Goal: Task Accomplishment & Management: Manage account settings

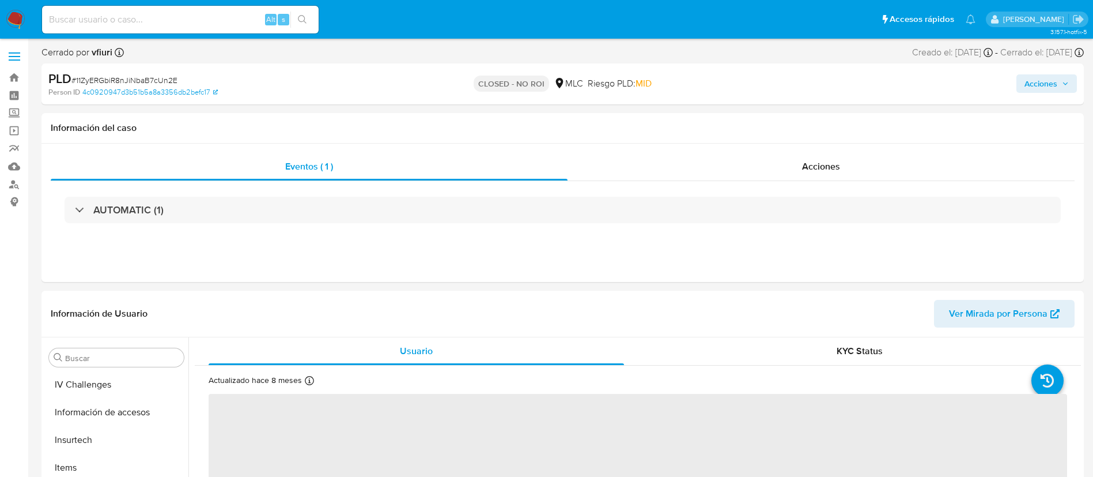
scroll to position [487, 0]
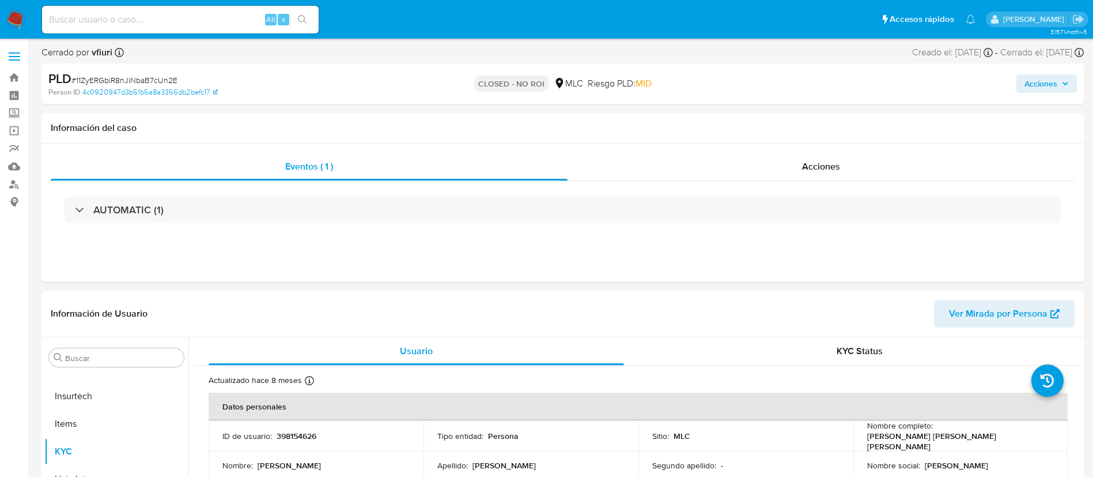
select select "10"
click at [15, 73] on link "Bandeja" at bounding box center [68, 78] width 137 height 18
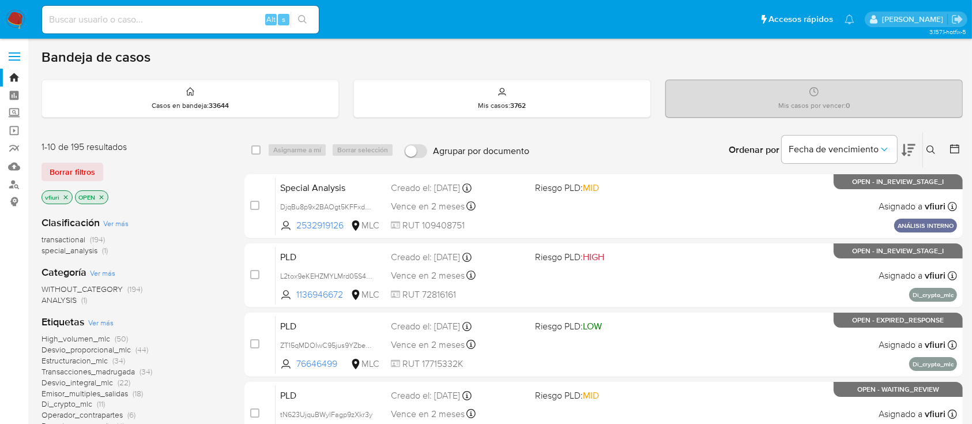
click at [952, 158] on div at bounding box center [952, 150] width 21 height 36
click at [951, 155] on div at bounding box center [952, 150] width 21 height 36
click at [951, 154] on button at bounding box center [956, 150] width 14 height 14
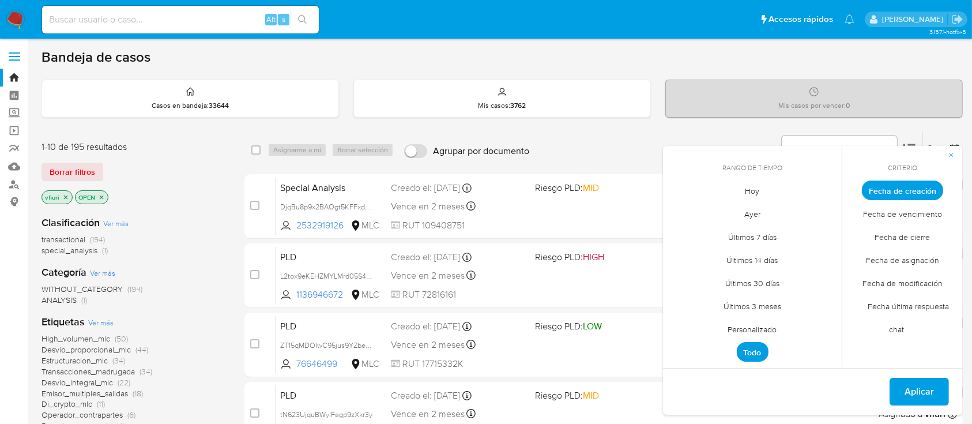
click at [760, 323] on span "Personalizado" at bounding box center [752, 330] width 73 height 24
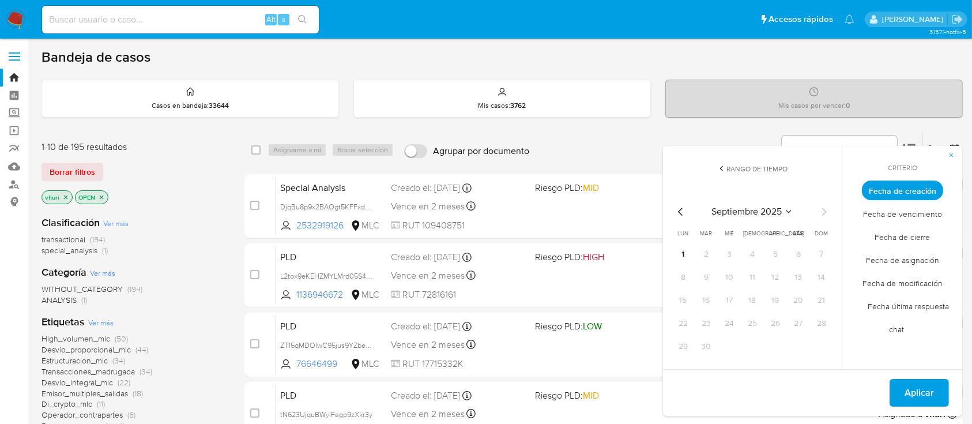
click at [681, 208] on icon "Mes anterior" at bounding box center [681, 212] width 14 height 14
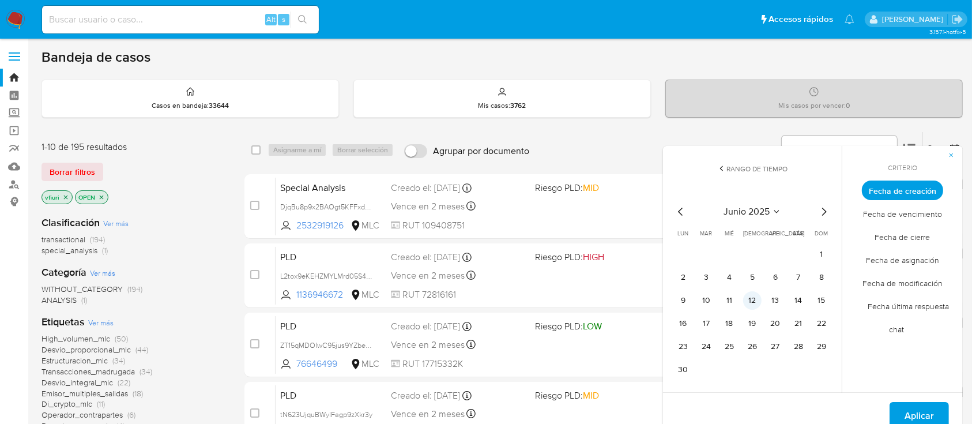
click at [756, 296] on button "12" at bounding box center [752, 300] width 18 height 18
click at [921, 413] on span "Aplicar" at bounding box center [918, 415] width 29 height 25
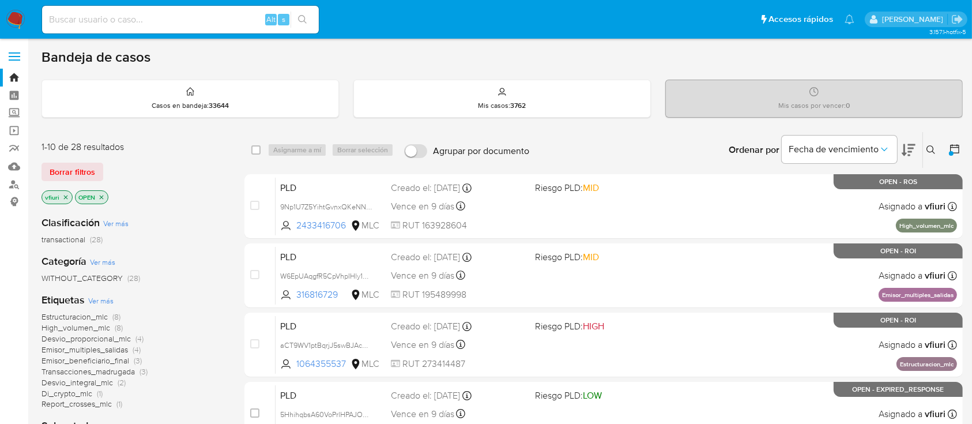
scroll to position [153, 0]
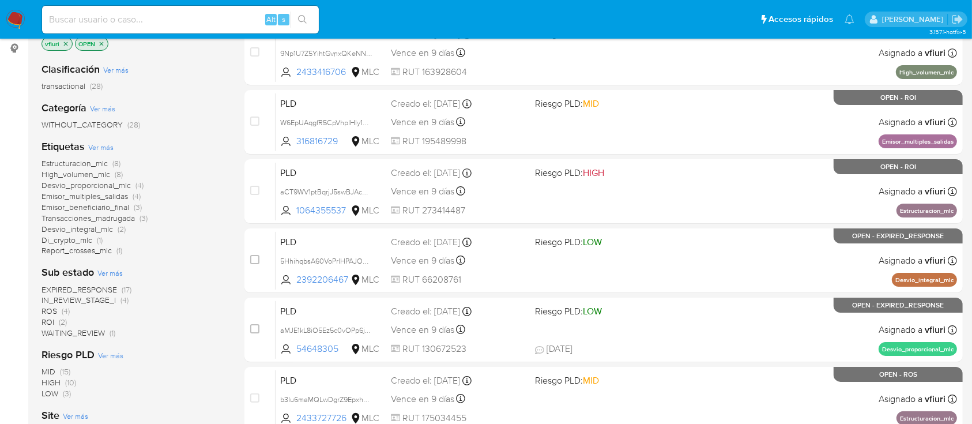
click at [121, 206] on span "Emisor_beneficiario_final" at bounding box center [85, 207] width 88 height 12
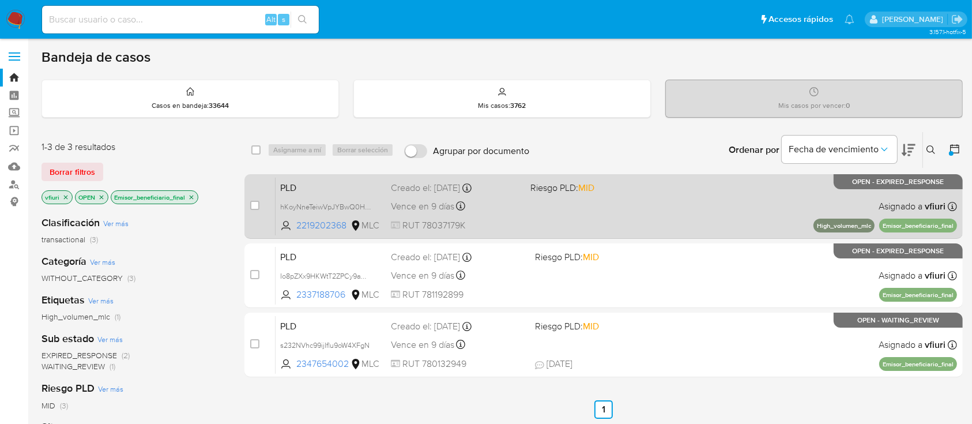
click at [562, 229] on div "PLD hKoyNneTeiwVpJYBwQ0HZIx5 2219202368 MLC Riesgo PLD: MID Creado el: 12/06/20…" at bounding box center [615, 206] width 681 height 58
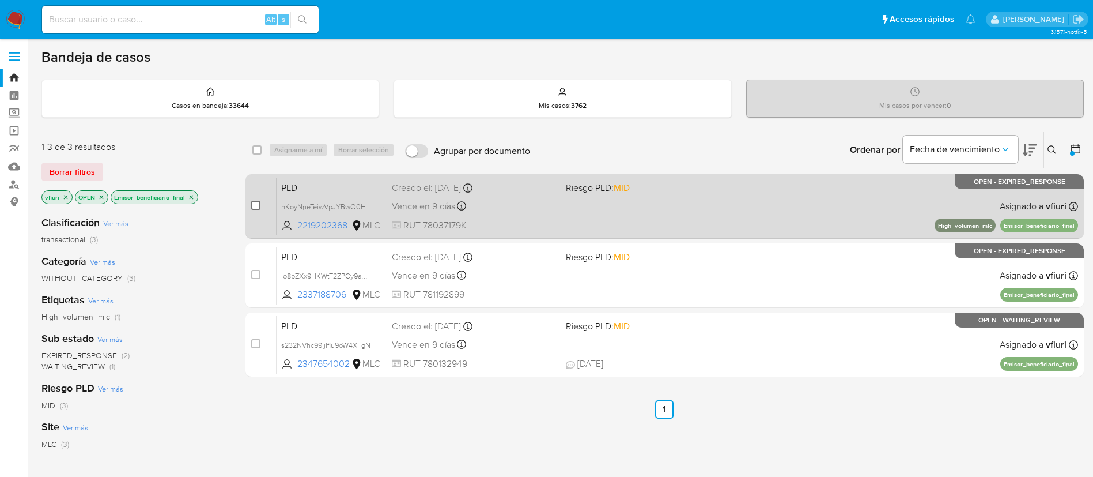
click at [258, 202] on input "checkbox" at bounding box center [255, 205] width 9 height 9
checkbox input "true"
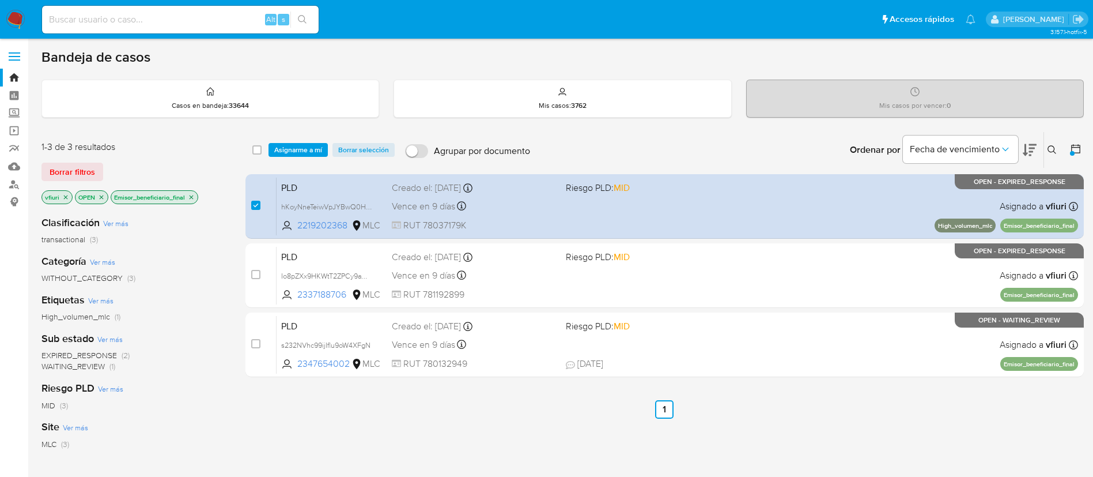
click at [294, 157] on div "select-all-cases-checkbox Asignarme a mí Borrar selección Agrupar por documento…" at bounding box center [664, 150] width 838 height 36
click at [294, 152] on span "Asignarme a mí" at bounding box center [298, 150] width 48 height 12
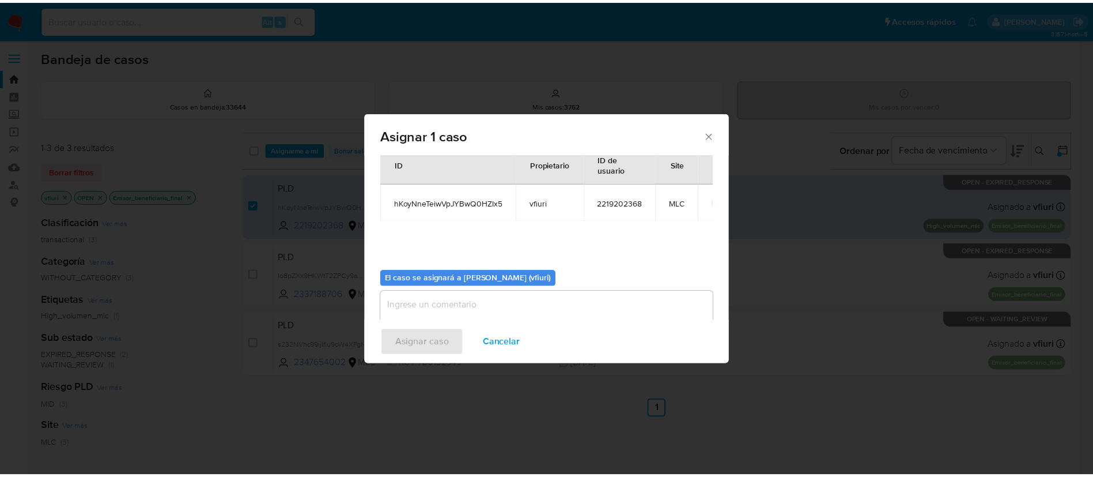
scroll to position [60, 0]
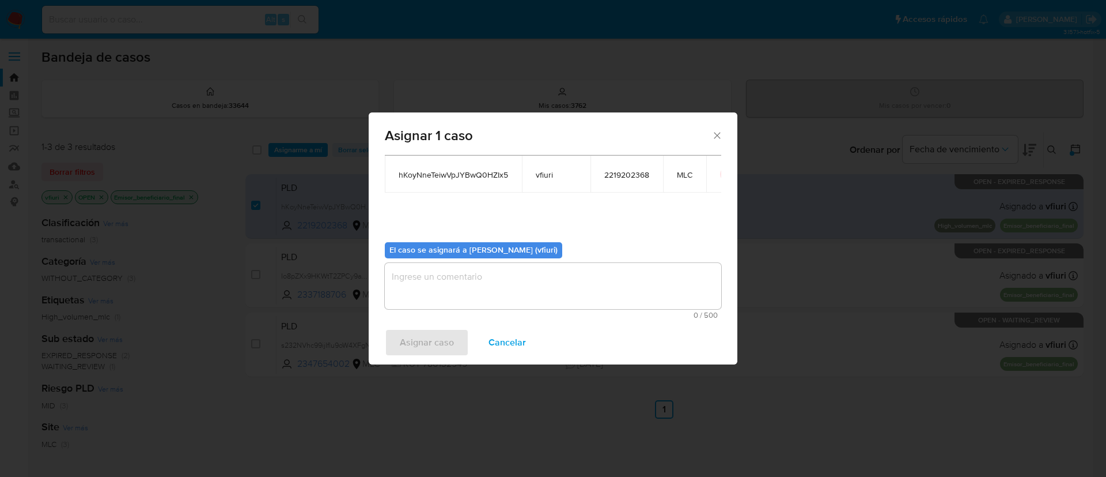
click at [432, 303] on textarea "assign-modal" at bounding box center [553, 286] width 337 height 46
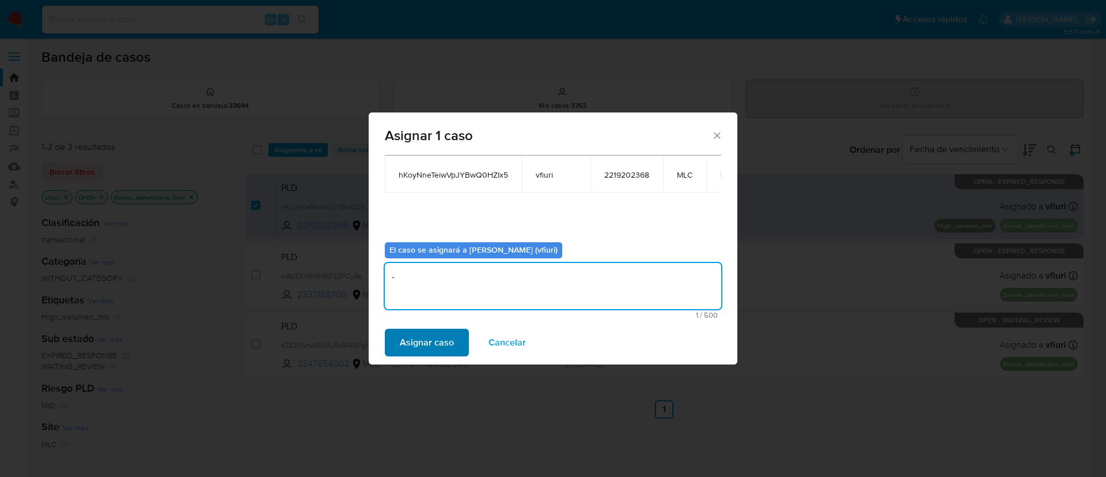
type textarea "-"
click at [426, 334] on span "Asignar caso" at bounding box center [427, 342] width 54 height 25
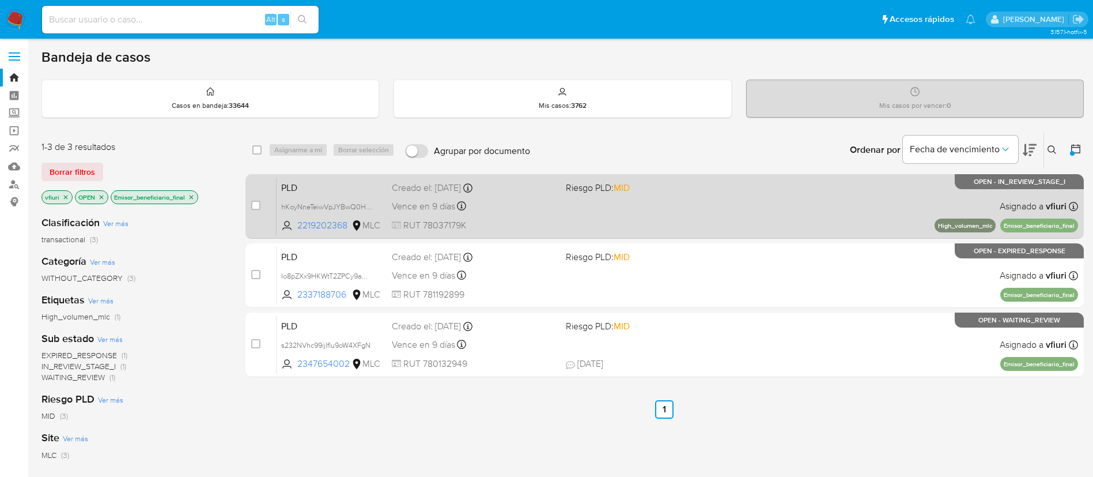
click at [526, 202] on div "Vence en 9 días Vence el 10/09/2025 06:06:51" at bounding box center [474, 206] width 165 height 16
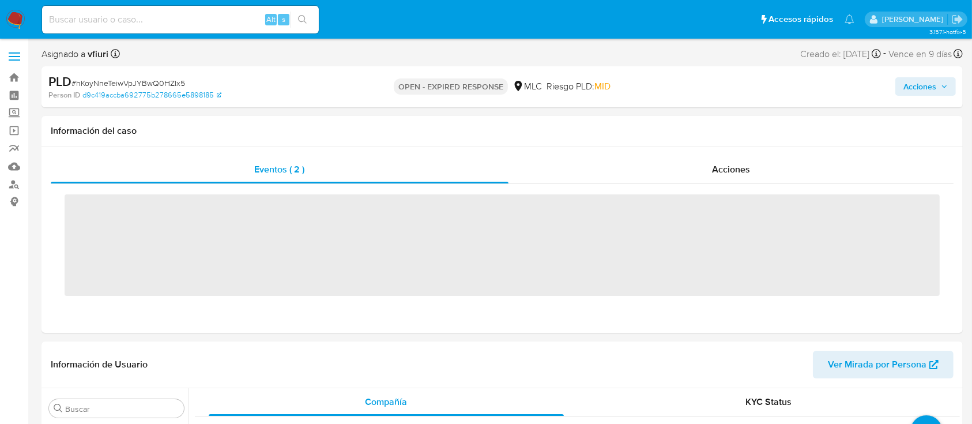
scroll to position [487, 0]
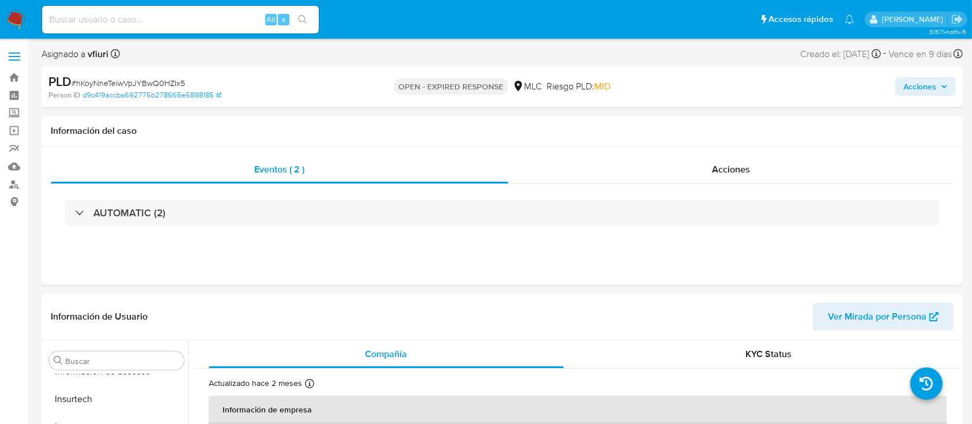
select select "10"
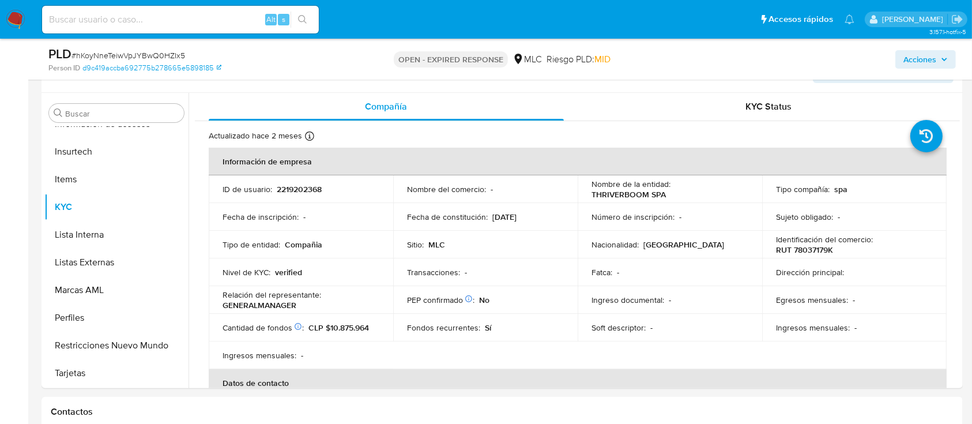
scroll to position [231, 0]
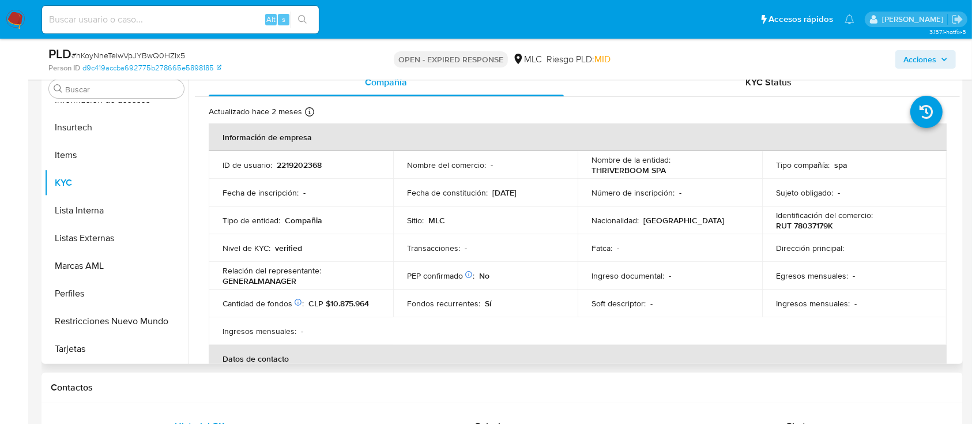
click at [306, 160] on p "2219202368" at bounding box center [299, 165] width 45 height 10
copy p "2219202368"
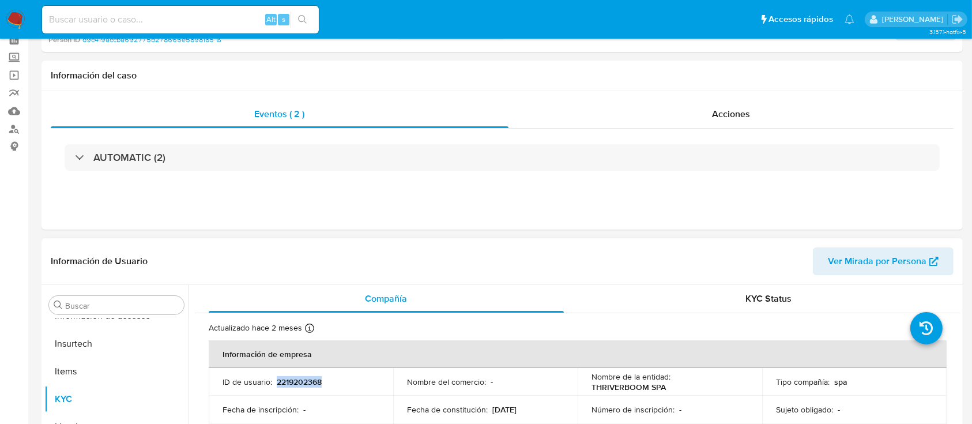
scroll to position [0, 0]
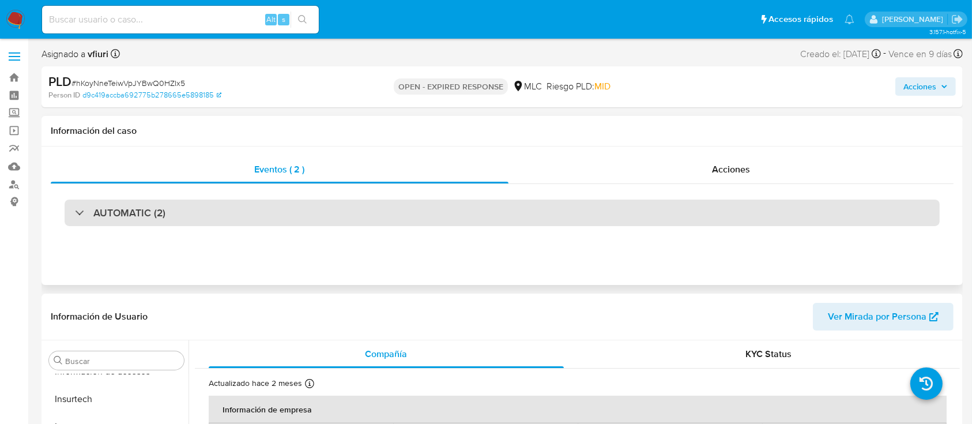
click at [352, 210] on div "AUTOMATIC (2)" at bounding box center [502, 212] width 875 height 27
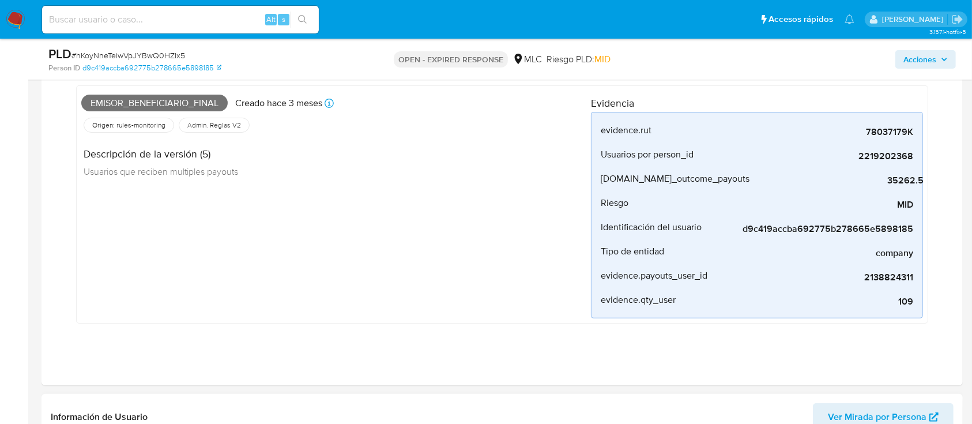
scroll to position [692, 0]
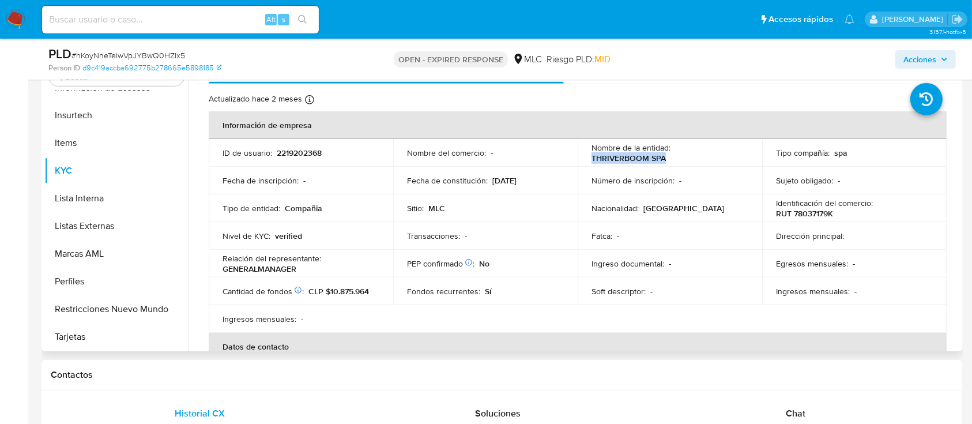
drag, startPoint x: 590, startPoint y: 153, endPoint x: 685, endPoint y: 154, distance: 95.7
click at [685, 154] on div "Nombre de la entidad : THRIVERBOOM SPA" at bounding box center [669, 152] width 157 height 21
copy p "THRIVERBOOM SPA"
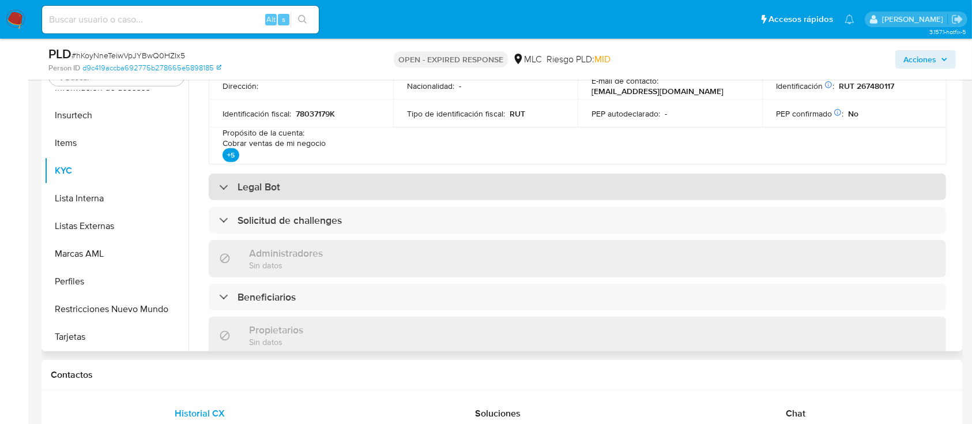
scroll to position [217, 0]
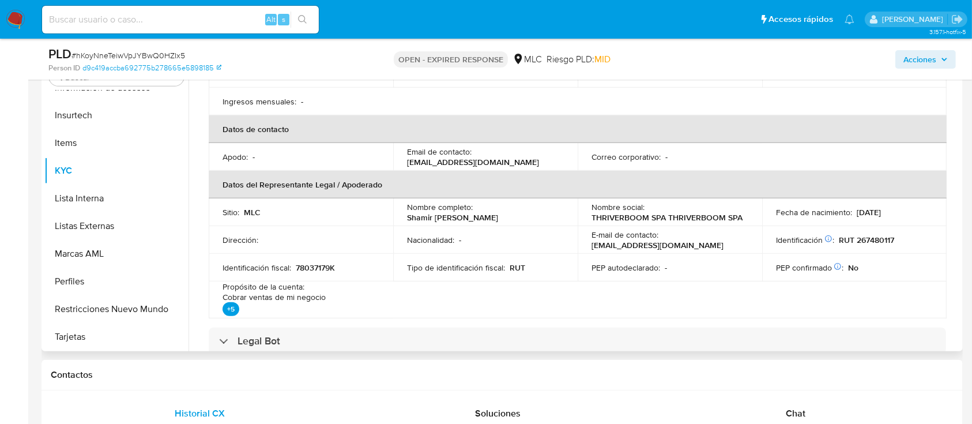
drag, startPoint x: 407, startPoint y: 214, endPoint x: 547, endPoint y: 214, distance: 140.0
click at [547, 214] on div "Nombre completo : Shamir Aleyxandre Contreras Ortega" at bounding box center [485, 212] width 157 height 21
copy p "Shamir [PERSON_NAME]"
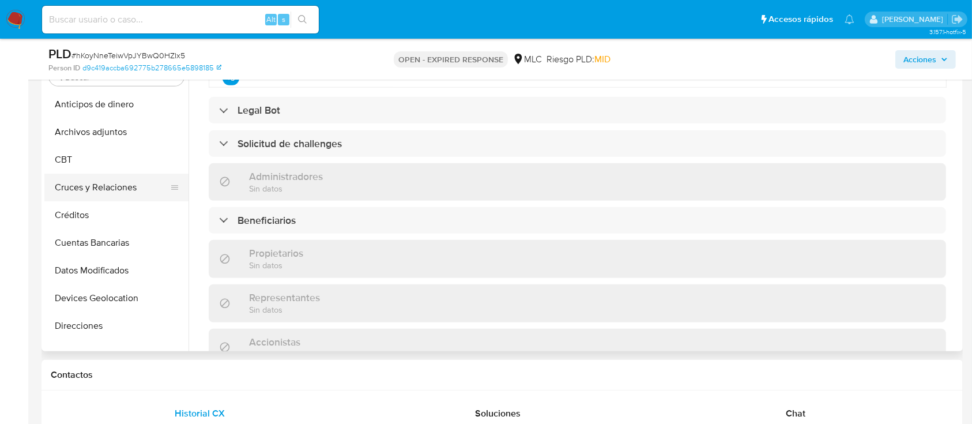
scroll to position [0, 0]
click at [103, 186] on button "Cruces y Relaciones" at bounding box center [111, 187] width 135 height 28
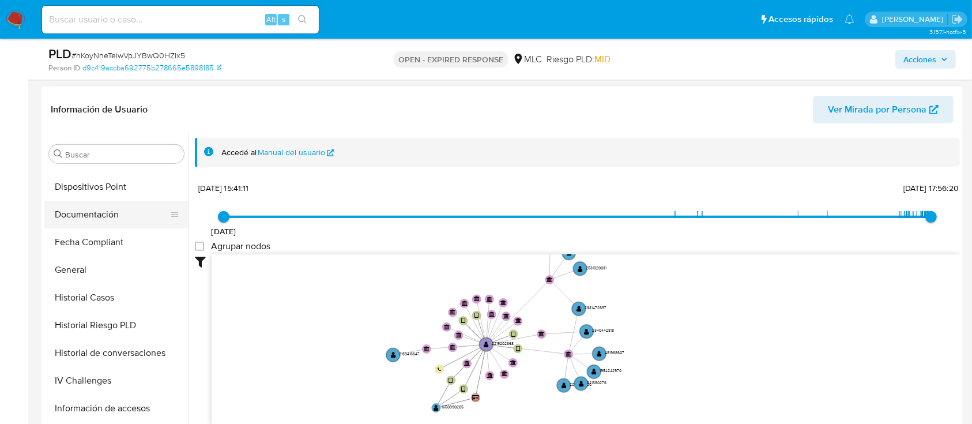
scroll to position [487, 0]
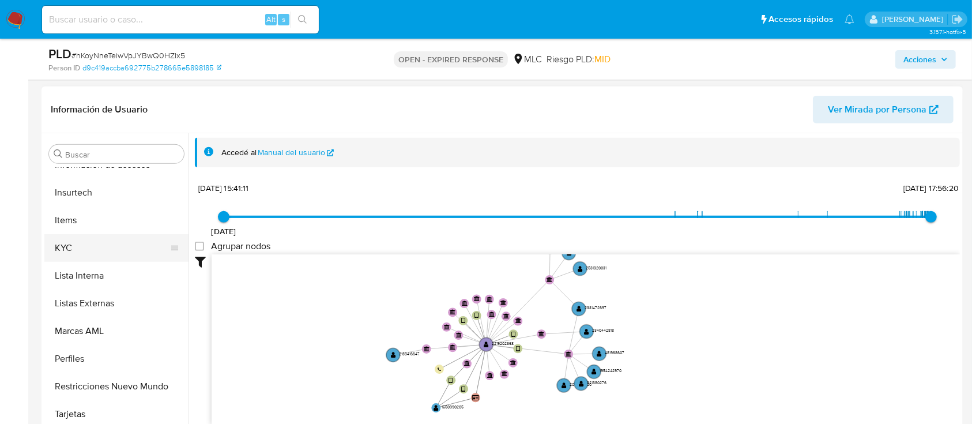
click at [83, 243] on button "KYC" at bounding box center [111, 248] width 135 height 28
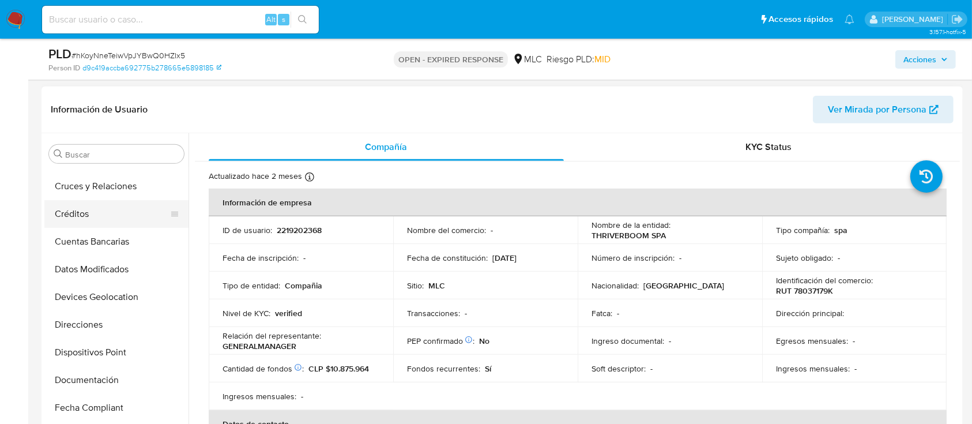
scroll to position [103, 0]
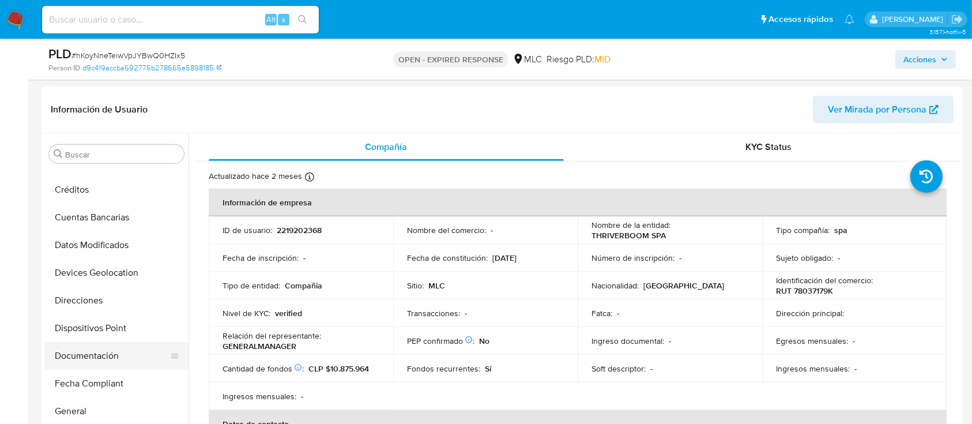
click at [105, 344] on button "Documentación" at bounding box center [111, 356] width 135 height 28
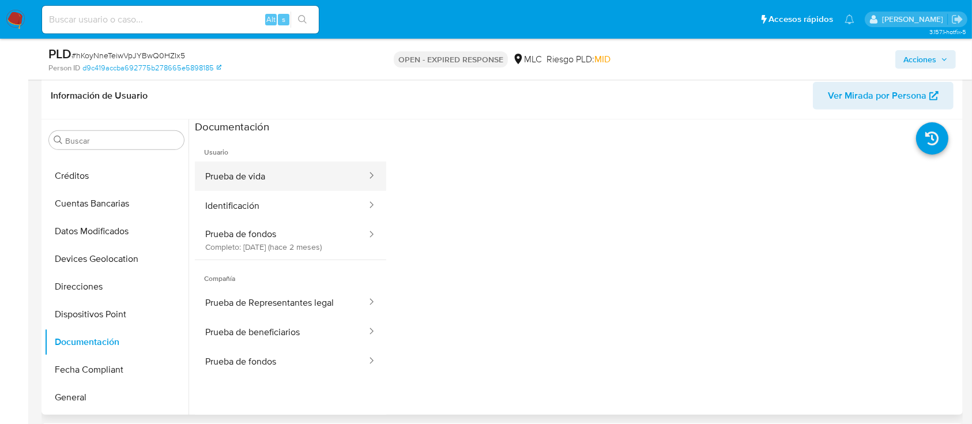
click at [244, 171] on button "Prueba de vida" at bounding box center [281, 175] width 173 height 29
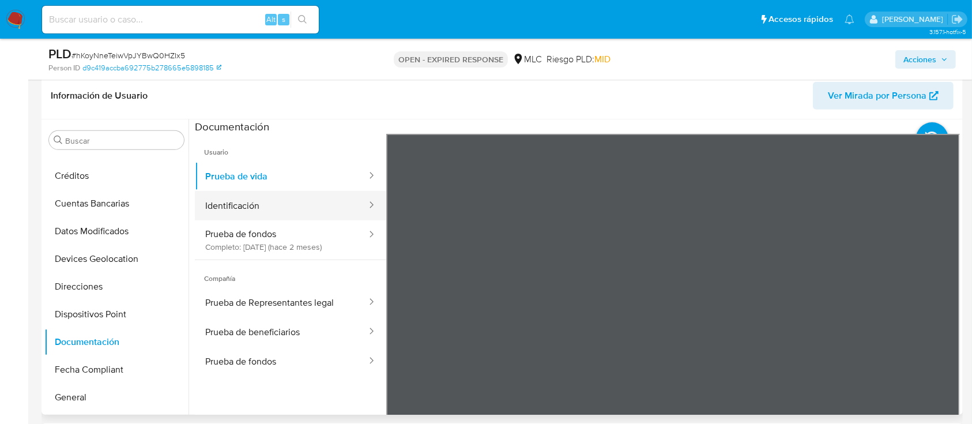
click at [246, 191] on button "Identificación" at bounding box center [281, 205] width 173 height 29
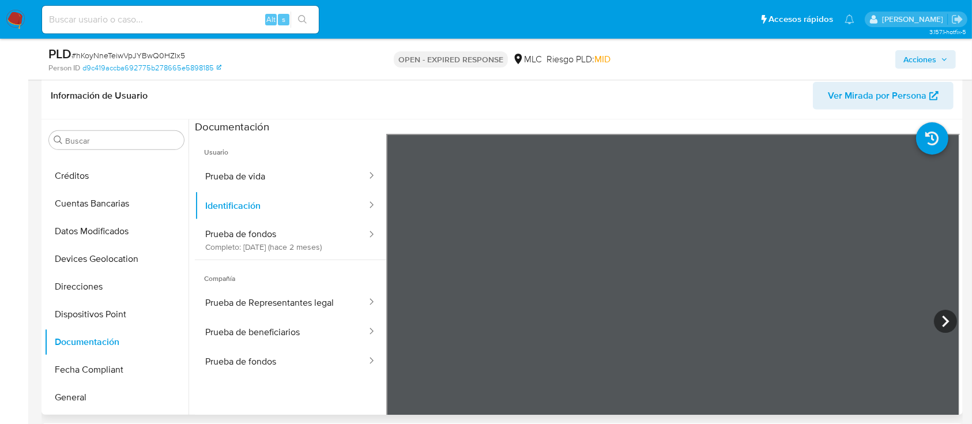
scroll to position [39, 0]
click at [308, 241] on button "Prueba de fondos Completo: 19/06/2025 (hace 2 meses)" at bounding box center [281, 239] width 173 height 39
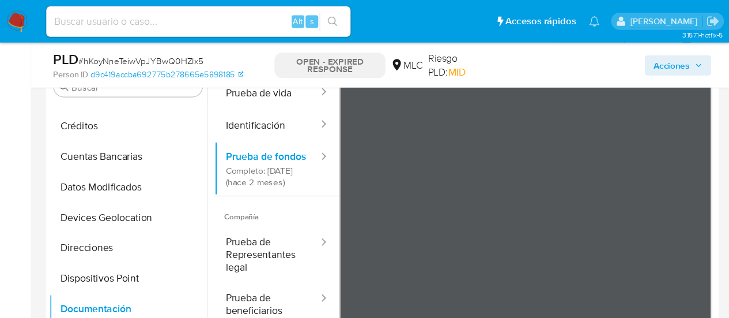
scroll to position [676, 0]
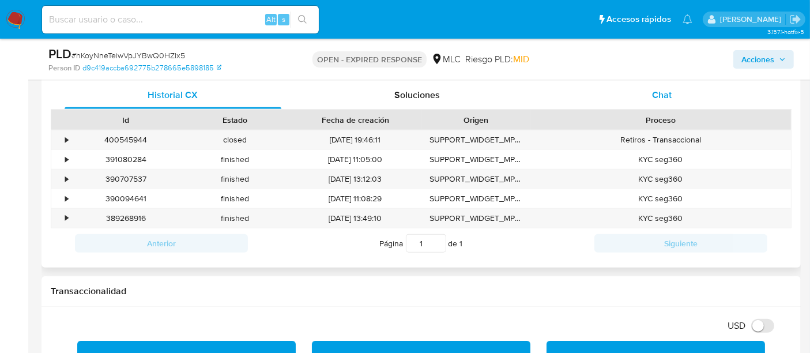
click at [654, 95] on span "Chat" at bounding box center [662, 94] width 20 height 13
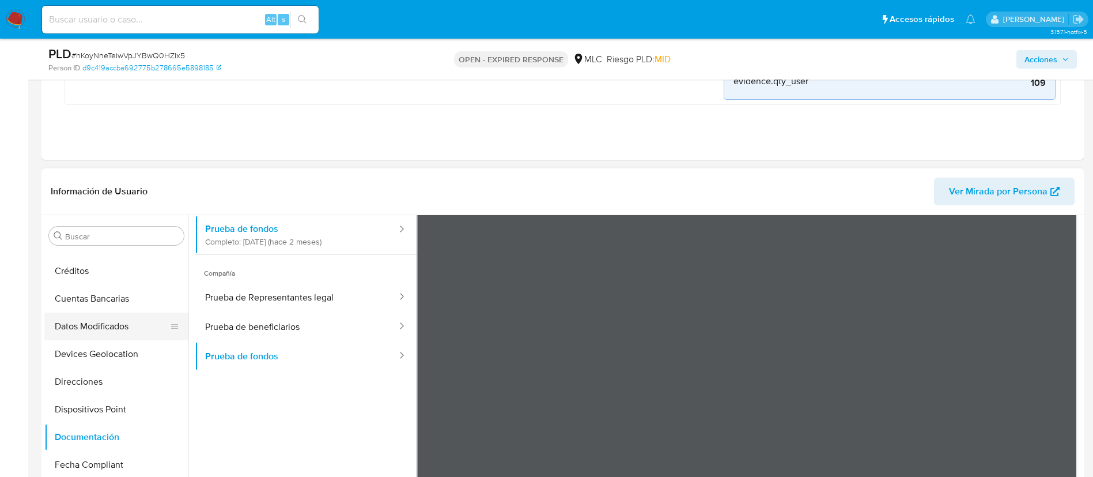
scroll to position [276, 0]
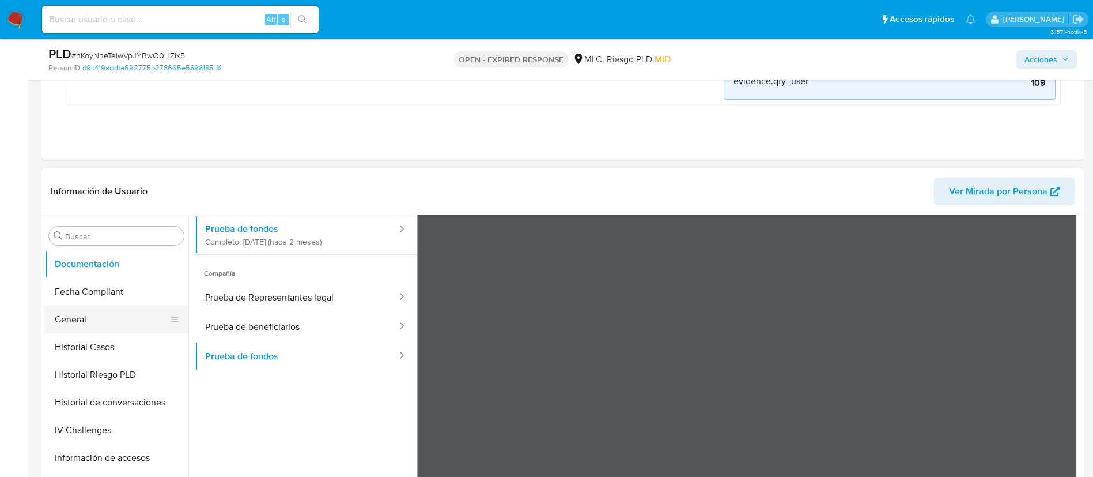
click at [97, 319] on button "General" at bounding box center [111, 319] width 135 height 28
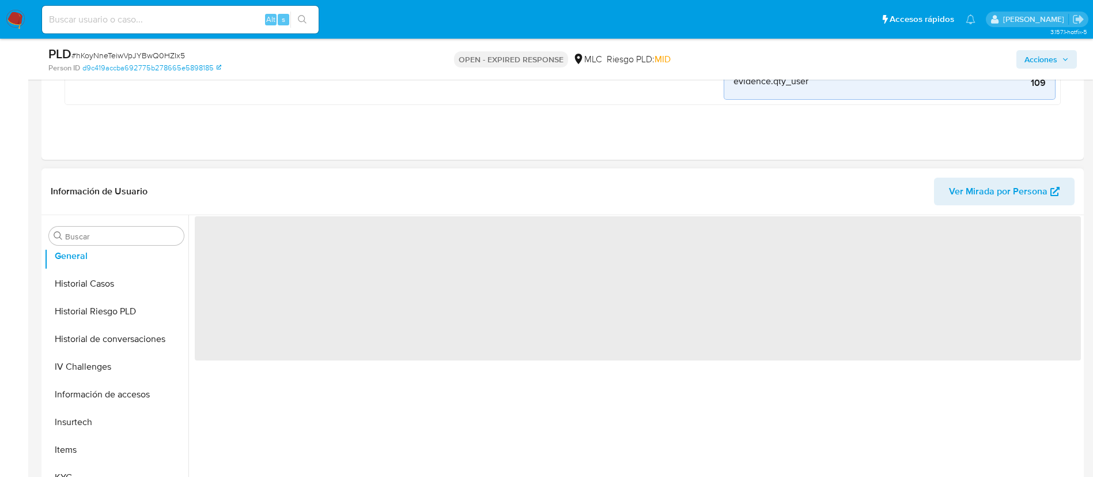
scroll to position [449, 0]
click at [88, 357] on button "KYC" at bounding box center [111, 368] width 135 height 28
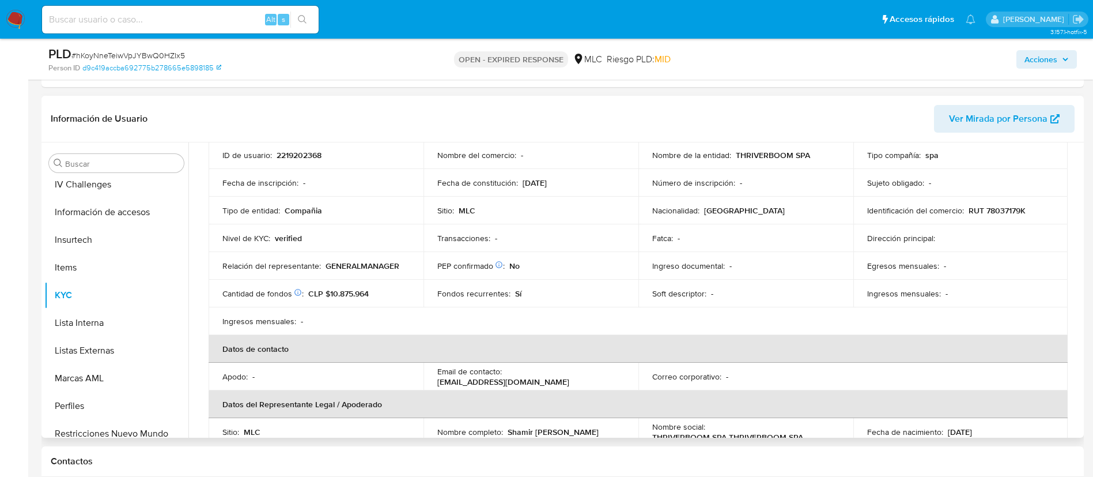
scroll to position [0, 0]
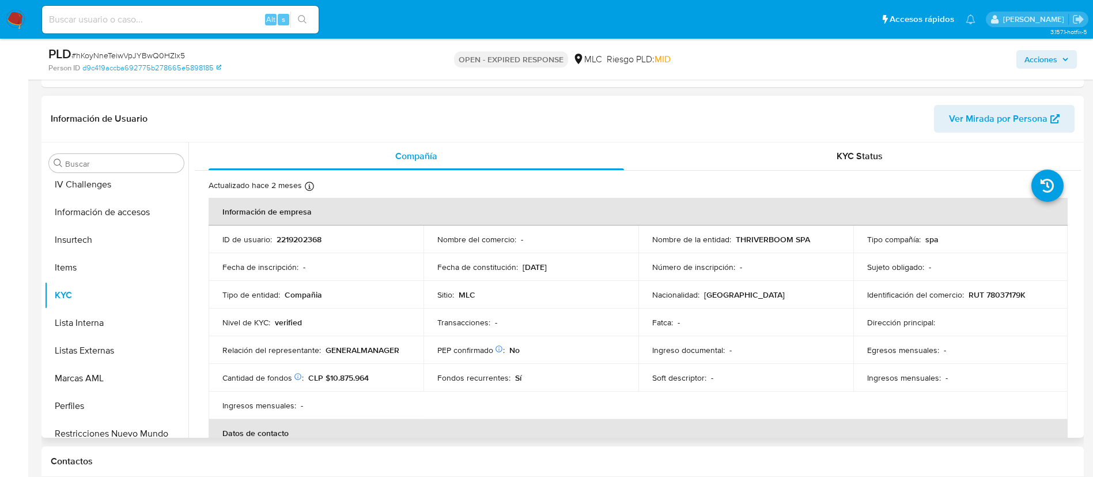
click at [983, 291] on p "RUT 78037179K" at bounding box center [997, 294] width 57 height 10
copy p "78037179K"
drag, startPoint x: 1011, startPoint y: 288, endPoint x: 1022, endPoint y: 292, distance: 12.0
click at [983, 292] on div "Identificación del comercio : RUT 78037179K" at bounding box center [960, 294] width 187 height 10
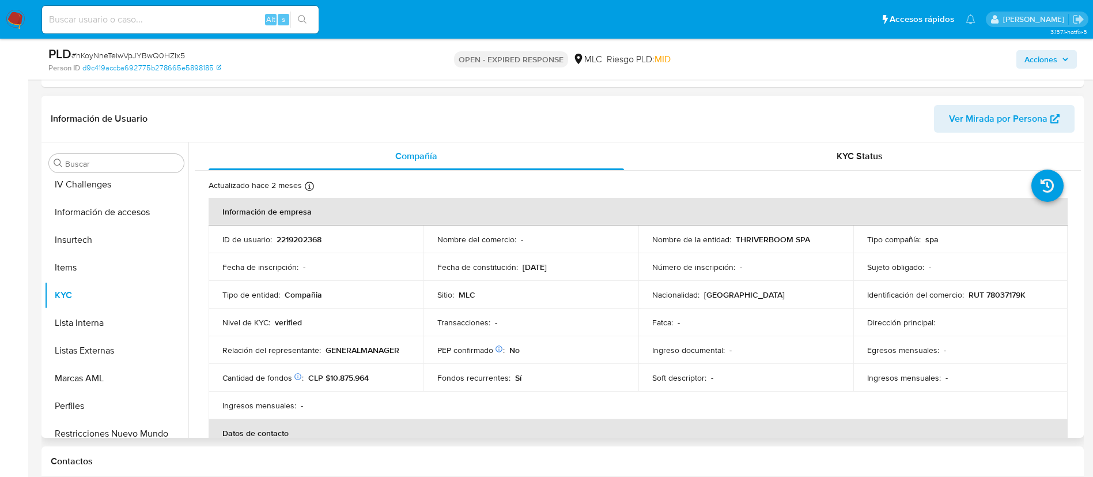
click at [983, 292] on div "Identificación del comercio : RUT 78037179K" at bounding box center [960, 294] width 187 height 10
click at [983, 291] on p "RUT 78037179K" at bounding box center [997, 294] width 57 height 10
copy p "78037179K"
click at [99, 54] on span "# hKoyNneTeiwVpJYBwQ0HZIx5" at bounding box center [128, 56] width 114 height 12
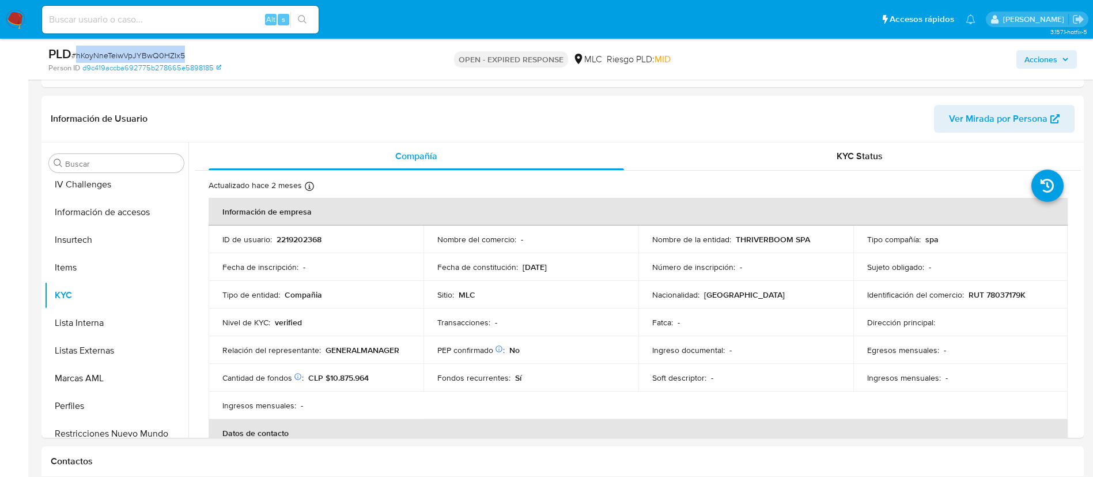
click at [99, 54] on span "# hKoyNneTeiwVpJYBwQ0HZIx5" at bounding box center [128, 56] width 114 height 12
copy span "hKoyNneTeiwVpJYBwQ0HZIx5"
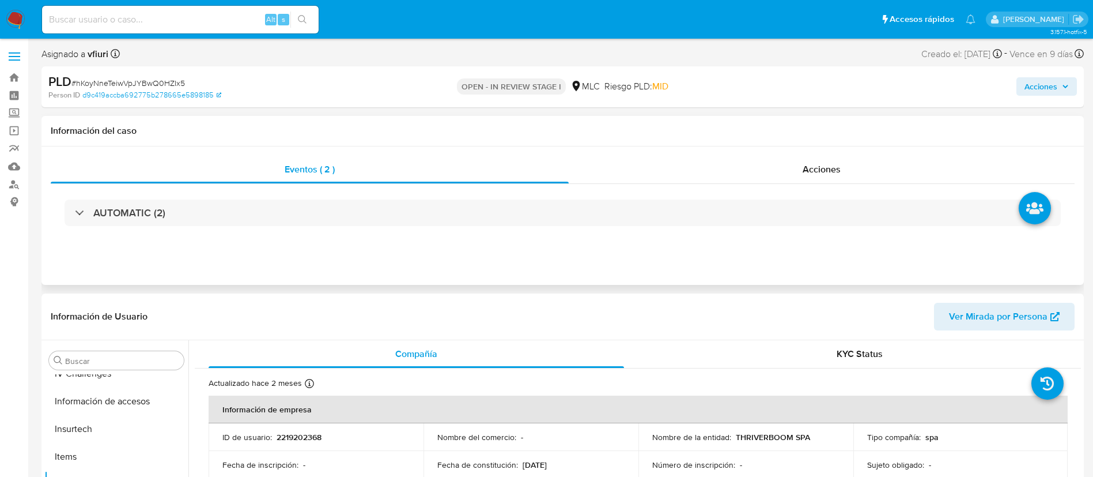
scroll to position [487, 0]
select select "10"
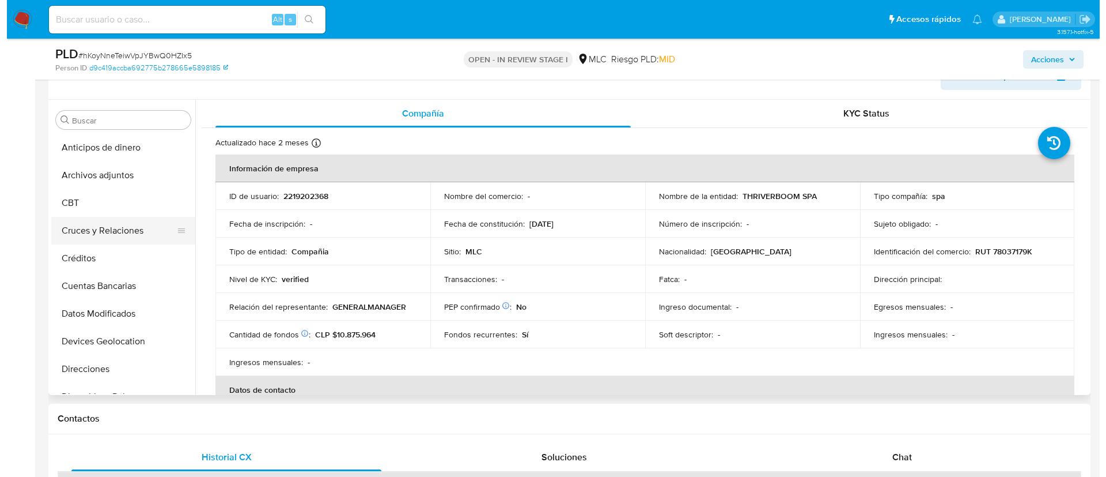
scroll to position [173, 0]
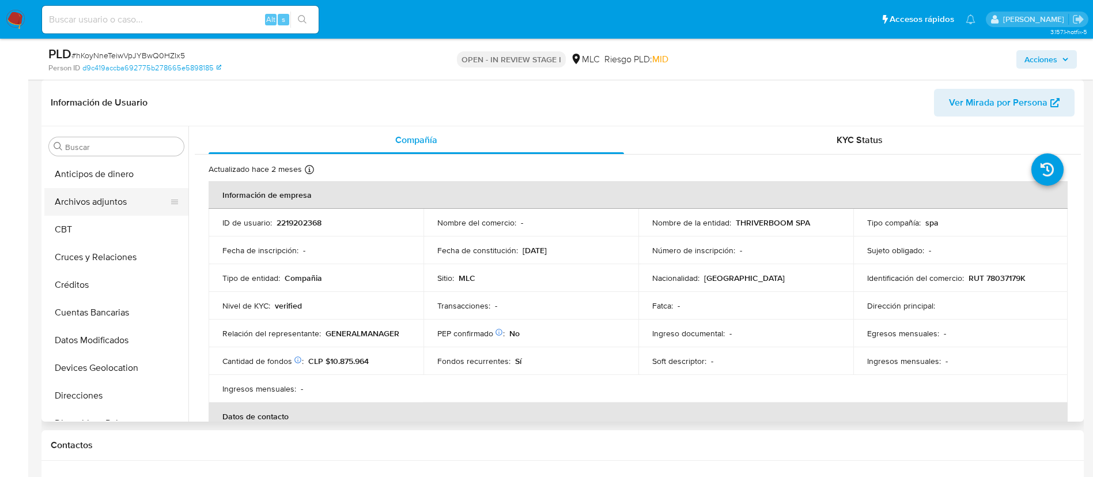
click at [95, 195] on button "Archivos adjuntos" at bounding box center [111, 202] width 135 height 28
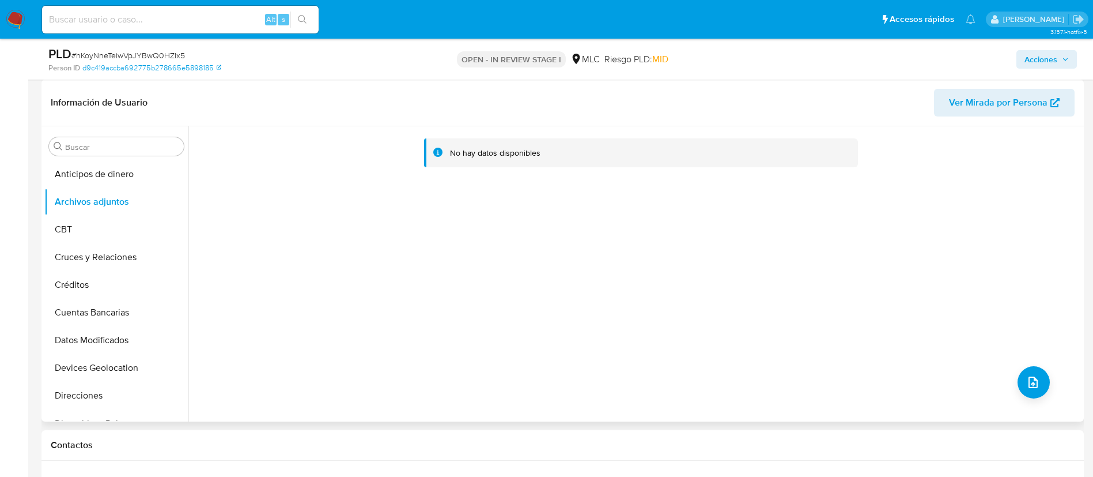
click at [1044, 390] on div "No hay datos disponibles" at bounding box center [634, 273] width 893 height 295
click at [1033, 381] on icon "upload-file" at bounding box center [1033, 382] width 9 height 12
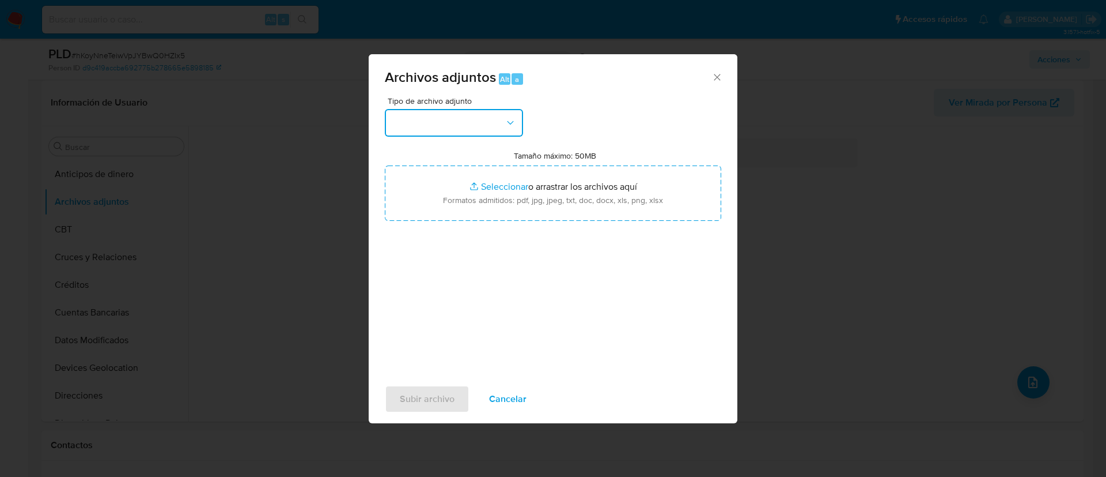
click at [490, 136] on button "button" at bounding box center [454, 123] width 138 height 28
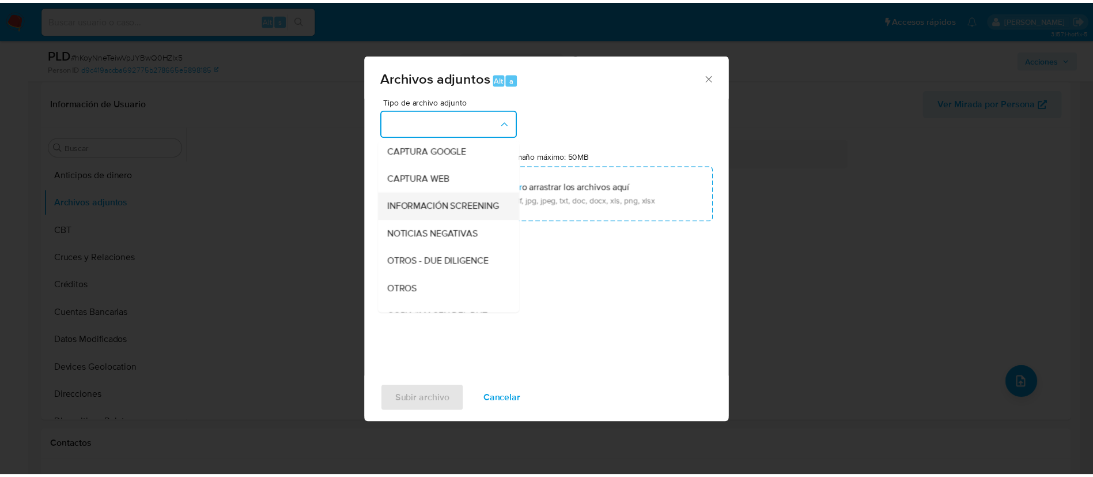
scroll to position [47, 0]
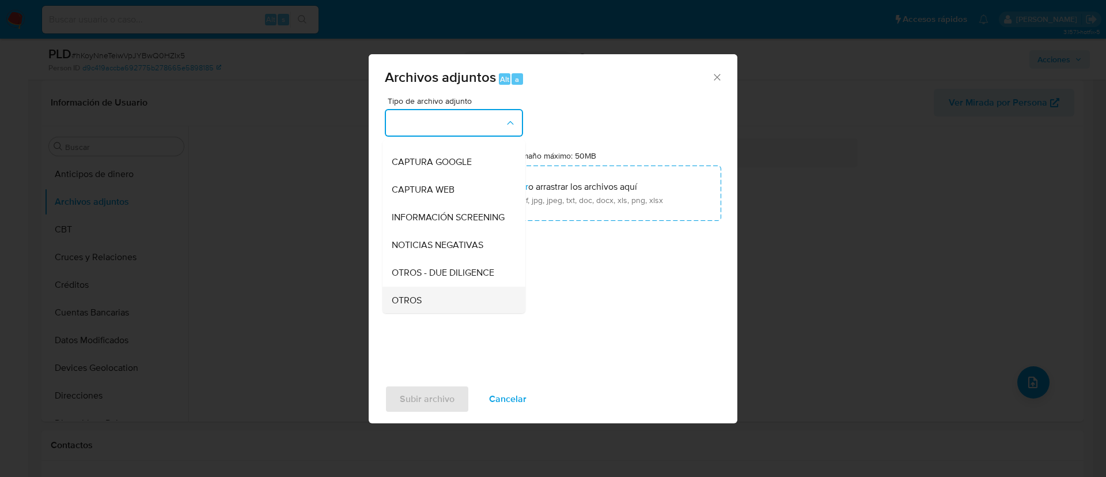
click at [422, 301] on div "OTROS" at bounding box center [451, 300] width 118 height 28
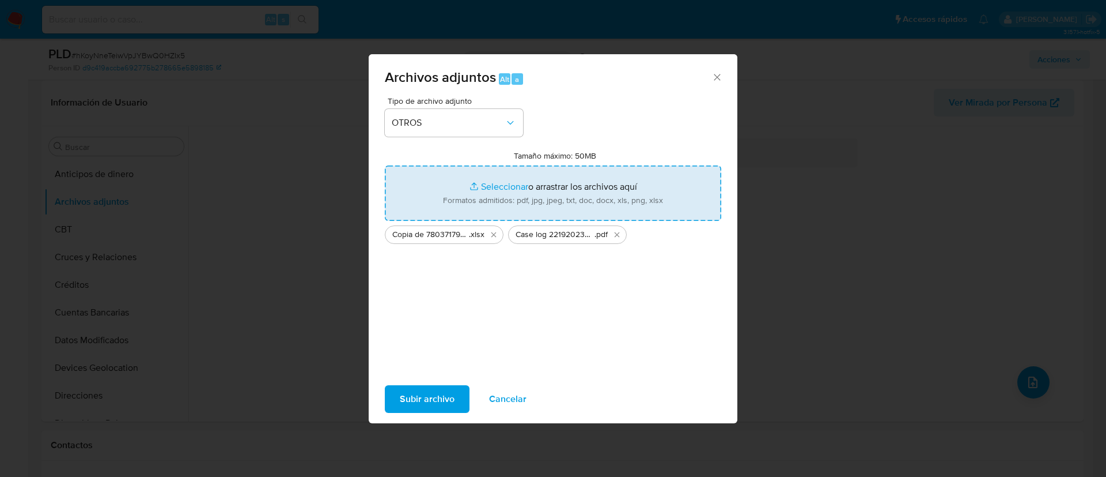
type input "C:\fakepath\Tabla 2219202368.xlsx"
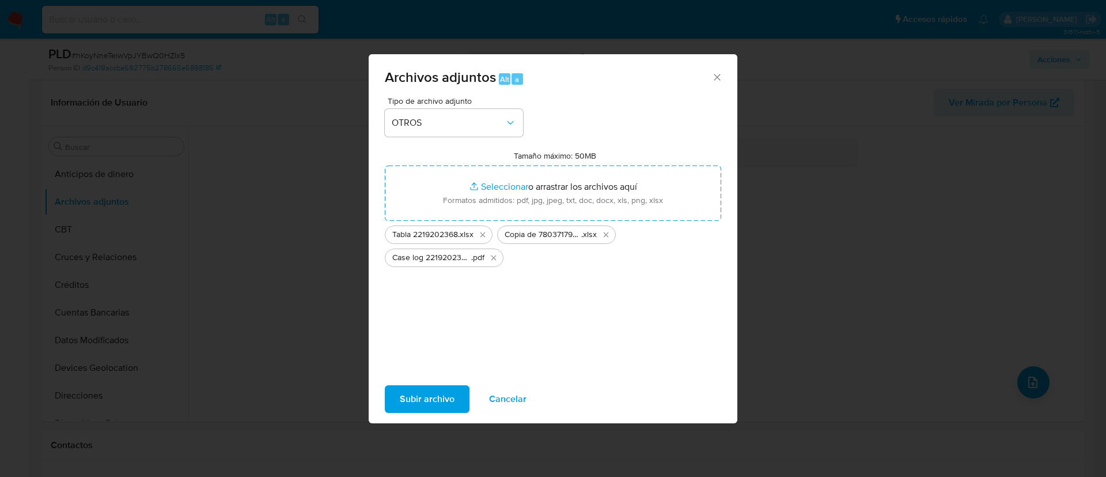
click at [447, 391] on span "Subir archivo" at bounding box center [427, 398] width 55 height 25
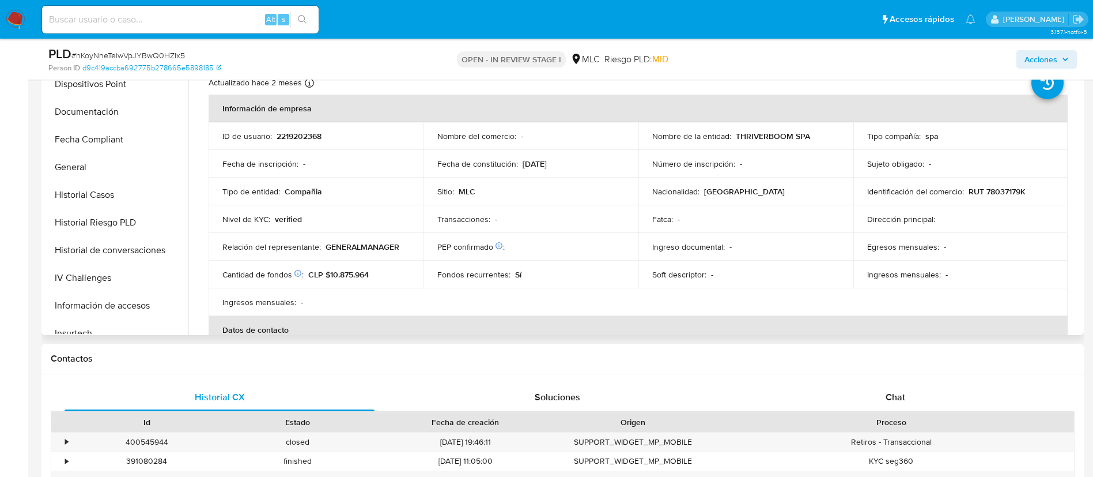
scroll to position [55, 0]
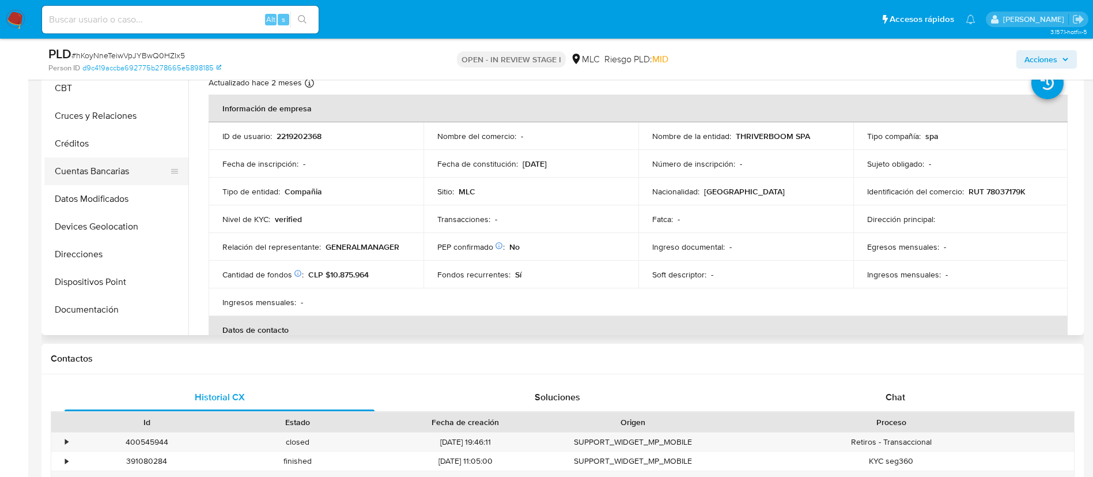
select select "10"
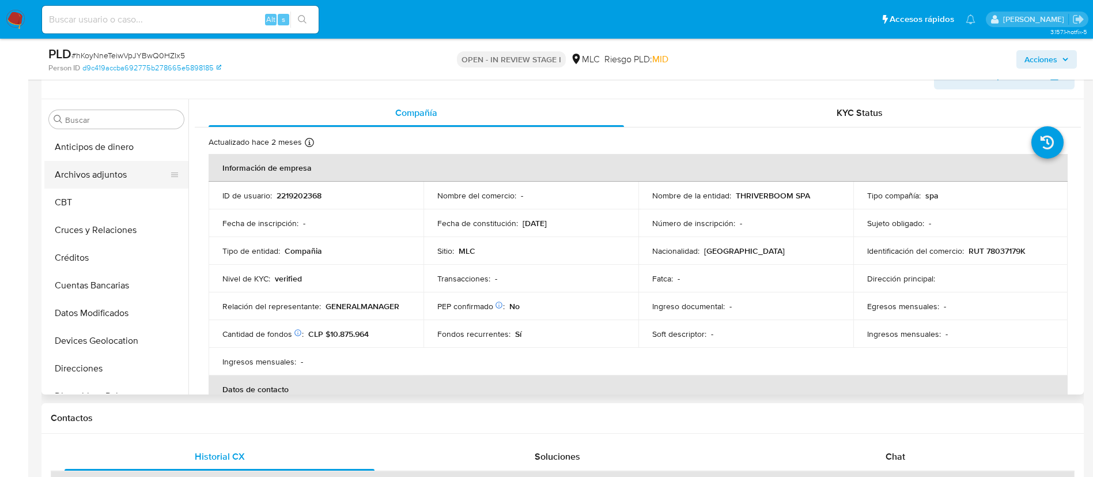
scroll to position [173, 0]
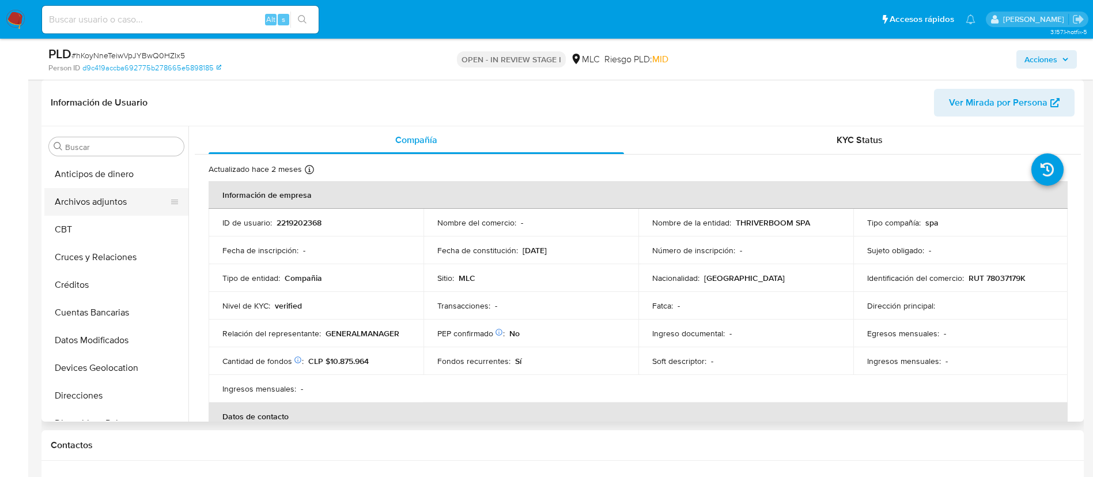
click at [124, 192] on button "Archivos adjuntos" at bounding box center [111, 202] width 135 height 28
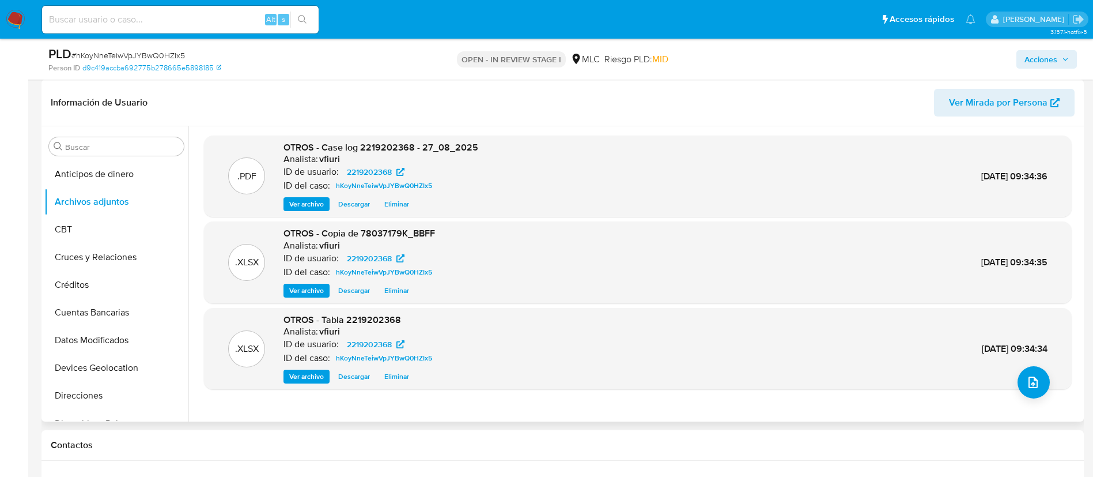
scroll to position [0, 0]
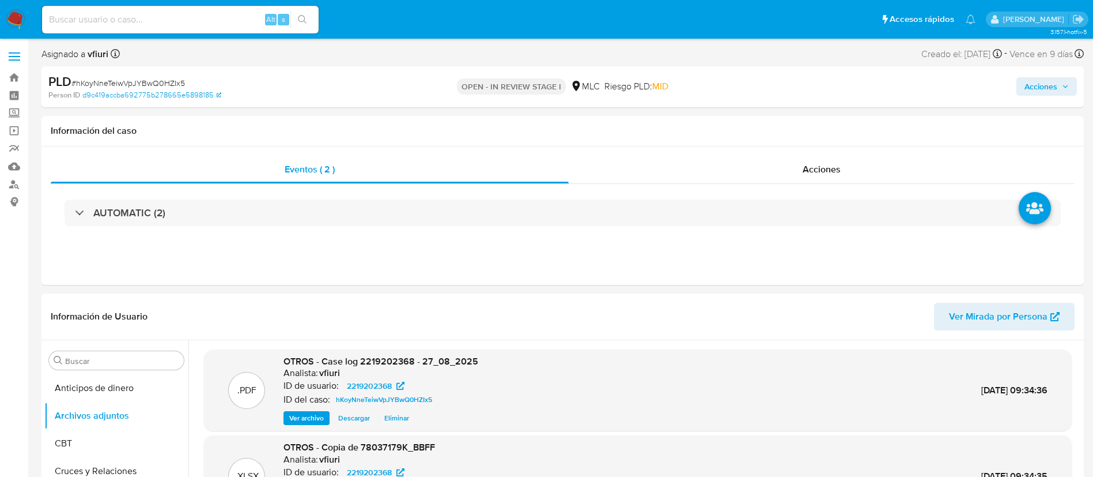
click at [1035, 90] on span "Acciones" at bounding box center [1041, 86] width 33 height 18
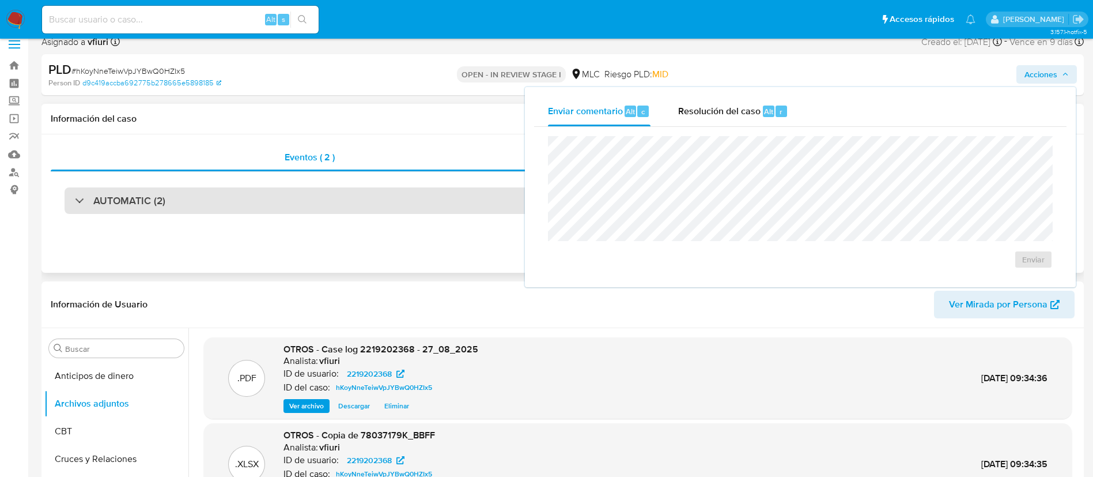
scroll to position [86, 0]
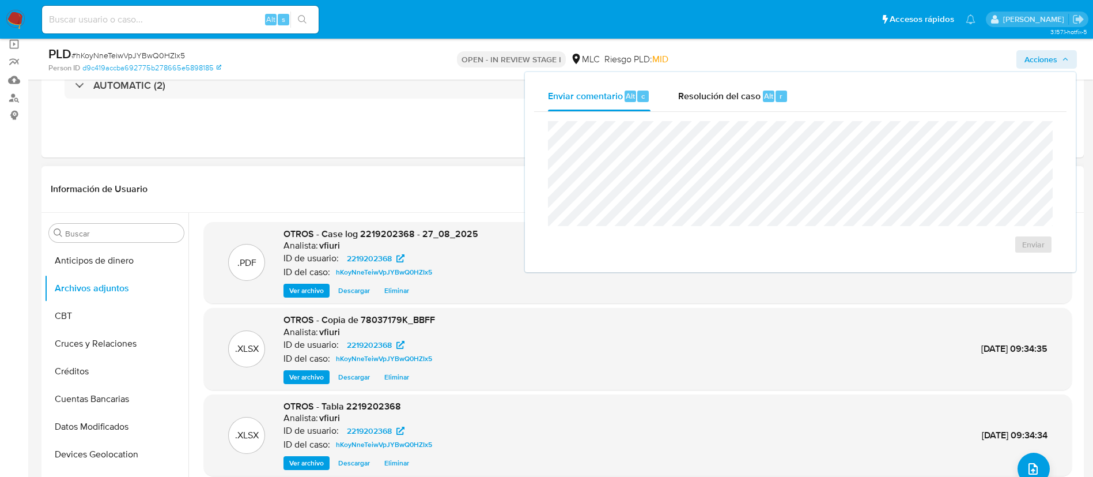
click at [448, 166] on div "Información de Usuario Ver Mirada por Persona" at bounding box center [562, 189] width 1042 height 47
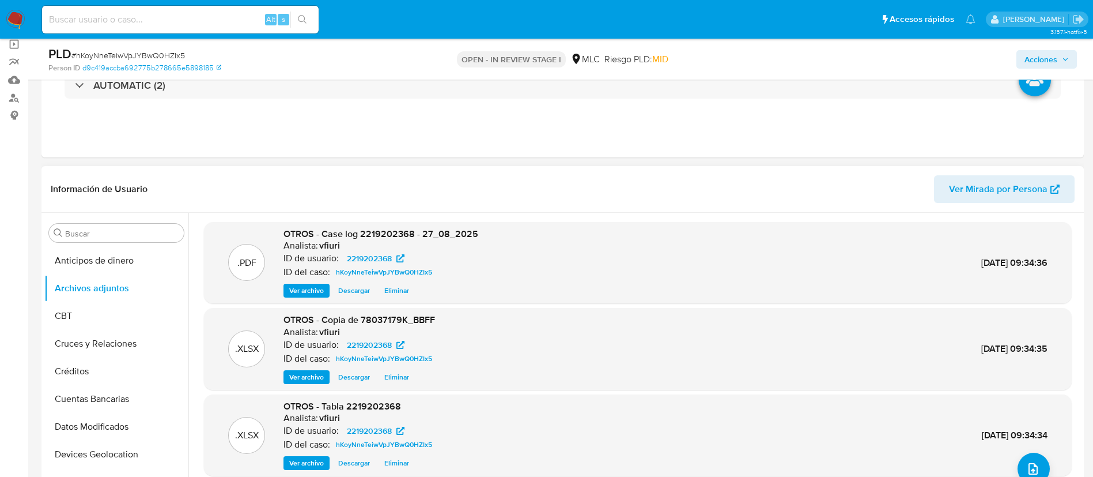
click at [394, 293] on span "Eliminar" at bounding box center [396, 291] width 25 height 12
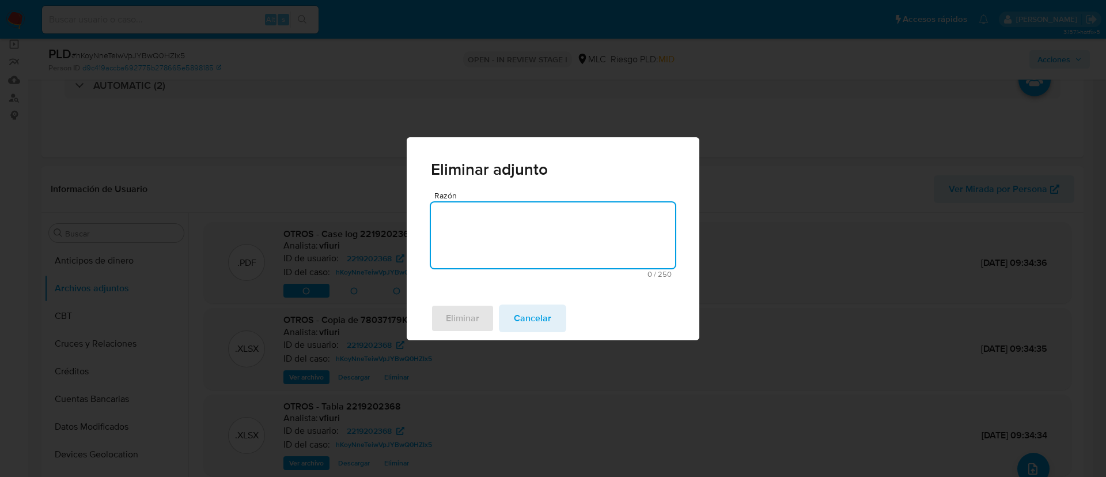
click at [510, 238] on textarea "Razón" at bounding box center [553, 235] width 244 height 66
type textarea "-"
click at [442, 311] on button "Eliminar" at bounding box center [462, 318] width 63 height 28
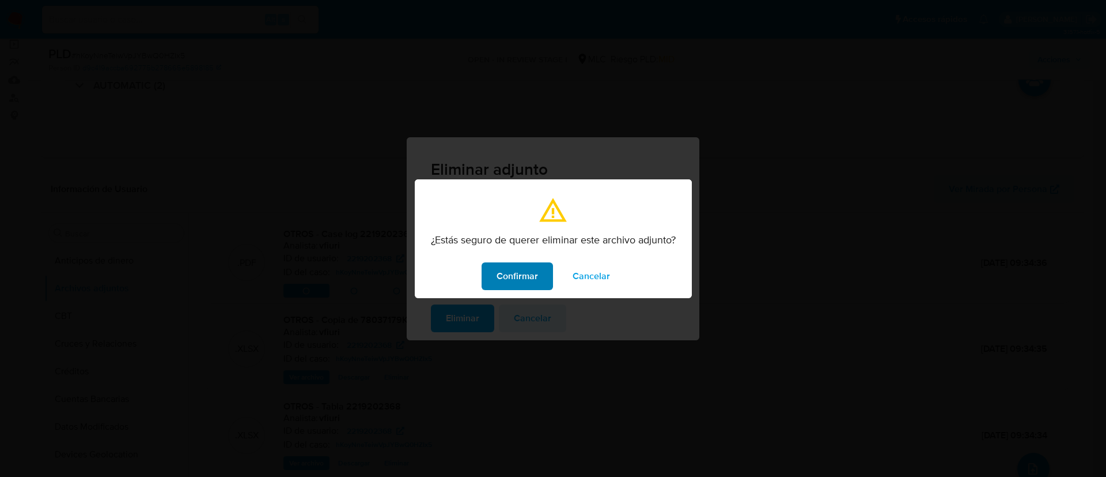
click at [527, 263] on span "Confirmar" at bounding box center [517, 275] width 41 height 25
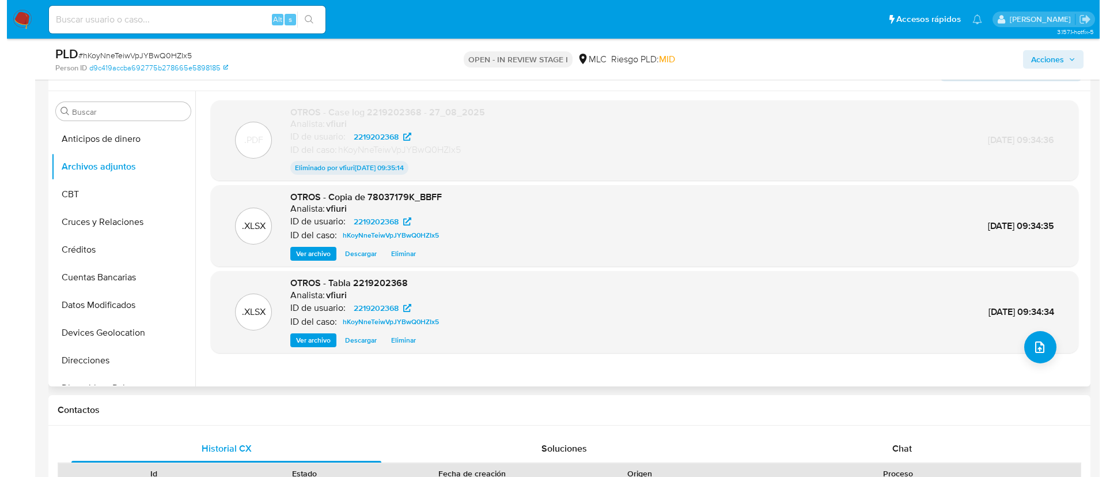
scroll to position [259, 0]
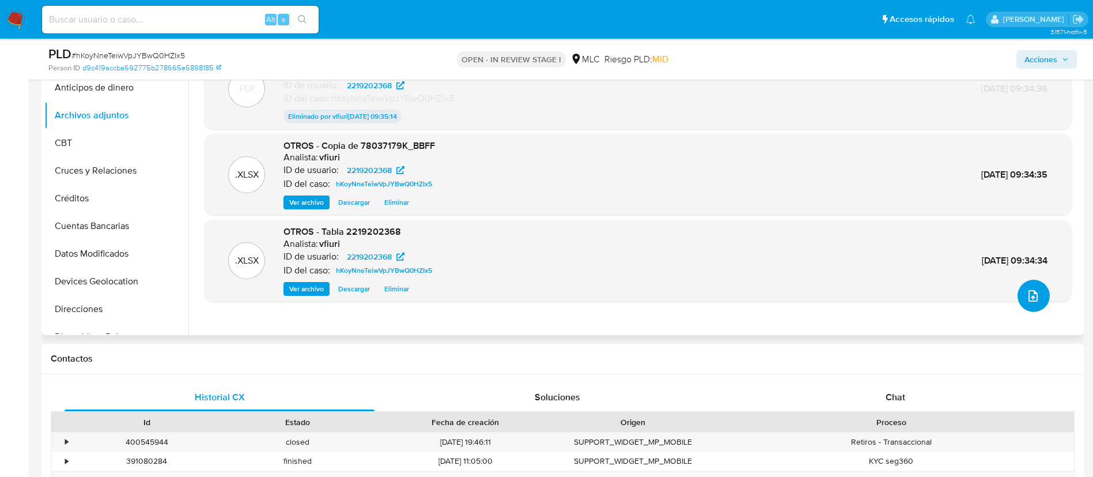
click at [1021, 289] on button "upload-file" at bounding box center [1034, 295] width 32 height 32
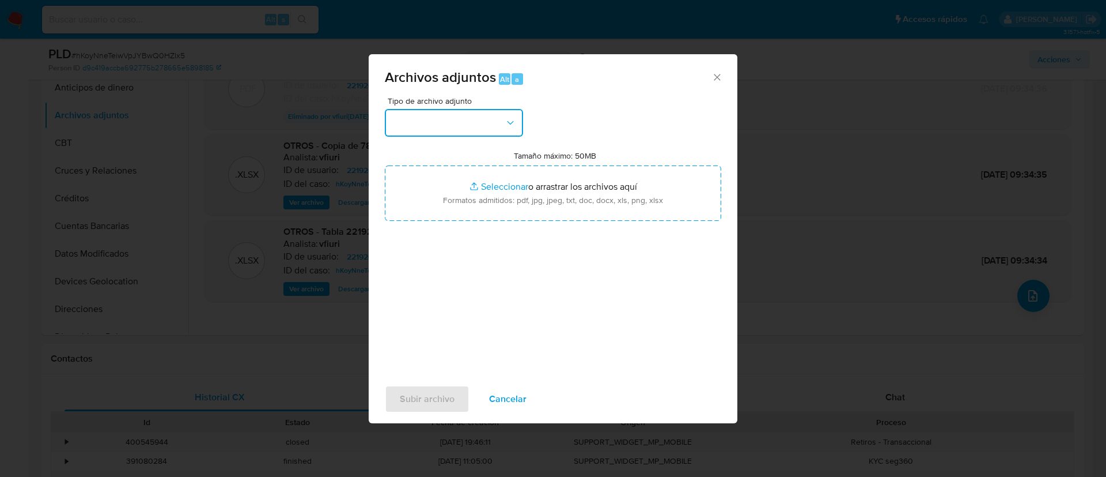
click at [432, 124] on button "button" at bounding box center [454, 123] width 138 height 28
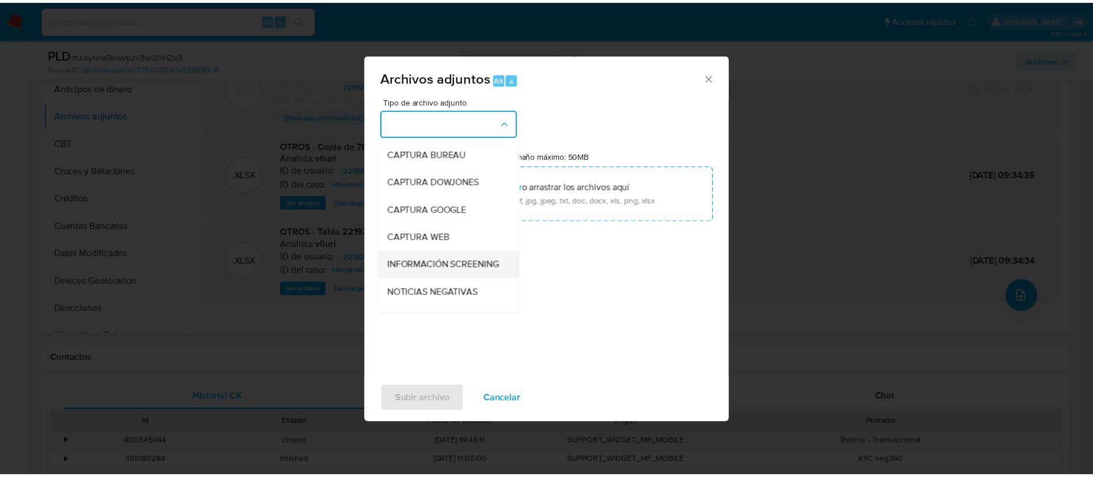
scroll to position [86, 0]
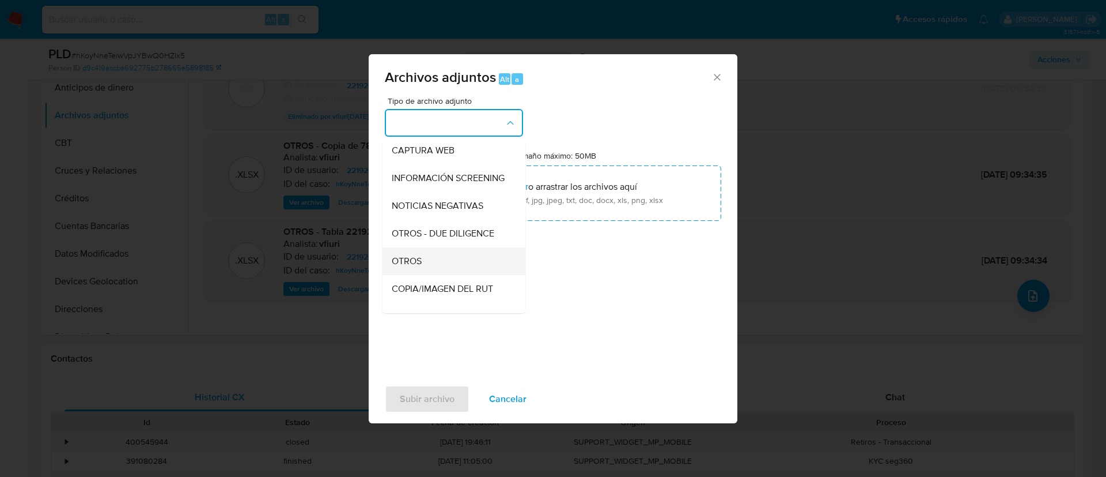
click at [429, 269] on div "OTROS" at bounding box center [451, 261] width 118 height 28
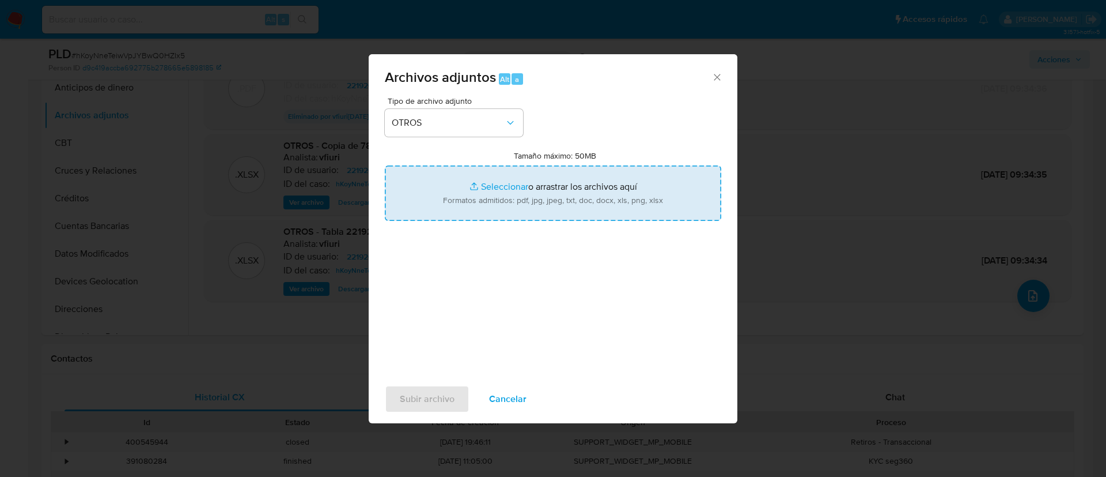
type input "C:\fakepath\Case log 2219202368 - 27_08_2025.1.pdf"
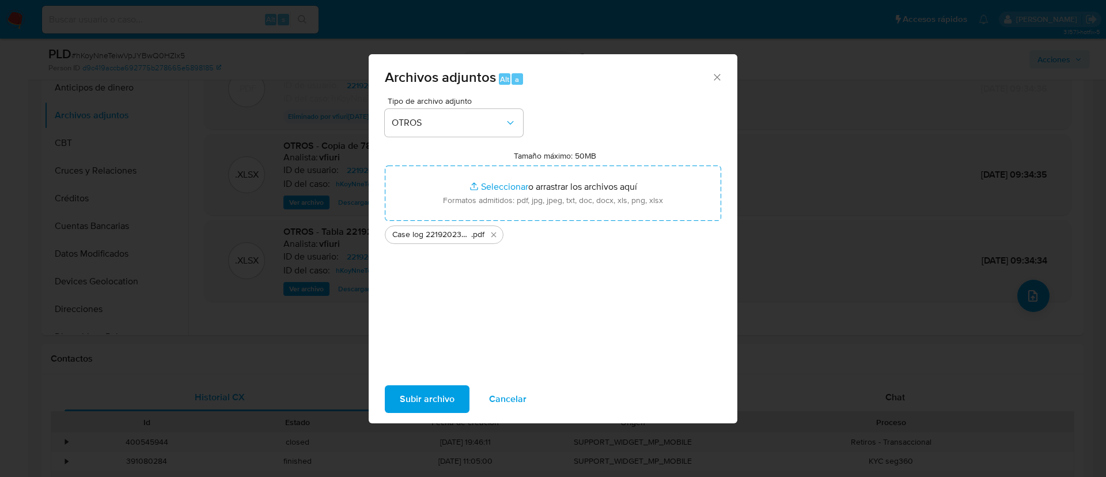
click at [440, 400] on span "Subir archivo" at bounding box center [427, 398] width 55 height 25
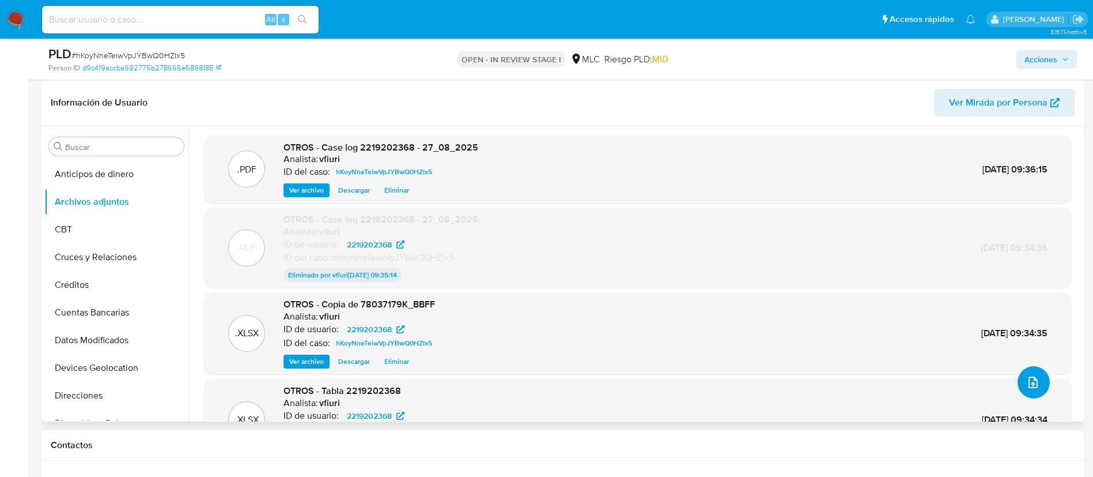
scroll to position [0, 0]
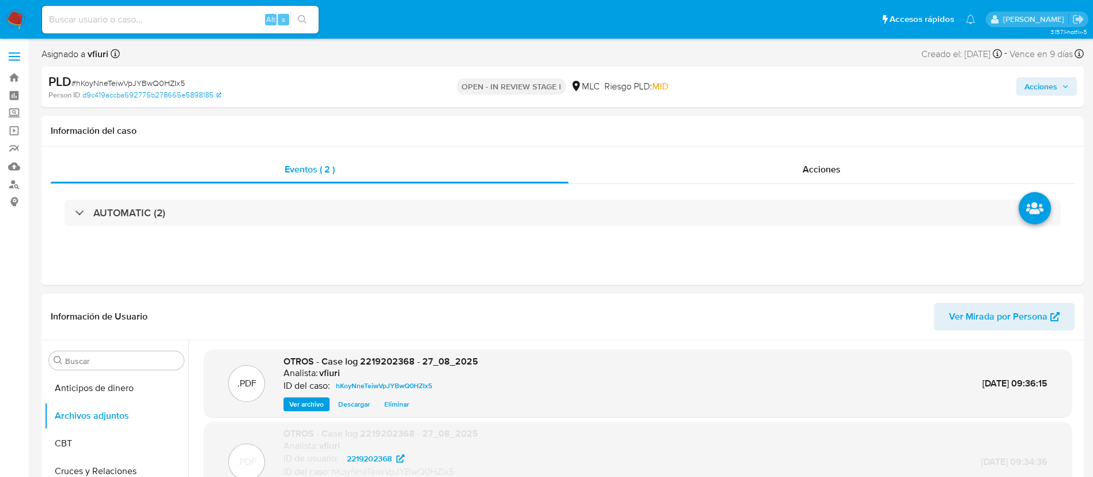
click at [1061, 74] on div "Acciones" at bounding box center [907, 86] width 340 height 27
click at [1036, 76] on div "Acciones" at bounding box center [907, 86] width 340 height 27
click at [1018, 88] on button "Acciones" at bounding box center [1047, 86] width 61 height 18
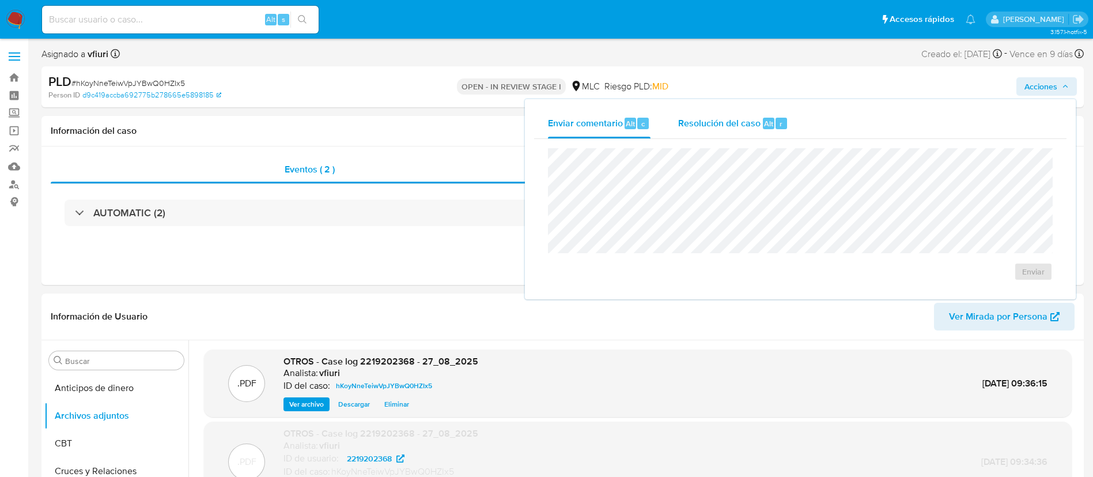
click at [755, 128] on span "Resolución del caso" at bounding box center [719, 122] width 82 height 13
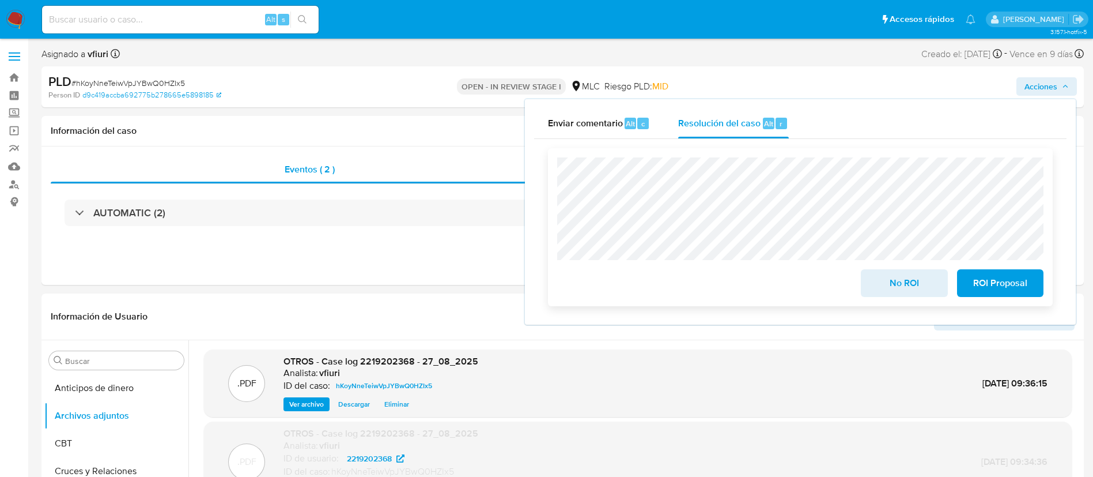
click at [988, 275] on span "ROI Proposal" at bounding box center [1000, 282] width 56 height 25
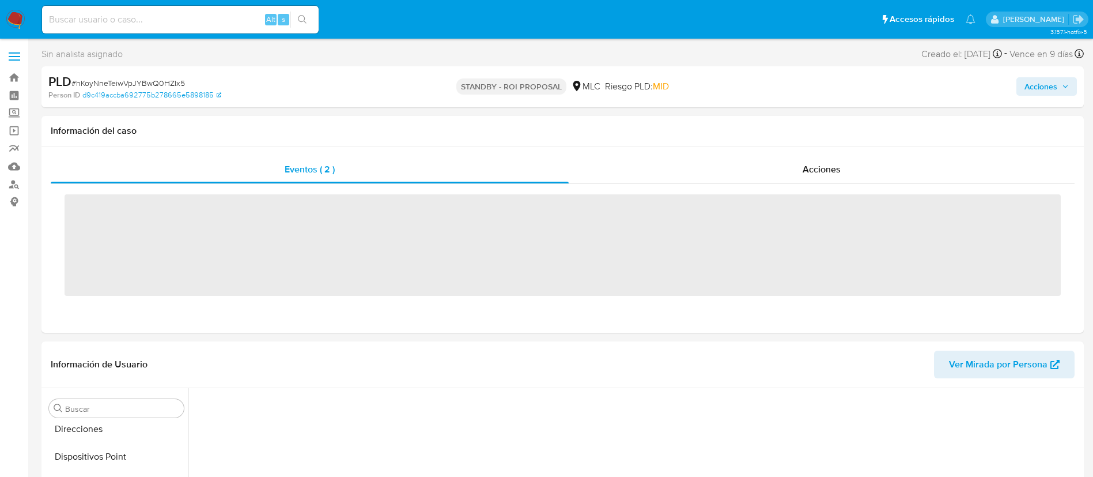
scroll to position [340, 0]
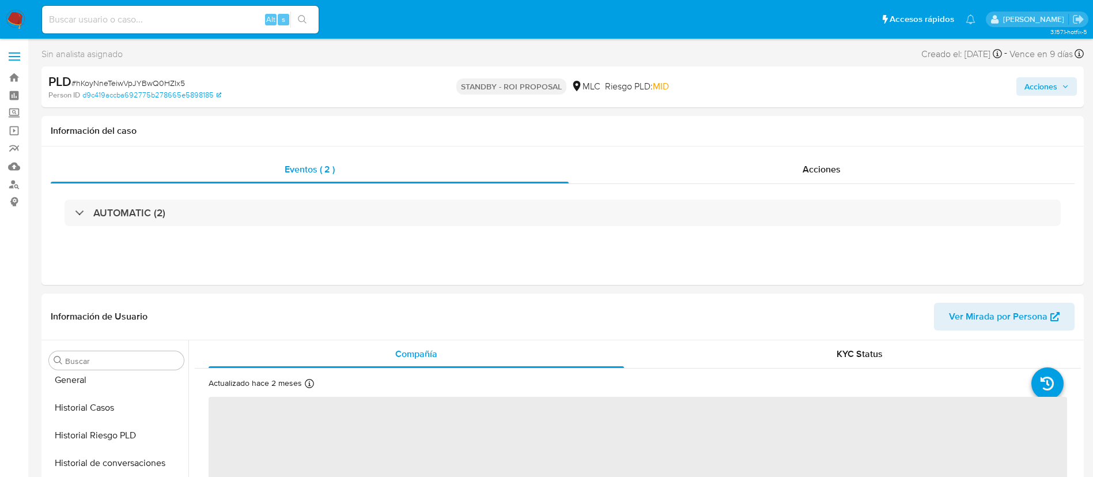
select select "10"
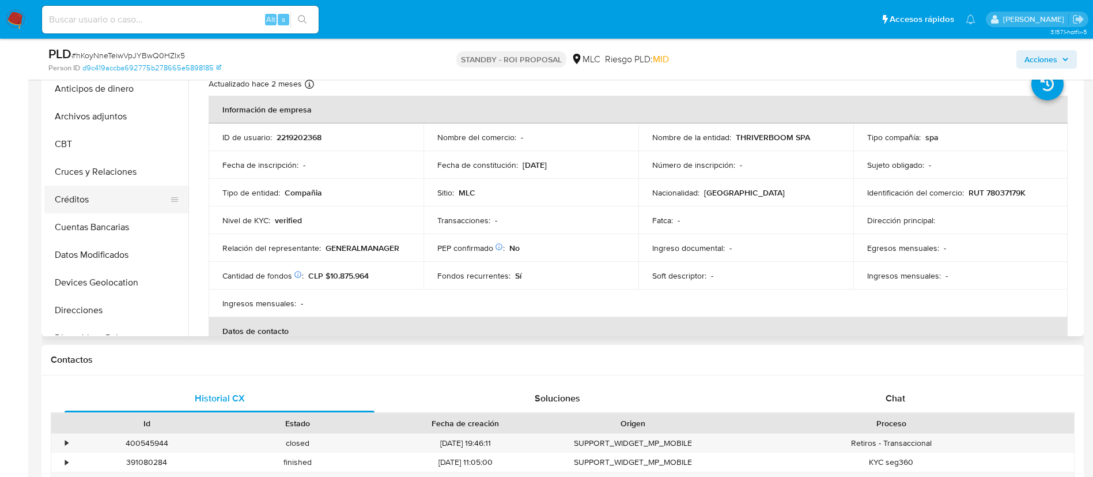
scroll to position [173, 0]
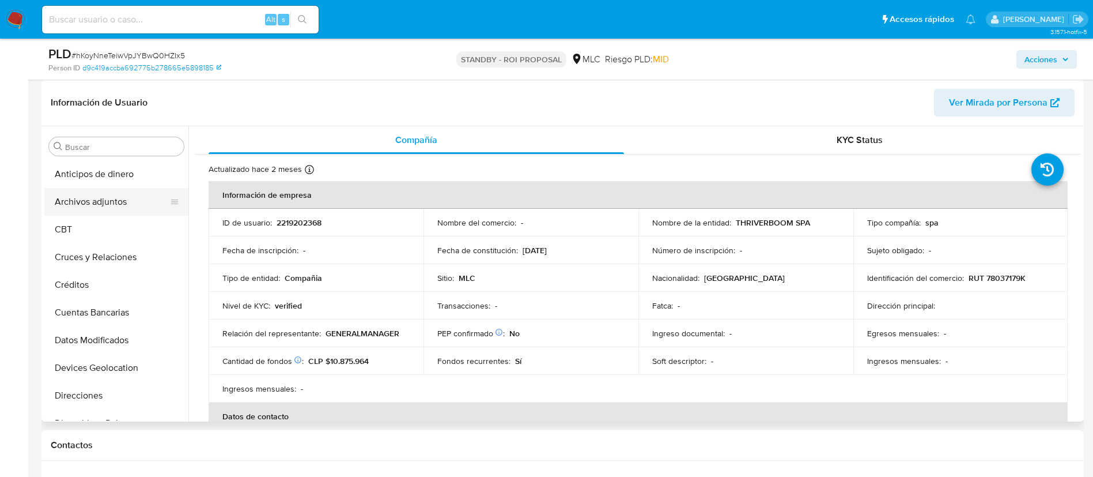
click at [116, 197] on button "Archivos adjuntos" at bounding box center [111, 202] width 135 height 28
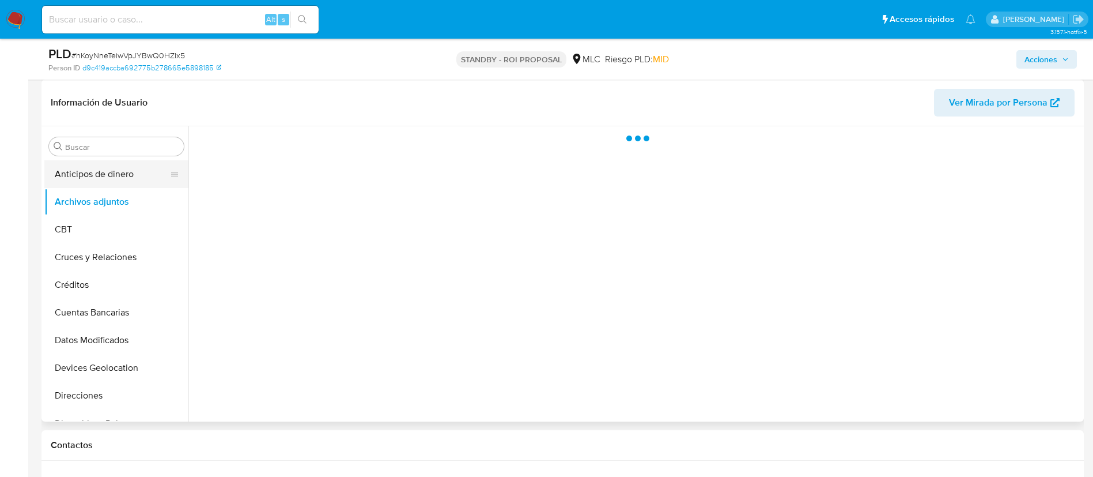
click at [115, 173] on button "Anticipos de dinero" at bounding box center [111, 174] width 135 height 28
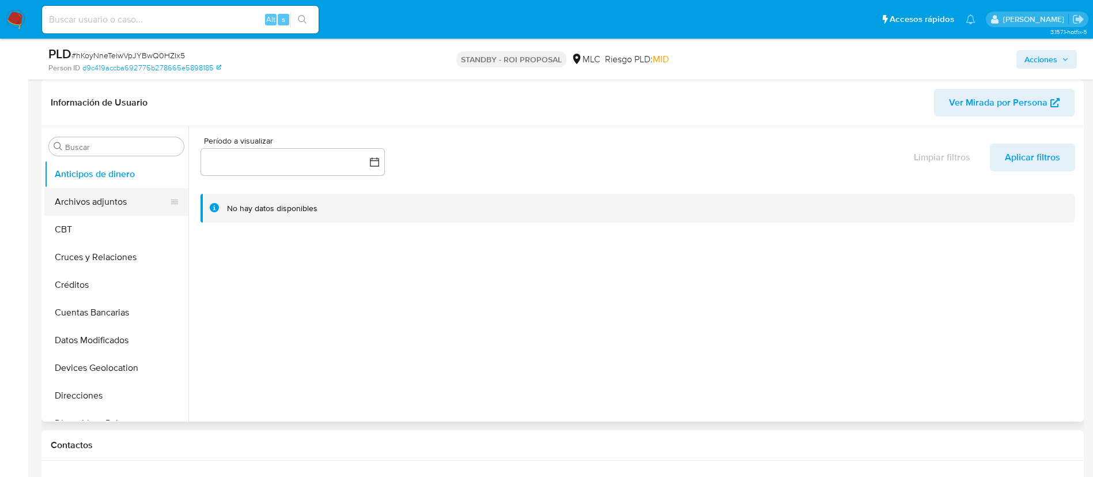
click at [120, 211] on button "Archivos adjuntos" at bounding box center [111, 202] width 135 height 28
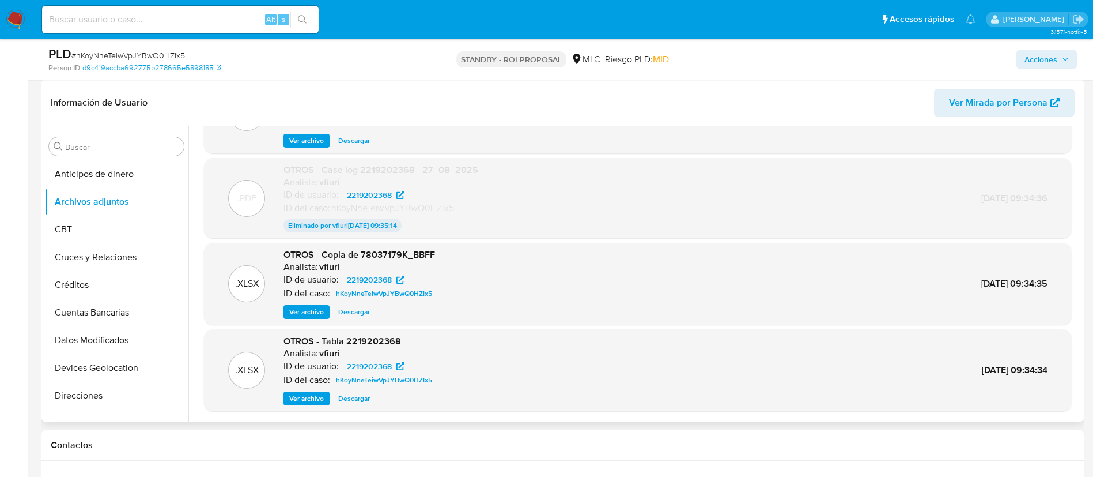
scroll to position [0, 0]
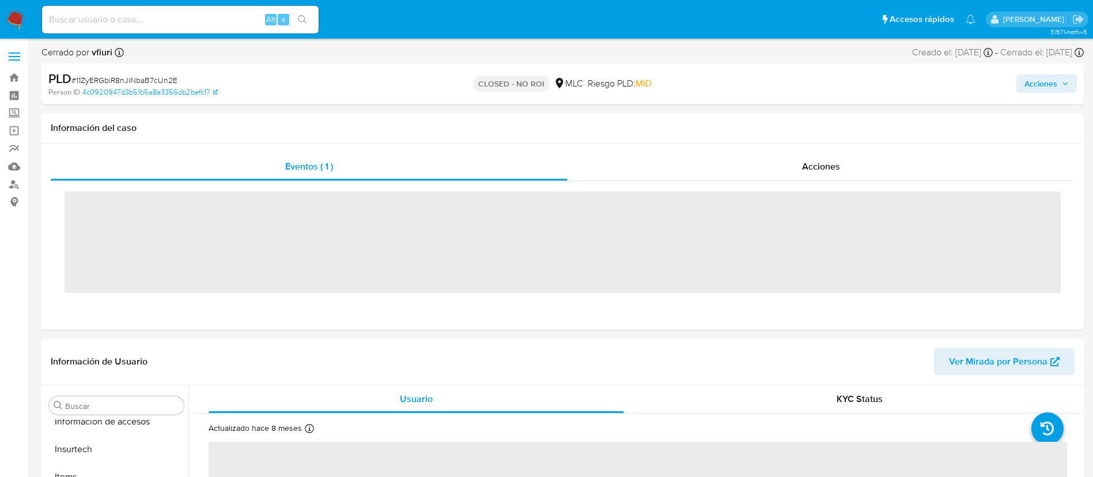
scroll to position [487, 0]
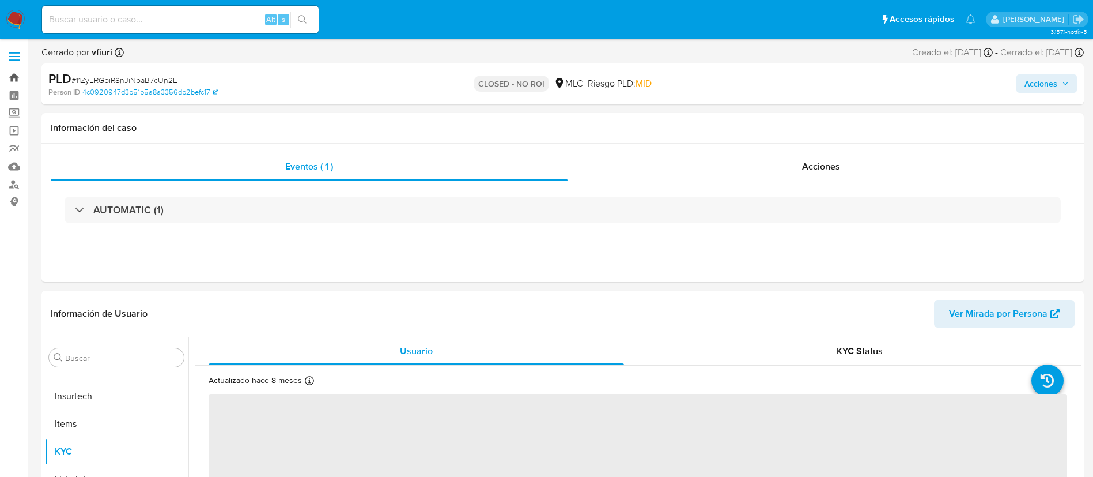
click at [3, 85] on link "Bandeja" at bounding box center [68, 78] width 137 height 18
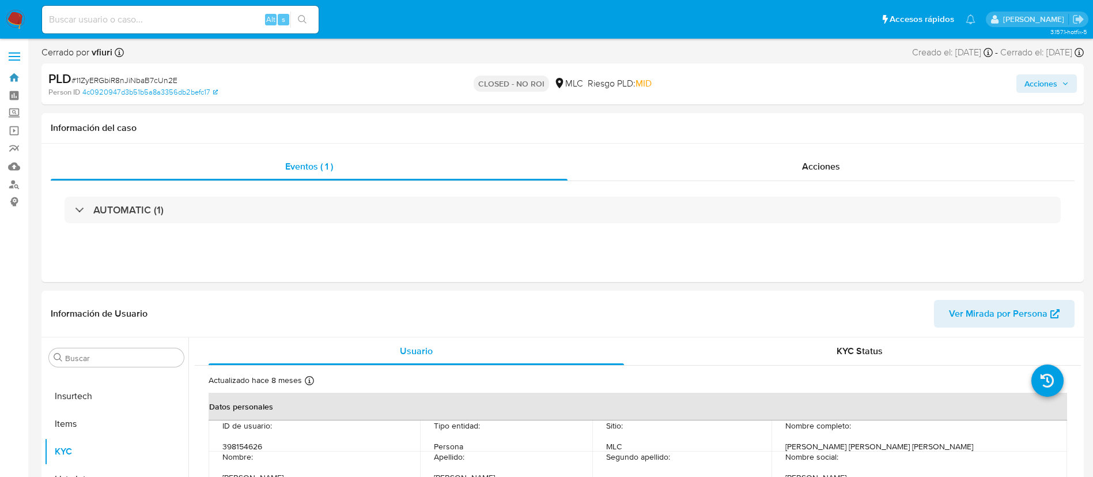
select select "10"
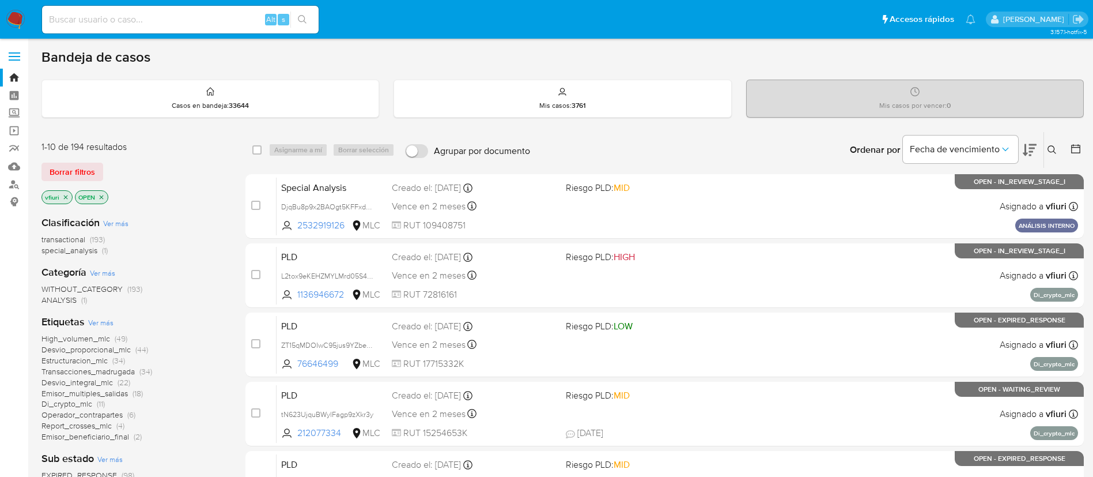
click at [103, 194] on icon "close-filter" at bounding box center [101, 197] width 7 height 7
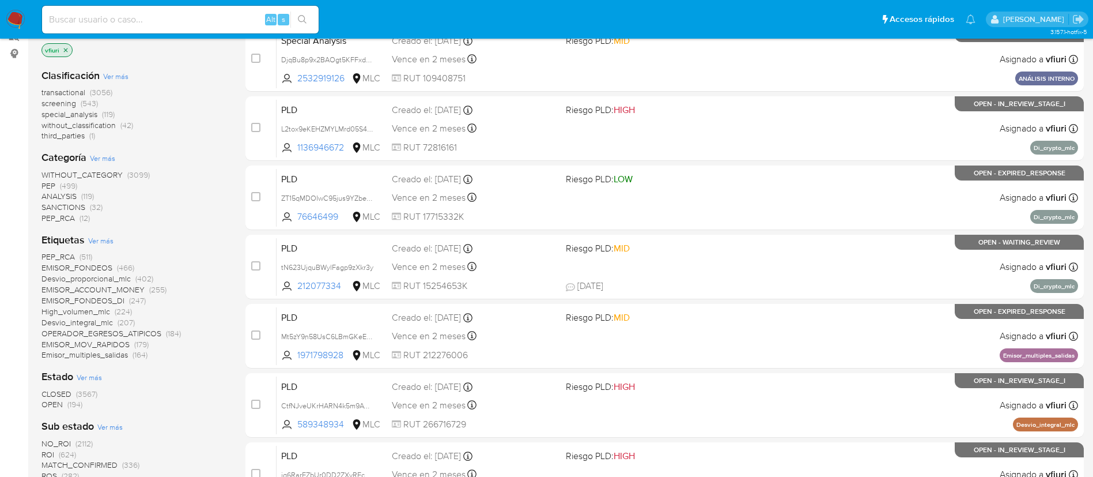
scroll to position [173, 0]
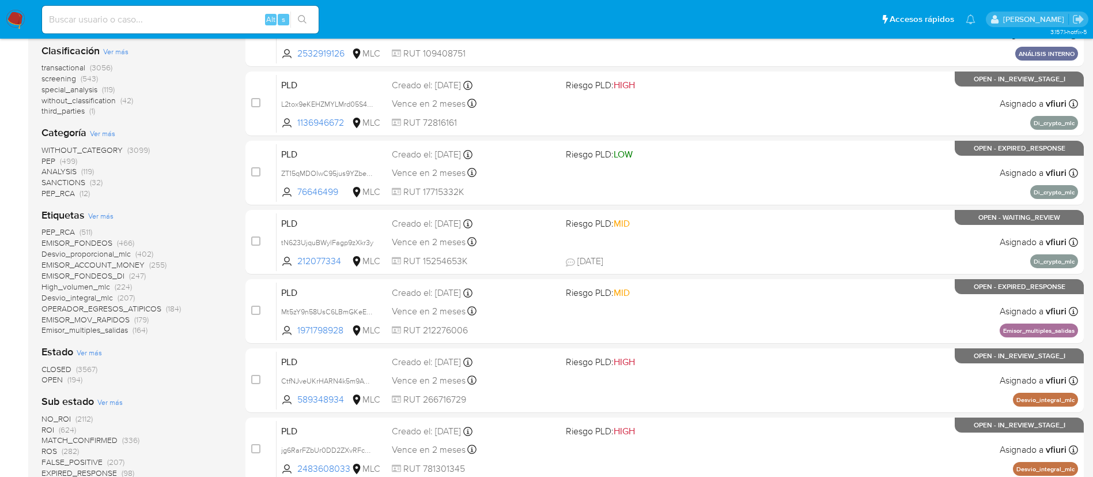
click at [71, 368] on span "CLOSED" at bounding box center [56, 369] width 30 height 12
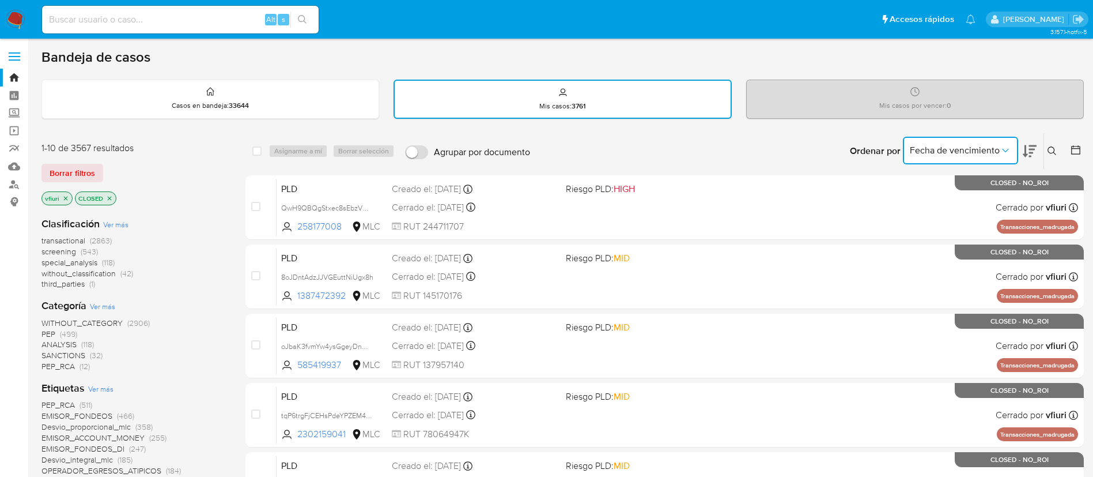
click at [959, 148] on span "Fecha de vencimiento" at bounding box center [955, 151] width 90 height 12
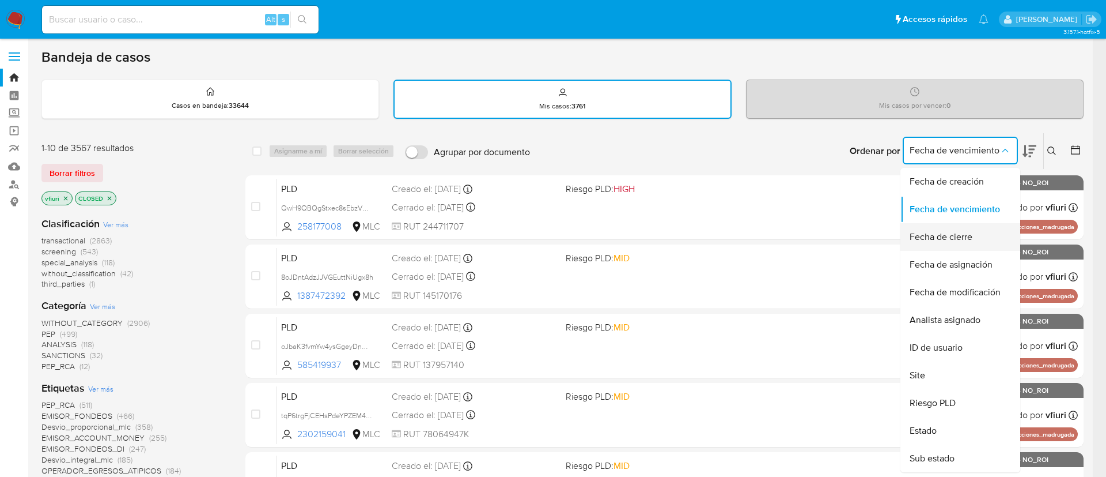
click at [939, 226] on div "Fecha de cierre" at bounding box center [957, 237] width 95 height 28
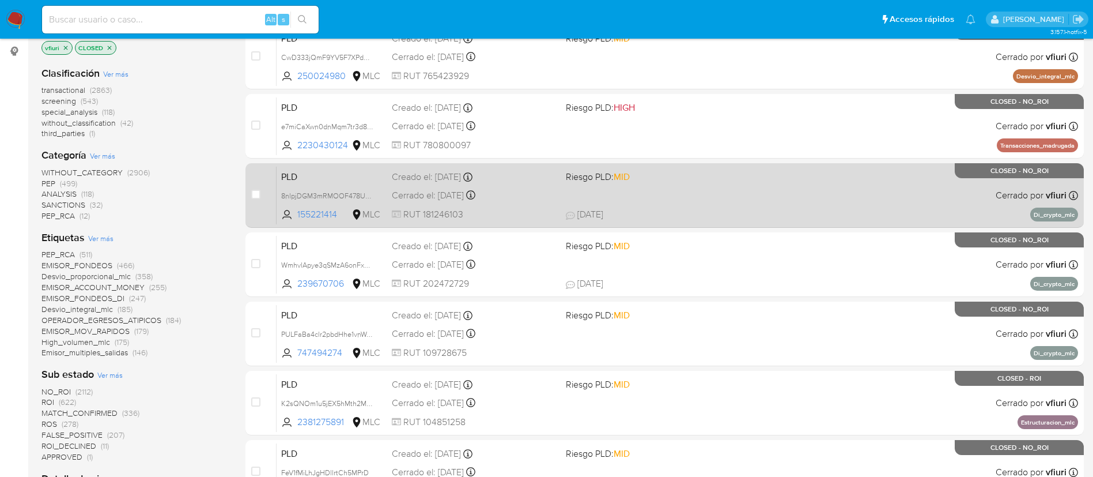
scroll to position [173, 0]
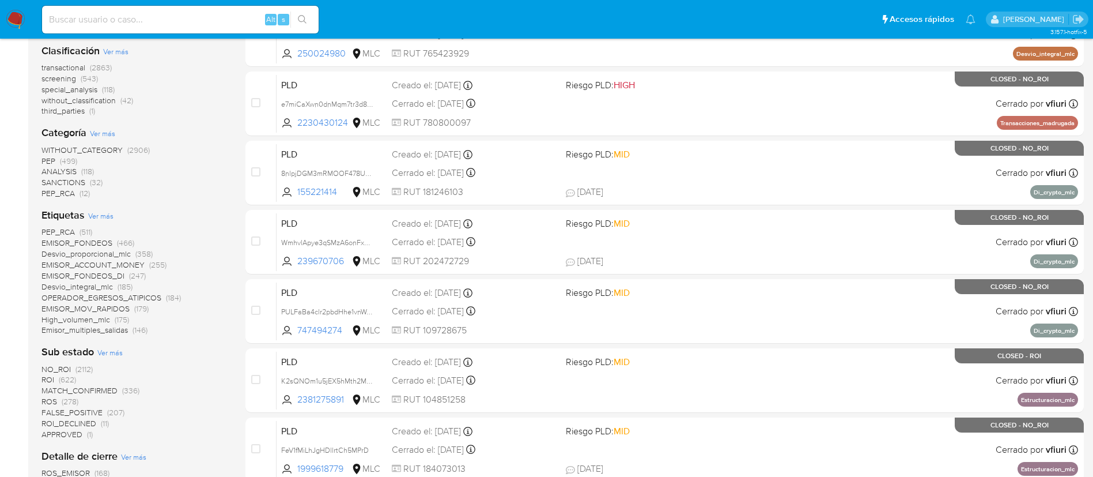
click at [189, 358] on div "Sub estado Ver más NO_ROI (2112) ROI (622) MATCH_CONFIRMED (336) ROS (278) FALS…" at bounding box center [134, 392] width 186 height 95
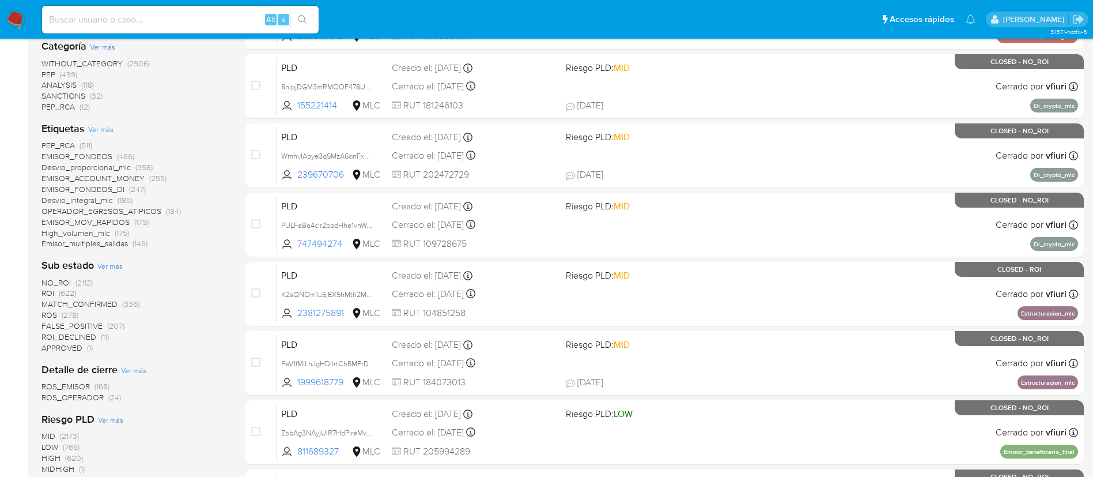
scroll to position [0, 0]
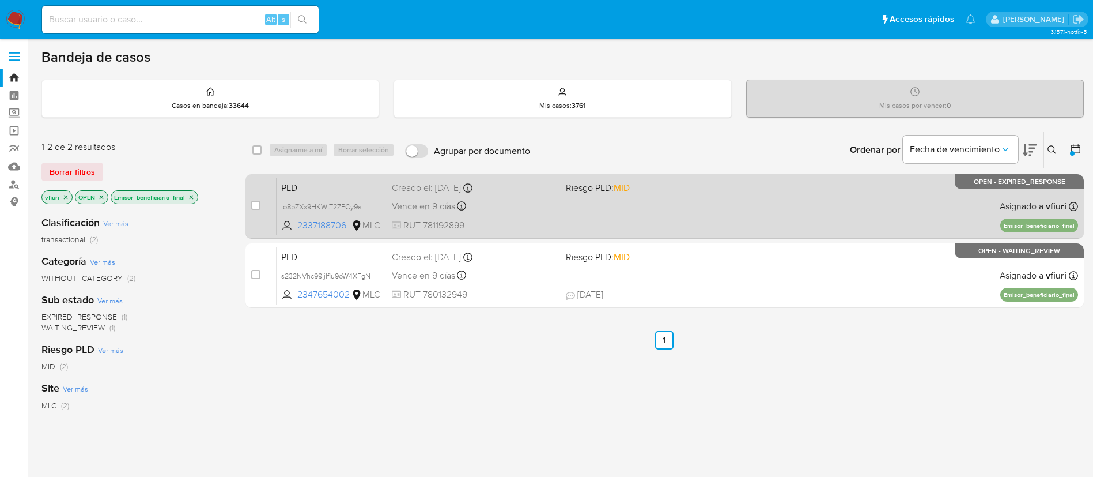
click at [529, 211] on div "Vence en 9 días Vence el [DATE] 06:05:09" at bounding box center [474, 206] width 165 height 16
click at [258, 206] on input "checkbox" at bounding box center [255, 205] width 9 height 9
checkbox input "true"
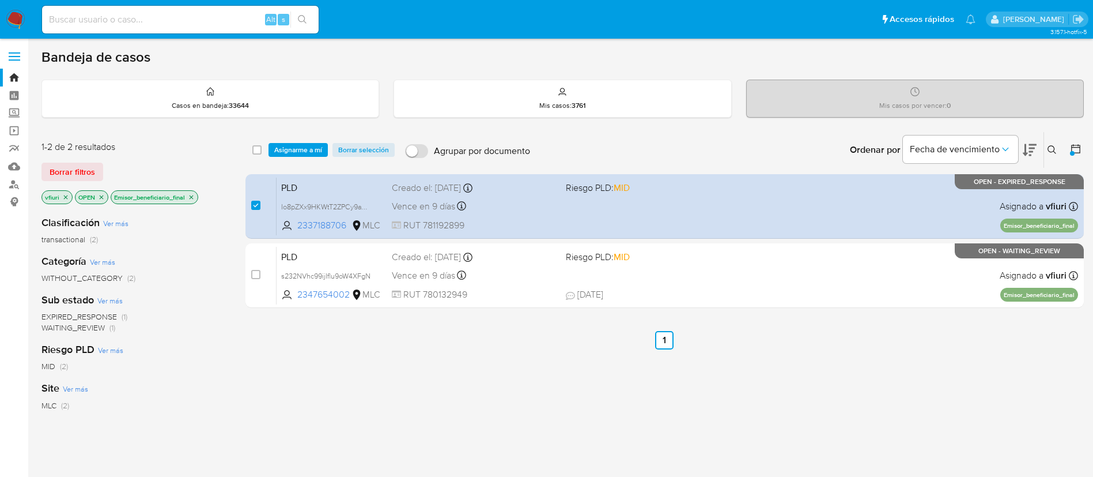
click at [286, 163] on div "select-all-cases-checkbox Asignarme a mí Borrar selección Agrupar por documento…" at bounding box center [664, 150] width 838 height 36
click at [286, 161] on div "select-all-cases-checkbox Asignarme a mí Borrar selección Agrupar por documento…" at bounding box center [664, 150] width 838 height 36
click at [305, 141] on div "select-all-cases-checkbox Asignarme a mí Borrar selección Agrupar por documento…" at bounding box center [664, 150] width 838 height 36
drag, startPoint x: 309, startPoint y: 148, endPoint x: 316, endPoint y: 153, distance: 9.0
click at [309, 148] on span "Asignarme a mí" at bounding box center [298, 150] width 48 height 12
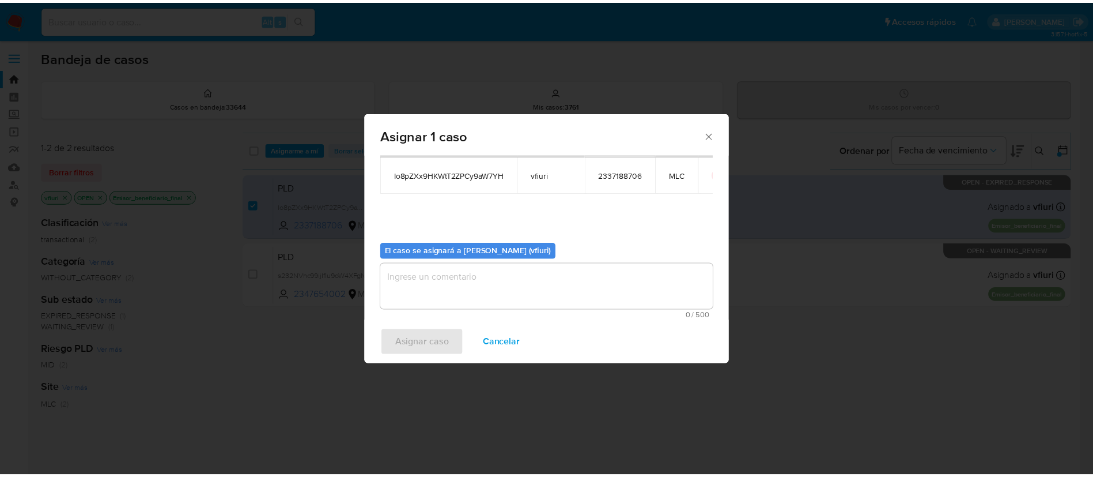
scroll to position [60, 0]
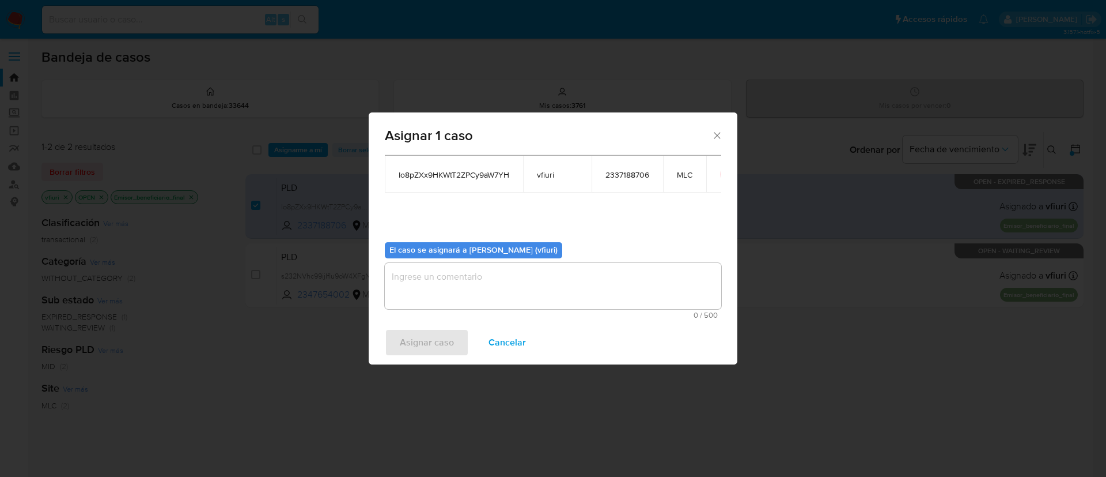
click at [532, 305] on textarea "assign-modal" at bounding box center [553, 286] width 337 height 46
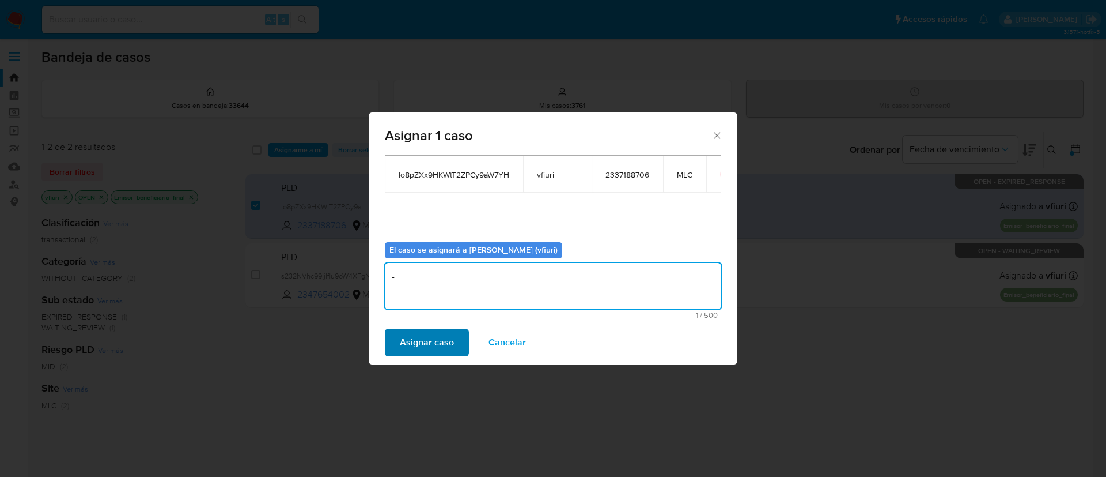
type textarea "-"
click at [431, 352] on span "Asignar caso" at bounding box center [427, 342] width 54 height 25
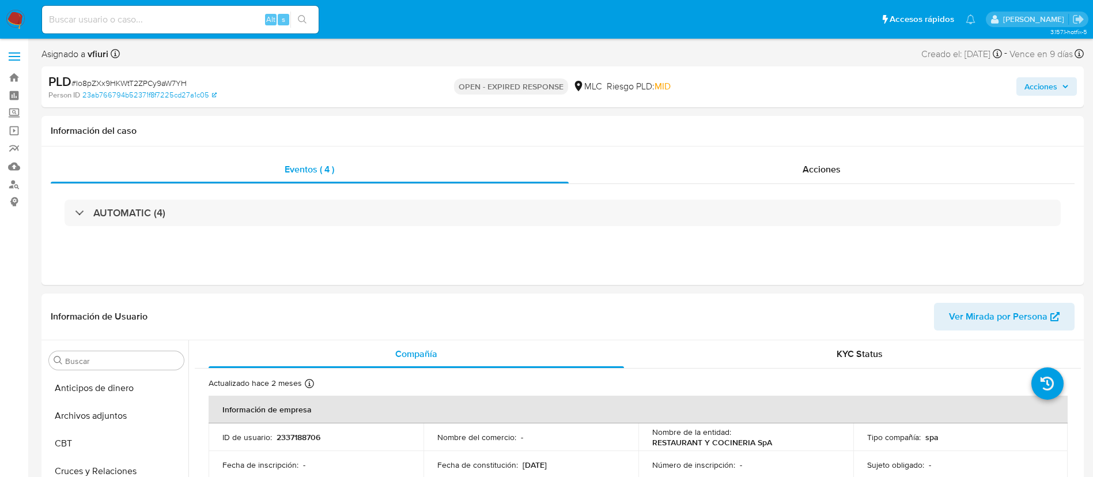
select select "10"
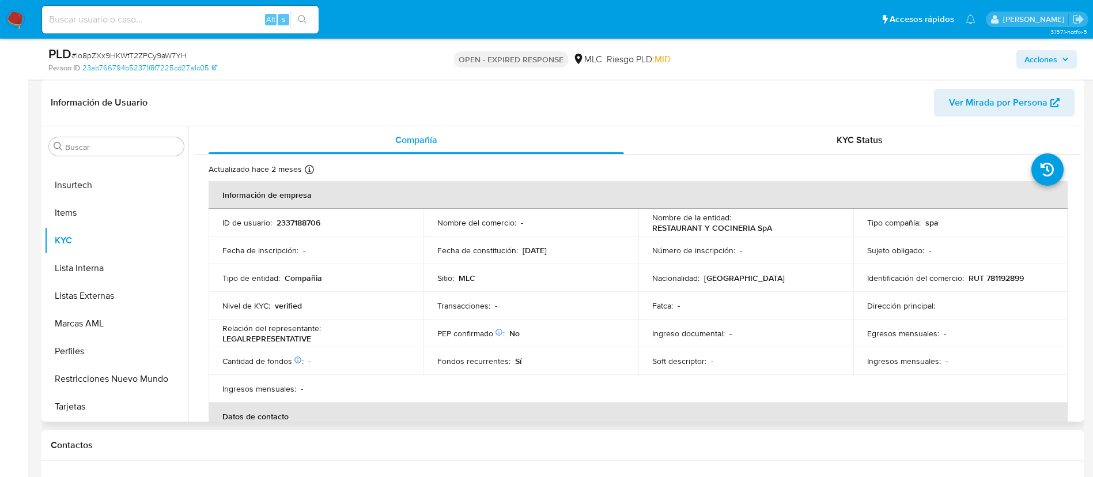
click at [318, 228] on p "2337188706" at bounding box center [299, 222] width 44 height 10
click at [305, 221] on p "2337188706" at bounding box center [299, 222] width 44 height 10
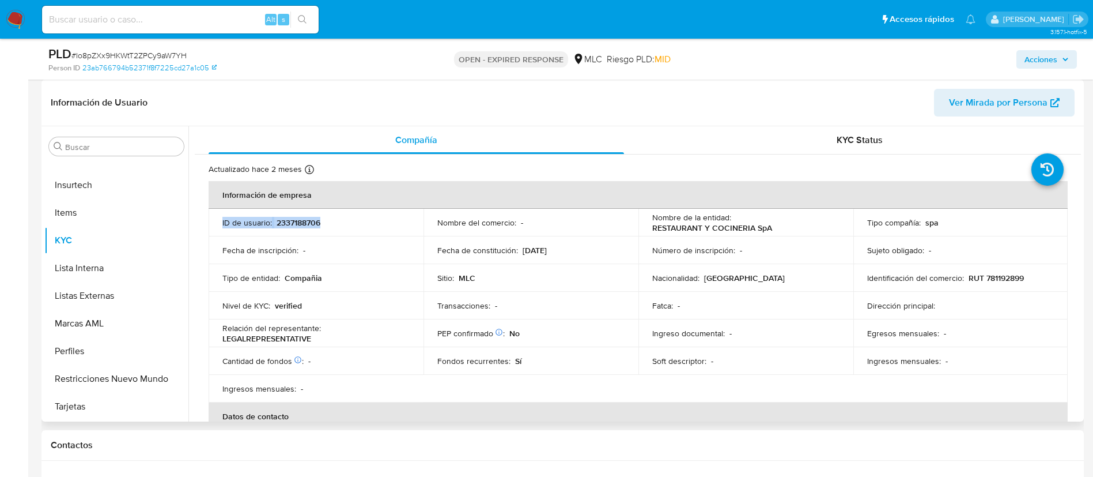
click at [305, 221] on p "2337188706" at bounding box center [299, 222] width 44 height 10
copy p "2337188706"
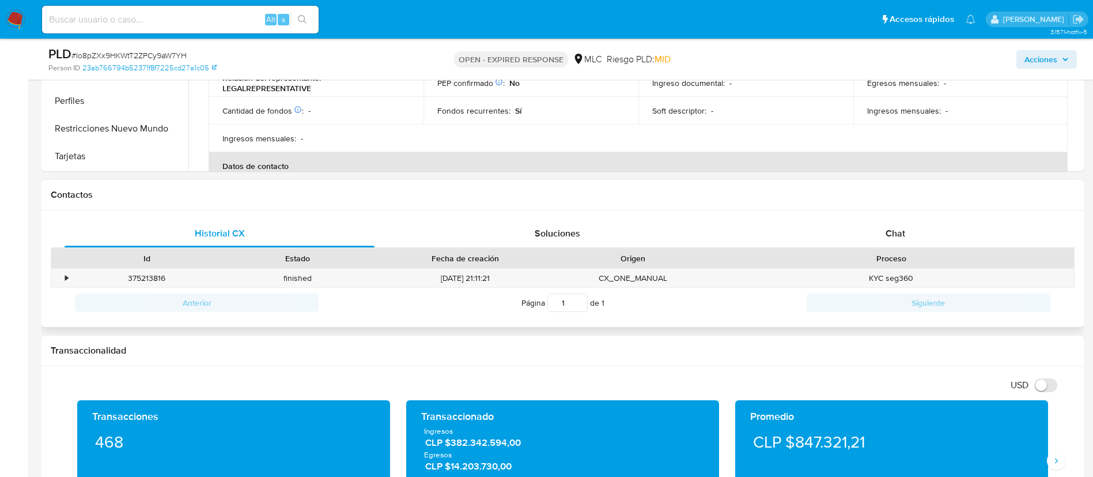
scroll to position [432, 0]
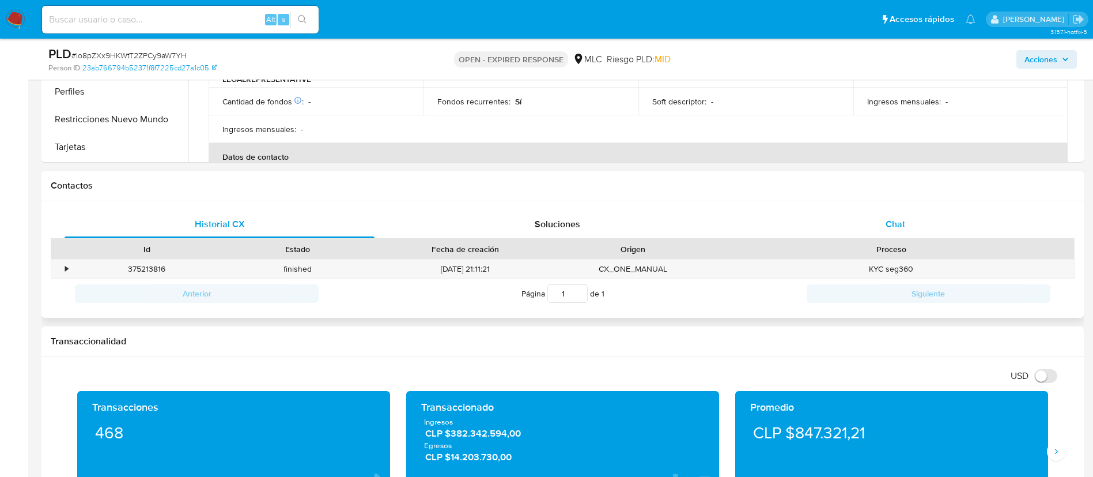
click at [875, 221] on div "Chat" at bounding box center [896, 224] width 310 height 28
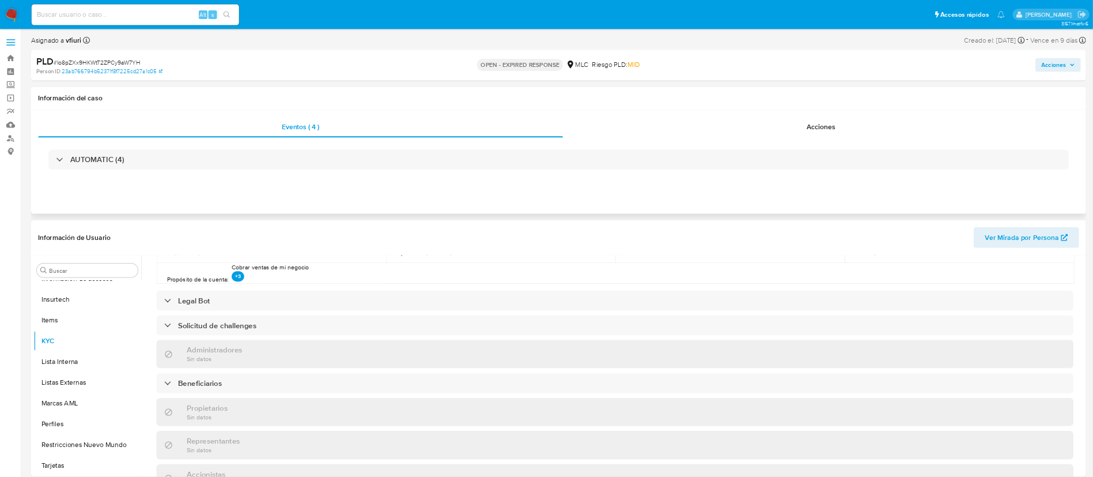
scroll to position [433, 0]
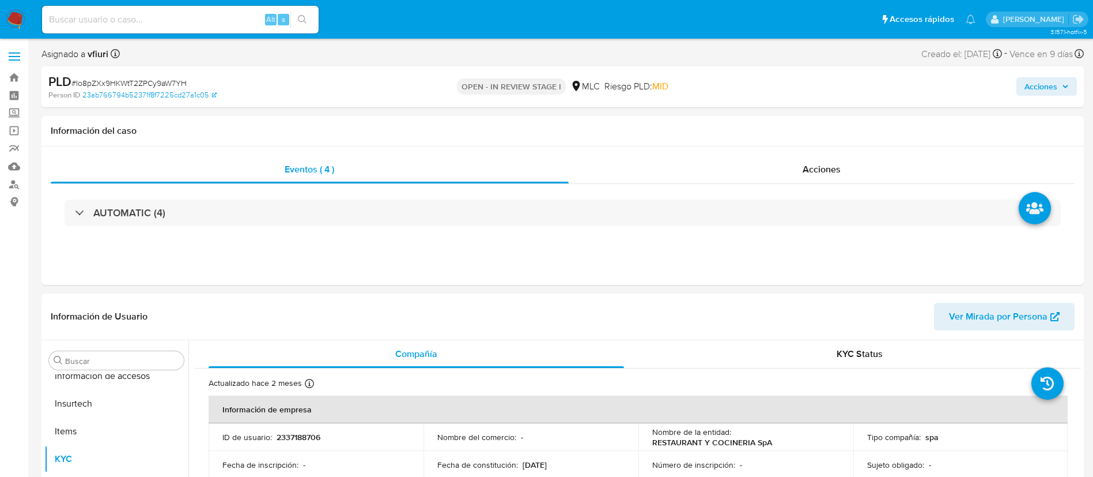
scroll to position [487, 0]
select select "10"
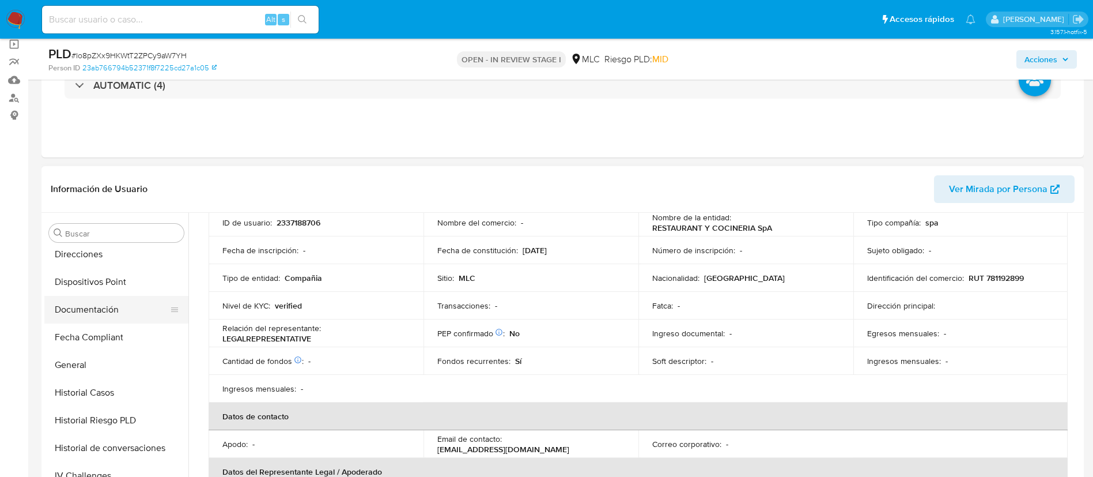
scroll to position [0, 0]
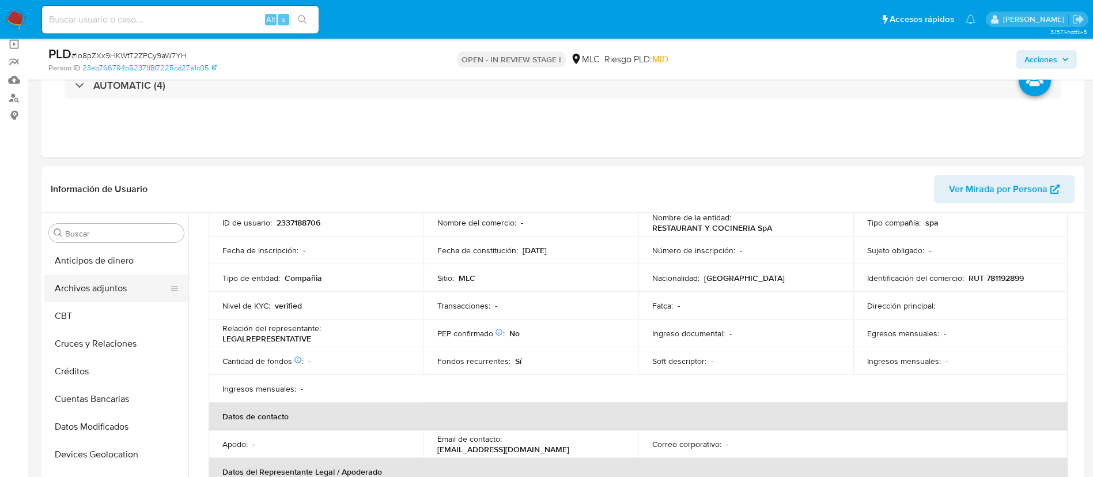
click at [92, 297] on button "Archivos adjuntos" at bounding box center [111, 288] width 135 height 28
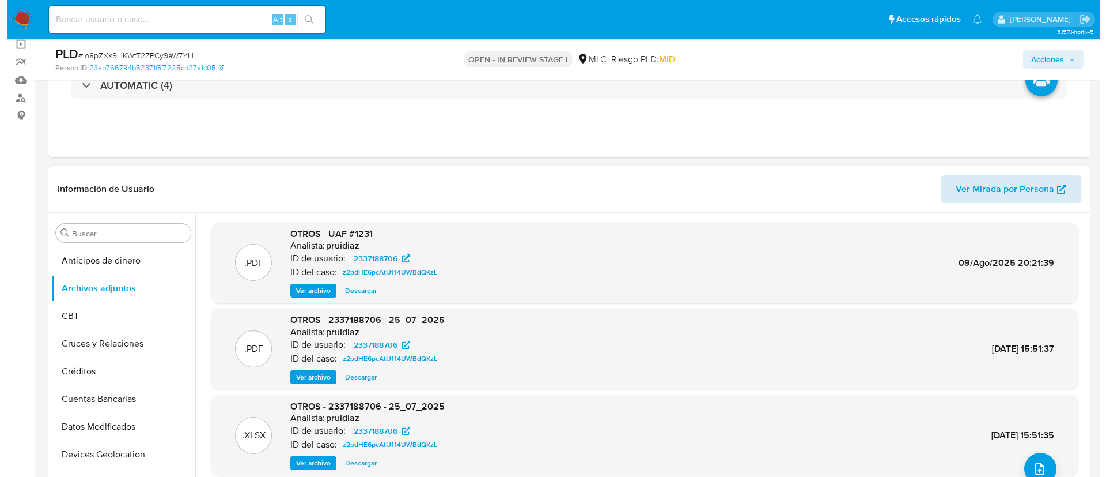
scroll to position [173, 0]
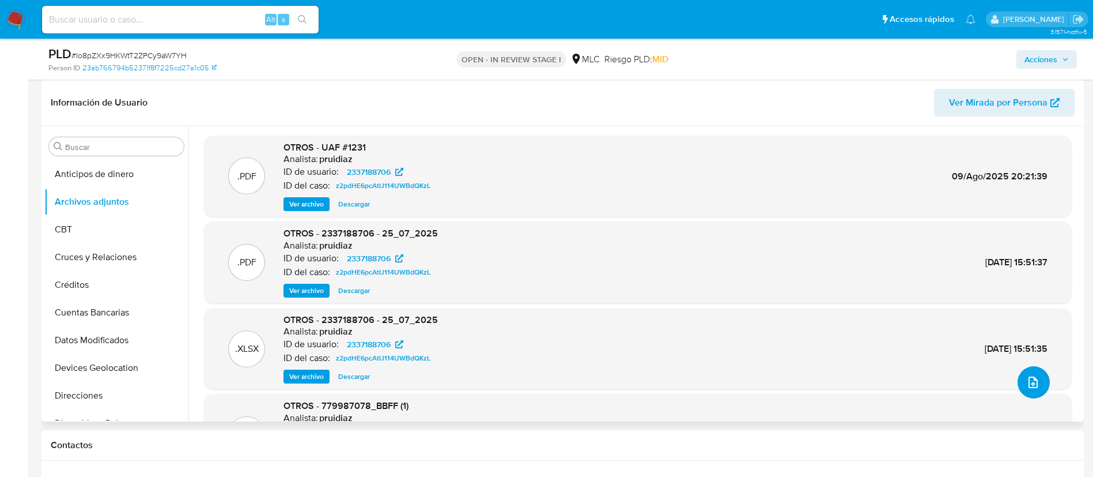
click at [1026, 386] on icon "upload-file" at bounding box center [1033, 382] width 14 height 14
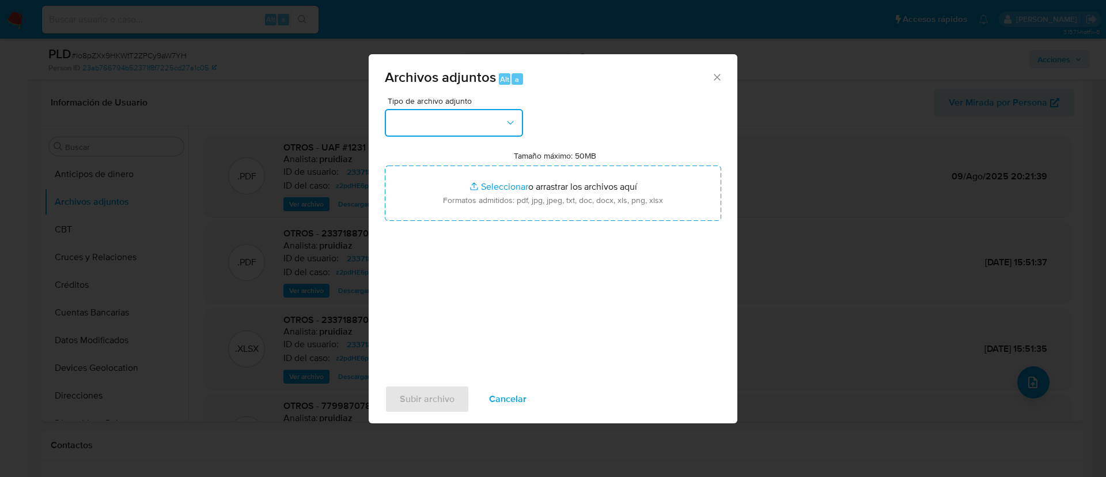
click at [454, 119] on button "button" at bounding box center [454, 123] width 138 height 28
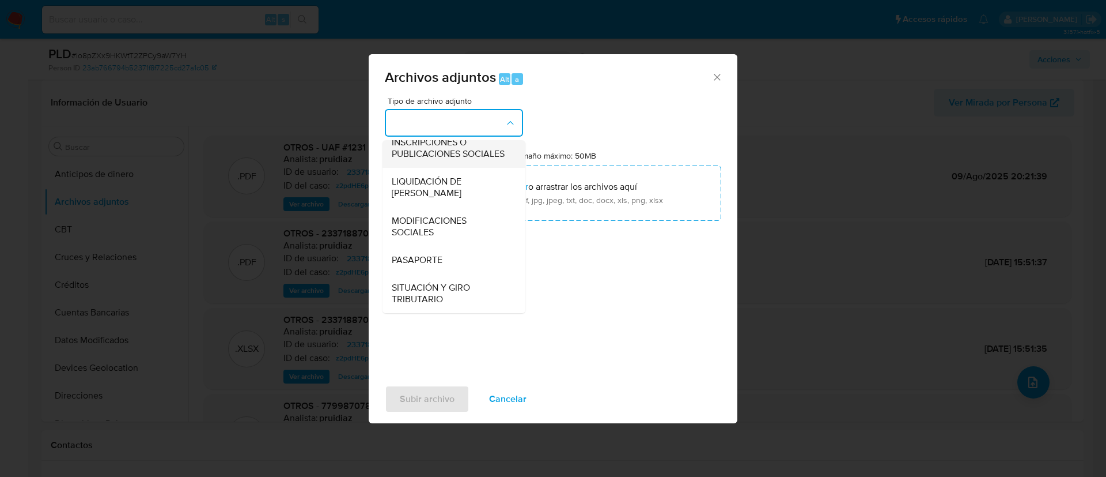
scroll to position [134, 0]
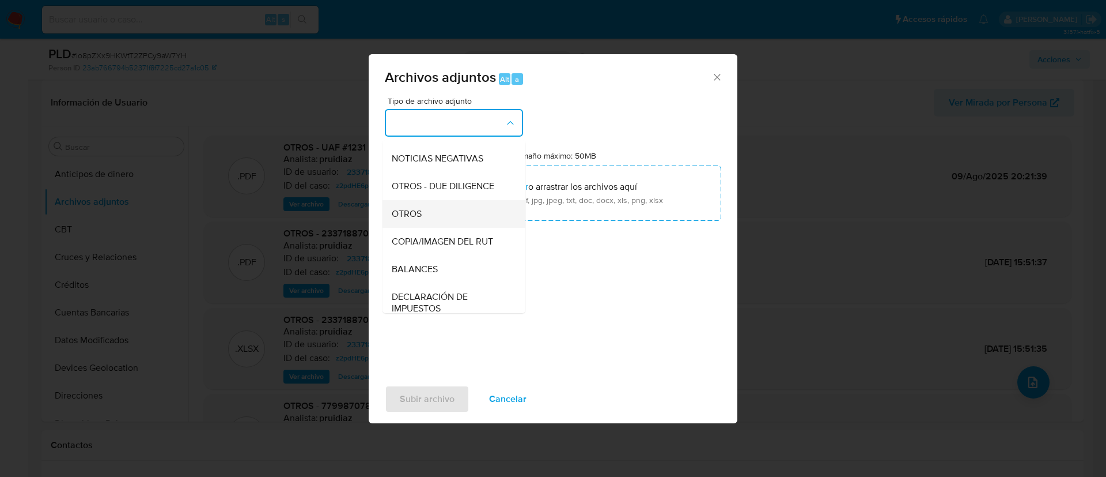
click at [417, 220] on span "OTROS" at bounding box center [407, 214] width 30 height 12
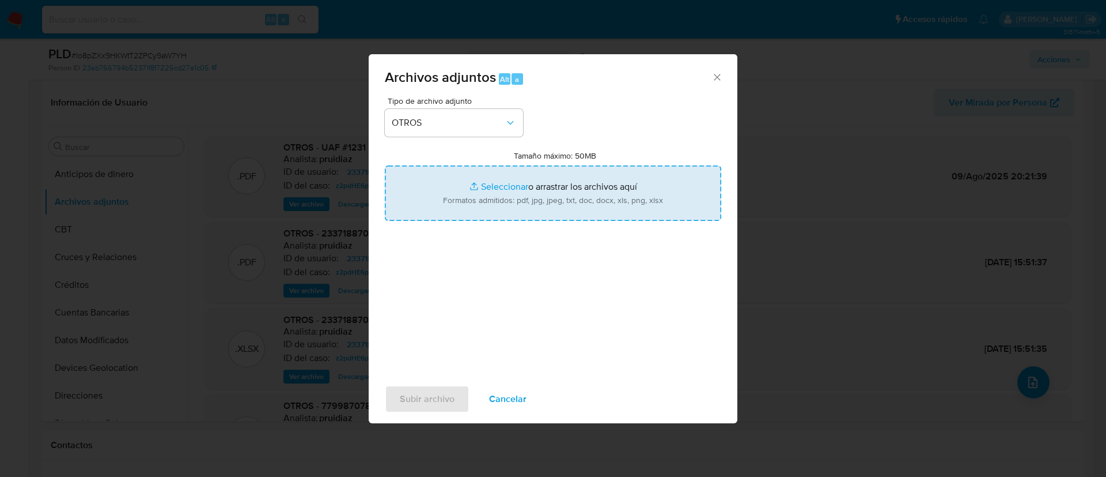
type input "C:\fakepath\2337188706 - 28_08_2025.pdf"
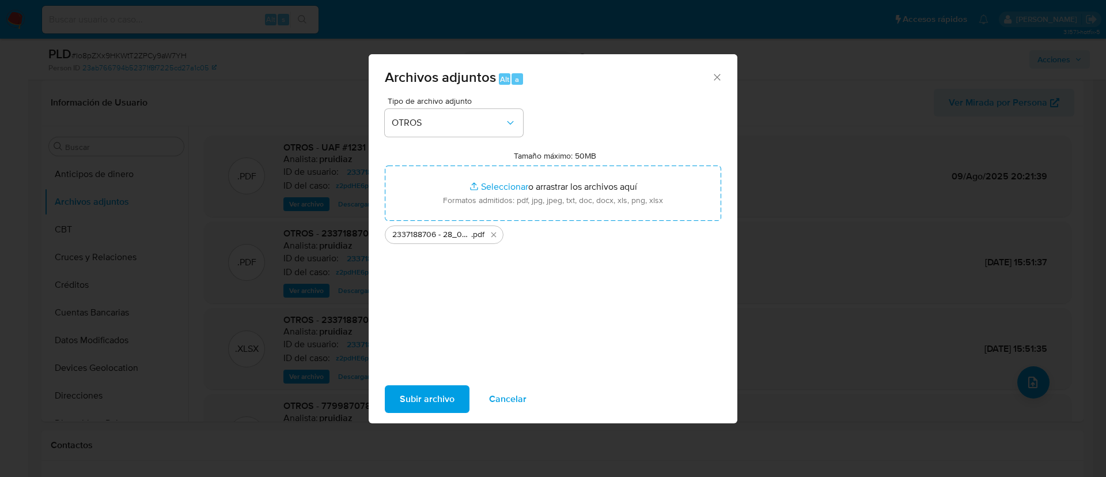
click at [406, 389] on span "Subir archivo" at bounding box center [427, 398] width 55 height 25
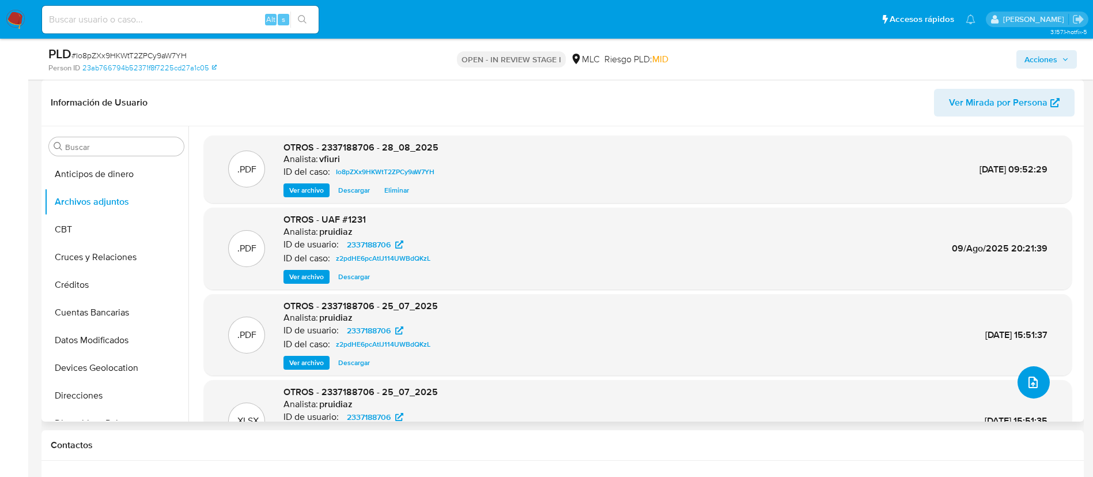
click at [1031, 395] on button "upload-file" at bounding box center [1034, 382] width 32 height 32
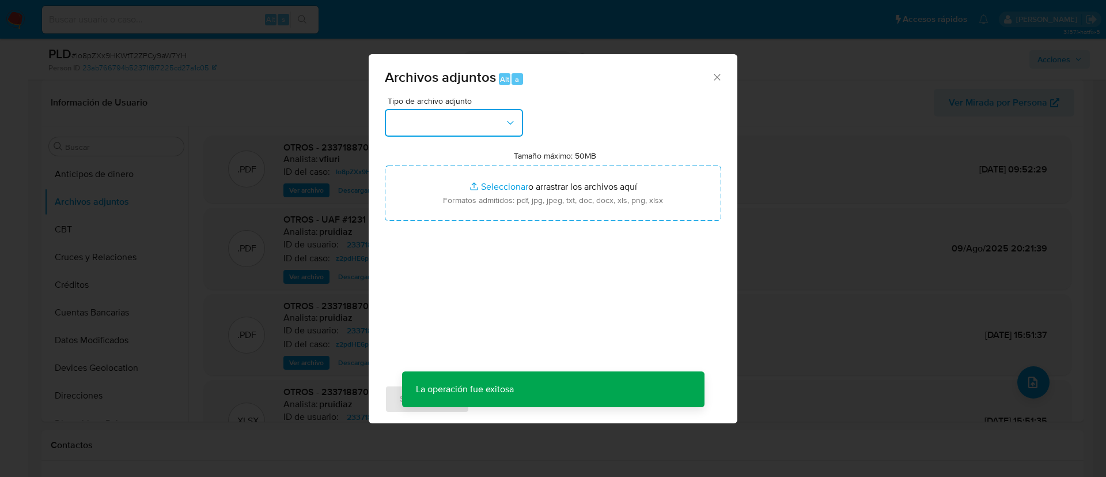
click at [457, 115] on button "button" at bounding box center [454, 123] width 138 height 28
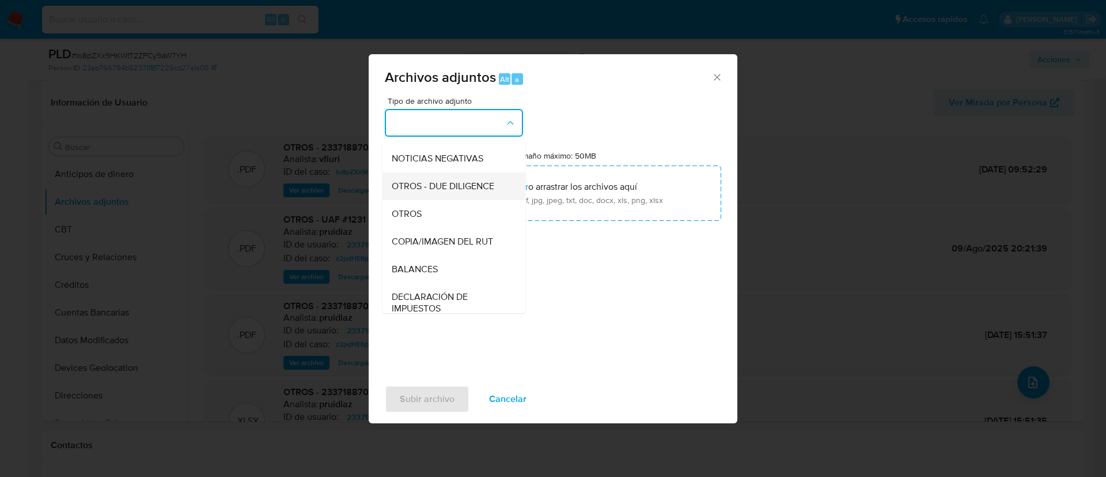
click at [417, 200] on div "OTROS - DUE DILIGENCE" at bounding box center [451, 186] width 118 height 28
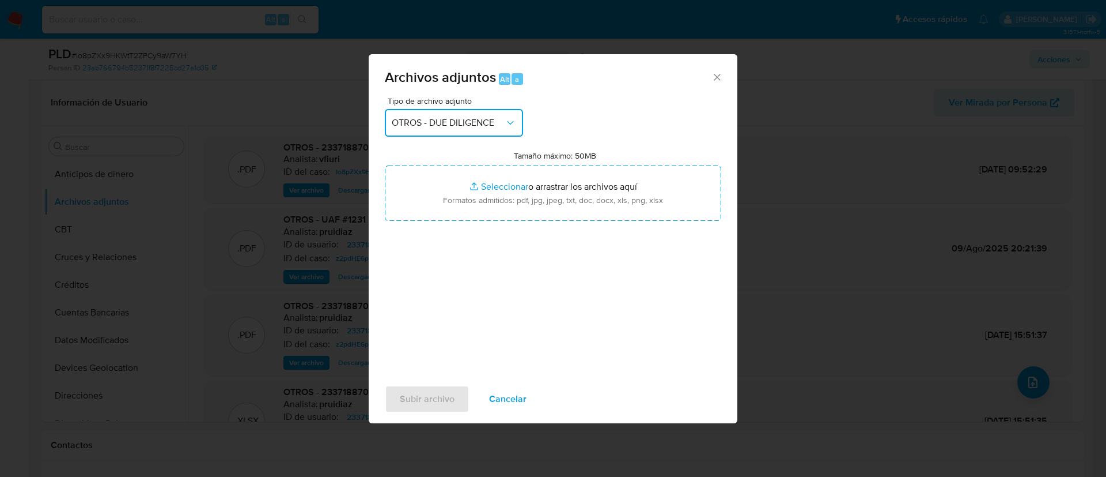
click at [446, 122] on span "OTROS - DUE DILIGENCE" at bounding box center [448, 123] width 113 height 12
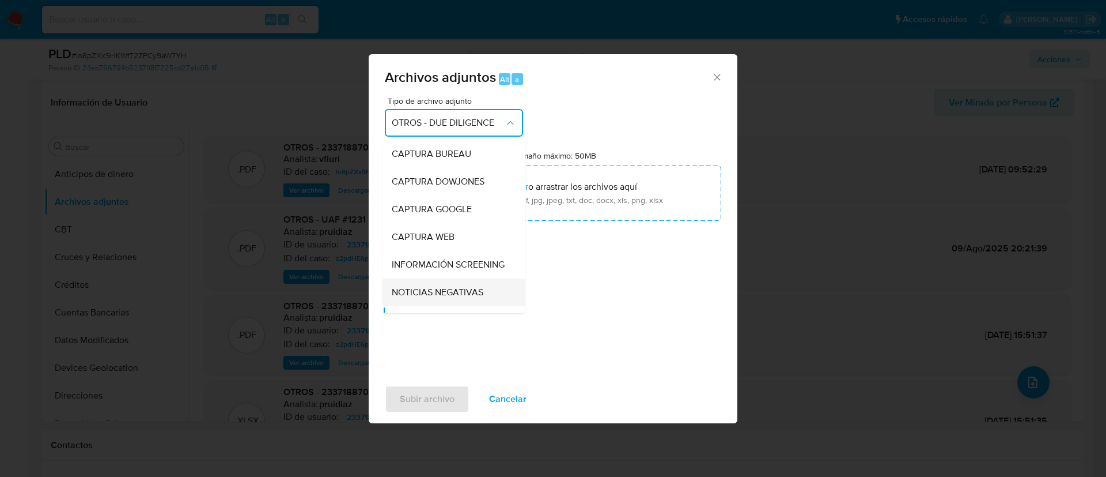
scroll to position [111, 0]
click at [414, 243] on span "OTROS" at bounding box center [407, 237] width 30 height 12
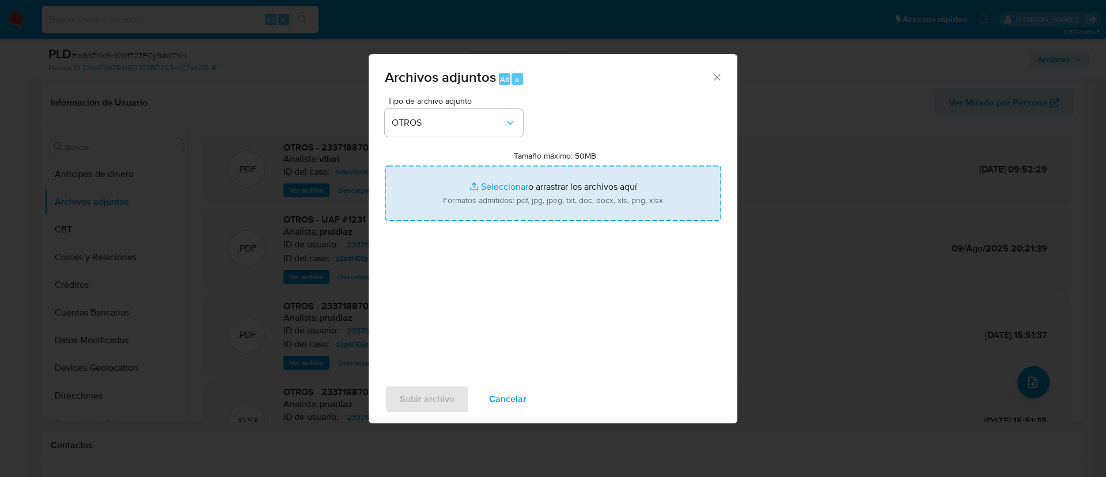
type input "C:\fakepath\2337188706 - 28_08_2025 (1).pdf"
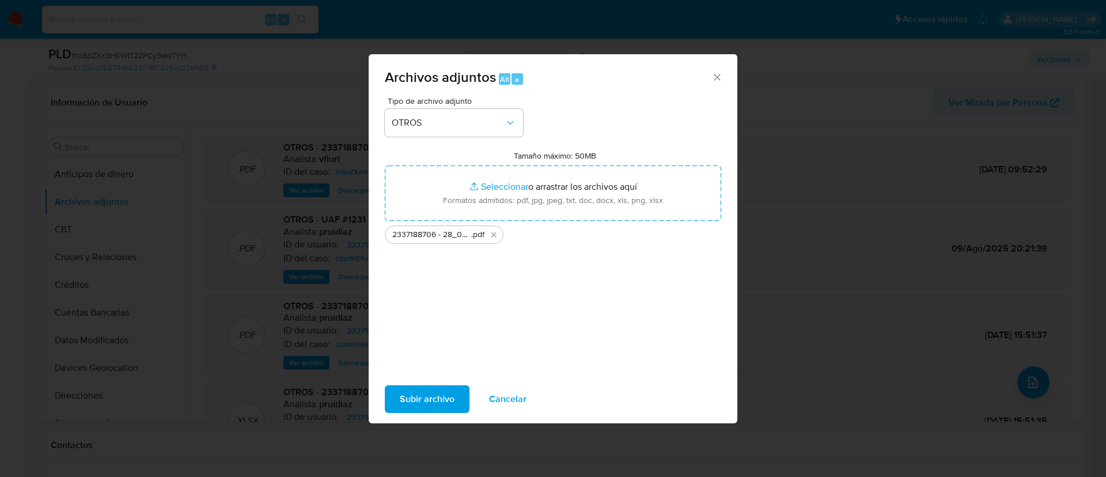
click at [430, 398] on span "Subir archivo" at bounding box center [427, 398] width 55 height 25
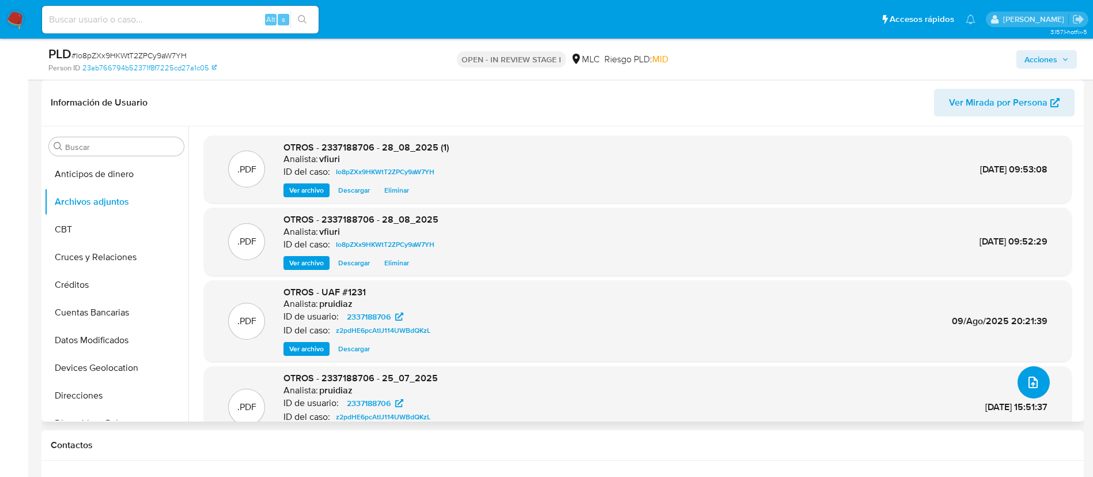
click at [1036, 382] on button "upload-file" at bounding box center [1034, 382] width 32 height 32
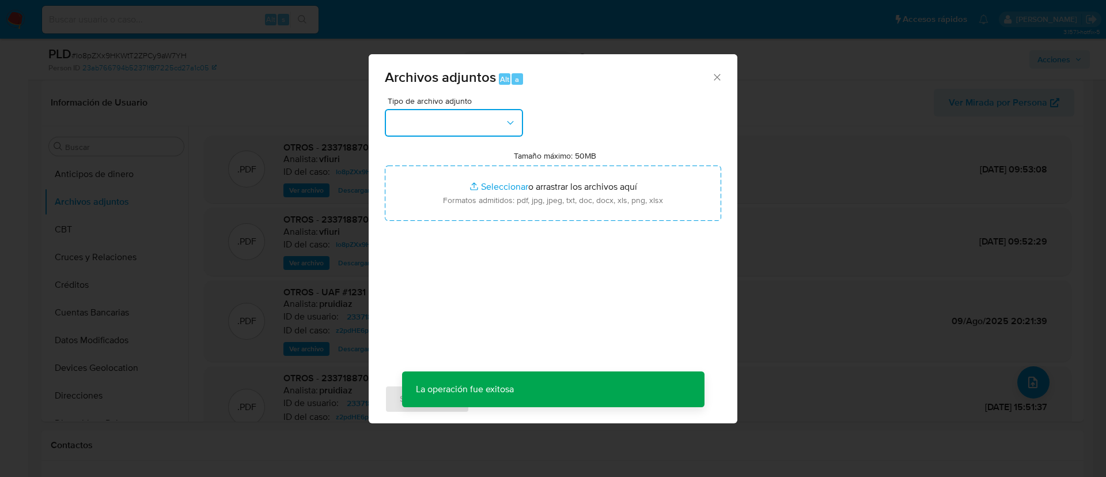
click at [483, 122] on button "button" at bounding box center [454, 123] width 138 height 28
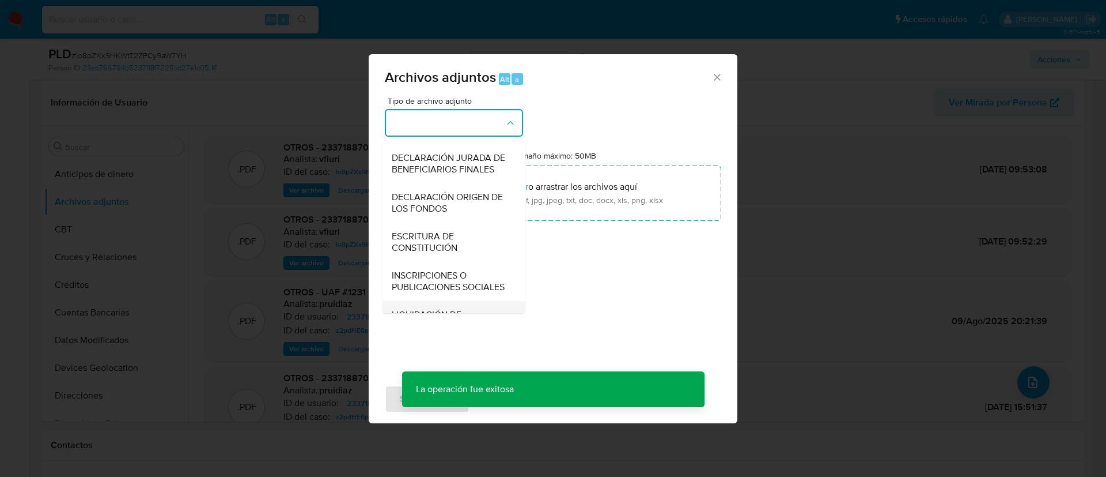
scroll to position [134, 0]
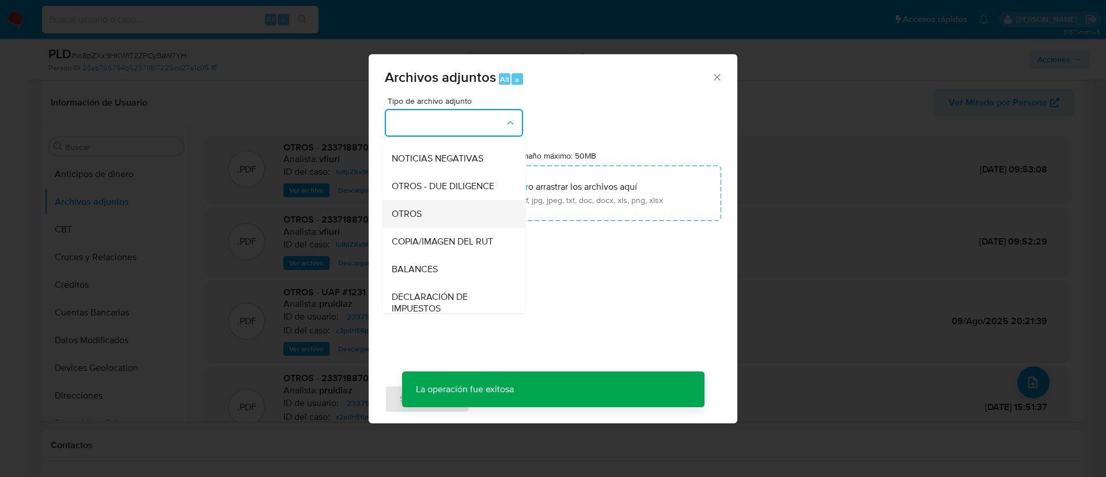
click at [425, 228] on div "OTROS" at bounding box center [451, 214] width 118 height 28
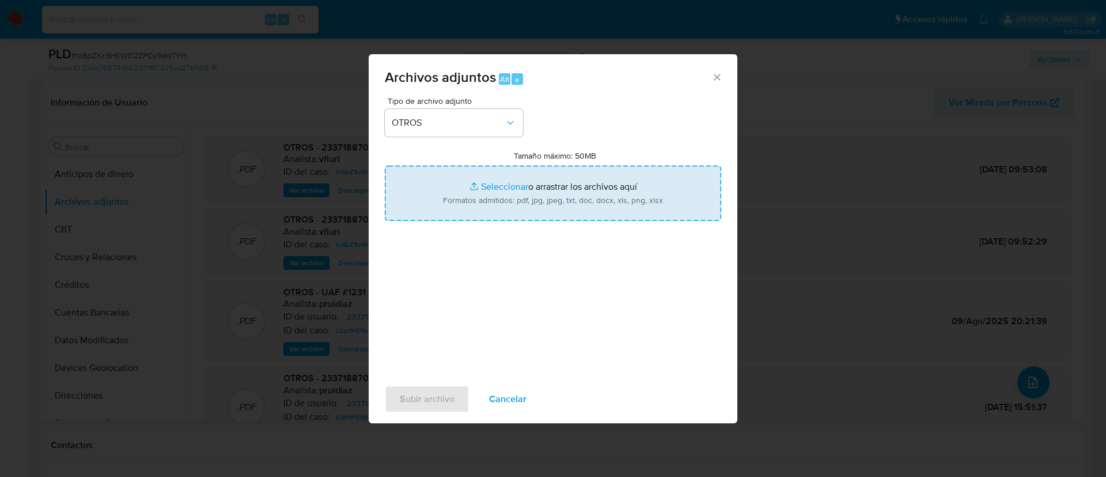
type input "C:\fakepath\2337188706 - 28_08_2025 (2).pdf"
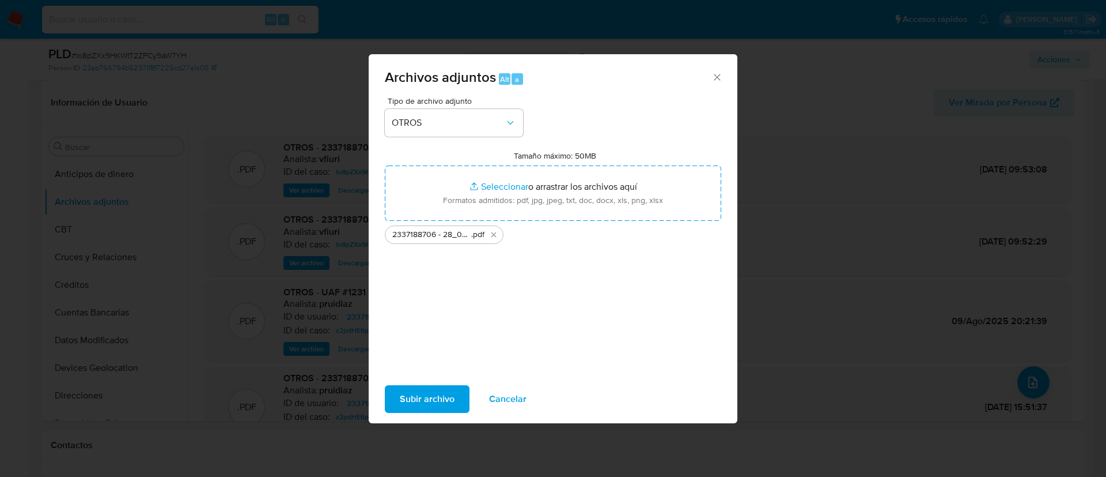
click at [444, 395] on span "Subir archivo" at bounding box center [427, 398] width 55 height 25
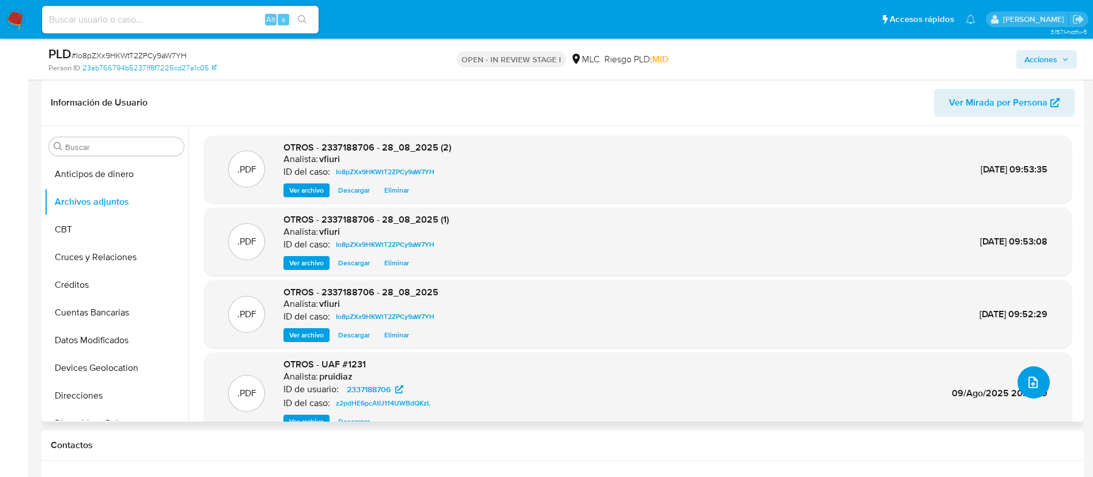
click at [1026, 387] on icon "upload-file" at bounding box center [1033, 382] width 14 height 14
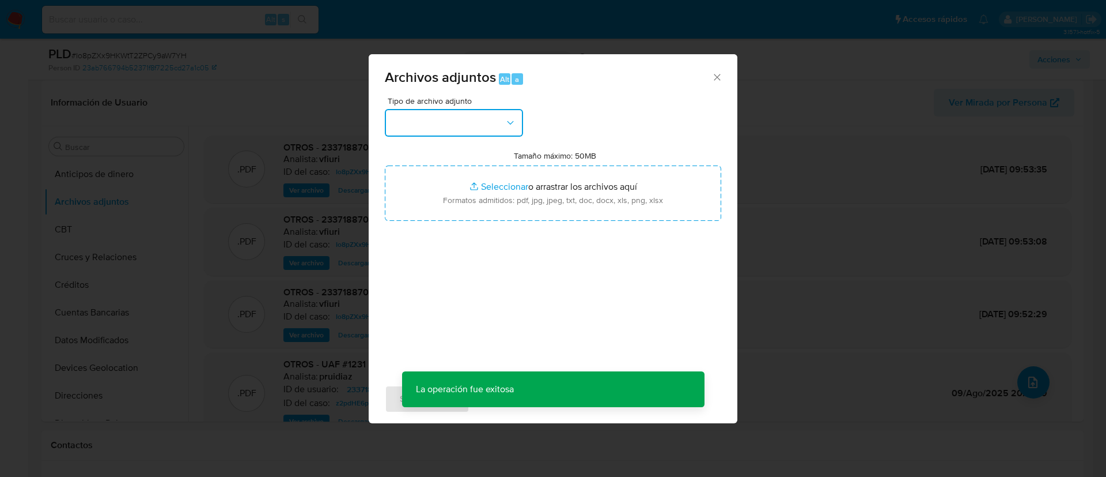
click at [453, 120] on button "button" at bounding box center [454, 123] width 138 height 28
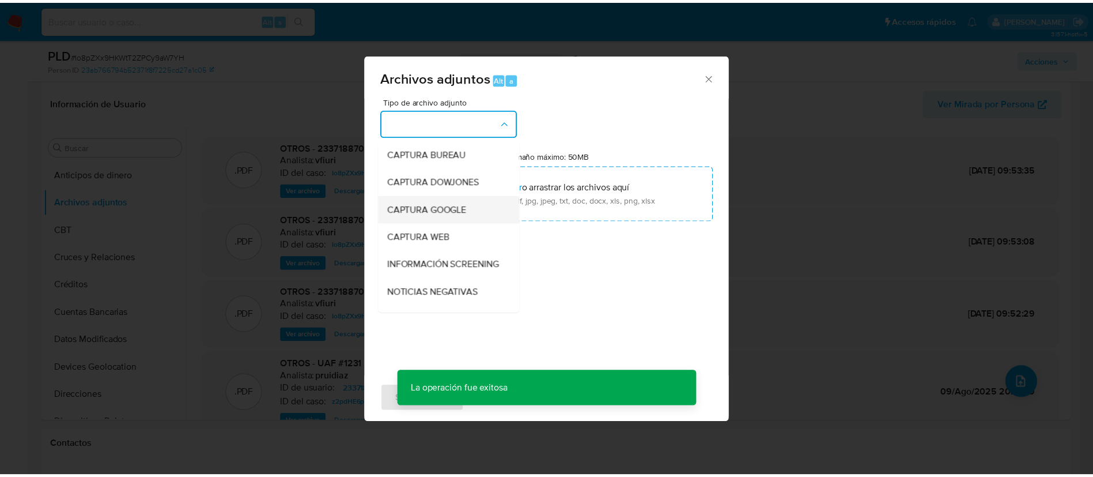
scroll to position [173, 0]
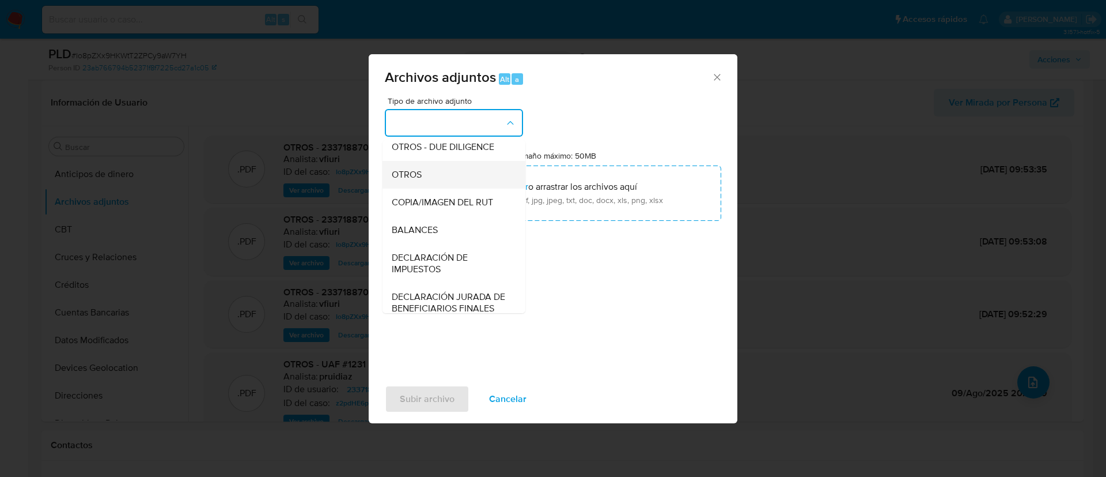
click at [438, 188] on div "OTROS" at bounding box center [451, 175] width 118 height 28
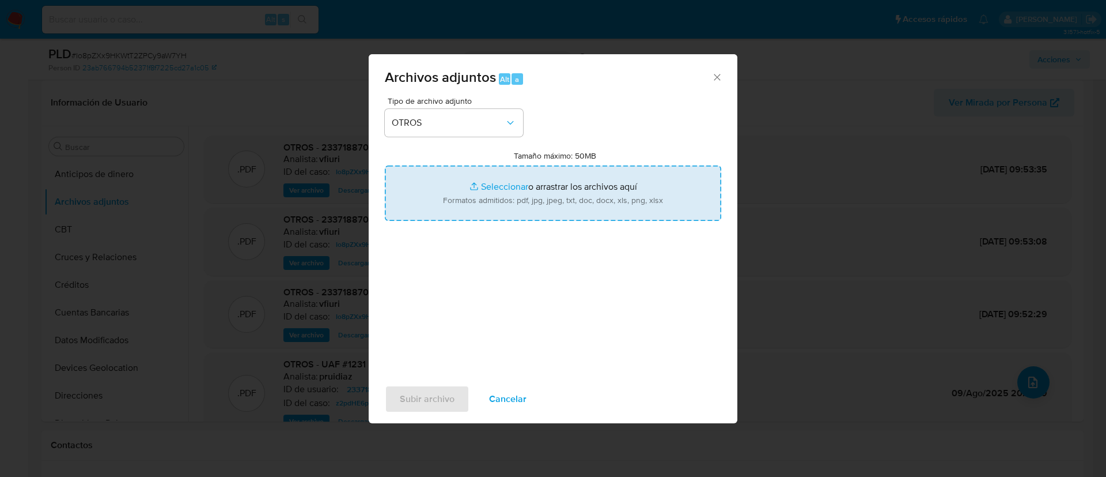
type input "C:\fakepath\2337188706 - 28_08_2025 (3).pdf"
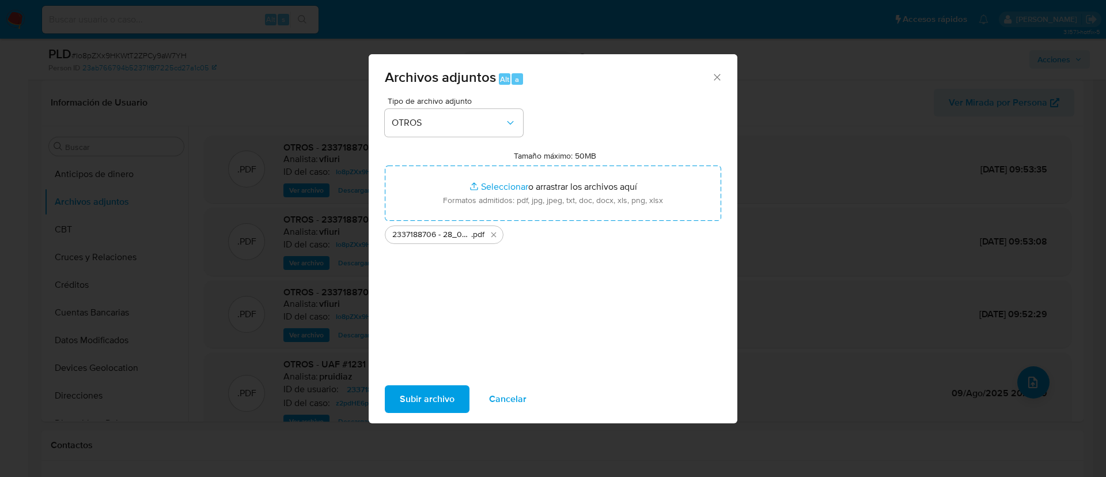
click at [429, 398] on span "Subir archivo" at bounding box center [427, 398] width 55 height 25
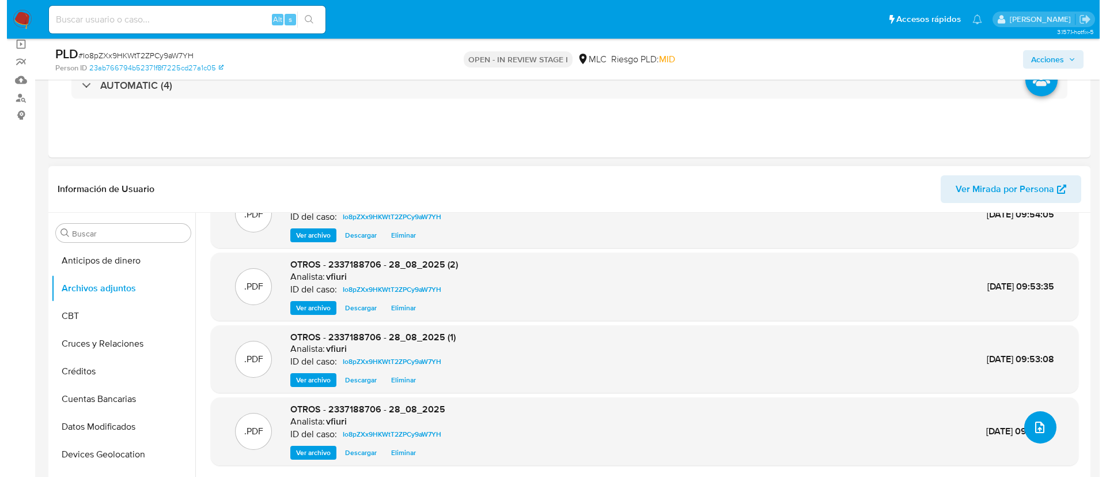
scroll to position [259, 0]
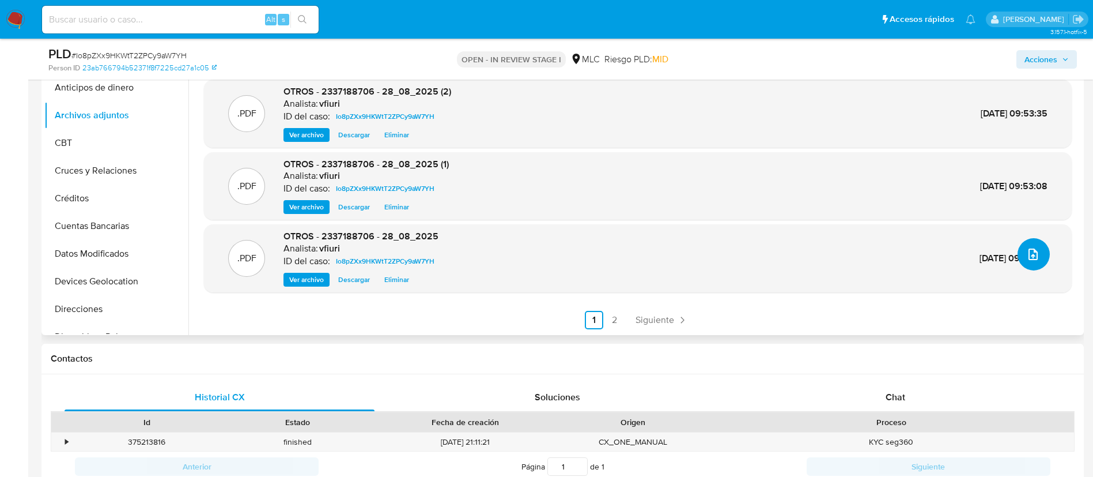
click at [1030, 247] on icon "upload-file" at bounding box center [1033, 254] width 14 height 14
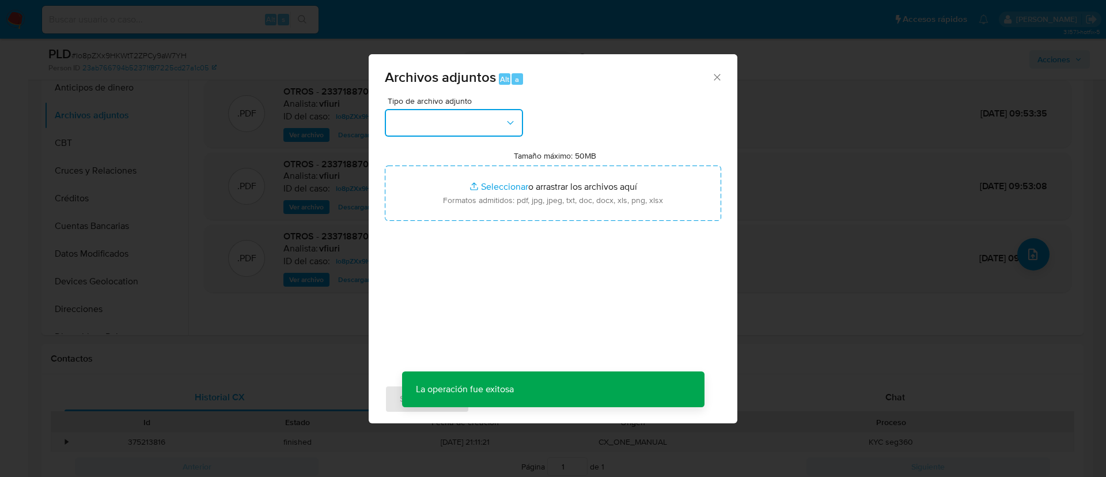
click at [483, 115] on button "button" at bounding box center [454, 123] width 138 height 28
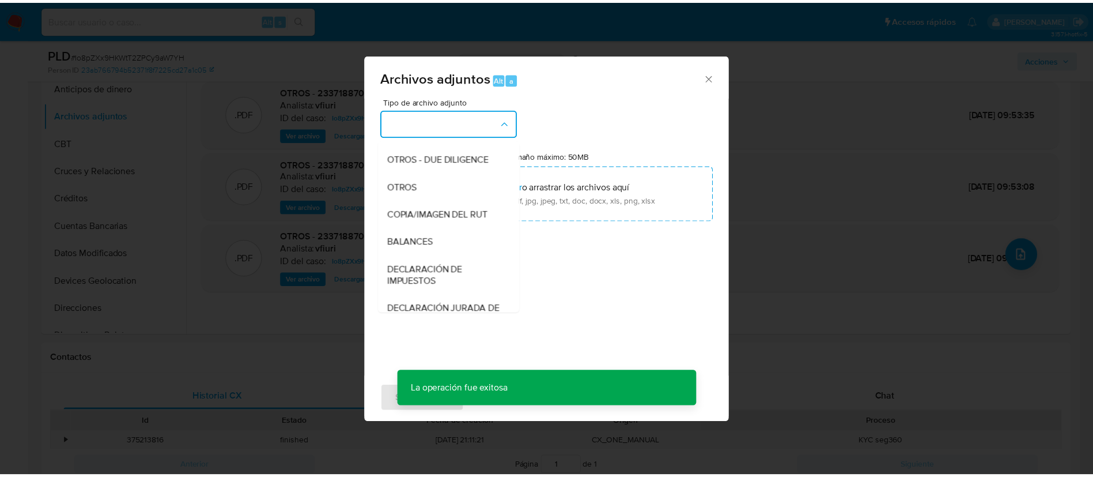
scroll to position [134, 0]
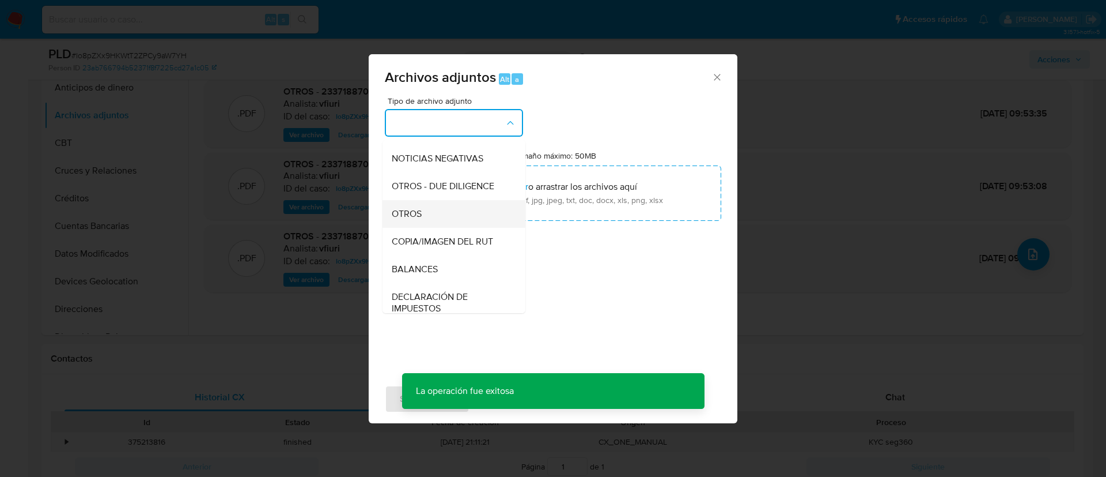
click at [431, 221] on div "OTROS" at bounding box center [451, 214] width 118 height 28
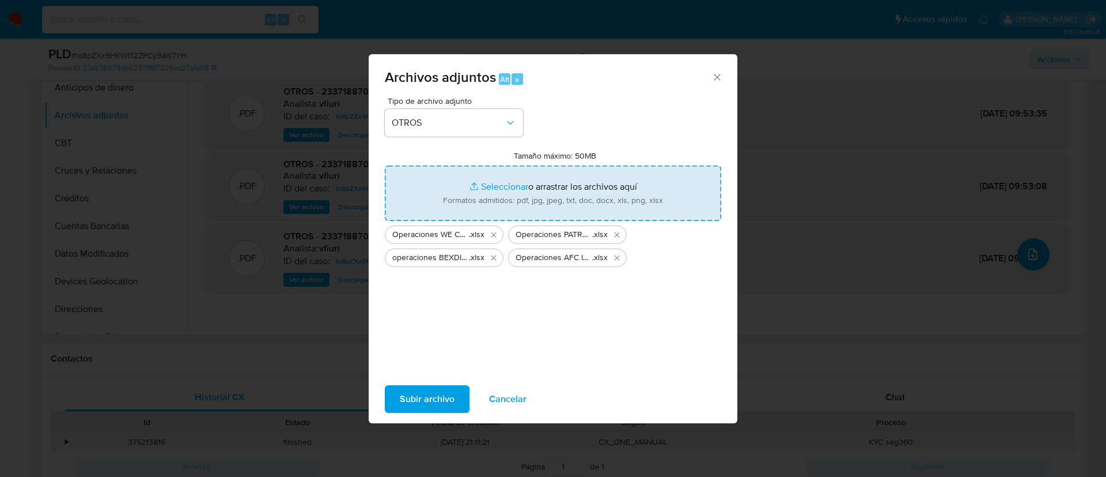
type input "C:\fakepath\Tabla 2337188706.xlsx"
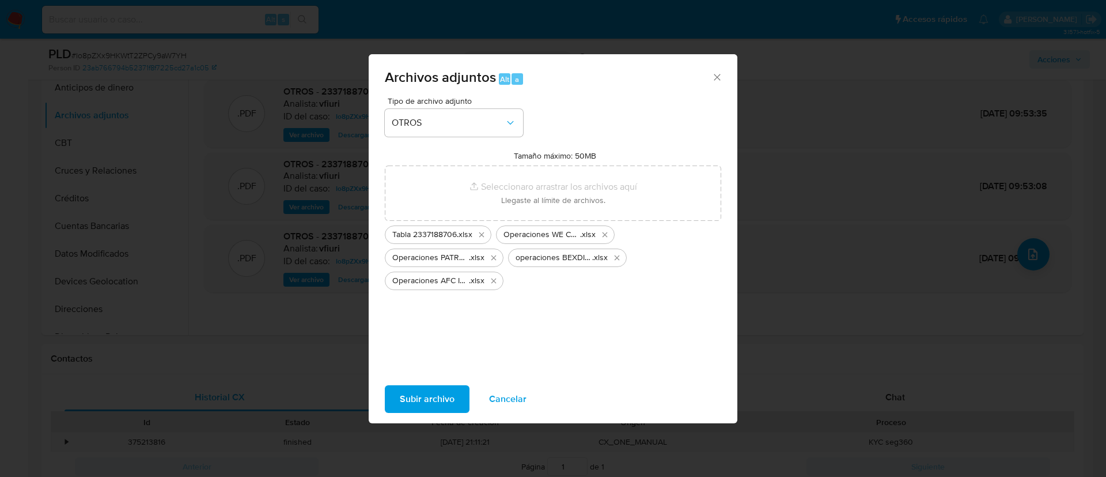
click at [437, 406] on span "Subir archivo" at bounding box center [427, 398] width 55 height 25
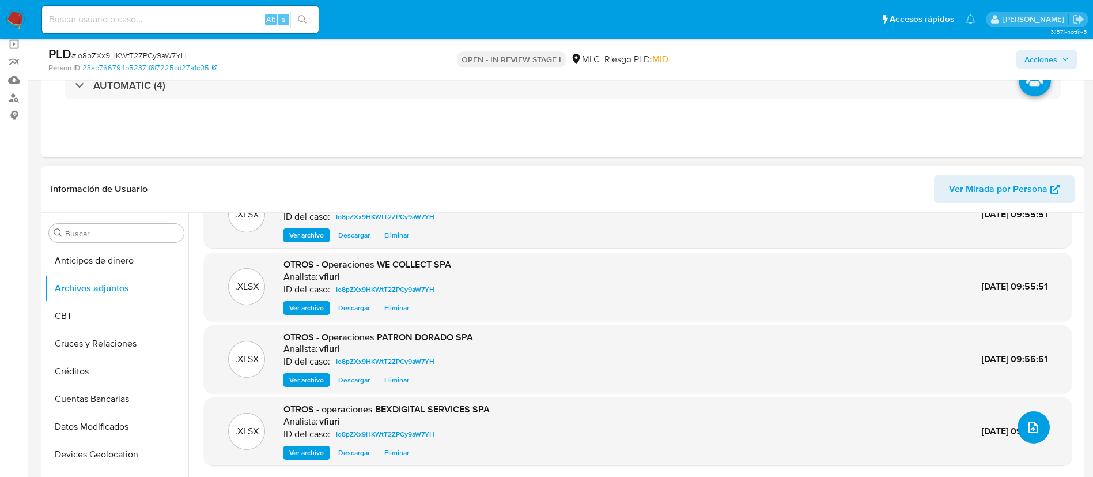
scroll to position [259, 0]
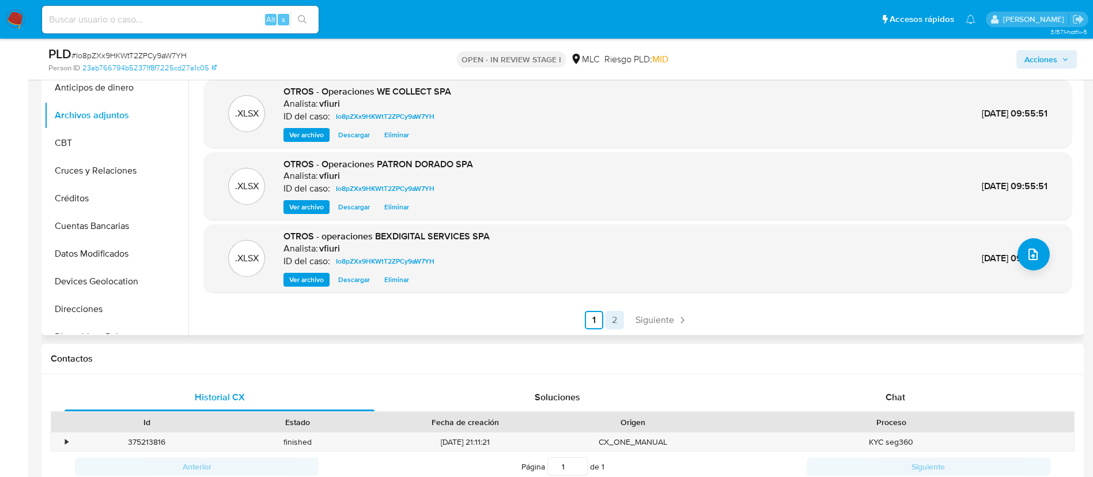
click at [613, 312] on link "2" at bounding box center [615, 320] width 18 height 18
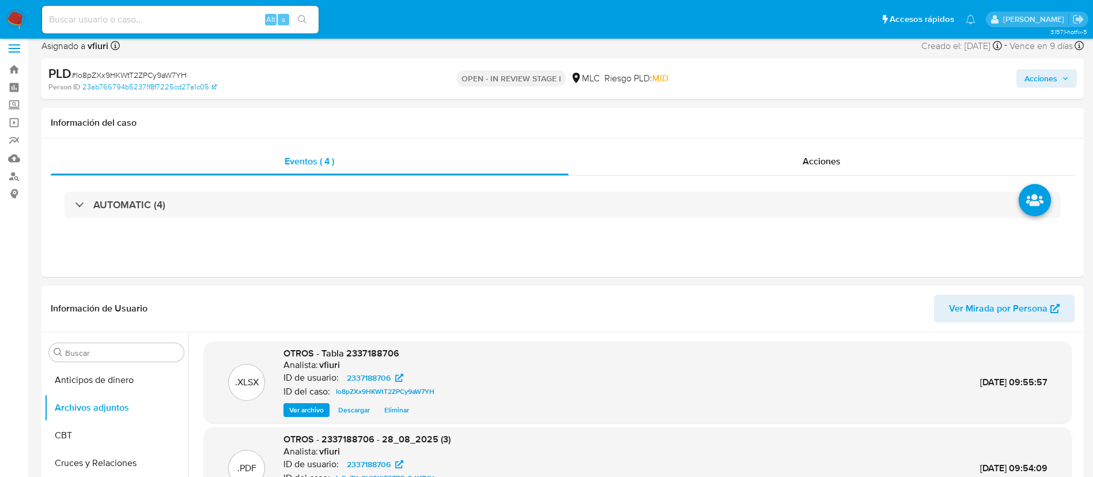
scroll to position [0, 0]
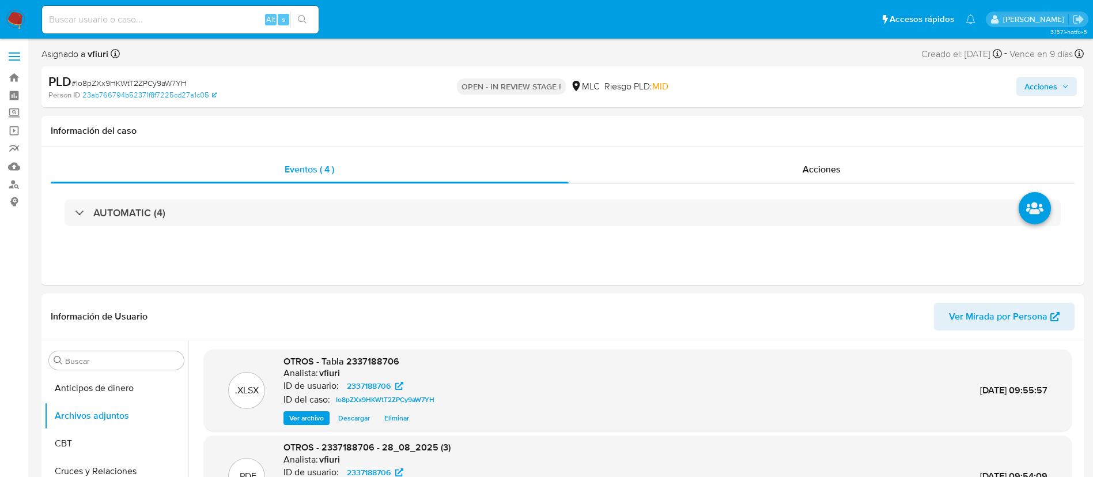
click at [1041, 96] on div "Acciones" at bounding box center [907, 86] width 340 height 27
click at [1023, 86] on button "Acciones" at bounding box center [1047, 86] width 61 height 18
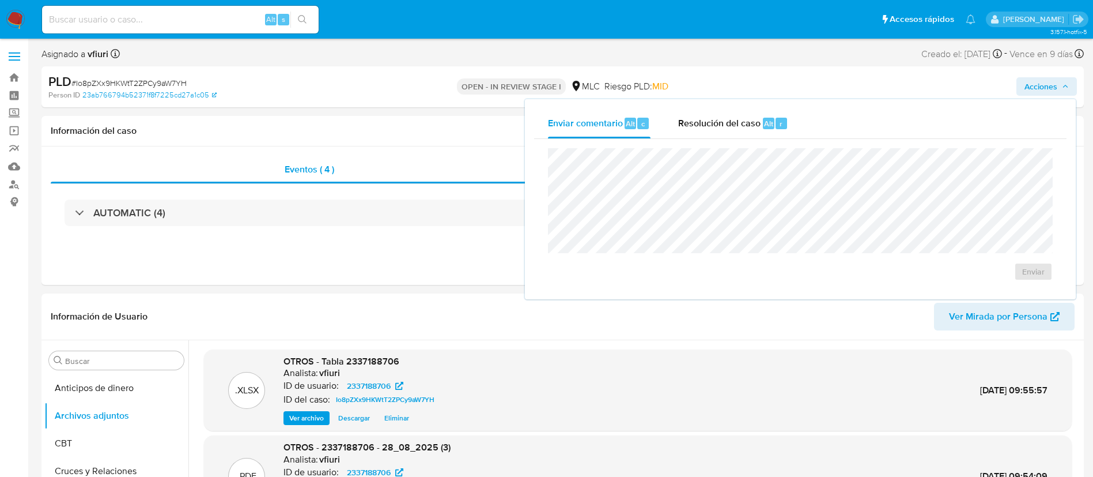
click at [779, 143] on div "Enviar" at bounding box center [800, 214] width 532 height 151
click at [732, 122] on span "Resolución del caso" at bounding box center [719, 122] width 82 height 13
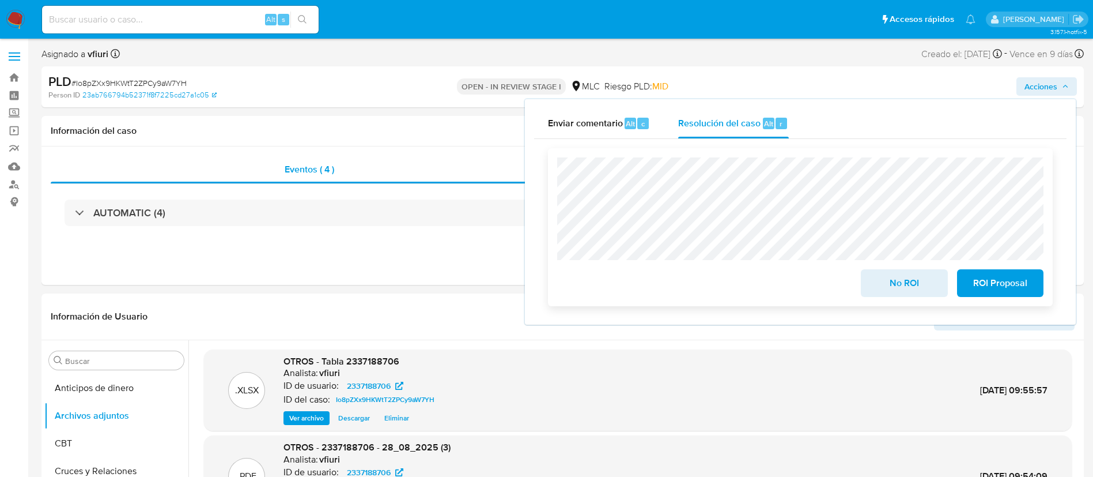
click at [1007, 282] on span "ROI Proposal" at bounding box center [1000, 282] width 56 height 25
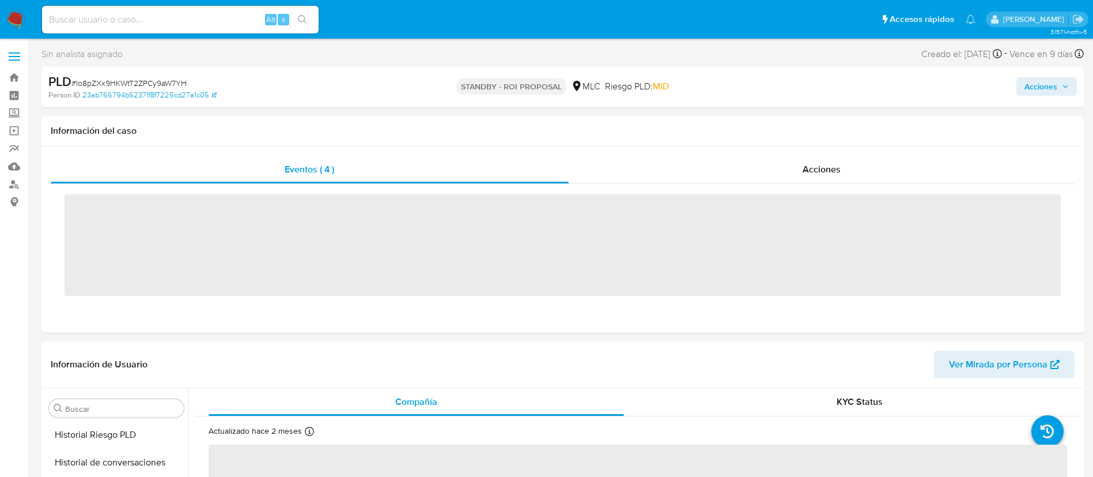
scroll to position [487, 0]
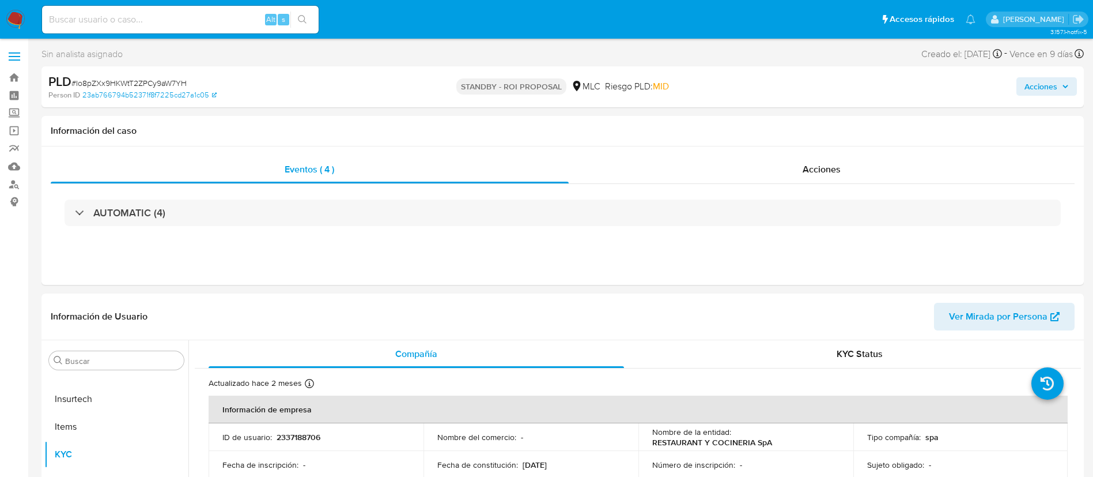
select select "10"
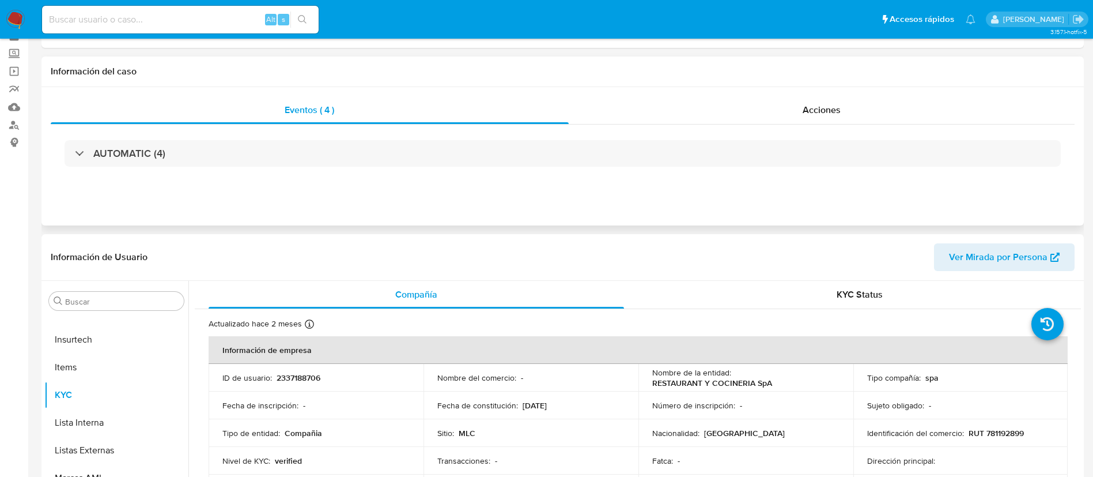
scroll to position [86, 0]
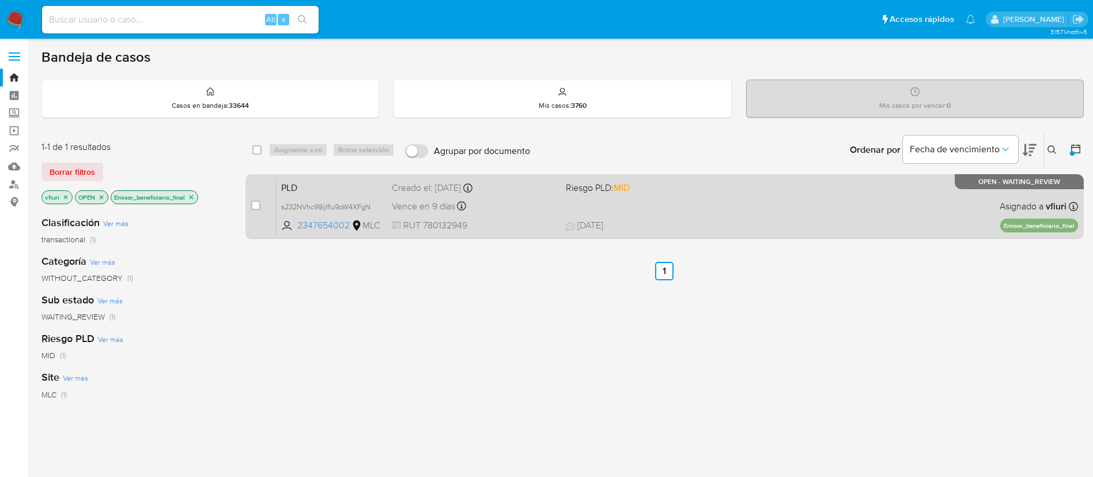
click at [509, 198] on div "Vence en 9 días Vence el [DATE] 06:03:53" at bounding box center [474, 206] width 165 height 16
click at [254, 202] on input "checkbox" at bounding box center [255, 205] width 9 height 9
checkbox input "true"
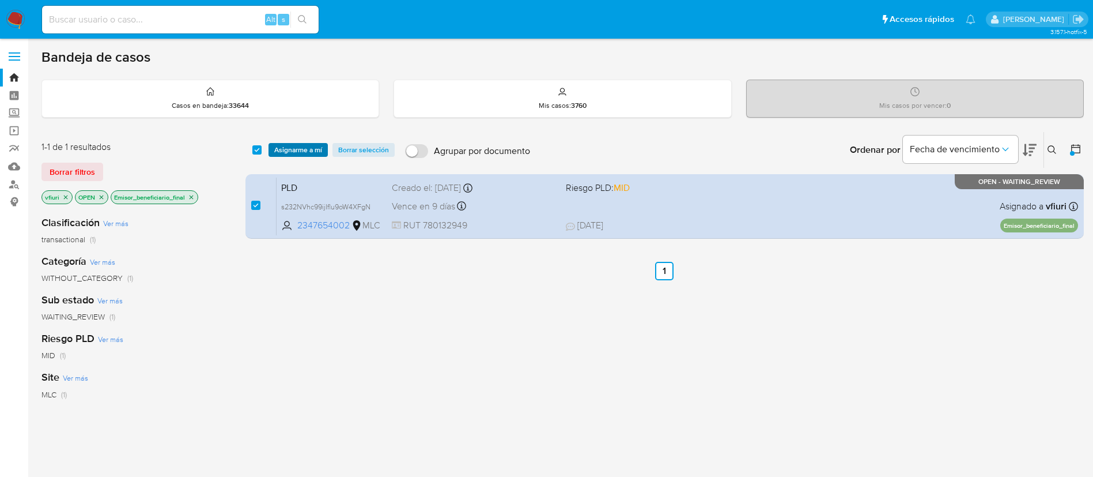
click at [293, 150] on span "Asignarme a mí" at bounding box center [298, 150] width 48 height 12
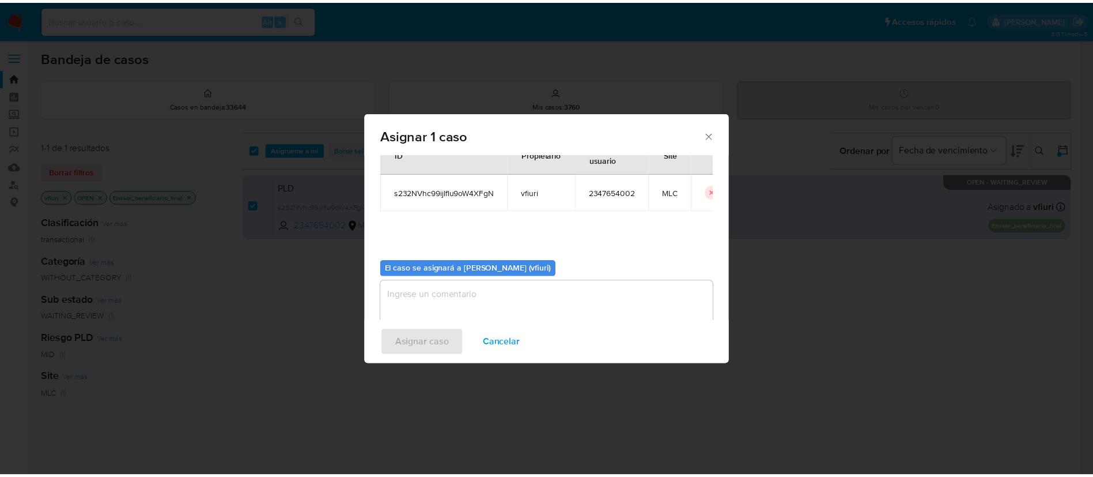
scroll to position [60, 0]
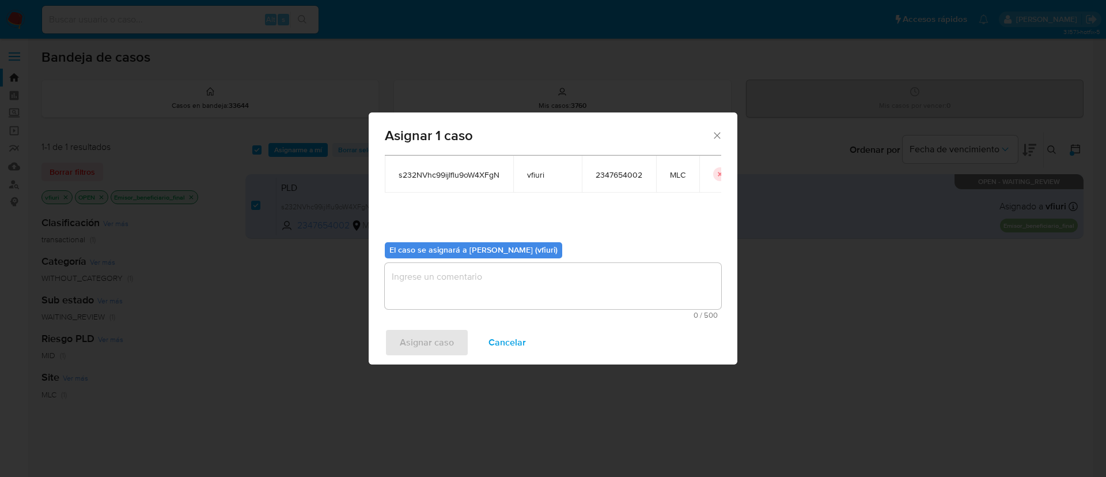
click at [448, 294] on textarea "assign-modal" at bounding box center [553, 286] width 337 height 46
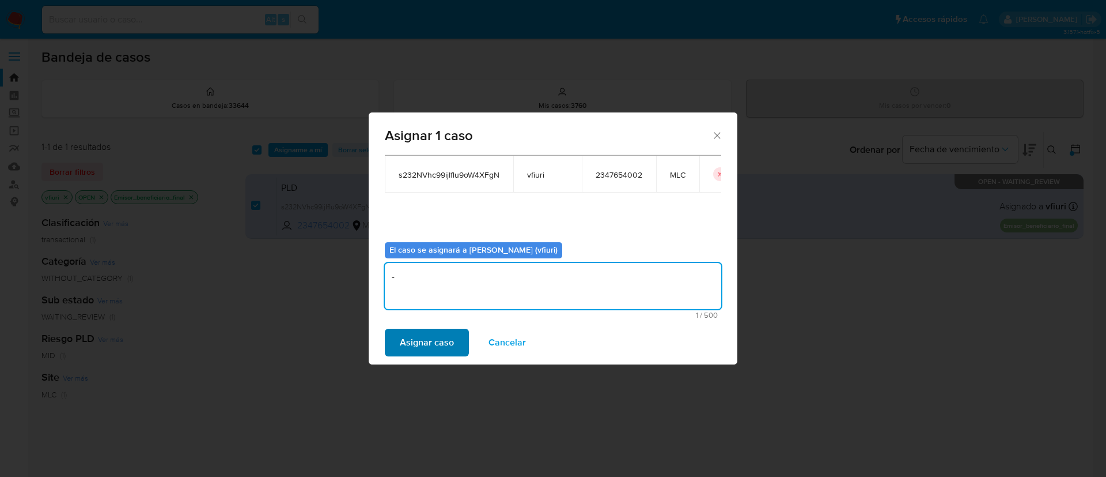
type textarea "-"
click at [407, 340] on span "Asignar caso" at bounding box center [427, 342] width 54 height 25
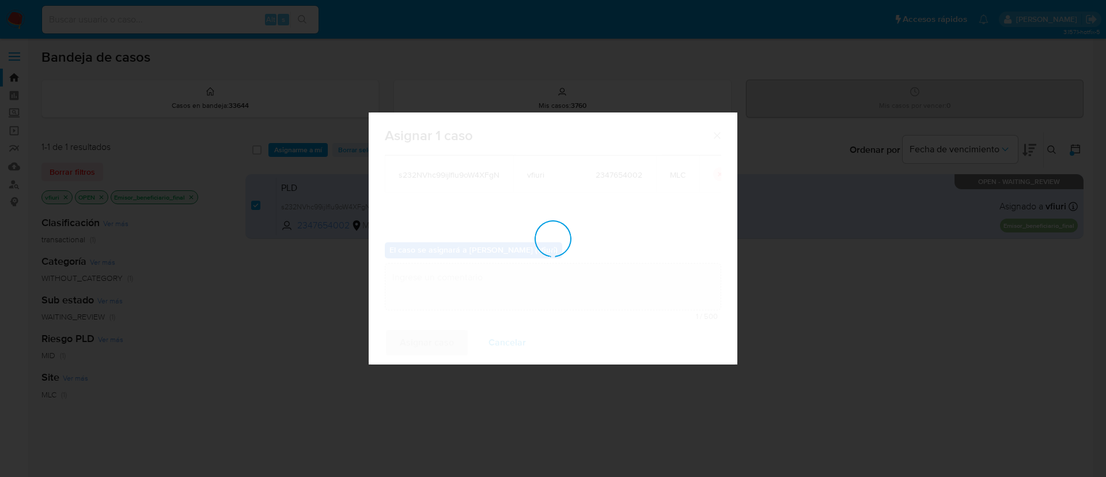
checkbox input "false"
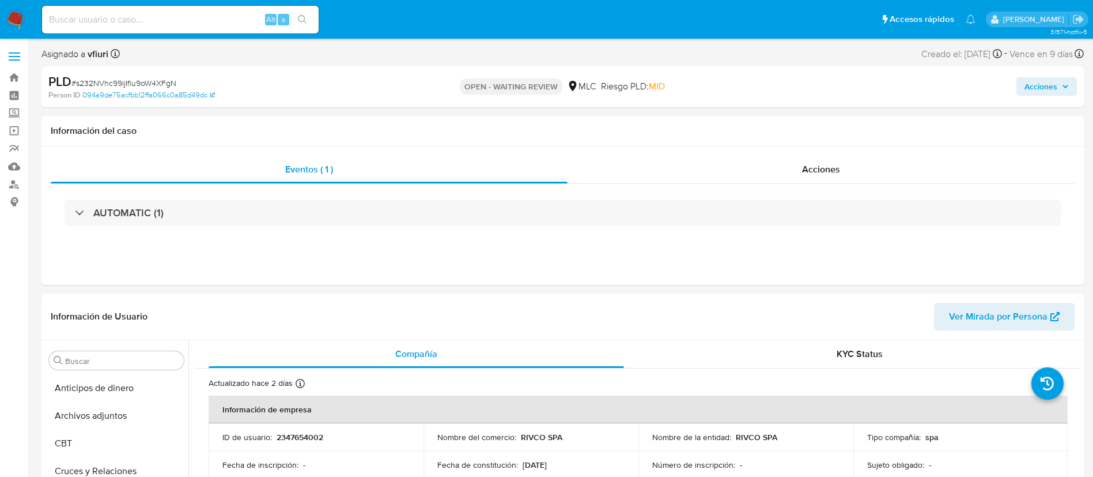
select select "10"
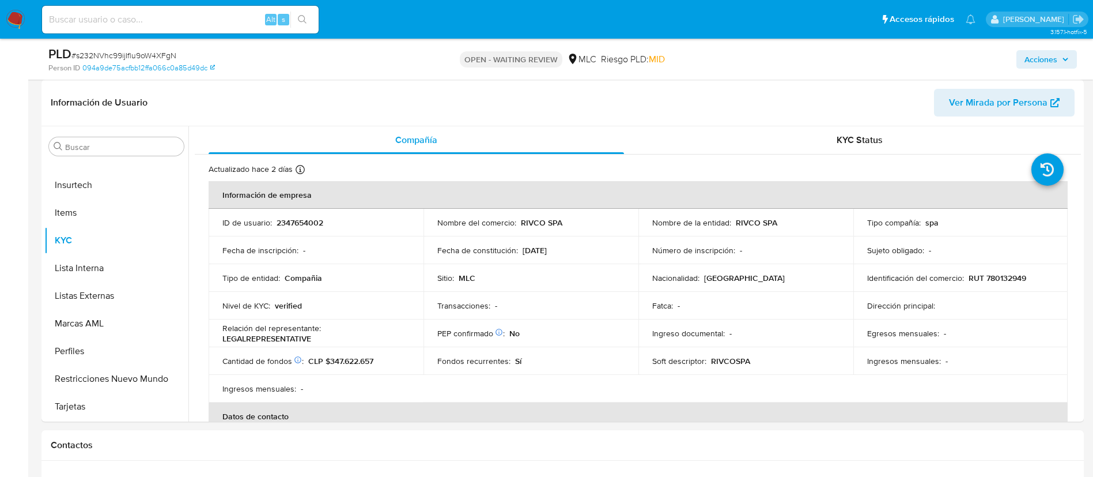
scroll to position [519, 0]
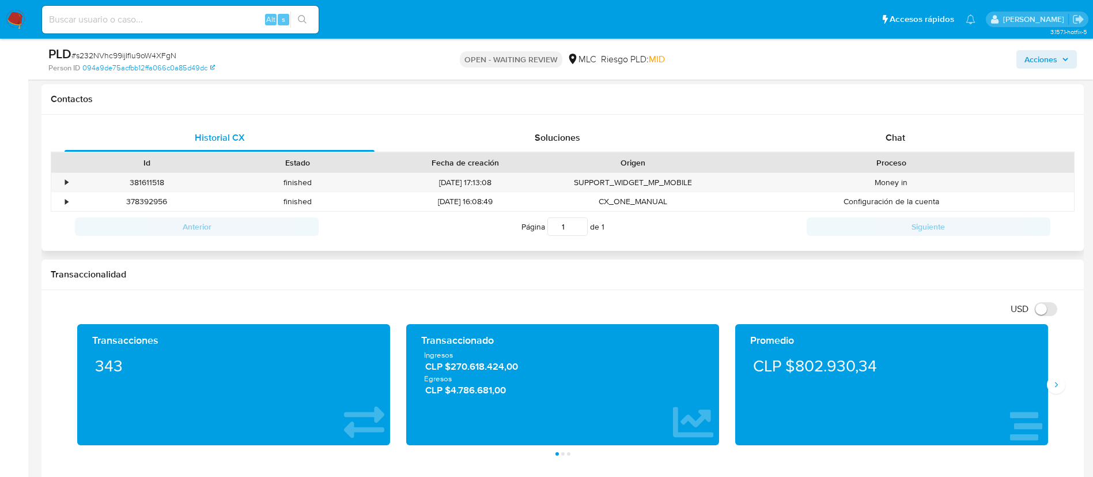
click at [890, 123] on div "Historial CX Soluciones Chat Id Estado Fecha de creación Origen Proceso • 38161…" at bounding box center [562, 183] width 1042 height 137
click at [906, 136] on div "Chat" at bounding box center [896, 138] width 310 height 28
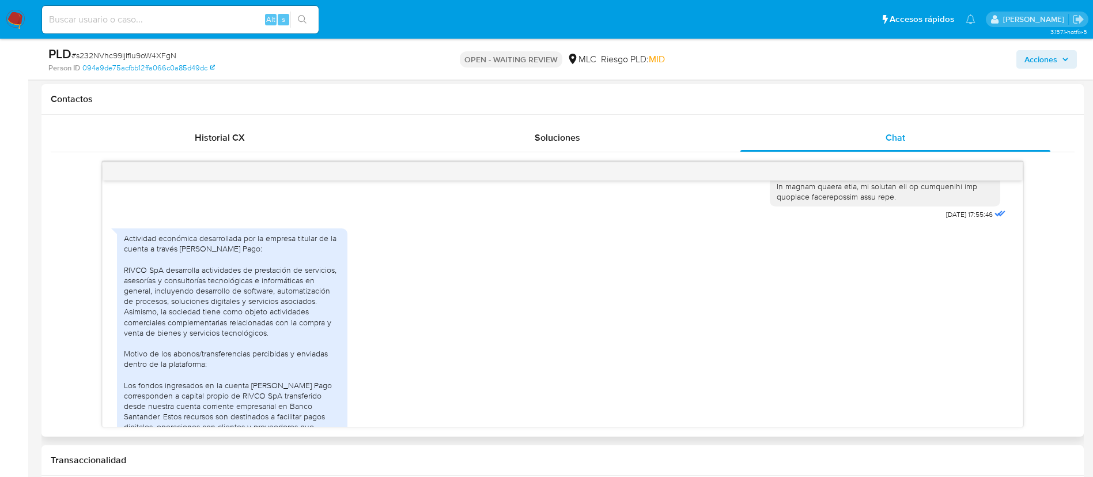
scroll to position [665, 0]
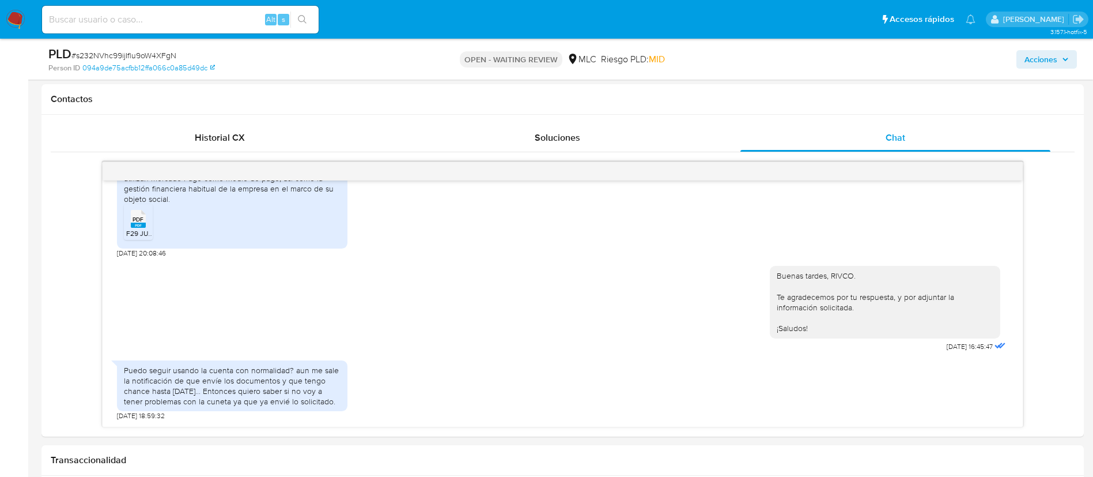
click at [128, 54] on span "# s232NVhc99ijIflu9oW4XFgN" at bounding box center [123, 56] width 105 height 12
copy span "s232NVhc99ijIflu9oW4XFgN"
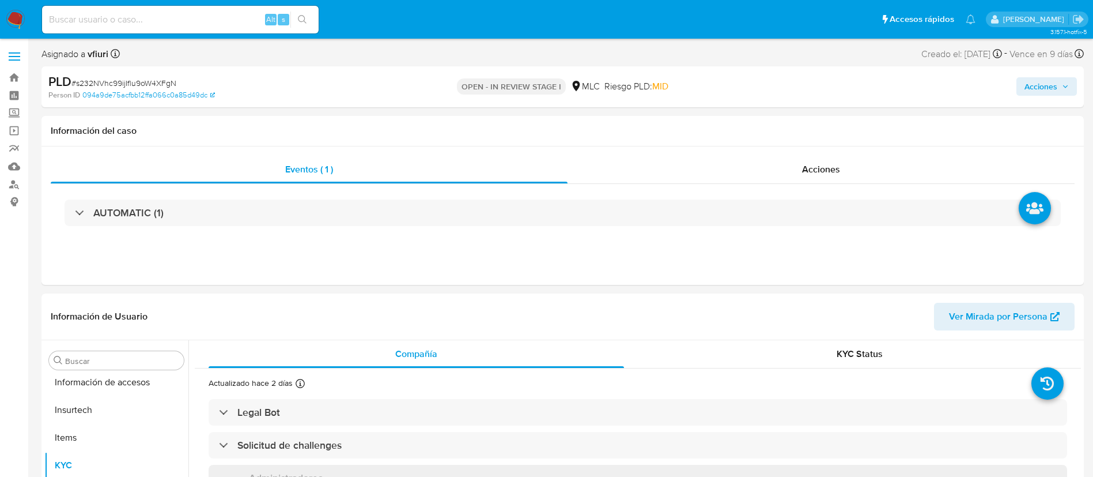
scroll to position [487, 0]
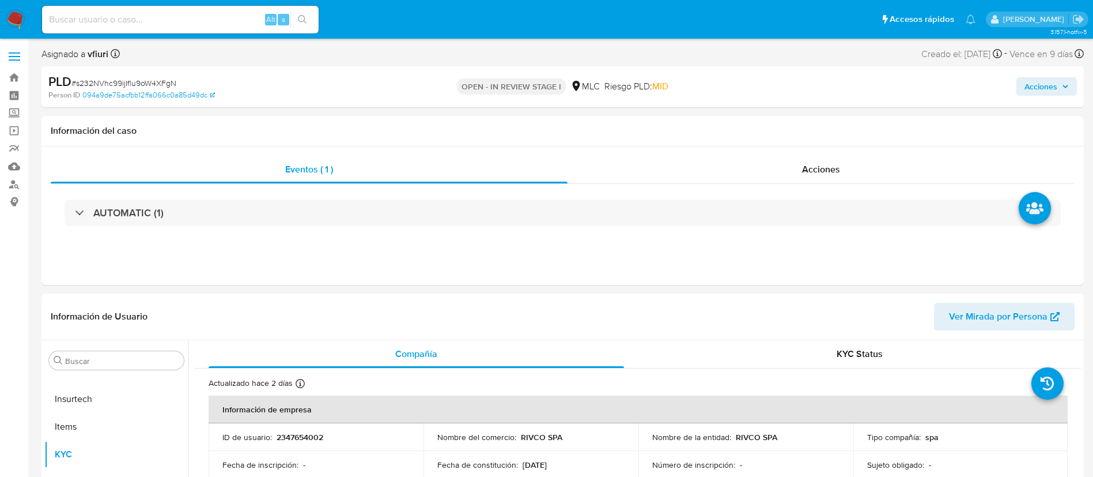
select select "10"
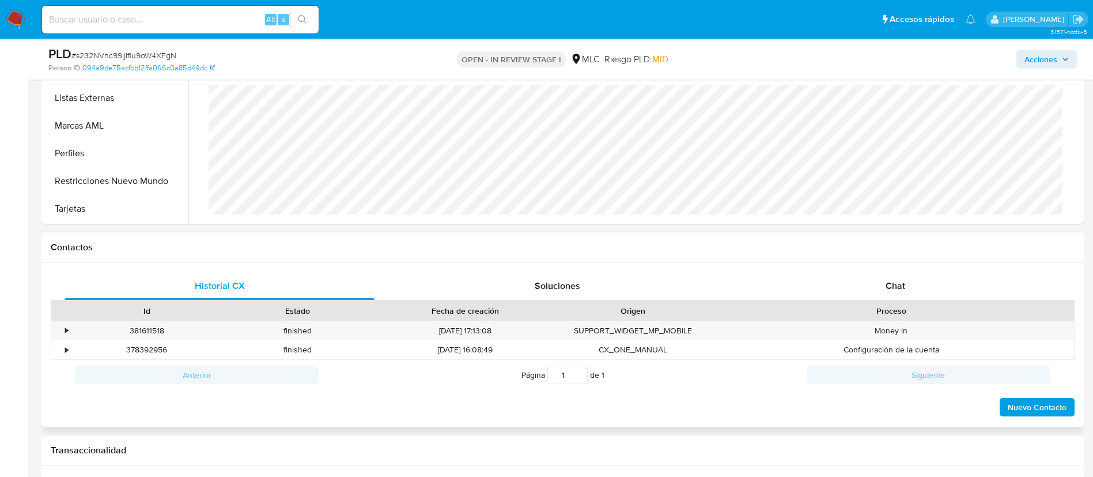
scroll to position [519, 0]
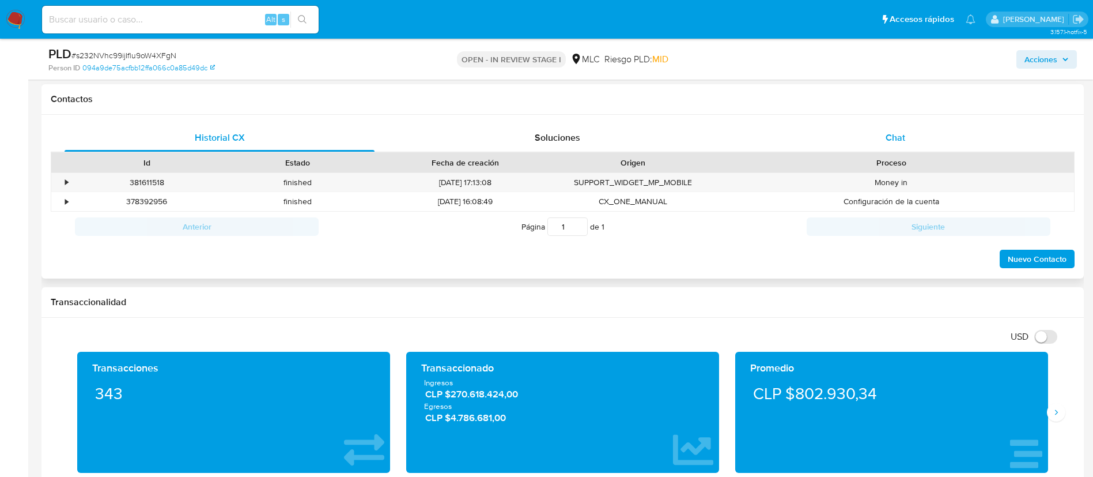
click at [894, 147] on div "Chat" at bounding box center [896, 138] width 310 height 28
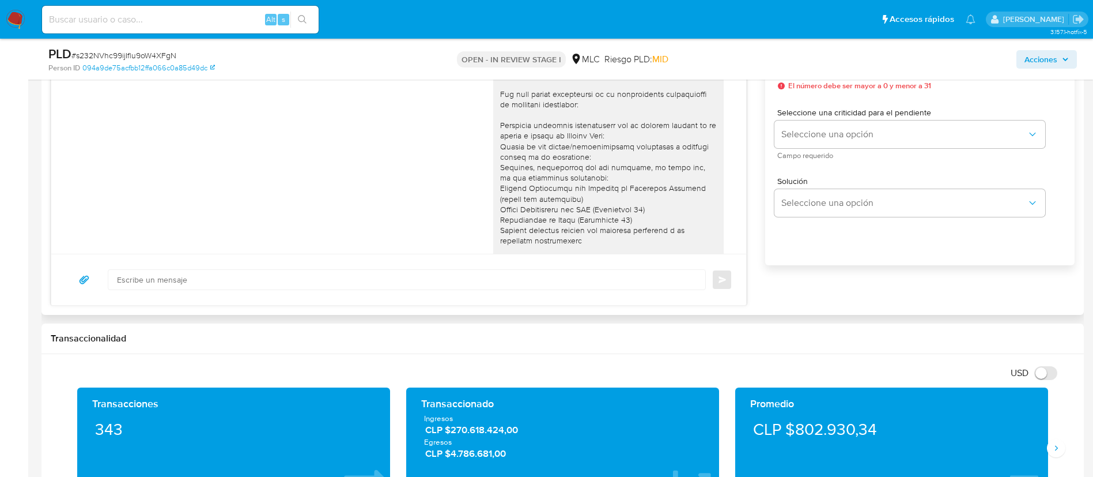
scroll to position [665, 0]
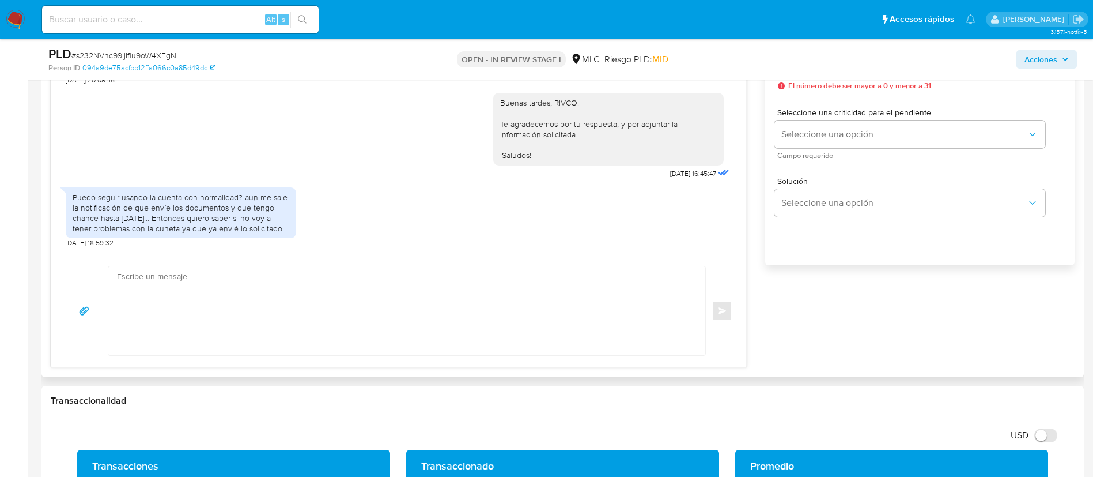
click at [188, 292] on textarea at bounding box center [404, 310] width 574 height 89
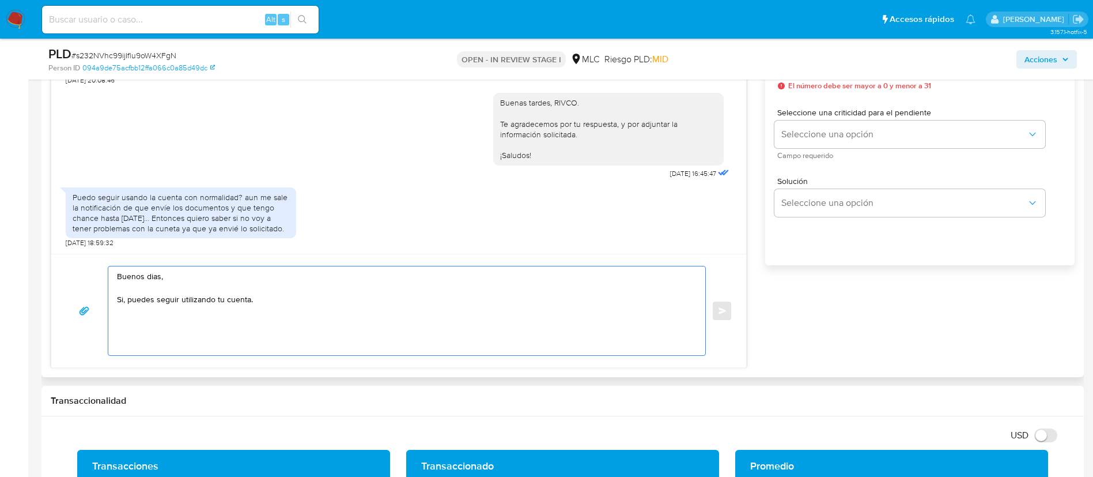
click at [150, 277] on textarea "Buenos dias, Si, puedes seguir utilizando tu cuenta." at bounding box center [404, 310] width 574 height 89
click at [0, 0] on lt-span "d í as" at bounding box center [0, 0] width 0 height 0
click at [117, 307] on textarea "Buenos días, Si, puedes seguir utilizando tu cuenta." at bounding box center [404, 310] width 574 height 89
click at [119, 305] on textarea "Buenos días, Si, puedes seguir utilizando tu cuenta." at bounding box center [404, 310] width 574 height 89
click at [0, 0] on lt-span "Sí" at bounding box center [0, 0] width 0 height 0
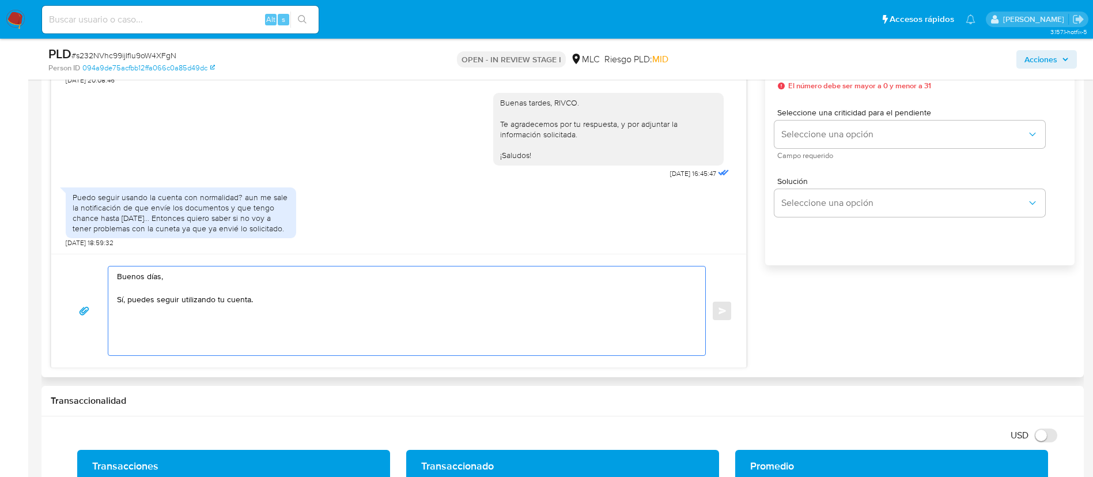
click at [281, 311] on textarea "Buenos días, Sí, puedes seguir utilizando tu cuenta." at bounding box center [404, 310] width 574 height 89
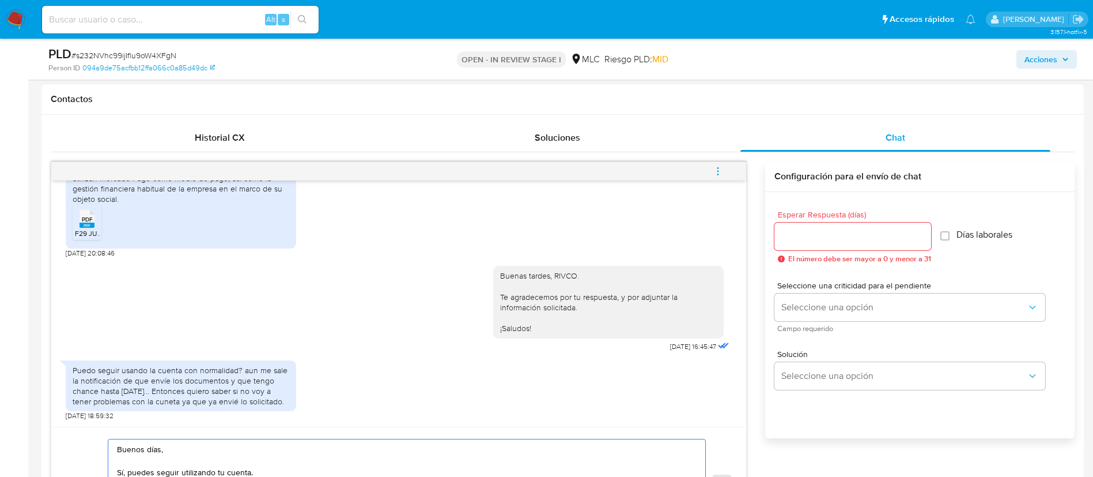
type textarea "Buenos días, Sí, puedes seguir utilizando tu cuenta. ¡Saludos!"
click at [823, 243] on input "Esperar Respuesta (días)" at bounding box center [853, 236] width 157 height 15
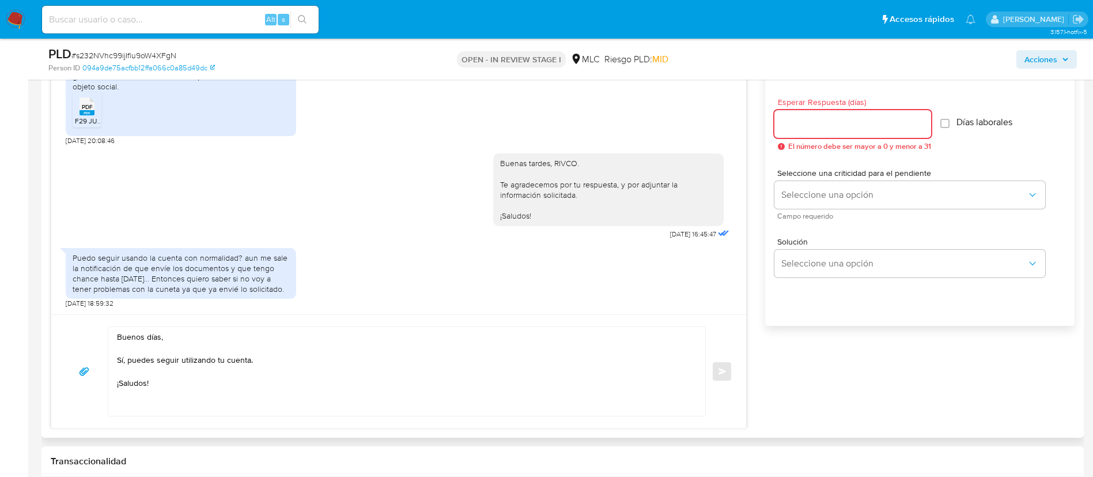
scroll to position [778, 0]
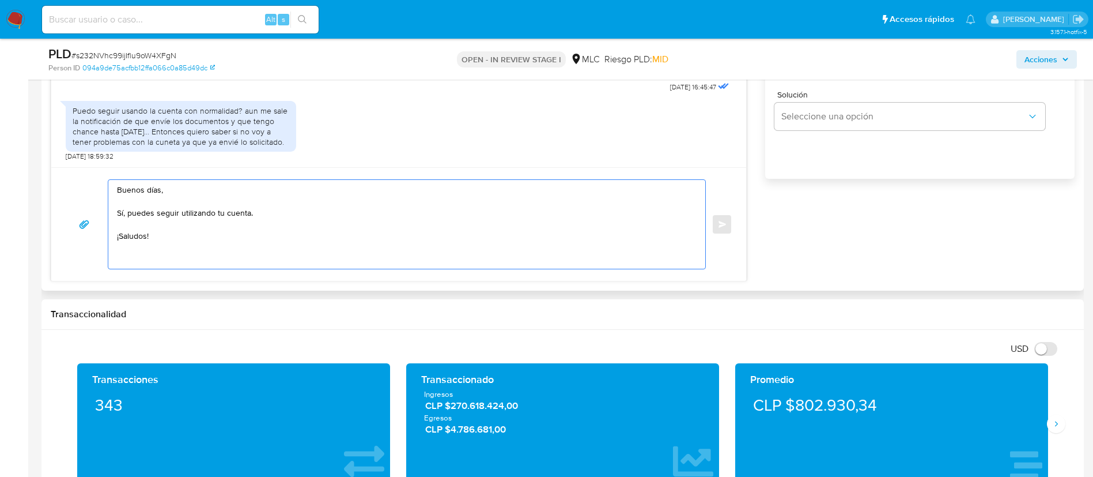
drag, startPoint x: 198, startPoint y: 244, endPoint x: 106, endPoint y: 180, distance: 111.7
click at [106, 180] on div "Buenos días, Sí, puedes seguir utilizando tu cuenta. ¡Saludos! Enviar" at bounding box center [398, 224] width 667 height 90
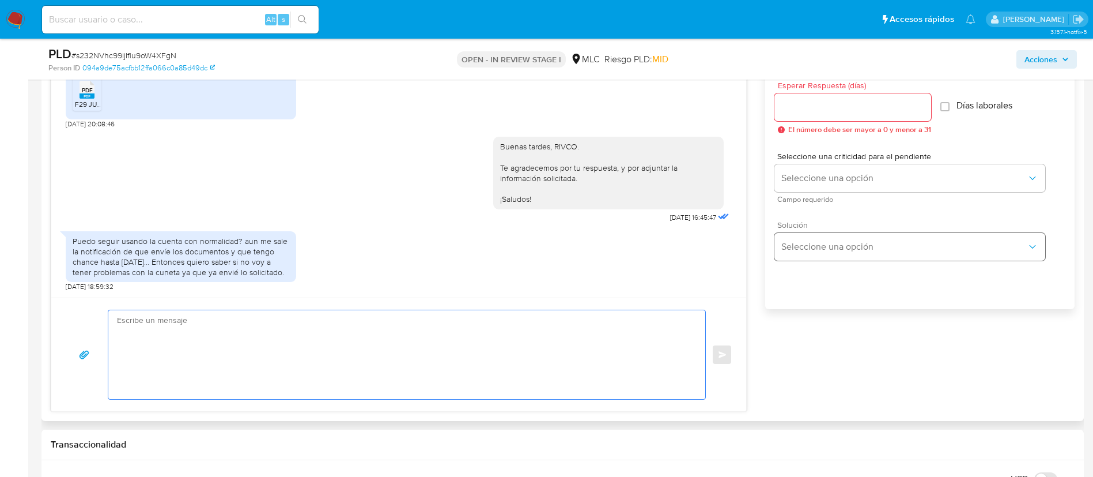
scroll to position [432, 0]
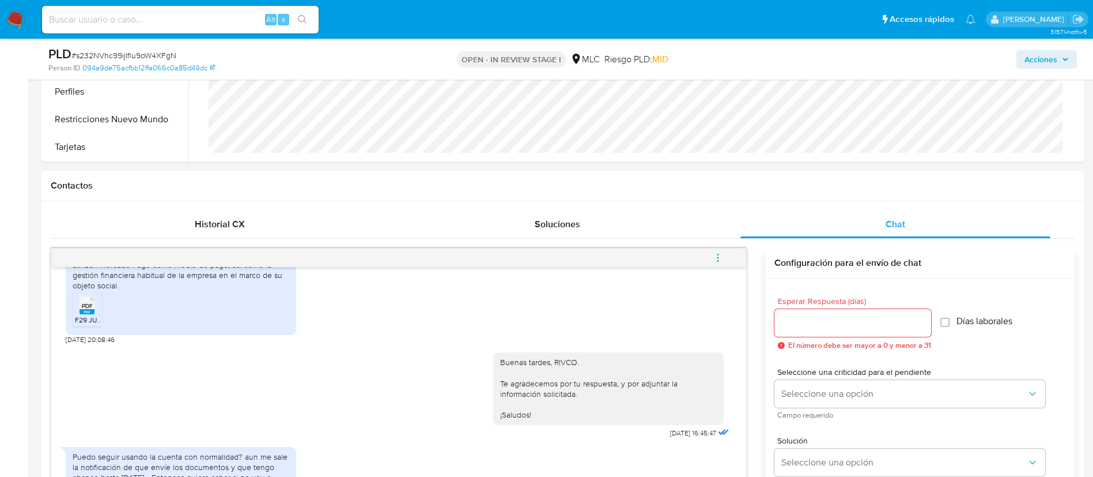
click at [832, 341] on span "El número debe ser mayor a 0 y menor a 31" at bounding box center [859, 345] width 143 height 8
click at [823, 328] on input "Esperar Respuesta (días)" at bounding box center [853, 322] width 157 height 15
type input "1"
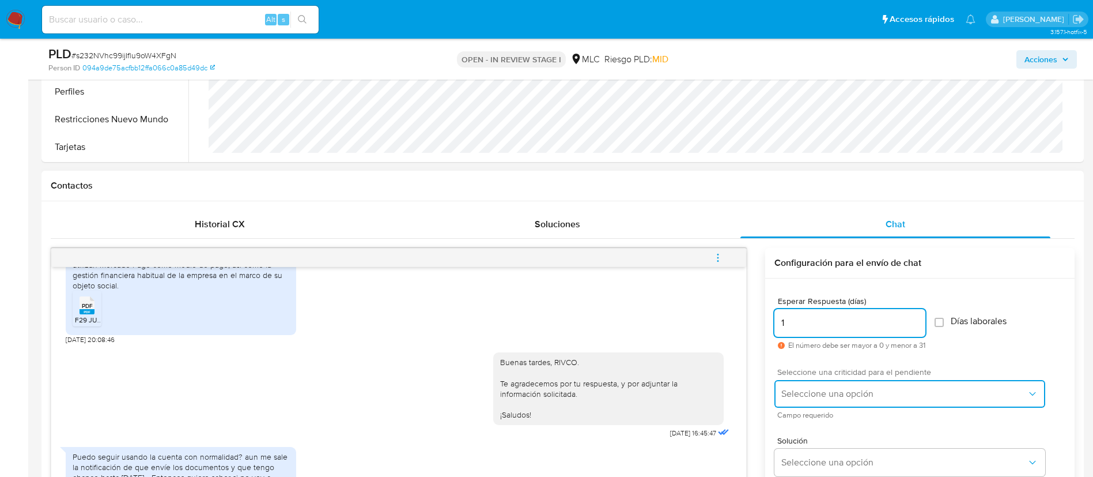
click at [817, 389] on span "Seleccione una opción" at bounding box center [903, 394] width 245 height 12
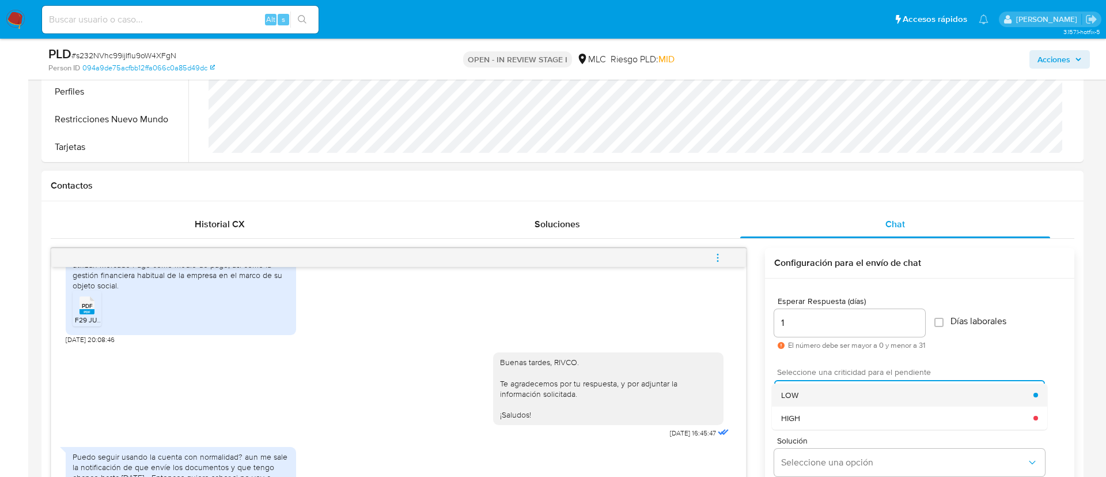
click at [818, 394] on div "LOW" at bounding box center [907, 394] width 252 height 23
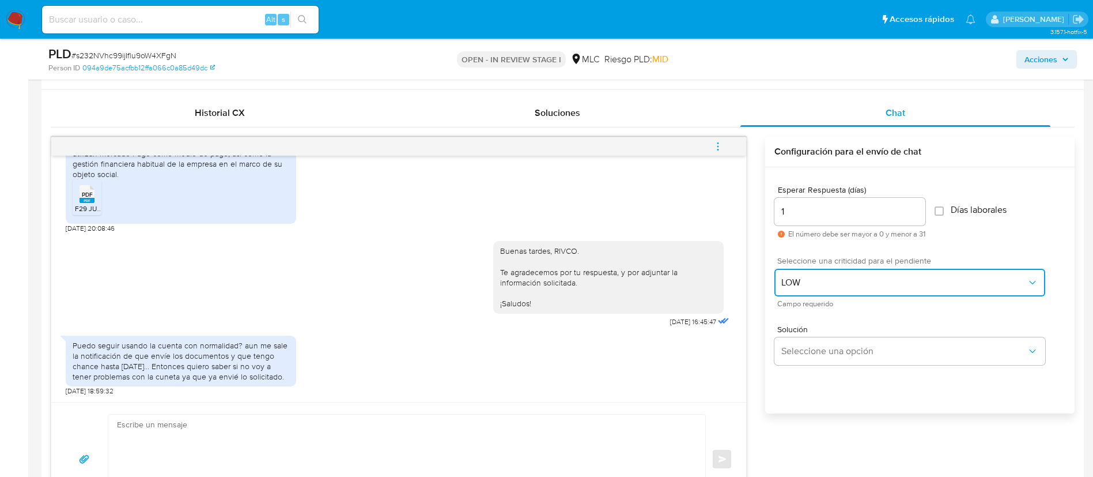
scroll to position [605, 0]
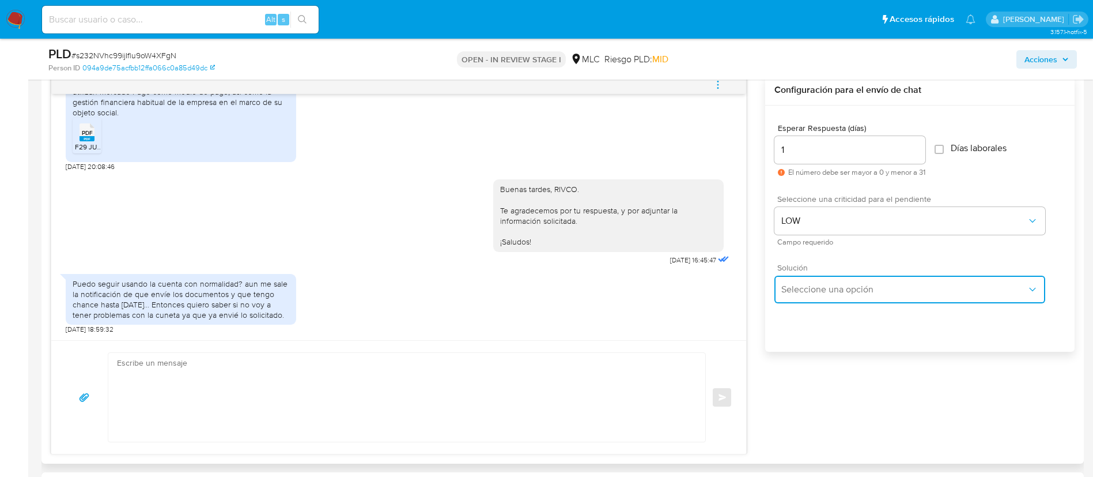
click at [818, 287] on span "Seleccione una opción" at bounding box center [903, 290] width 245 height 12
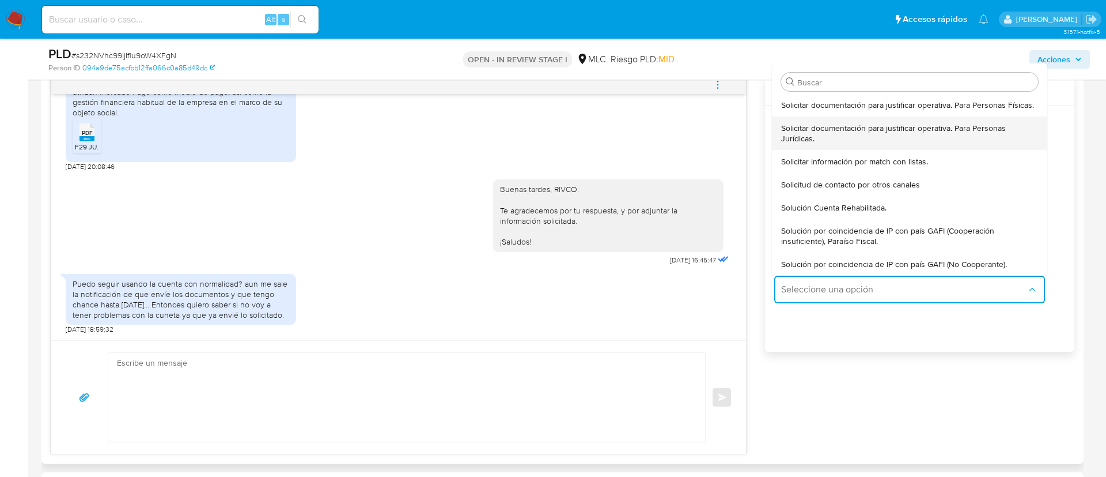
click at [829, 137] on span "Solicitar documentación para justificar operativa. Para Personas Jurídicas." at bounding box center [909, 133] width 257 height 21
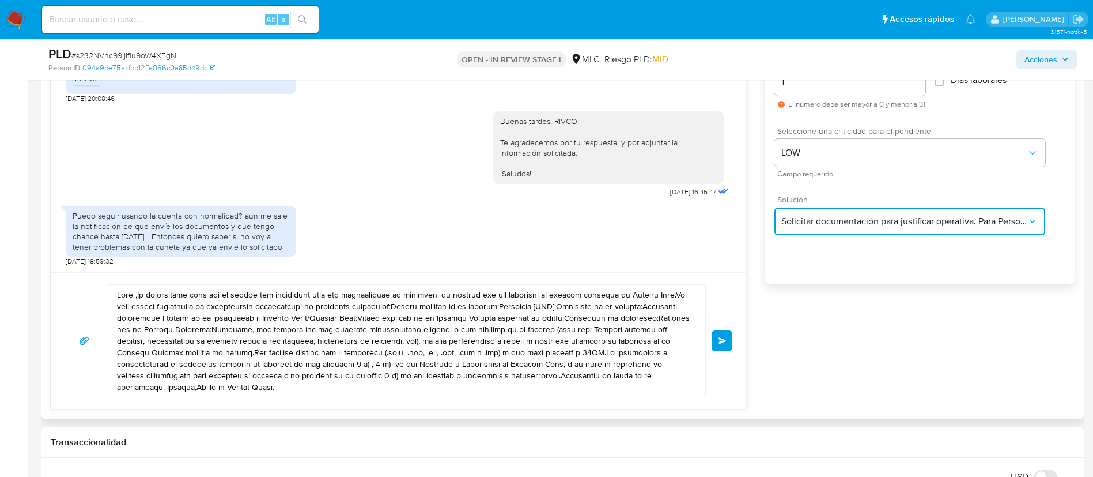
scroll to position [778, 0]
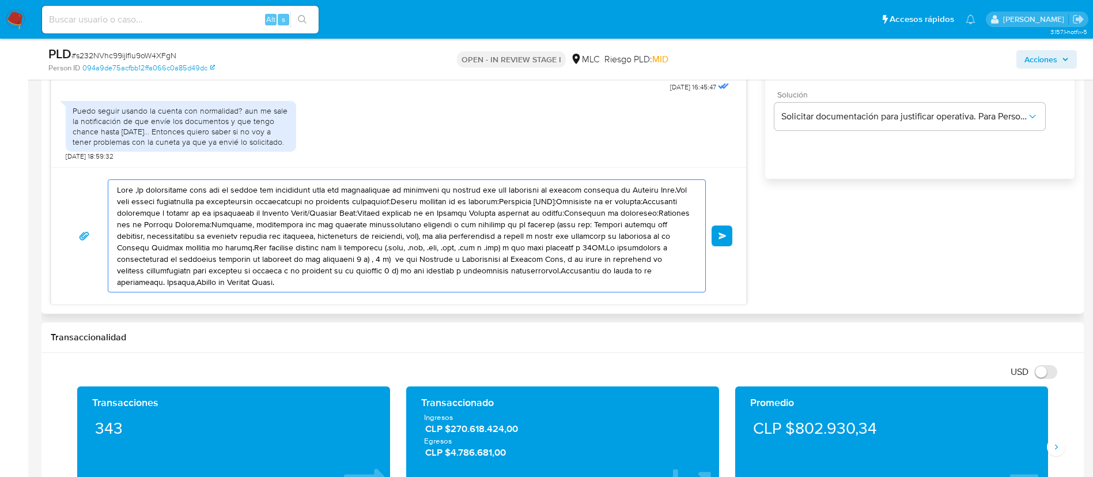
drag, startPoint x: 304, startPoint y: 275, endPoint x: 69, endPoint y: 199, distance: 247.3
click at [69, 199] on div "Enviar" at bounding box center [398, 235] width 667 height 113
click at [129, 220] on textarea at bounding box center [404, 236] width 574 height 112
drag, startPoint x: 290, startPoint y: 285, endPoint x: 109, endPoint y: 192, distance: 202.8
click at [109, 192] on div at bounding box center [403, 236] width 591 height 112
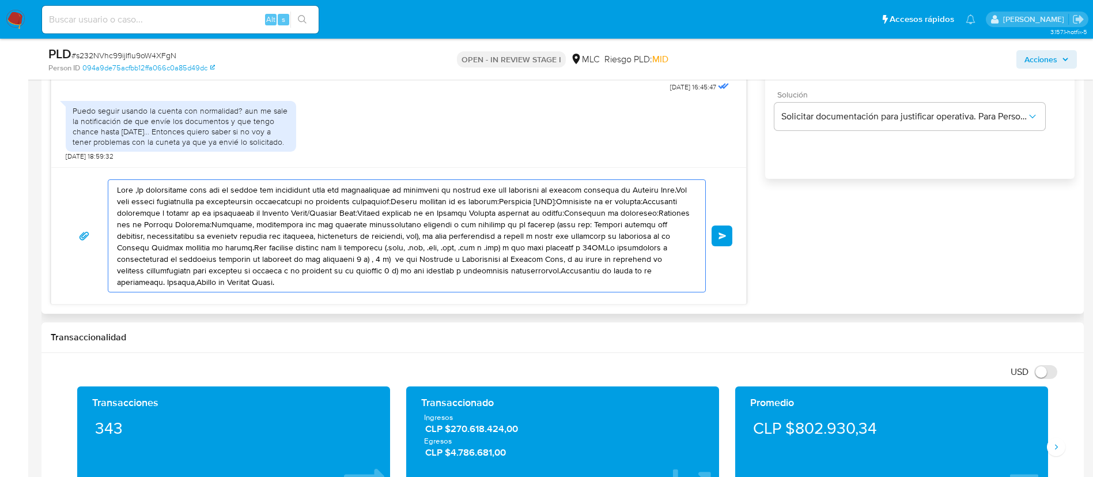
paste textarea "Buenos días, Sí, puedes seguir utilizando tu cuenta. ¡Saludos!"
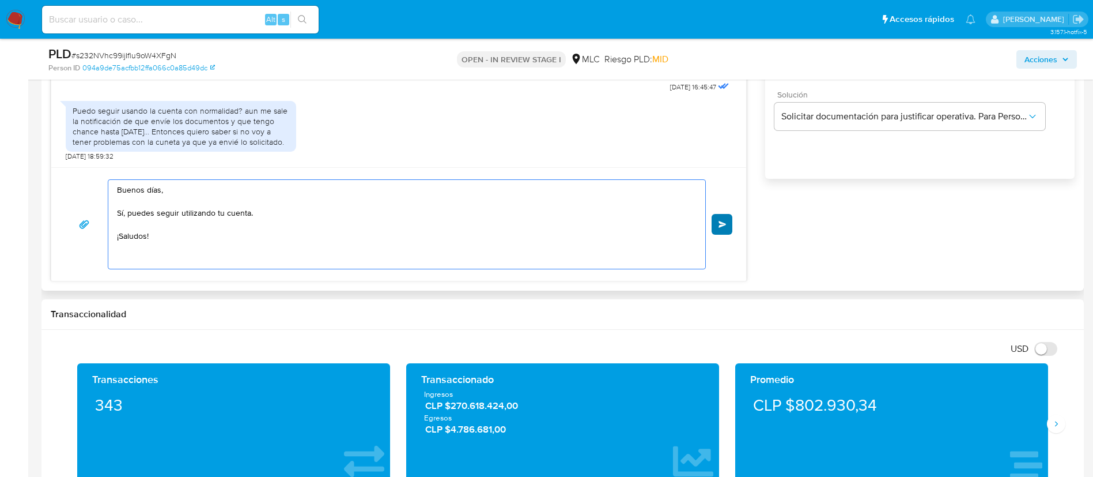
type textarea "Buenos días, Sí, puedes seguir utilizando tu cuenta. ¡Saludos!"
click at [723, 225] on span "Enviar" at bounding box center [723, 224] width 8 height 7
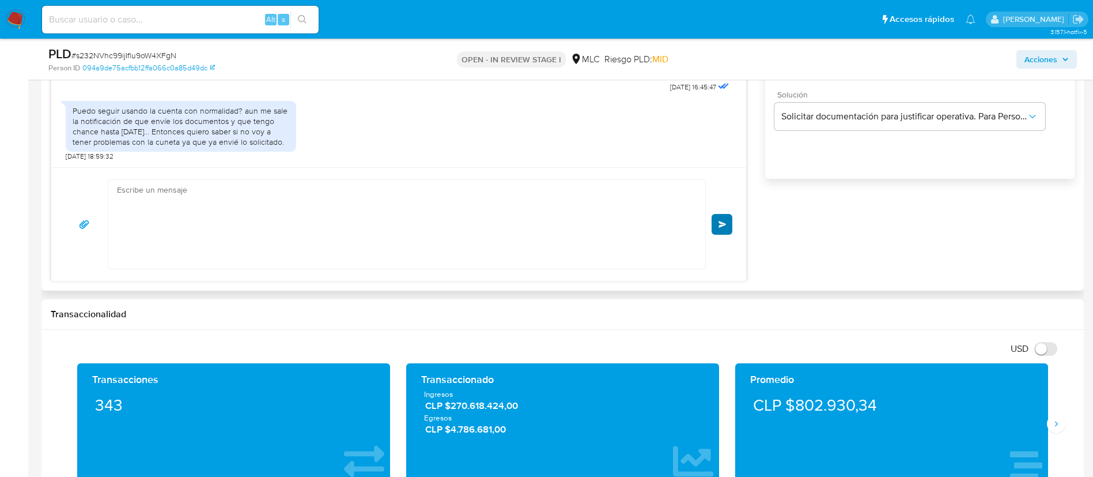
scroll to position [751, 0]
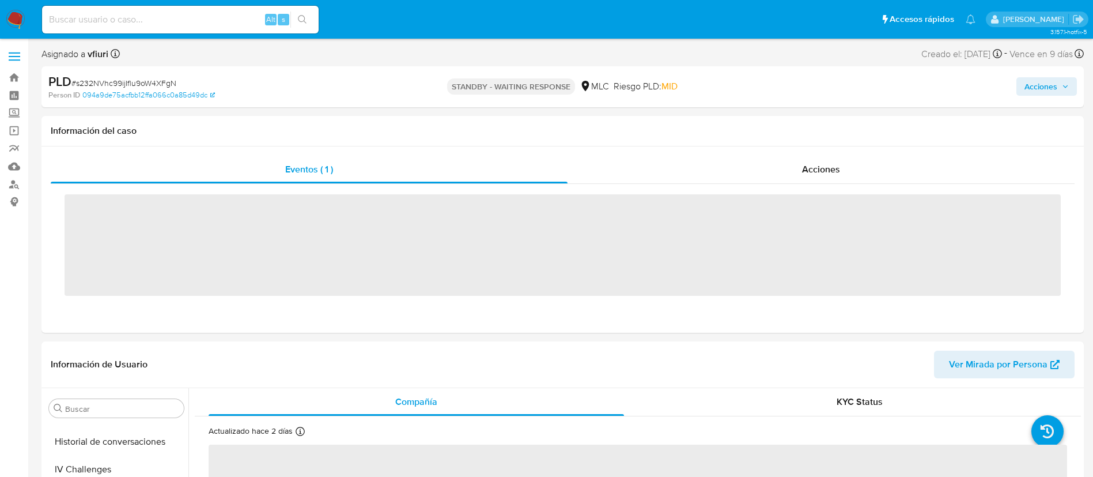
scroll to position [487, 0]
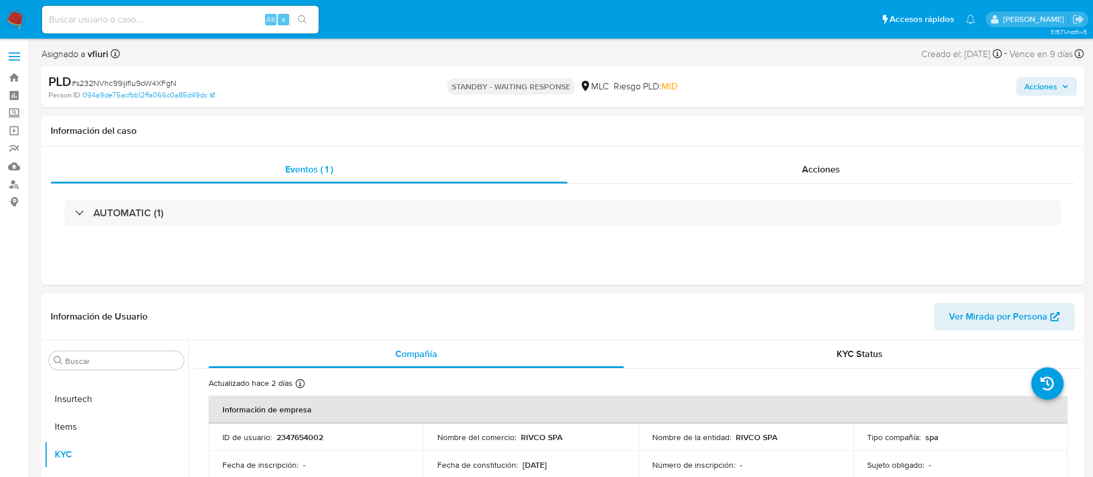
select select "10"
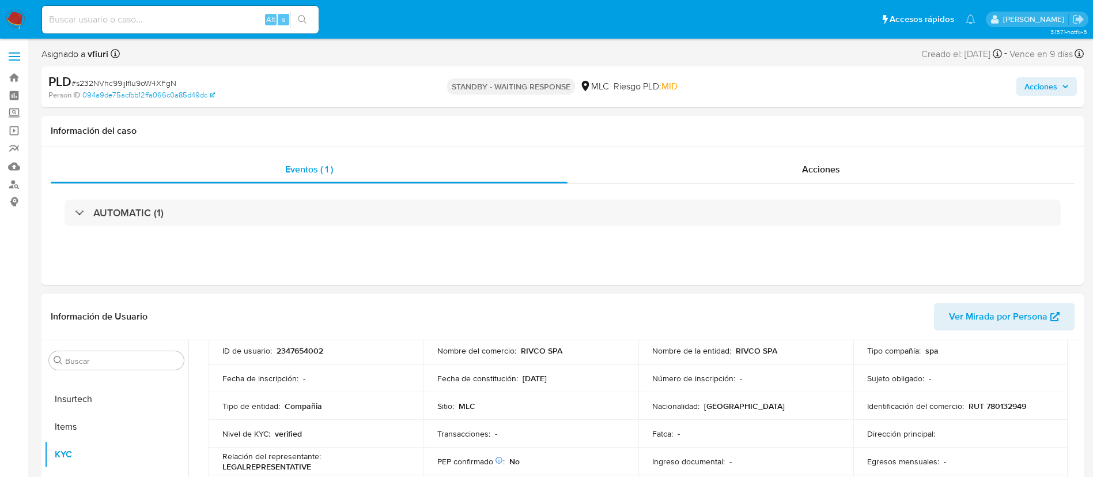
scroll to position [0, 0]
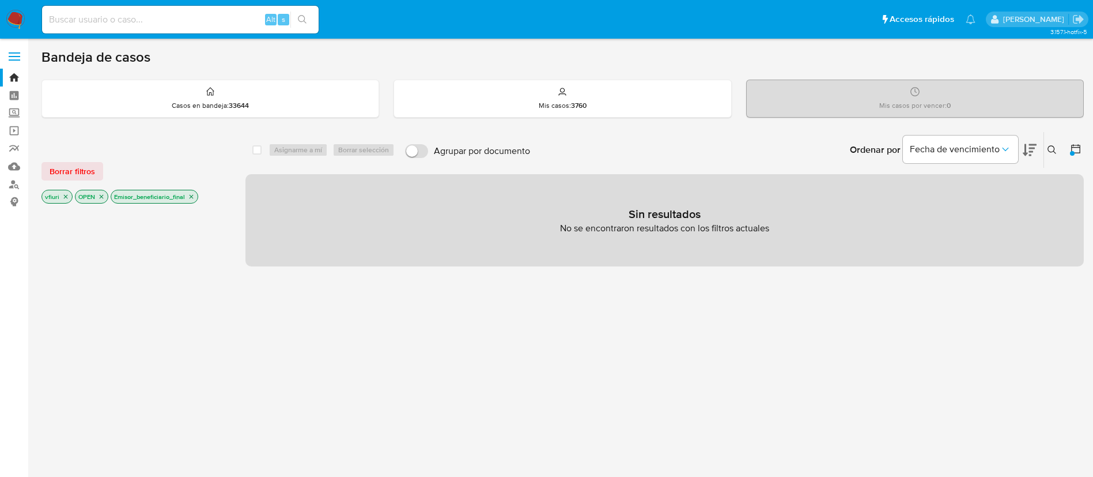
click at [188, 194] on p "Emisor_beneficiario_final" at bounding box center [154, 196] width 86 height 13
click at [191, 194] on icon "close-filter" at bounding box center [191, 196] width 7 height 7
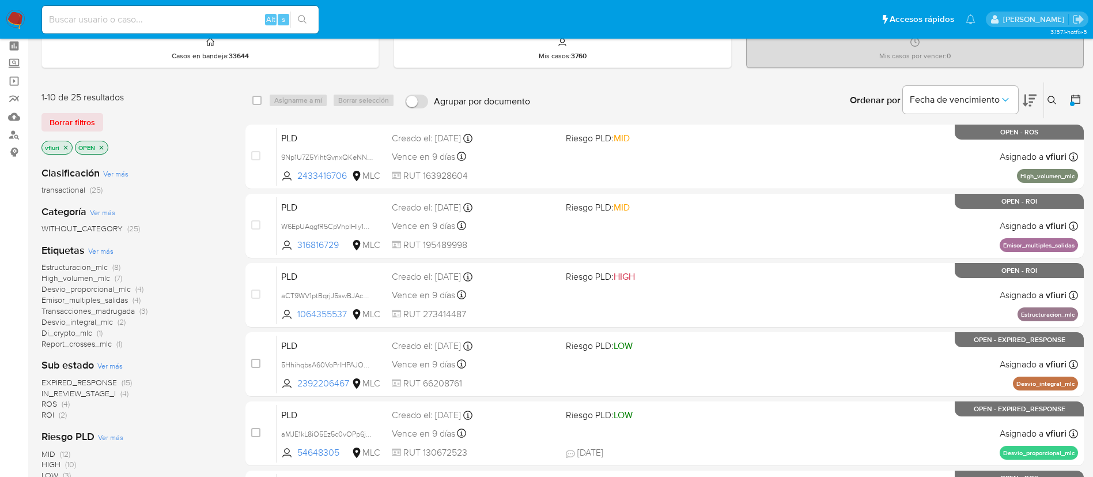
scroll to position [86, 0]
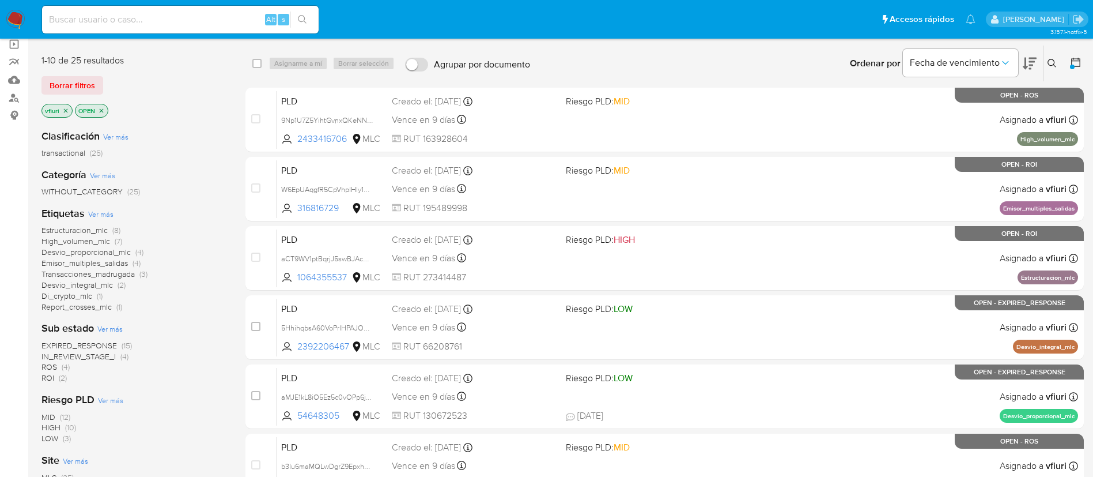
click at [112, 262] on span "Emisor_multiples_salidas" at bounding box center [84, 263] width 86 height 12
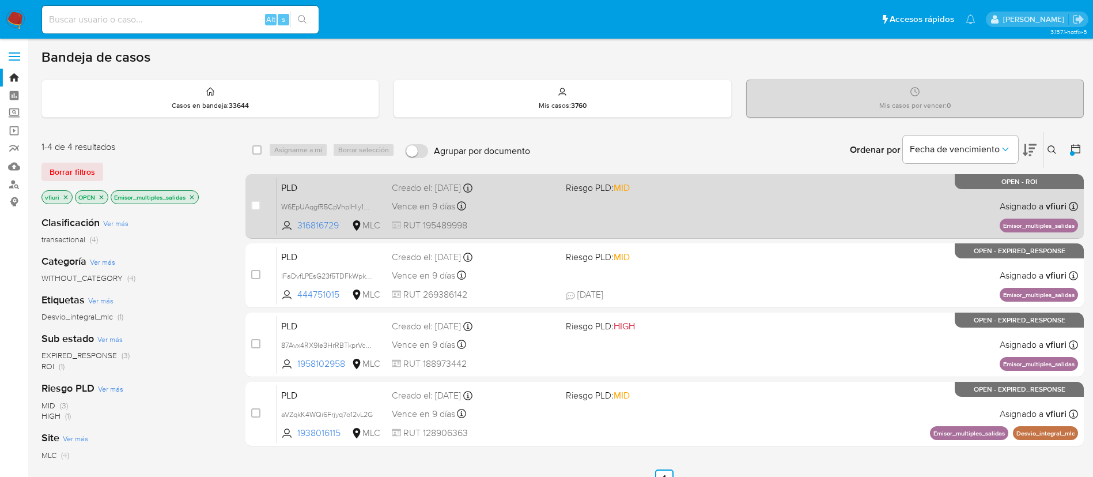
click at [633, 211] on div "PLD W6EpUAqgfR5CpVhpIHly1u4A 316816729 MLC Riesgo PLD: MID Creado el: [DATE] Cr…" at bounding box center [678, 206] width 802 height 58
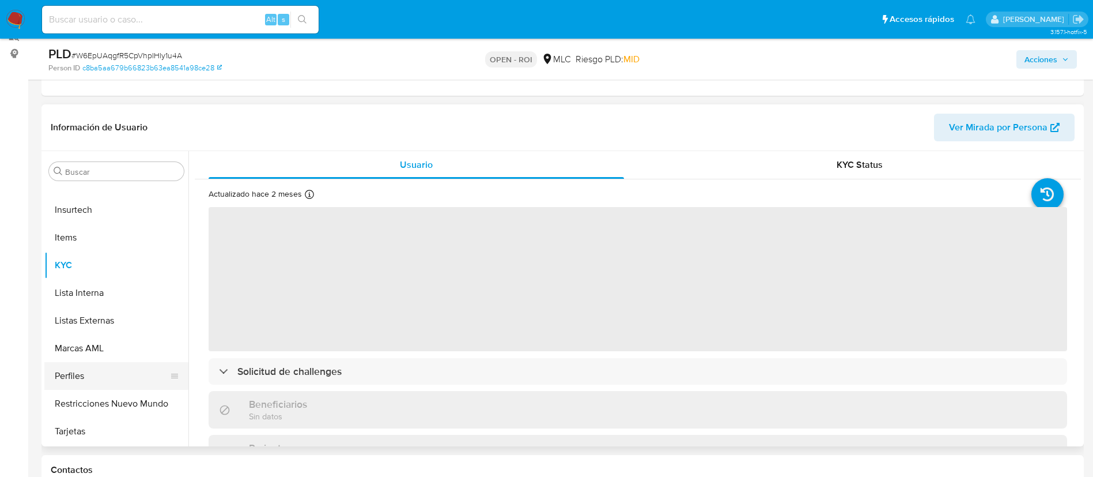
scroll to position [259, 0]
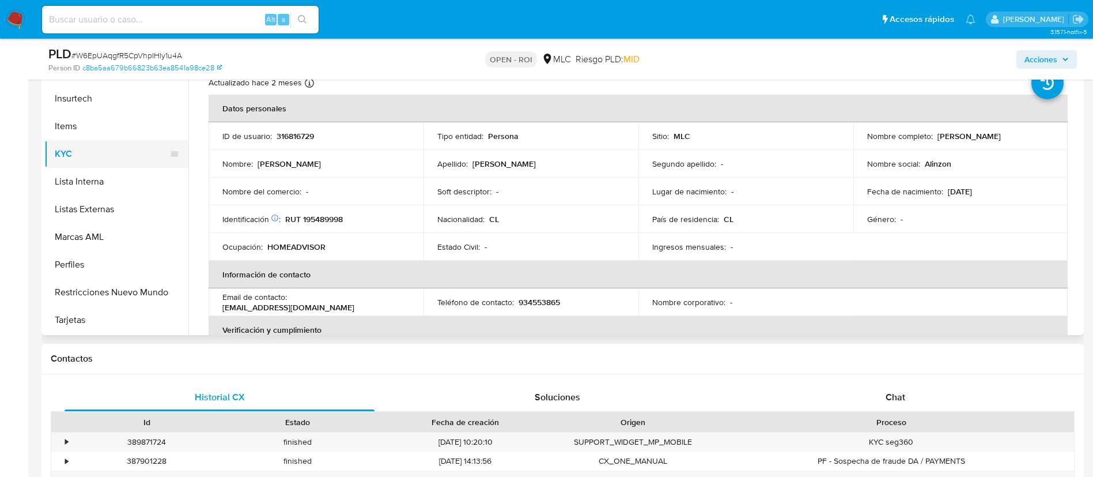
click at [121, 163] on button "KYC" at bounding box center [111, 154] width 135 height 28
select select "10"
click at [125, 187] on button "Lista Interna" at bounding box center [111, 182] width 135 height 28
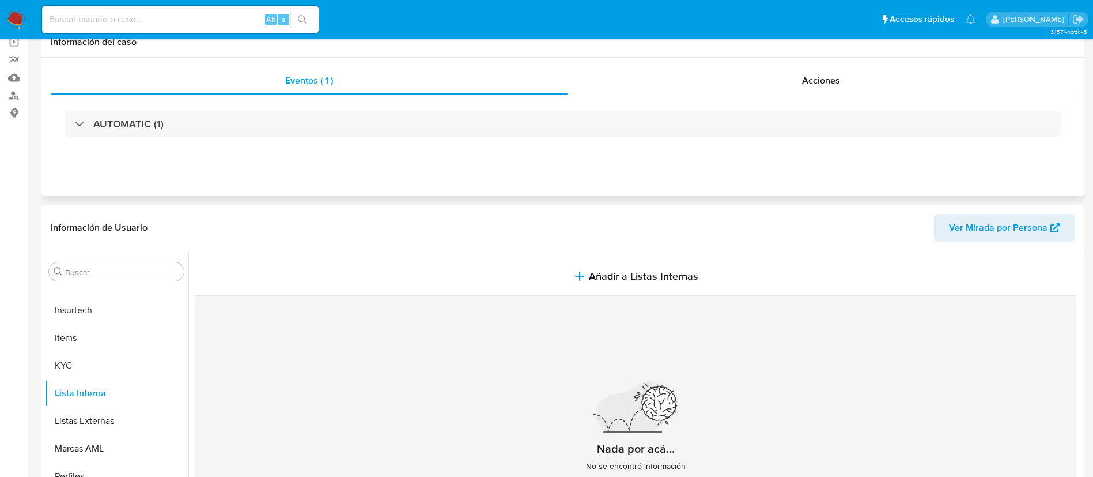
scroll to position [0, 0]
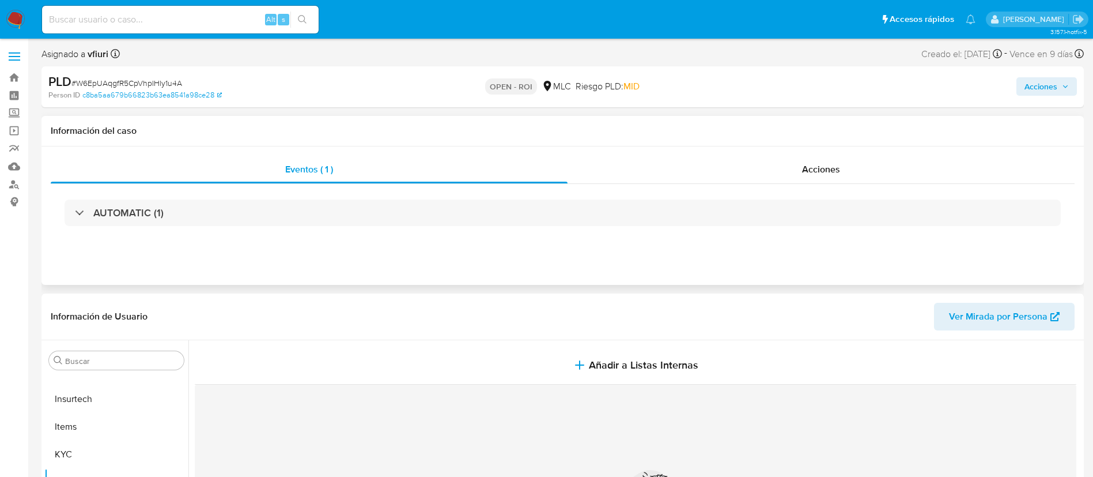
click at [764, 154] on div "Eventos ( 1 ) Acciones AUTOMATIC (1)" at bounding box center [562, 215] width 1042 height 138
click at [801, 169] on div "Acciones" at bounding box center [821, 170] width 507 height 28
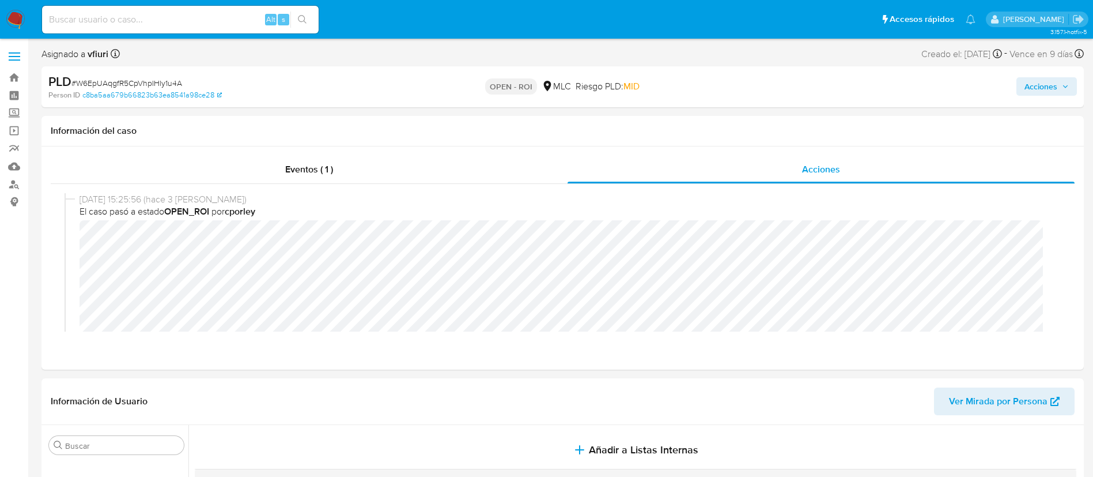
click at [1051, 95] on span "Acciones" at bounding box center [1041, 86] width 33 height 18
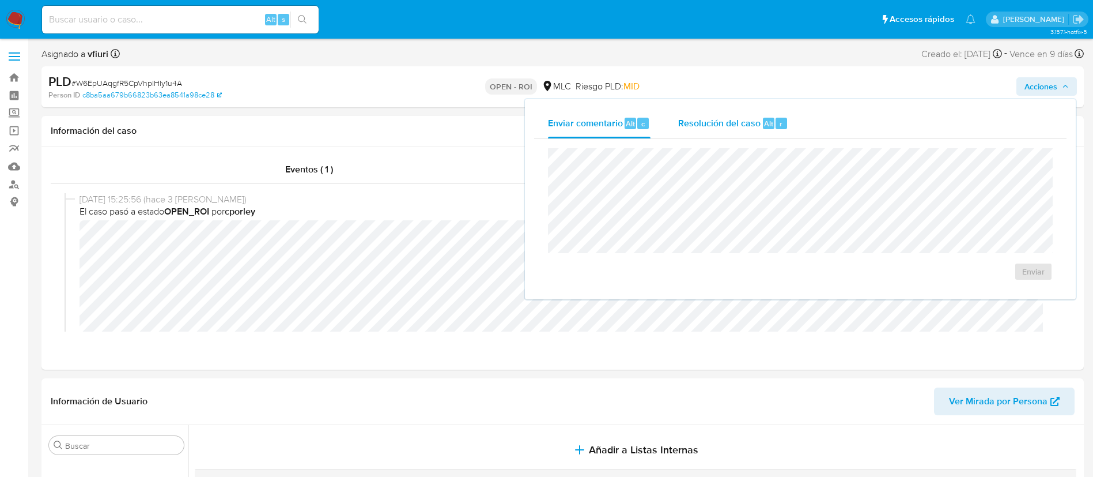
click at [766, 123] on span "Alt" at bounding box center [768, 123] width 9 height 11
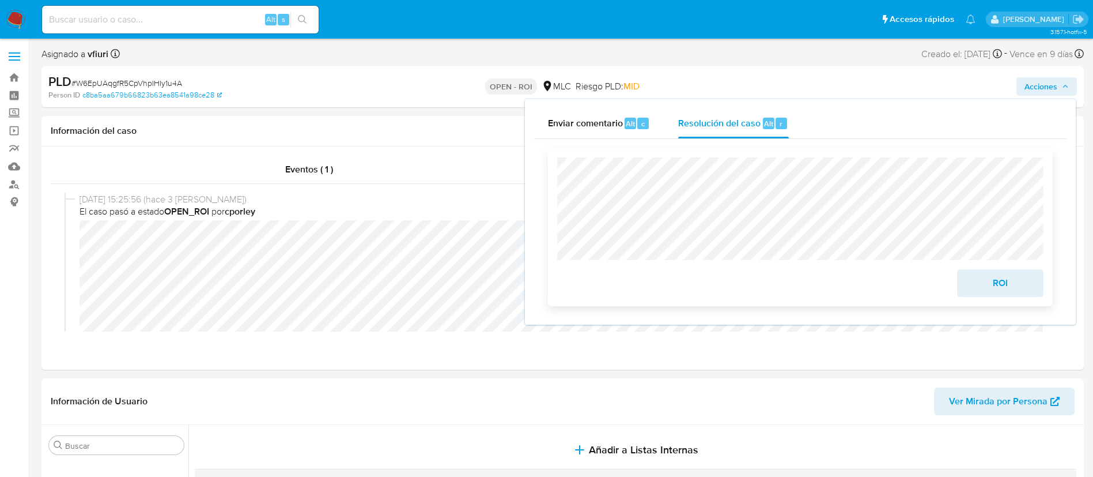
click at [997, 279] on span "ROI" at bounding box center [1000, 282] width 56 height 25
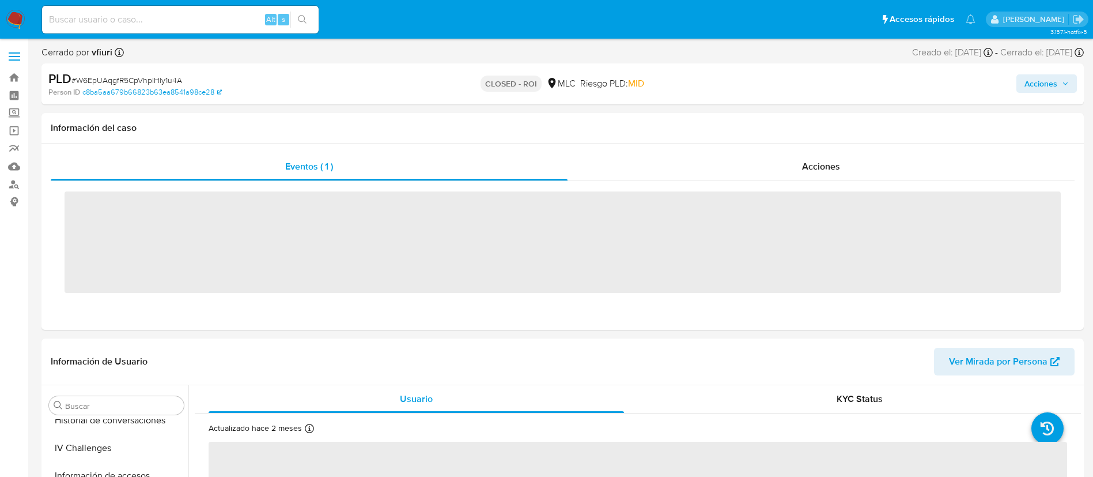
scroll to position [487, 0]
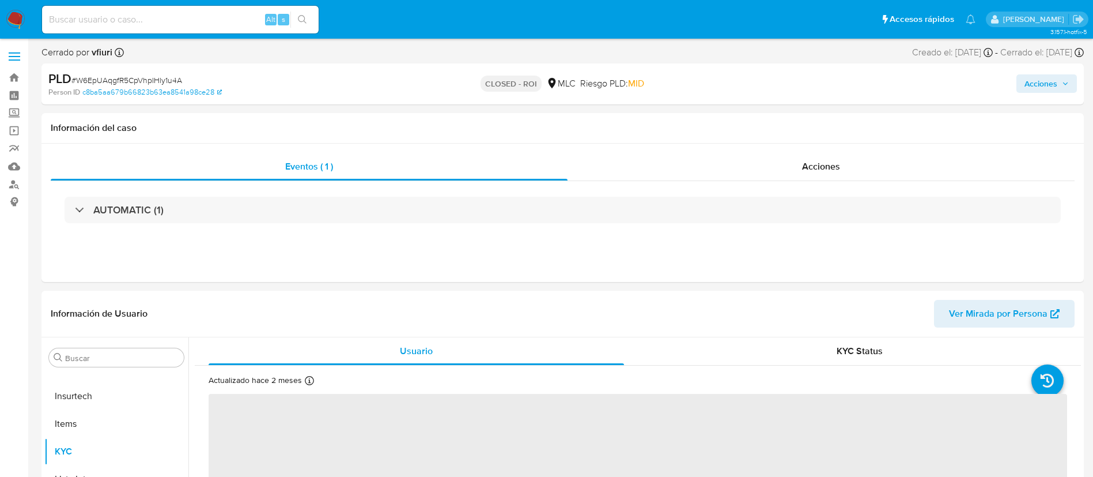
select select "10"
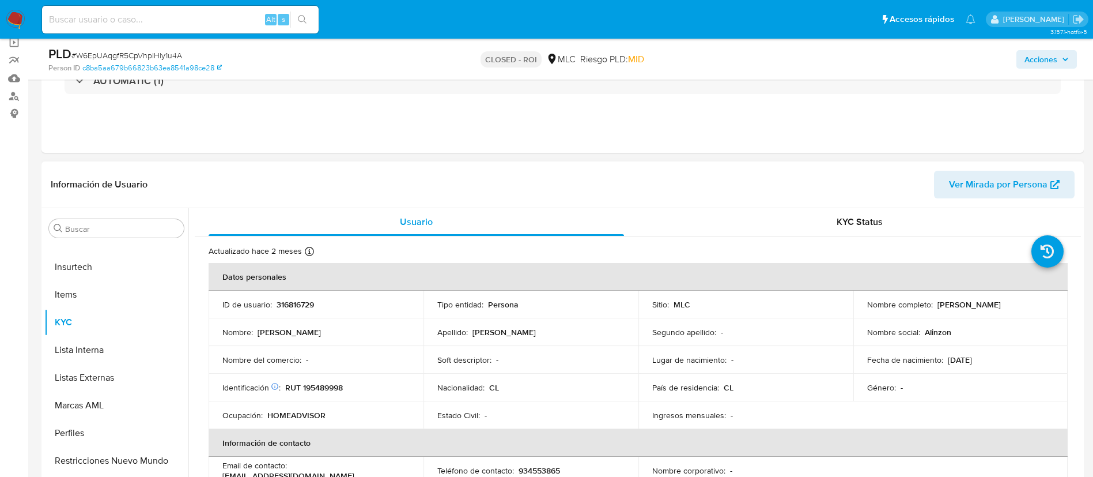
scroll to position [173, 0]
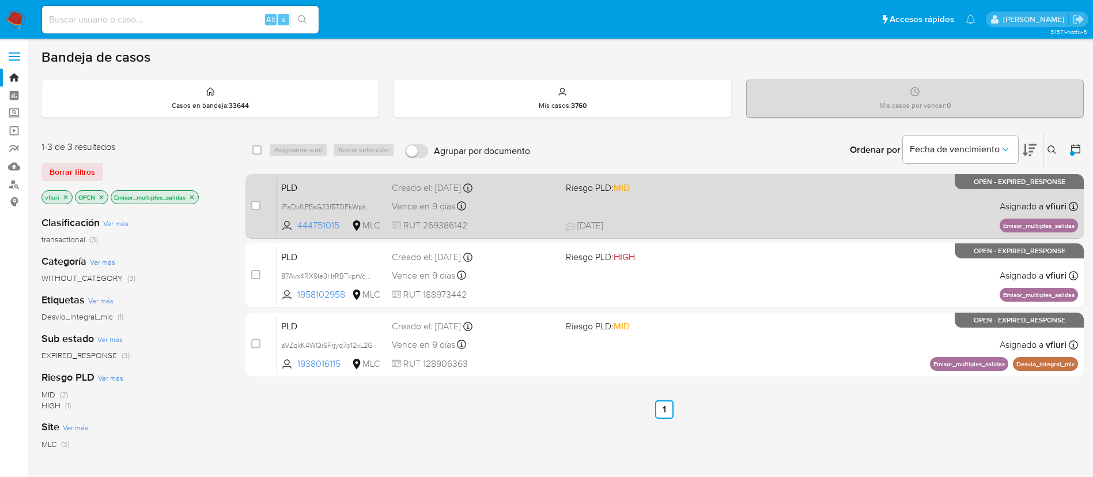
click at [527, 226] on span "RUT 269386142" at bounding box center [474, 225] width 165 height 13
click at [255, 203] on input "checkbox" at bounding box center [255, 205] width 9 height 9
checkbox input "true"
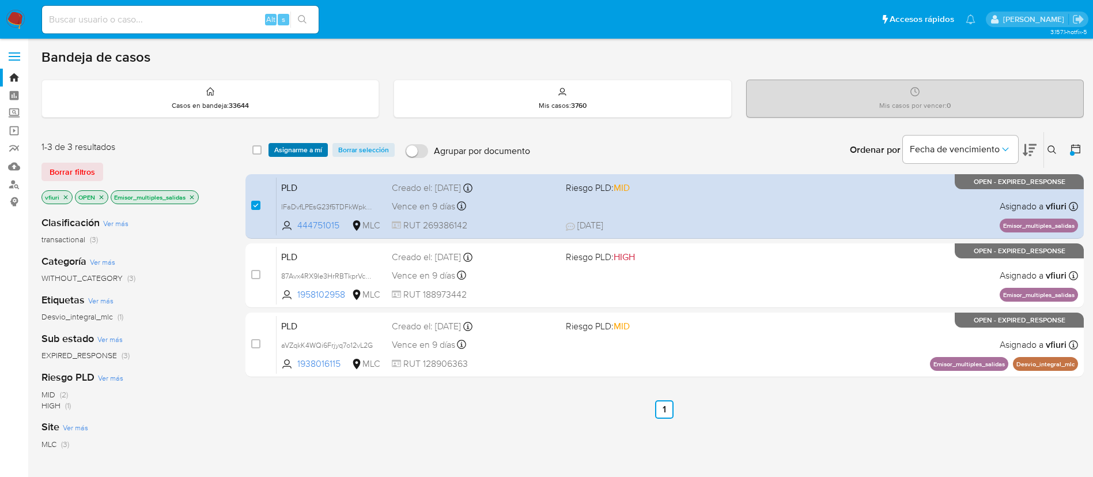
click at [294, 145] on span "Asignarme a mí" at bounding box center [298, 150] width 48 height 12
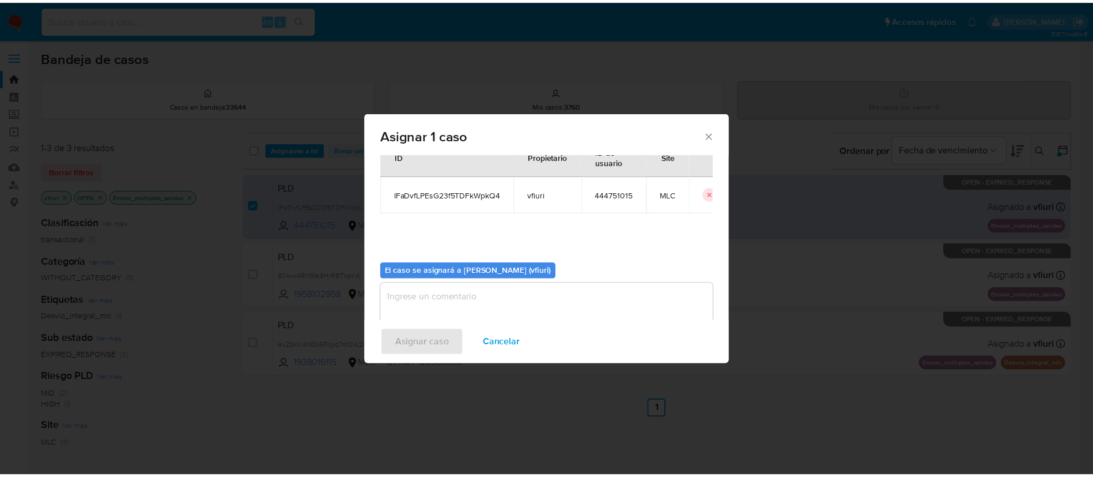
scroll to position [60, 0]
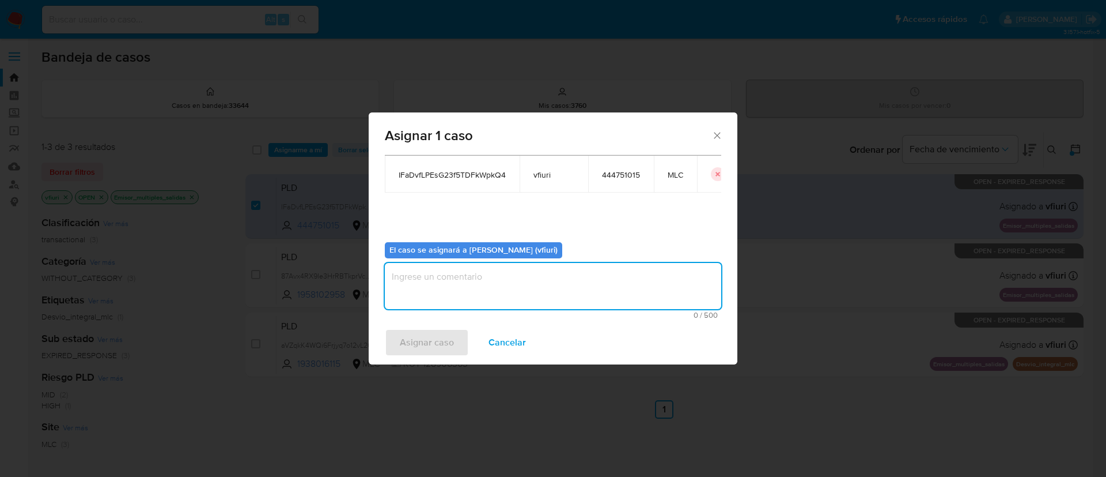
click at [504, 296] on textarea "assign-modal" at bounding box center [553, 286] width 337 height 46
type textarea "-"
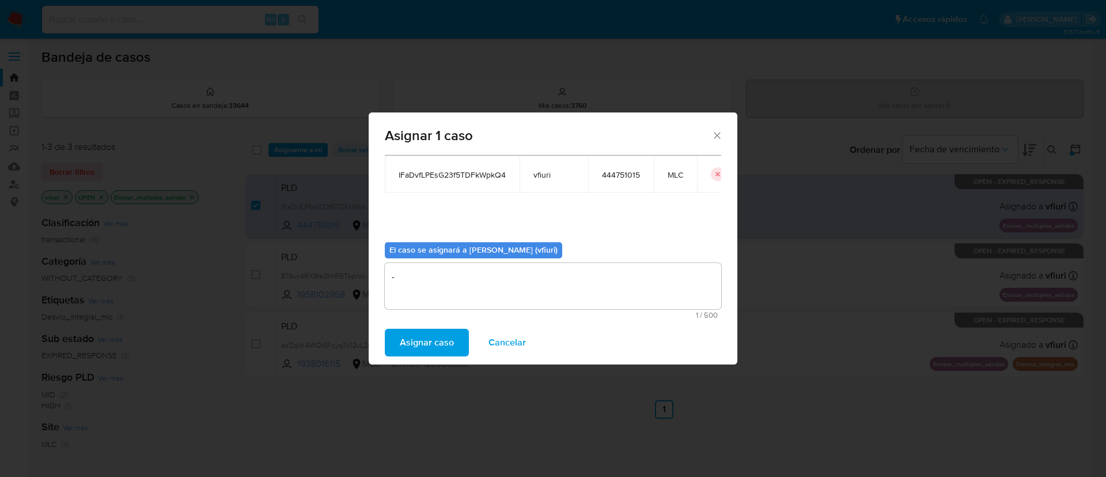
click at [431, 342] on span "Asignar caso" at bounding box center [427, 342] width 54 height 25
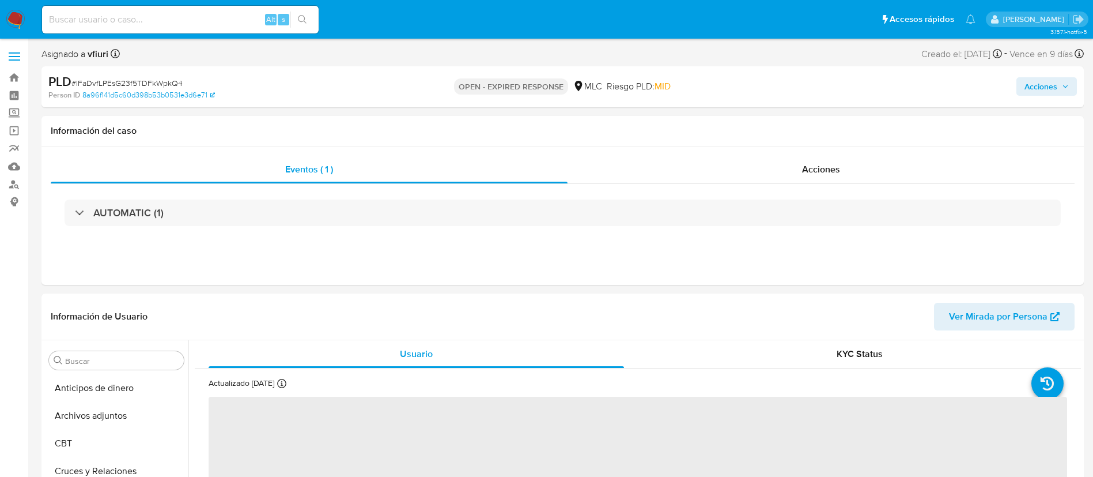
select select "10"
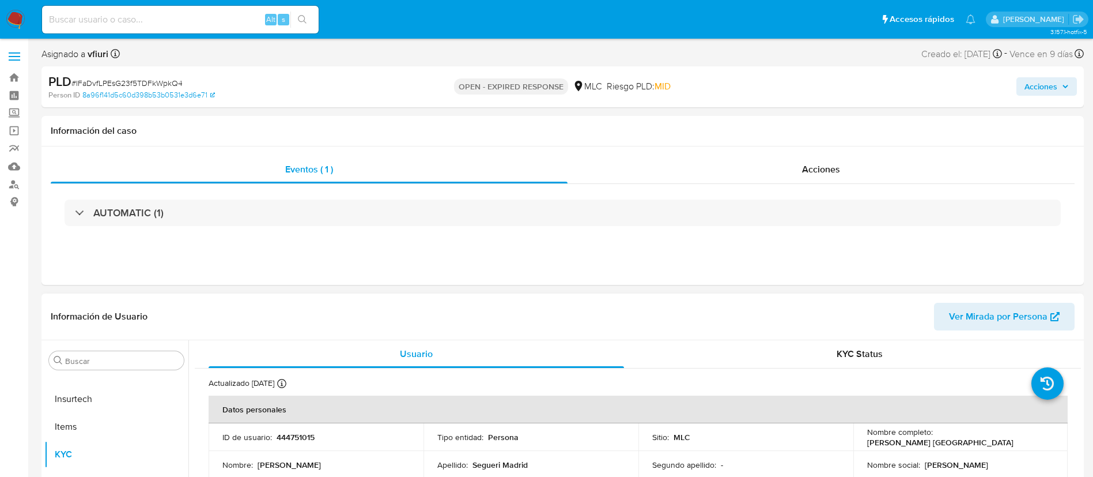
scroll to position [173, 0]
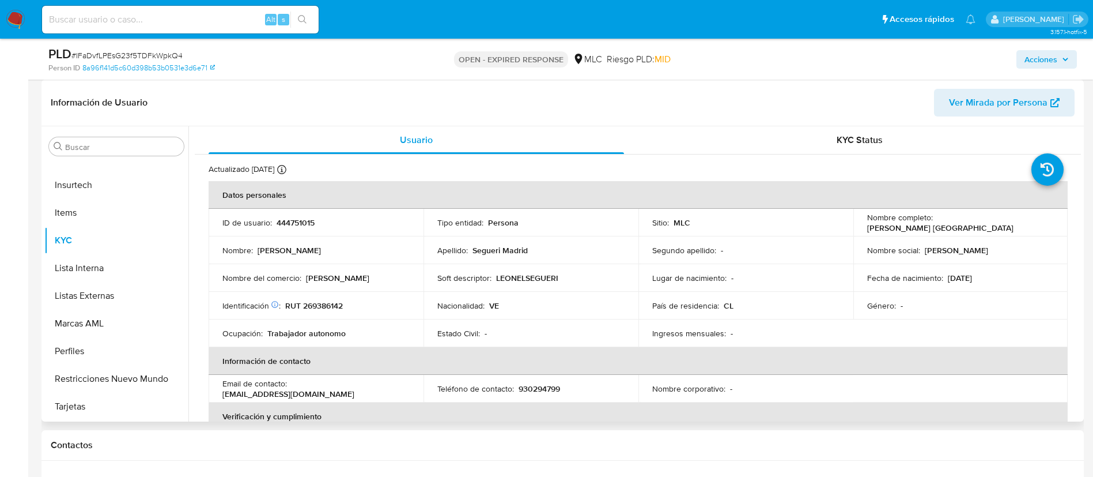
click at [303, 223] on p "444751015" at bounding box center [296, 222] width 38 height 10
click at [301, 223] on p "444751015" at bounding box center [296, 222] width 38 height 10
click at [301, 224] on p "444751015" at bounding box center [296, 222] width 38 height 10
copy p "444751015"
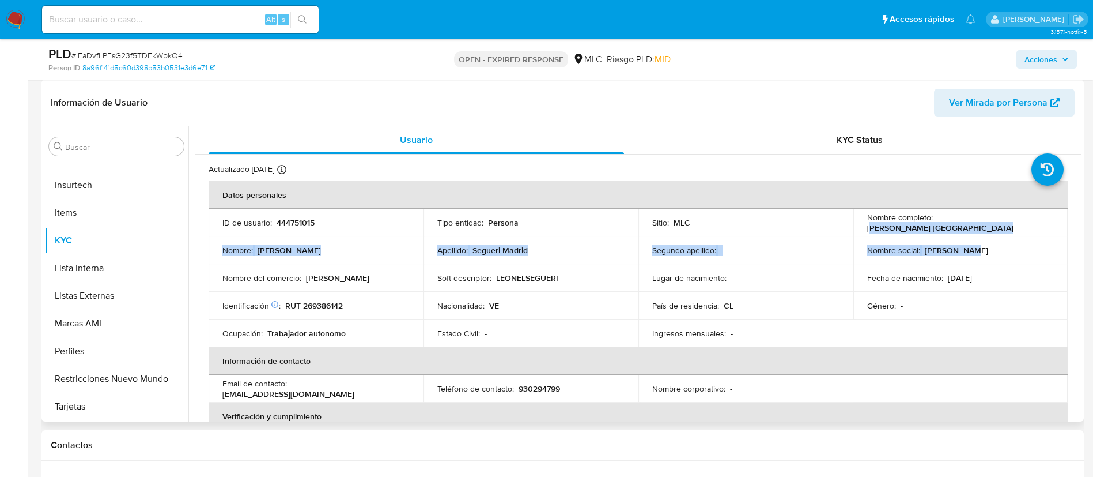
drag, startPoint x: 938, startPoint y: 221, endPoint x: 1059, endPoint y: 236, distance: 121.9
click at [1059, 236] on tbody "ID de usuario : 444751015 Tipo entidad : Persona Sitio : MLC Nombre completo : …" at bounding box center [638, 278] width 859 height 138
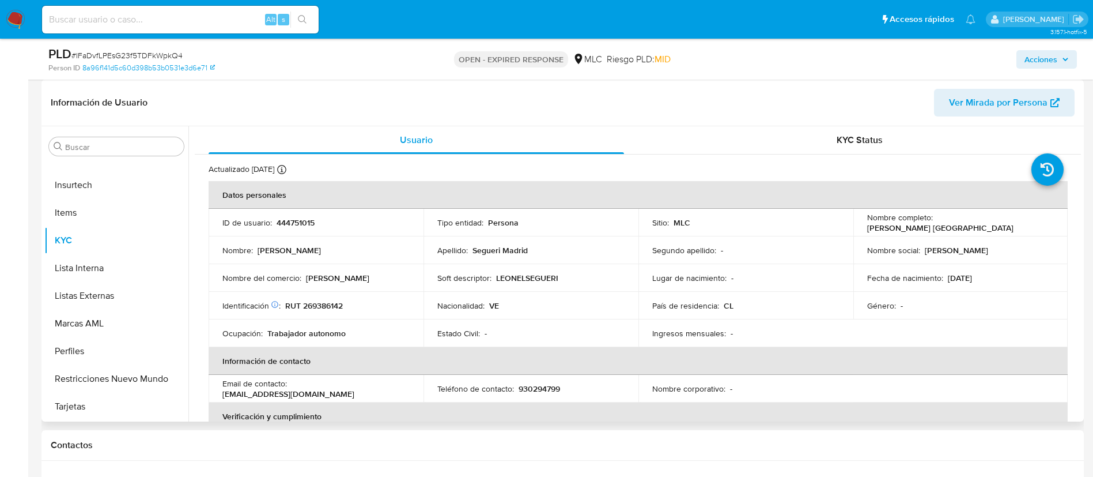
click at [932, 218] on div "Nombre completo : Leonel Jose Segueri Madrid" at bounding box center [960, 222] width 187 height 21
drag, startPoint x: 933, startPoint y: 220, endPoint x: 1042, endPoint y: 234, distance: 110.4
click at [1042, 234] on td "Nombre completo : Leonel Jose Segueri Madrid" at bounding box center [960, 223] width 215 height 28
copy p "[PERSON_NAME] [GEOGRAPHIC_DATA]"
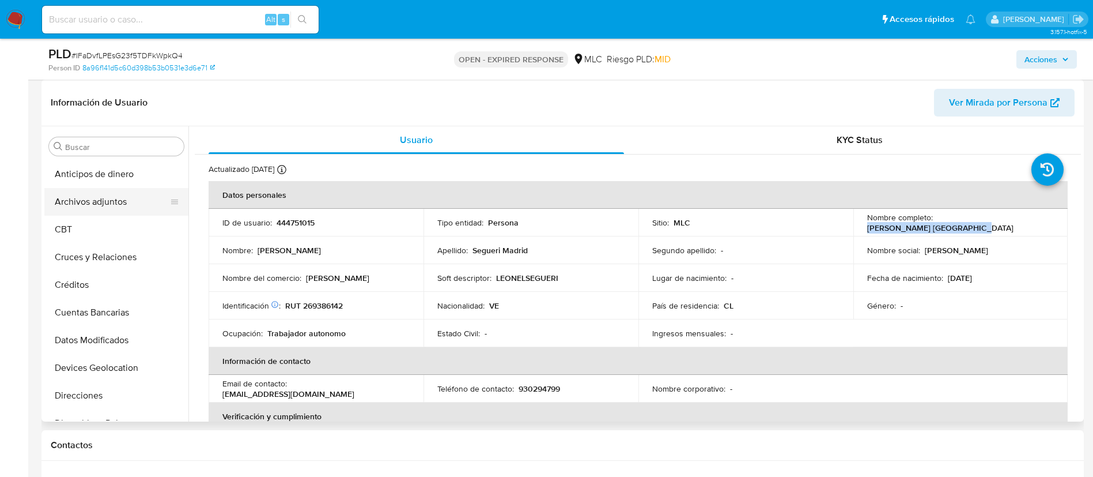
click at [113, 203] on button "Archivos adjuntos" at bounding box center [111, 202] width 135 height 28
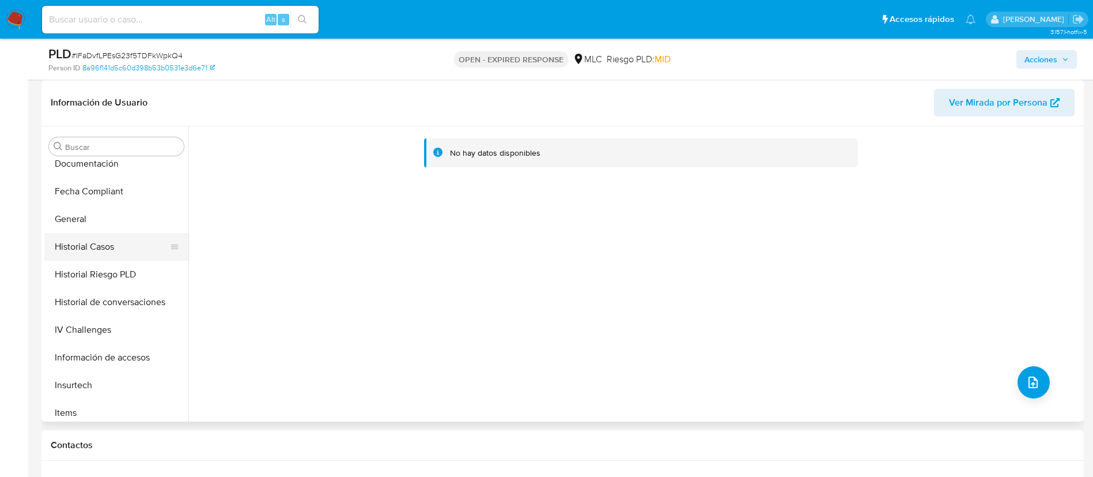
scroll to position [487, 0]
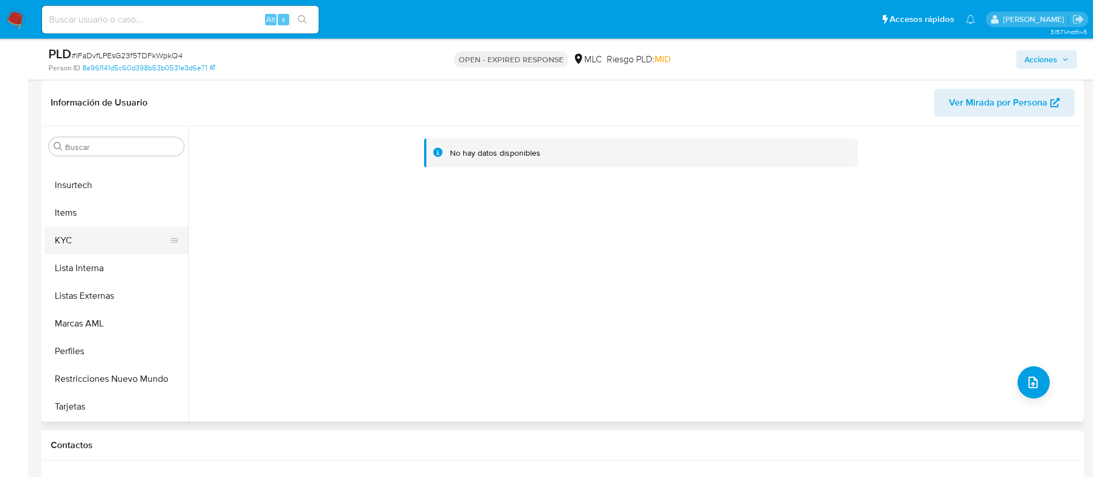
click at [93, 249] on button "KYC" at bounding box center [111, 240] width 135 height 28
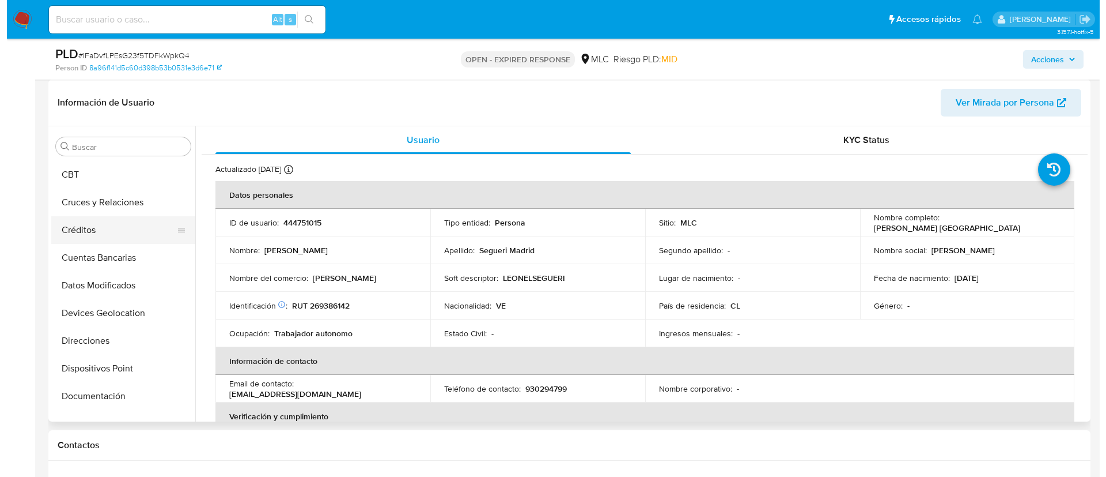
scroll to position [0, 0]
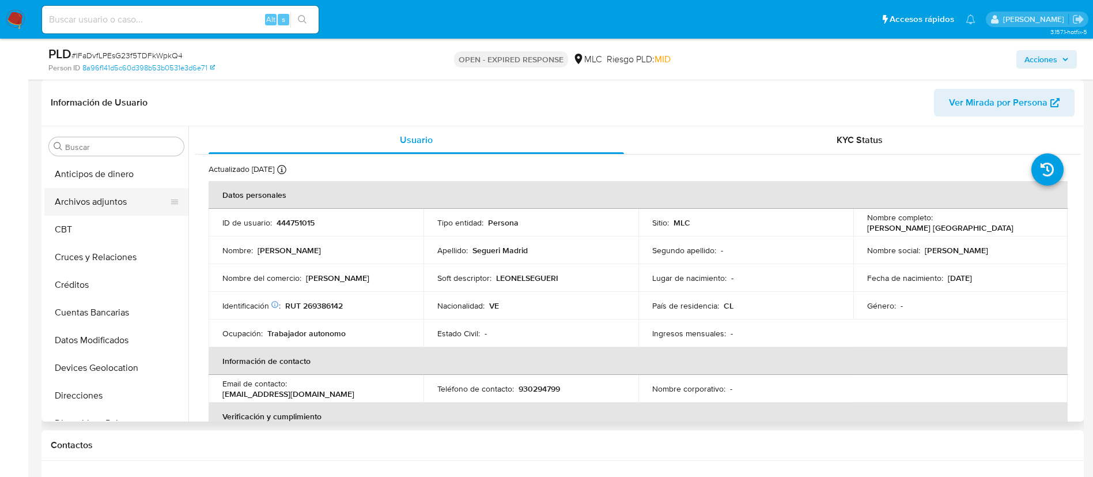
click at [96, 208] on button "Archivos adjuntos" at bounding box center [111, 202] width 135 height 28
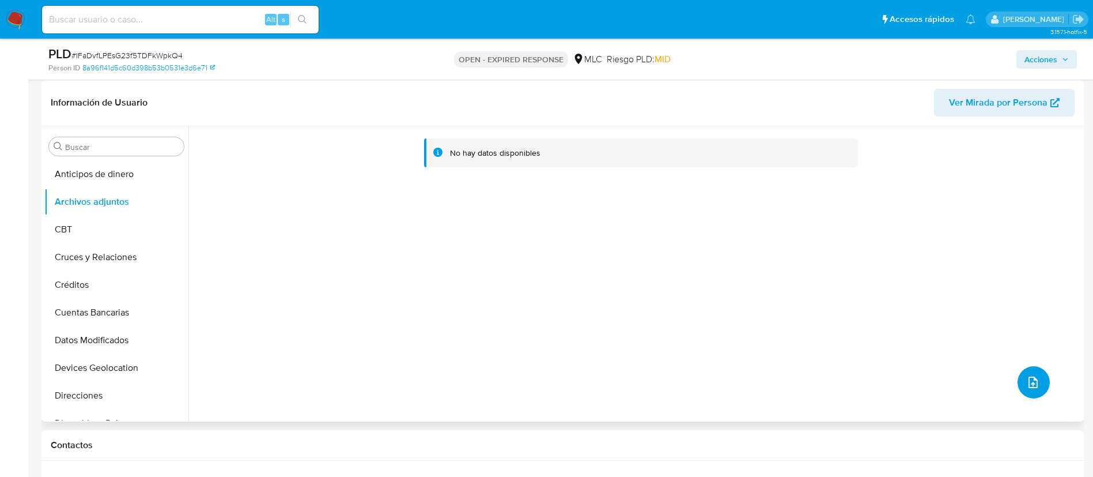
click at [1026, 384] on icon "upload-file" at bounding box center [1033, 382] width 14 height 14
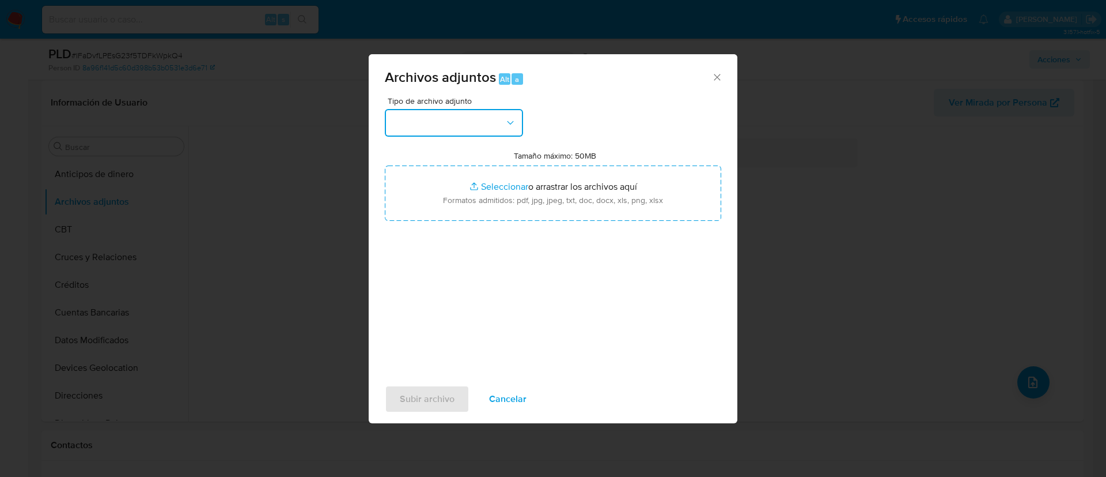
click at [464, 124] on button "button" at bounding box center [454, 123] width 138 height 28
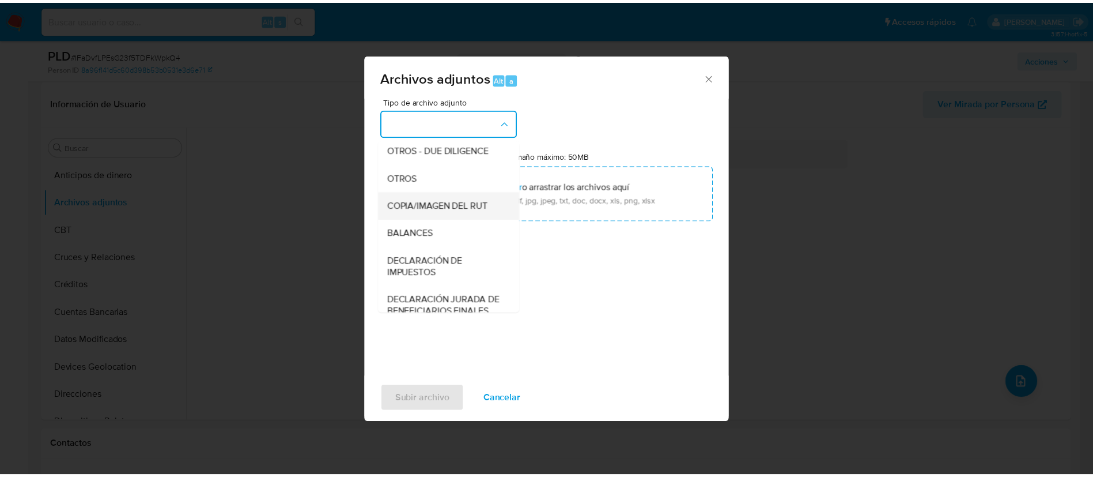
scroll to position [173, 0]
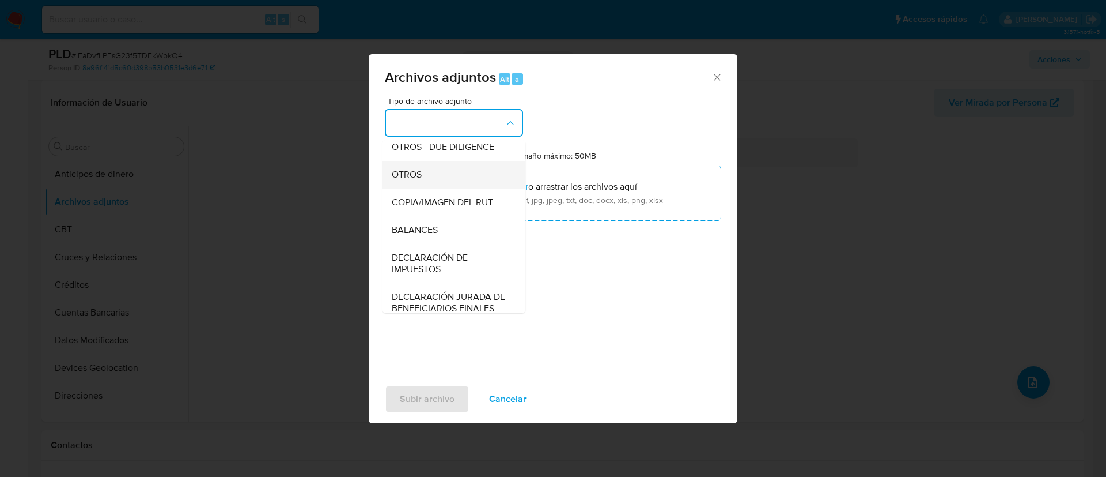
click at [420, 179] on span "OTROS" at bounding box center [407, 175] width 30 height 12
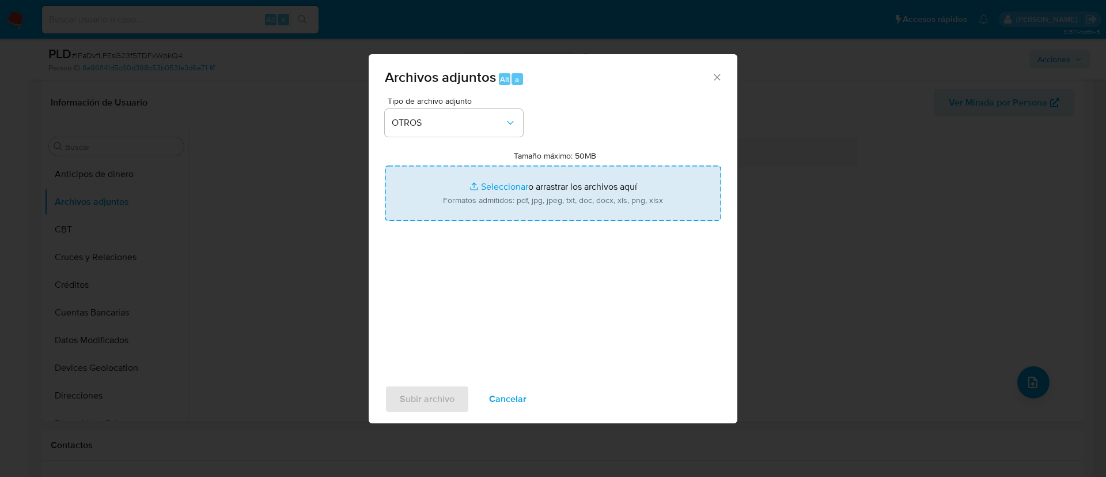
type input "C:\fakepath\Case log 444751015 .pdf"
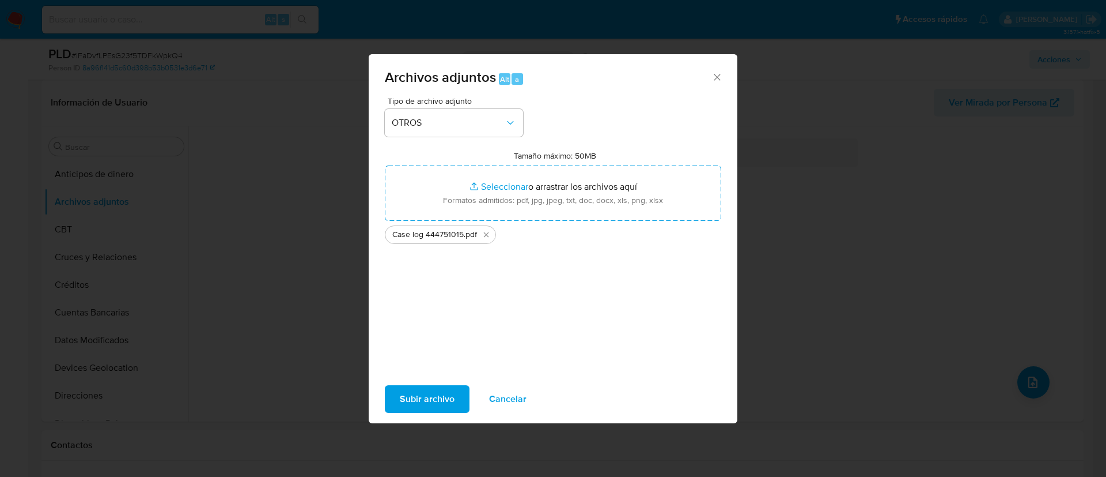
click at [432, 407] on span "Subir archivo" at bounding box center [427, 398] width 55 height 25
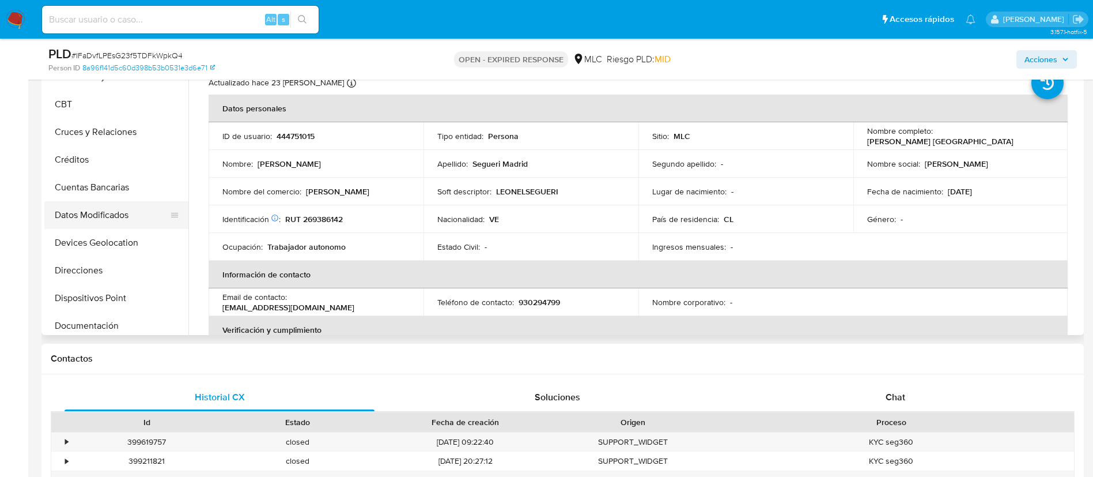
scroll to position [1, 0]
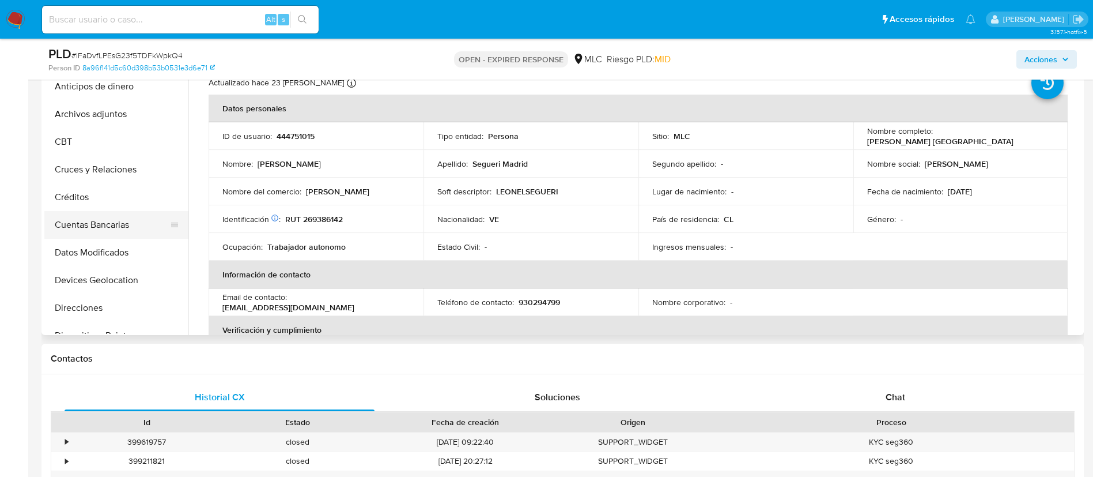
select select "10"
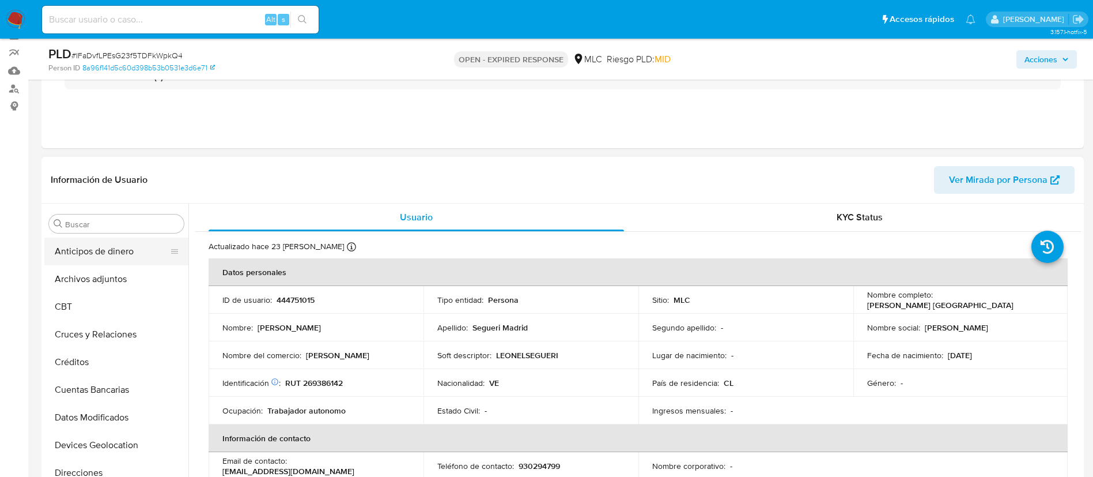
scroll to position [86, 0]
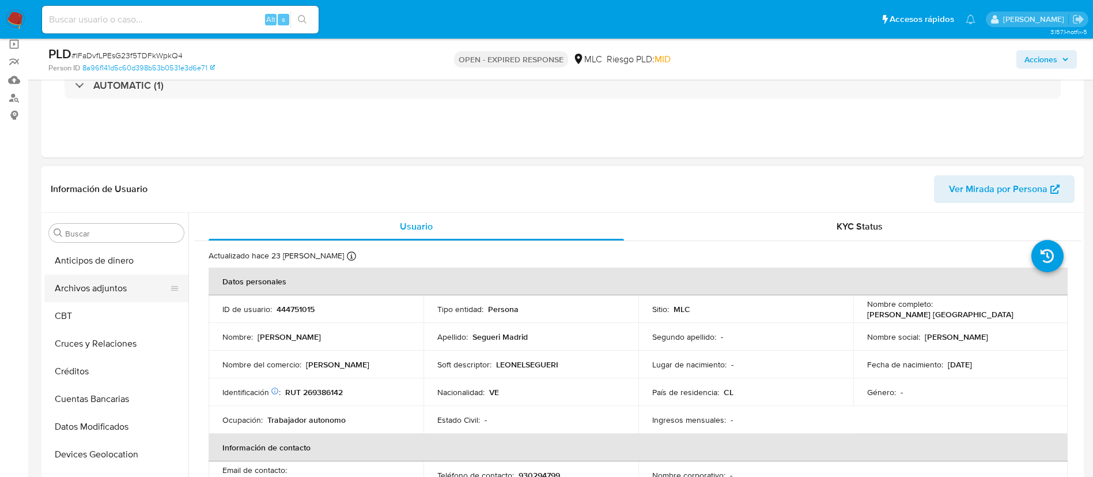
click at [125, 285] on button "Archivos adjuntos" at bounding box center [111, 288] width 135 height 28
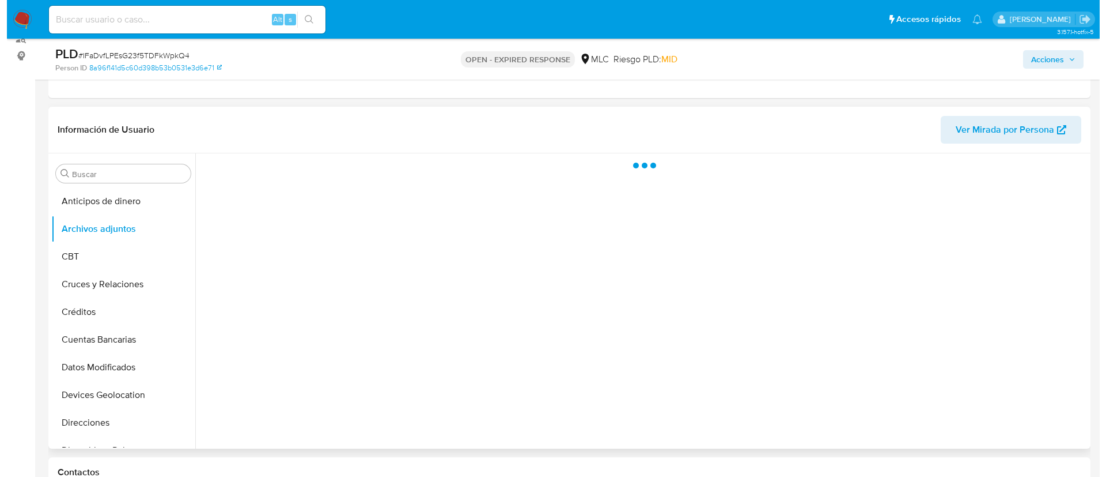
scroll to position [173, 0]
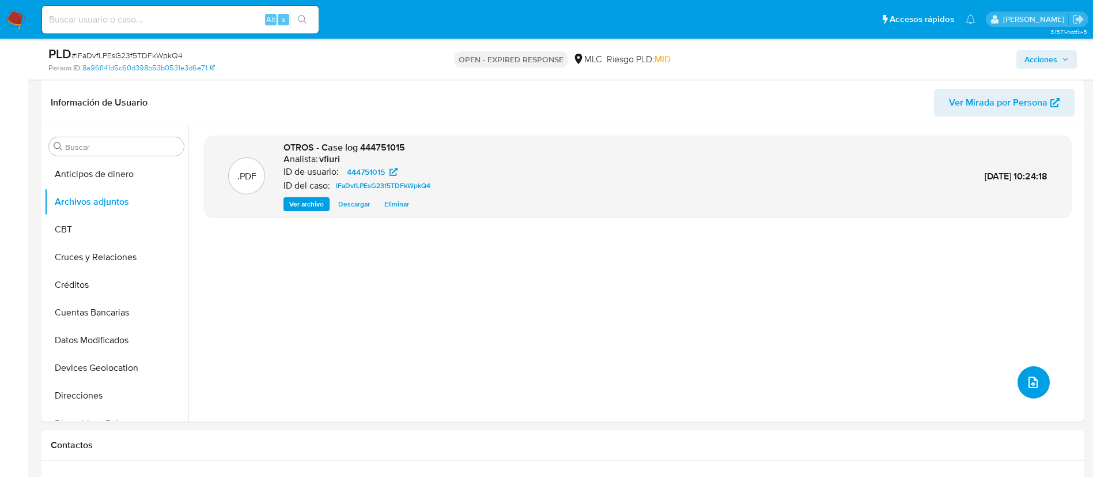
click at [1037, 378] on button "upload-file" at bounding box center [1034, 382] width 32 height 32
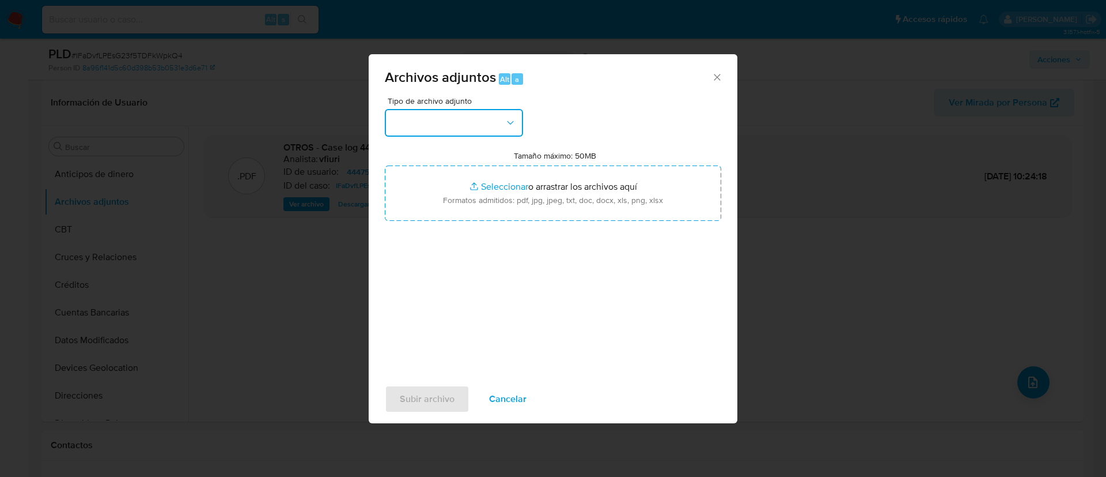
click at [432, 113] on button "button" at bounding box center [454, 123] width 138 height 28
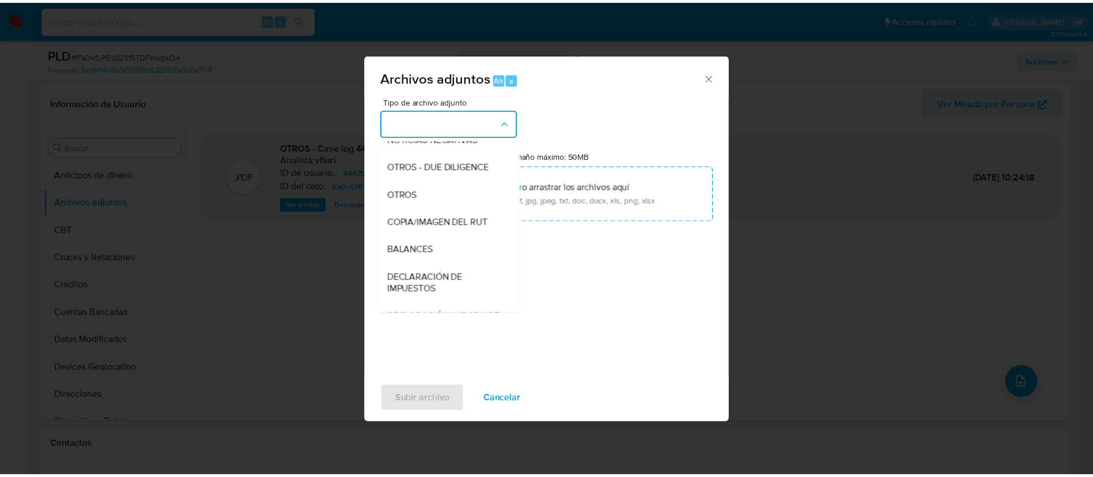
scroll to position [134, 0]
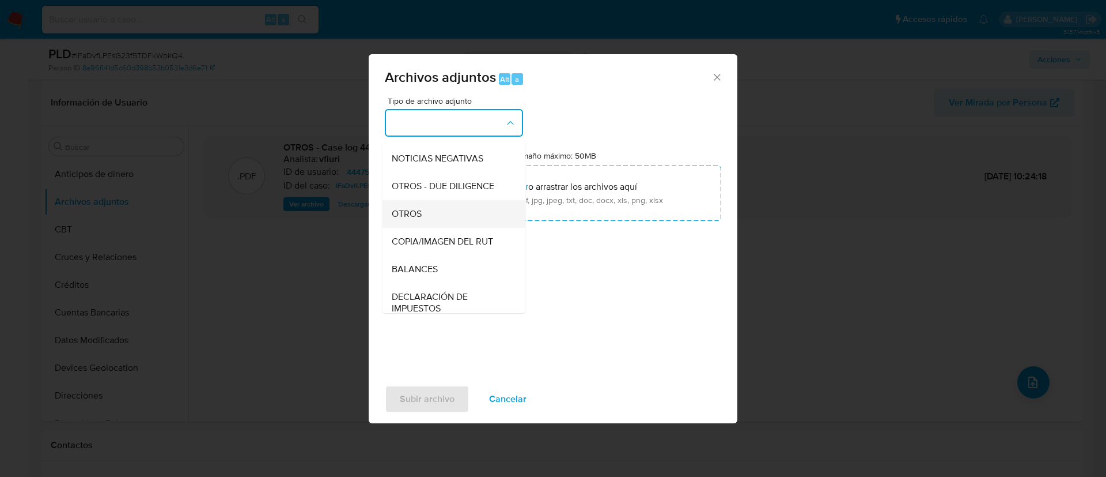
click at [428, 228] on div "OTROS" at bounding box center [451, 214] width 118 height 28
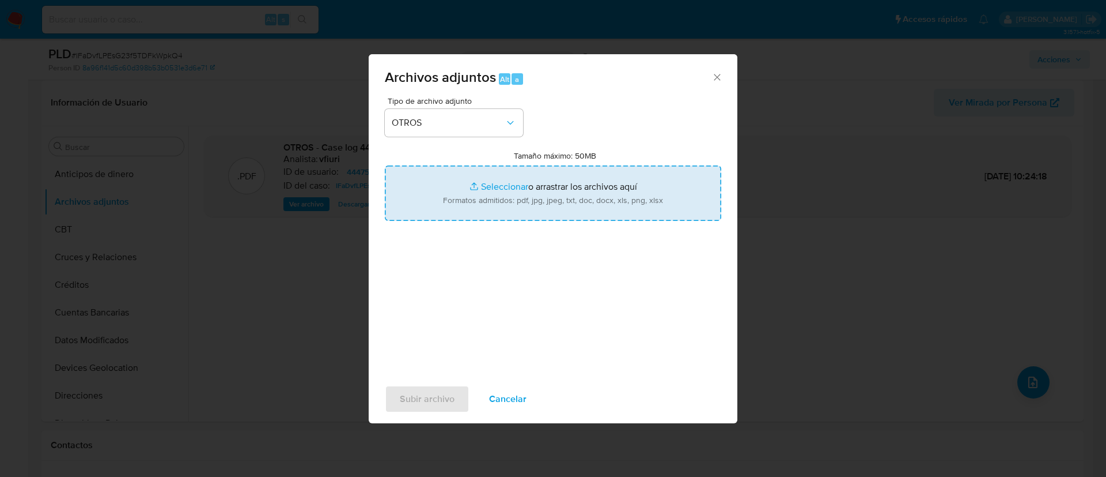
type input "C:\fakepath\Tabla 444751015.xlsx"
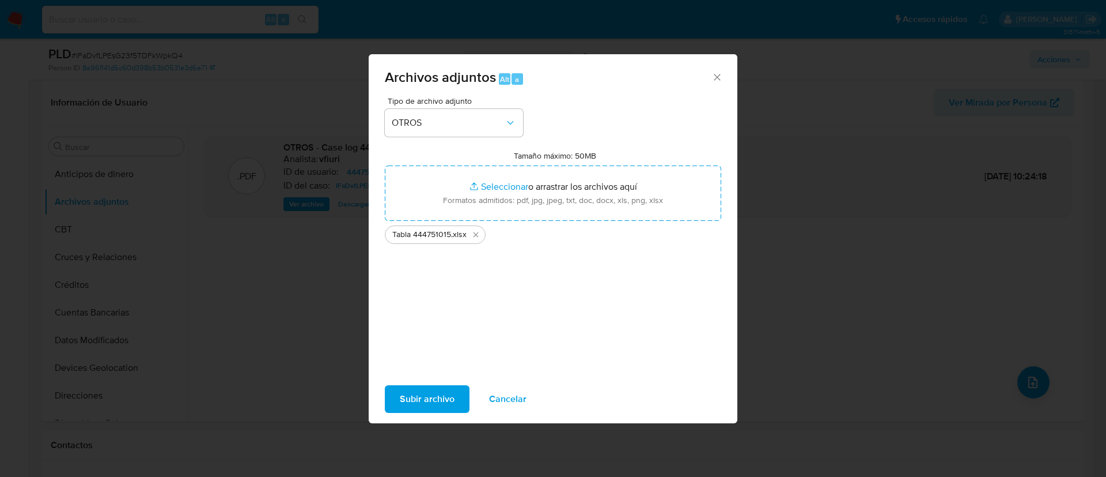
click at [433, 401] on span "Subir archivo" at bounding box center [427, 398] width 55 height 25
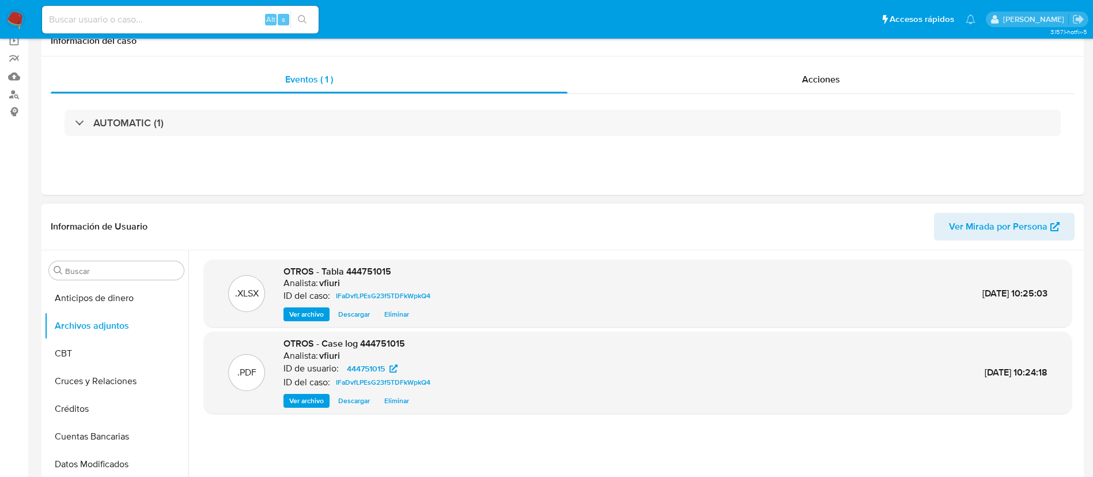
scroll to position [0, 0]
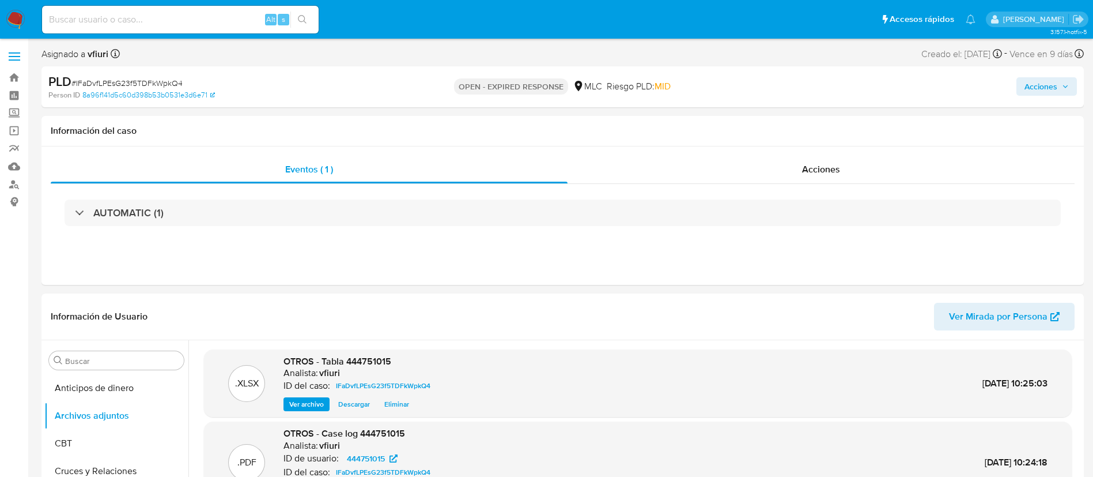
click at [141, 76] on div "PLD # IFaDvfLPEsG23f5TDFkWpkQ4" at bounding box center [217, 81] width 339 height 17
click at [142, 77] on span "# IFaDvfLPEsG23f5TDFkWpkQ4" at bounding box center [126, 83] width 111 height 12
copy span "IFaDvfLPEsG23f5TDFkWpkQ4"
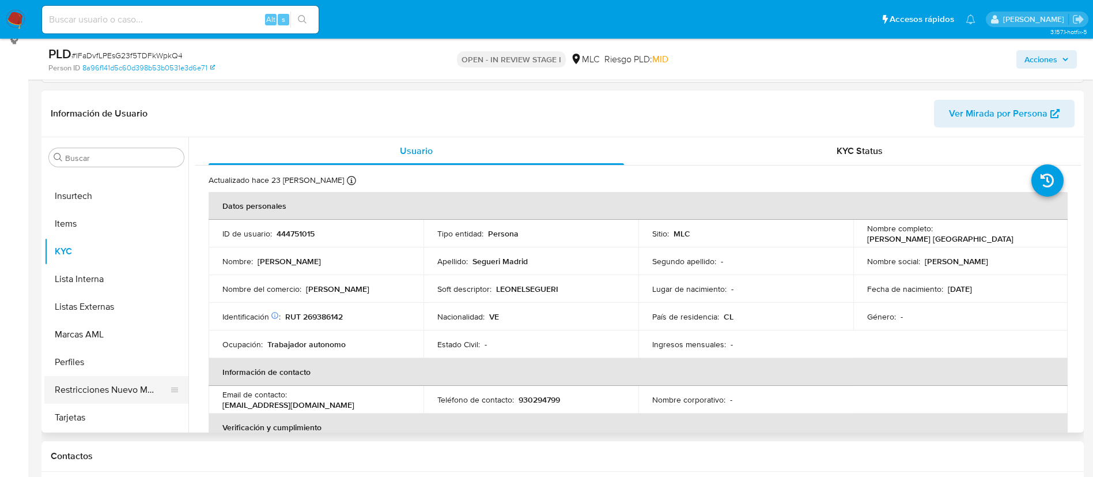
scroll to position [173, 0]
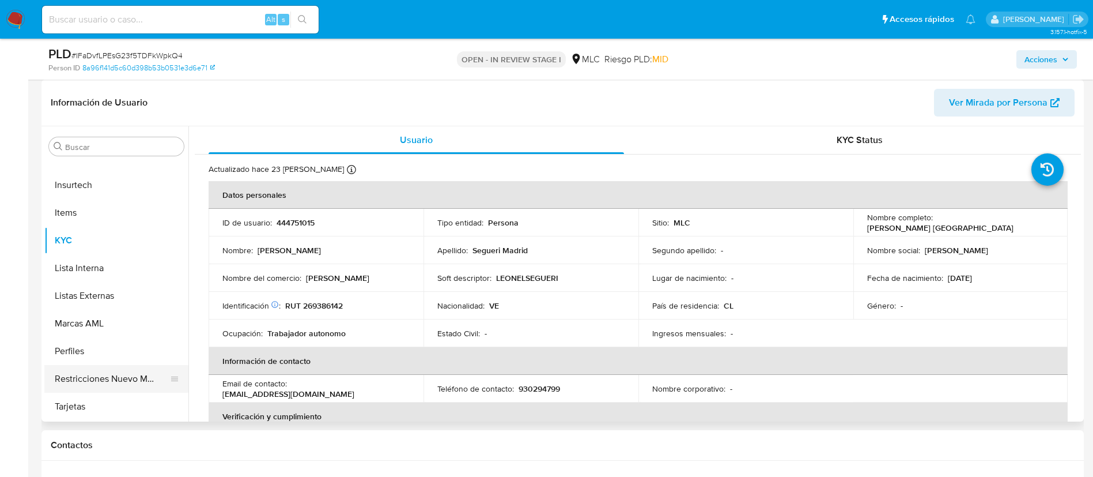
select select "10"
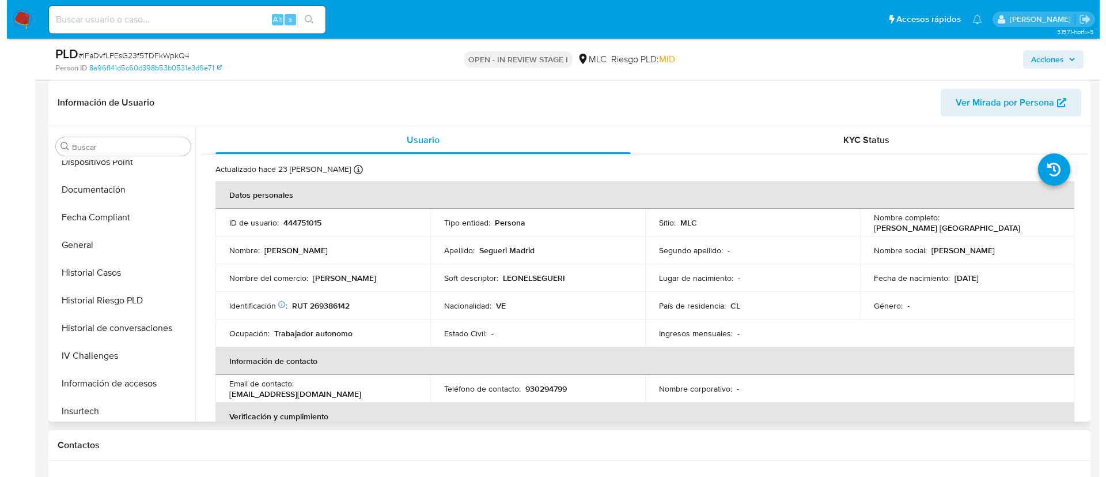
scroll to position [0, 0]
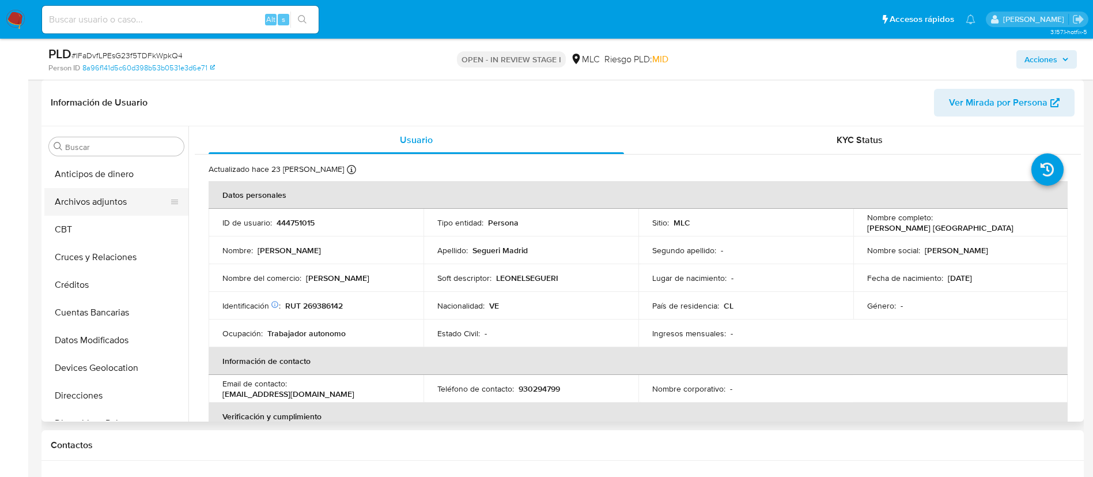
click at [114, 190] on button "Archivos adjuntos" at bounding box center [111, 202] width 135 height 28
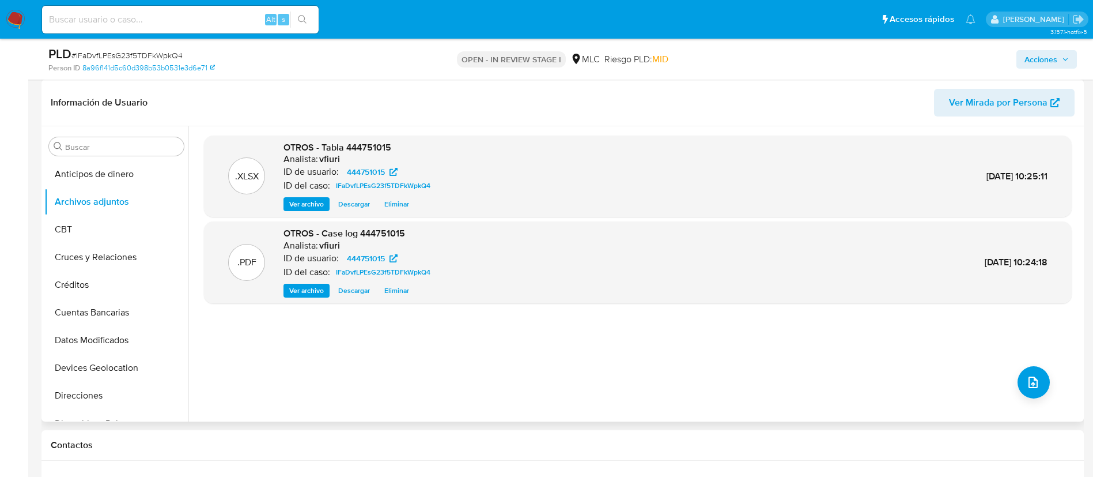
click at [300, 288] on span "Ver archivo" at bounding box center [306, 291] width 35 height 12
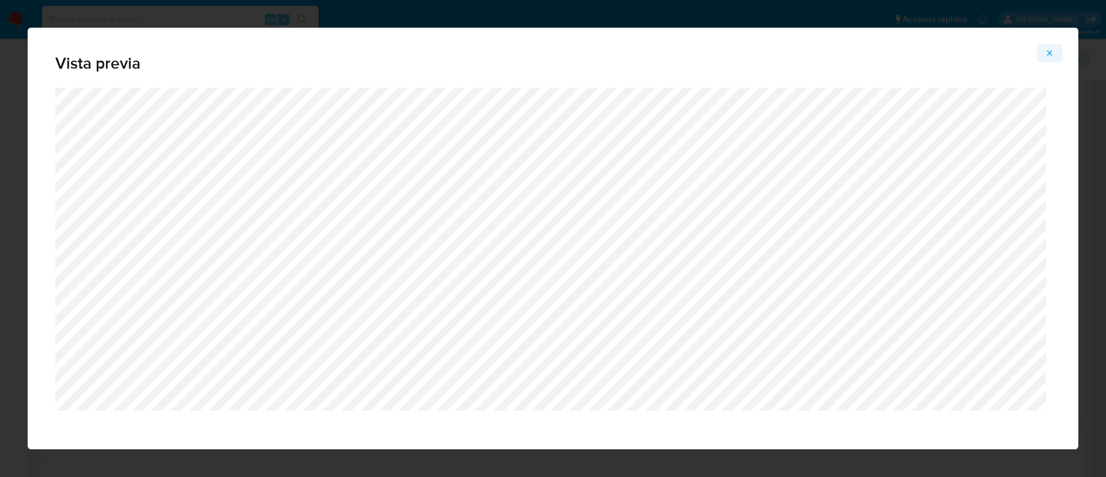
click at [1049, 54] on icon "Attachment preview" at bounding box center [1050, 52] width 5 height 5
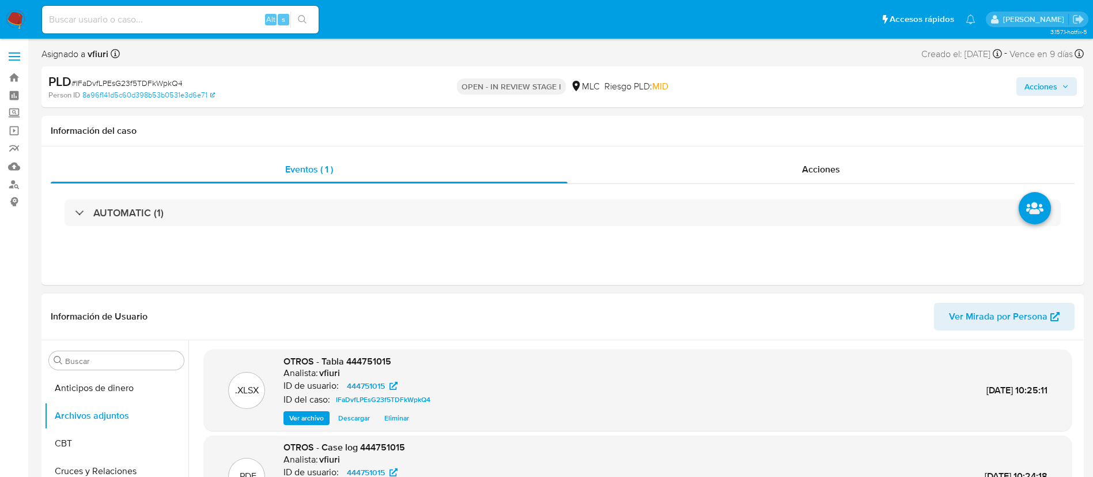
click at [1059, 85] on span "Acciones" at bounding box center [1047, 86] width 44 height 16
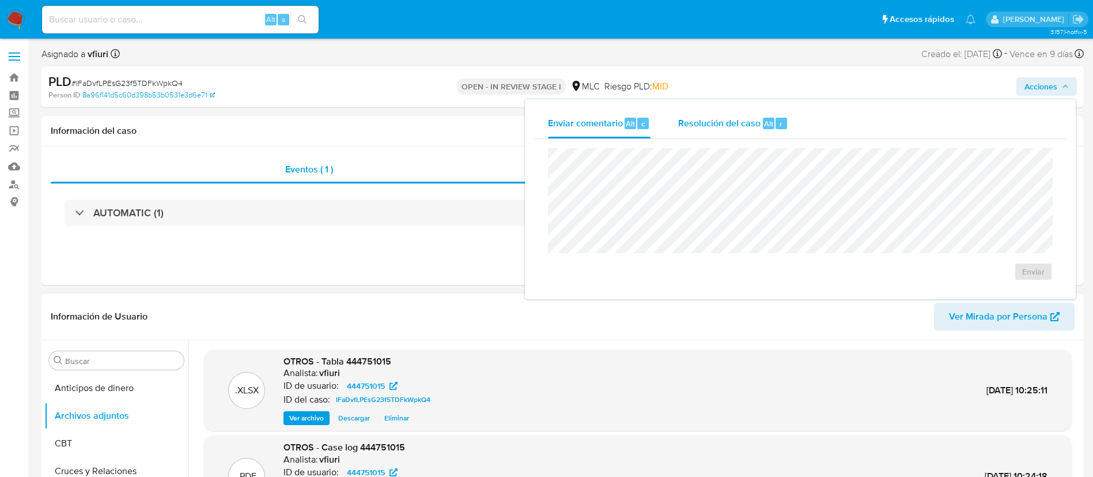
click at [738, 138] on div "Resolución del caso Alt r" at bounding box center [733, 123] width 110 height 30
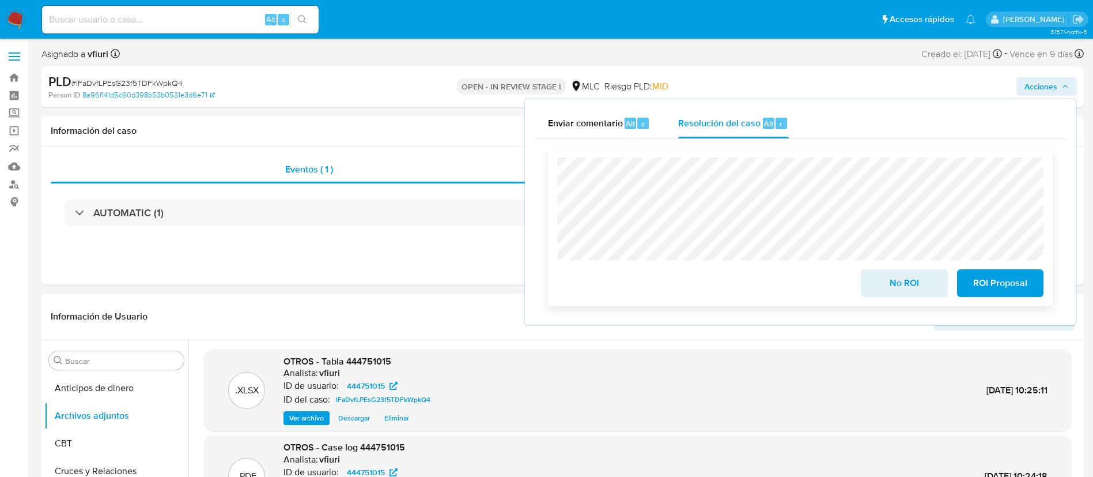
click at [982, 295] on span "ROI Proposal" at bounding box center [1000, 282] width 56 height 25
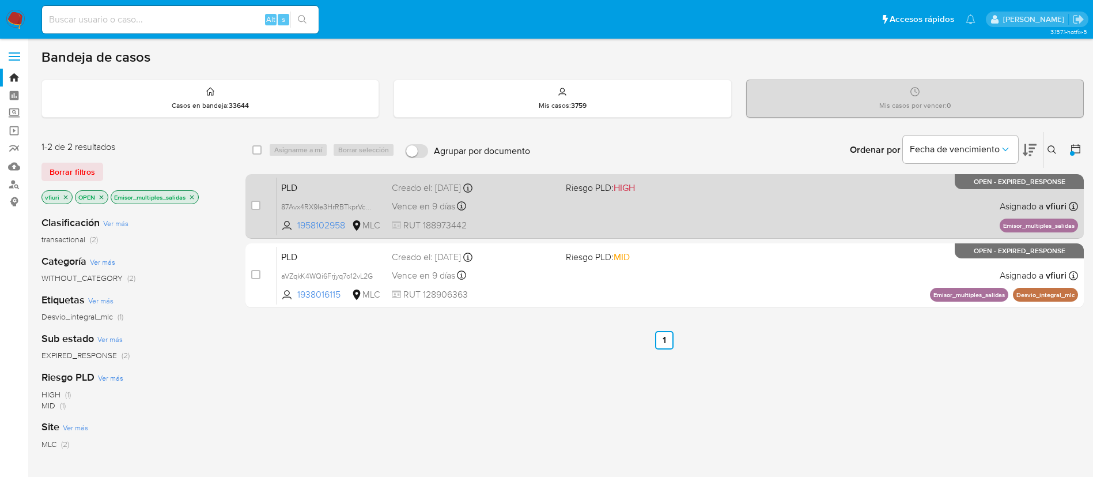
click at [474, 210] on div "Vence en 9 días Vence el [DATE] 06:05:15" at bounding box center [474, 206] width 165 height 16
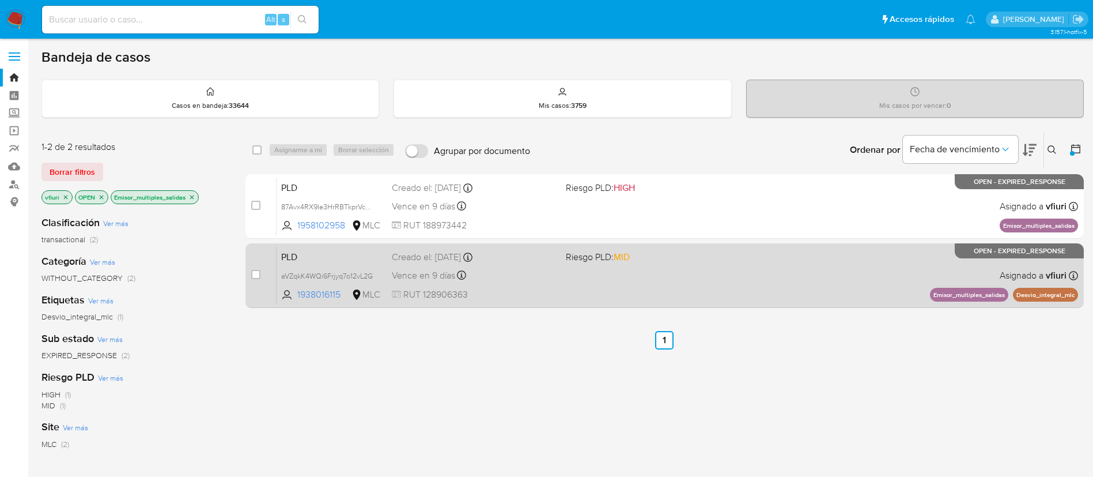
click at [511, 275] on div "Vence en 9 días Vence el [DATE] 06:04:22" at bounding box center [474, 275] width 165 height 16
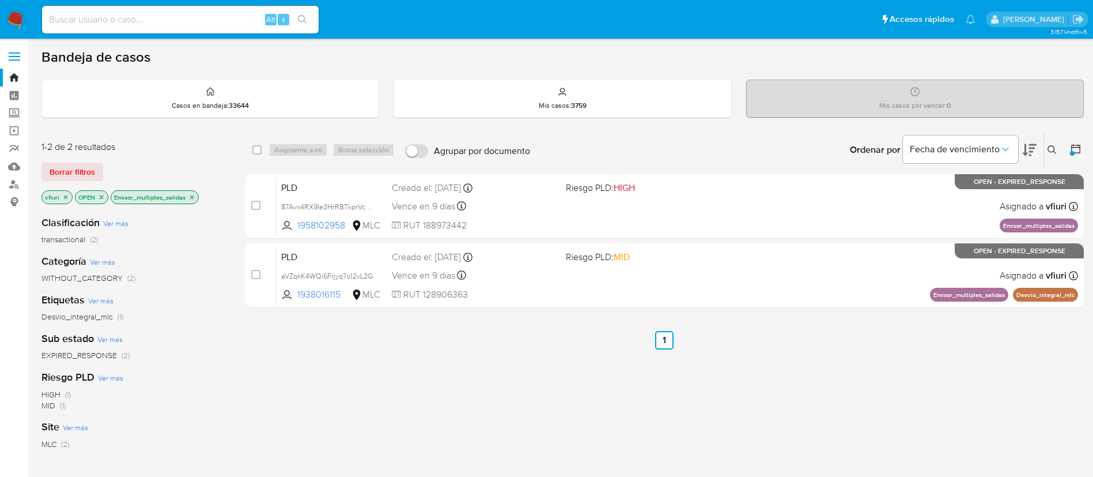
click at [194, 199] on icon "close-filter" at bounding box center [191, 197] width 7 height 7
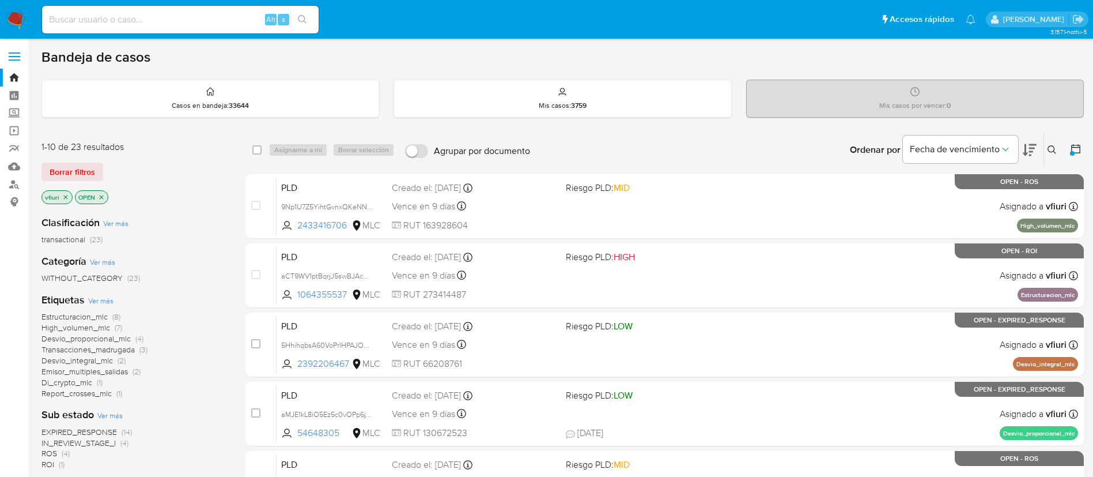
scroll to position [86, 0]
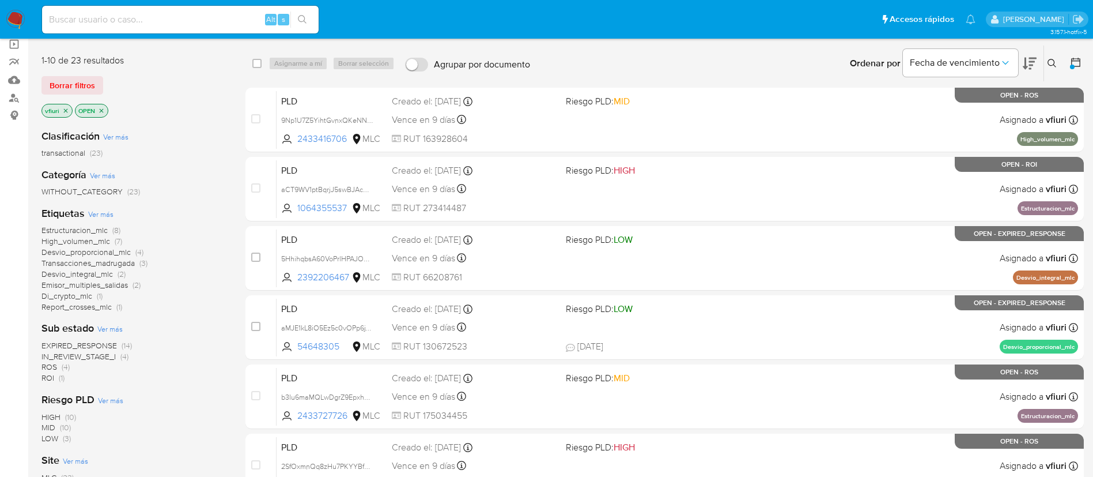
click at [55, 376] on span "ROI (1)" at bounding box center [52, 377] width 23 height 11
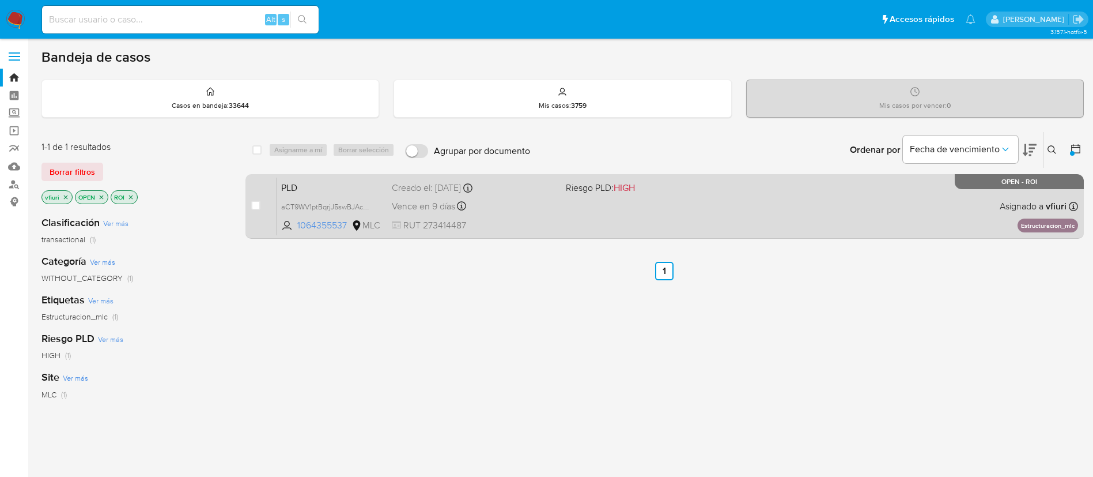
click at [652, 216] on div "PLD aCT9WV1ptBqrjJ5swBJAcOyQ 1064355537 MLC Riesgo PLD: HIGH Creado el: 12/06/2…" at bounding box center [678, 206] width 802 height 58
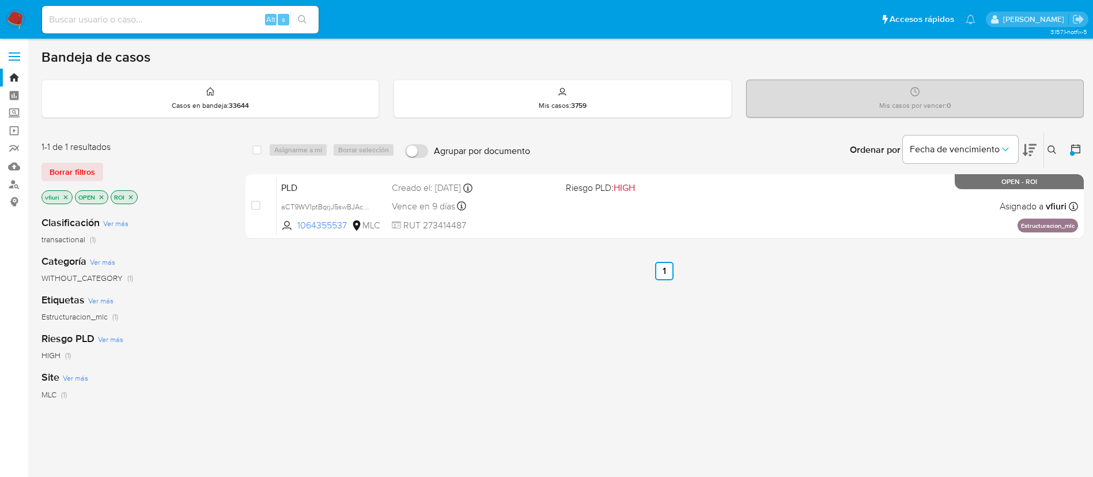
click at [134, 199] on icon "close-filter" at bounding box center [130, 197] width 7 height 7
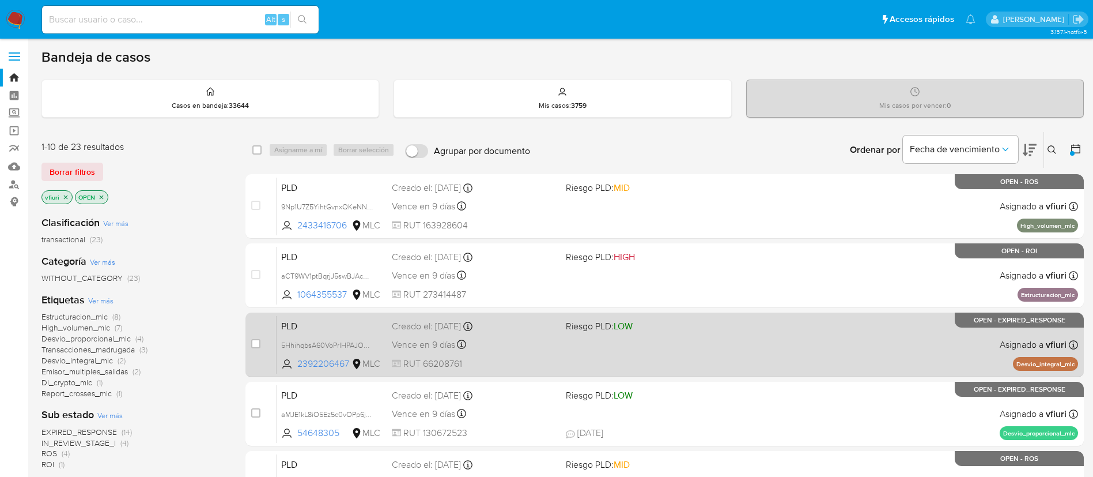
click at [517, 349] on div "Vence en 9 días Vence el 10/09/2025 06:08:25" at bounding box center [474, 345] width 165 height 16
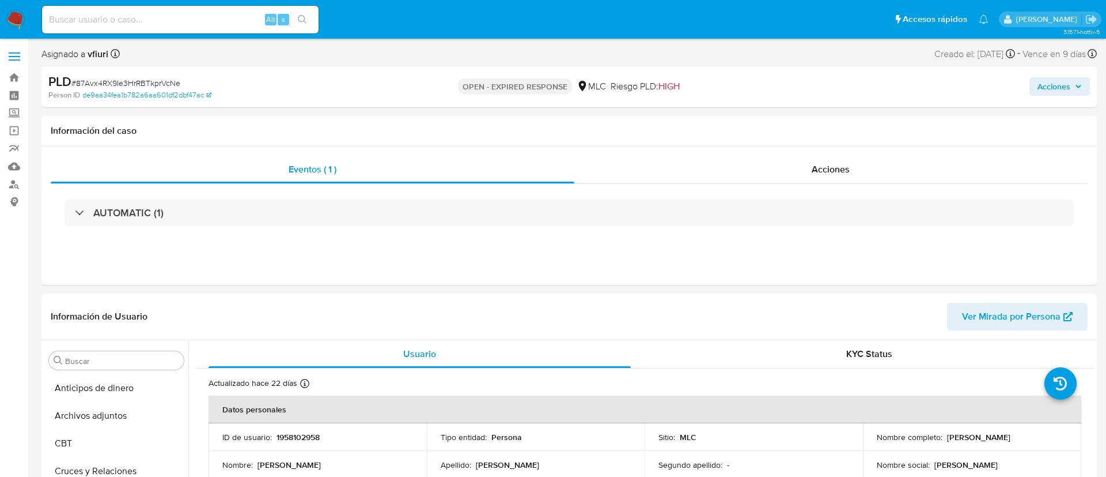
select select "10"
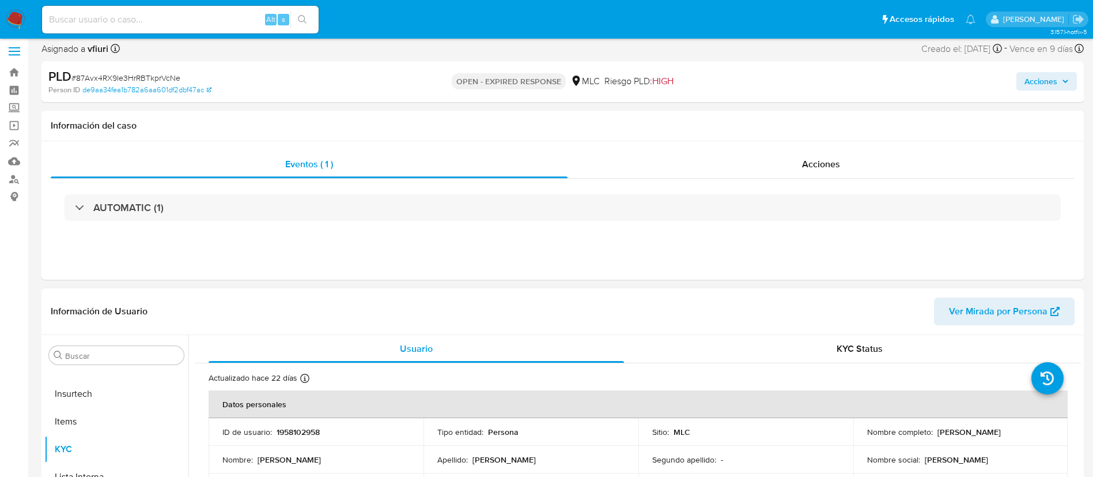
scroll to position [173, 0]
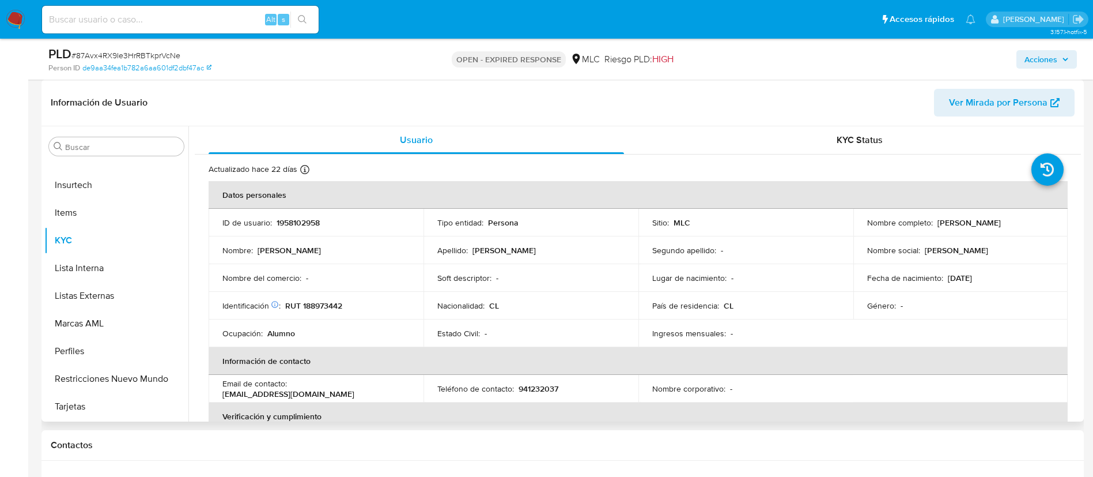
click at [302, 221] on p "1958102958" at bounding box center [298, 222] width 43 height 10
copy p "1958102958"
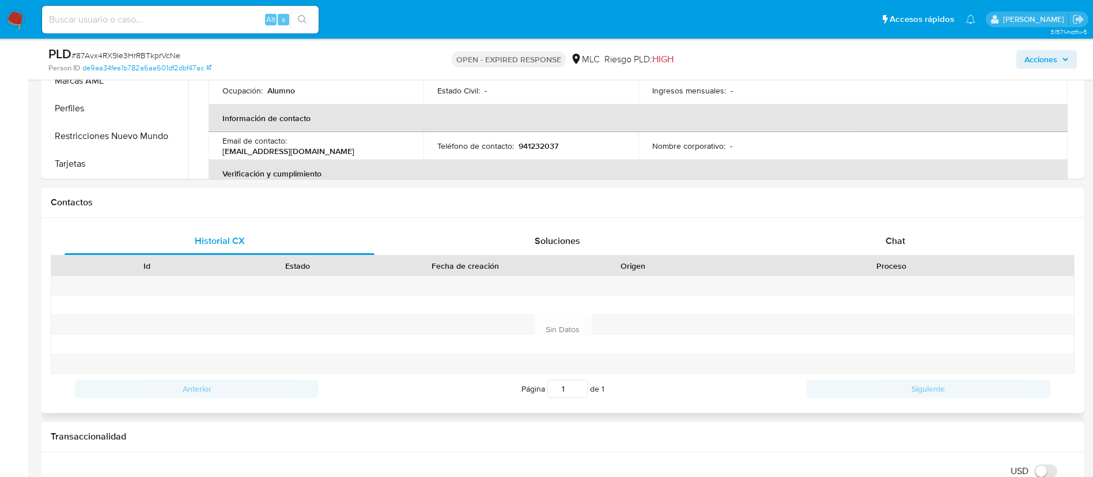
scroll to position [432, 0]
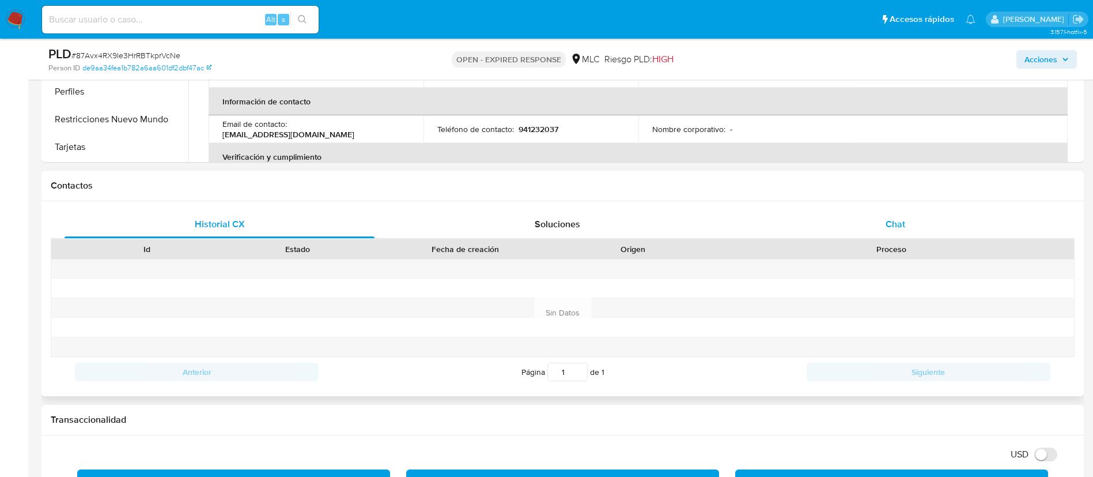
click at [893, 226] on span "Chat" at bounding box center [896, 223] width 20 height 13
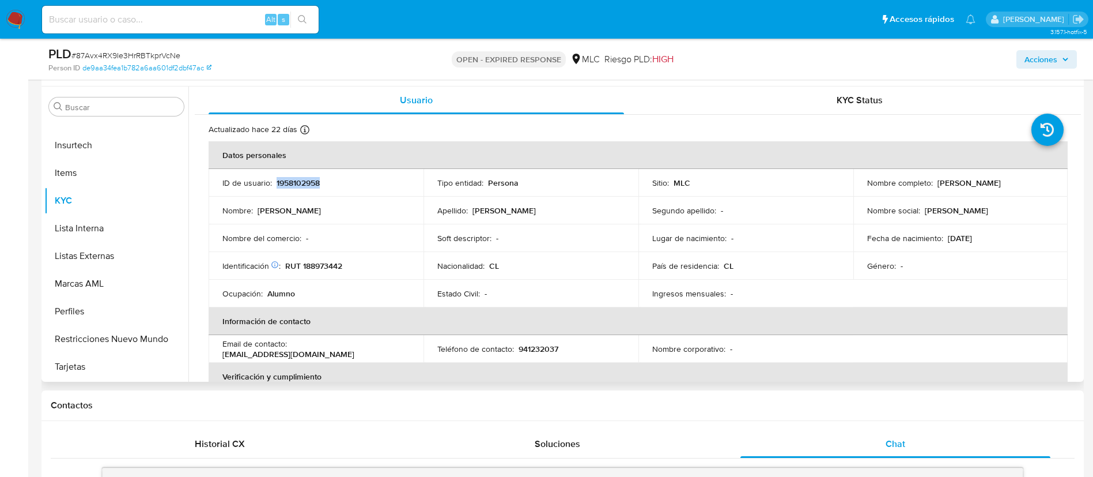
scroll to position [173, 0]
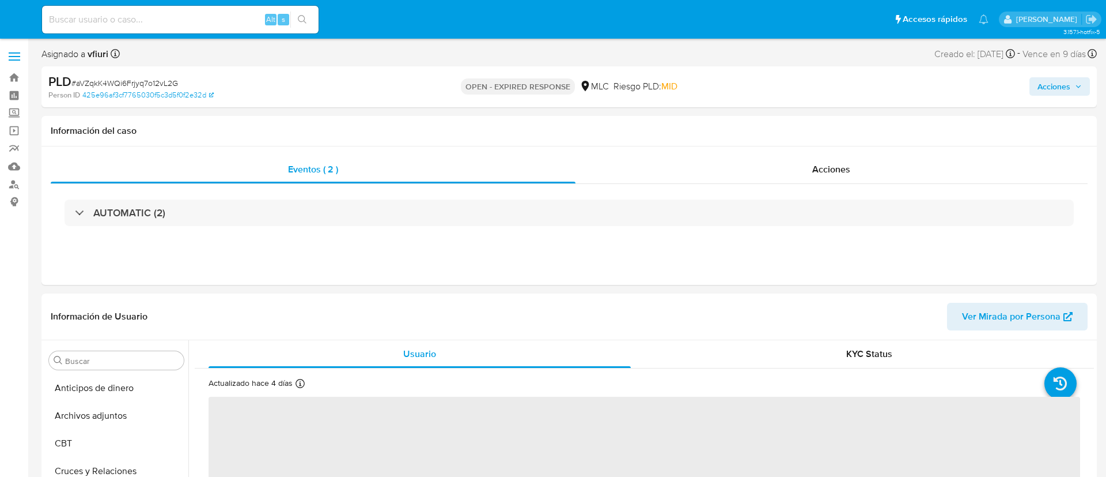
select select "10"
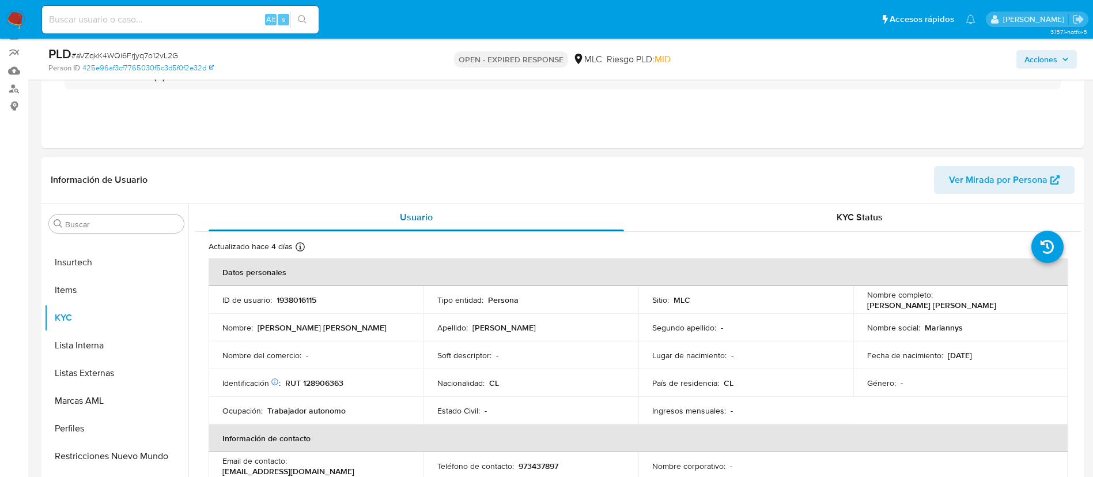
scroll to position [173, 0]
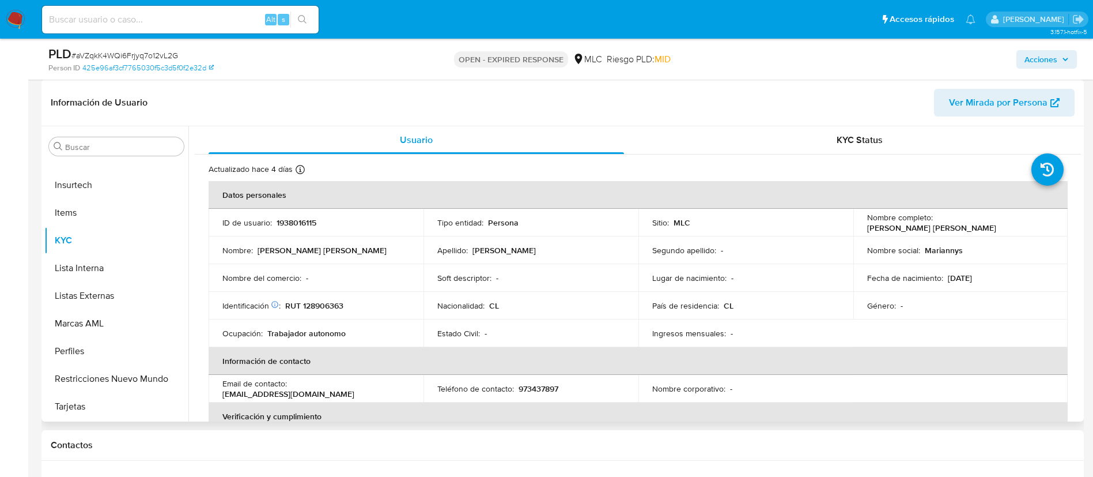
click at [303, 221] on p "1938016115" at bounding box center [297, 222] width 40 height 10
copy p "1938016115"
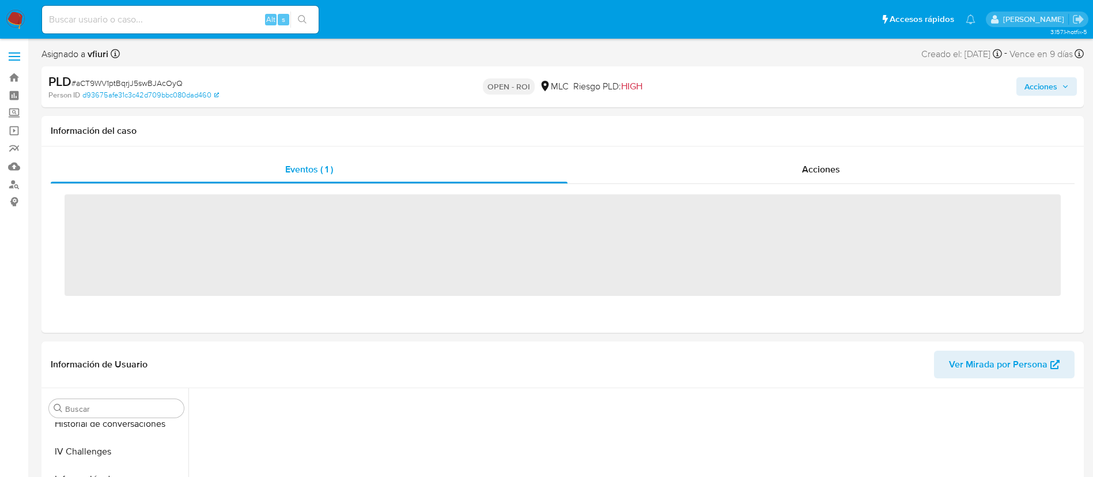
scroll to position [487, 0]
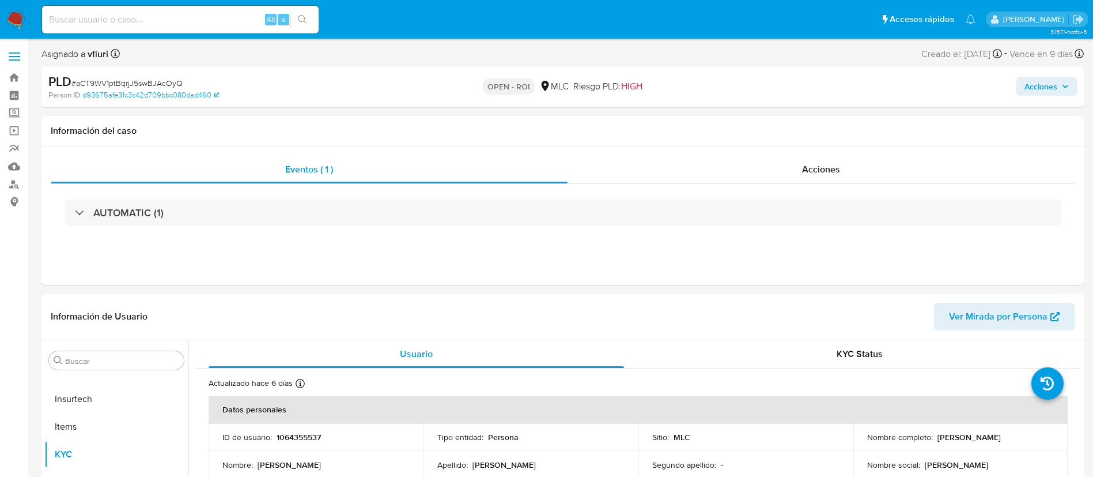
select select "10"
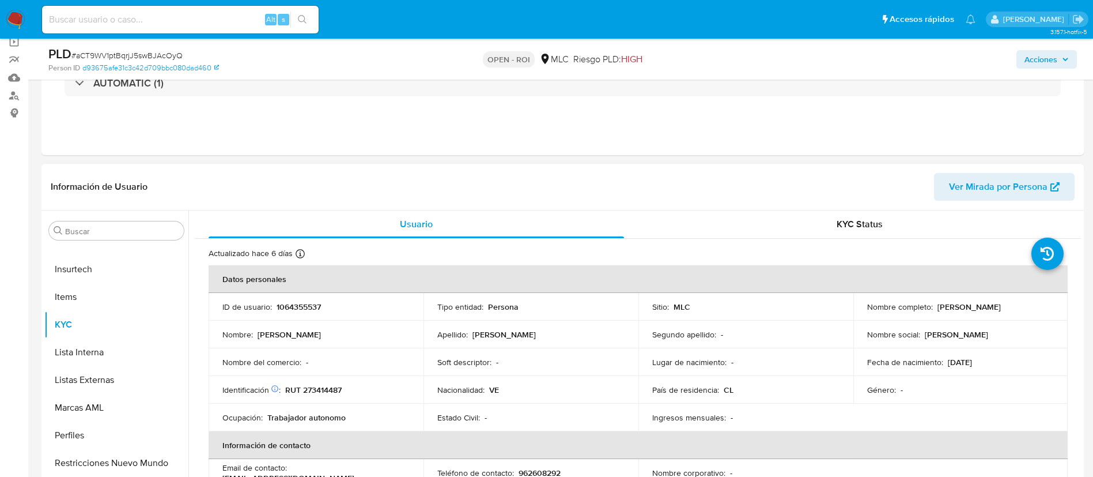
scroll to position [259, 0]
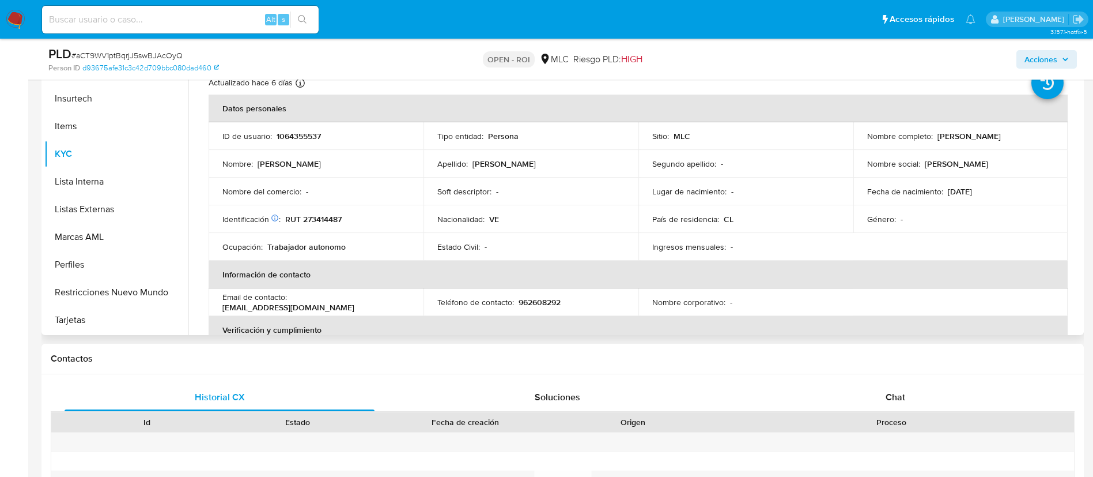
click at [300, 136] on p "1064355537" at bounding box center [299, 136] width 44 height 10
copy p "1064355537"
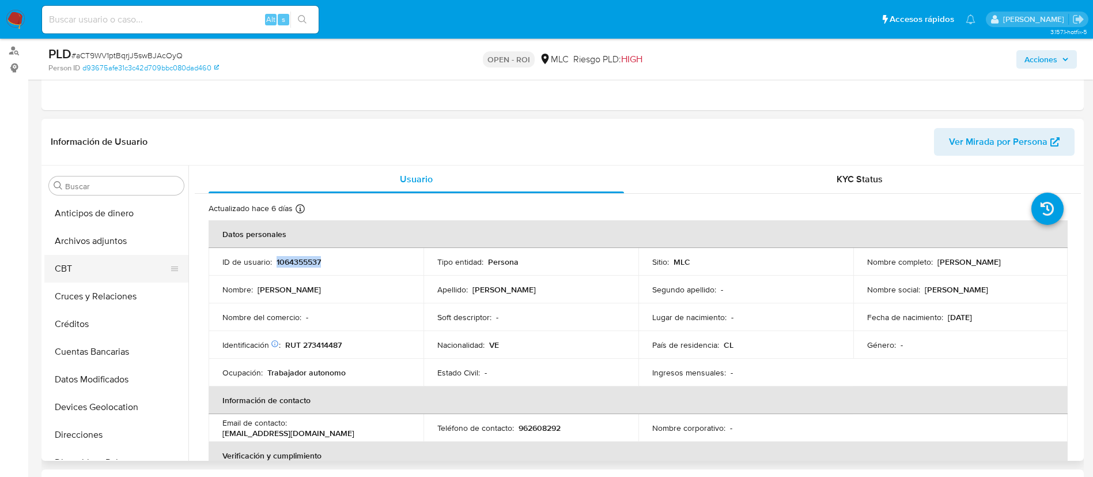
scroll to position [86, 0]
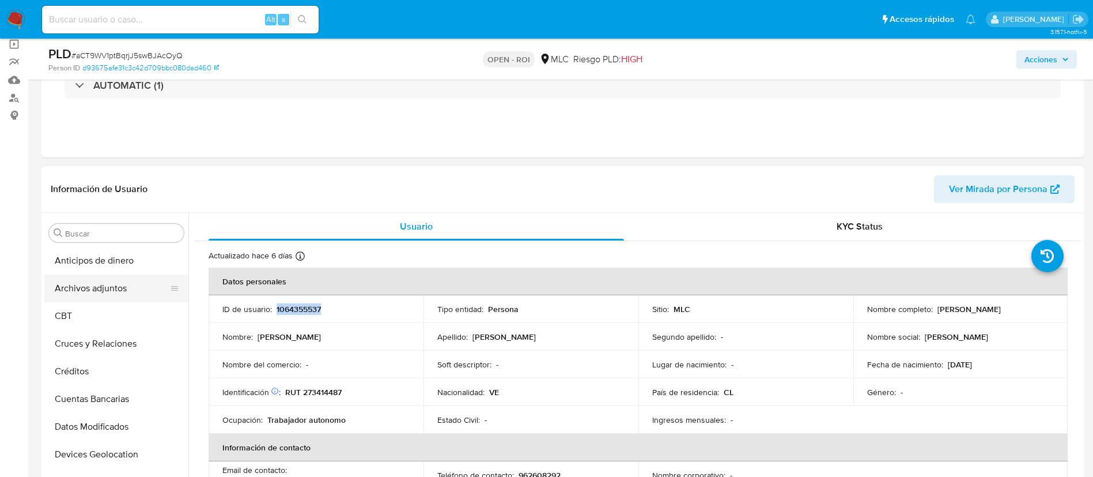
click at [97, 294] on button "Archivos adjuntos" at bounding box center [111, 288] width 135 height 28
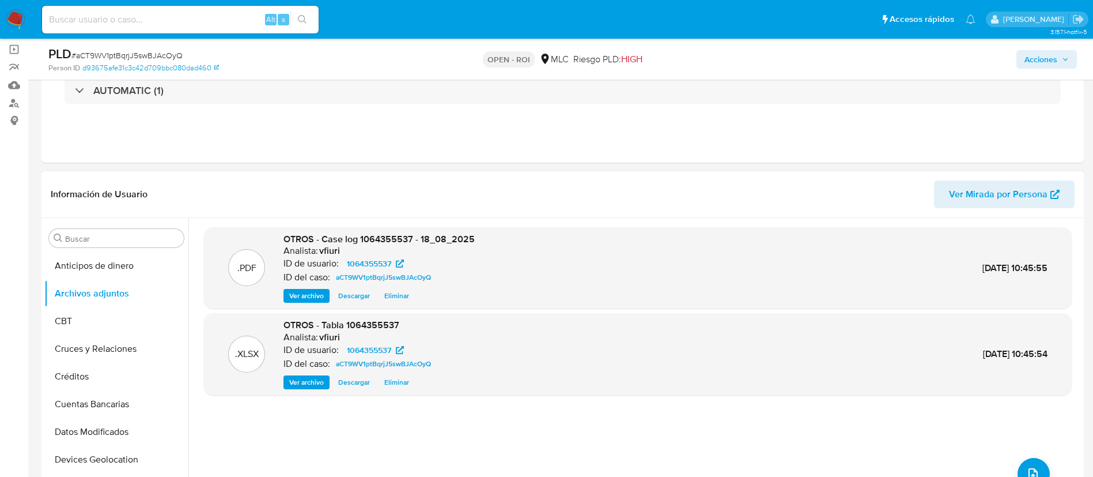
scroll to position [0, 0]
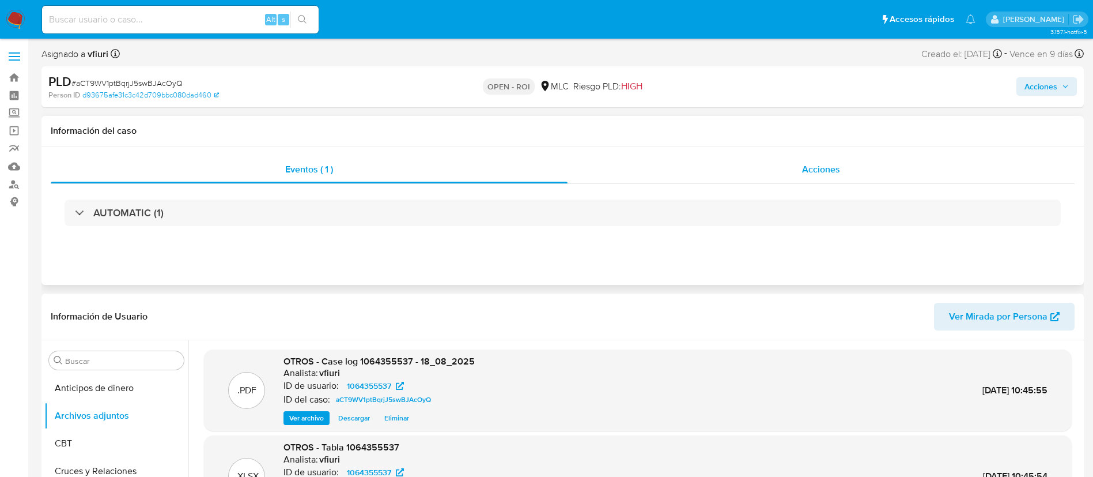
click at [852, 173] on div "Acciones" at bounding box center [821, 170] width 507 height 28
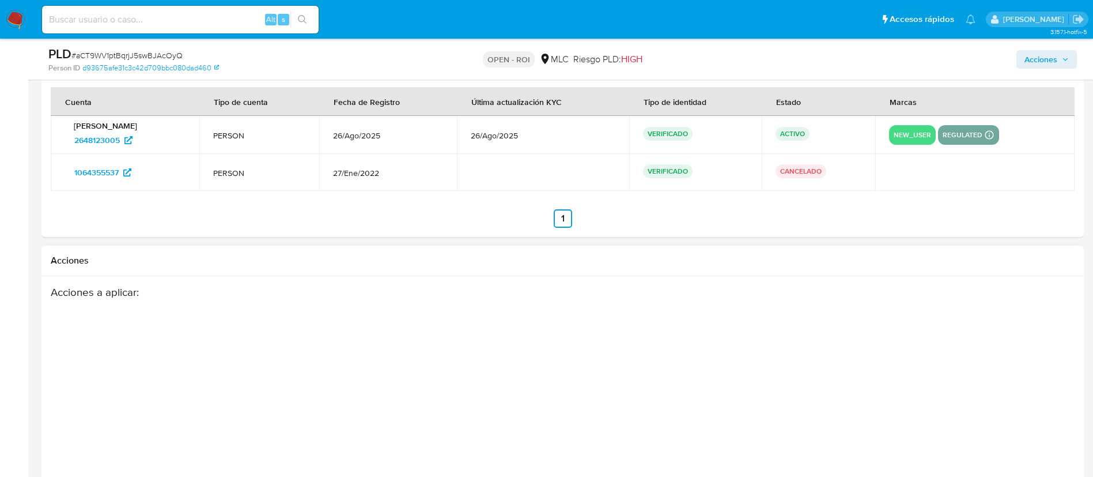
scroll to position [1908, 0]
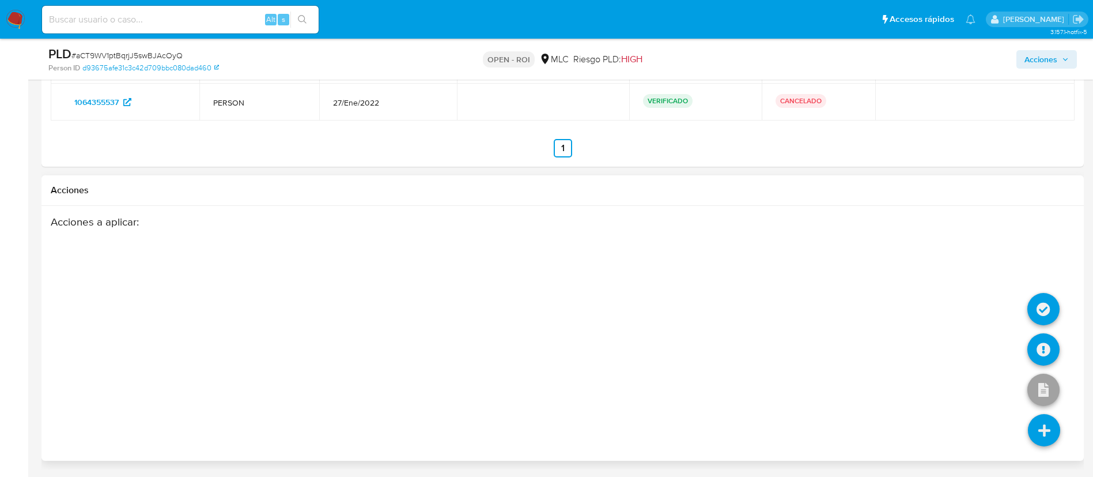
click at [1046, 426] on icon at bounding box center [1044, 430] width 32 height 32
click at [1043, 346] on icon at bounding box center [1043, 349] width 32 height 32
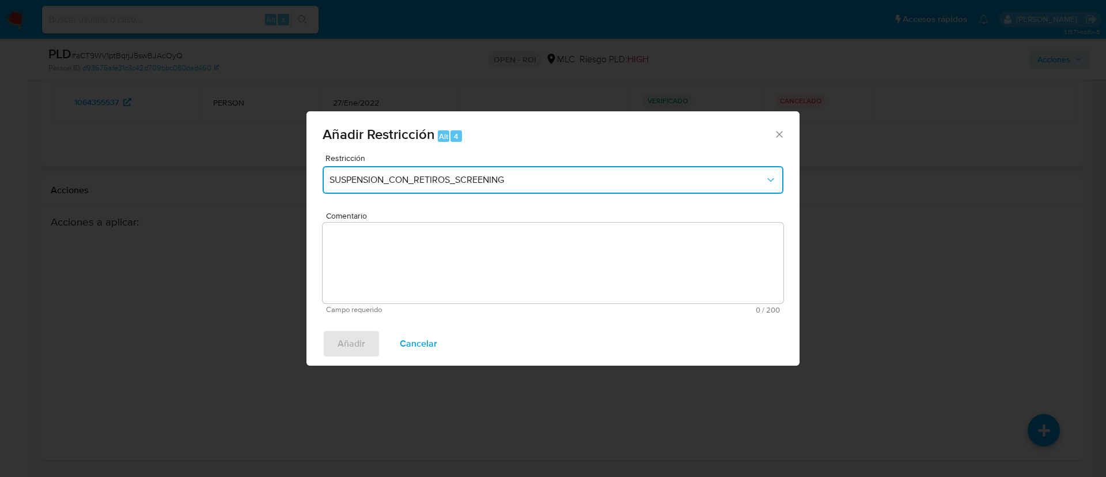
click at [416, 193] on button "SUSPENSION_CON_RETIROS_SCREENING" at bounding box center [553, 180] width 461 height 28
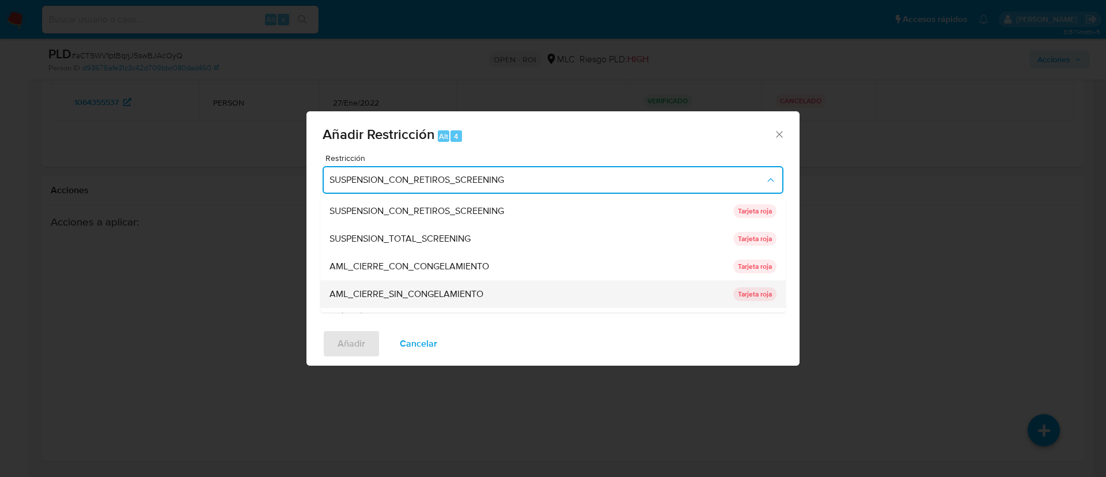
click at [448, 289] on span "AML_CIERRE_SIN_CONGELAMIENTO" at bounding box center [407, 294] width 154 height 12
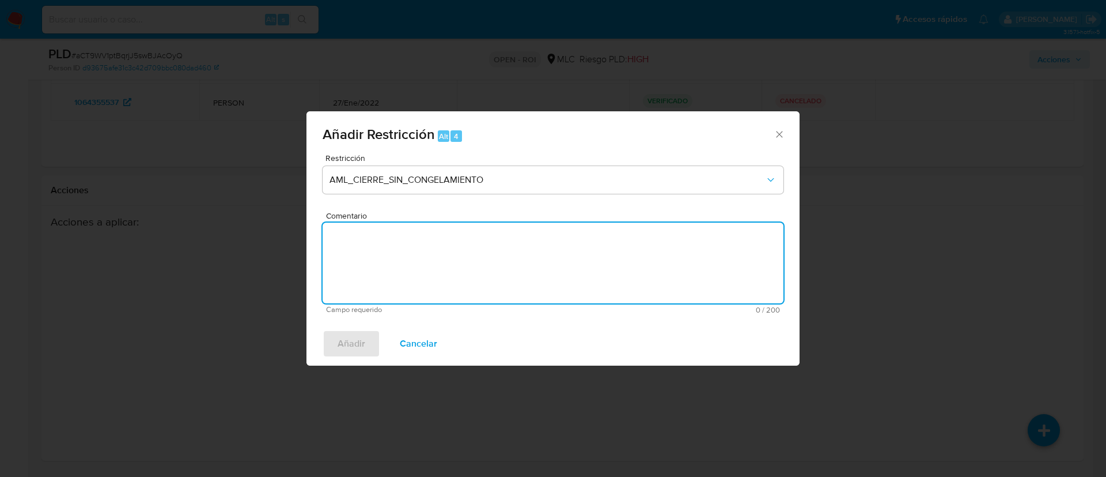
click at [451, 256] on textarea "Comentario" at bounding box center [553, 262] width 461 height 81
type textarea "Se aplica cierre de relacionamiento."
click at [337, 351] on button "Añadir" at bounding box center [352, 344] width 58 height 28
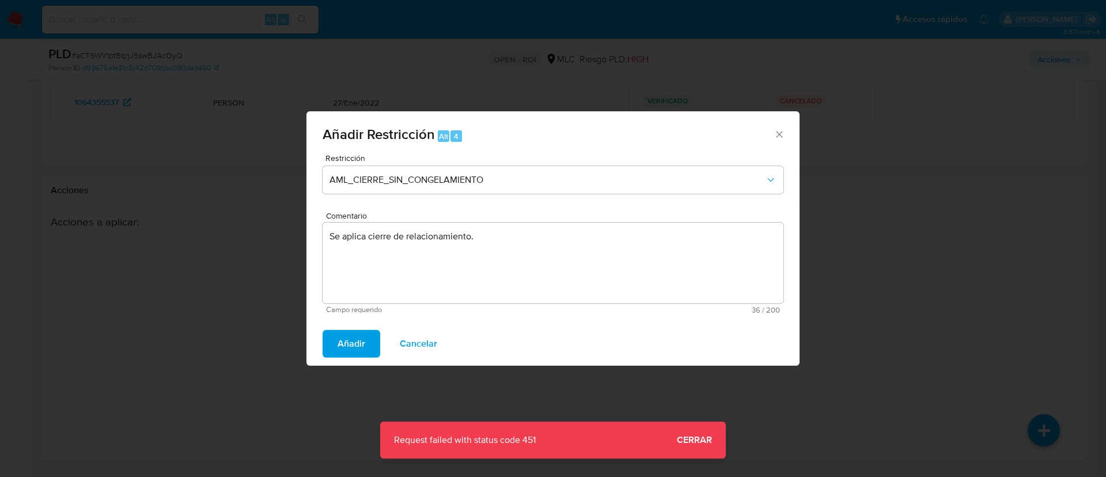
click at [690, 441] on div "Añadir Restricción Alt 4 Restricción AML_CIERRE_SIN_CONGELAMIENTO Comentario Se…" at bounding box center [553, 238] width 1106 height 477
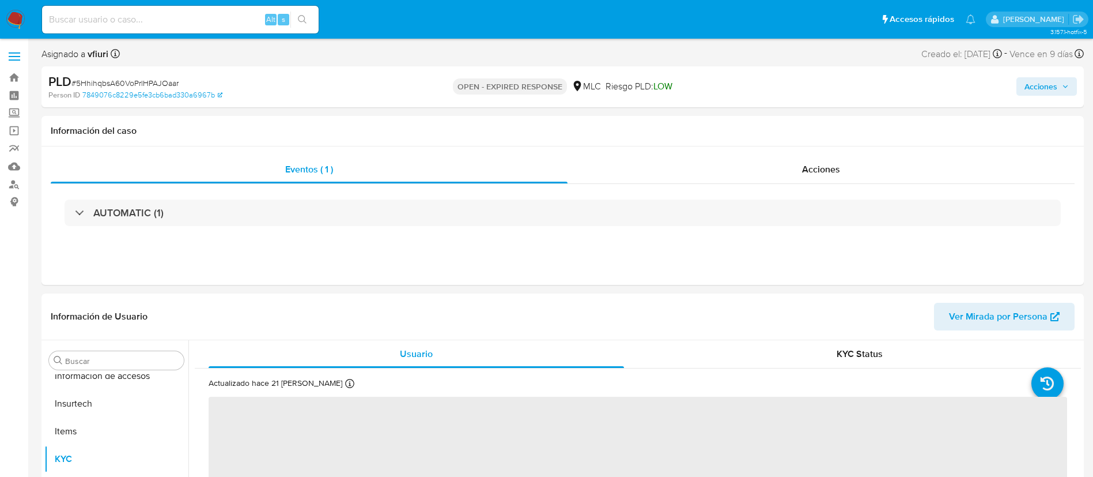
scroll to position [487, 0]
select select "10"
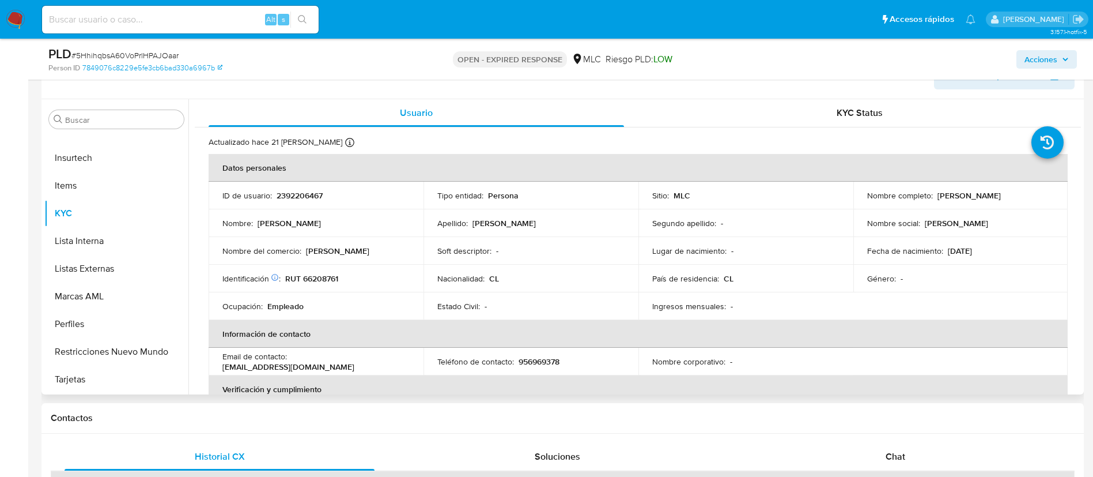
scroll to position [173, 0]
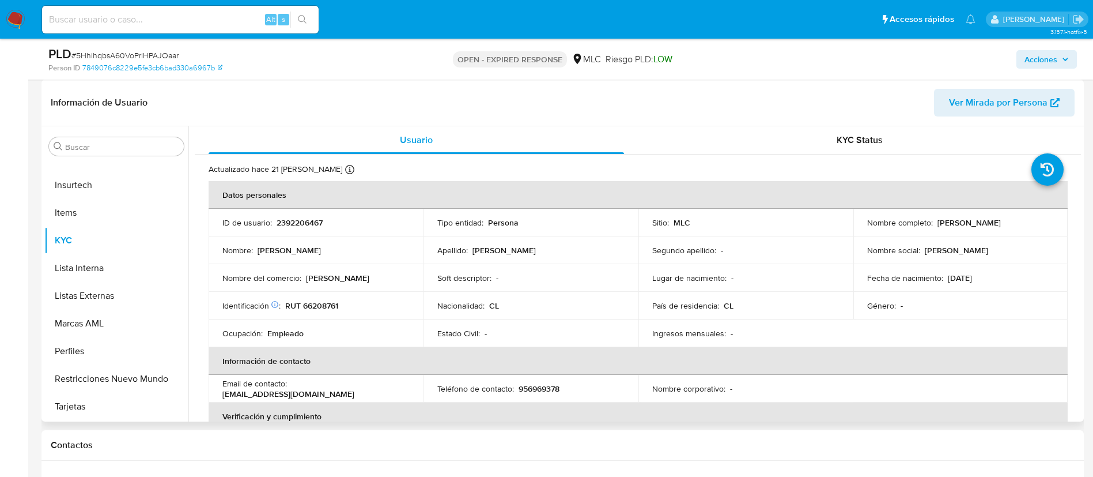
click at [298, 217] on p "2392206467" at bounding box center [300, 222] width 46 height 10
copy p "2392206467"
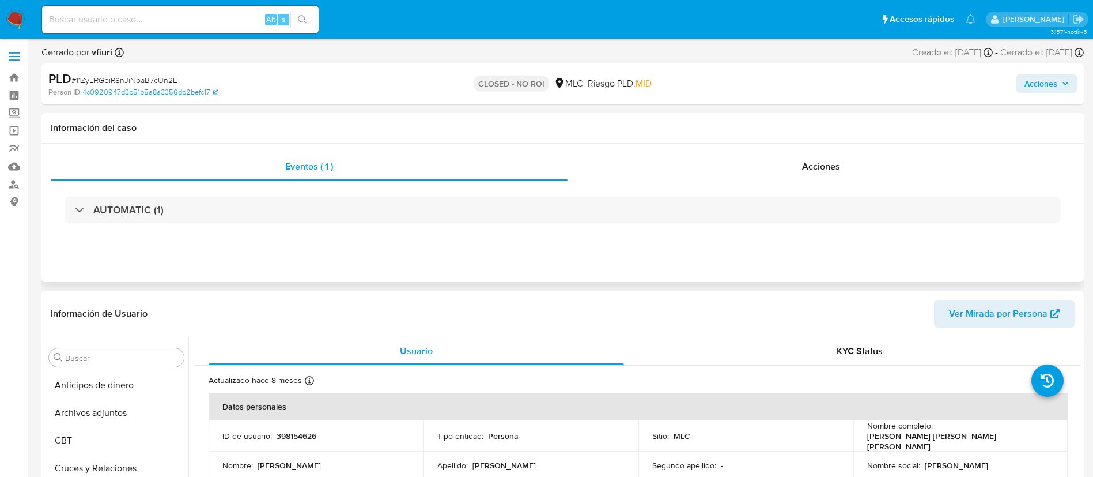
scroll to position [487, 0]
select select "10"
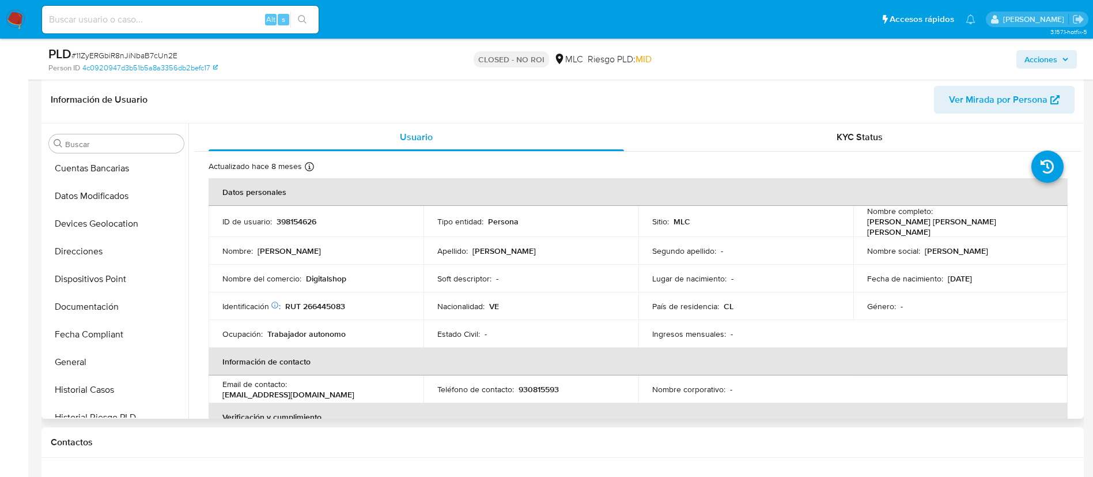
scroll to position [0, 0]
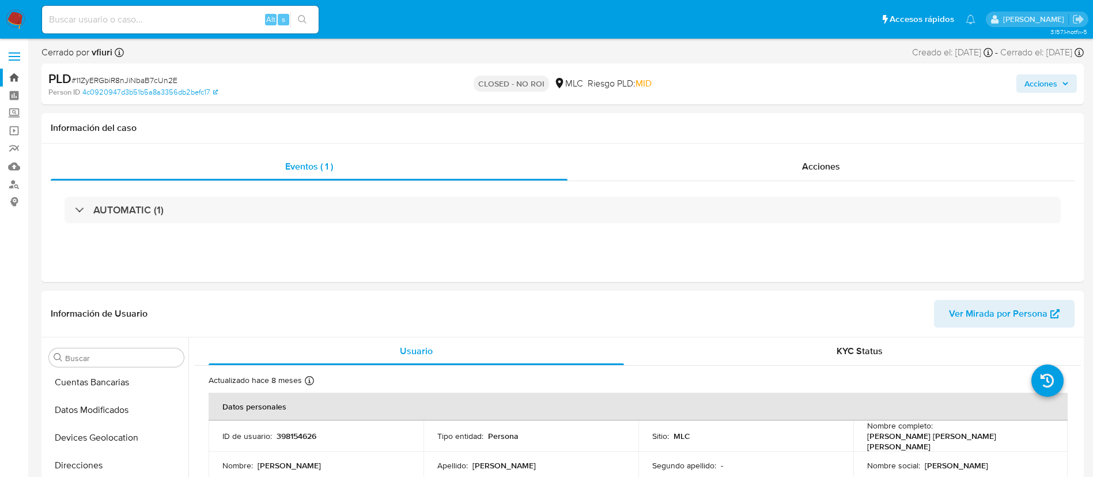
click at [17, 80] on link "Bandeja" at bounding box center [68, 78] width 137 height 18
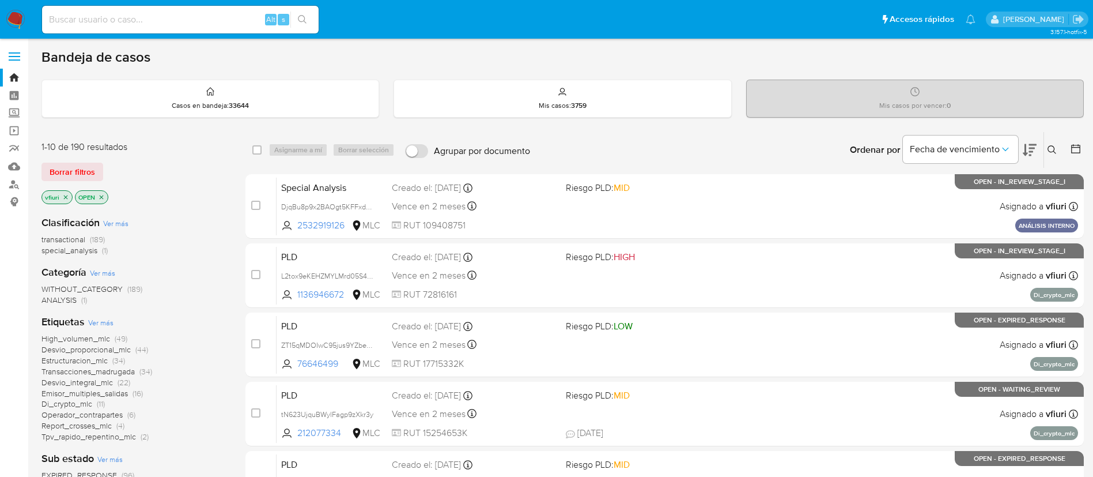
click at [1081, 146] on icon at bounding box center [1076, 149] width 12 height 12
click at [1079, 156] on button at bounding box center [1077, 150] width 14 height 14
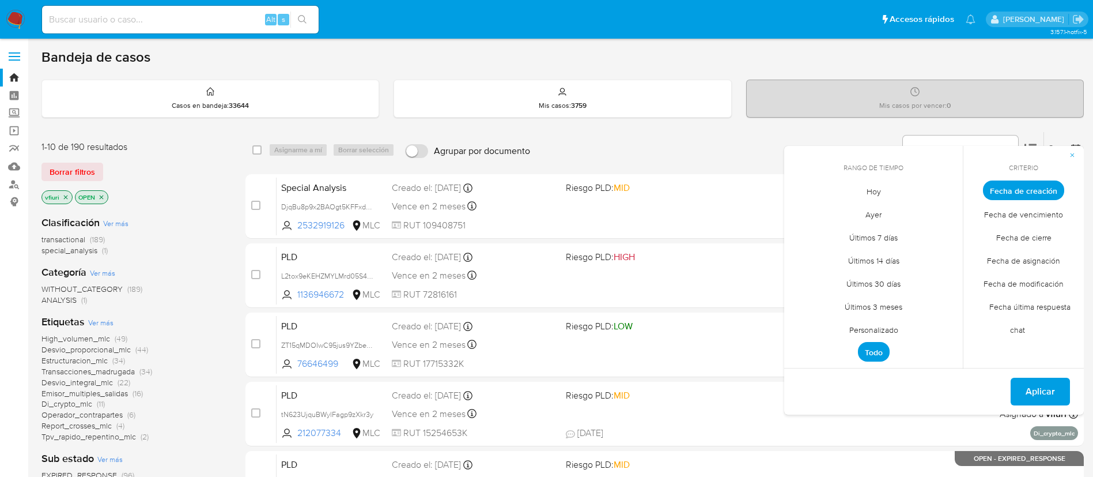
click at [848, 329] on span "Personalizado" at bounding box center [873, 330] width 73 height 24
click at [800, 215] on icon "Mes anterior" at bounding box center [802, 212] width 14 height 14
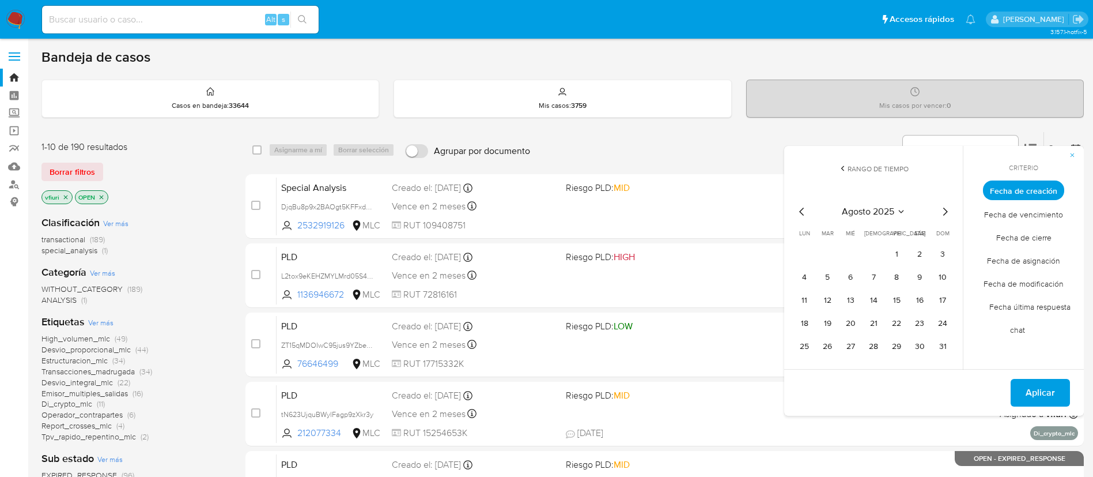
click at [800, 215] on icon "Mes anterior" at bounding box center [802, 212] width 14 height 14
click at [881, 297] on button "12" at bounding box center [873, 300] width 18 height 18
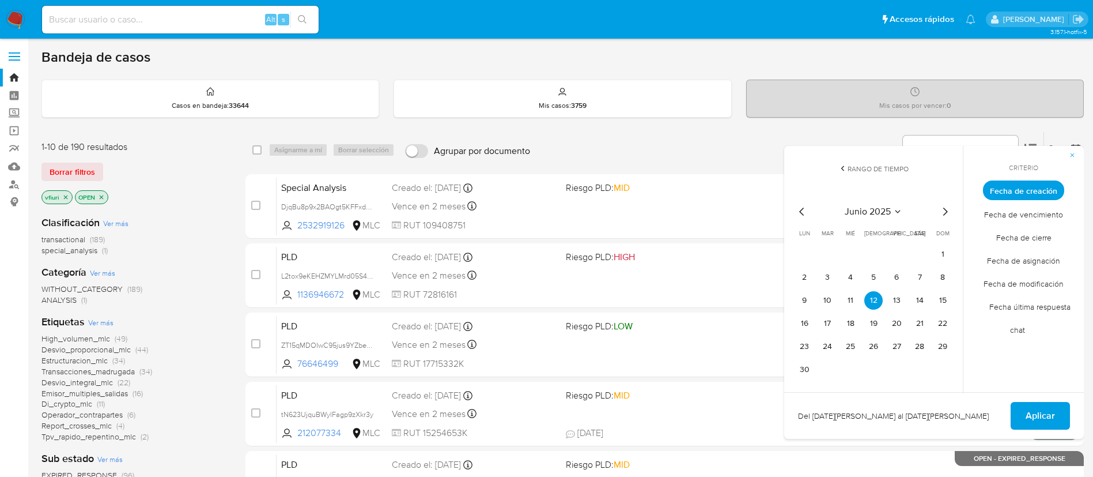
click at [1016, 406] on button "Aplicar" at bounding box center [1040, 416] width 59 height 28
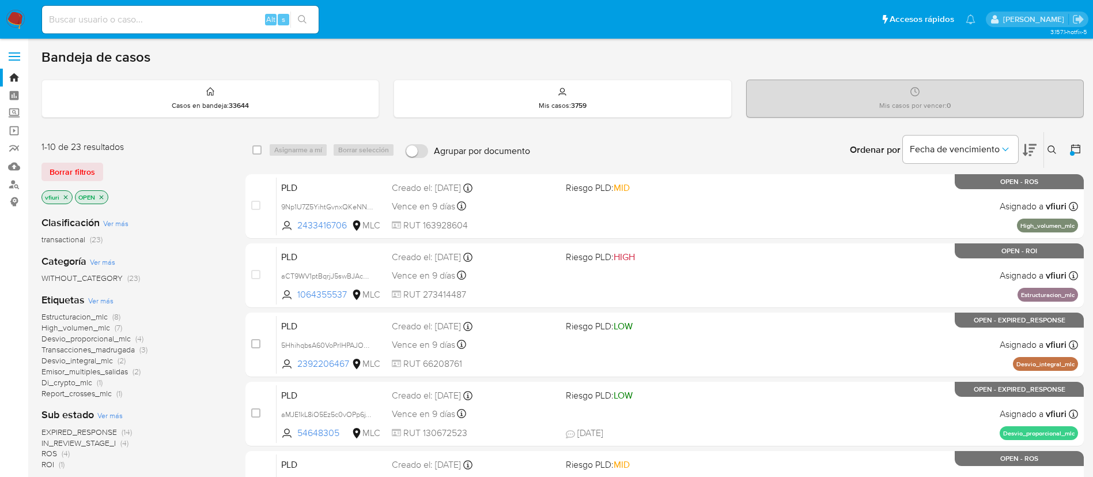
click at [109, 349] on span "Transacciones_madrugada" at bounding box center [87, 349] width 93 height 12
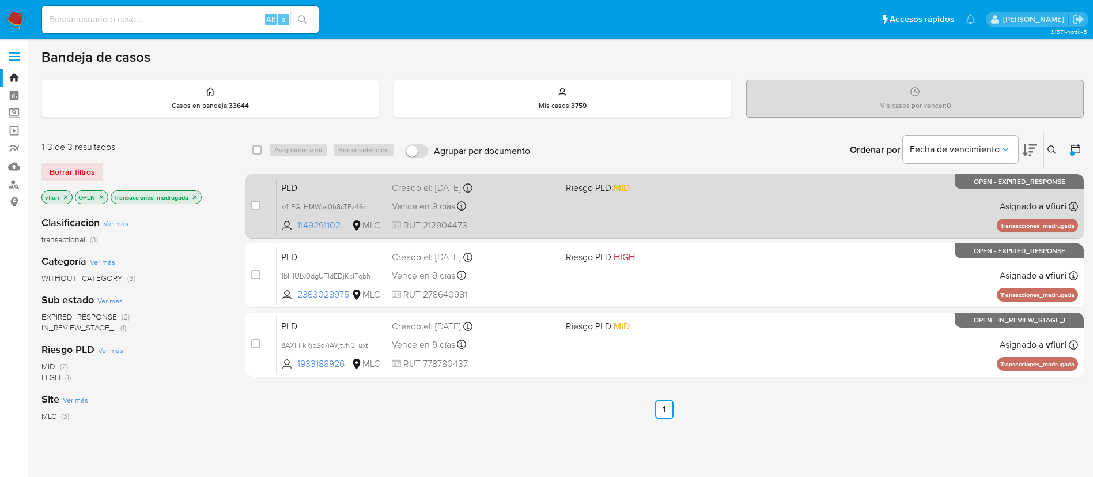
click at [558, 207] on div "PLD x41EGLHMWvs0h8cTEz46cnyh 1149291102 MLC Riesgo PLD: MID Creado el: 12/06/20…" at bounding box center [678, 206] width 802 height 58
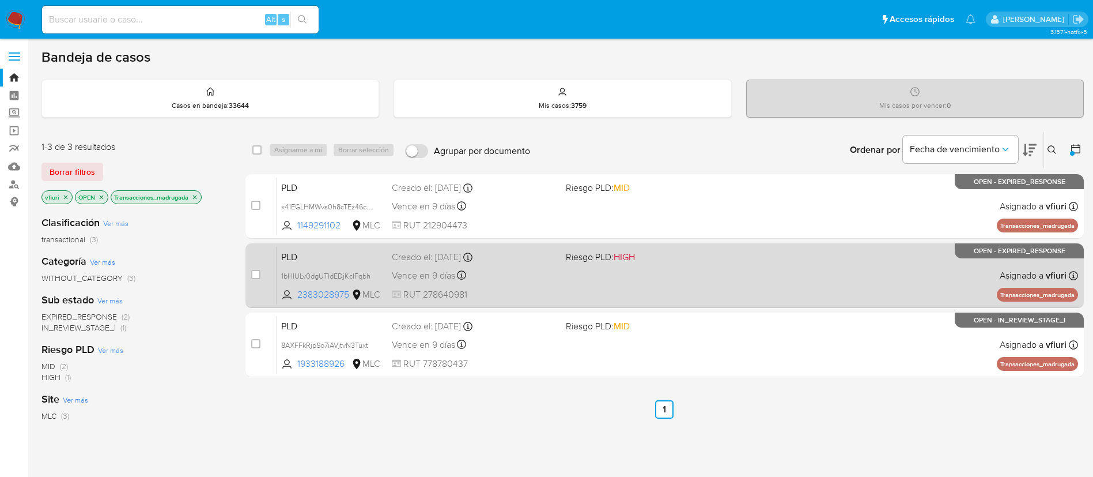
click at [542, 289] on span "RUT 278640981" at bounding box center [474, 294] width 165 height 13
click at [257, 271] on input "checkbox" at bounding box center [255, 274] width 9 height 9
checkbox input "true"
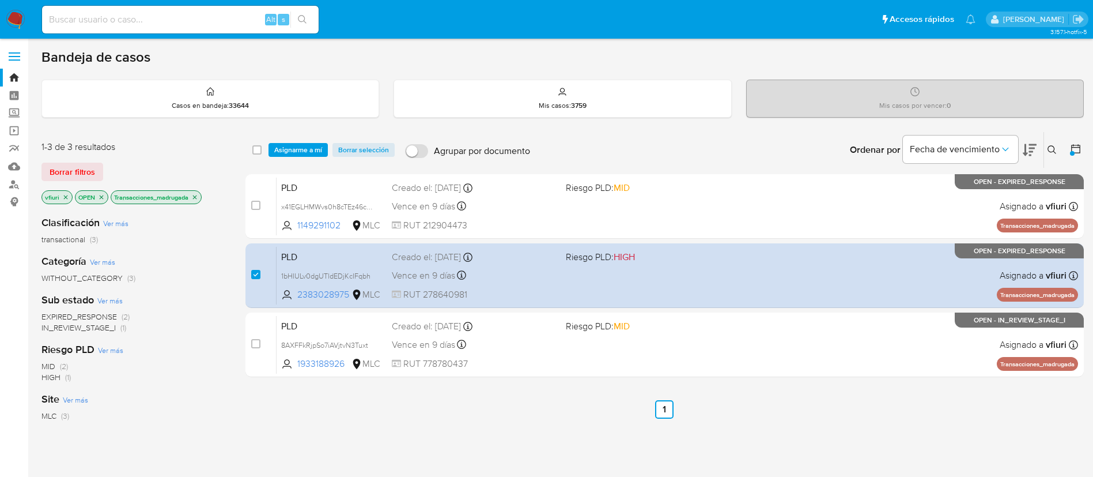
click at [308, 149] on span "Asignarme a mí" at bounding box center [298, 150] width 48 height 12
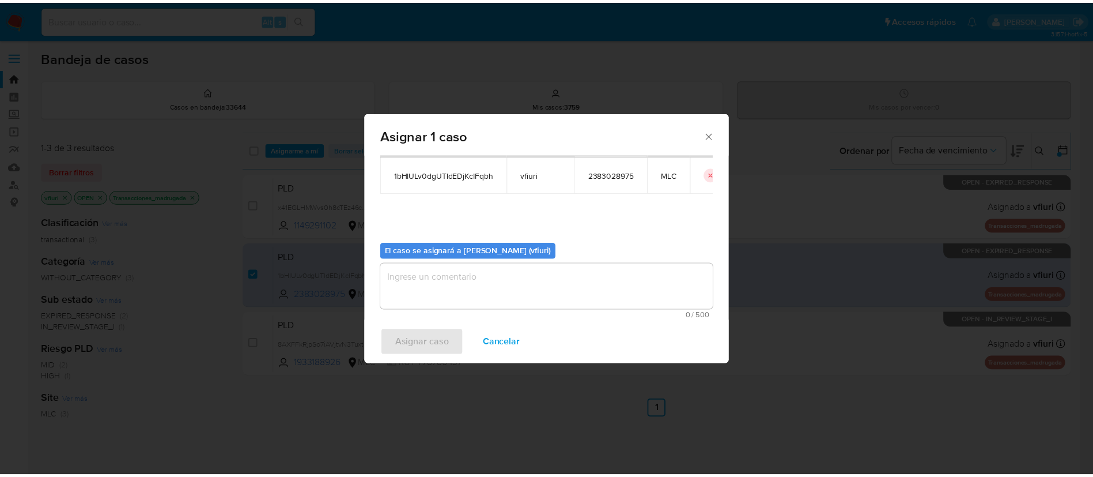
scroll to position [60, 0]
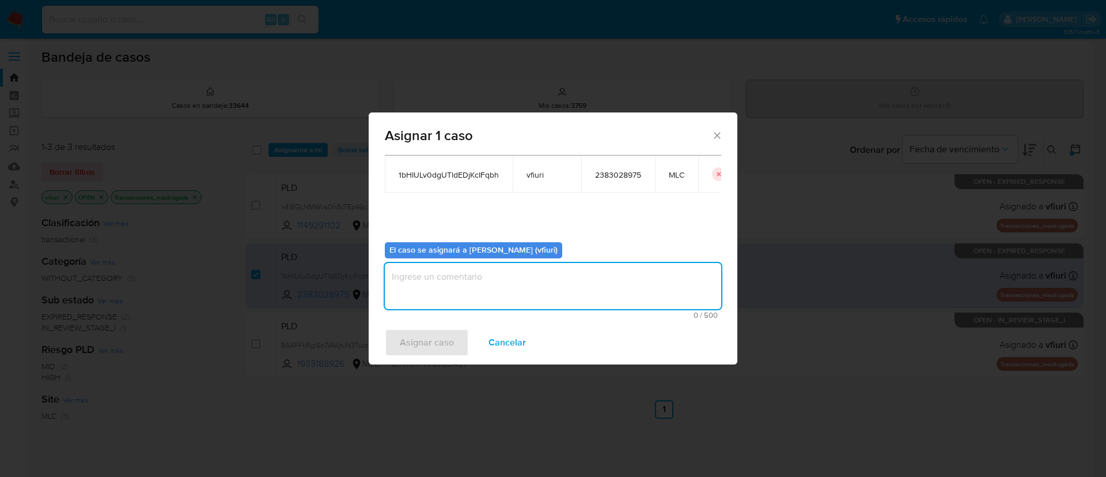
click at [496, 277] on textarea "assign-modal" at bounding box center [553, 286] width 337 height 46
type textarea "-"
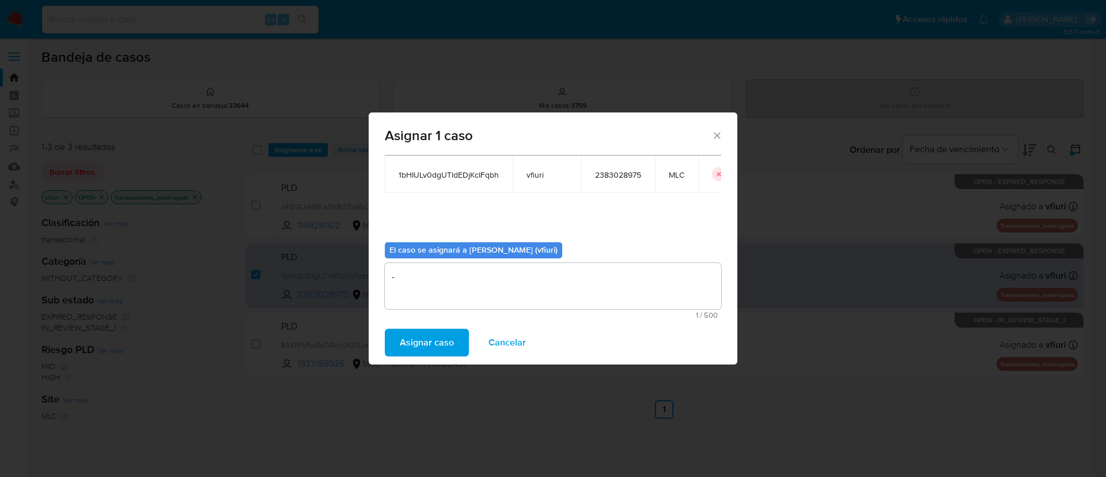
click at [448, 339] on span "Asignar caso" at bounding box center [427, 342] width 54 height 25
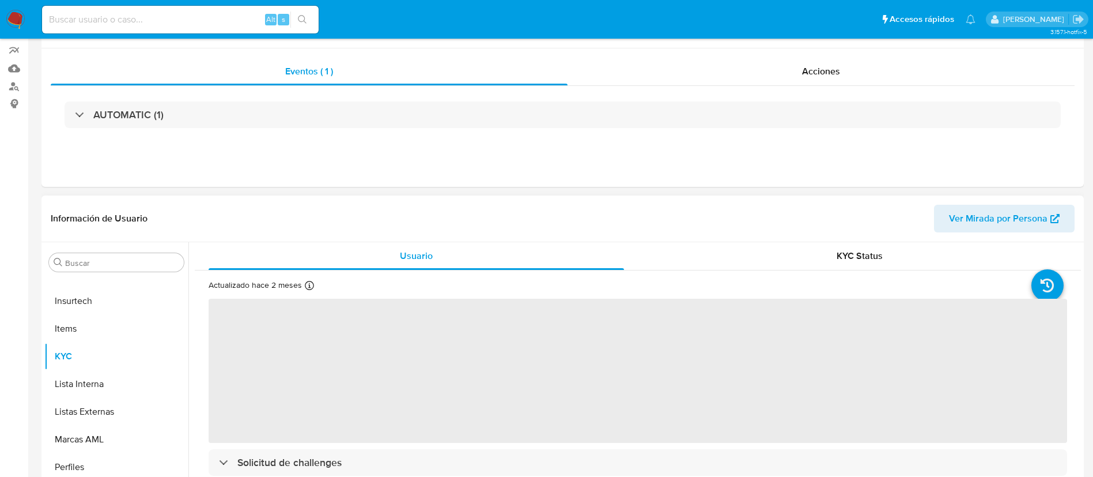
scroll to position [173, 0]
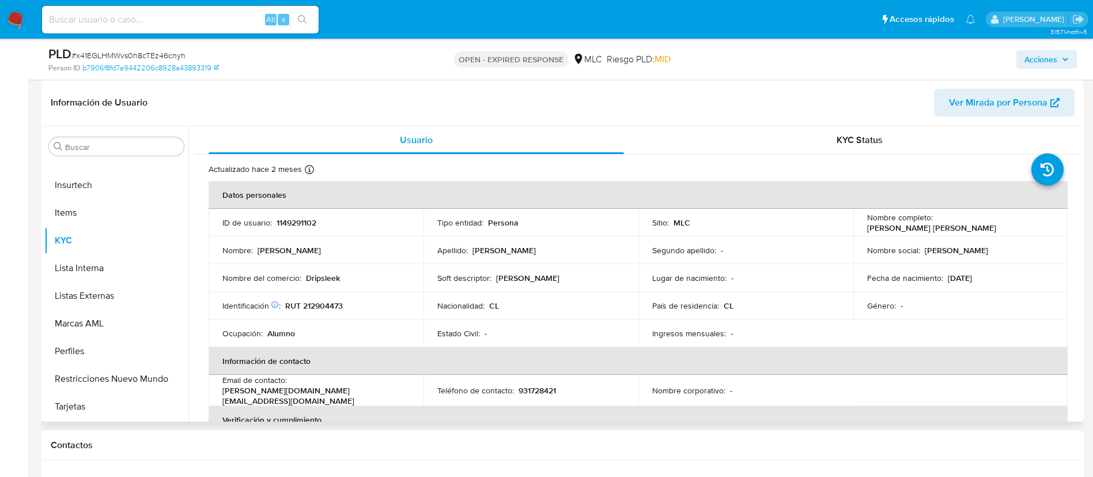
select select "10"
click at [285, 218] on p "1149291102" at bounding box center [297, 222] width 40 height 10
copy p "1149291102"
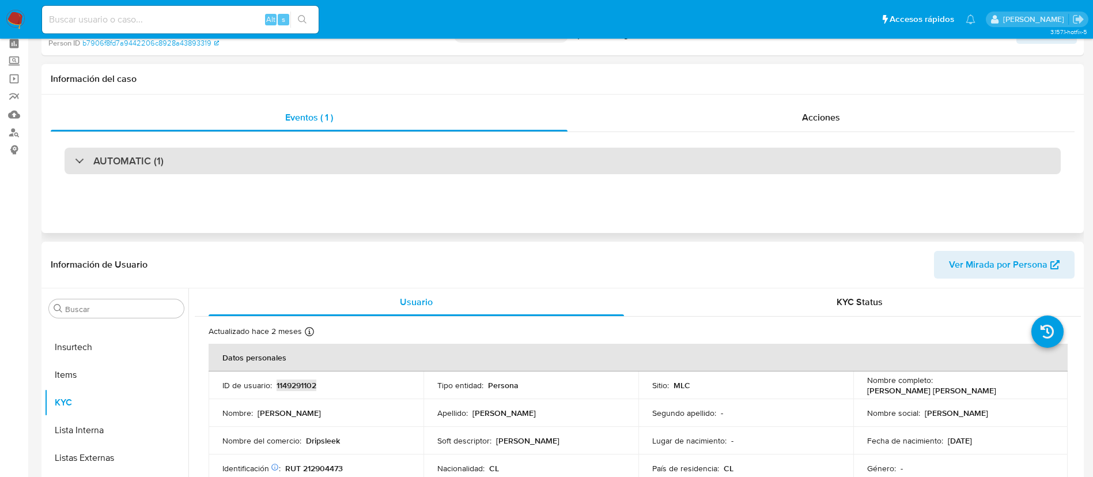
scroll to position [0, 0]
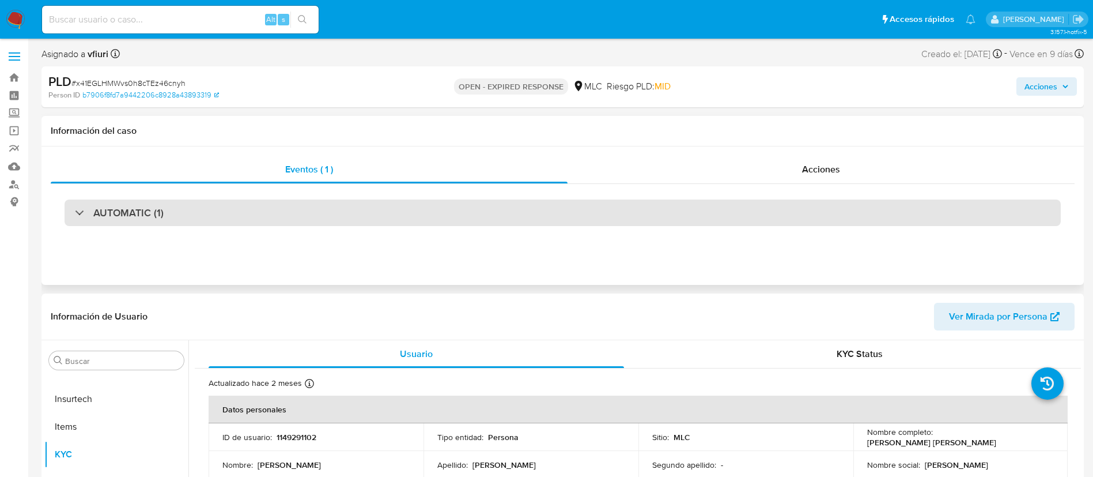
click at [154, 219] on h3 "AUTOMATIC (1)" at bounding box center [128, 212] width 70 height 13
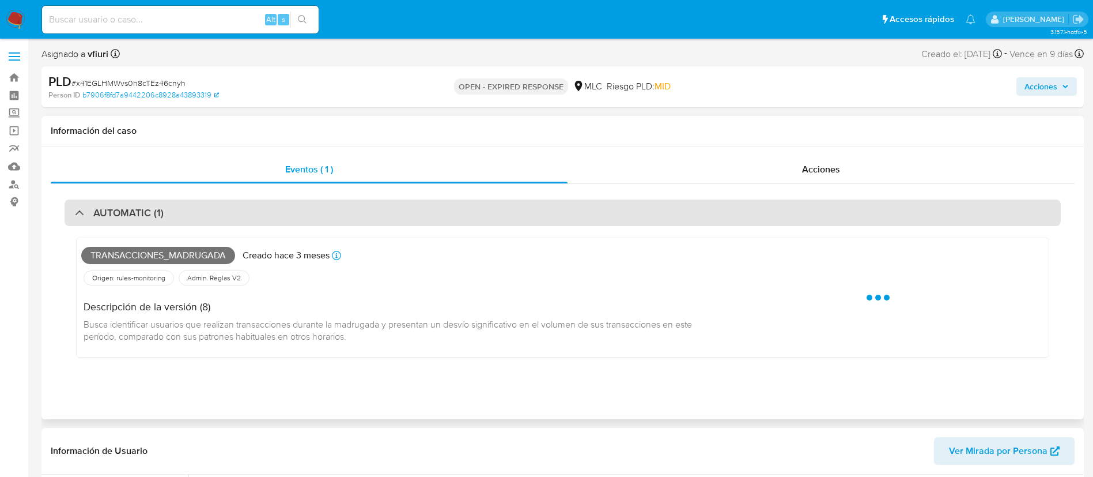
click at [154, 219] on h3 "AUTOMATIC (1)" at bounding box center [128, 212] width 70 height 13
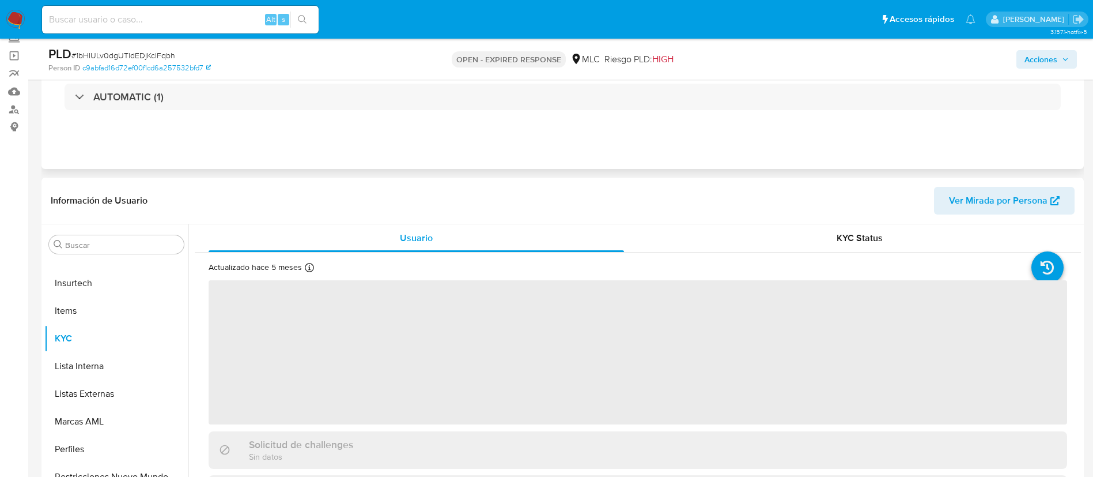
scroll to position [173, 0]
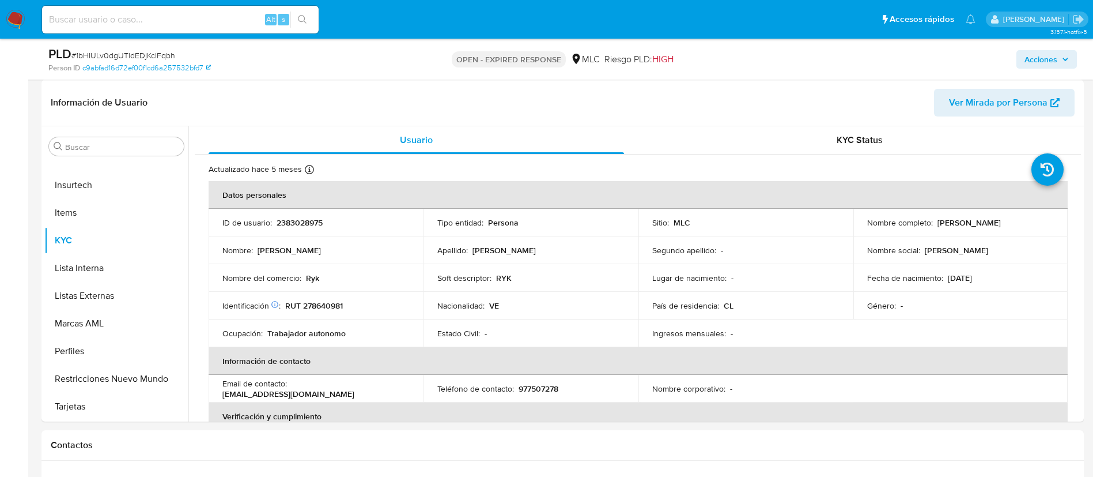
select select "10"
click at [311, 217] on p "2383028975" at bounding box center [300, 222] width 46 height 10
copy p "2383028975"
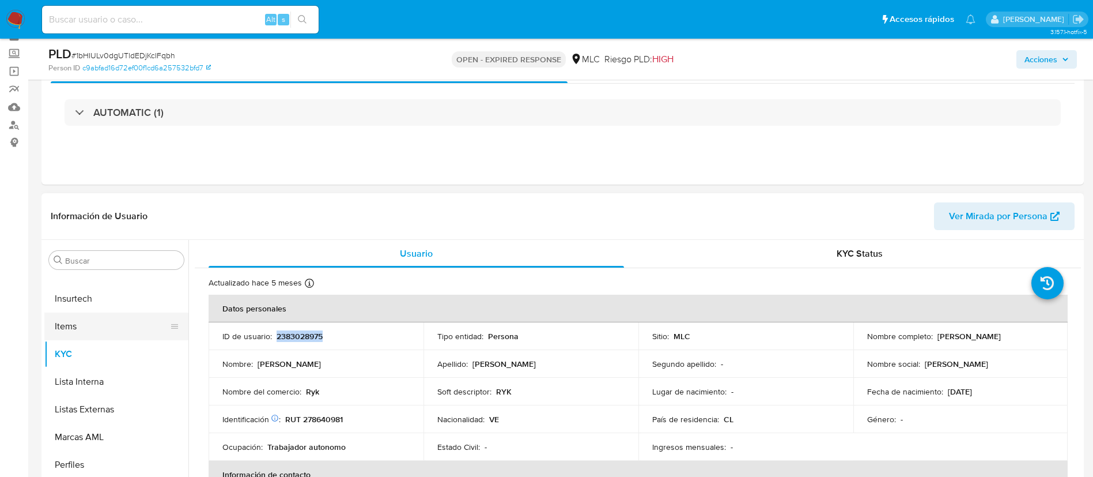
scroll to position [86, 0]
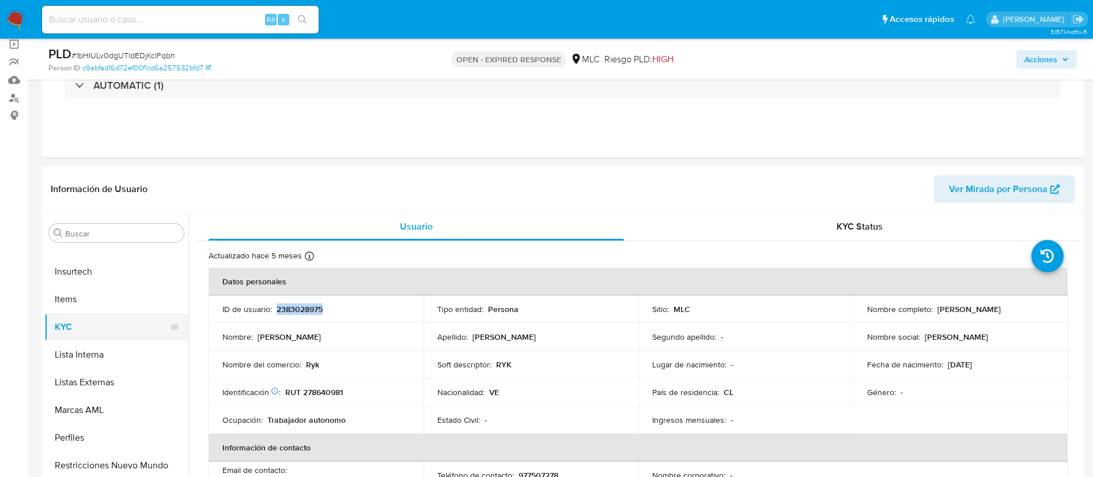
click at [84, 327] on button "KYC" at bounding box center [111, 327] width 135 height 28
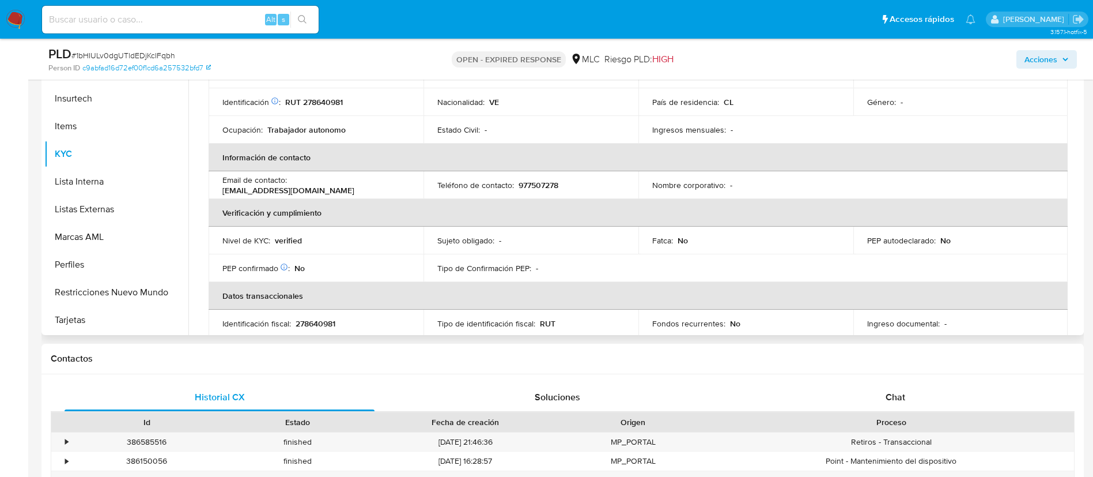
scroll to position [31, 0]
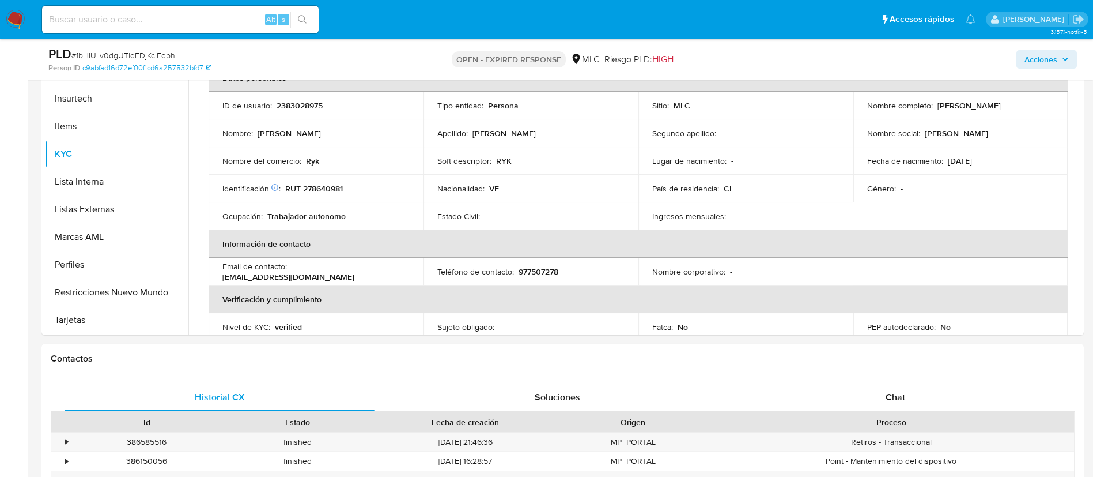
click at [162, 56] on span "# 1bHIULv0dgUTldEDjKcIFqbh" at bounding box center [123, 56] width 104 height 12
copy span "1bHIULv0dgUTldEDjKcIFqbh"
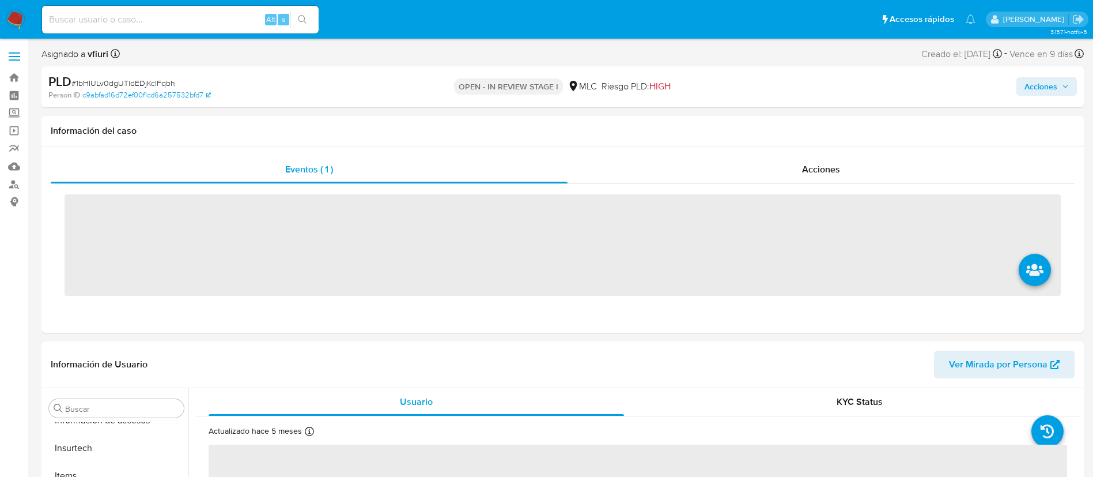
scroll to position [487, 0]
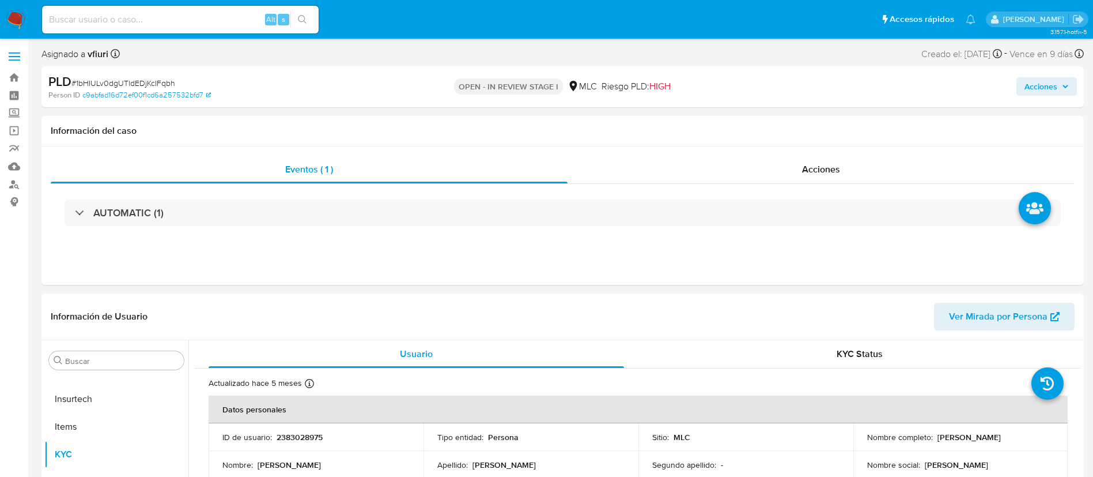
select select "10"
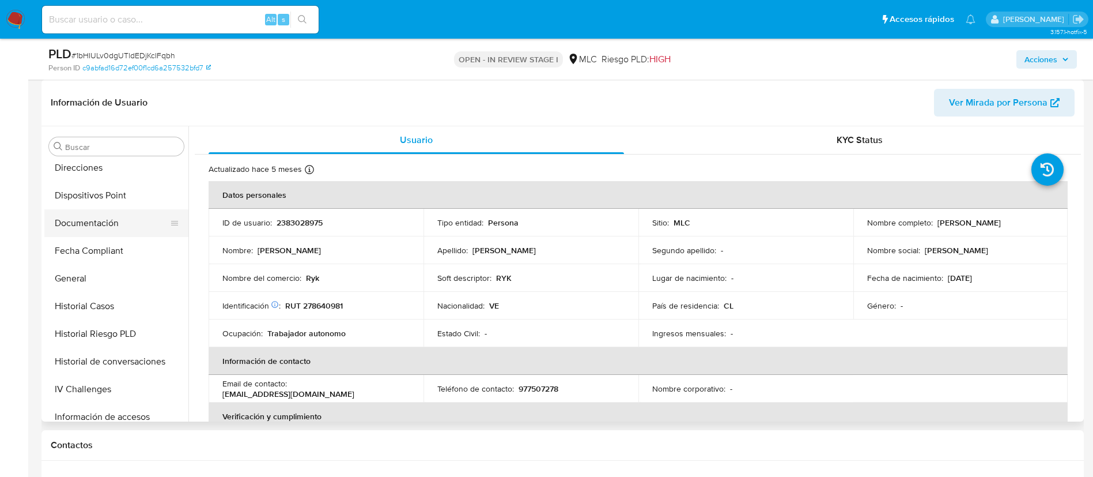
scroll to position [141, 0]
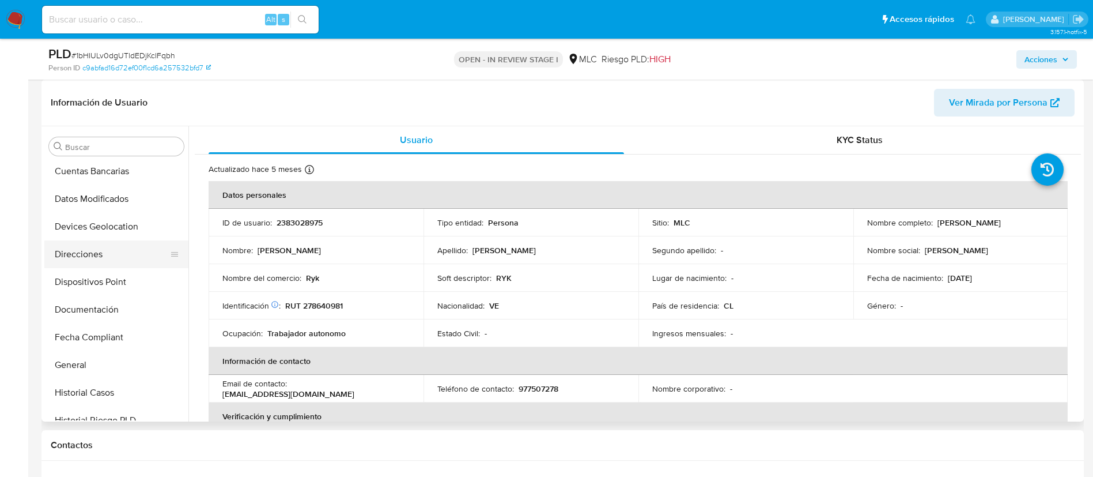
click at [108, 259] on button "Direcciones" at bounding box center [111, 254] width 135 height 28
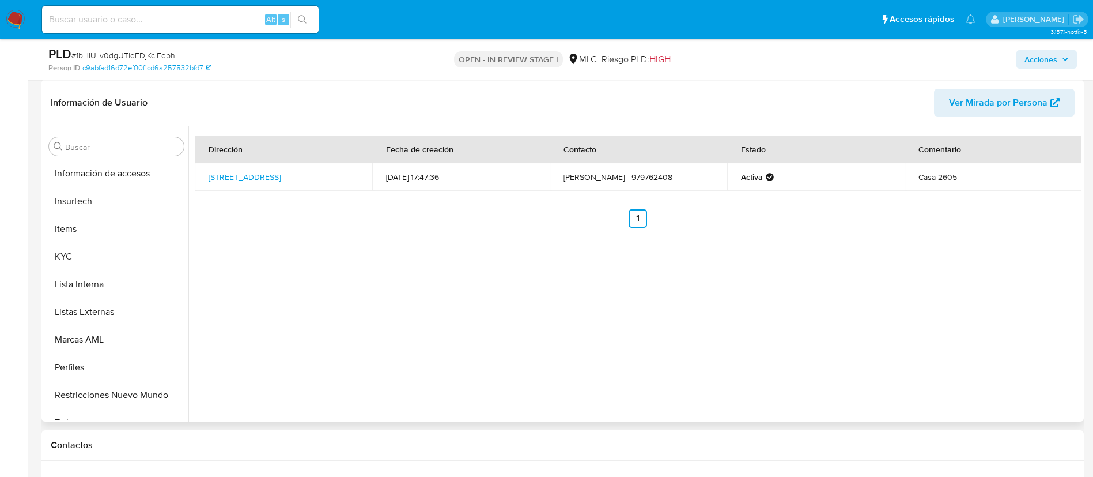
scroll to position [487, 0]
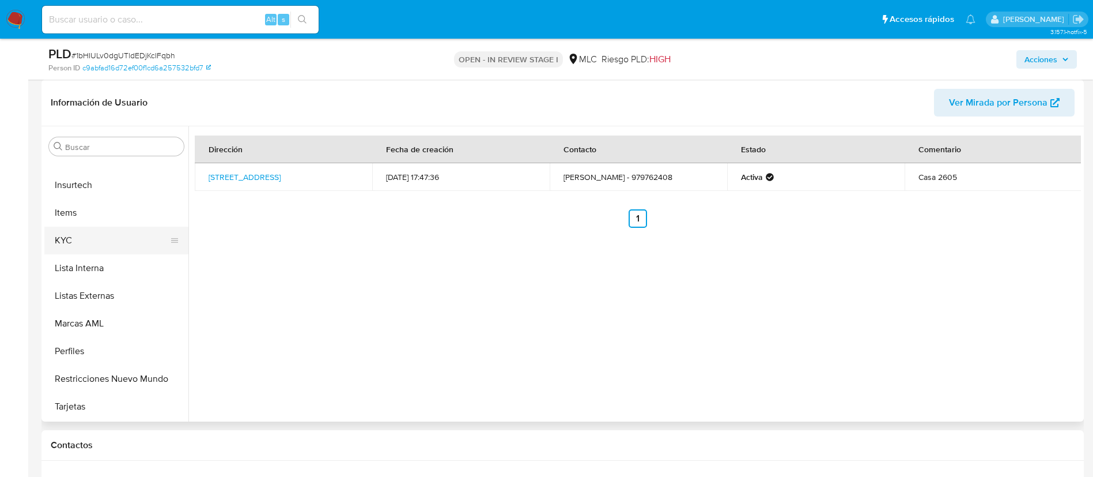
click at [85, 235] on button "KYC" at bounding box center [111, 240] width 135 height 28
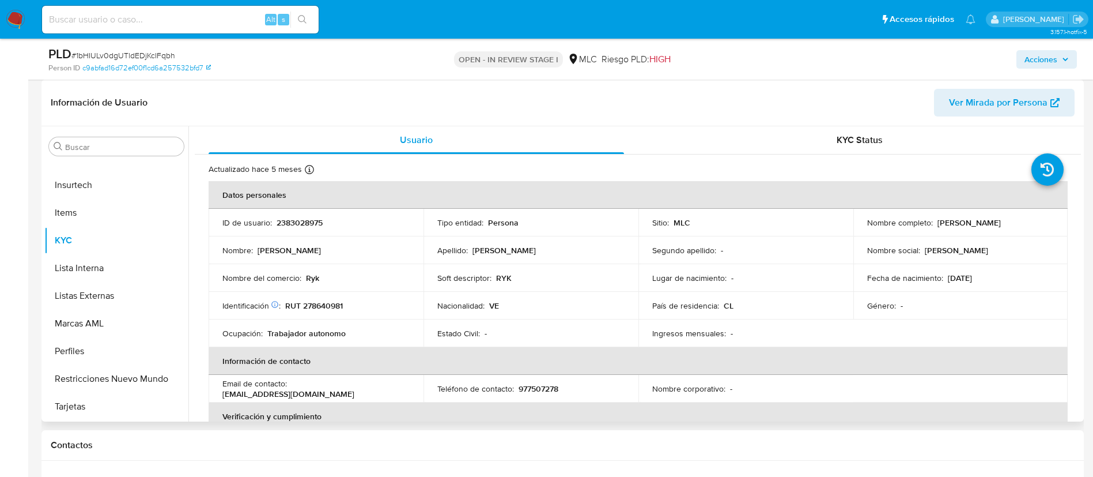
click at [942, 228] on p "[PERSON_NAME] [PERSON_NAME]" at bounding box center [969, 222] width 63 height 10
click at [942, 228] on p "Guillermina Jaqueline Montañez Galviz" at bounding box center [969, 222] width 63 height 10
click at [968, 234] on td "Nombre completo : Guillermina Jaqueline Montañez Galviz" at bounding box center [960, 223] width 215 height 28
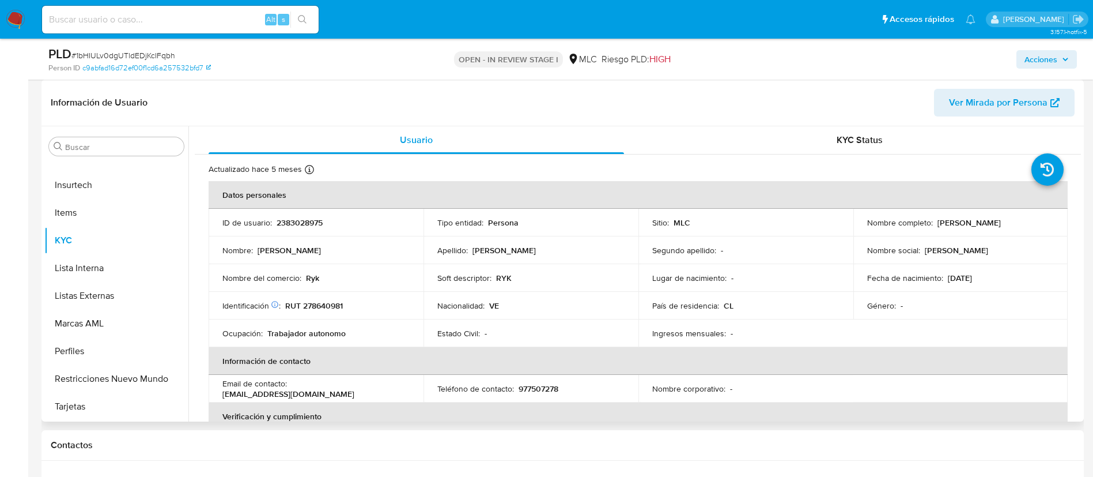
drag, startPoint x: 1006, startPoint y: 228, endPoint x: 859, endPoint y: 226, distance: 147.0
click at [859, 226] on td "Nombre completo : Guillermina Jaqueline Montañez Galviz" at bounding box center [960, 223] width 215 height 28
copy p "Guillermina Jaqueline Montañez Galviz"
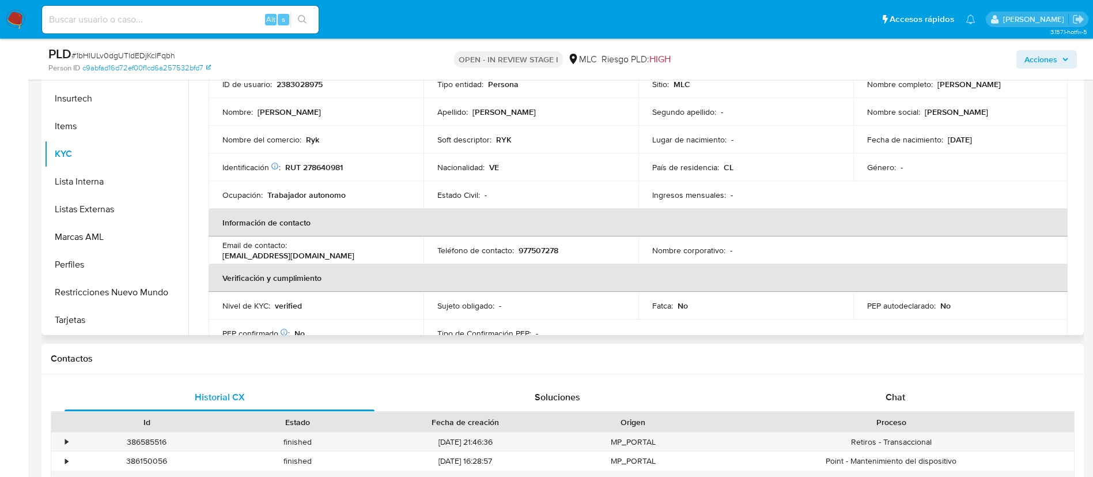
scroll to position [86, 0]
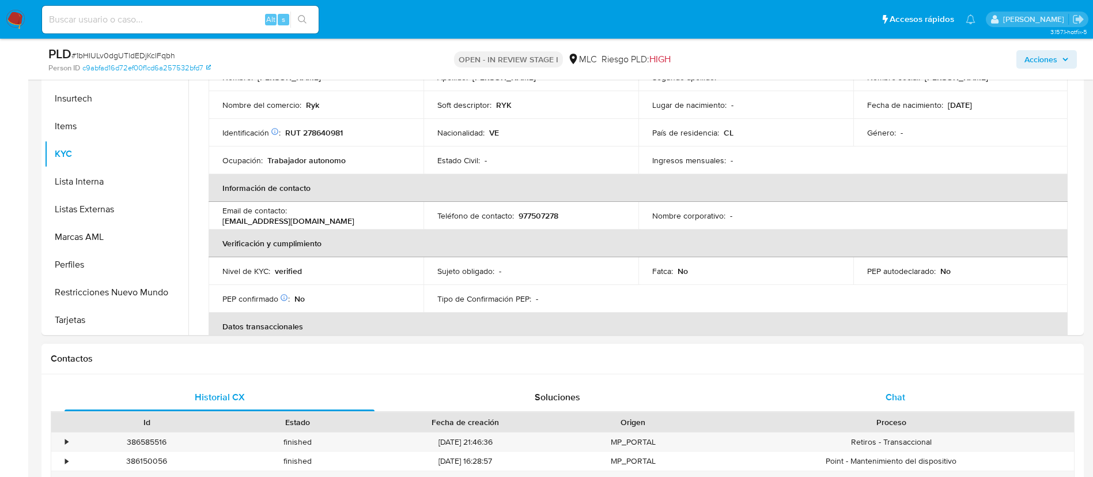
click at [897, 387] on div "Chat" at bounding box center [896, 397] width 310 height 28
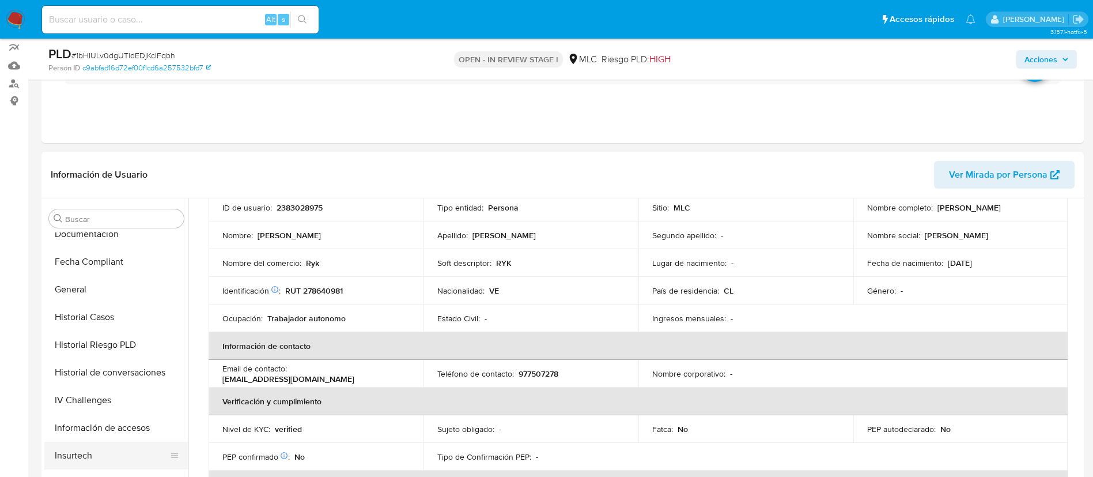
scroll to position [0, 0]
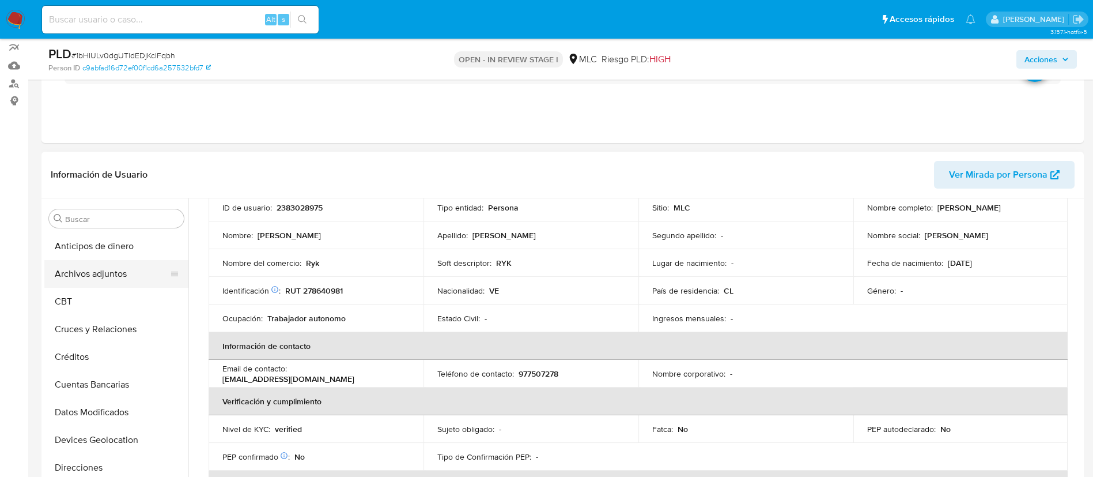
click at [97, 275] on button "Archivos adjuntos" at bounding box center [111, 274] width 135 height 28
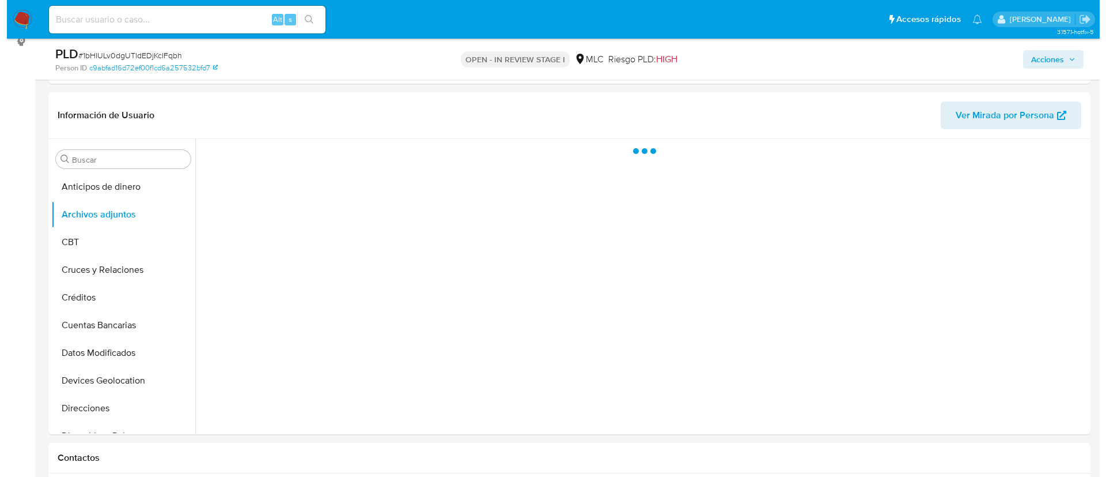
scroll to position [187, 0]
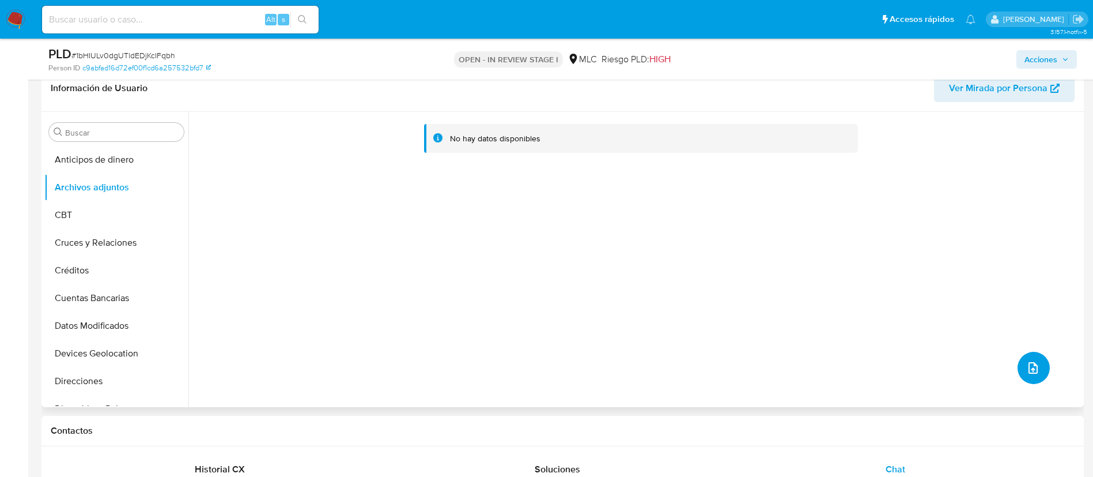
click at [1036, 365] on button "upload-file" at bounding box center [1034, 368] width 32 height 32
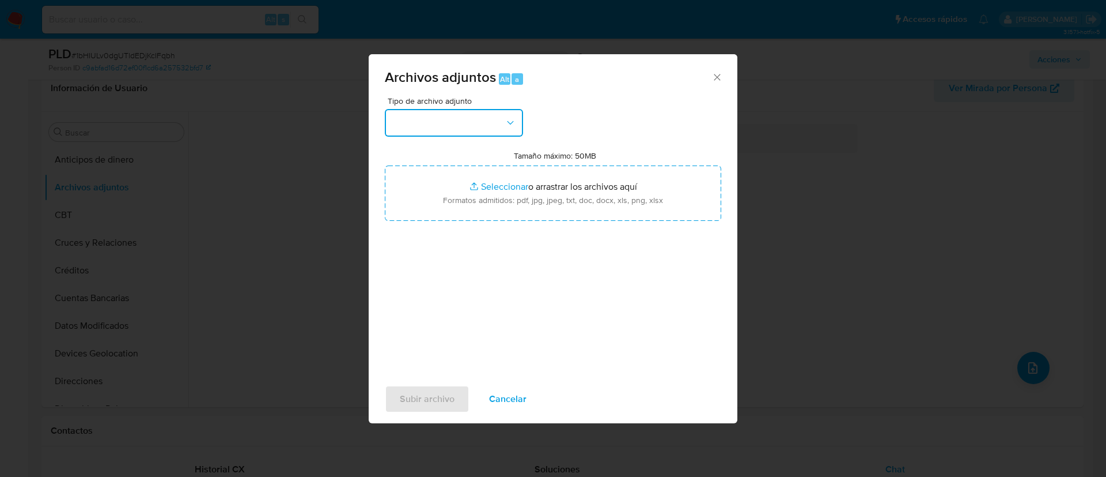
click at [456, 134] on button "button" at bounding box center [454, 123] width 138 height 28
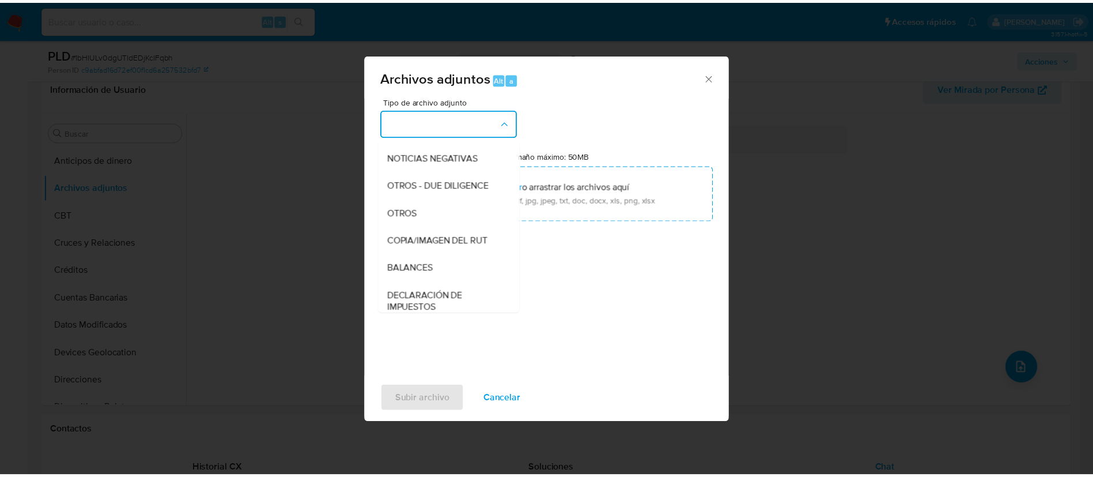
scroll to position [134, 0]
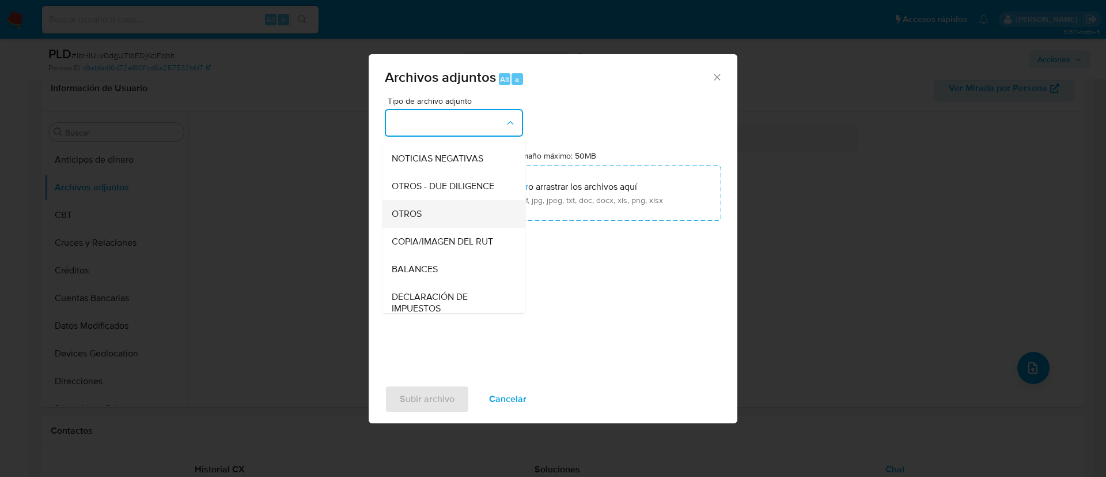
click at [443, 227] on div "OTROS" at bounding box center [451, 214] width 118 height 28
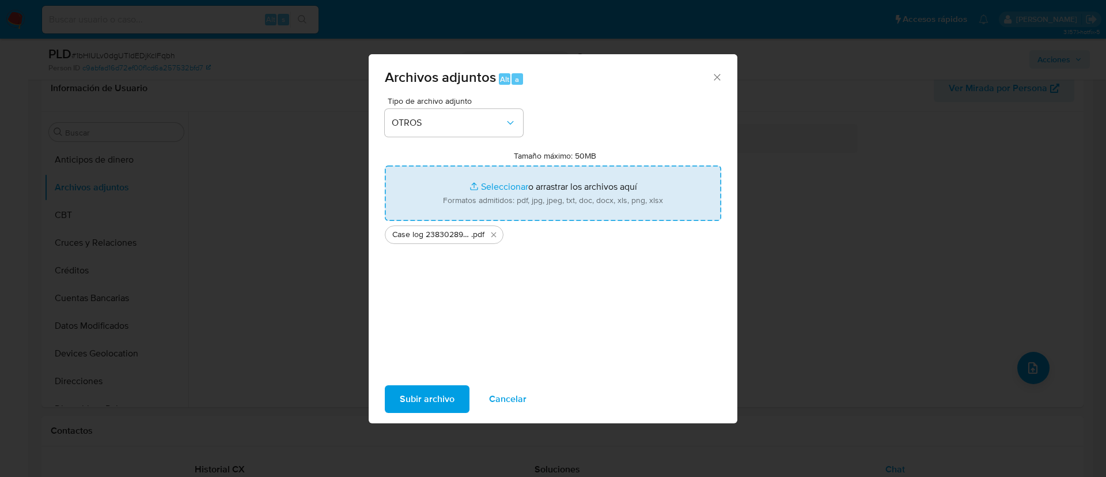
type input "C:\fakepath\Tabla 2383028975.xlsx"
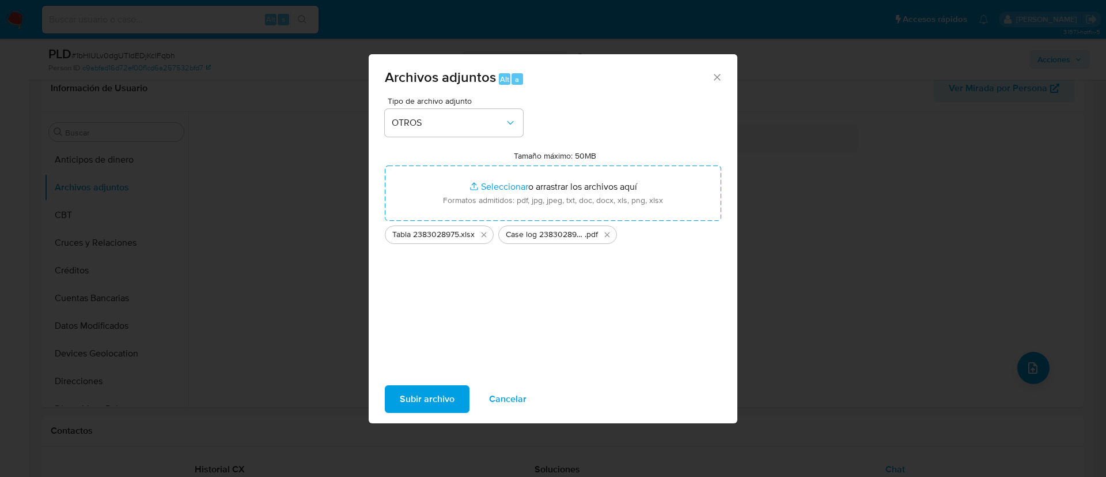
click at [440, 377] on div "Subir archivo Cancelar" at bounding box center [553, 399] width 369 height 44
click at [425, 411] on span "Subir archivo" at bounding box center [427, 398] width 55 height 25
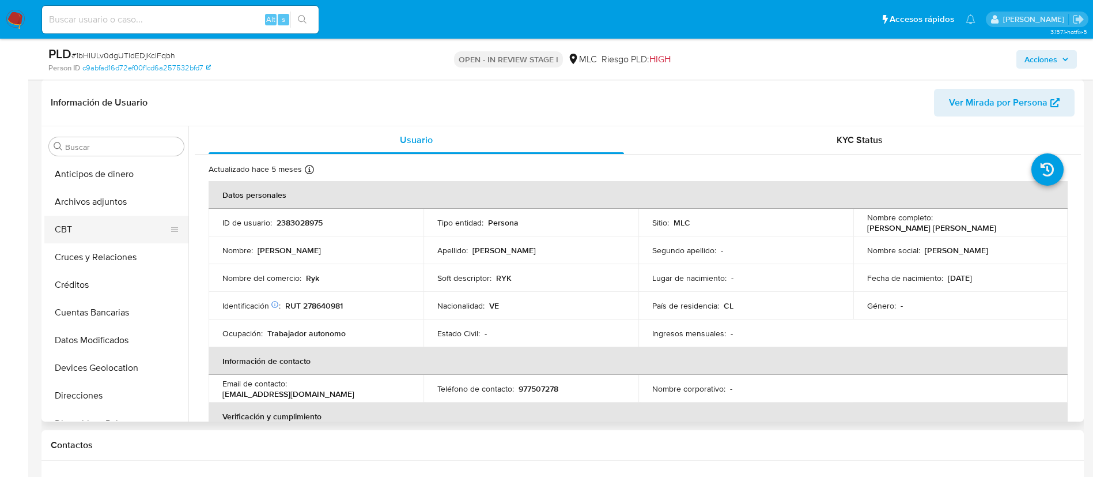
select select "10"
click at [90, 213] on button "Archivos adjuntos" at bounding box center [111, 202] width 135 height 28
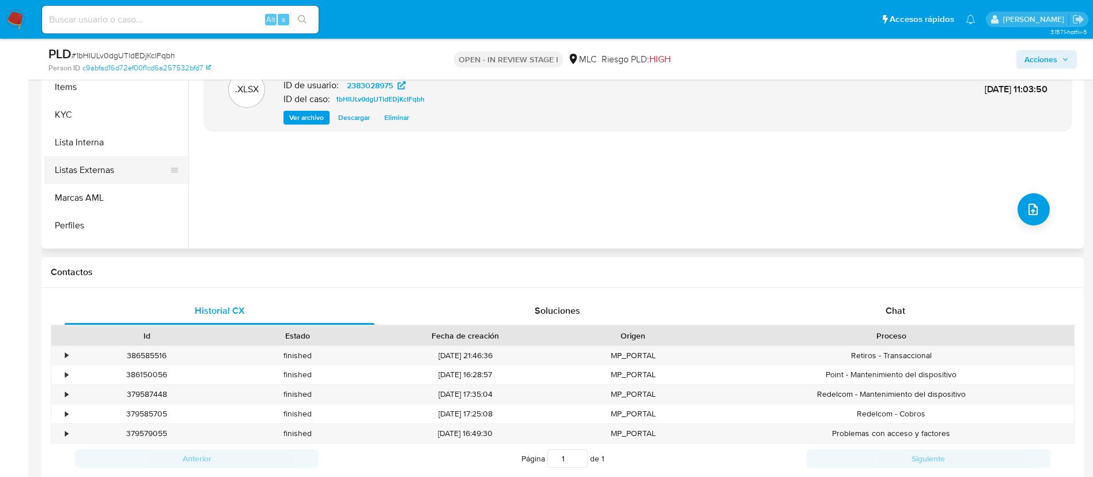
scroll to position [401, 0]
click at [122, 140] on button "KYC" at bounding box center [111, 154] width 135 height 28
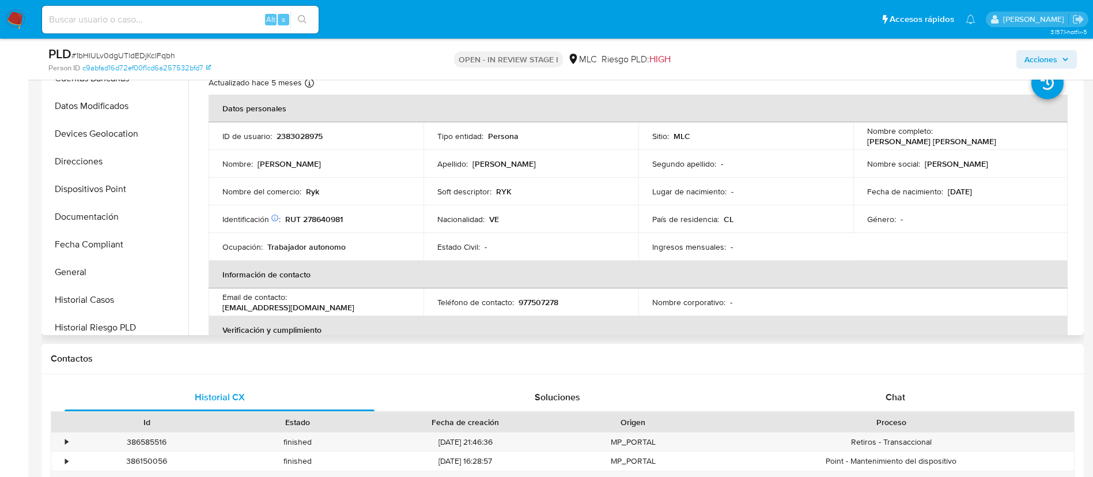
scroll to position [0, 0]
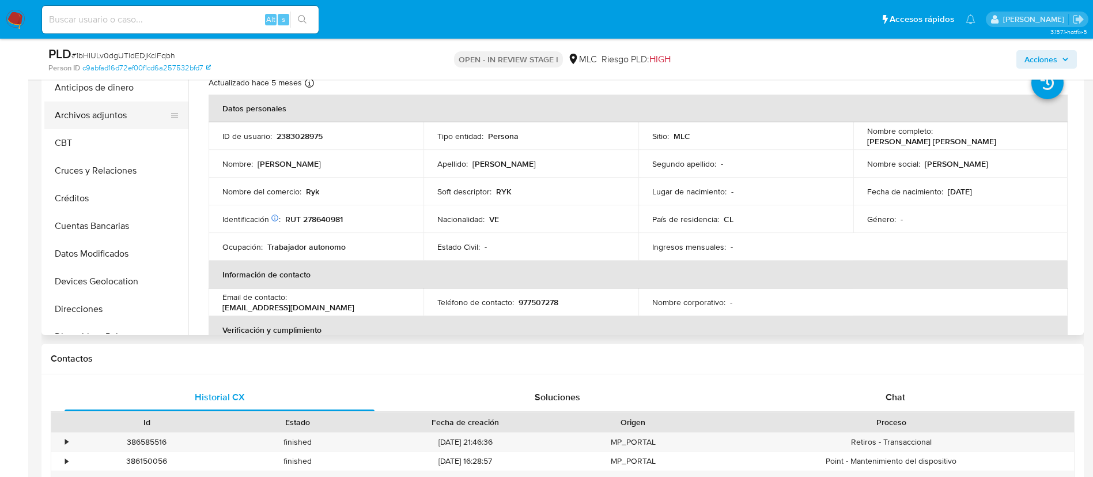
click at [117, 110] on button "Archivos adjuntos" at bounding box center [111, 115] width 135 height 28
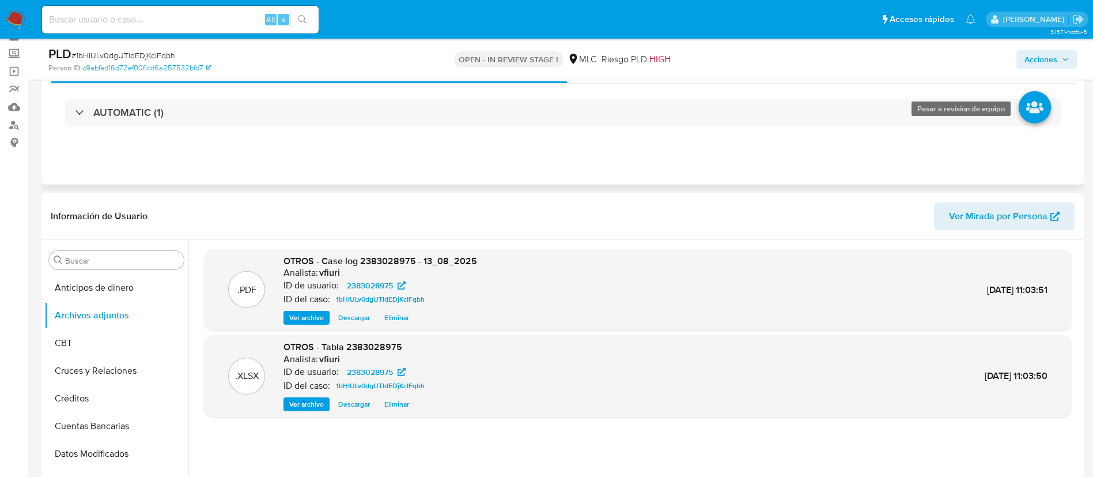
scroll to position [86, 0]
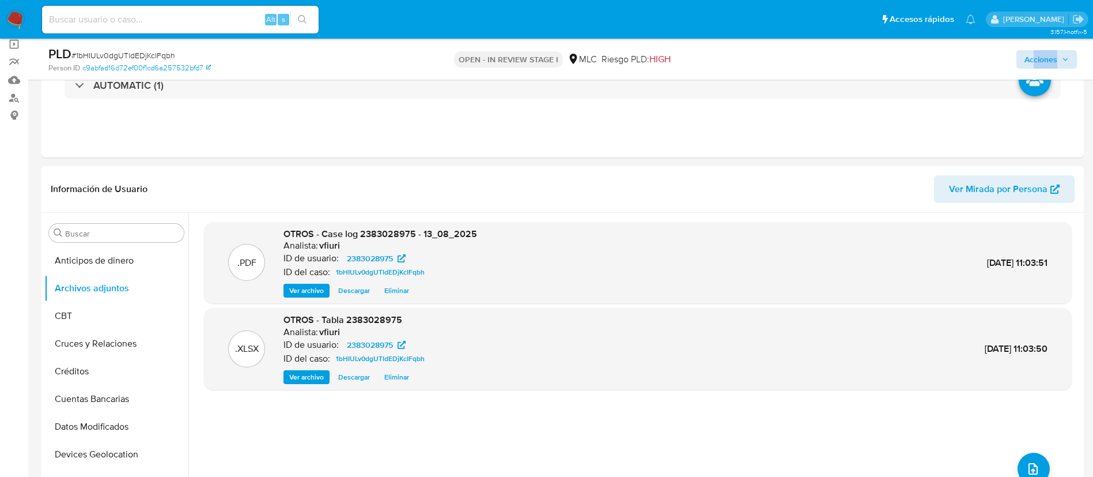
drag, startPoint x: 1027, startPoint y: 73, endPoint x: 1038, endPoint y: 59, distance: 17.6
click at [1038, 59] on div "PLD # 1bHIULv0dgUTldEDjKcIFqbh Person ID c9abfad16d72ef00f1cd6a257532bfd7 OPEN …" at bounding box center [562, 59] width 1042 height 41
click at [1038, 59] on span "Acciones" at bounding box center [1041, 59] width 33 height 18
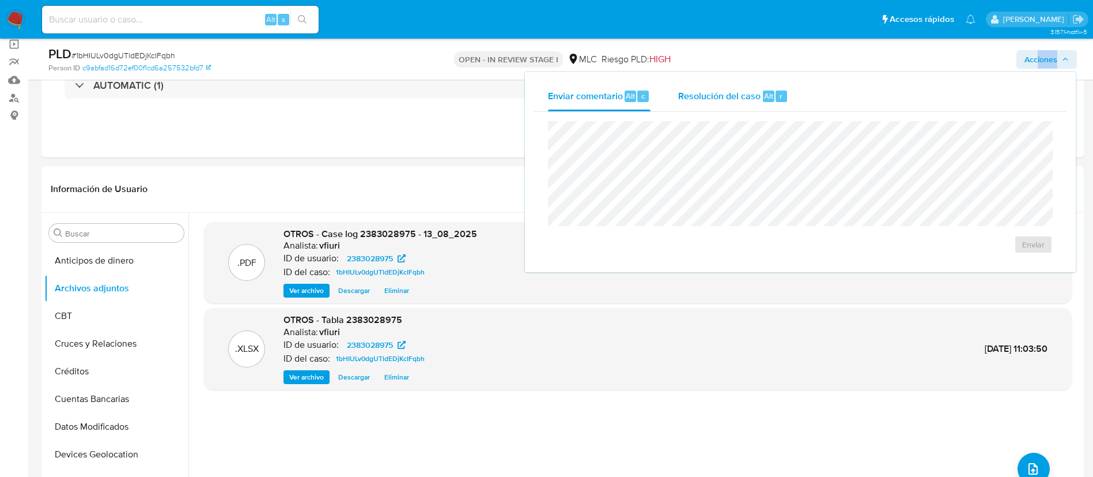
drag, startPoint x: 756, startPoint y: 99, endPoint x: 741, endPoint y: 110, distance: 19.4
click at [755, 99] on span "Resolución del caso" at bounding box center [719, 95] width 82 height 13
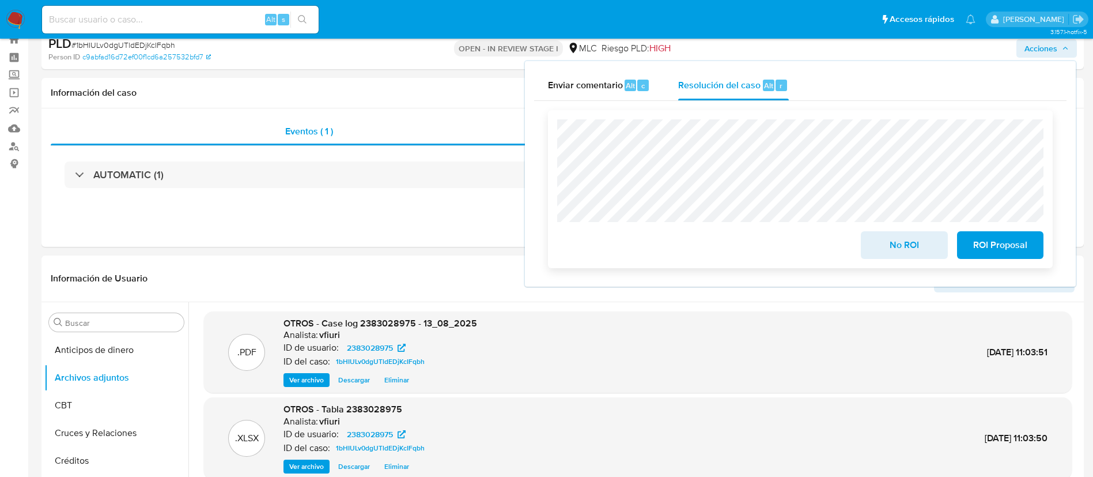
scroll to position [0, 0]
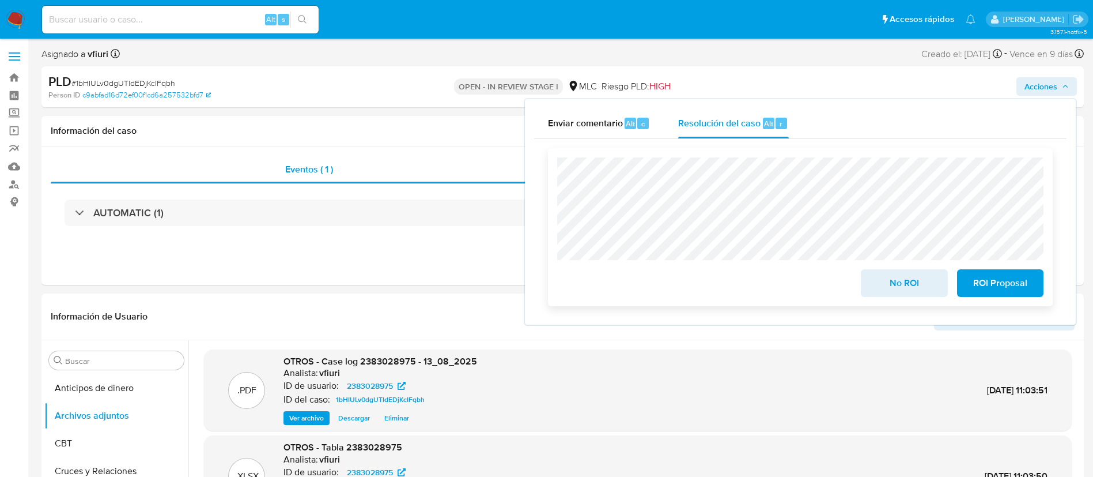
click at [988, 280] on span "ROI Proposal" at bounding box center [1000, 282] width 56 height 25
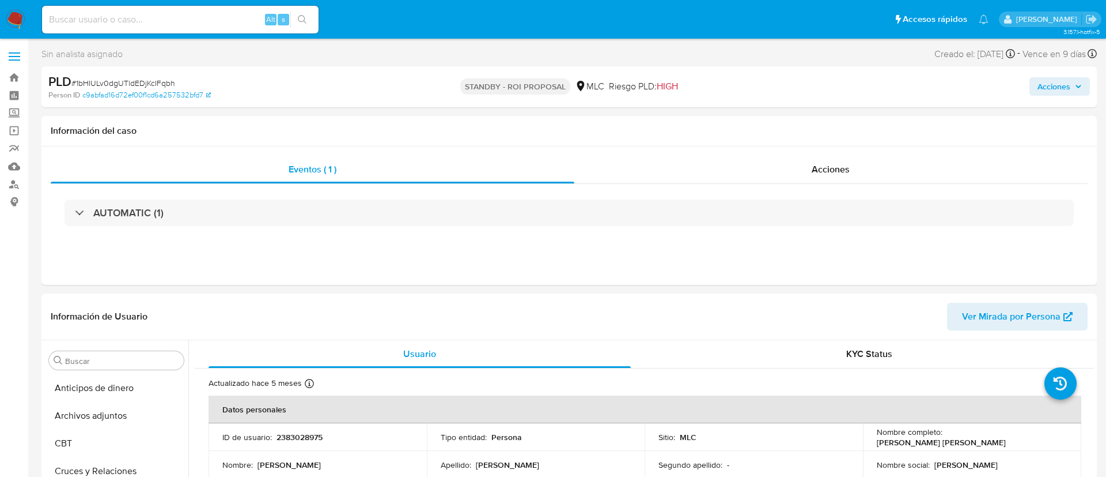
select select "10"
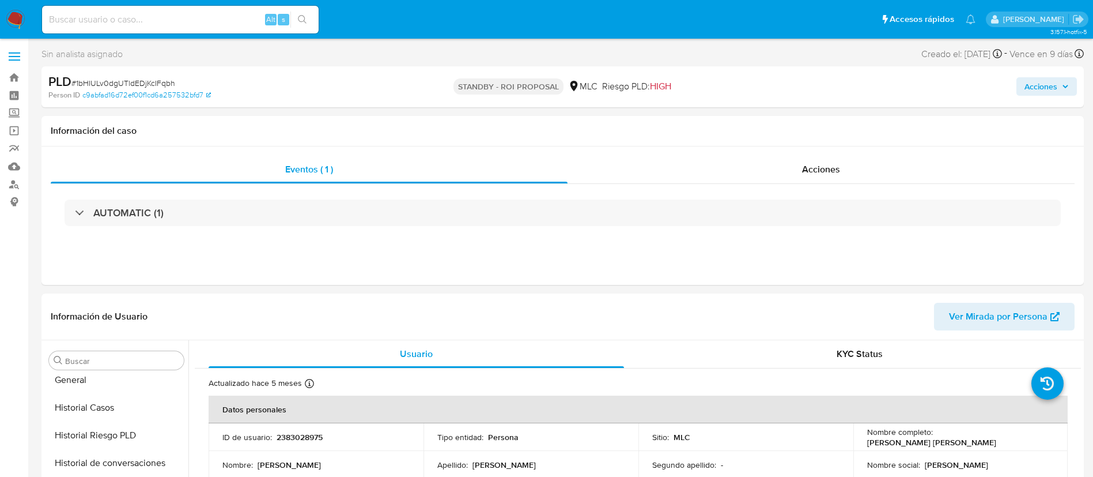
scroll to position [487, 0]
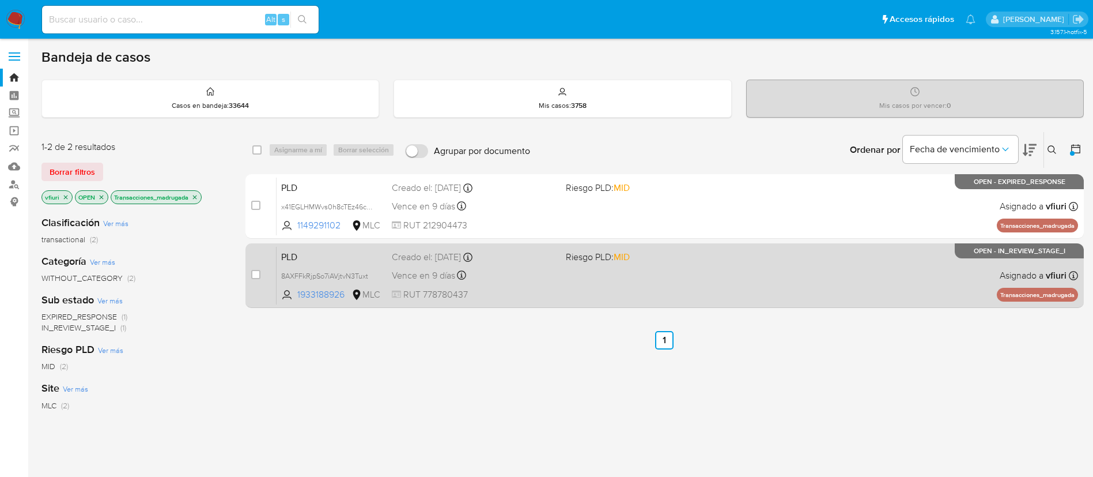
click at [504, 288] on span "RUT 778780437" at bounding box center [474, 294] width 165 height 13
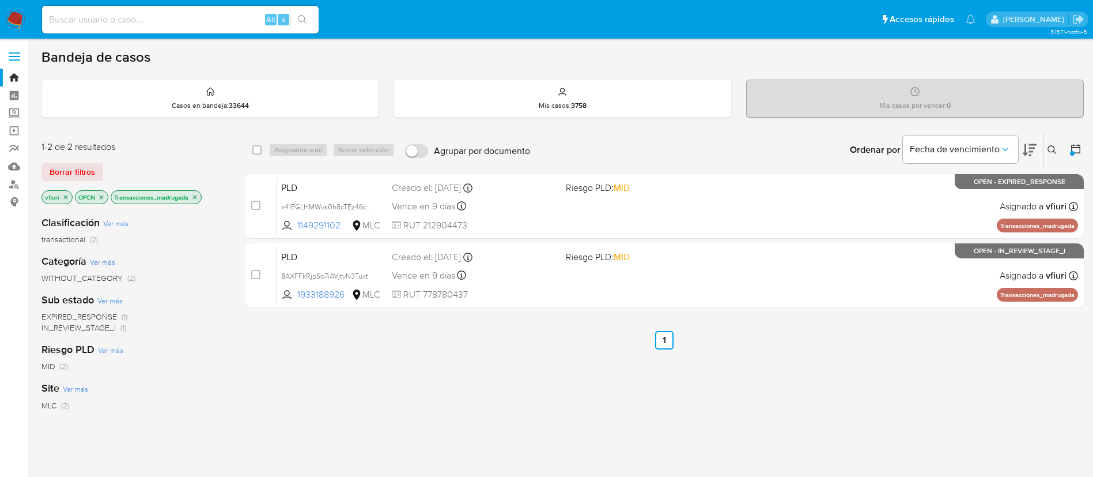
click at [198, 199] on icon "close-filter" at bounding box center [194, 197] width 7 height 7
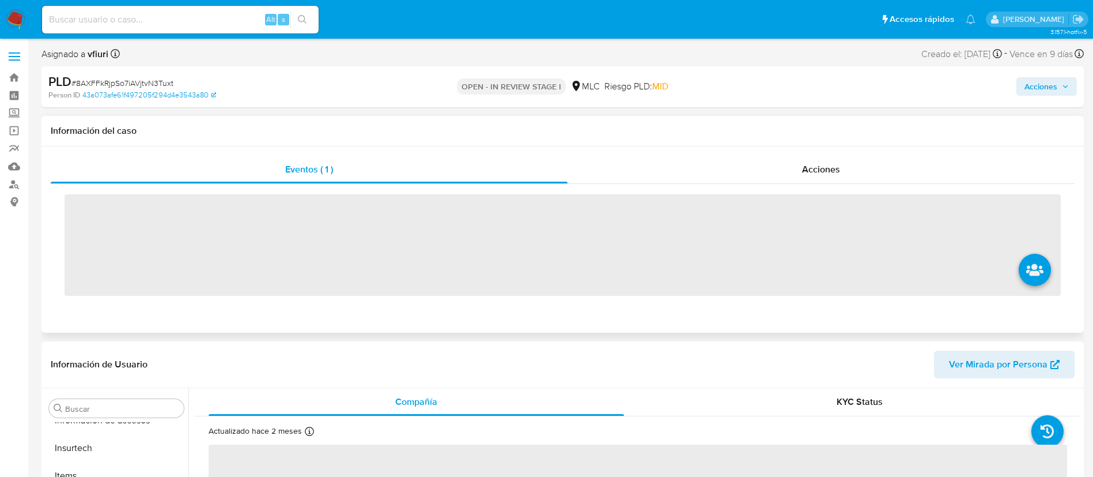
scroll to position [487, 0]
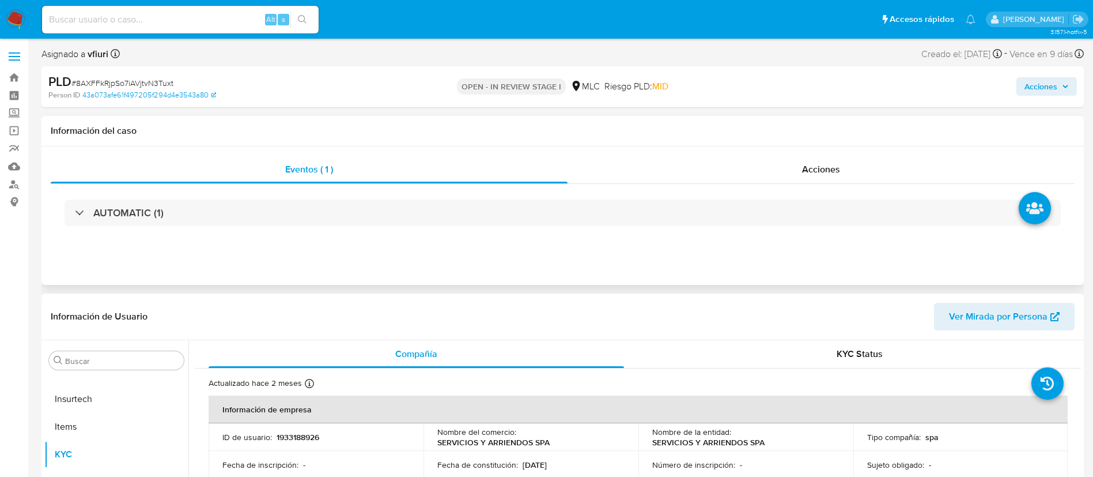
select select "10"
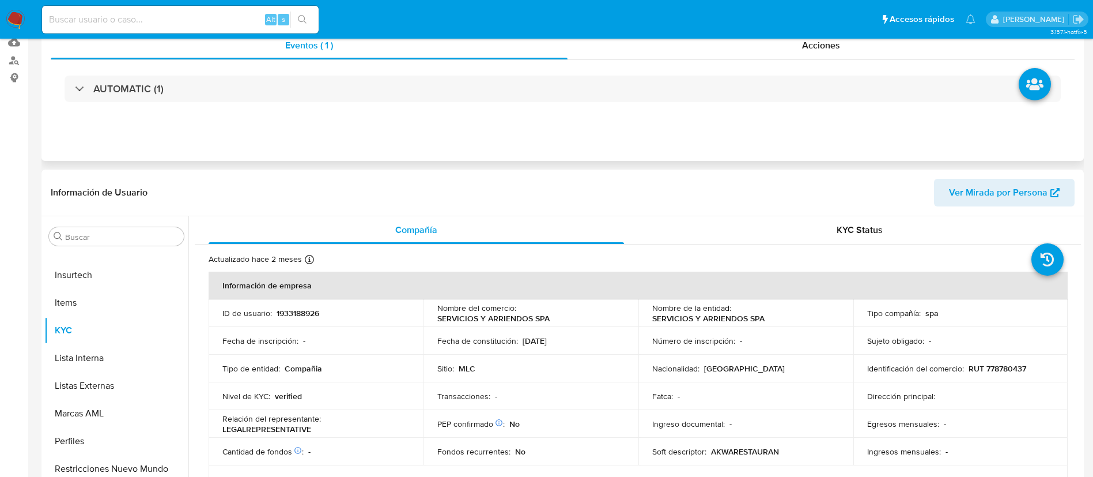
scroll to position [173, 0]
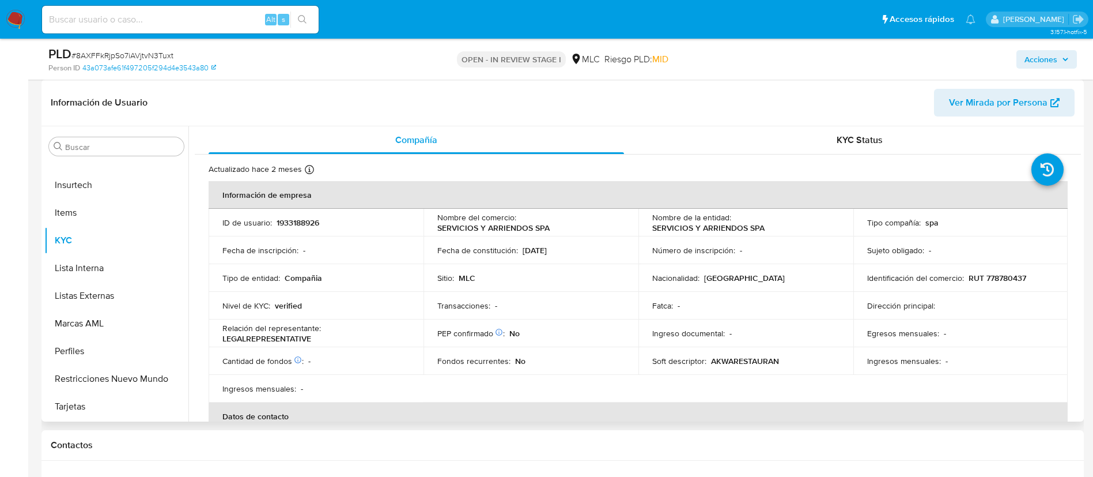
click at [297, 223] on p "1933188926" at bounding box center [298, 222] width 43 height 10
copy p "1933188926"
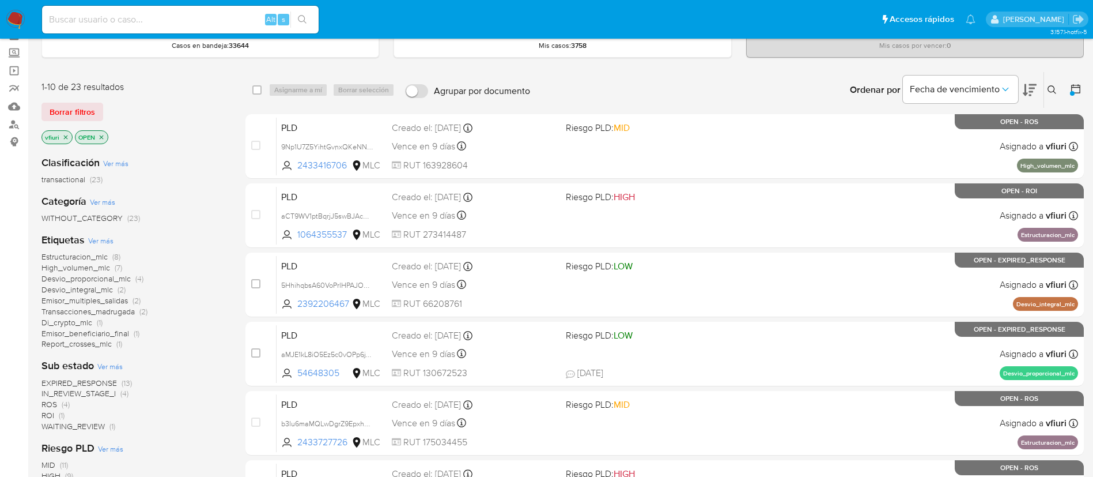
scroll to position [86, 0]
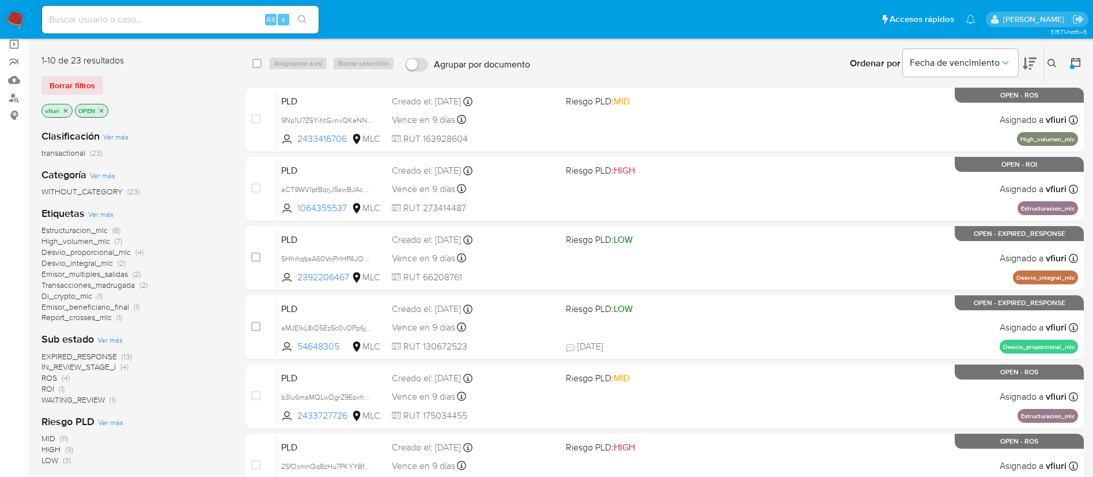
click at [74, 358] on span "EXPIRED_RESPONSE" at bounding box center [78, 356] width 75 height 12
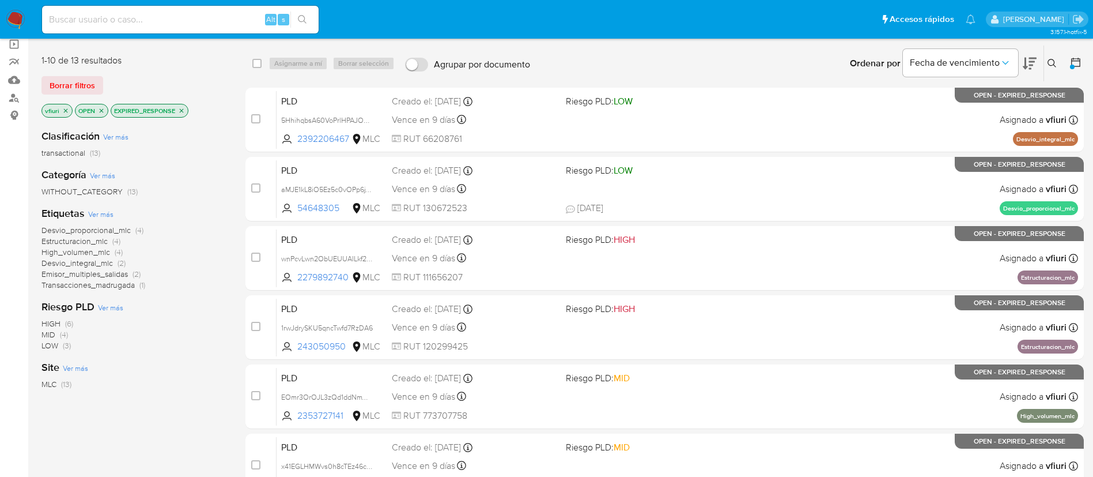
click at [183, 111] on icon "close-filter" at bounding box center [181, 110] width 7 height 7
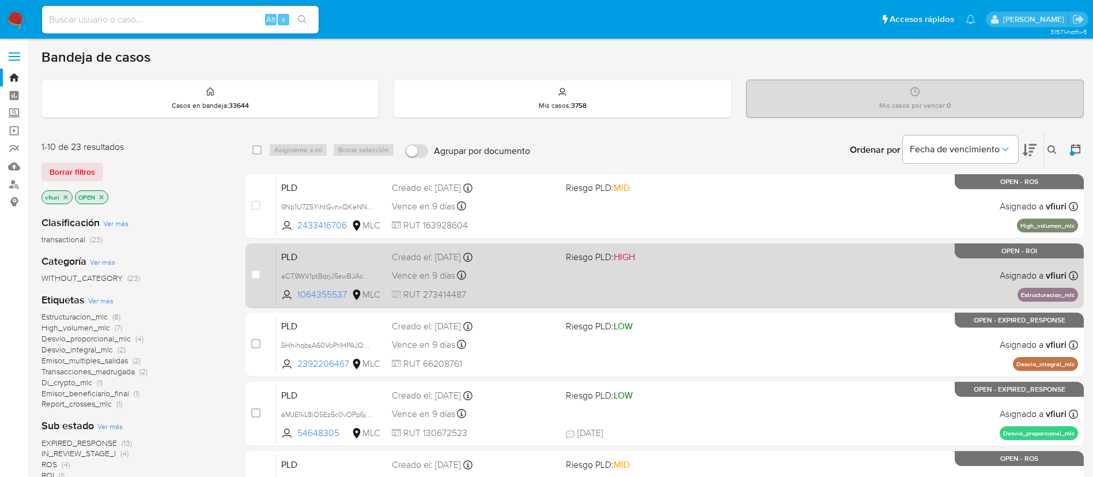
click at [709, 274] on div "PLD aCT9WV1ptBqrjJ5swBJAcOyQ 1064355537 MLC Riesgo PLD: HIGH Creado el: 12/06/2…" at bounding box center [678, 275] width 802 height 58
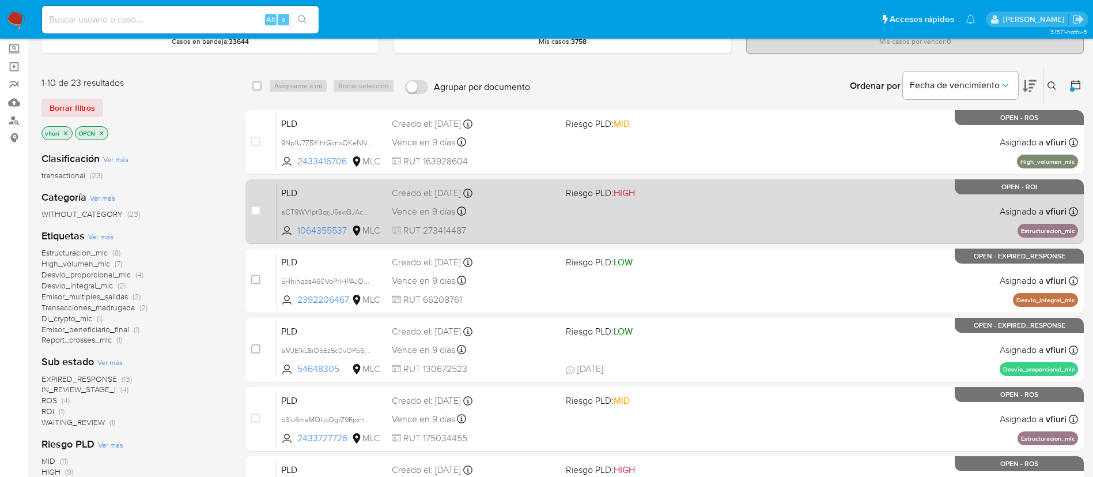
scroll to position [86, 0]
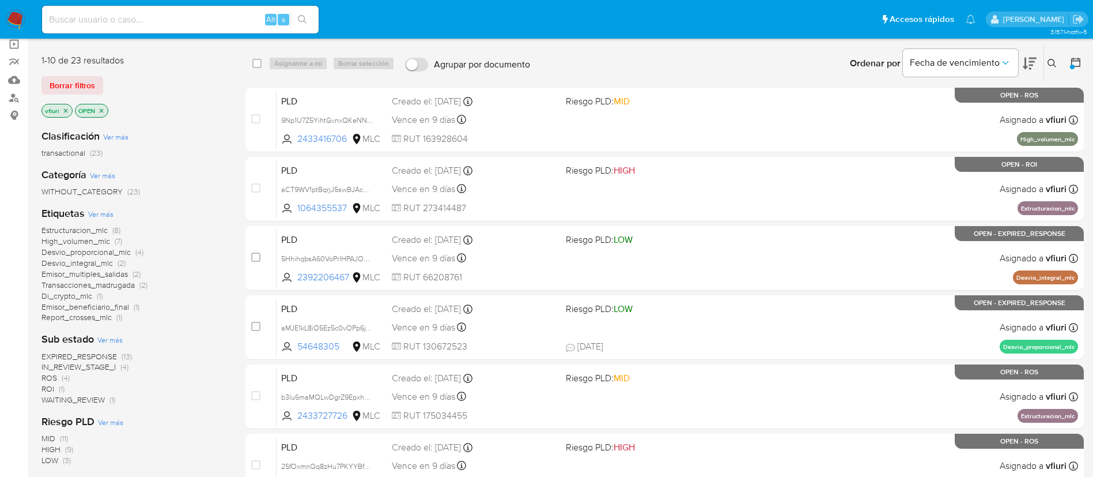
click at [65, 225] on span "Estructuracion_mlc" at bounding box center [74, 230] width 66 height 12
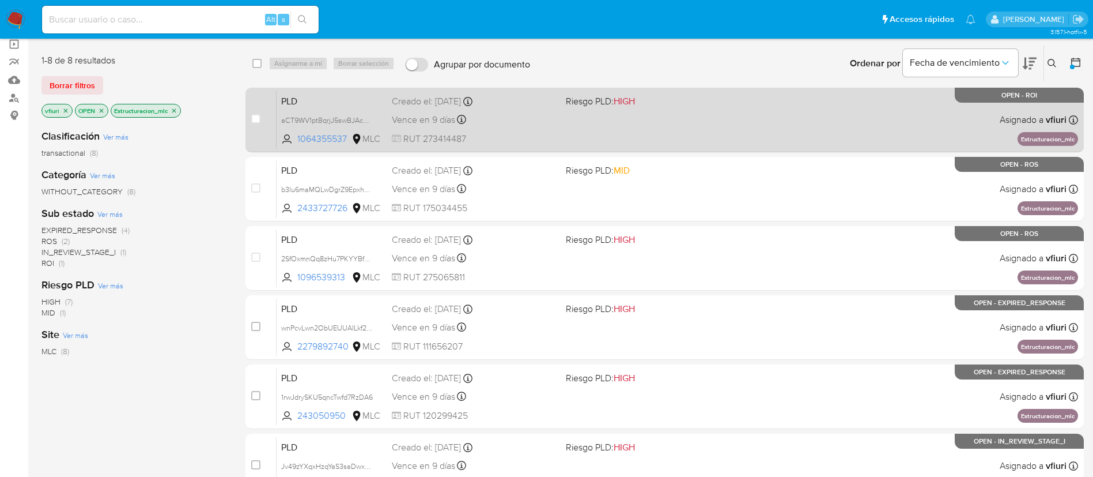
scroll to position [173, 0]
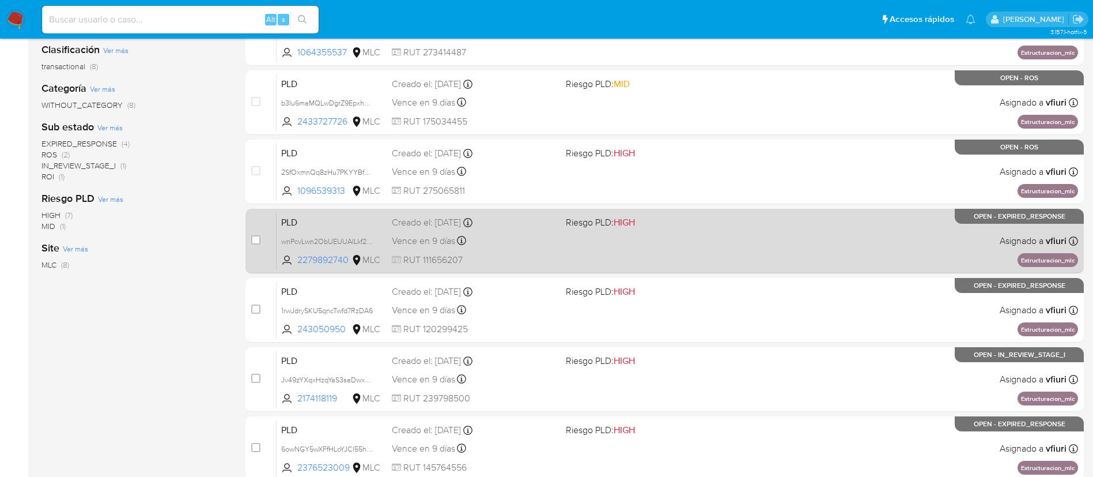
click at [652, 248] on div "PLD wnPcvLwn2ObUEUUAILkf2SA2 2279892740 MLC Riesgo PLD: HIGH Creado el: 12/06/2…" at bounding box center [678, 240] width 802 height 58
click at [256, 240] on input "checkbox" at bounding box center [255, 239] width 9 height 9
checkbox input "true"
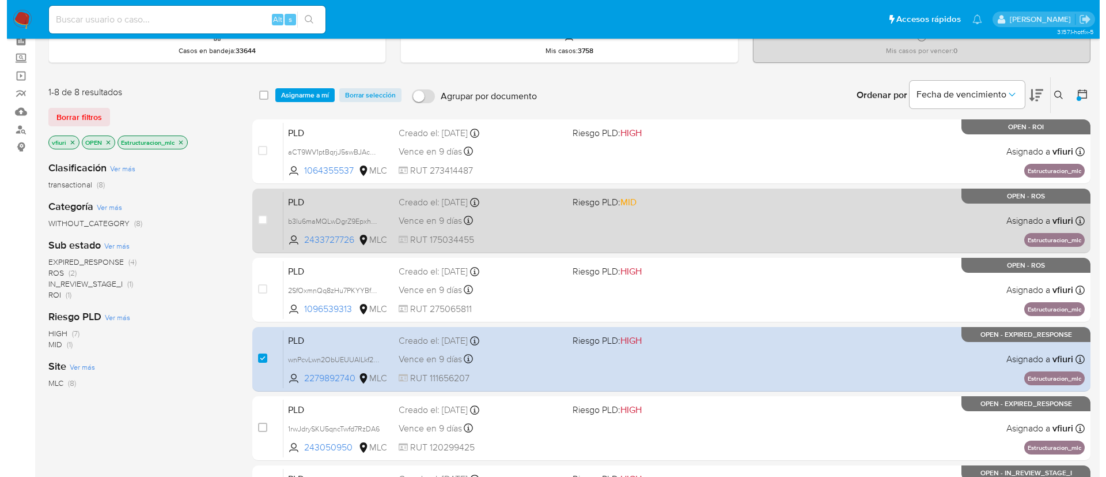
scroll to position [0, 0]
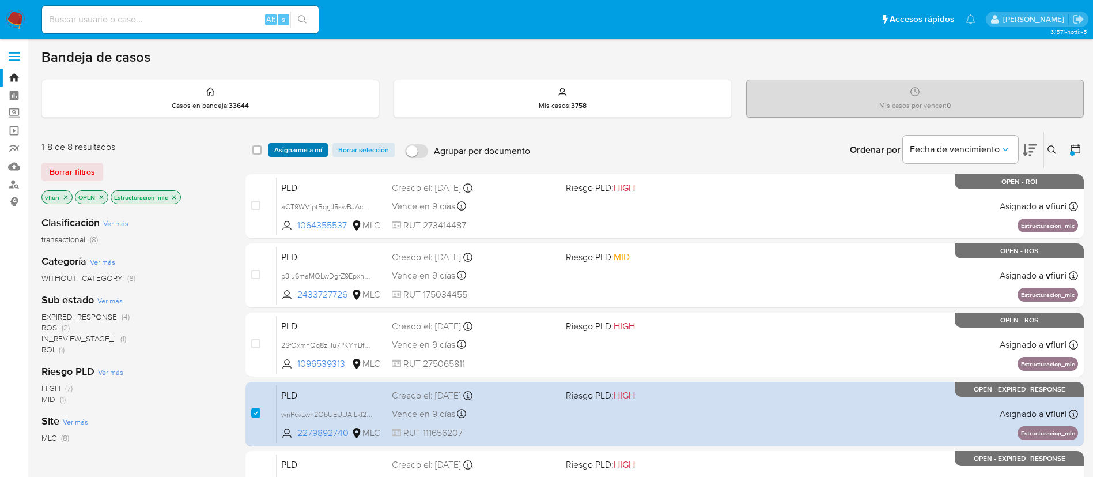
click at [291, 148] on span "Asignarme a mí" at bounding box center [298, 150] width 48 height 12
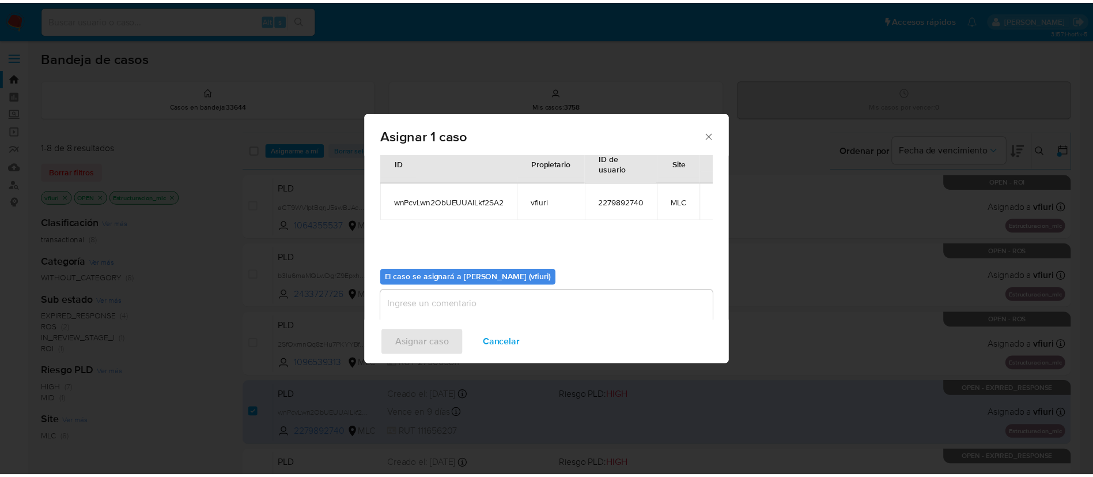
scroll to position [60, 0]
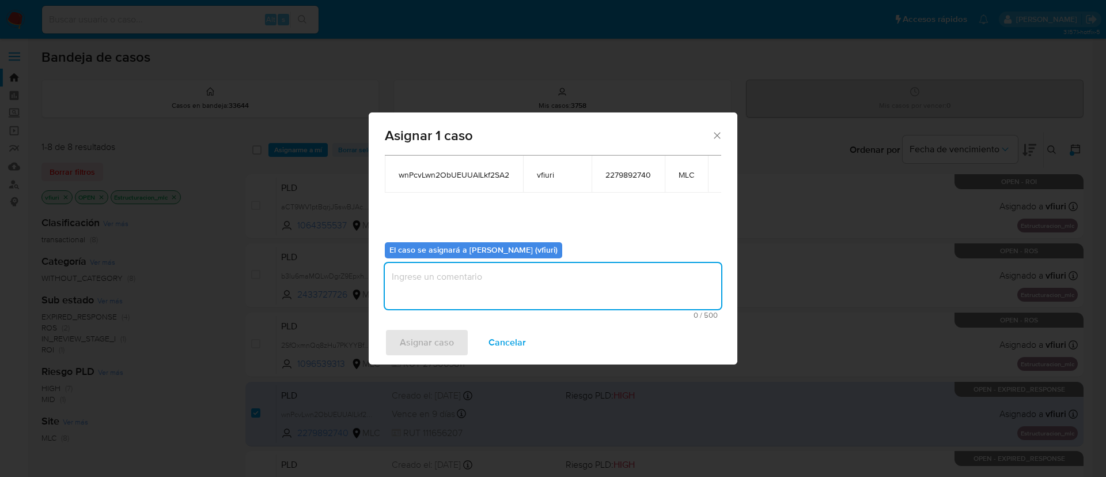
click at [508, 296] on textarea "assign-modal" at bounding box center [553, 286] width 337 height 46
type textarea "-"
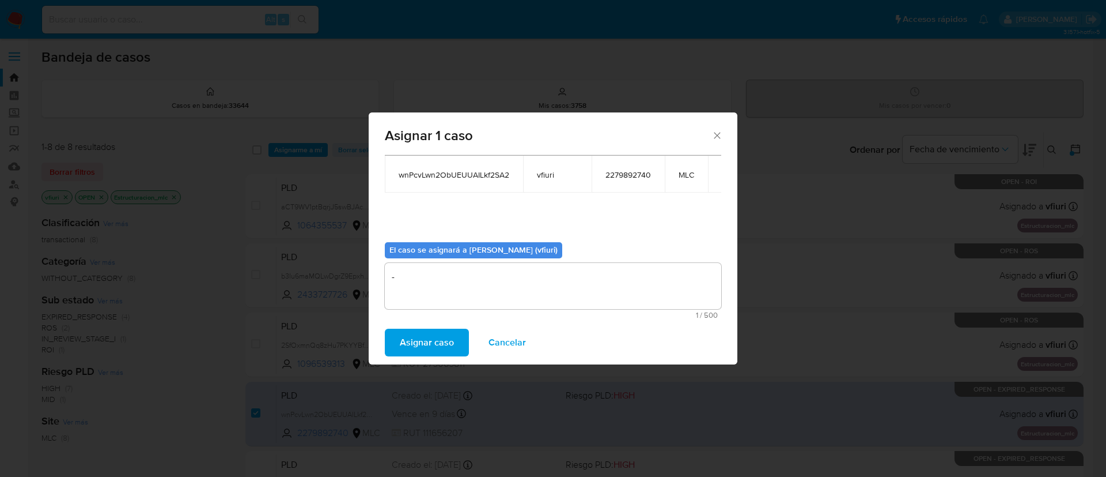
click at [429, 347] on span "Asignar caso" at bounding box center [427, 342] width 54 height 25
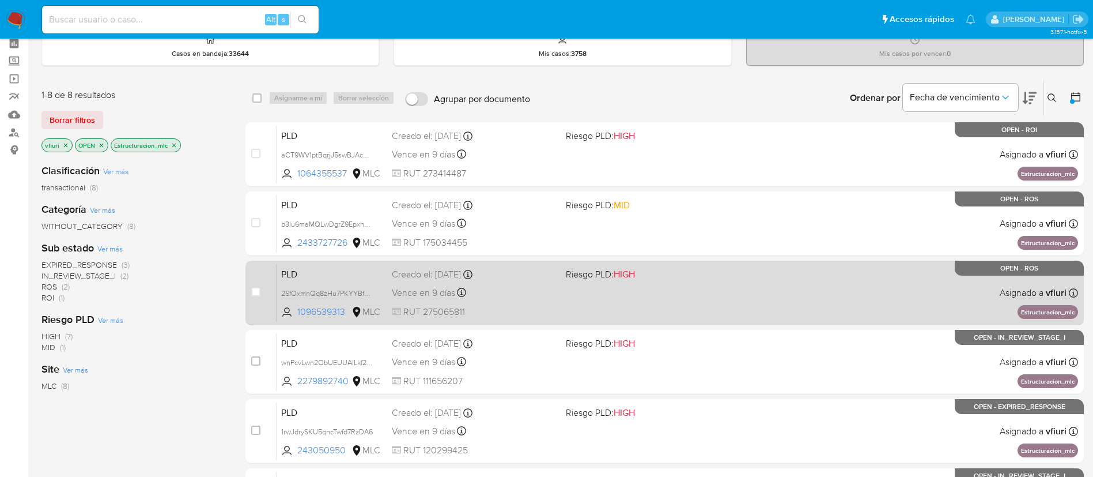
scroll to position [86, 0]
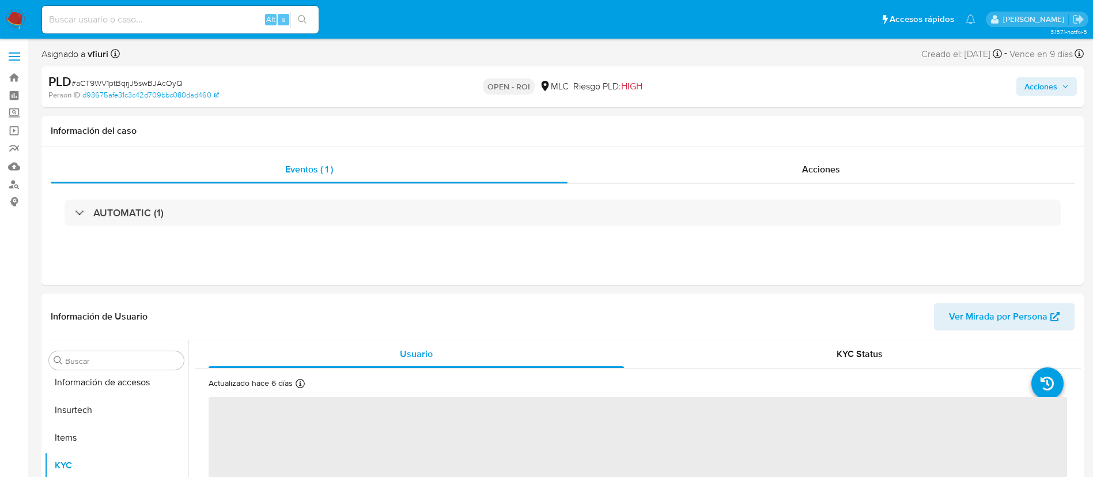
scroll to position [487, 0]
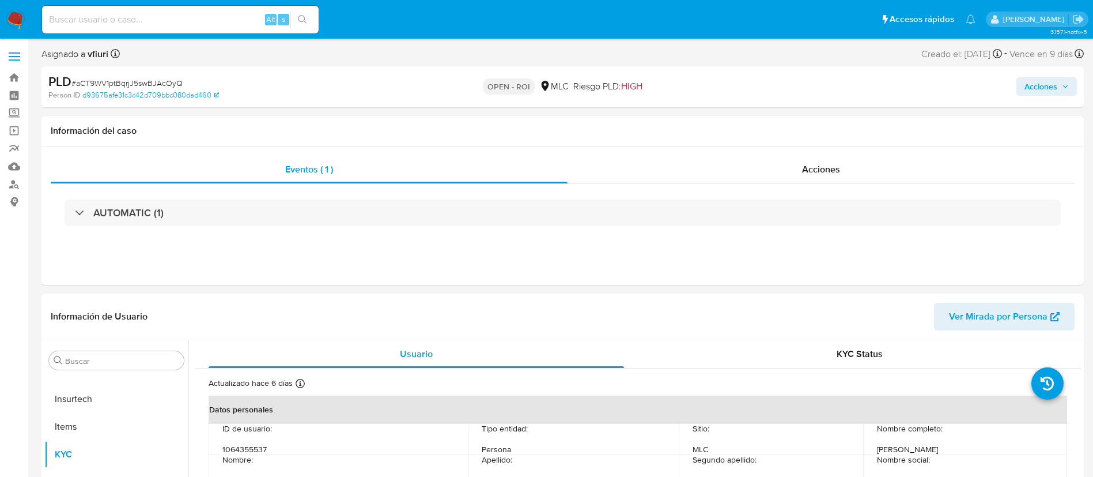
select select "10"
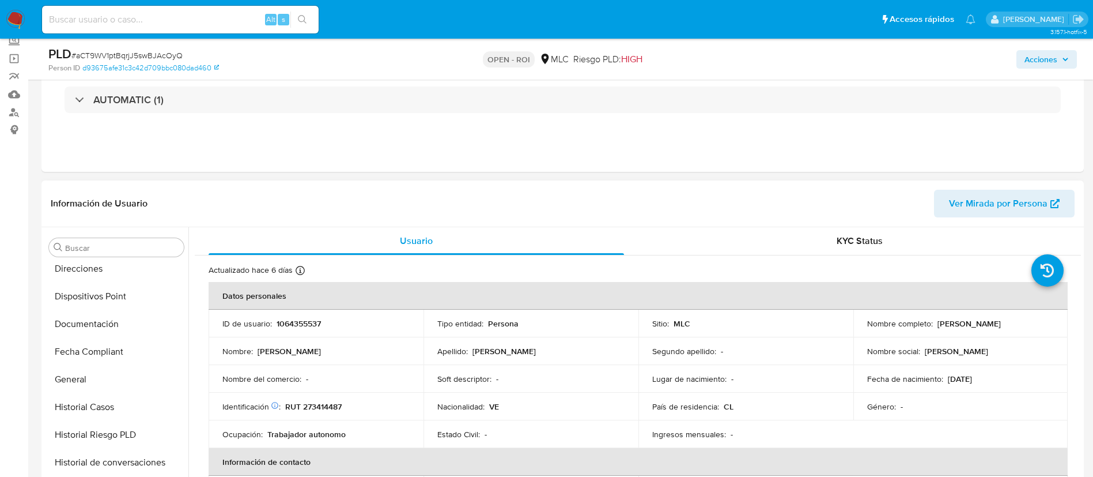
scroll to position [0, 0]
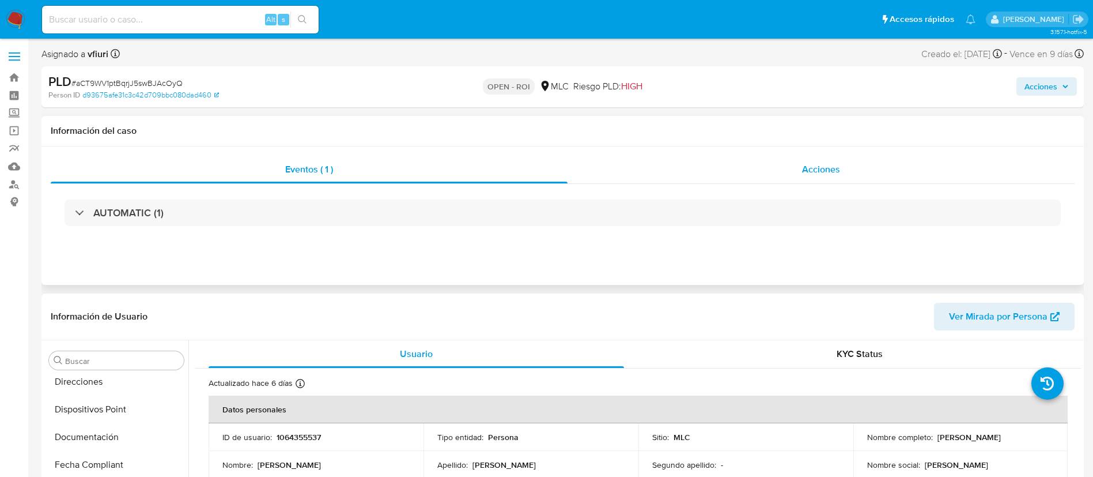
click at [859, 171] on div "Acciones" at bounding box center [821, 170] width 507 height 28
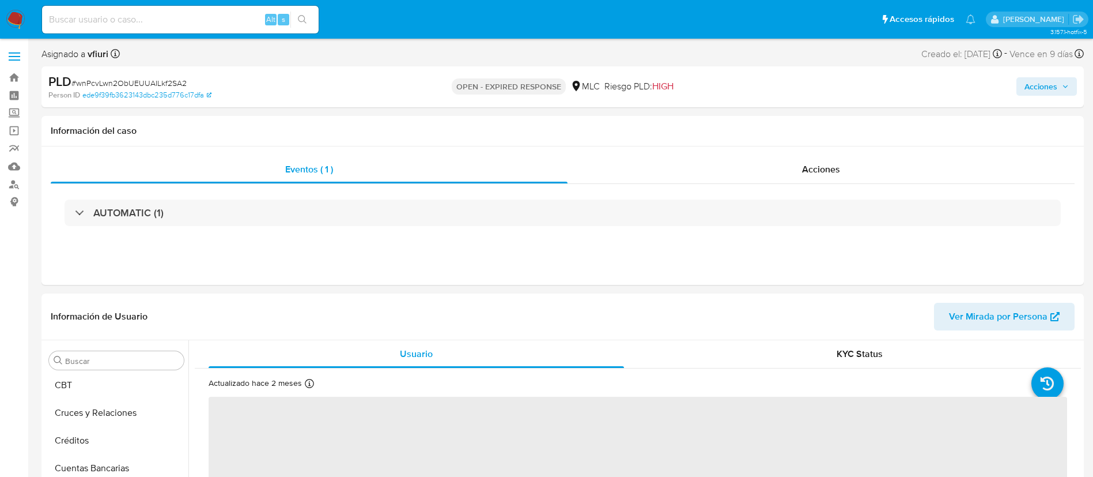
scroll to position [388, 0]
select select "10"
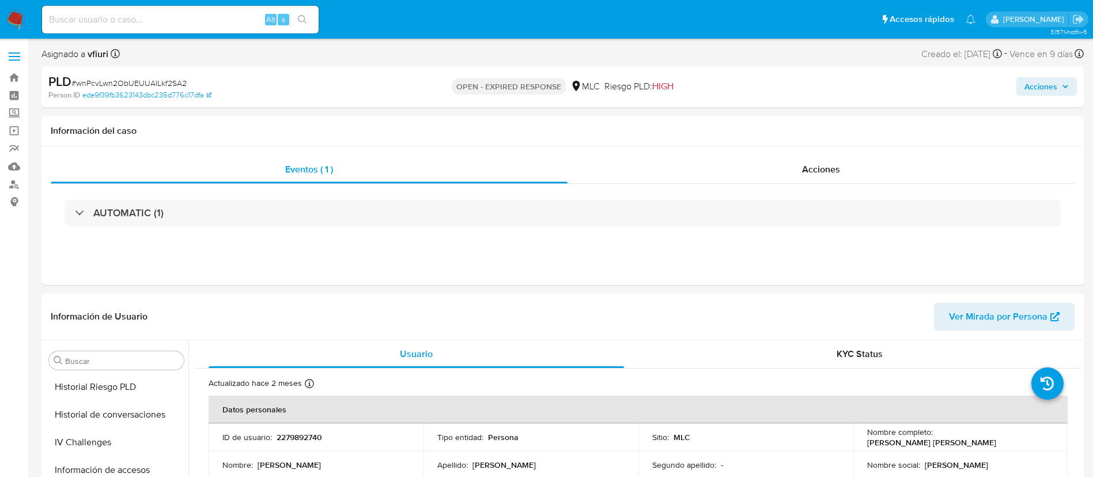
scroll to position [487, 0]
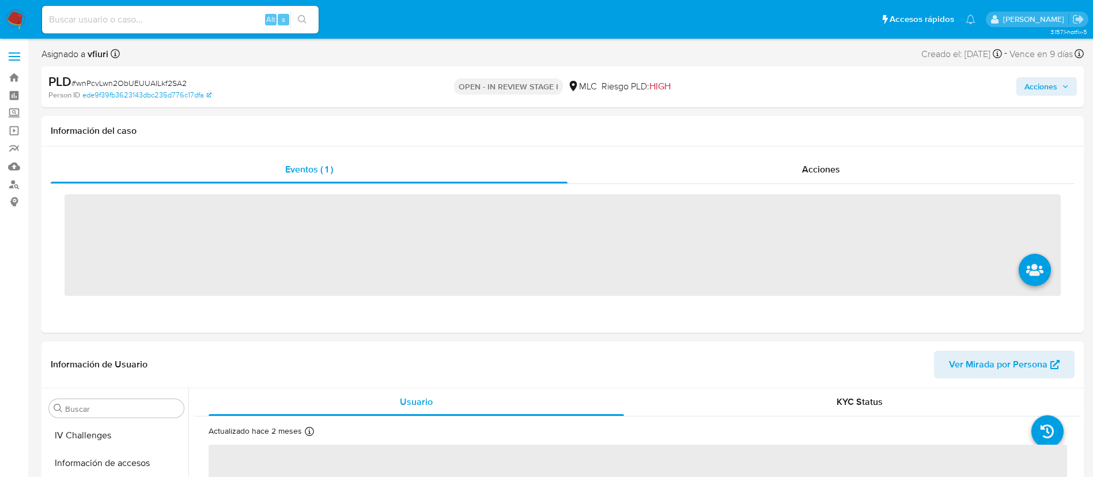
scroll to position [487, 0]
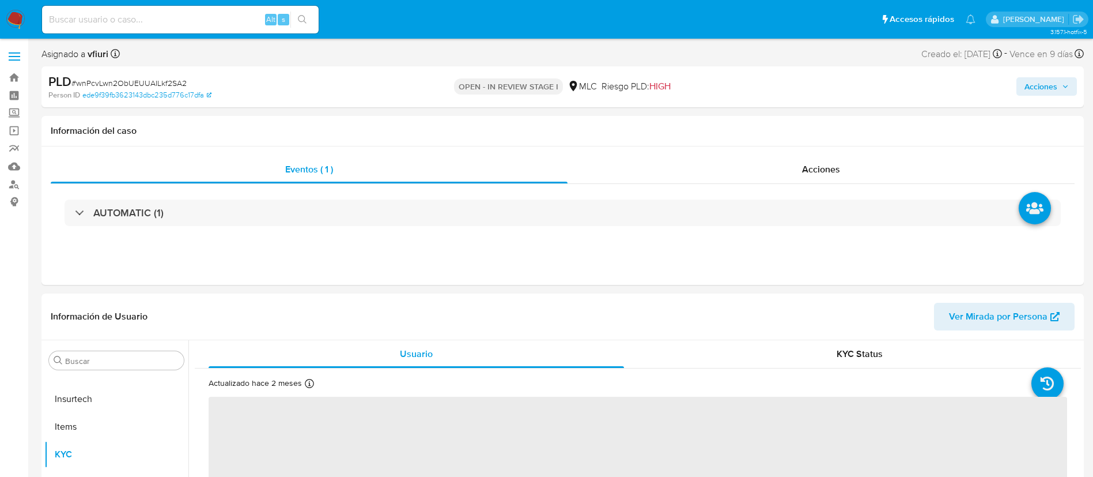
select select "10"
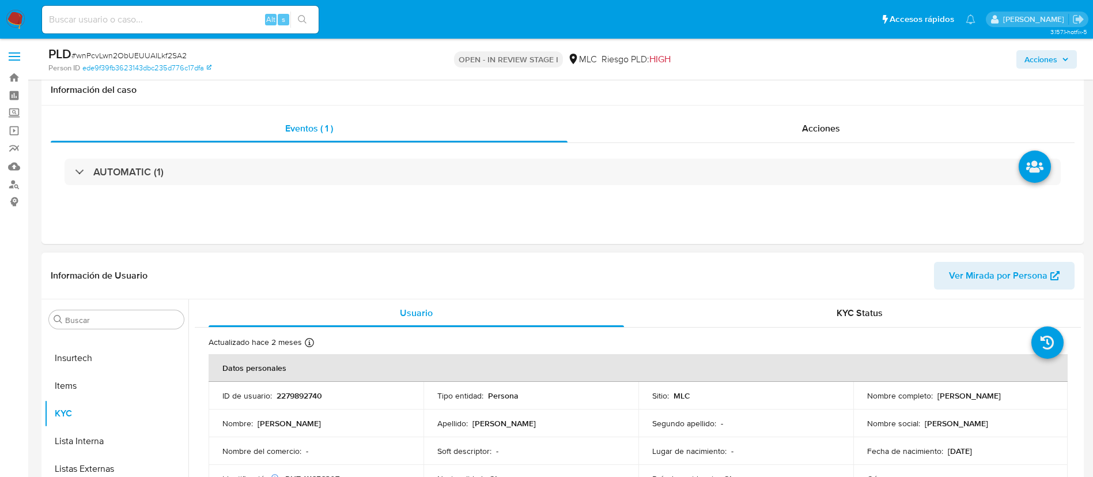
scroll to position [259, 0]
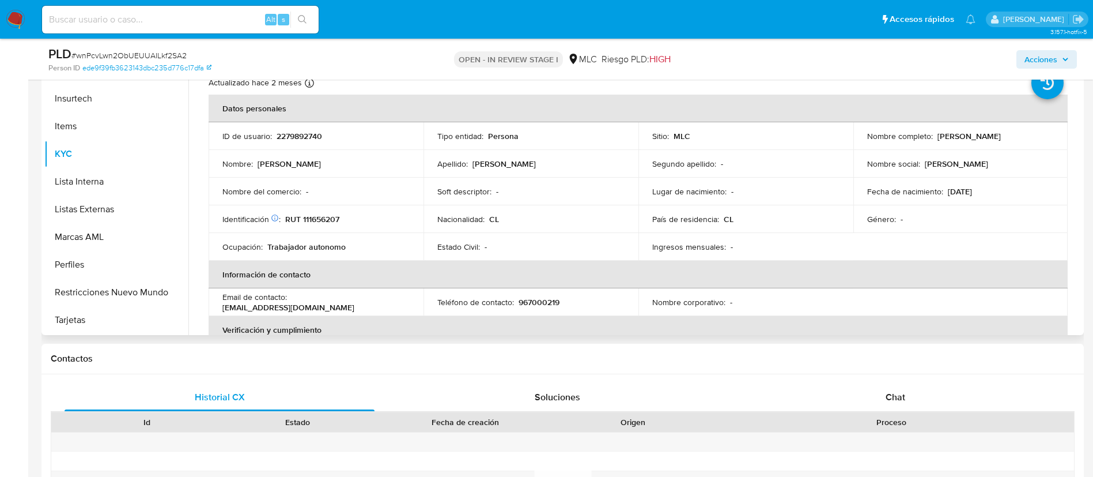
click at [318, 139] on p "2279892740" at bounding box center [300, 136] width 46 height 10
copy p "2279892740"
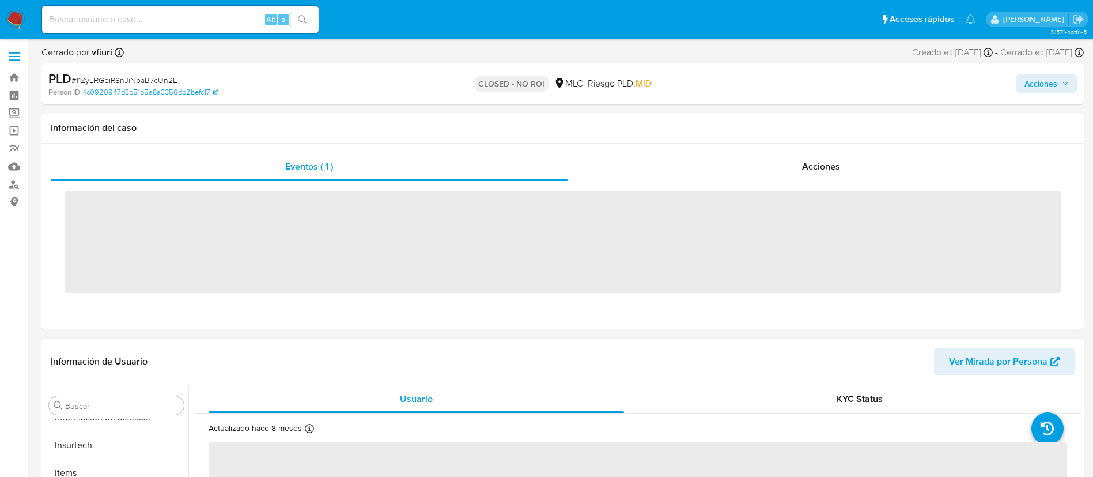
scroll to position [487, 0]
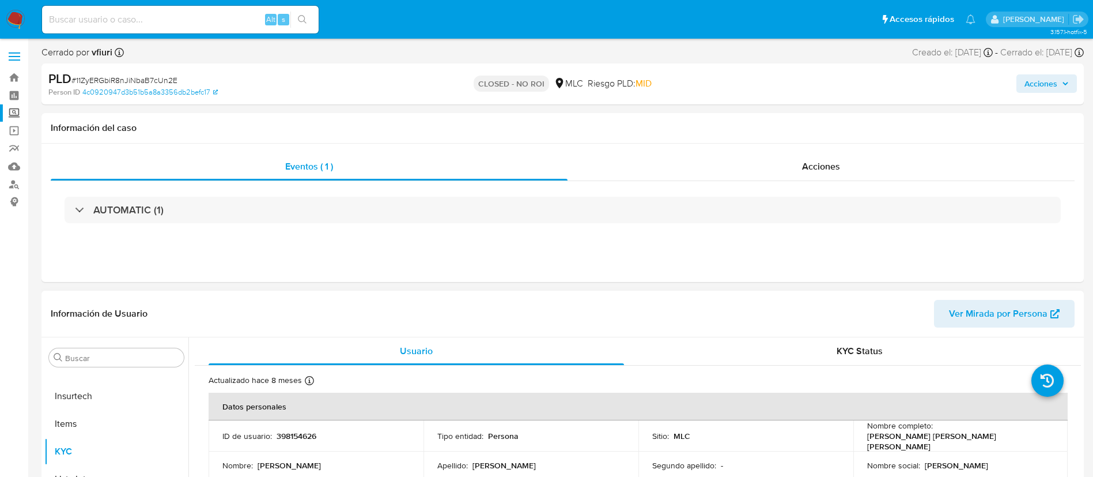
select select "10"
click at [14, 85] on link "Bandeja" at bounding box center [68, 78] width 137 height 18
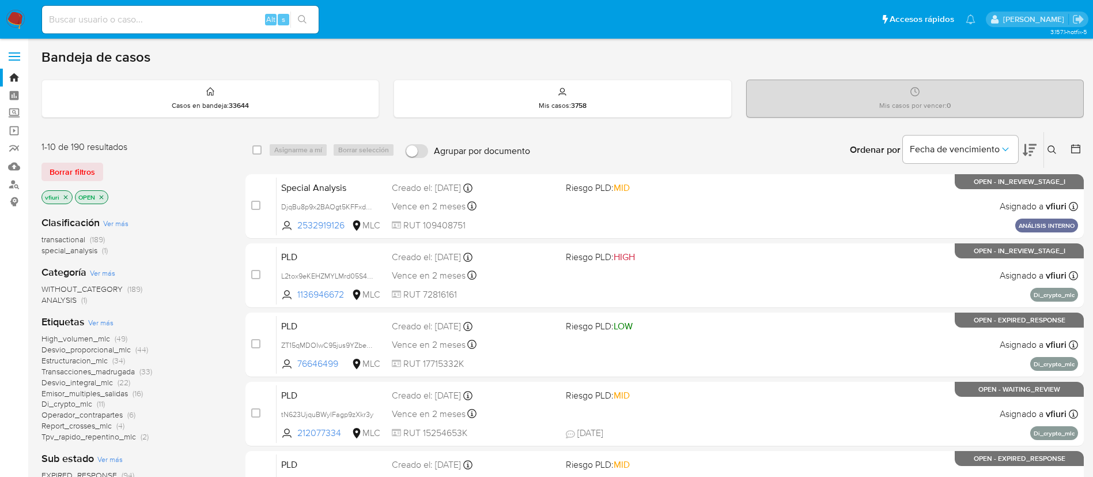
click at [1079, 153] on icon at bounding box center [1075, 148] width 9 height 9
click at [1080, 149] on icon at bounding box center [1076, 149] width 12 height 12
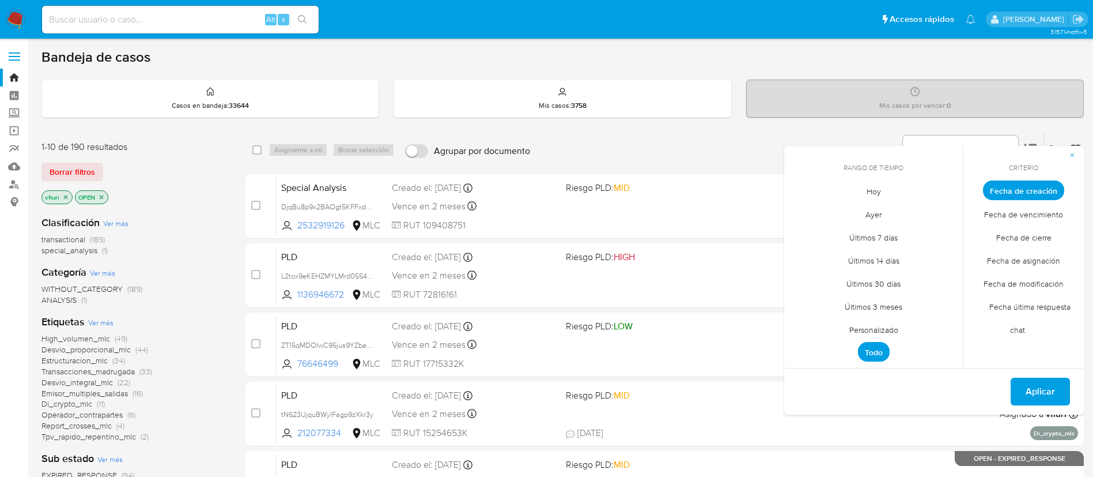
click at [864, 328] on span "Personalizado" at bounding box center [873, 330] width 73 height 24
click at [807, 209] on icon "Mes anterior" at bounding box center [802, 212] width 14 height 14
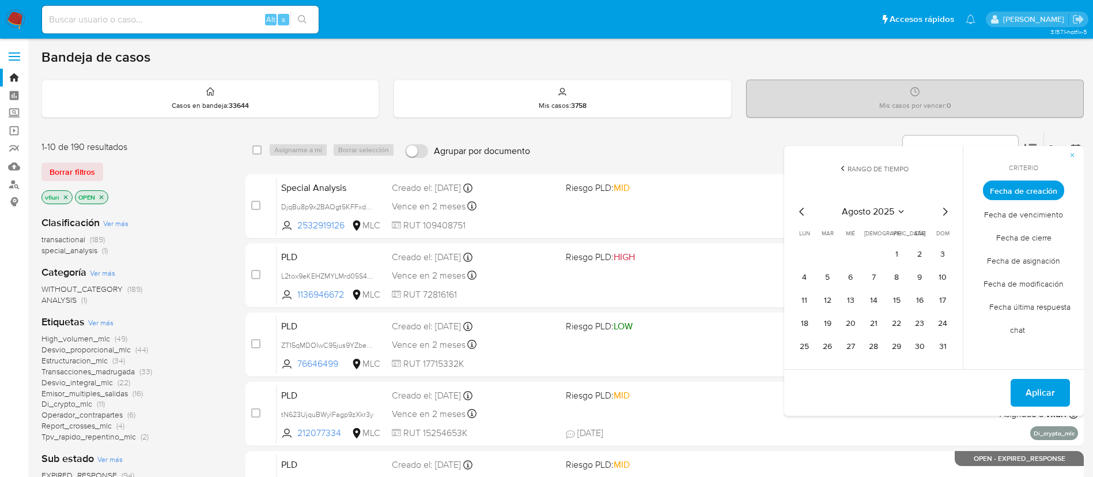
click at [807, 209] on icon "Mes anterior" at bounding box center [802, 212] width 14 height 14
click at [879, 303] on button "12" at bounding box center [873, 300] width 18 height 18
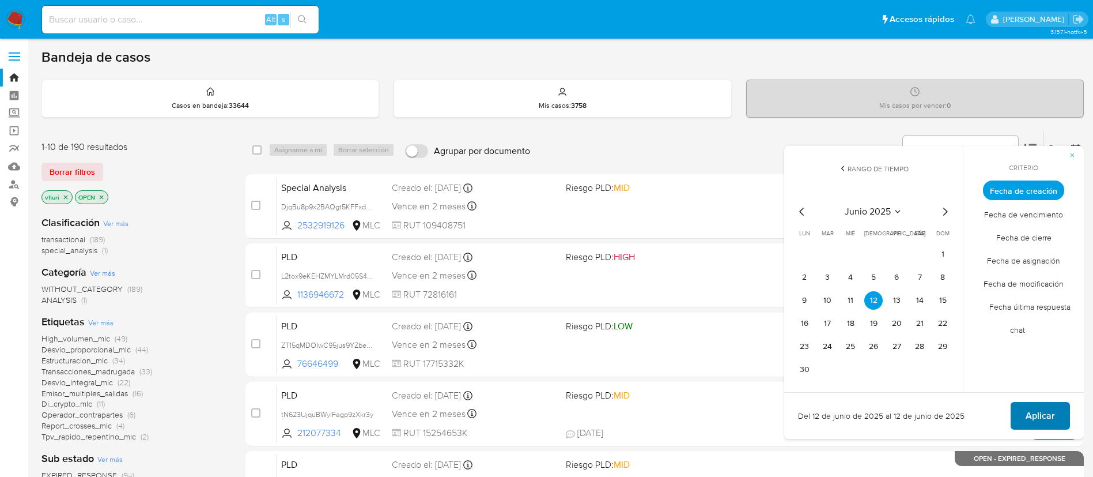
click at [1045, 407] on span "Aplicar" at bounding box center [1040, 415] width 29 height 25
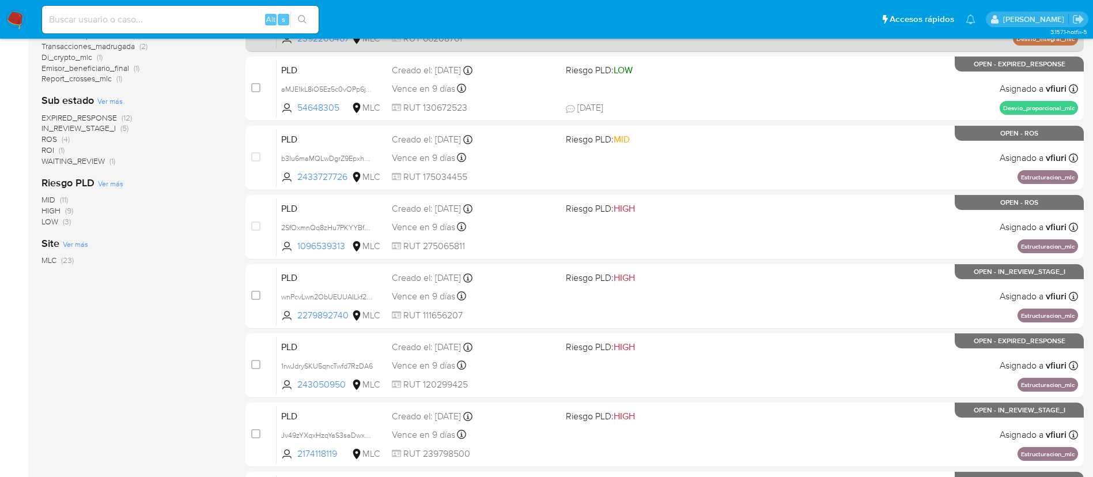
scroll to position [347, 0]
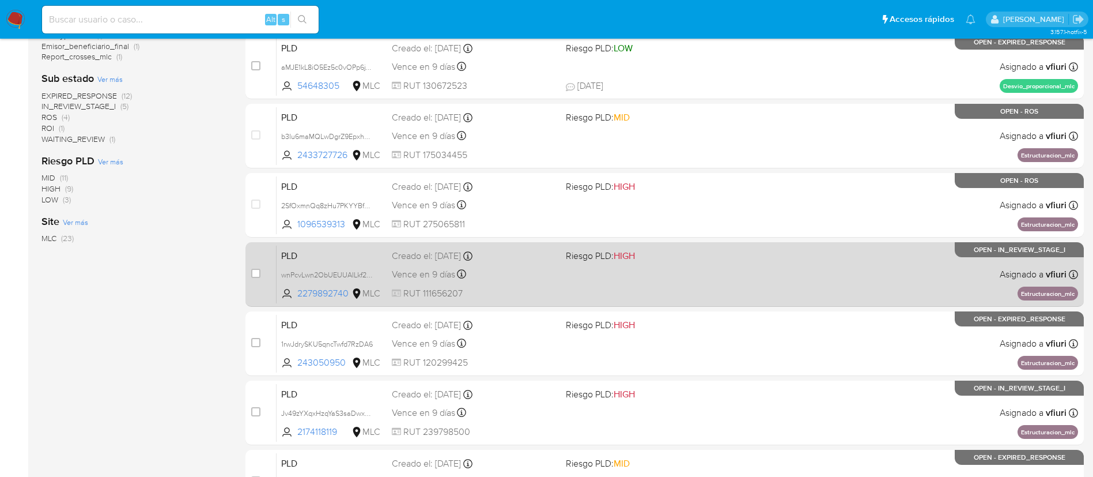
click at [534, 267] on div "Vence en 9 días Vence el 10/09/2025 06:07:04" at bounding box center [474, 274] width 165 height 16
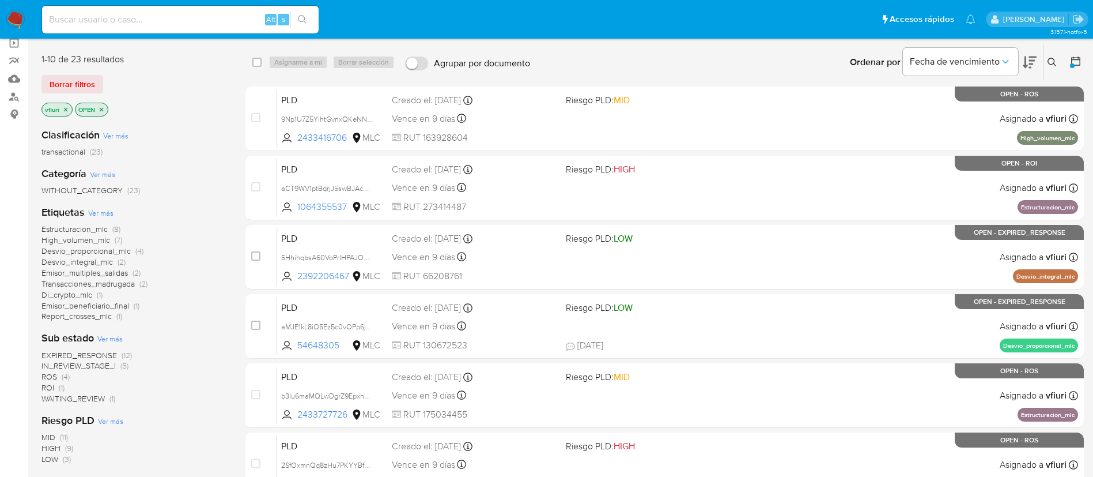
scroll to position [0, 0]
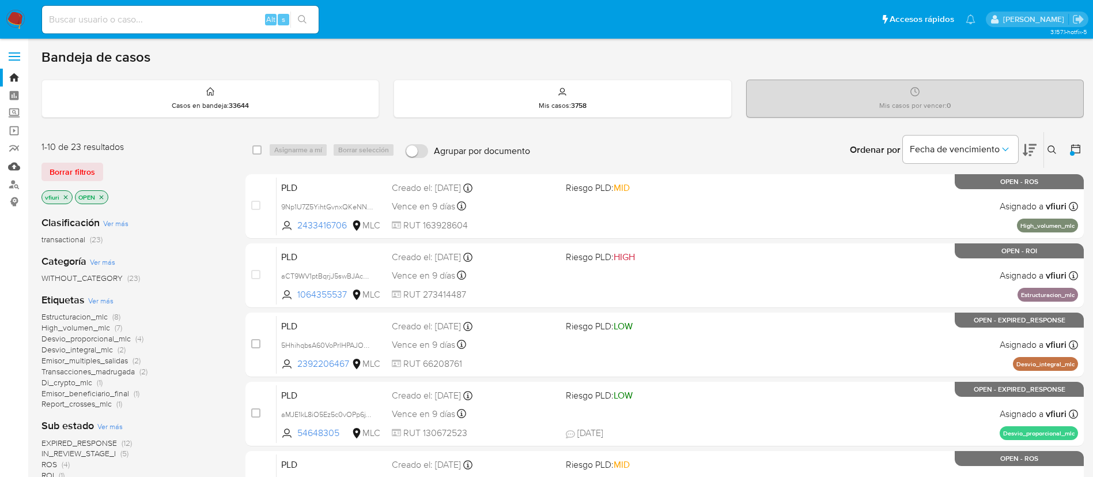
click at [23, 168] on link "Mulan" at bounding box center [68, 166] width 137 height 18
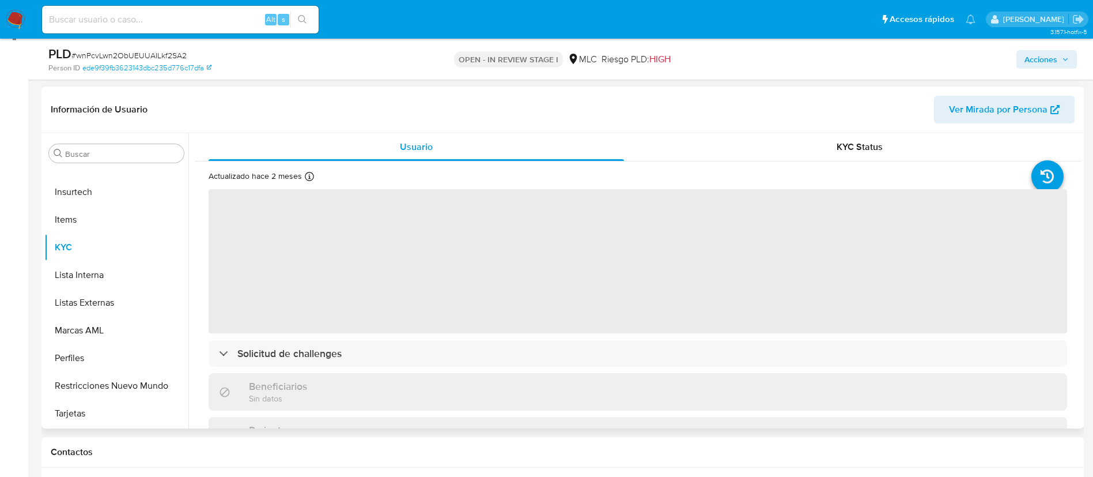
scroll to position [173, 0]
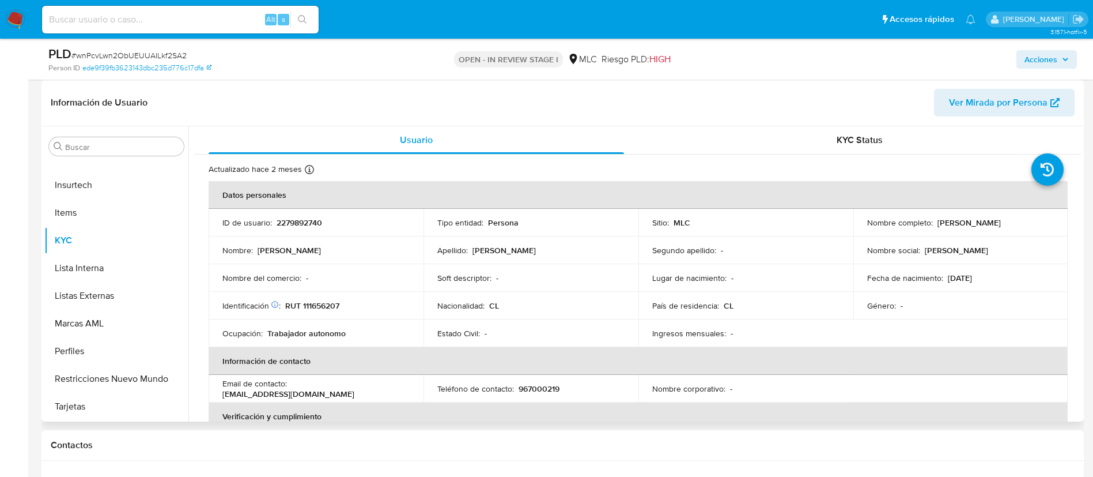
select select "10"
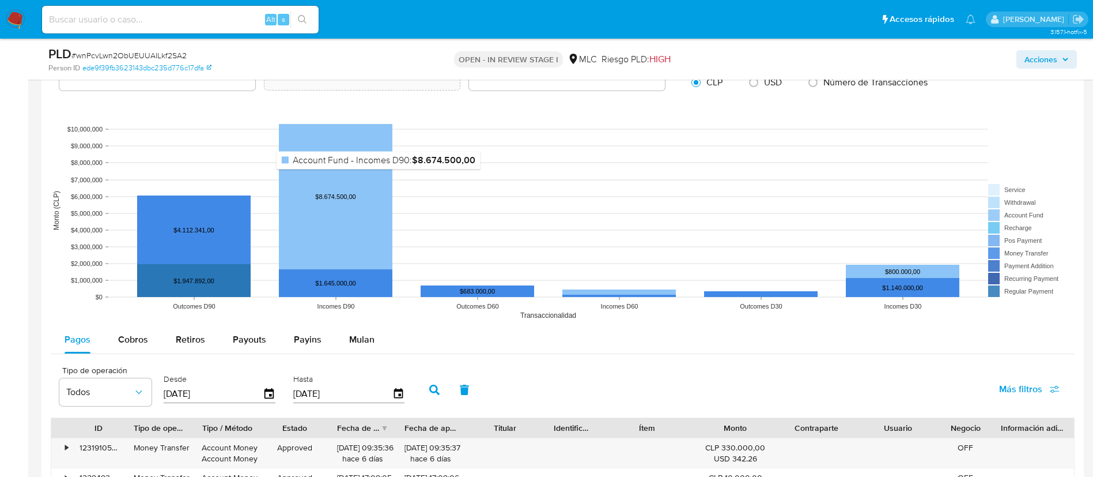
scroll to position [1210, 0]
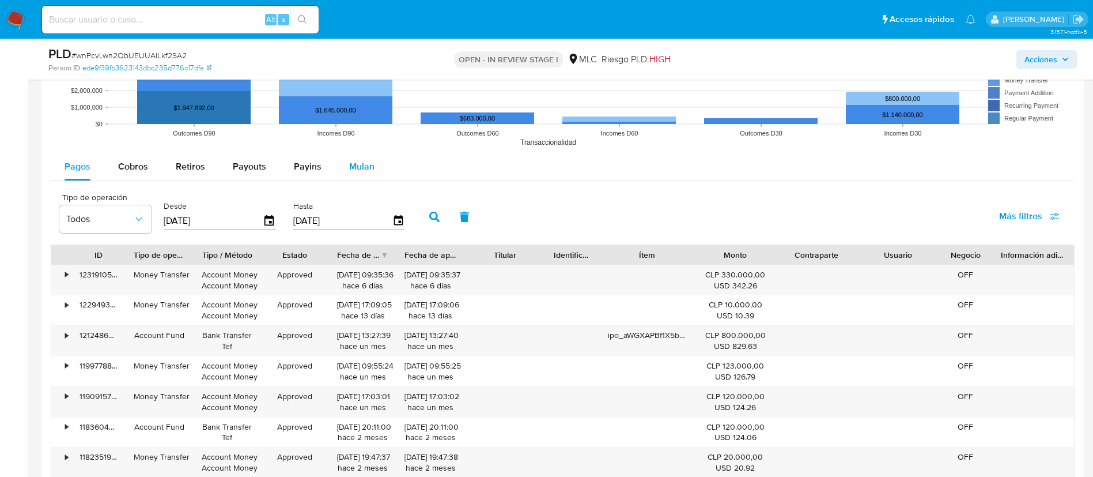
click at [355, 172] on span "Mulan" at bounding box center [361, 166] width 25 height 13
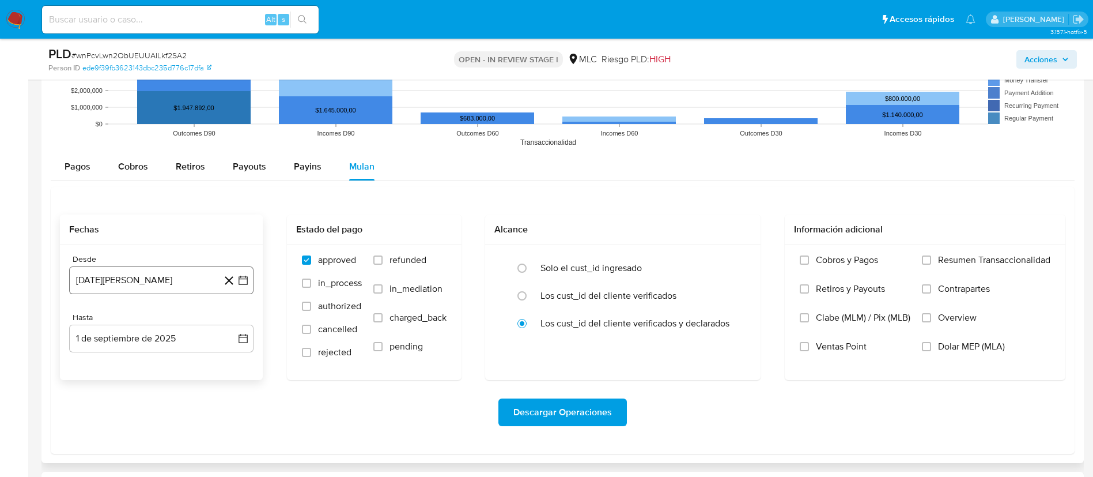
scroll to position [1297, 0]
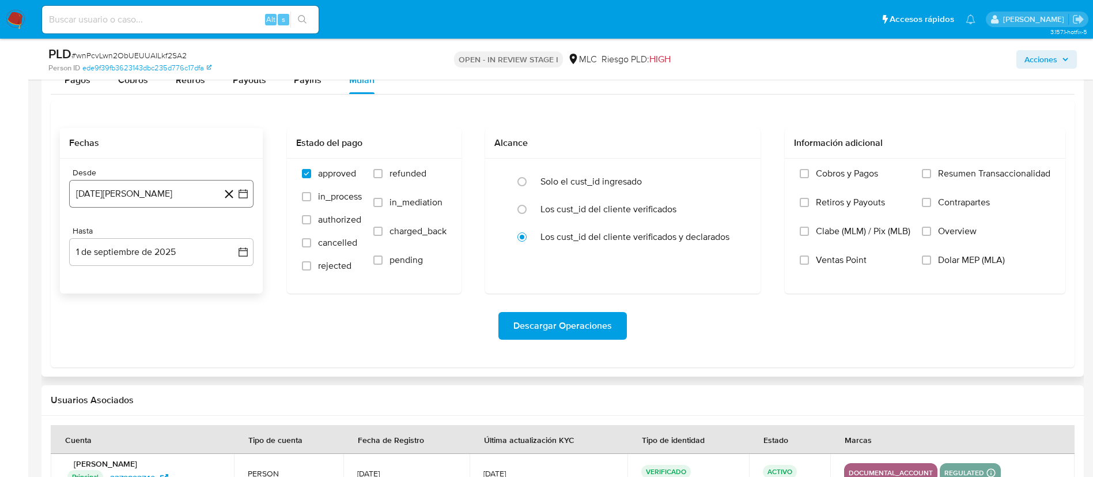
click at [240, 193] on icon "button" at bounding box center [243, 194] width 12 height 12
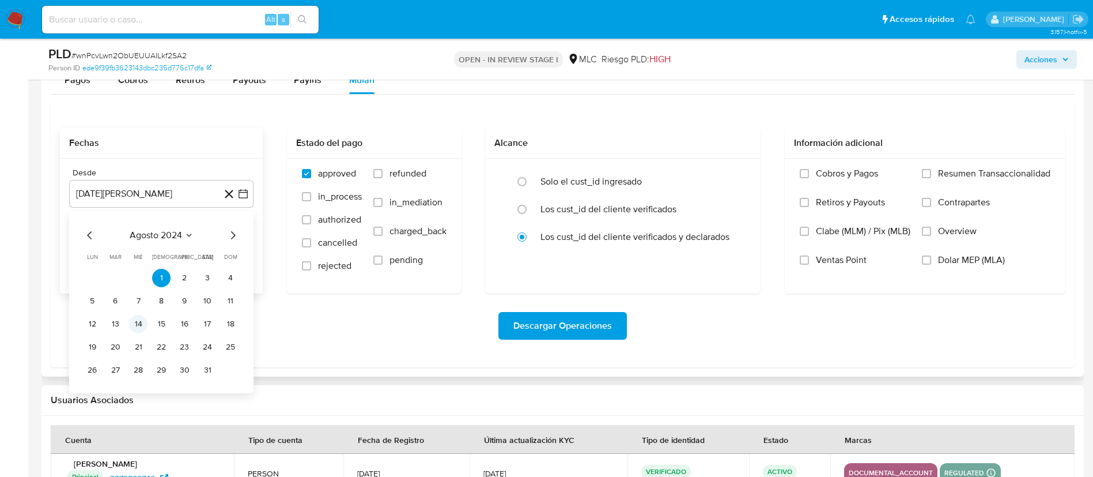
click at [139, 322] on button "14" at bounding box center [138, 324] width 18 height 18
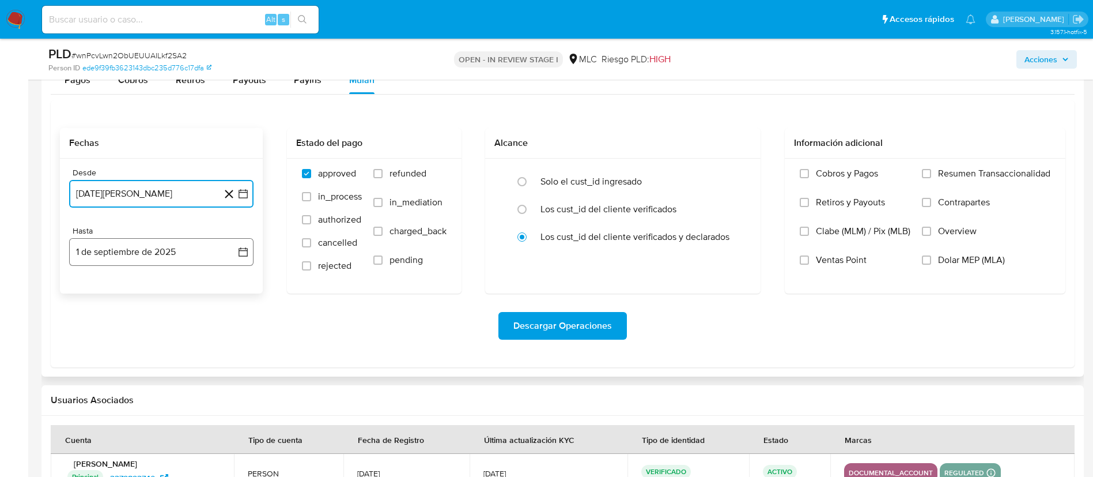
click at [242, 247] on icon "button" at bounding box center [243, 252] width 12 height 12
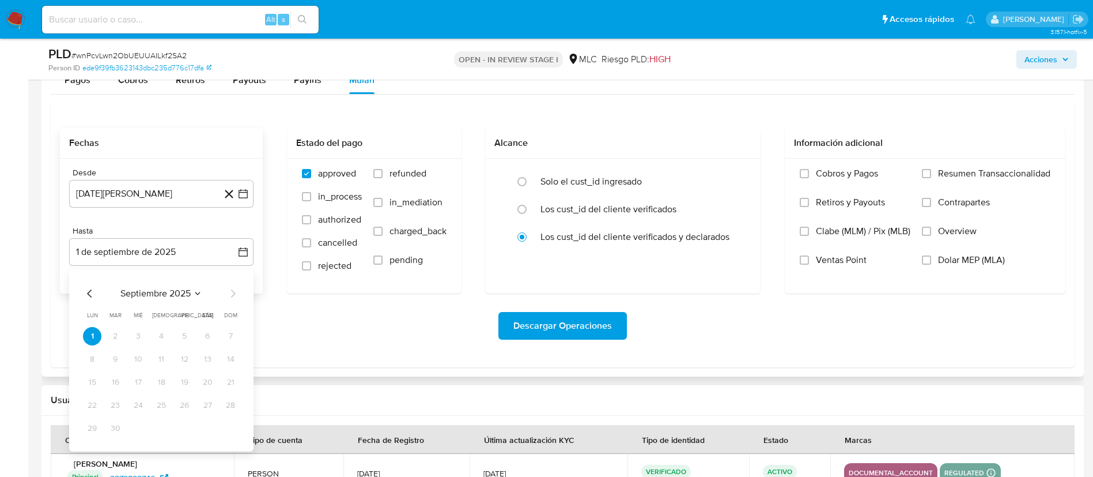
click at [81, 288] on div "septiembre 2025 septiembre 2025 lun lunes mar martes mié miércoles jue jueves v…" at bounding box center [161, 360] width 184 height 182
click at [88, 290] on icon "Mes anterior" at bounding box center [90, 293] width 14 height 14
click at [231, 300] on div "julio 2025 julio 2025 lun lunes mar martes mié miércoles jue jueves vie viernes…" at bounding box center [161, 361] width 157 height 151
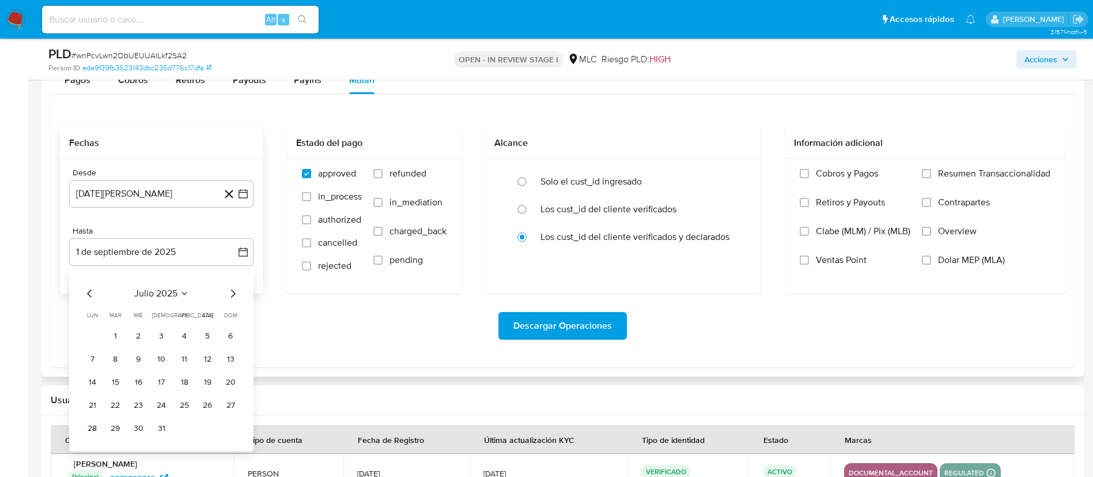
click at [233, 291] on icon "Mes siguiente" at bounding box center [233, 293] width 5 height 8
click at [100, 293] on div "septiembre 2025" at bounding box center [161, 293] width 157 height 14
click at [94, 294] on icon "Mes anterior" at bounding box center [90, 293] width 14 height 14
click at [142, 388] on button "13" at bounding box center [138, 382] width 18 height 18
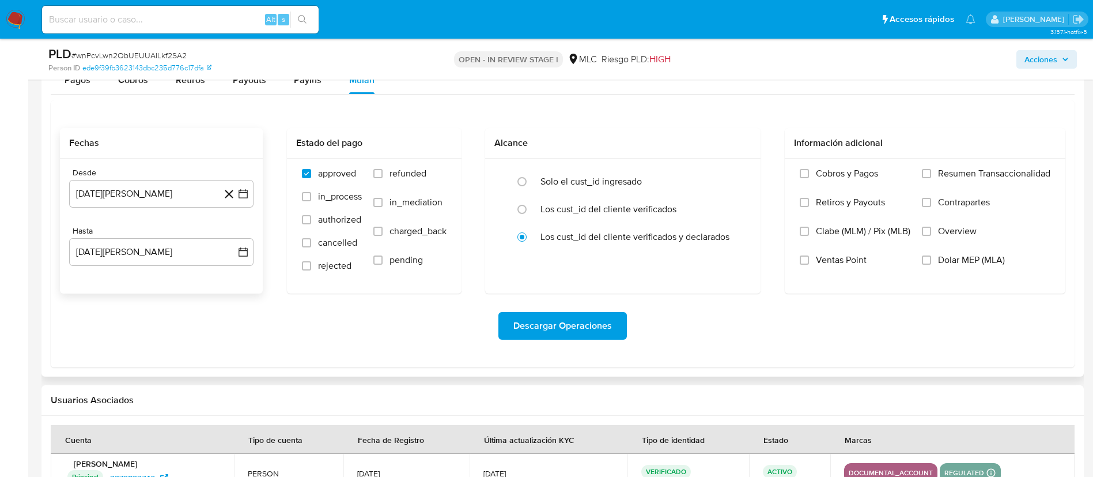
click at [142, 388] on div "Usuarios Asociados" at bounding box center [562, 400] width 1042 height 31
click at [549, 321] on span "Descargar Operaciones" at bounding box center [562, 325] width 99 height 25
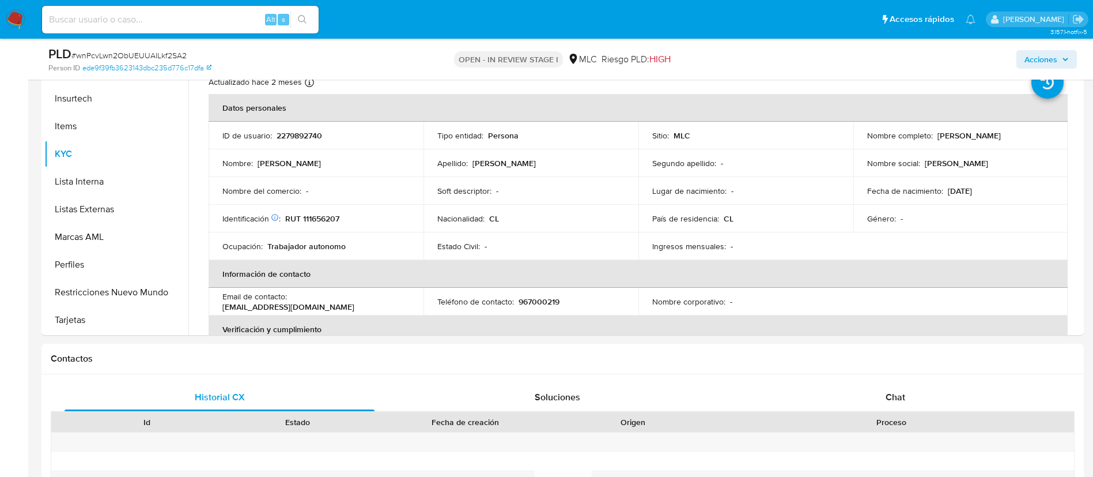
scroll to position [0, 0]
click at [298, 134] on p "2279892740" at bounding box center [300, 136] width 46 height 10
copy p "2279892740"
click at [288, 137] on p "2279892740" at bounding box center [300, 136] width 46 height 10
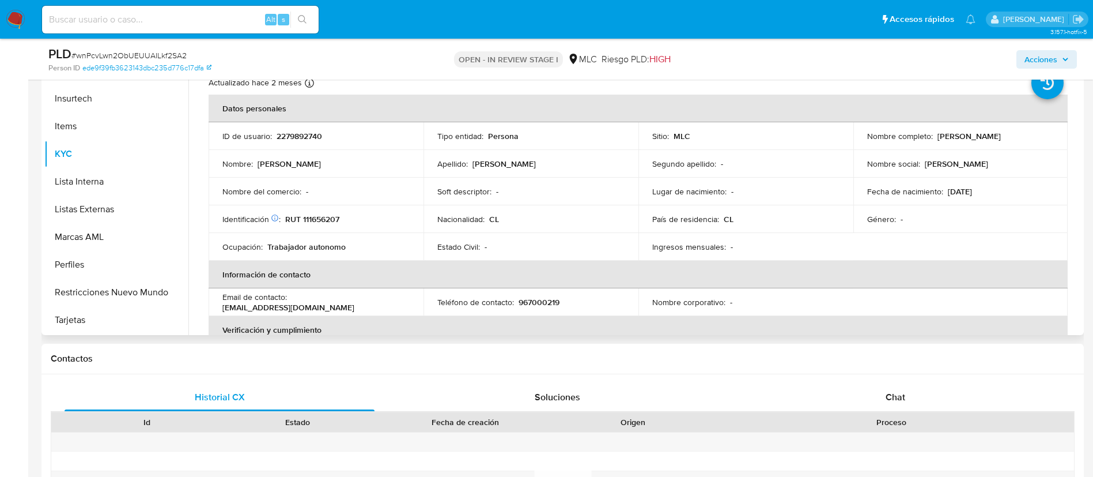
click at [311, 137] on p "2279892740" at bounding box center [300, 136] width 46 height 10
copy p "2279892740"
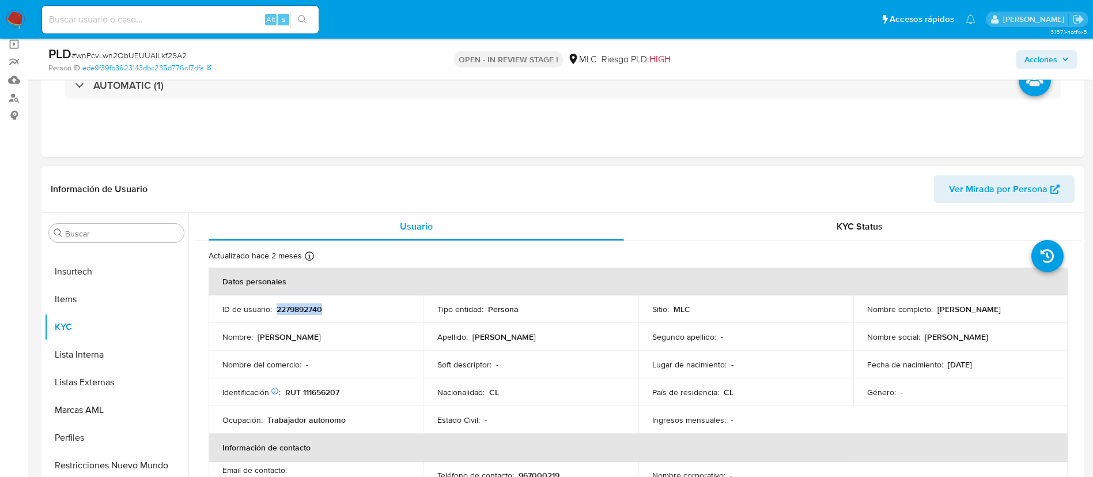
copy p "2279892740"
click at [106, 51] on span "# wnPcvLwn2ObUEUUAILkf2SA2" at bounding box center [128, 56] width 115 height 12
copy span "wnPcvLwn2ObUEUUAILkf2SA2"
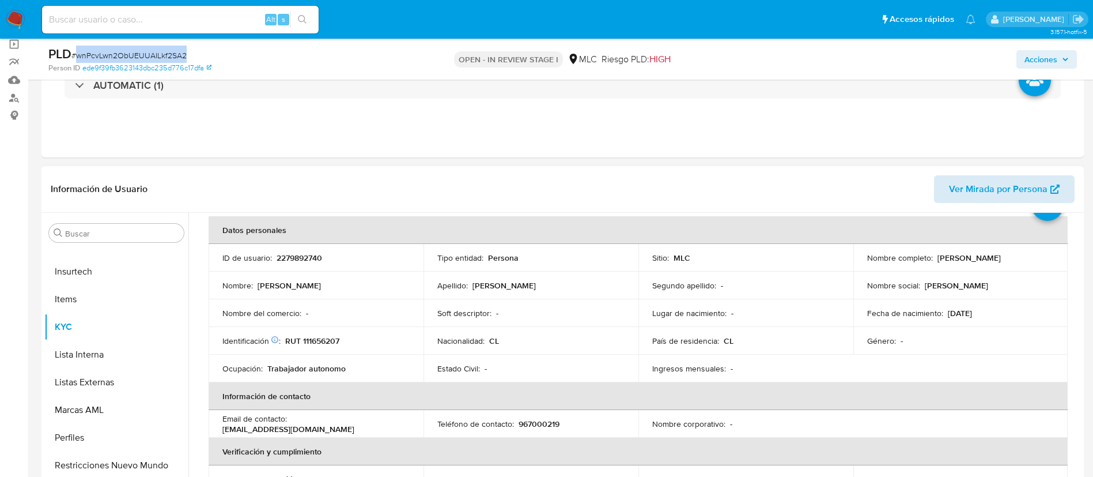
scroll to position [86, 0]
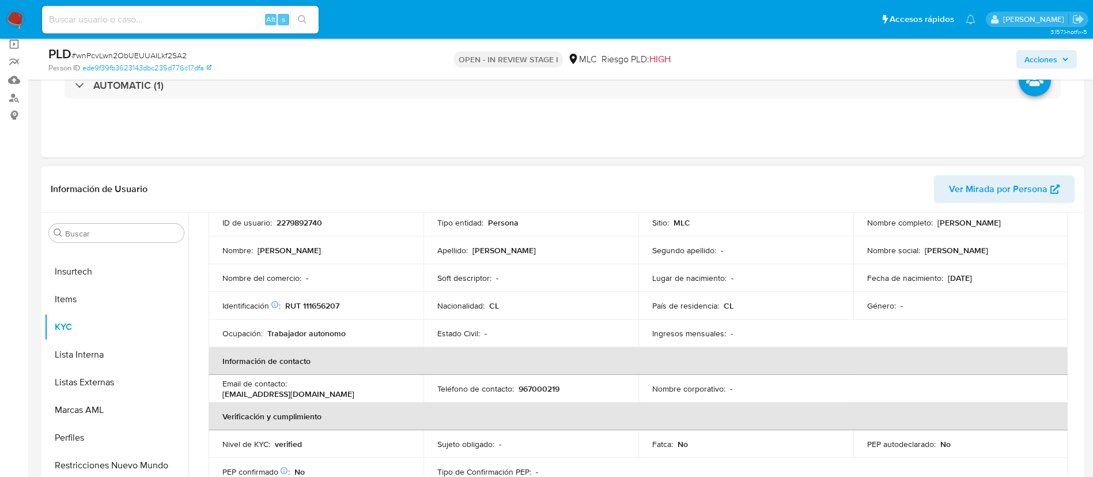
click at [325, 309] on p "RUT 111656207" at bounding box center [312, 305] width 54 height 10
copy p "111656207"
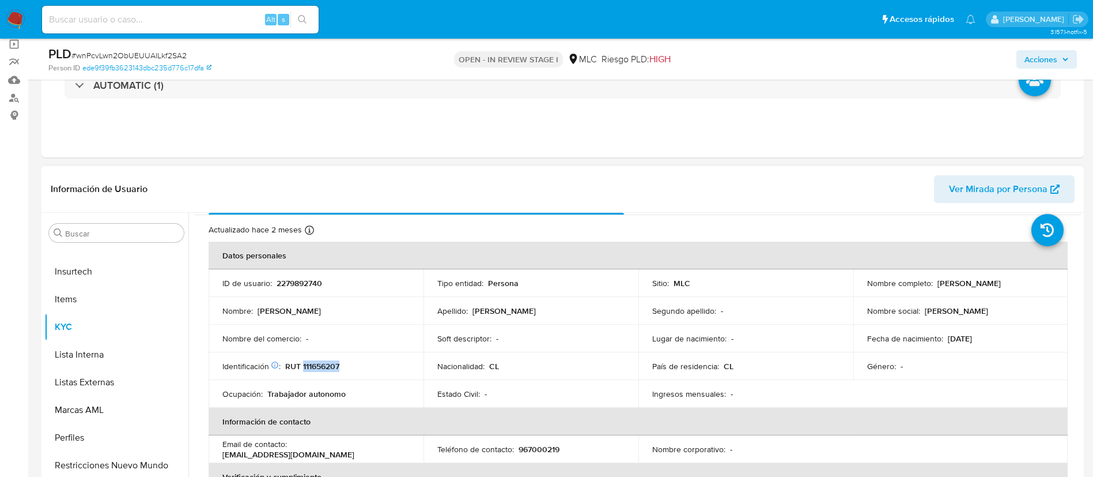
scroll to position [0, 0]
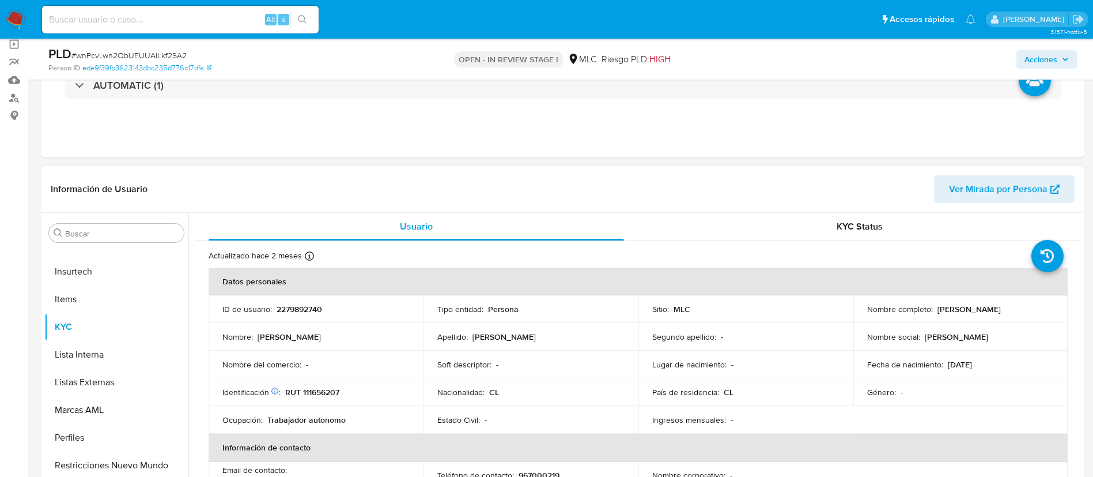
click at [393, 301] on td "ID de usuario : 2279892740" at bounding box center [316, 309] width 215 height 28
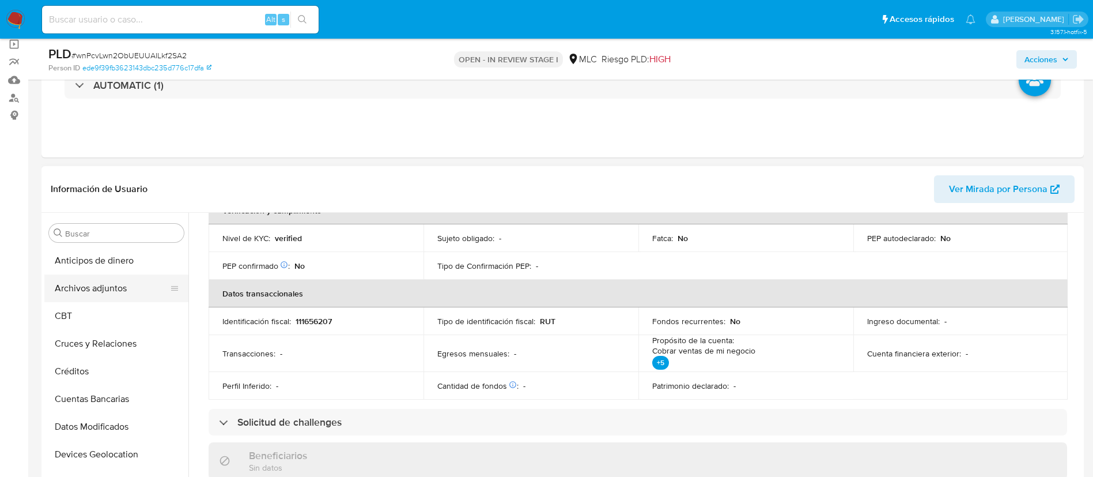
drag, startPoint x: 97, startPoint y: 342, endPoint x: 149, endPoint y: 281, distance: 80.5
click at [97, 342] on button "Cruces y Relaciones" at bounding box center [116, 344] width 144 height 28
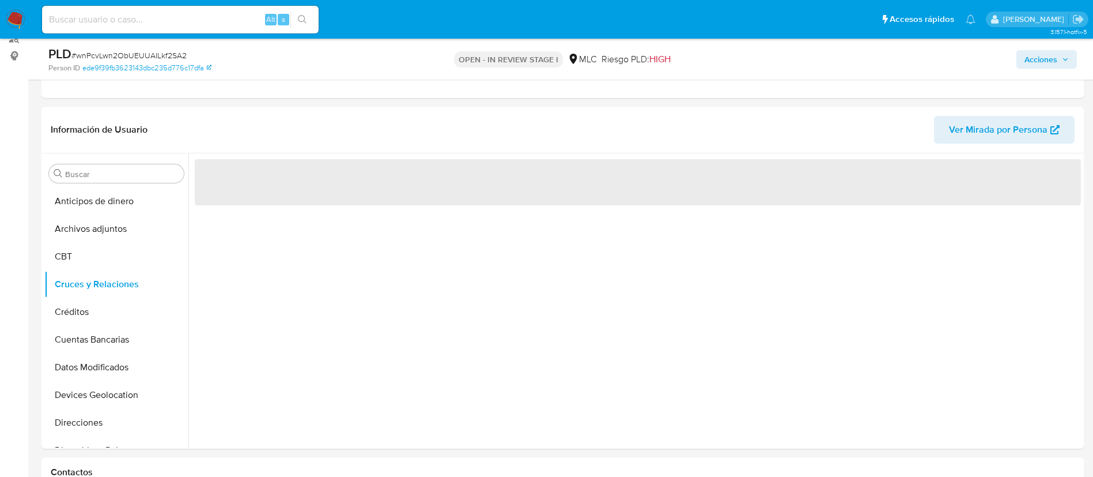
scroll to position [173, 0]
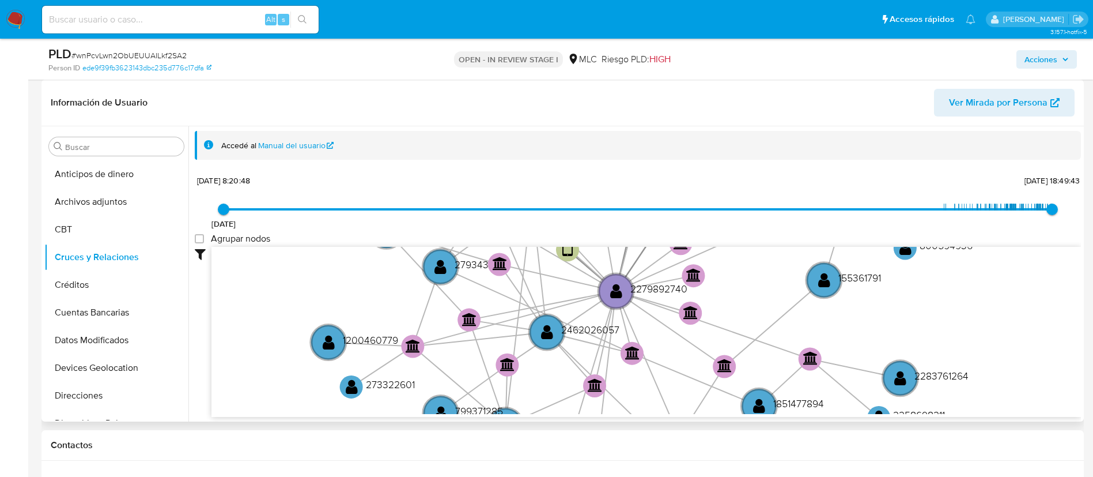
drag, startPoint x: 890, startPoint y: 118, endPoint x: 847, endPoint y: 100, distance: 46.5
click at [848, 103] on div "Información de Usuario Ver Mirada por Persona" at bounding box center [562, 103] width 1042 height 47
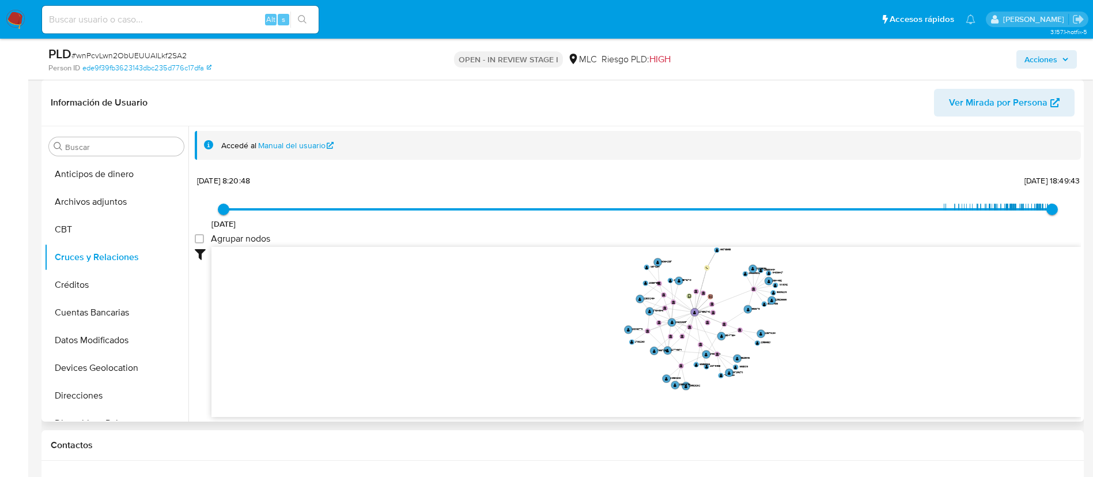
drag, startPoint x: 827, startPoint y: 303, endPoint x: 816, endPoint y: 318, distance: 18.6
click at [816, 318] on icon "user-2279892740  2279892740 device-67b63e8b7d10d71345e16680  person-ede9f39fb…" at bounding box center [646, 330] width 870 height 167
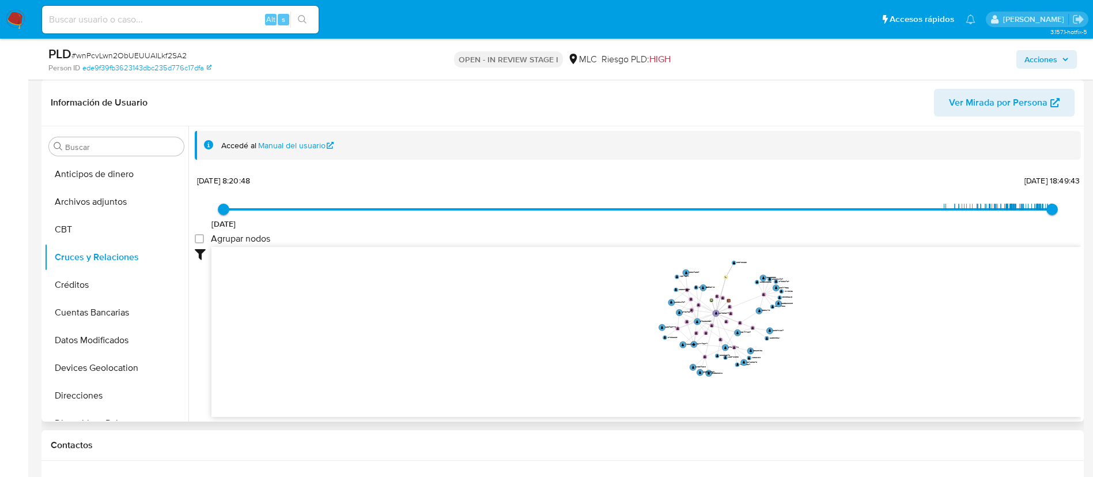
drag, startPoint x: 760, startPoint y: 320, endPoint x: 746, endPoint y: 320, distance: 13.3
click at [746, 320] on icon "user-2279892740  2279892740 device-67b63e8b7d10d71345e16680  person-ede9f39fb…" at bounding box center [646, 330] width 870 height 167
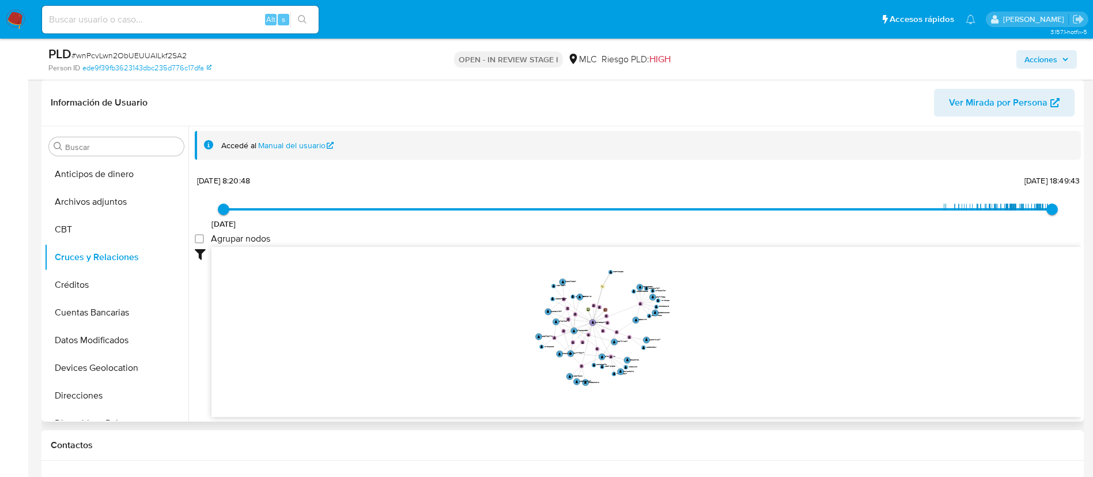
drag, startPoint x: 898, startPoint y: 315, endPoint x: 788, endPoint y: 324, distance: 111.0
click at [788, 324] on icon "user-2279892740  2279892740 device-67b63e8b7d10d71345e16680  person-ede9f39fb…" at bounding box center [646, 330] width 870 height 167
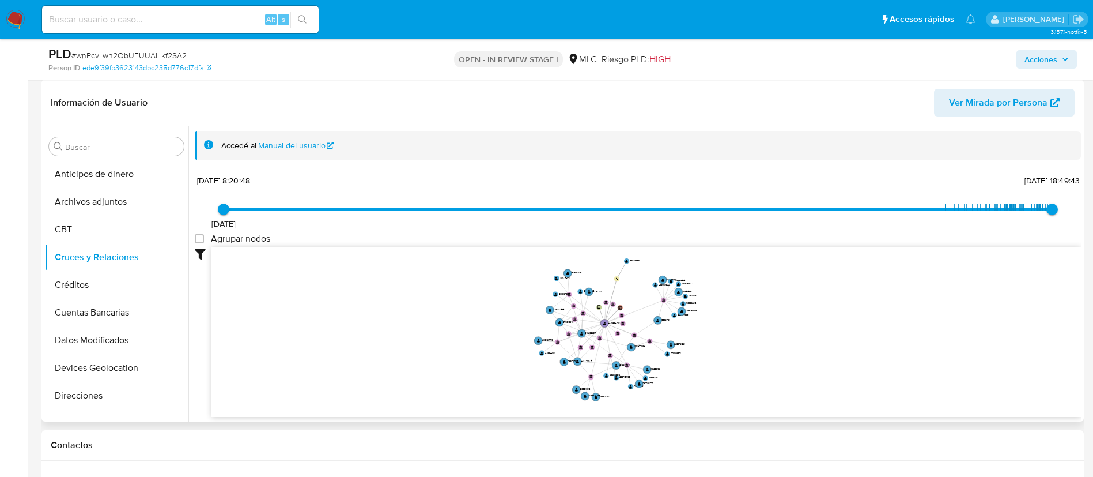
drag, startPoint x: 788, startPoint y: 322, endPoint x: 845, endPoint y: 323, distance: 57.1
click at [845, 323] on icon "user-2279892740  2279892740 device-67b63e8b7d10d71345e16680  person-ede9f39fb…" at bounding box center [646, 330] width 870 height 167
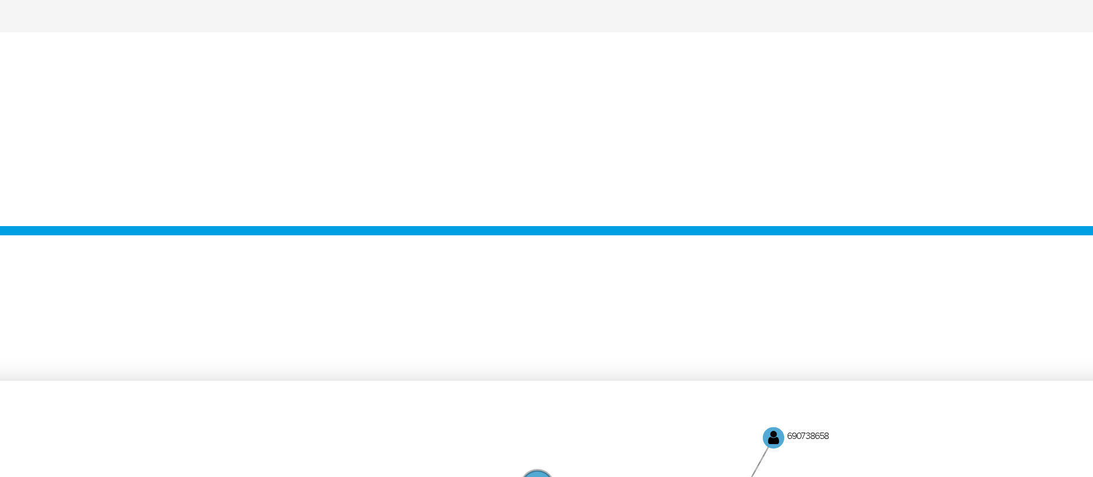
scroll to position [1, 0]
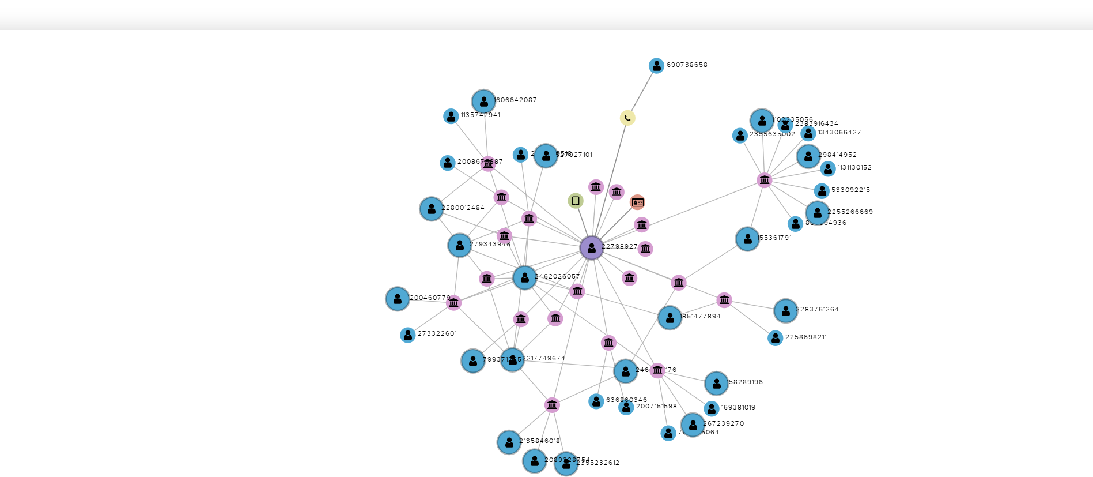
drag, startPoint x: 683, startPoint y: 303, endPoint x: 653, endPoint y: 293, distance: 31.2
click at [653, 293] on icon "user-2279892740  2279892740 device-67b63e8b7d10d71345e16680  person-ede9f39fb…" at bounding box center [646, 328] width 870 height 167
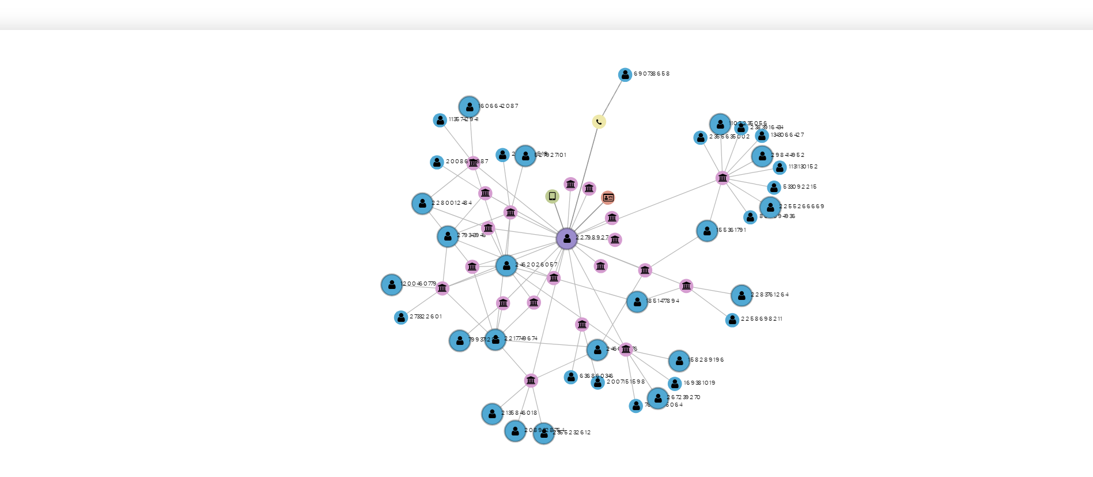
drag, startPoint x: 654, startPoint y: 301, endPoint x: 642, endPoint y: 301, distance: 12.1
click at [642, 301] on icon "user-2279892740  2279892740 device-67b63e8b7d10d71345e16680  person-ede9f39fb…" at bounding box center [646, 328] width 870 height 167
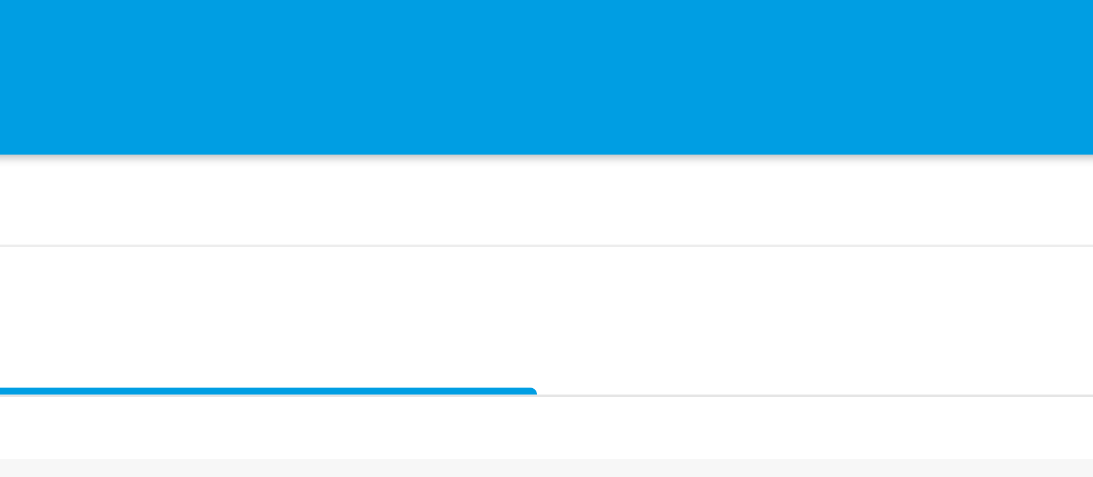
scroll to position [0, 0]
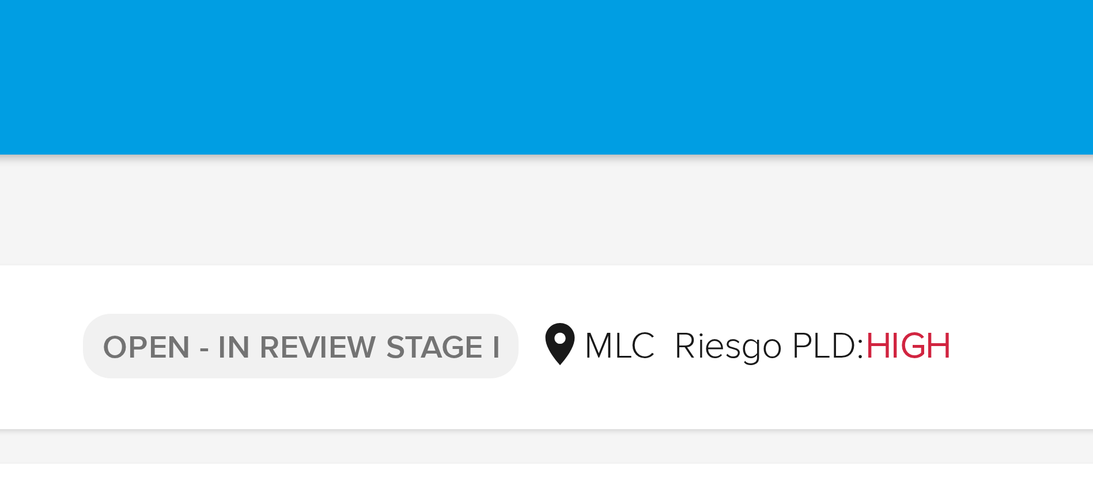
drag, startPoint x: 709, startPoint y: 263, endPoint x: 708, endPoint y: 8, distance: 255.3
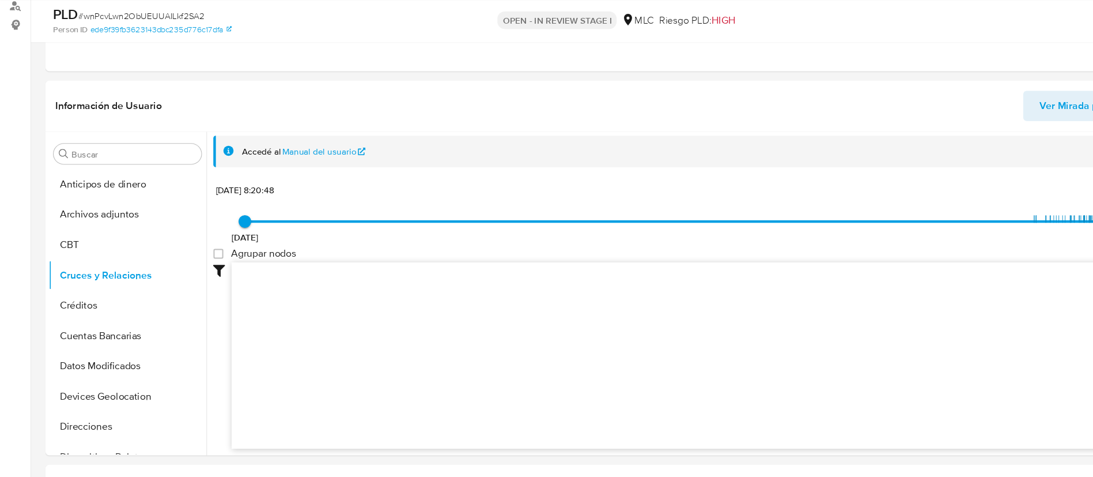
scroll to position [275, 0]
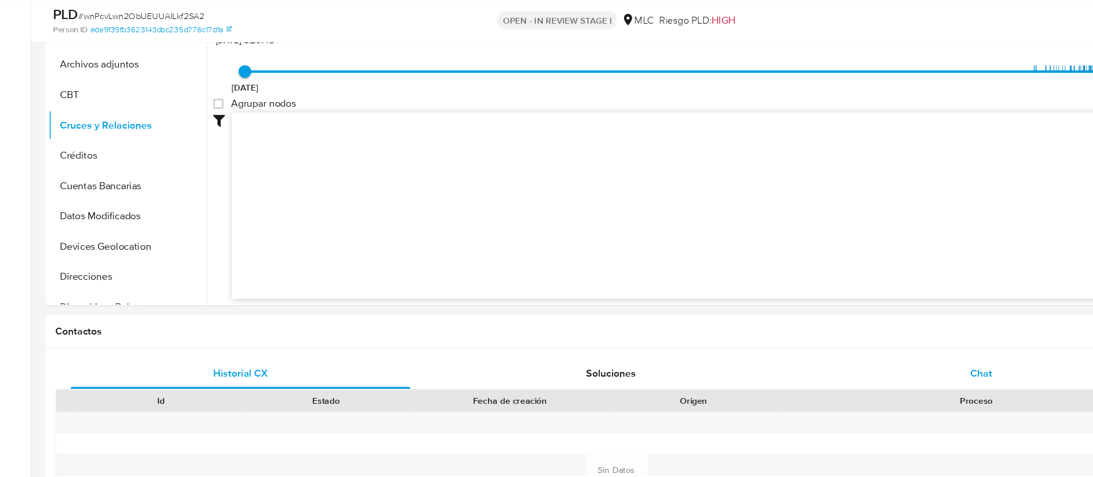
click at [897, 376] on span "Chat" at bounding box center [896, 381] width 20 height 13
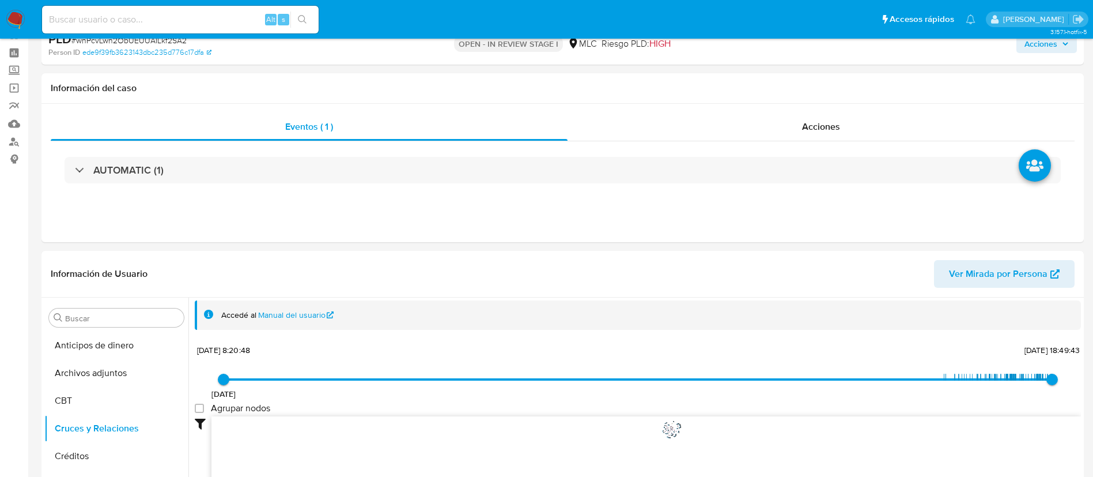
scroll to position [0, 0]
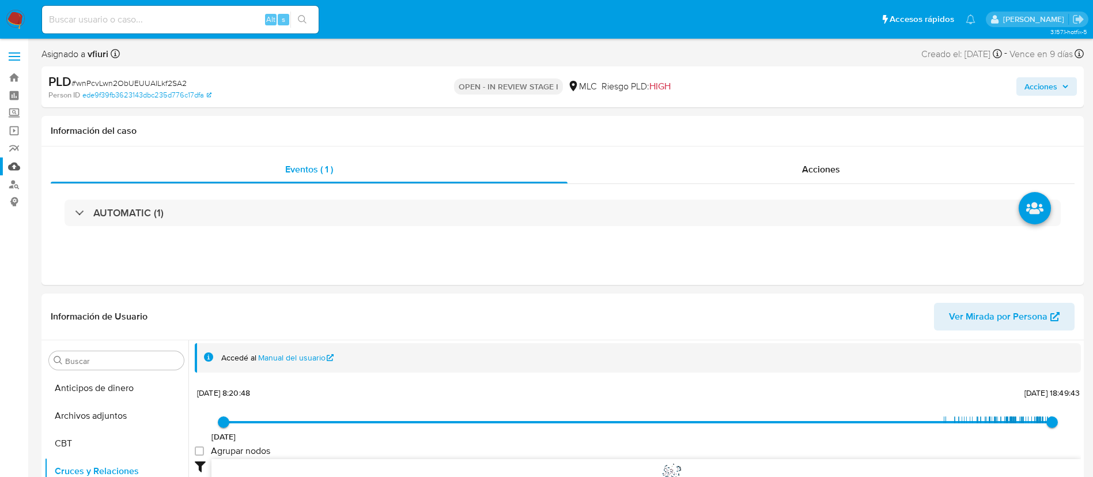
click at [9, 168] on link "Mulan" at bounding box center [68, 166] width 137 height 18
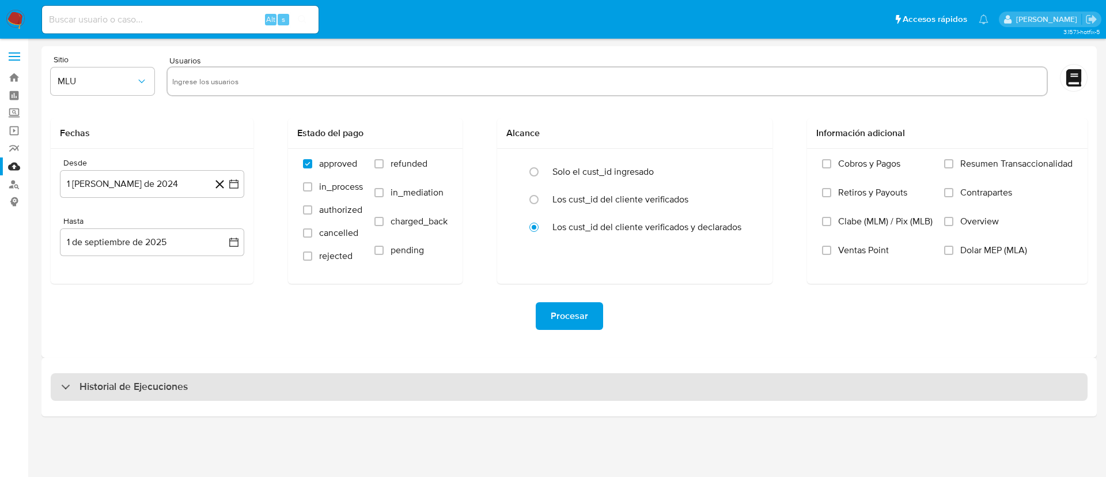
click at [176, 383] on h3 "Historial de Ejecuciones" at bounding box center [134, 387] width 108 height 14
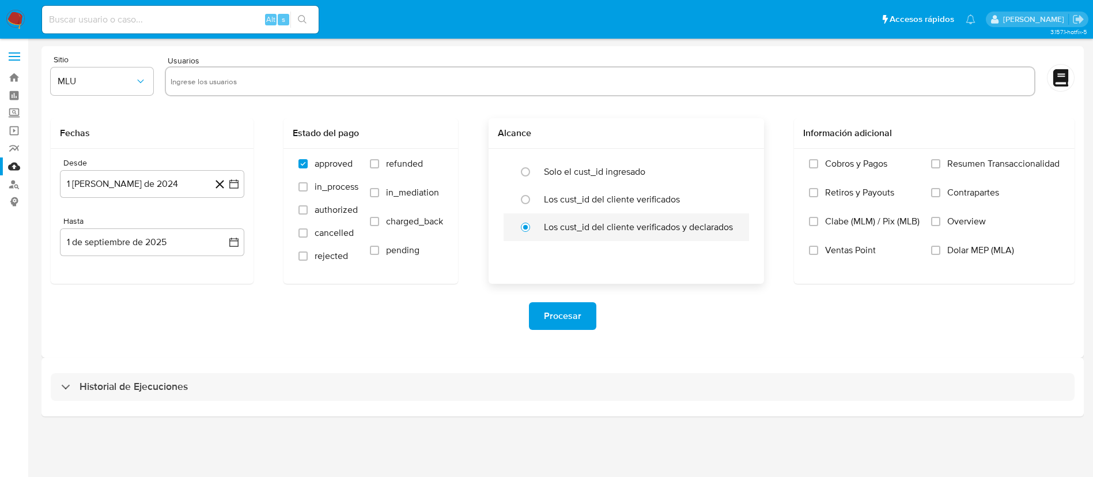
select select "10"
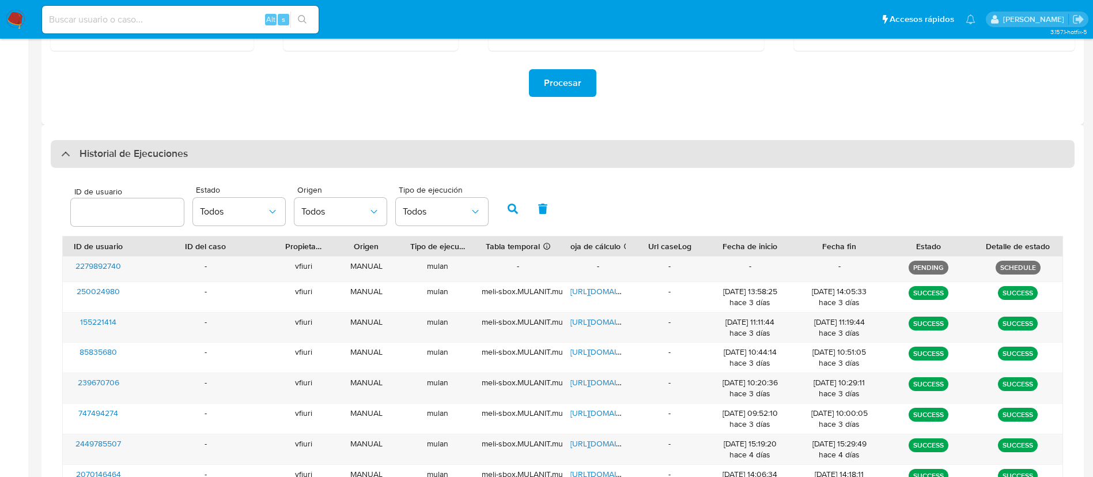
scroll to position [259, 0]
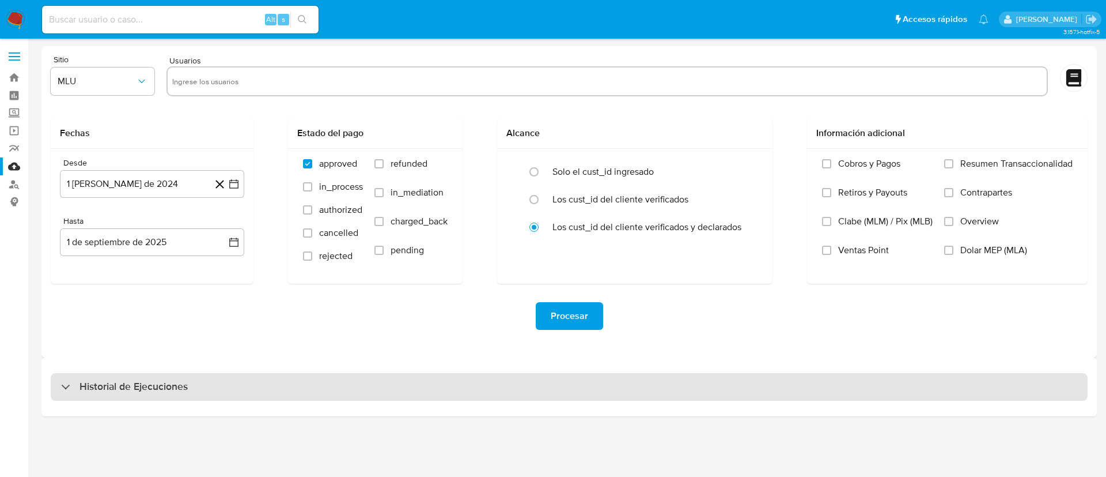
click at [145, 380] on h3 "Historial de Ejecuciones" at bounding box center [134, 387] width 108 height 14
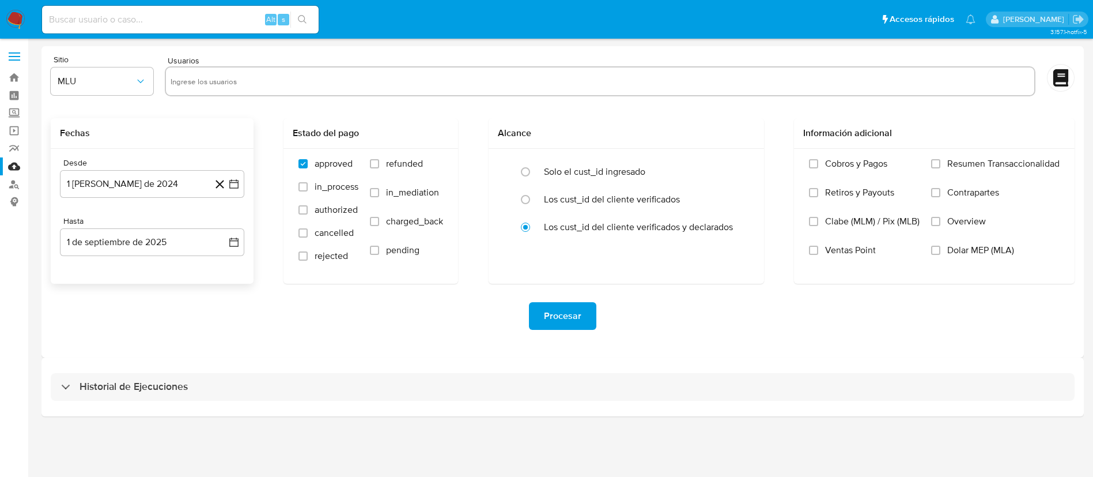
select select "10"
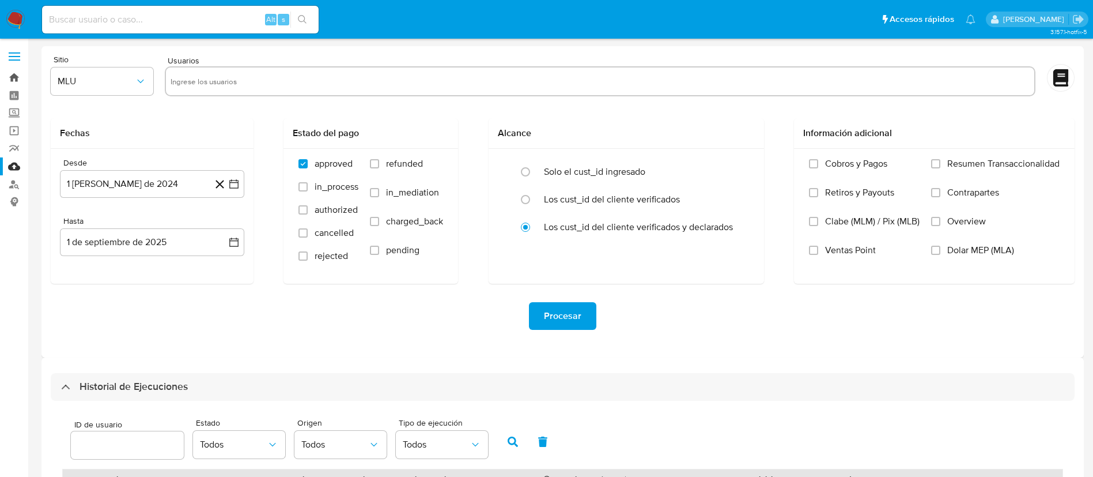
click at [13, 70] on link "Bandeja" at bounding box center [68, 78] width 137 height 18
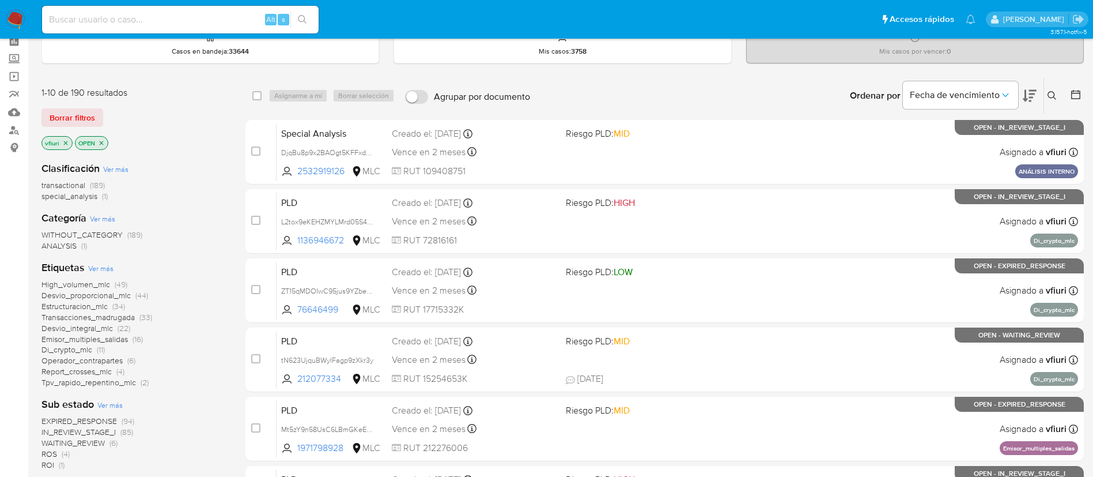
scroll to position [433, 0]
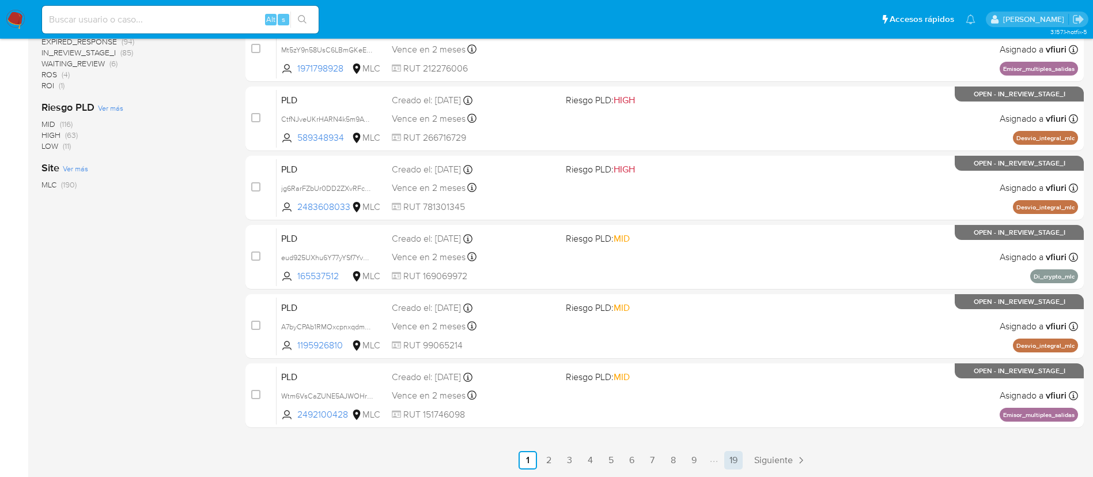
click at [728, 463] on link "19" at bounding box center [733, 460] width 18 height 18
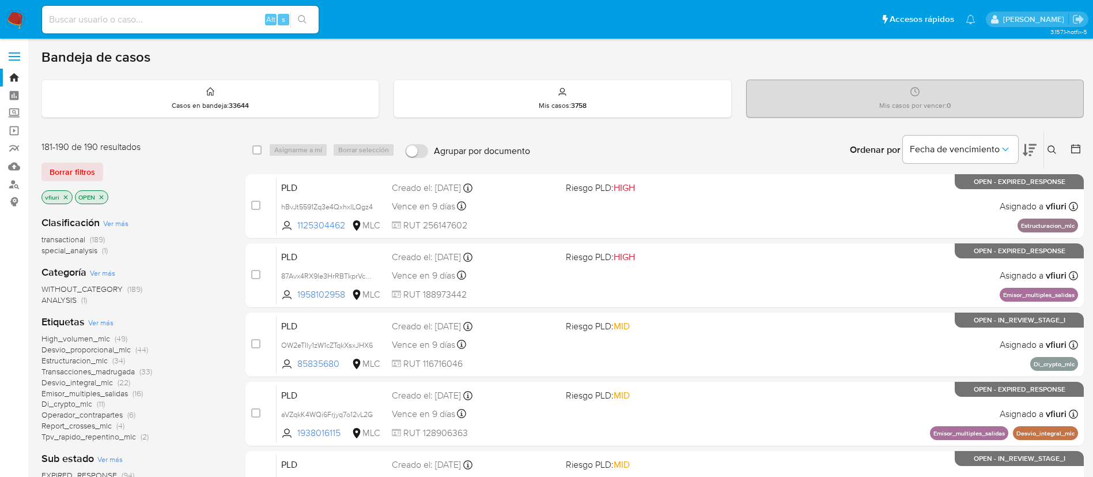
click at [1080, 150] on icon at bounding box center [1075, 148] width 9 height 9
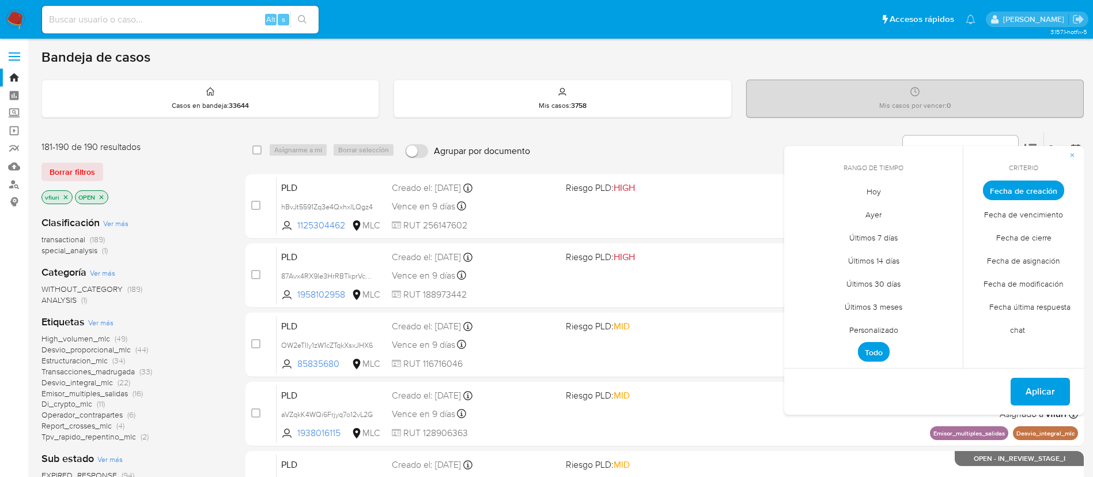
click at [880, 331] on span "Personalizado" at bounding box center [873, 330] width 73 height 24
click at [802, 207] on icon "Mes anterior" at bounding box center [802, 212] width 14 height 14
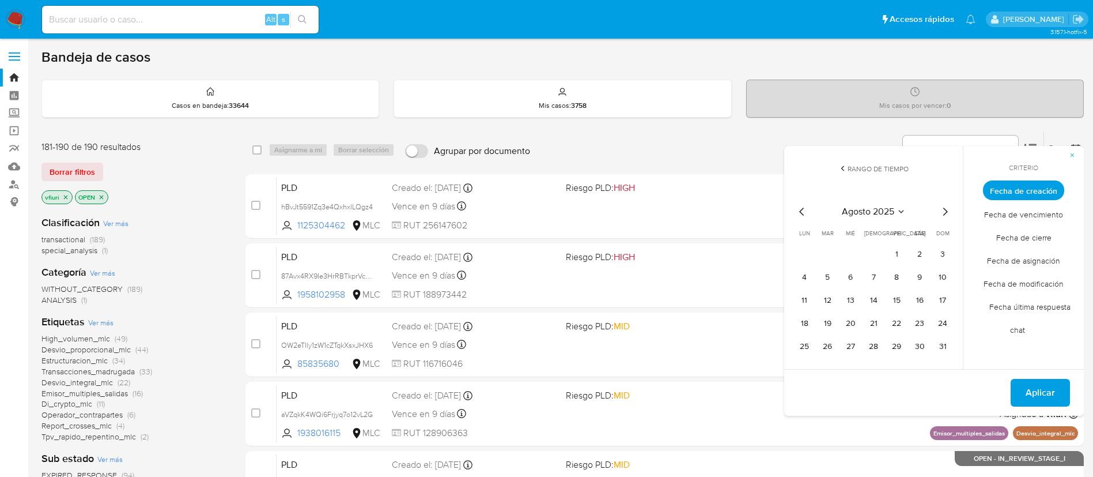
click at [802, 207] on icon "Mes anterior" at bounding box center [802, 212] width 14 height 14
click at [878, 301] on button "12" at bounding box center [873, 300] width 18 height 18
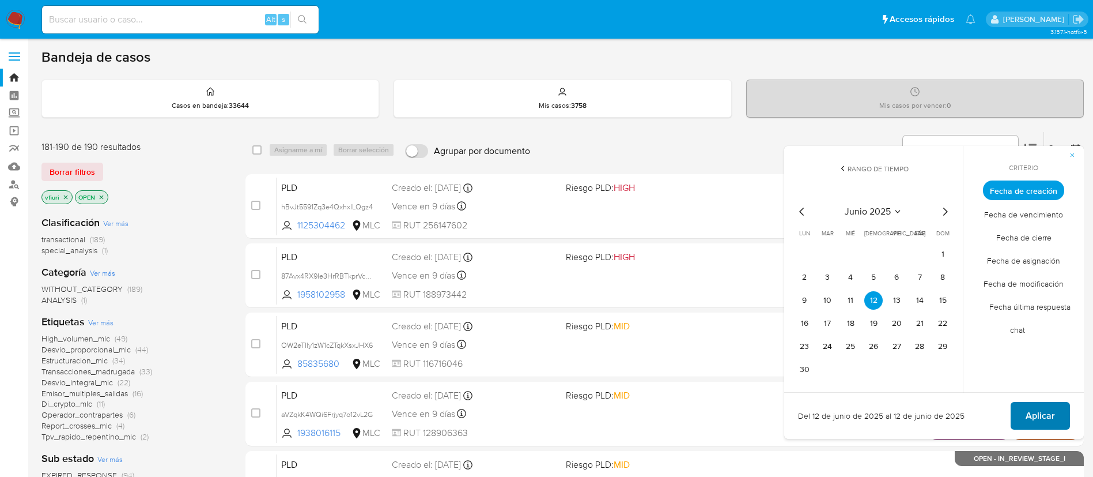
click at [1028, 415] on span "Aplicar" at bounding box center [1040, 415] width 29 height 25
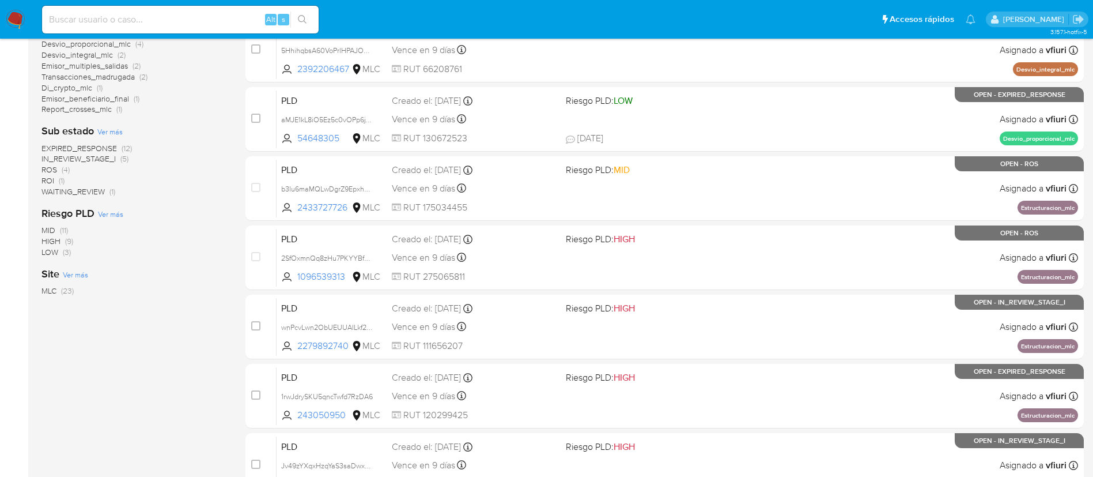
scroll to position [433, 0]
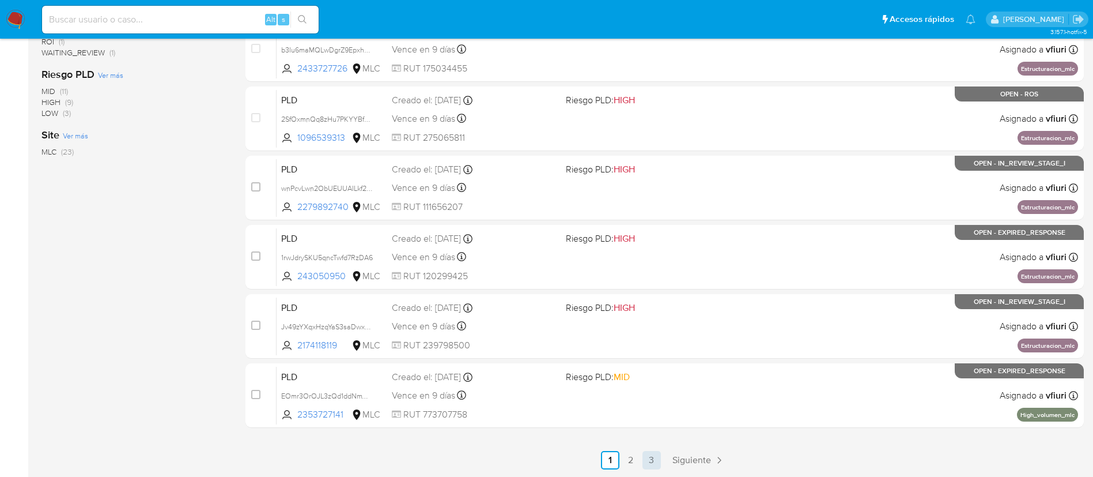
click at [653, 458] on link "3" at bounding box center [652, 460] width 18 height 18
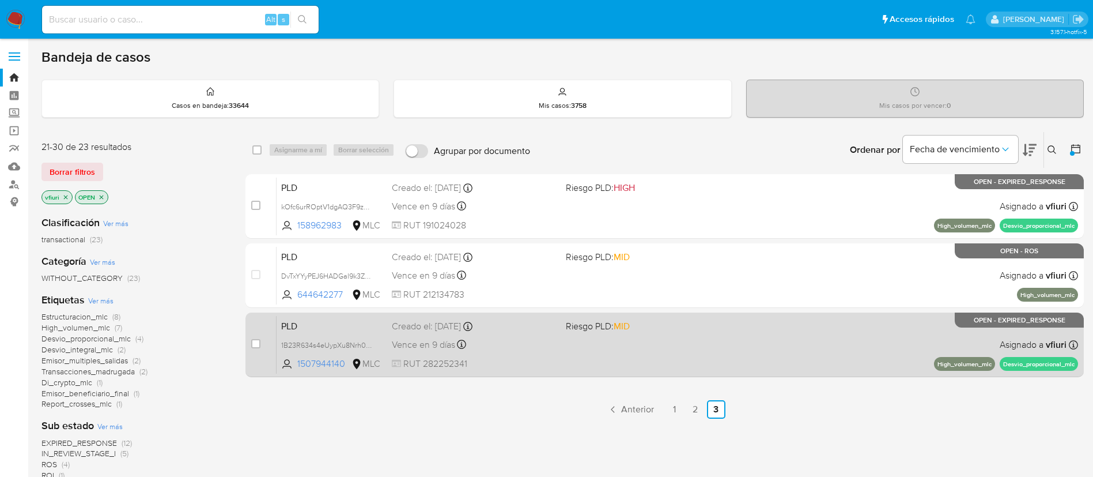
click at [634, 334] on div "PLD 1B23R634s4eUypXu8Nrh0c5h 1507944140 MLC Riesgo PLD: MID Creado el: 12/06/20…" at bounding box center [678, 344] width 802 height 58
click at [256, 342] on input "checkbox" at bounding box center [255, 343] width 9 height 9
checkbox input "true"
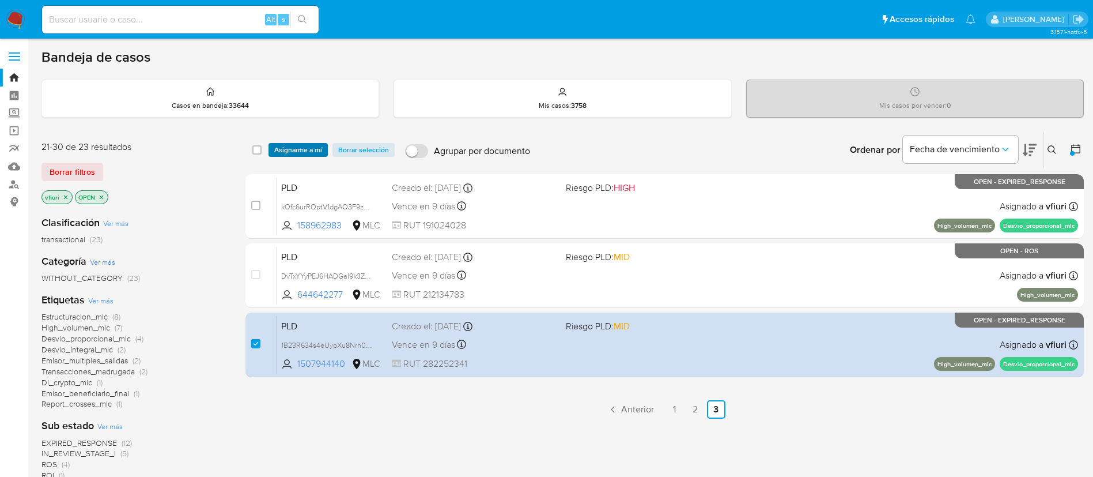
click at [303, 153] on span "Asignarme a mí" at bounding box center [298, 150] width 48 height 12
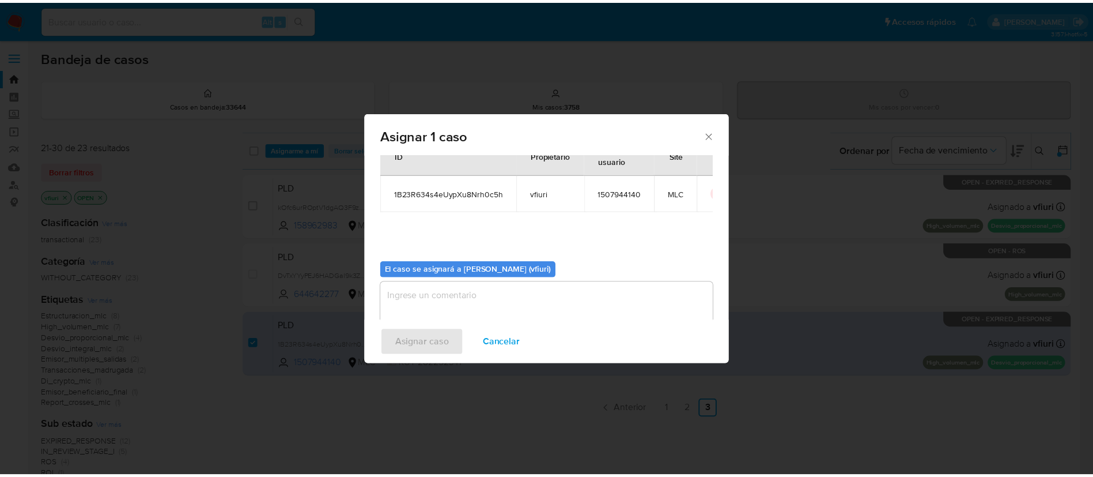
scroll to position [60, 0]
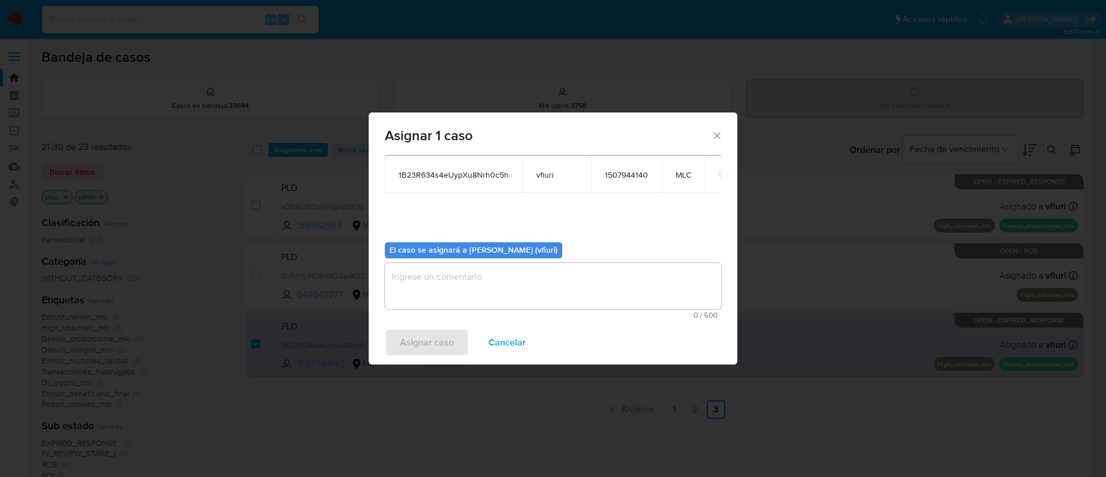
click at [487, 288] on textarea "assign-modal" at bounding box center [553, 286] width 337 height 46
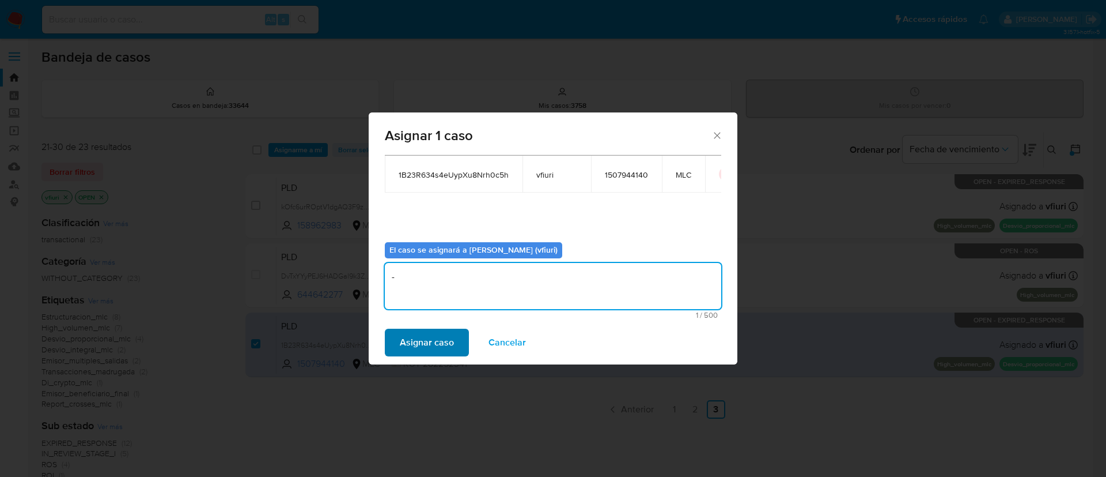
type textarea "-"
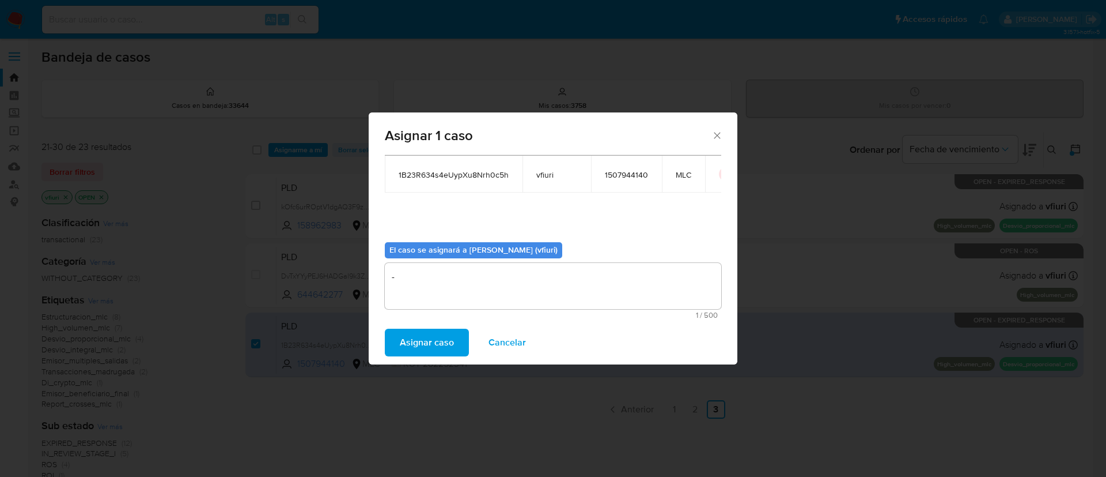
click at [432, 347] on span "Asignar caso" at bounding box center [427, 342] width 54 height 25
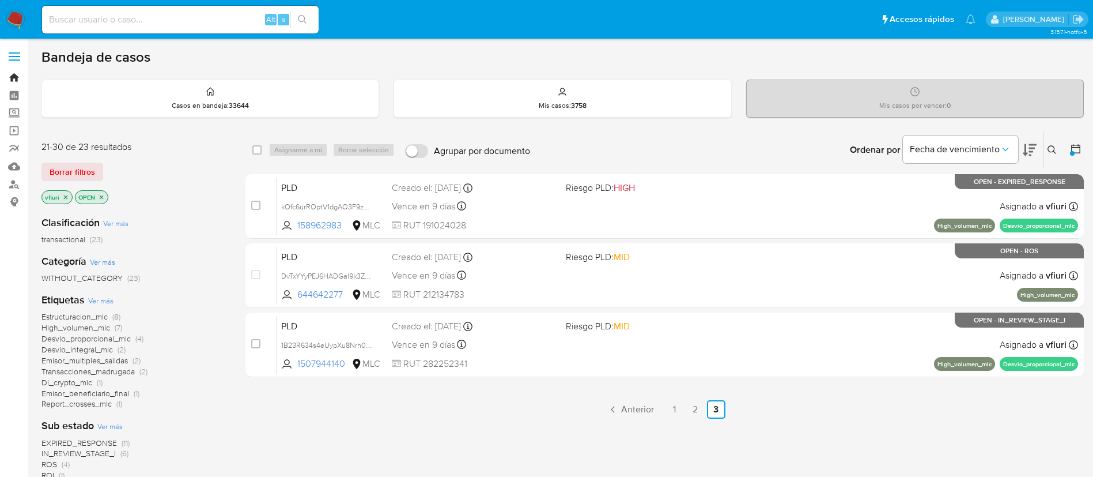
click at [14, 76] on link "Bandeja" at bounding box center [68, 78] width 137 height 18
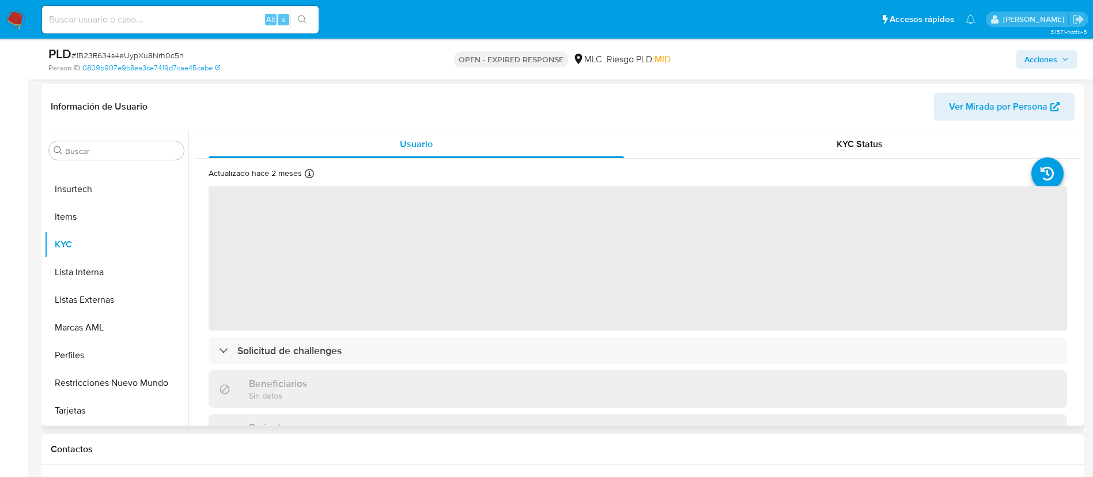
scroll to position [173, 0]
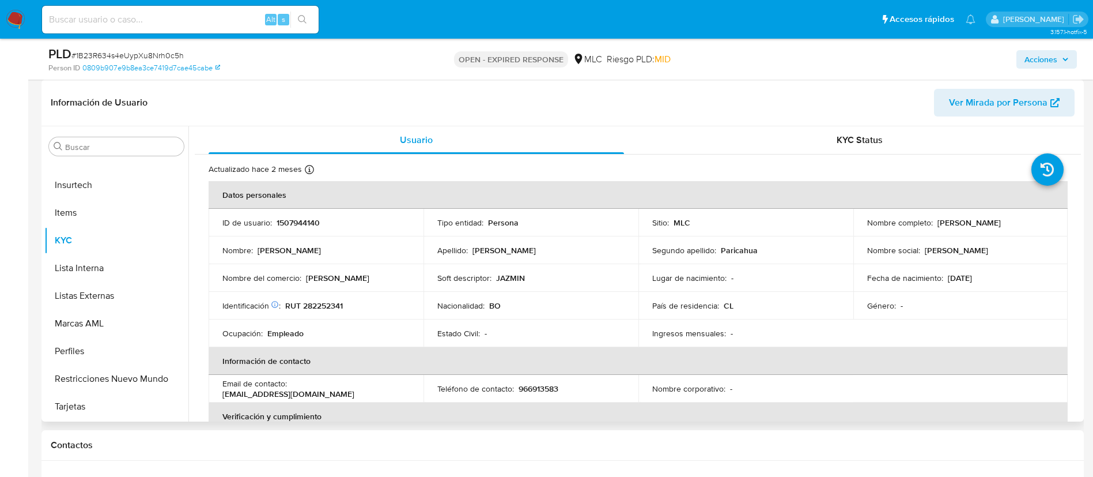
select select "10"
click at [313, 219] on p "1507944140" at bounding box center [298, 222] width 43 height 10
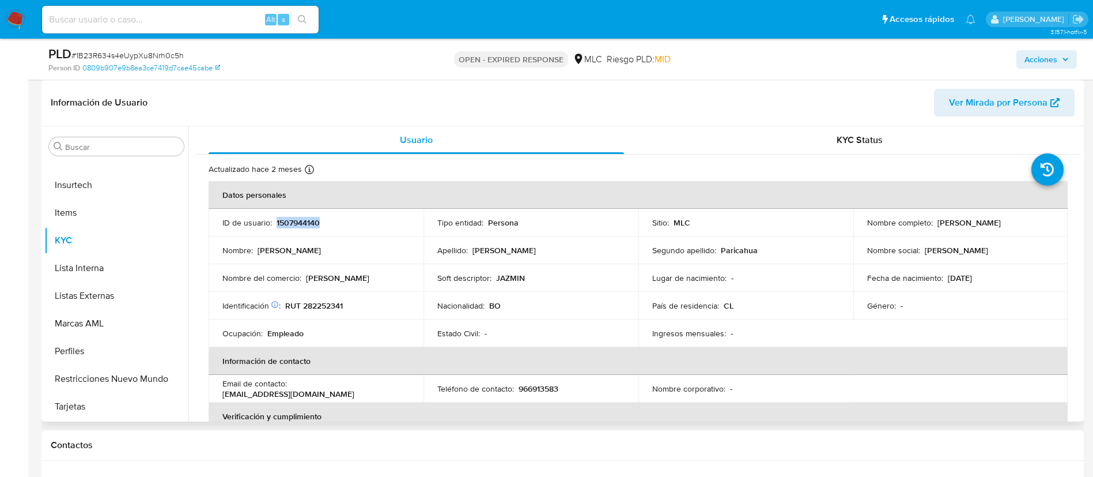
copy p "1507944140"
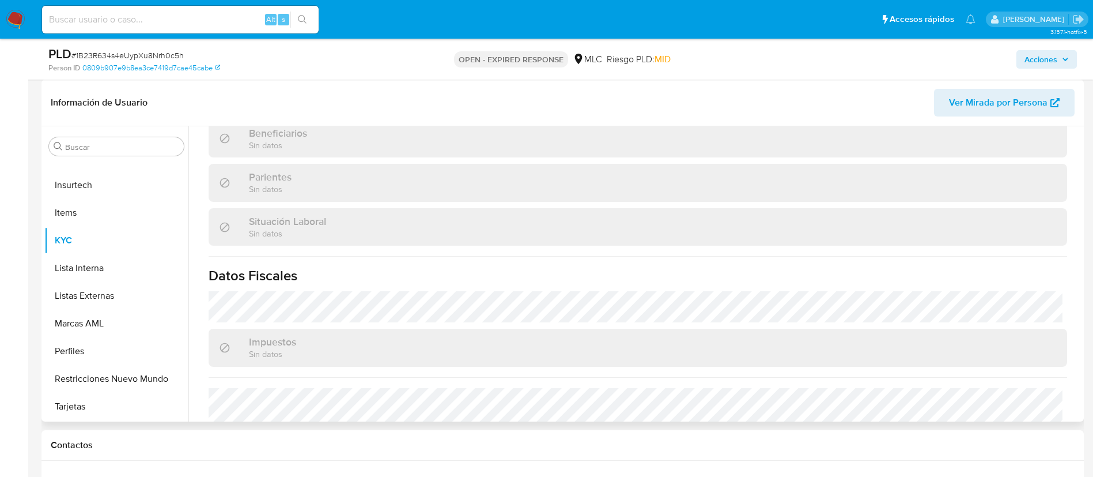
scroll to position [624, 0]
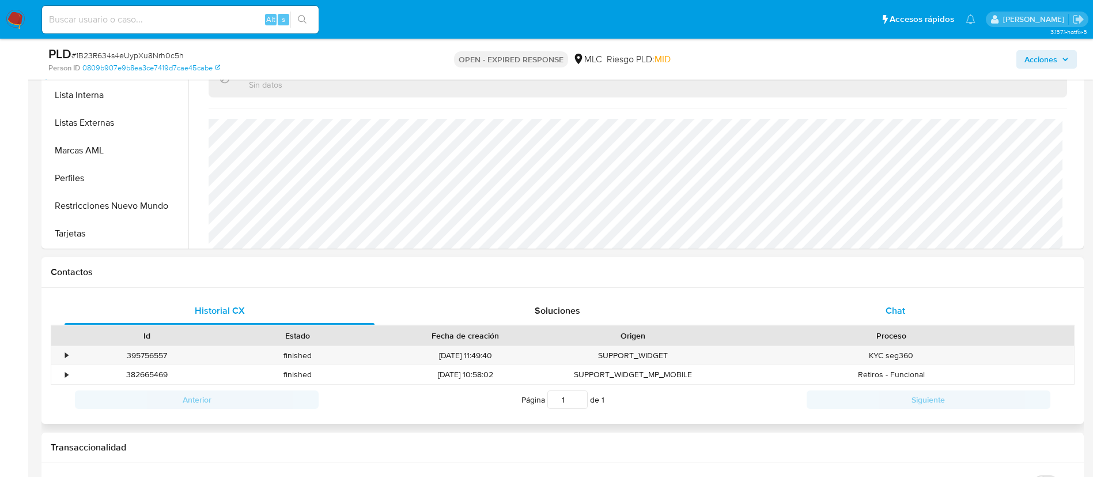
click at [887, 309] on span "Chat" at bounding box center [896, 310] width 20 height 13
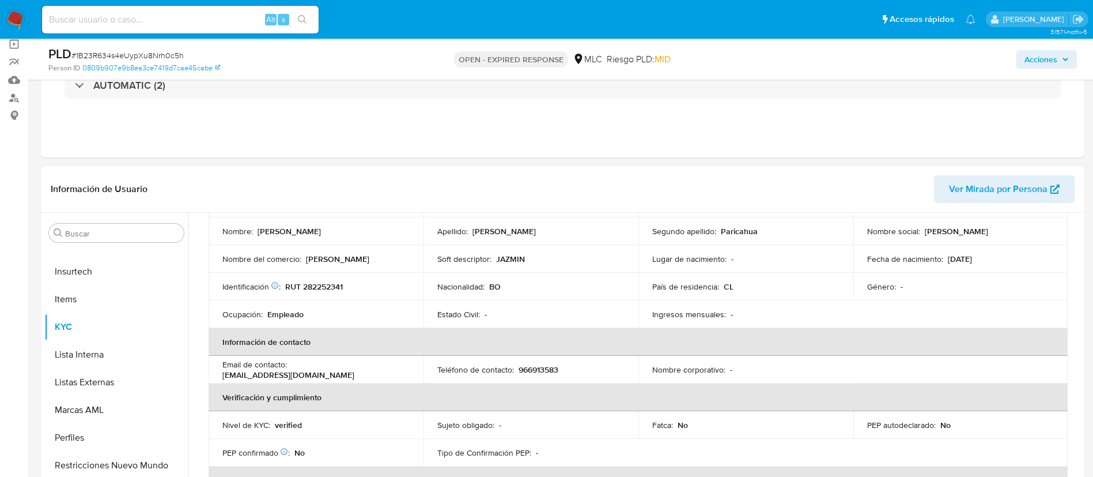
scroll to position [0, 0]
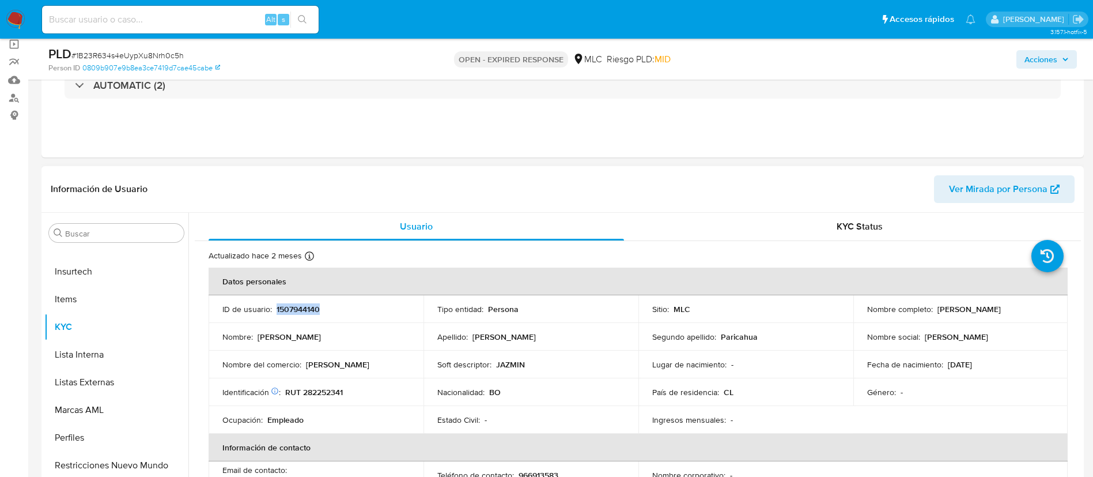
drag, startPoint x: 936, startPoint y: 311, endPoint x: 1045, endPoint y: 317, distance: 109.1
click at [1045, 317] on td "Nombre completo : Telesforo Saucedo Paricahua" at bounding box center [960, 309] width 215 height 28
drag, startPoint x: 1040, startPoint y: 308, endPoint x: 930, endPoint y: 307, distance: 110.1
click at [930, 307] on div "Nombre completo : Telesforo Saucedo Paricahua" at bounding box center [960, 309] width 187 height 10
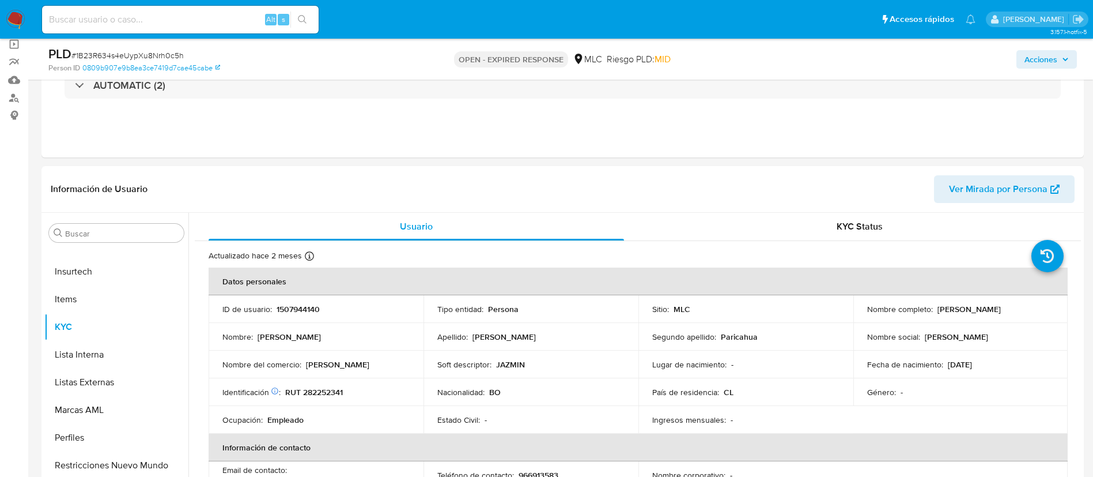
copy div "Telesforo Saucedo Paricahua"
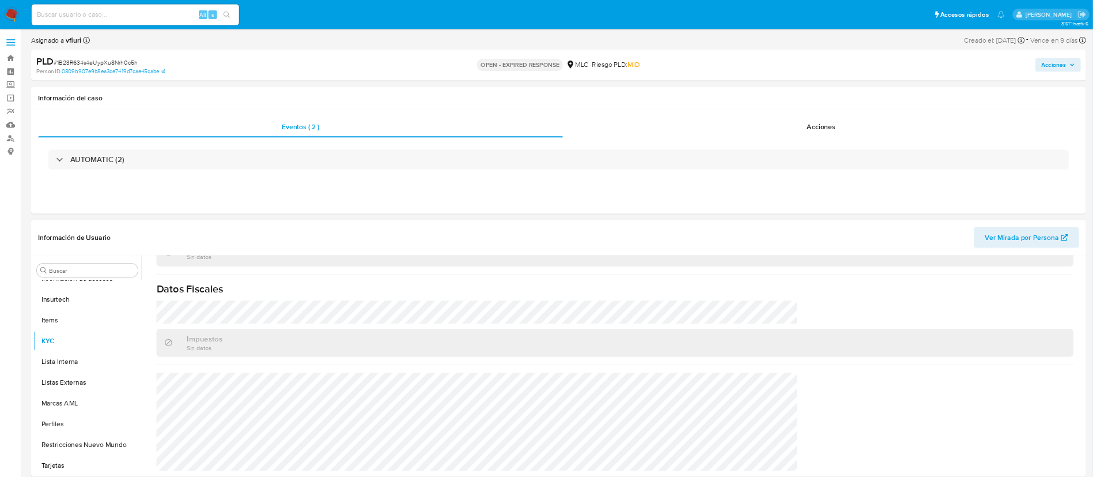
scroll to position [624, 0]
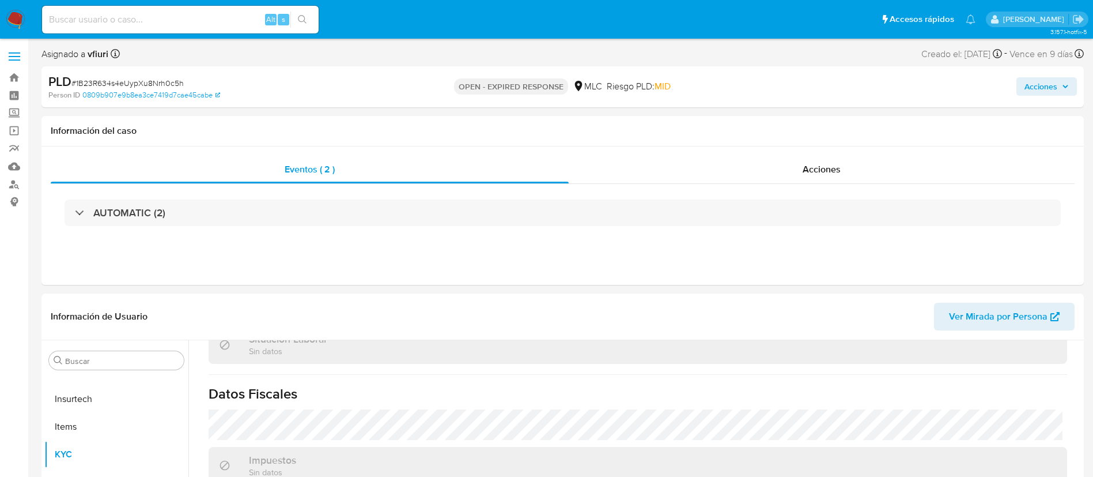
click at [149, 78] on span "# 1B23R634s4eUypXu8Nrh0c5h" at bounding box center [127, 83] width 112 height 12
copy span "1B23R634s4eUypXu8Nrh0c5h"
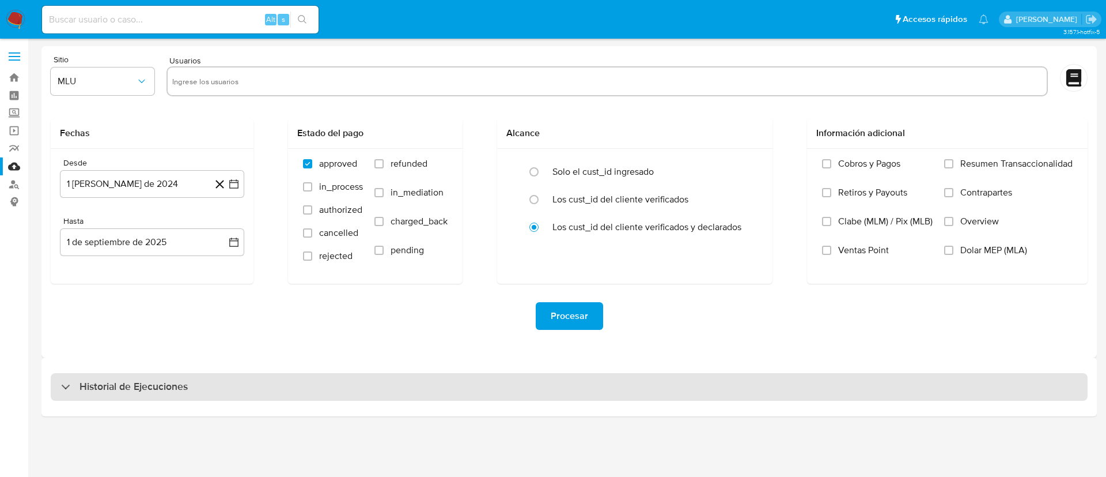
click at [186, 385] on h3 "Historial de Ejecuciones" at bounding box center [134, 387] width 108 height 14
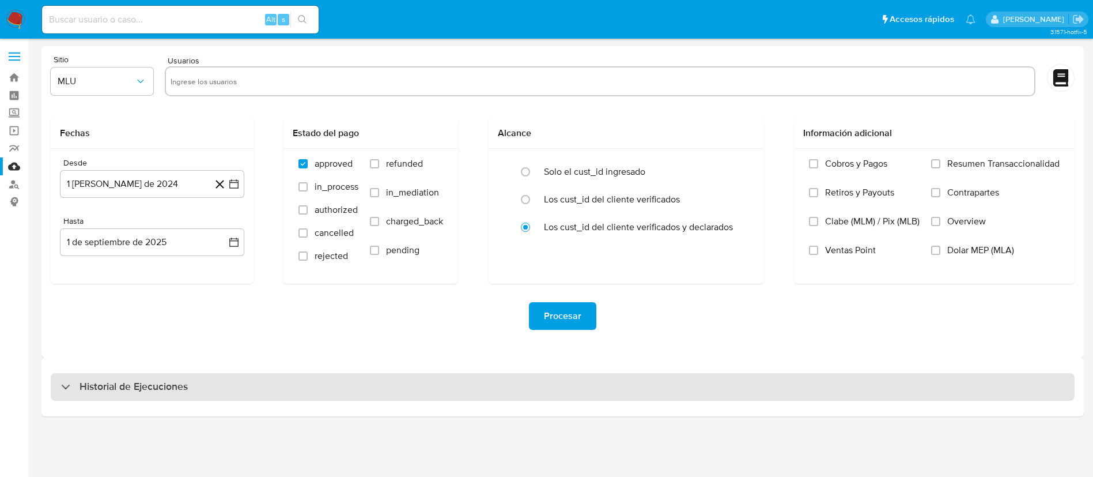
select select "10"
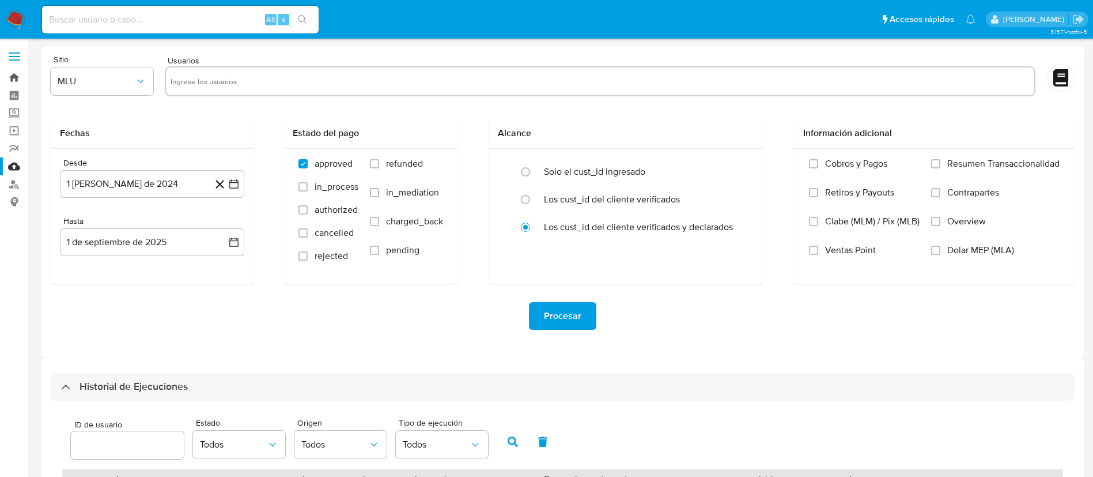
click at [17, 81] on link "Bandeja" at bounding box center [68, 78] width 137 height 18
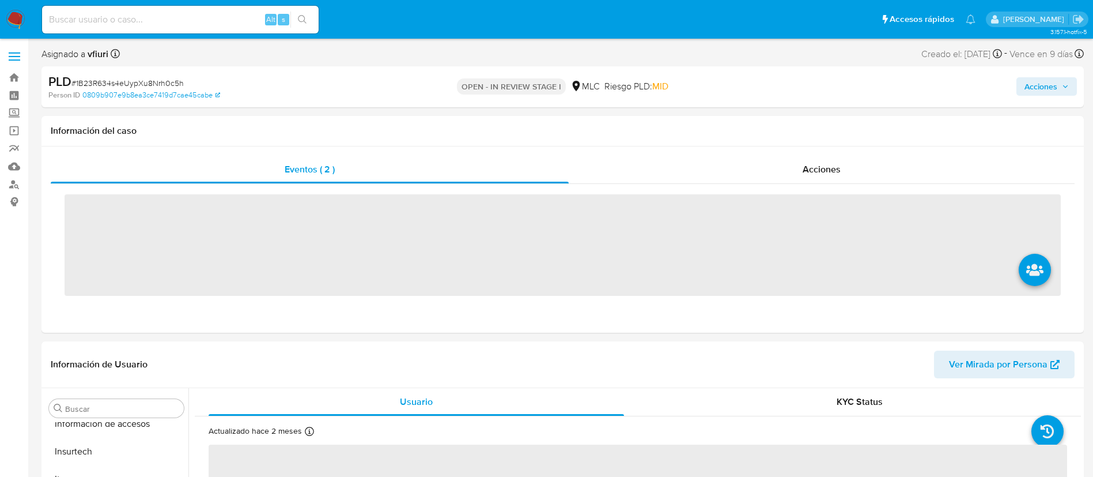
scroll to position [487, 0]
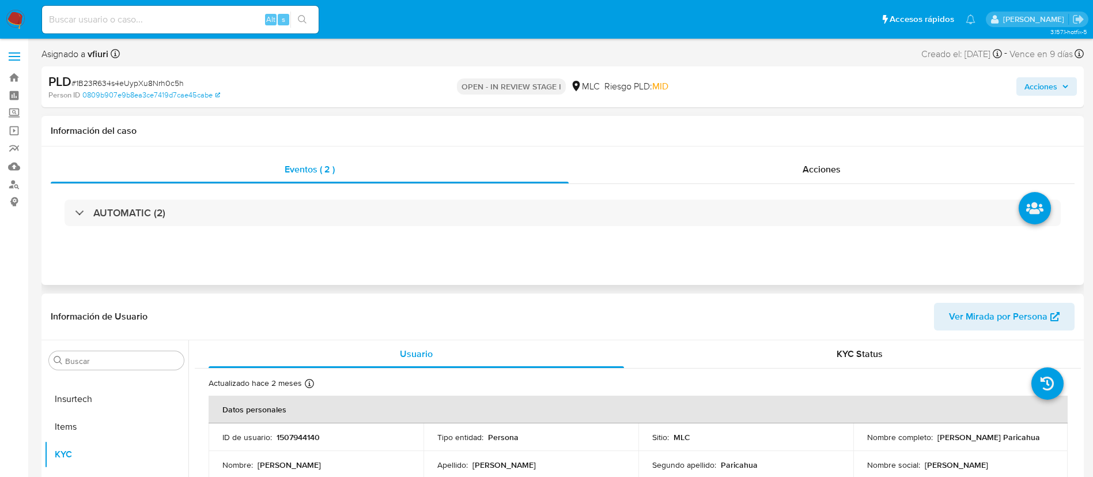
select select "10"
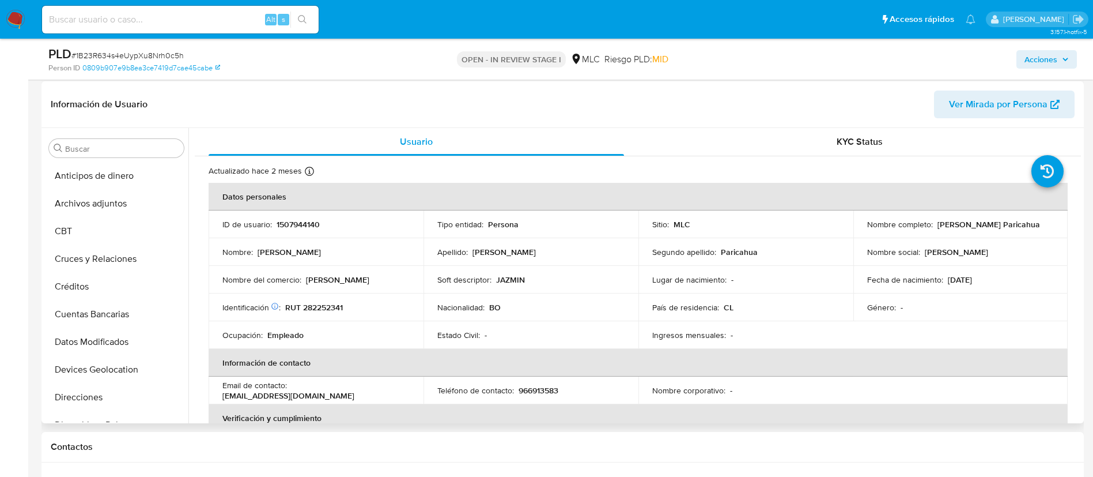
scroll to position [86, 0]
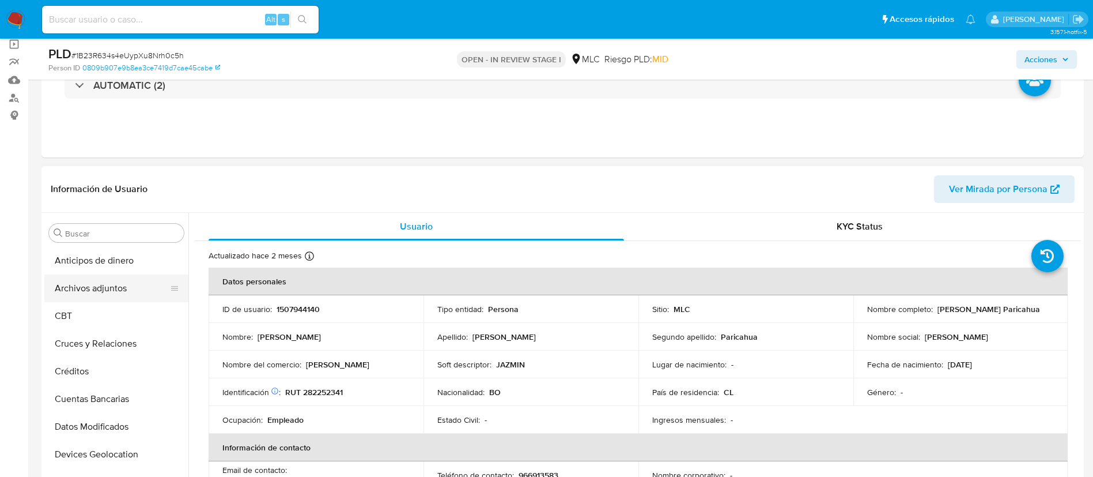
click at [134, 281] on button "Archivos adjuntos" at bounding box center [111, 288] width 135 height 28
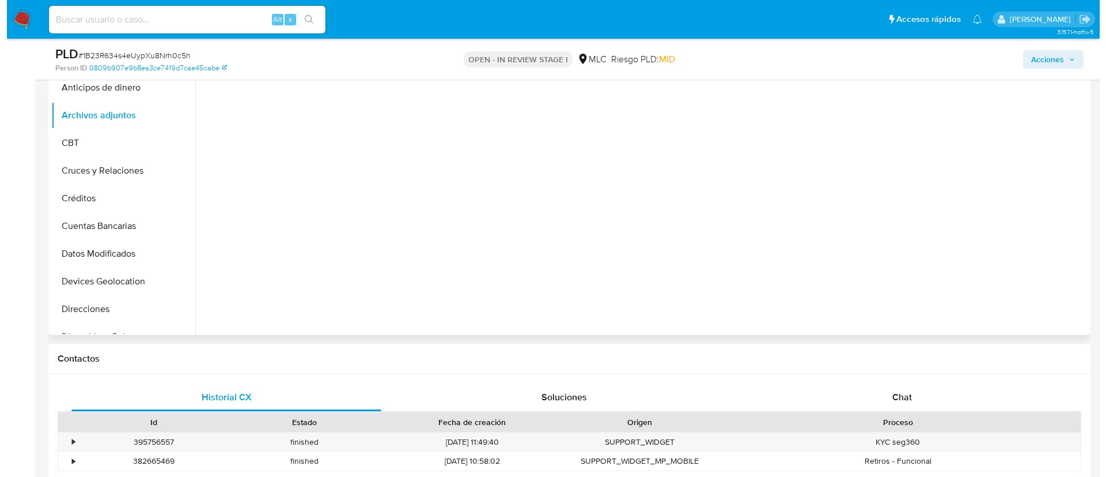
scroll to position [173, 0]
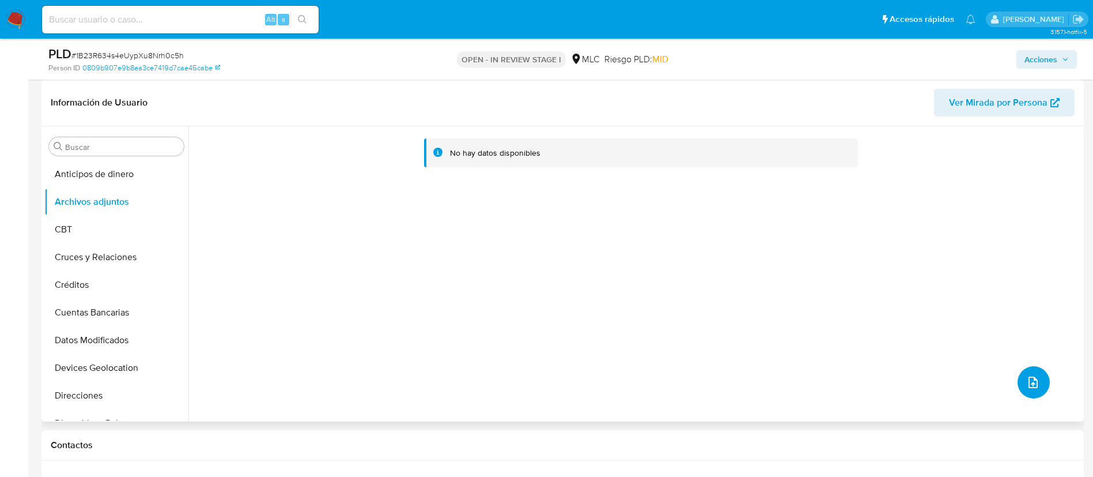
click at [1021, 387] on button "upload-file" at bounding box center [1034, 382] width 32 height 32
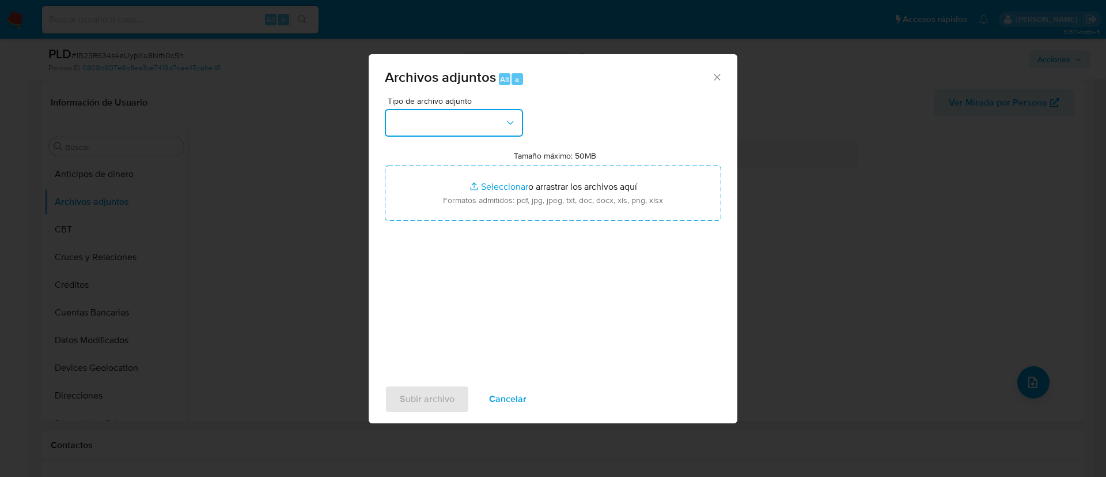
click at [414, 135] on button "button" at bounding box center [454, 123] width 138 height 28
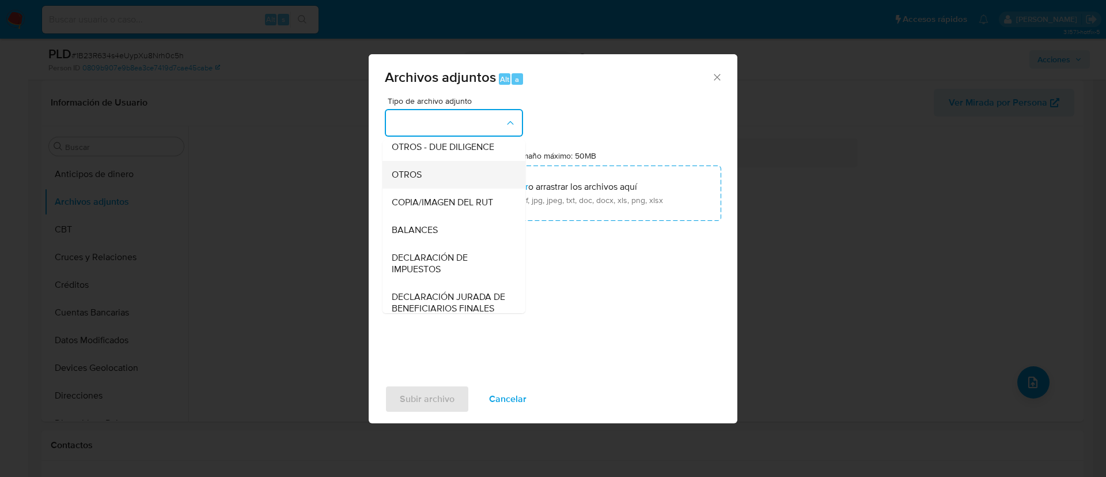
click at [423, 188] on div "OTROS" at bounding box center [451, 175] width 118 height 28
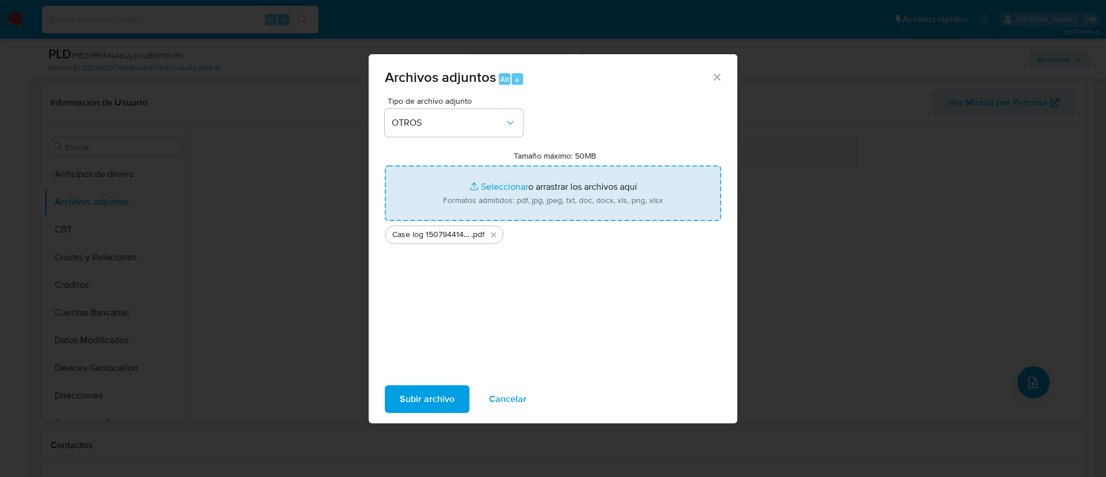
type input "C:\fakepath\Tabla 1507944140.xlsx"
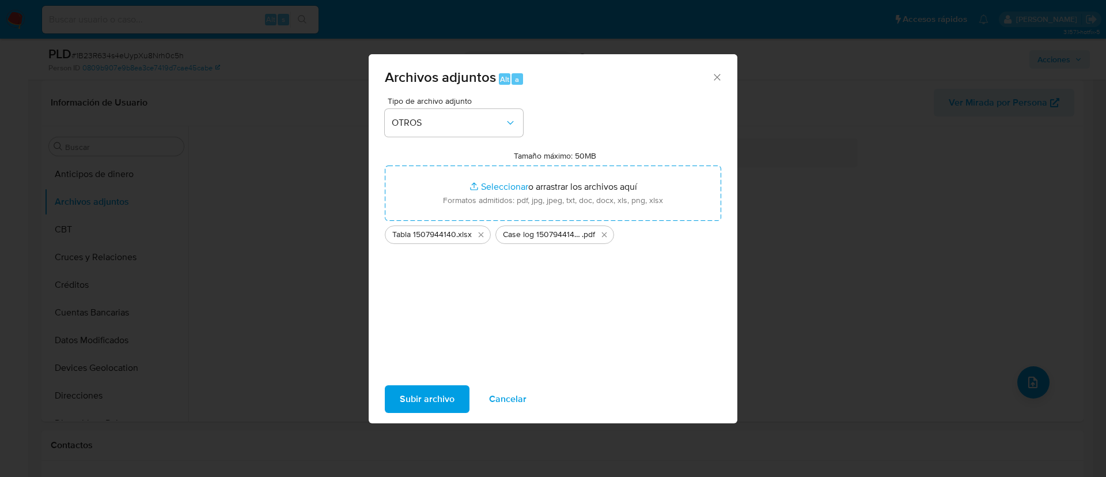
click at [422, 397] on span "Subir archivo" at bounding box center [427, 398] width 55 height 25
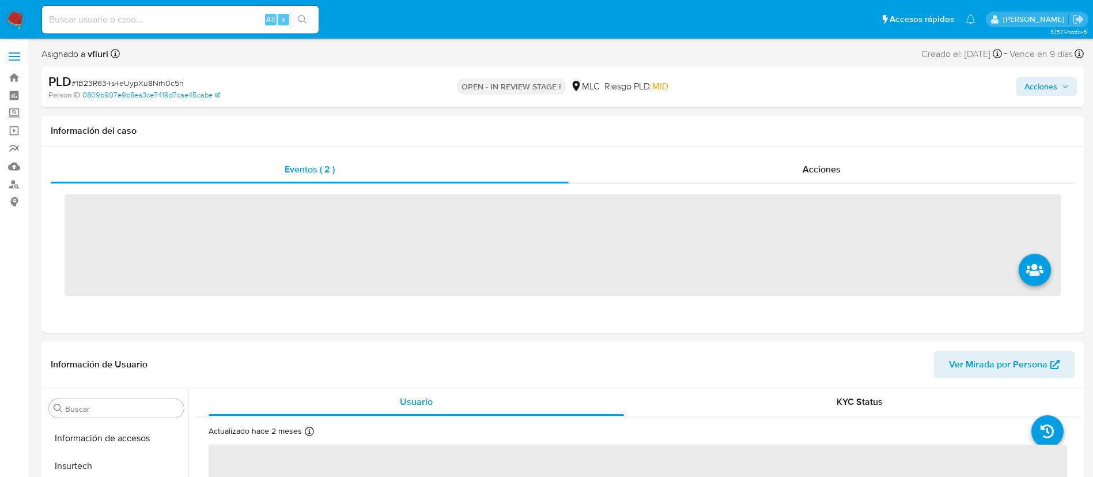
scroll to position [487, 0]
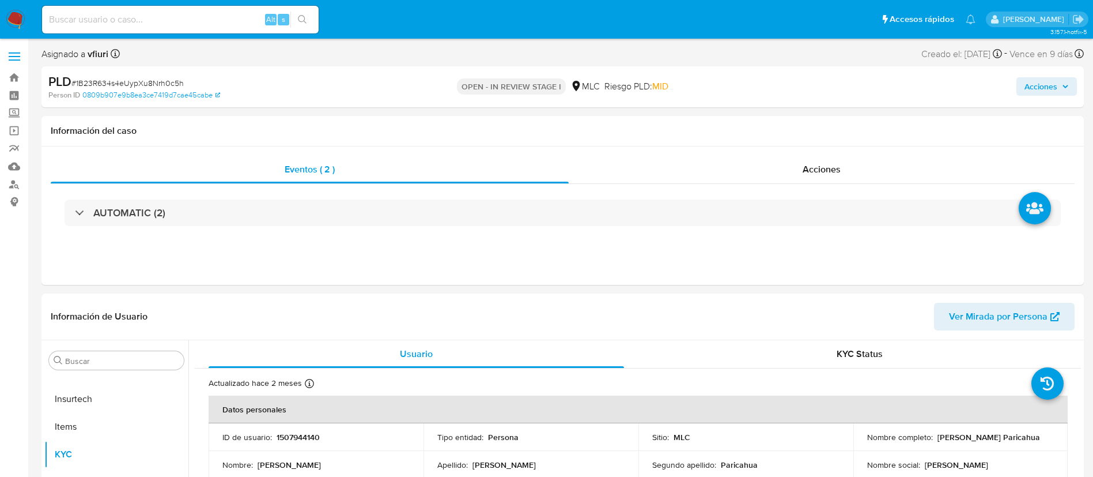
select select "10"
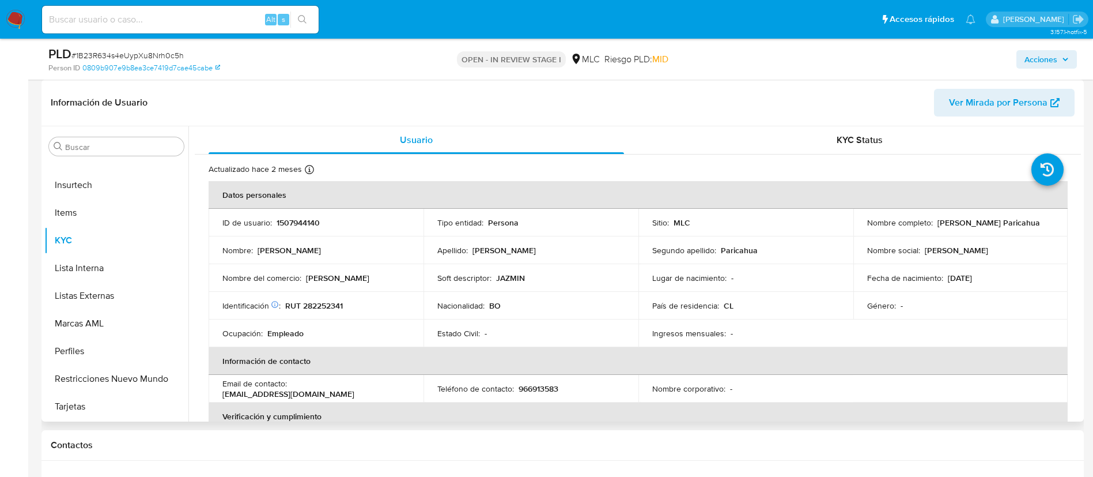
scroll to position [0, 0]
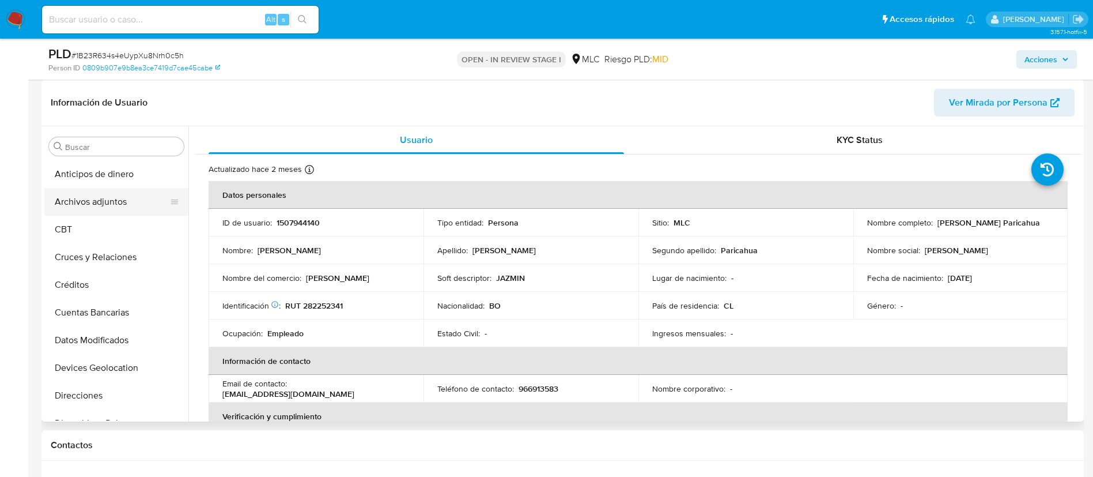
click at [94, 208] on button "Archivos adjuntos" at bounding box center [111, 202] width 135 height 28
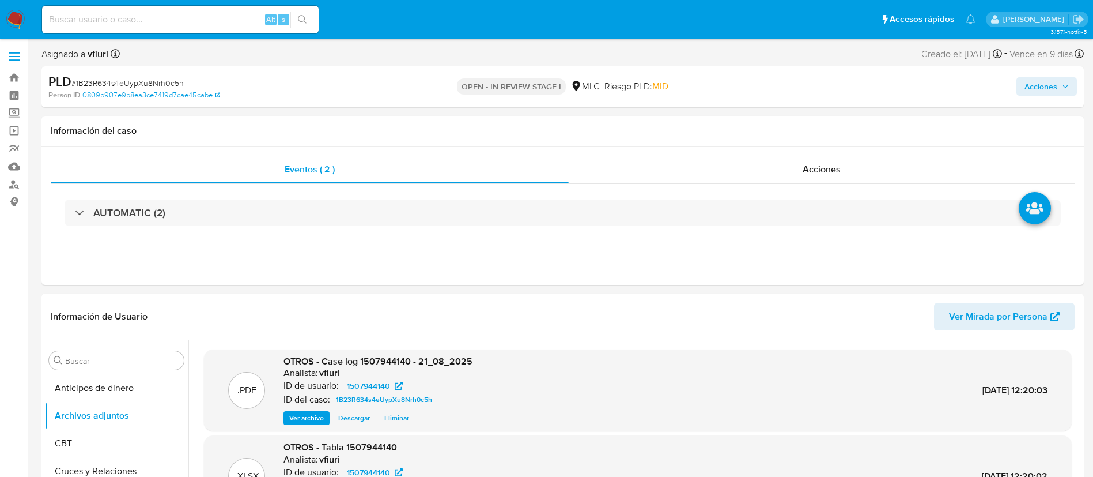
click at [1036, 81] on span "Acciones" at bounding box center [1041, 86] width 33 height 18
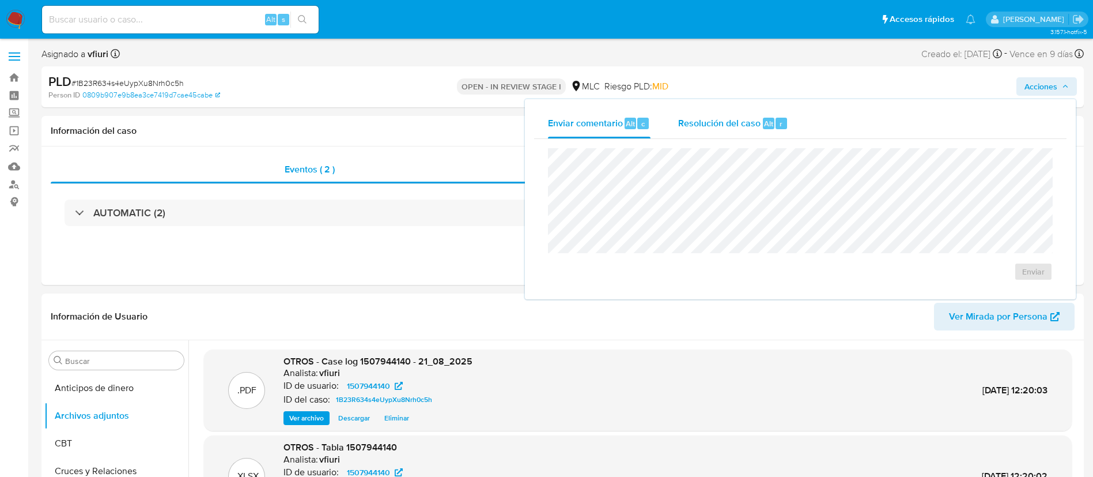
click at [722, 123] on span "Resolución del caso" at bounding box center [719, 122] width 82 height 13
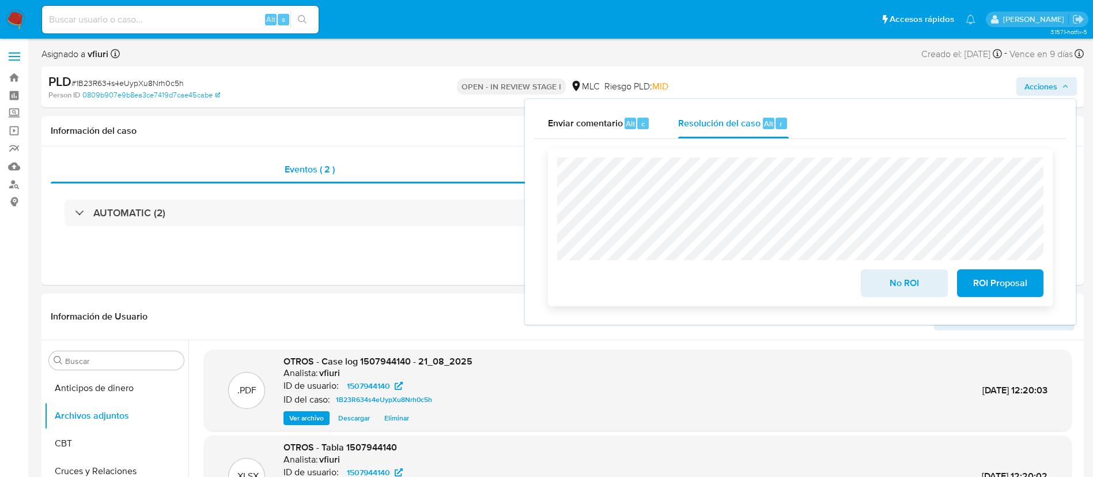
click at [982, 290] on span "ROI Proposal" at bounding box center [1000, 282] width 56 height 25
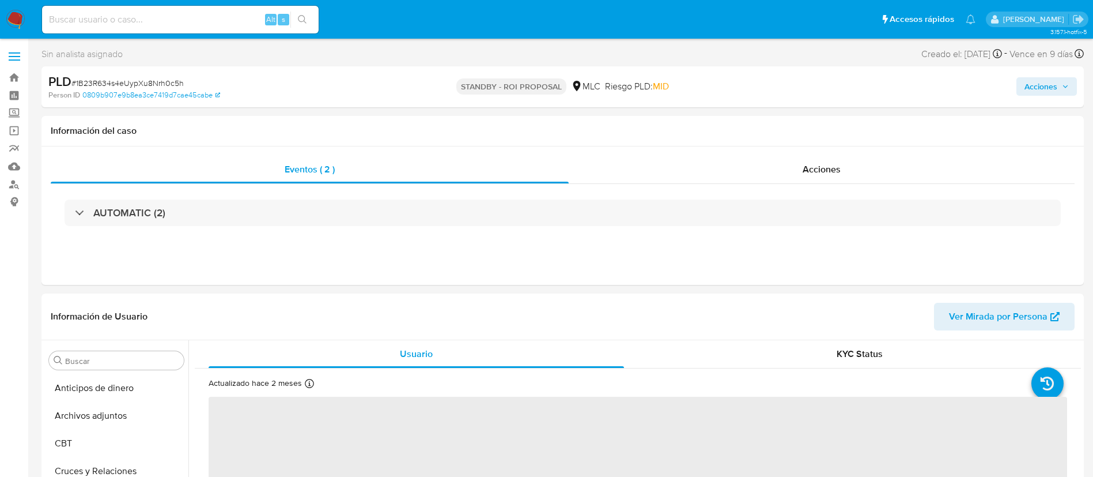
select select "10"
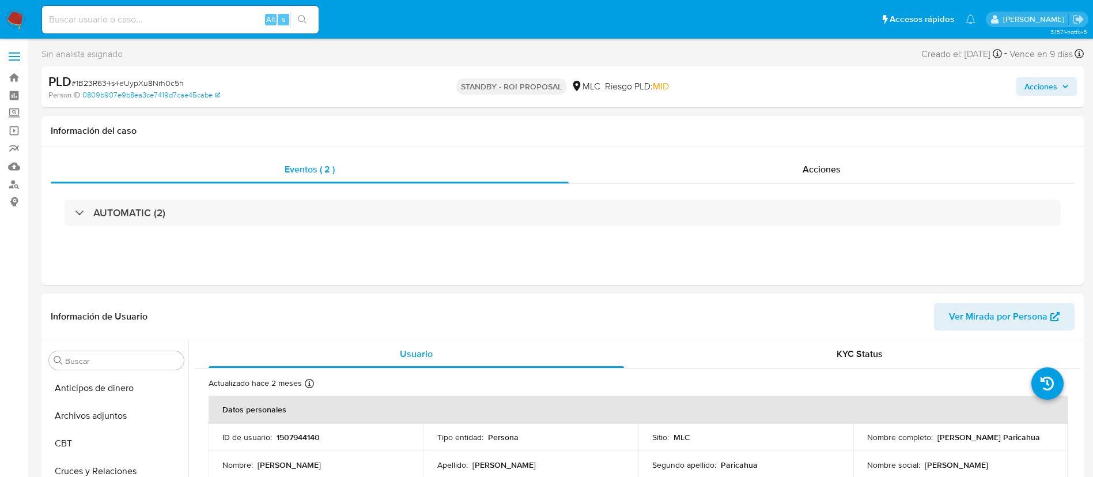
scroll to position [487, 0]
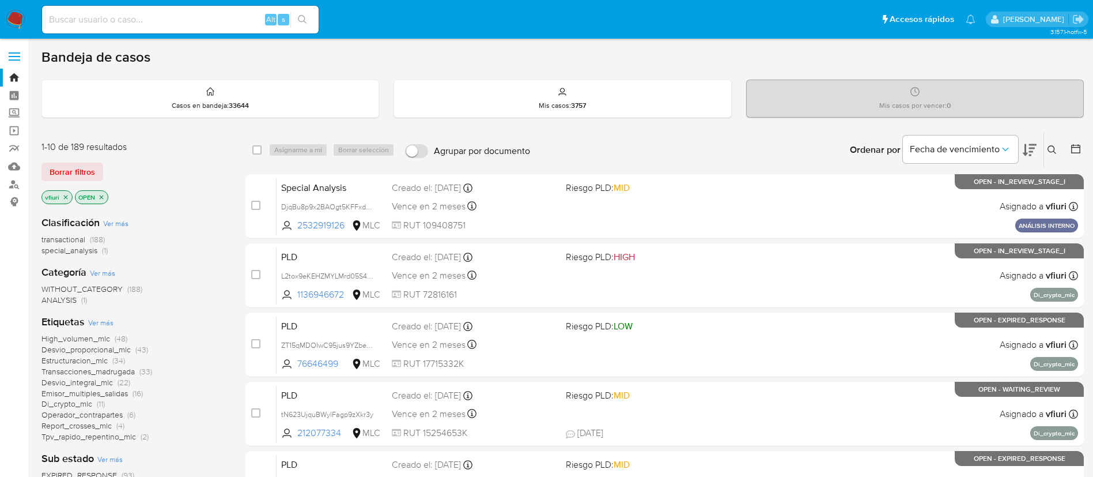
click at [1075, 148] on icon at bounding box center [1076, 149] width 12 height 12
click at [1073, 143] on div at bounding box center [1073, 150] width 21 height 36
click at [1079, 149] on icon at bounding box center [1076, 149] width 12 height 12
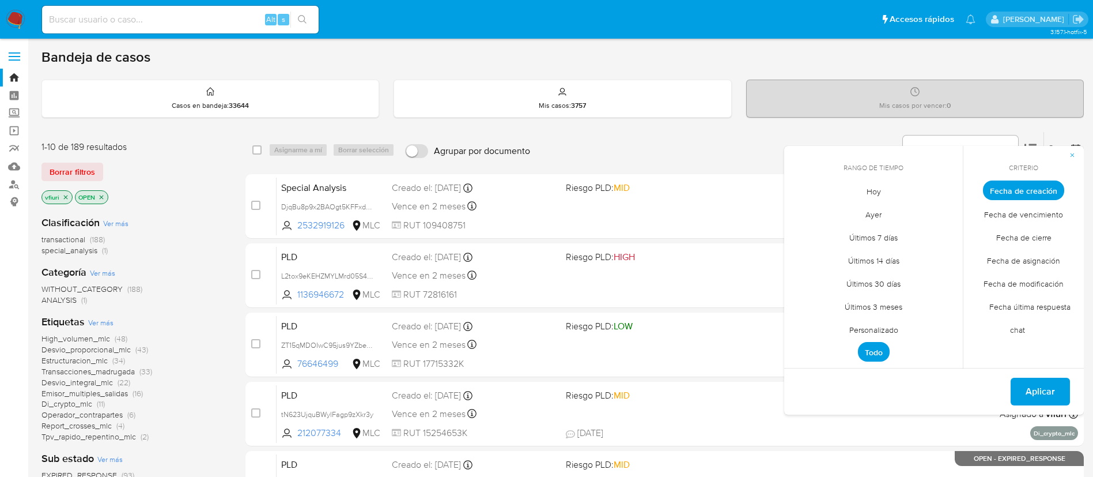
click at [891, 335] on span "Personalizado" at bounding box center [873, 330] width 73 height 24
click at [796, 209] on icon "Mes anterior" at bounding box center [802, 212] width 14 height 14
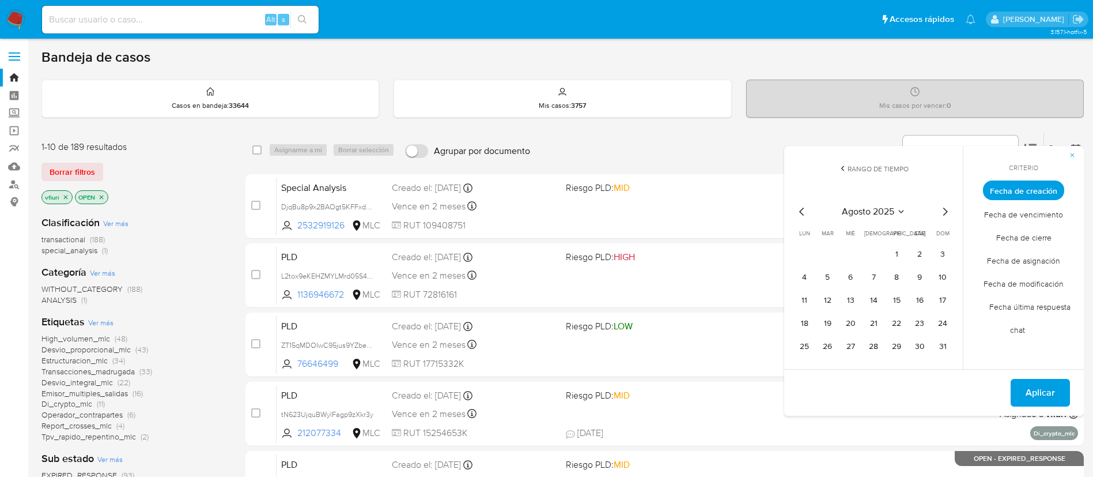
click at [801, 207] on icon "Mes anterior" at bounding box center [802, 212] width 14 height 14
click at [802, 207] on icon "Mes anterior" at bounding box center [802, 212] width 14 height 14
click at [868, 285] on td "5" at bounding box center [873, 277] width 18 height 18
click at [874, 300] on button "12" at bounding box center [873, 300] width 18 height 18
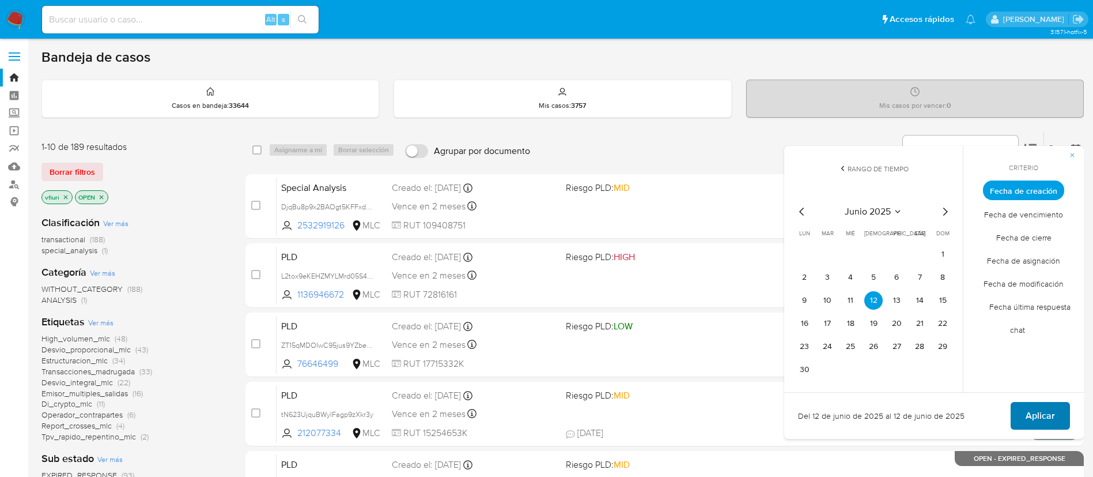
click at [1057, 418] on button "Aplicar" at bounding box center [1040, 416] width 59 height 28
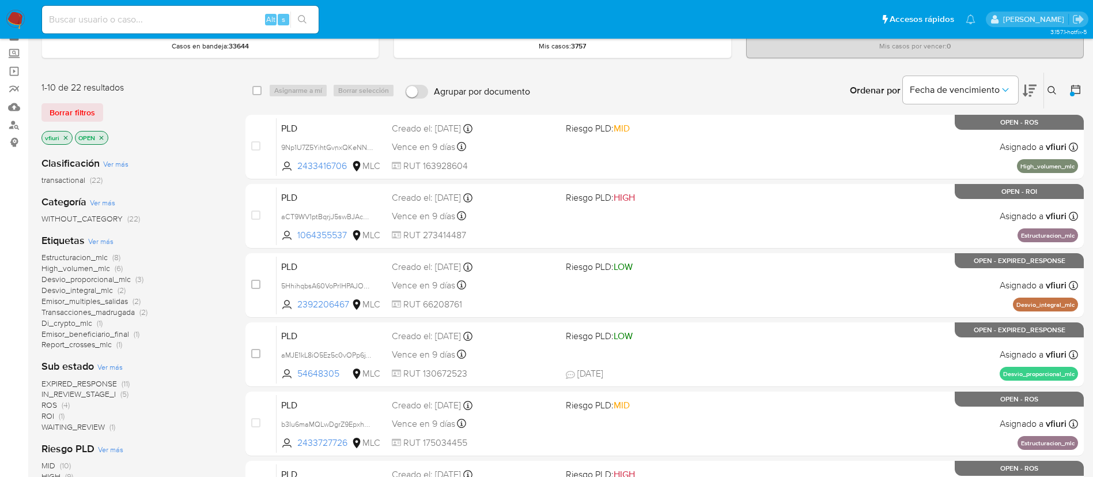
scroll to position [86, 0]
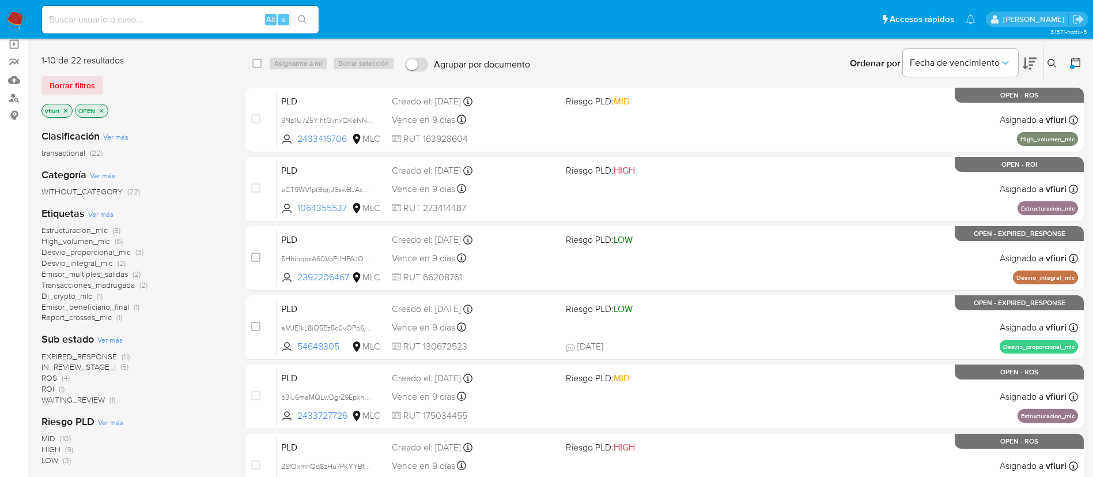
click at [104, 358] on span "EXPIRED_RESPONSE" at bounding box center [78, 356] width 75 height 12
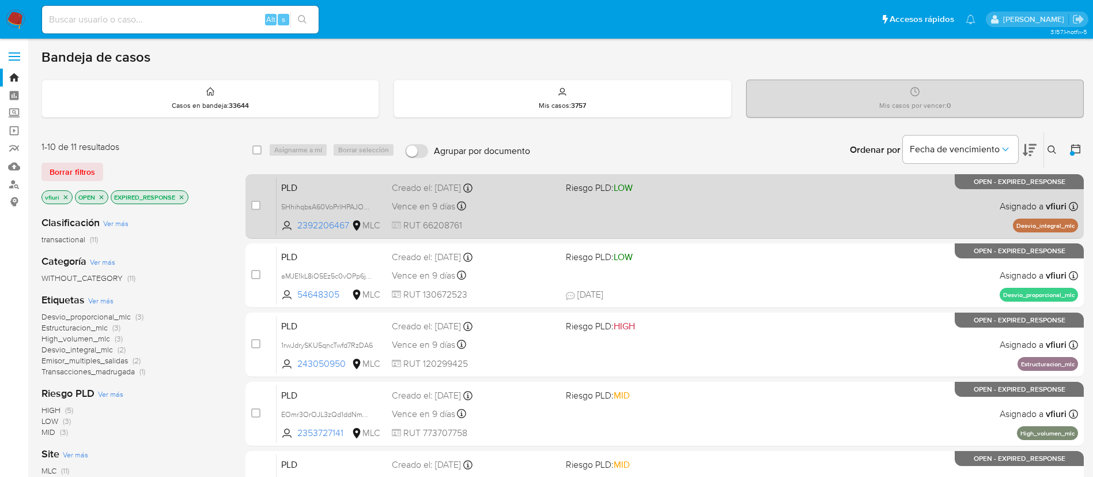
click at [687, 214] on div "PLD 5HhihqbsA60VoPrlHPAJOaar 2392206467 MLC Riesgo PLD: LOW Creado el: 12/06/20…" at bounding box center [678, 206] width 802 height 58
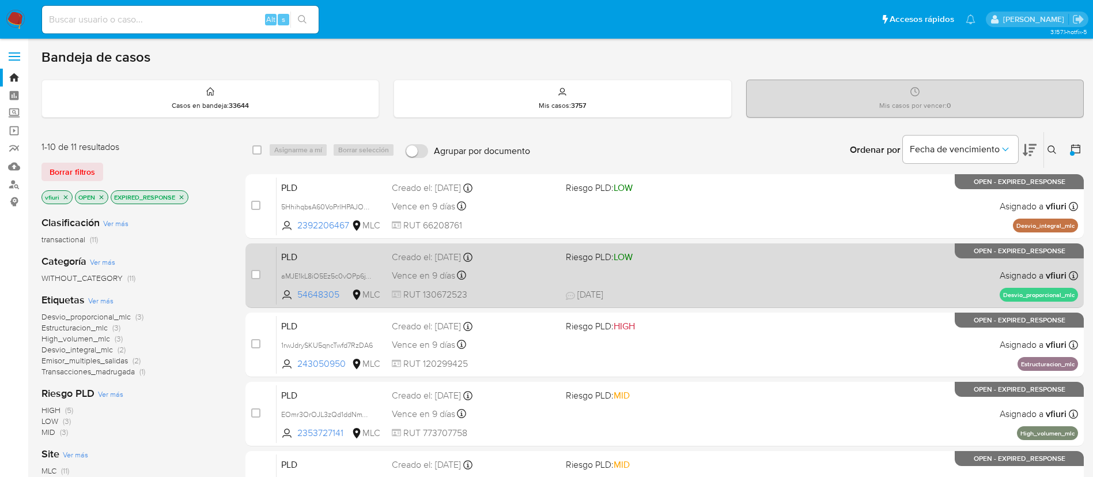
click at [705, 281] on div "PLD aMJE1kL8iO5Ez5c0vOPp6jYU 54648305 MLC Riesgo PLD: LOW Creado el: 12/06/2025…" at bounding box center [678, 275] width 802 height 58
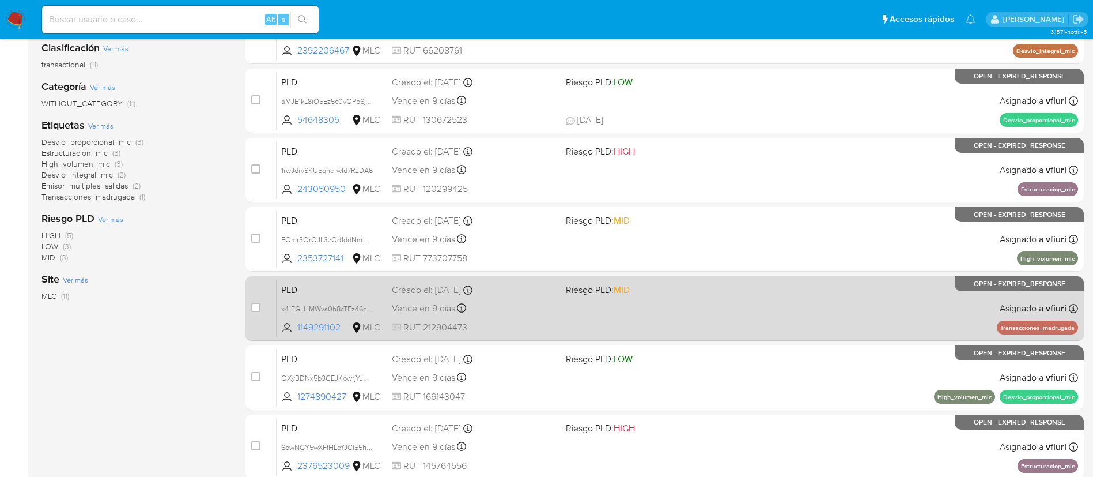
scroll to position [1, 0]
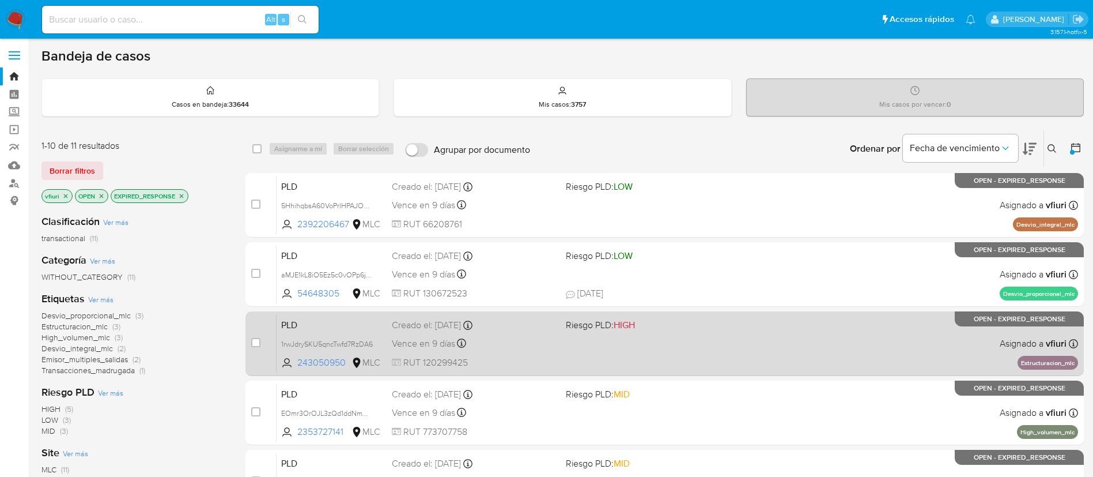
click at [636, 340] on div "PLD 1rwJdrySKU5qncTwfd7RzDA6 243050950 MLC Riesgo PLD: HIGH Creado el: 12/06/20…" at bounding box center [678, 343] width 802 height 58
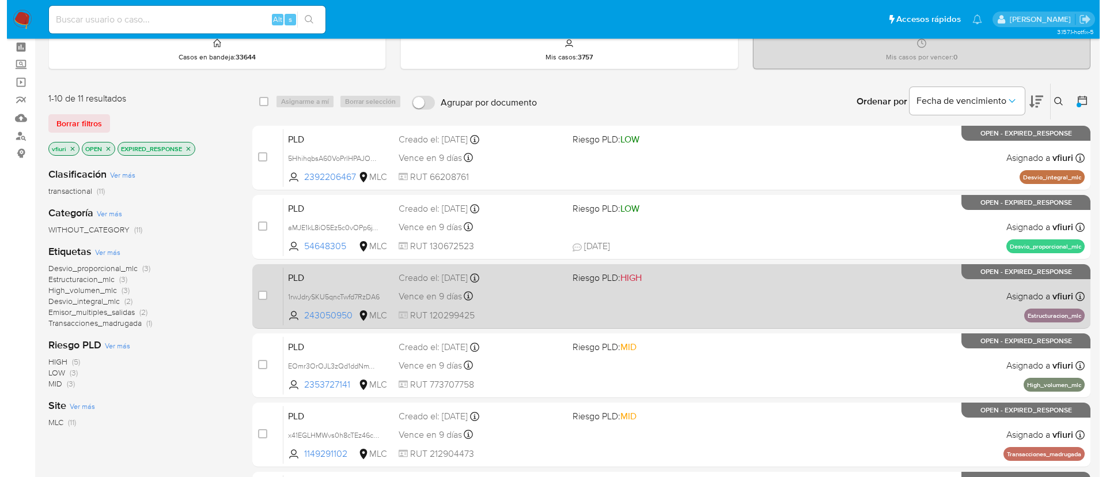
scroll to position [86, 0]
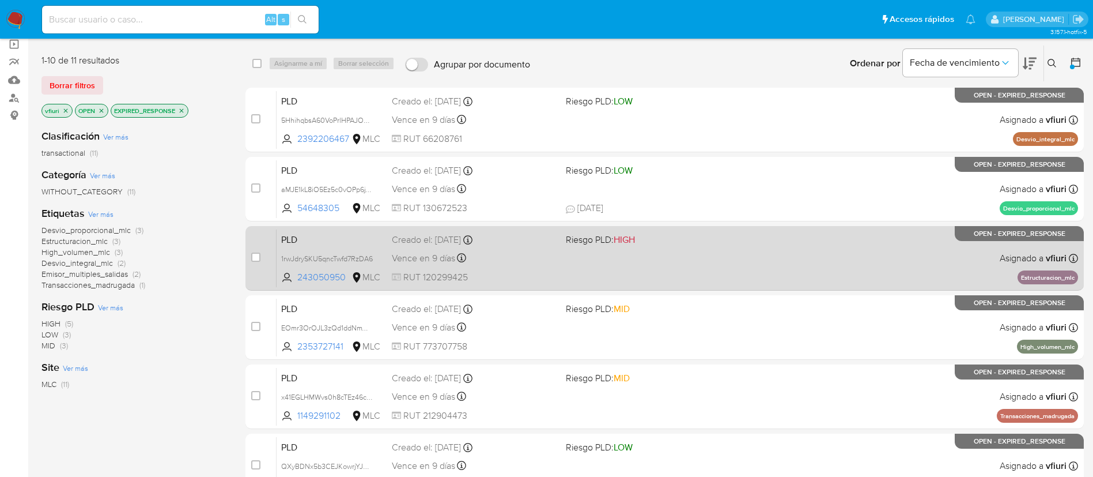
click at [578, 243] on span "Riesgo PLD: HIGH" at bounding box center [600, 239] width 69 height 13
click at [252, 254] on input "checkbox" at bounding box center [255, 256] width 9 height 9
checkbox input "true"
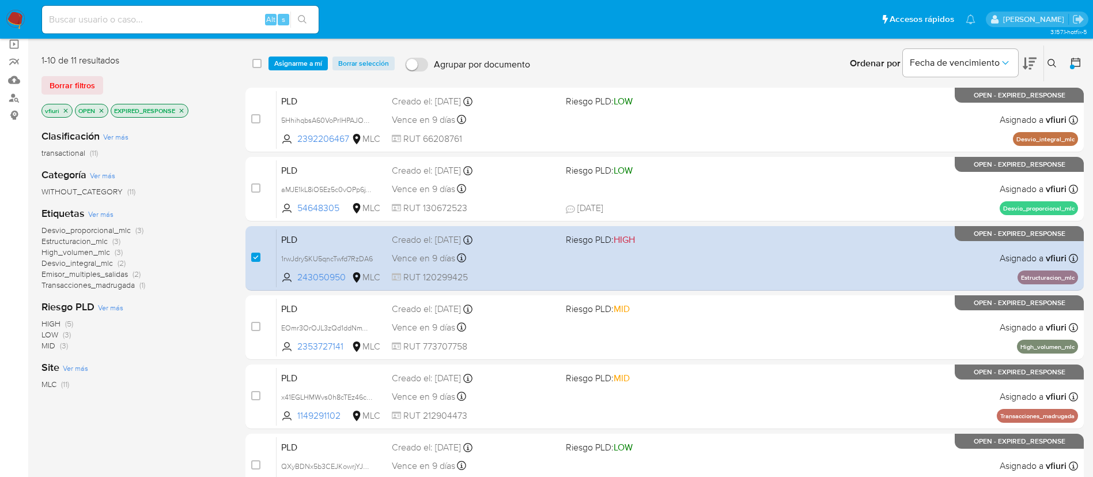
click at [301, 54] on div "select-all-cases-checkbox Asignarme a mí Borrar selección Agrupar por documento…" at bounding box center [664, 64] width 838 height 36
click at [308, 61] on span "Asignarme a mí" at bounding box center [298, 64] width 48 height 12
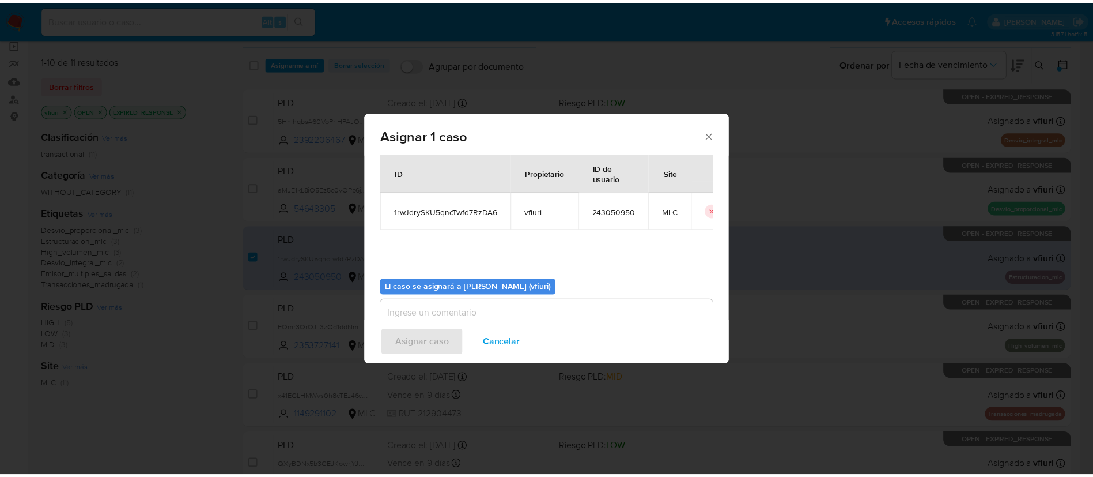
scroll to position [60, 0]
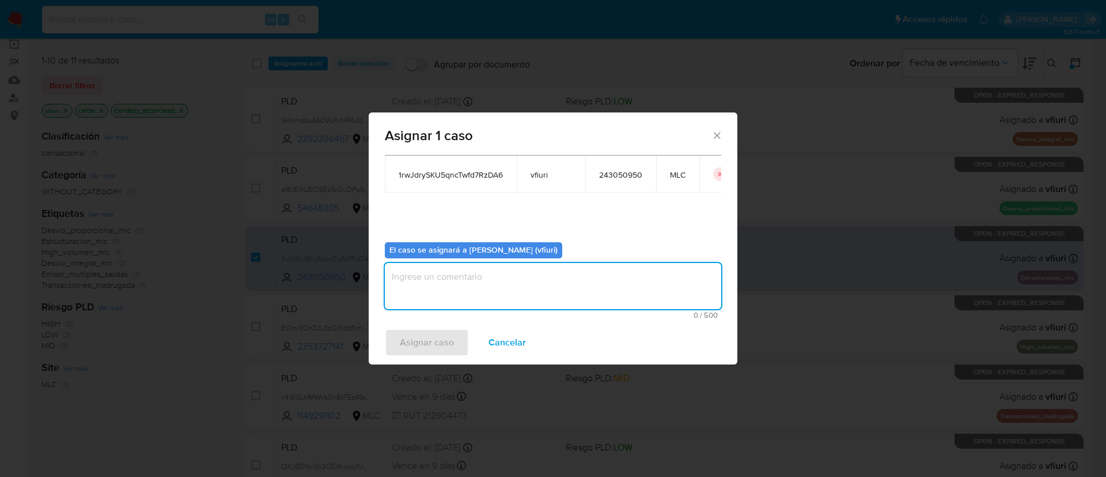
click at [572, 293] on textarea "assign-modal" at bounding box center [553, 286] width 337 height 46
type textarea "-"
click at [406, 348] on span "Asignar caso" at bounding box center [427, 342] width 54 height 25
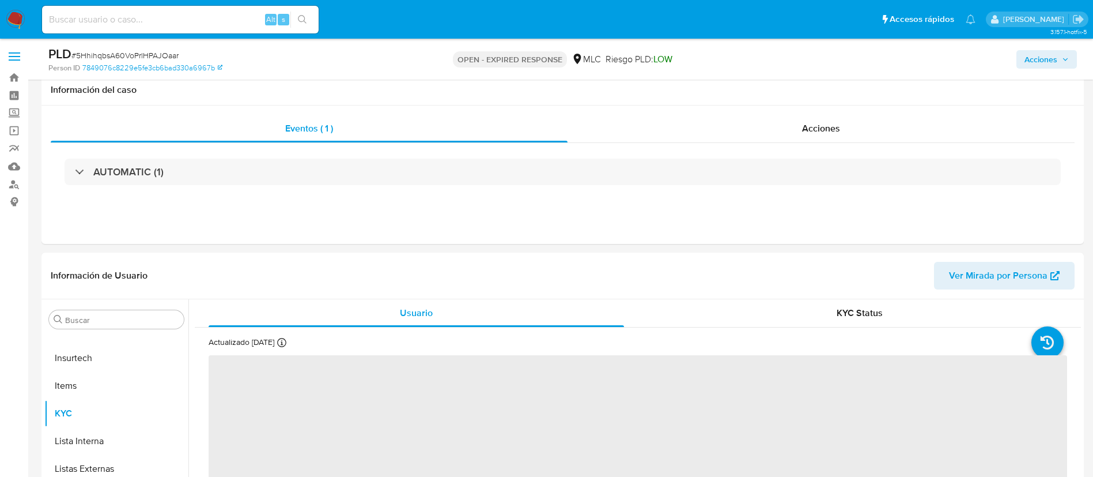
scroll to position [173, 0]
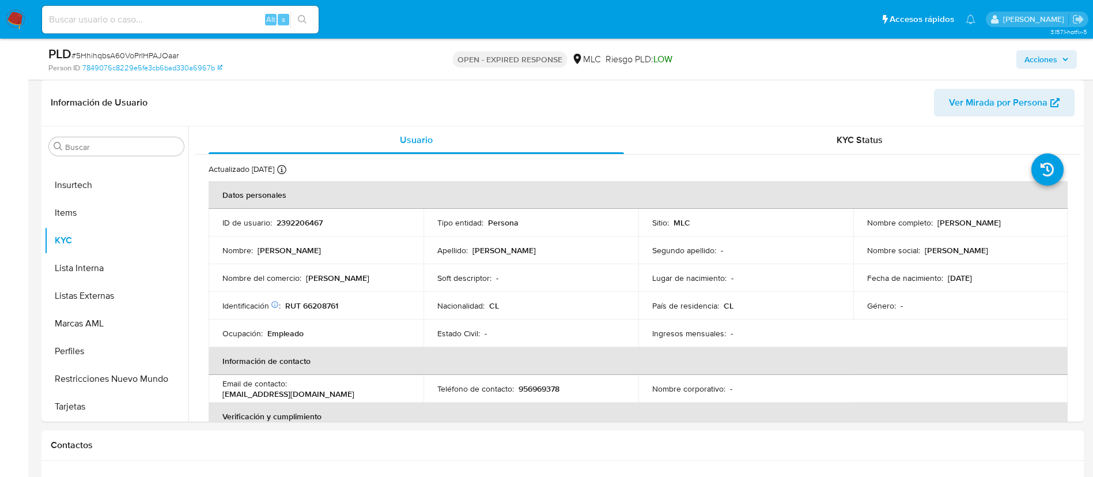
select select "10"
click at [302, 225] on p "2392206467" at bounding box center [300, 222] width 46 height 10
copy p "2392206467"
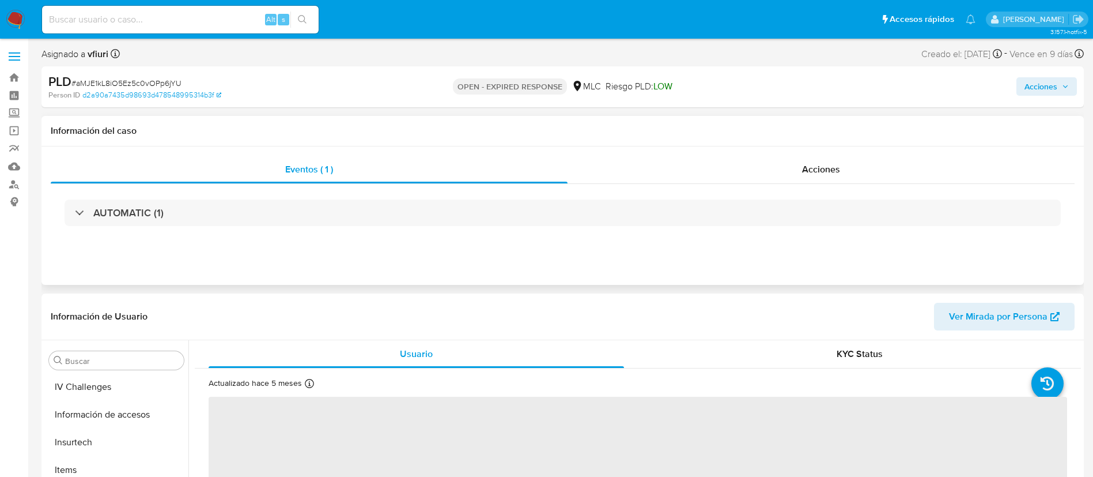
scroll to position [487, 0]
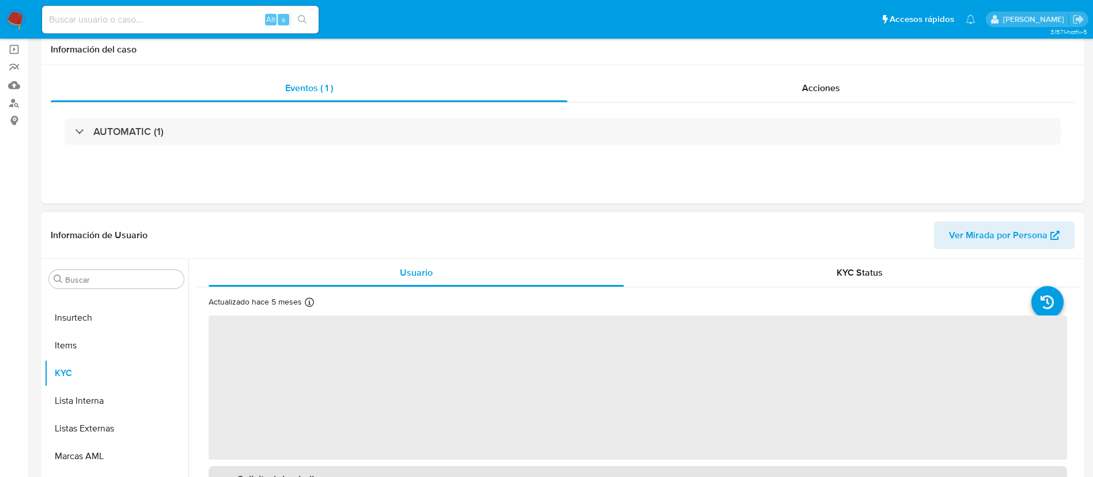
select select "10"
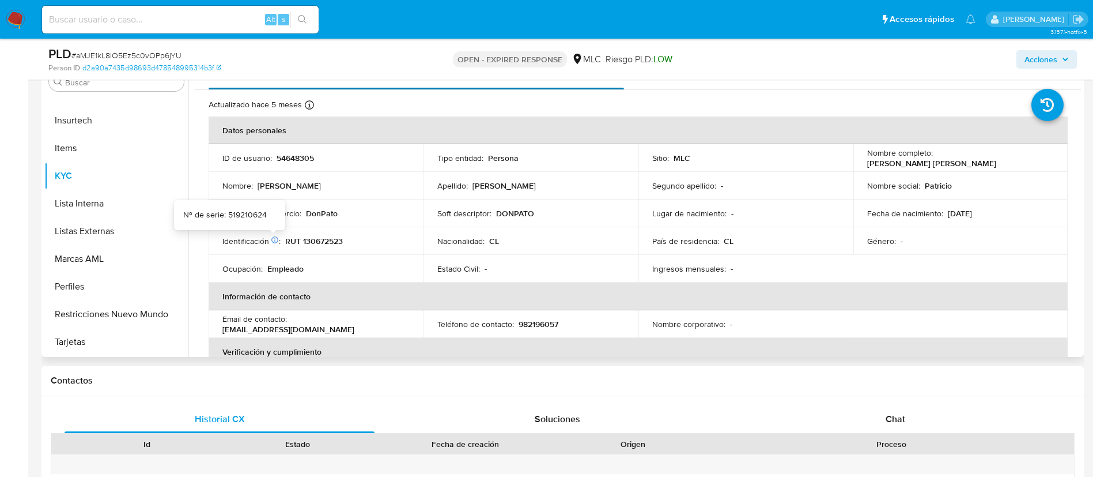
scroll to position [86, 0]
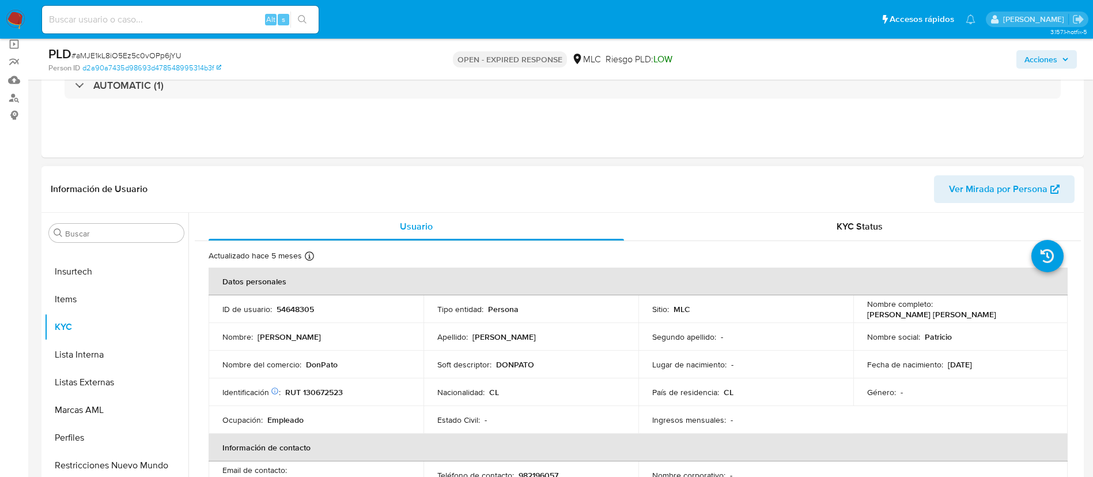
click at [291, 312] on p "54648305" at bounding box center [295, 309] width 37 height 10
copy p "54648305"
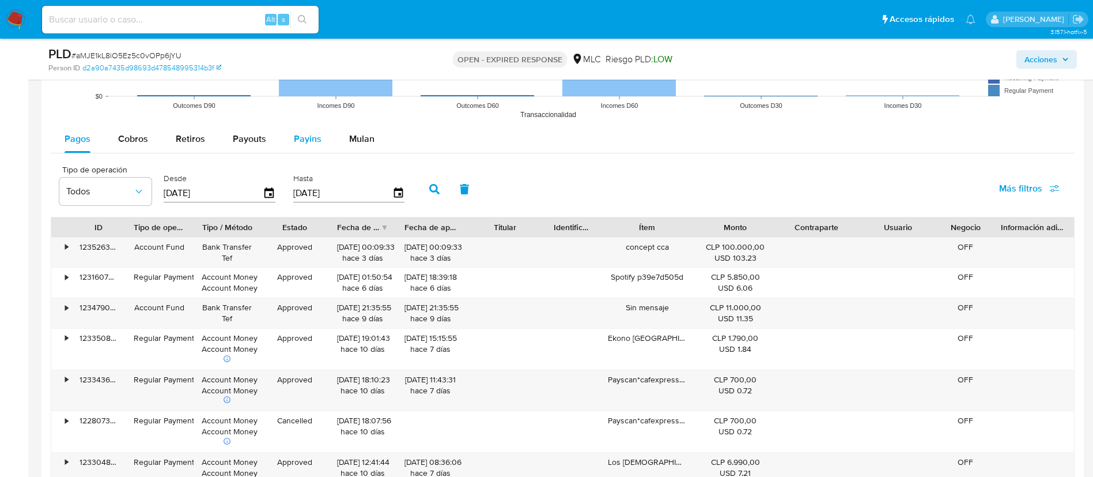
click at [368, 139] on span "Mulan" at bounding box center [361, 138] width 25 height 13
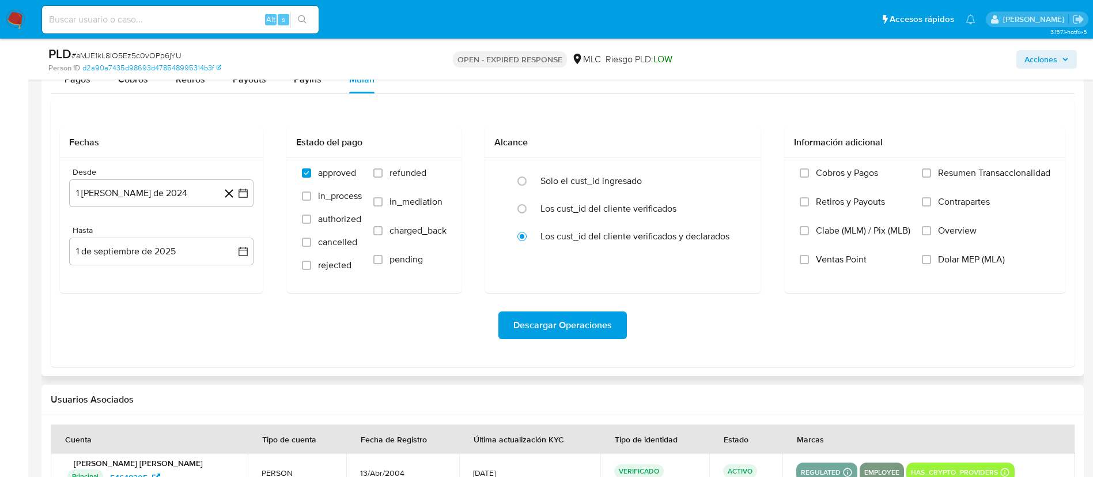
scroll to position [1297, 0]
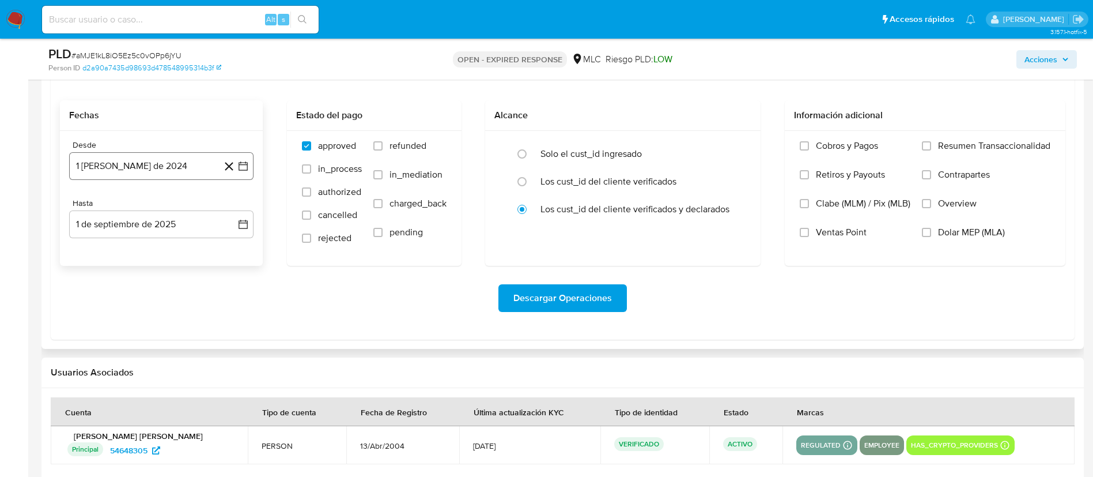
click at [244, 158] on button "1 [PERSON_NAME] de 2024" at bounding box center [161, 166] width 184 height 28
click at [229, 211] on icon "Mes siguiente" at bounding box center [233, 208] width 14 height 14
click at [202, 299] on button "14" at bounding box center [207, 296] width 18 height 18
click at [238, 222] on icon "button" at bounding box center [243, 224] width 12 height 12
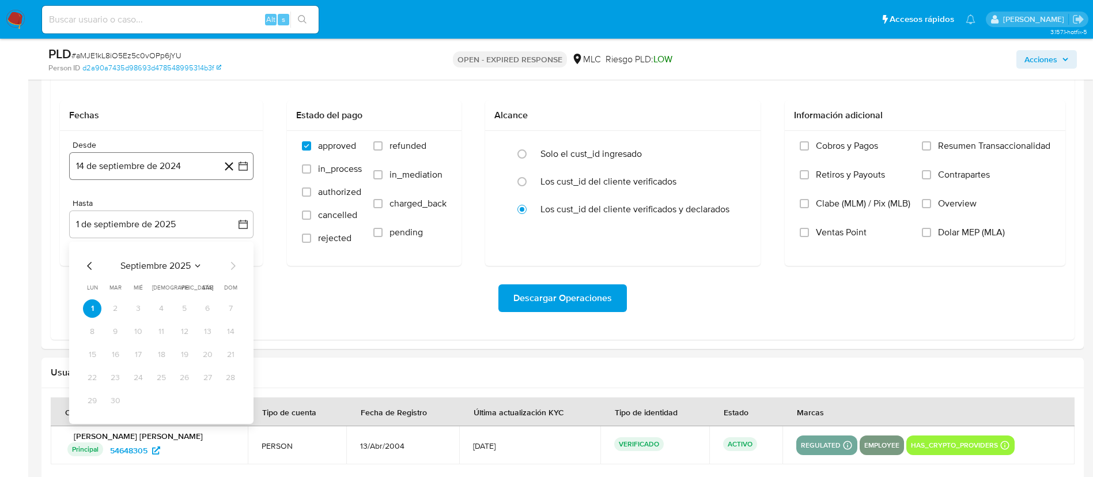
click at [246, 167] on icon "button" at bounding box center [243, 166] width 12 height 12
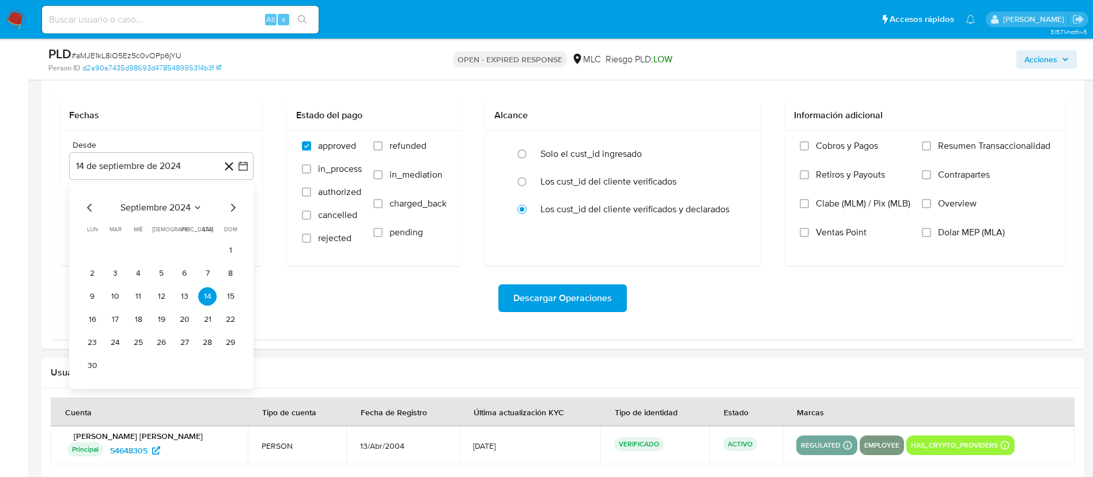
click at [237, 205] on icon "Mes siguiente" at bounding box center [233, 208] width 14 height 14
click at [88, 207] on icon "Mes anterior" at bounding box center [89, 207] width 5 height 8
click at [143, 299] on button "14" at bounding box center [138, 296] width 18 height 18
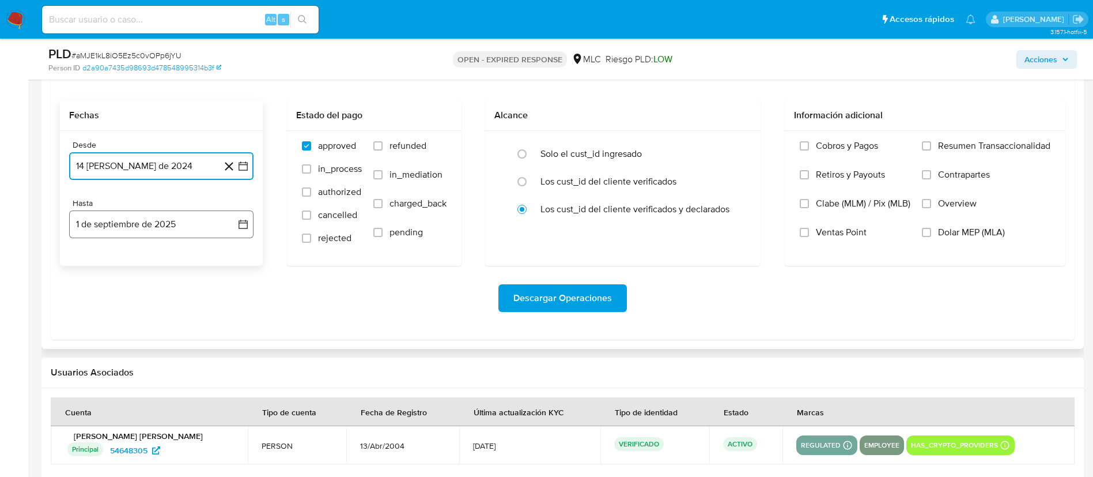
click at [245, 220] on icon "button" at bounding box center [243, 224] width 12 height 12
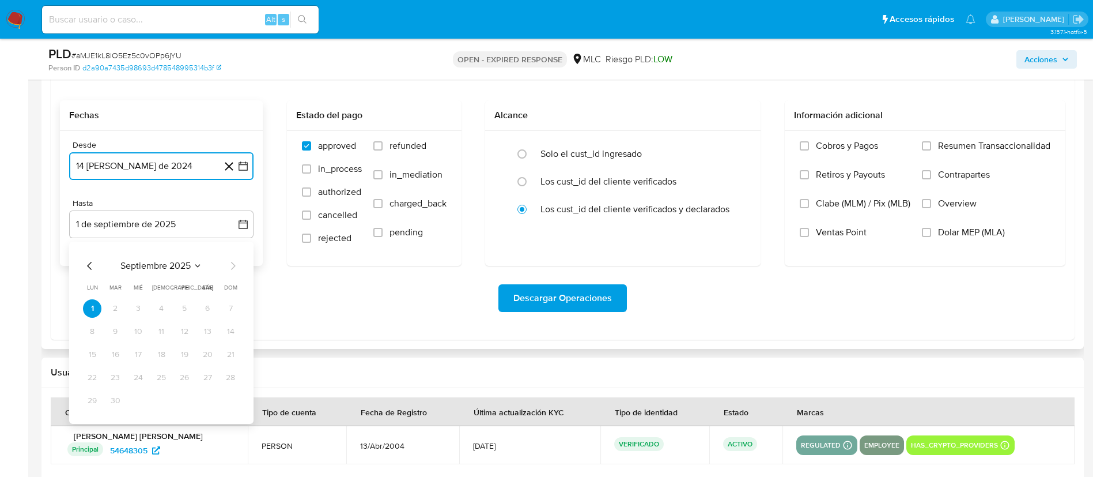
click at [95, 259] on icon "Mes anterior" at bounding box center [90, 266] width 14 height 14
click at [141, 348] on button "13" at bounding box center [138, 354] width 18 height 18
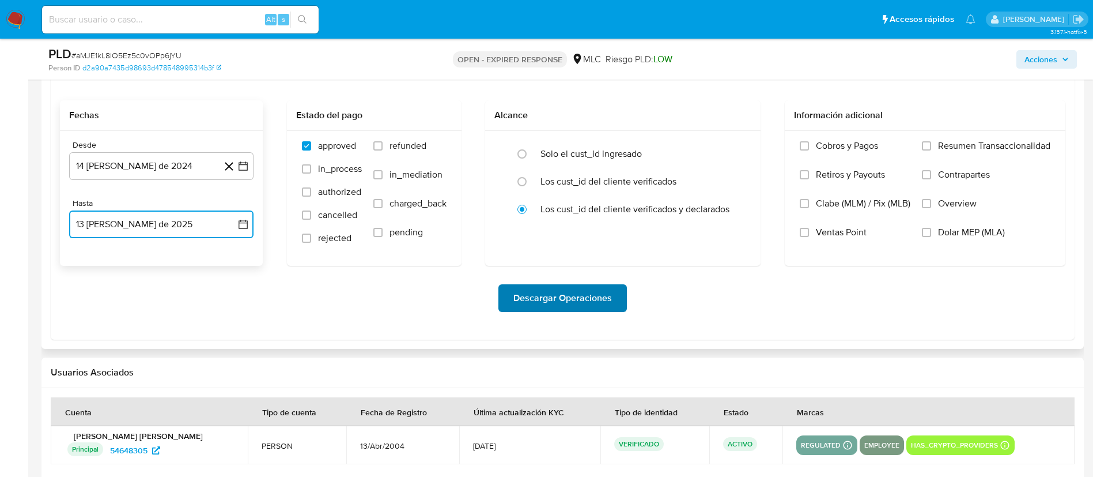
click at [533, 297] on span "Descargar Operaciones" at bounding box center [562, 297] width 99 height 25
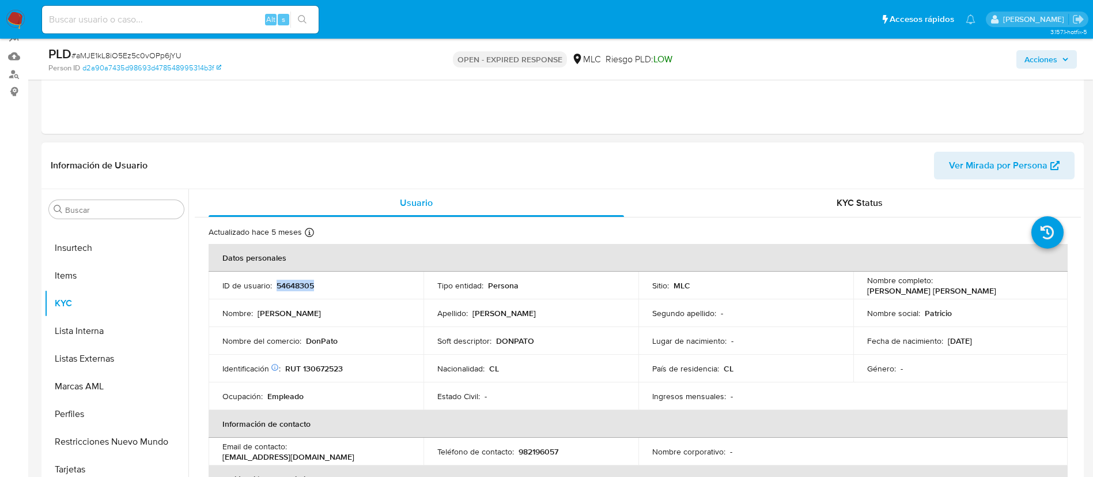
scroll to position [173, 0]
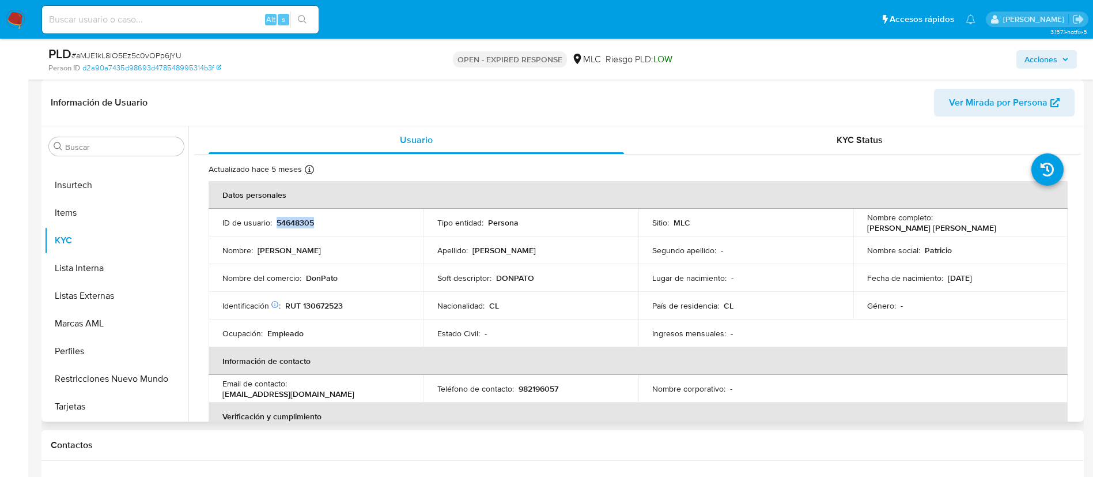
copy p "54648305"
click at [176, 55] on span "# aMJE1kL8iO5Ez5c0vOPp6jYU" at bounding box center [126, 56] width 110 height 12
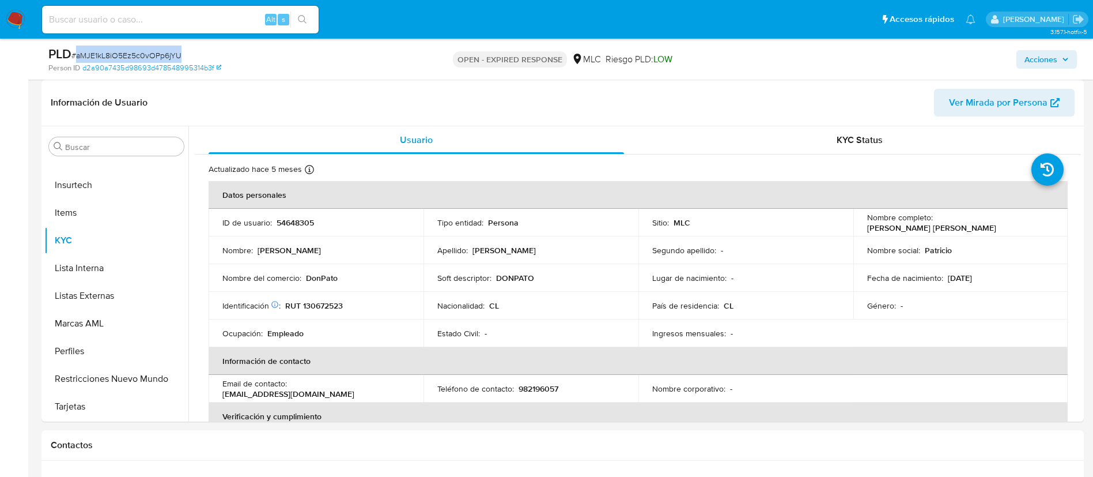
copy span "aMJE1kL8iO5Ez5c0vOPp6jYU"
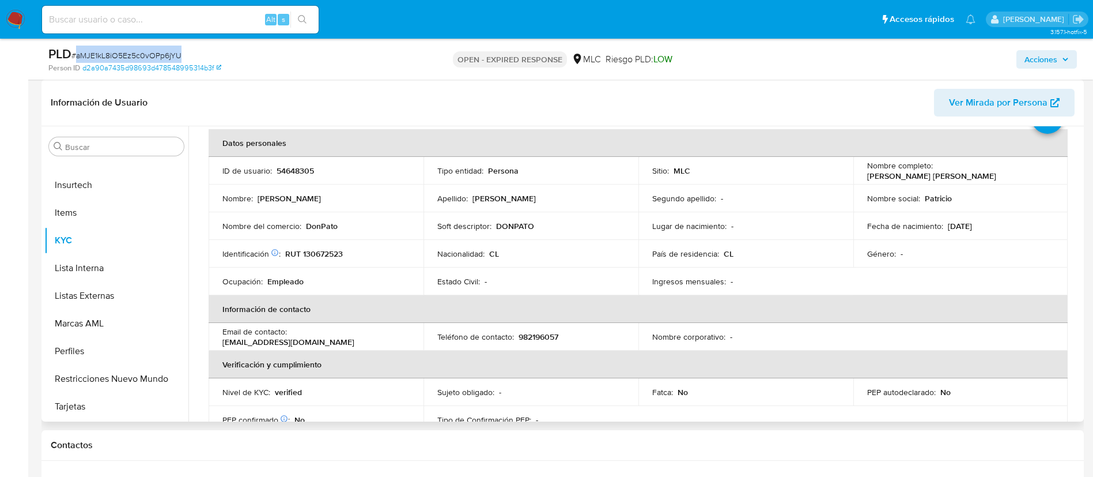
scroll to position [56, 0]
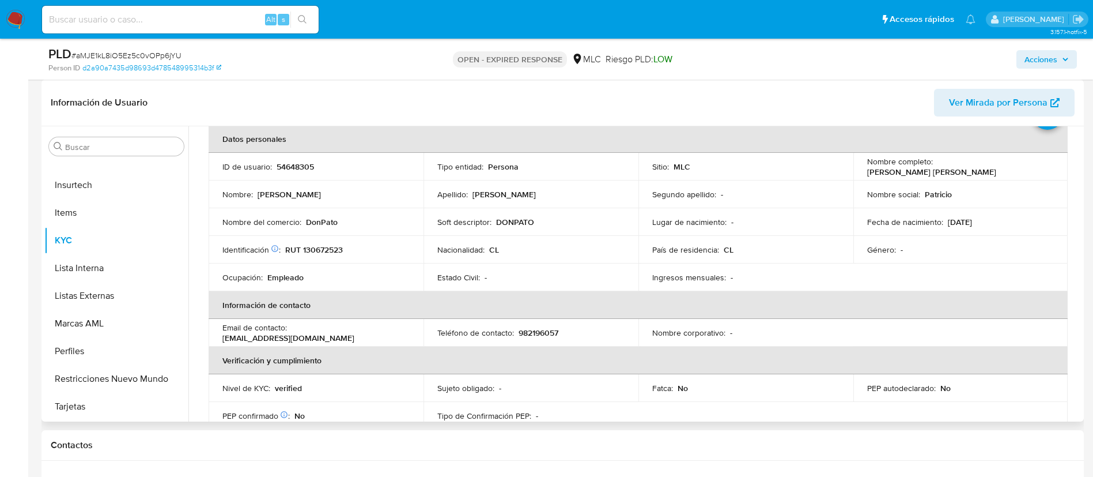
click at [1026, 385] on div "PEP autodeclarado : No" at bounding box center [960, 388] width 187 height 10
click at [345, 243] on td "Identificación Nº de serie: 519210624 : RUT 130672523" at bounding box center [316, 250] width 215 height 28
click at [331, 246] on p "RUT 130672523" at bounding box center [314, 249] width 58 height 10
copy p "130672523"
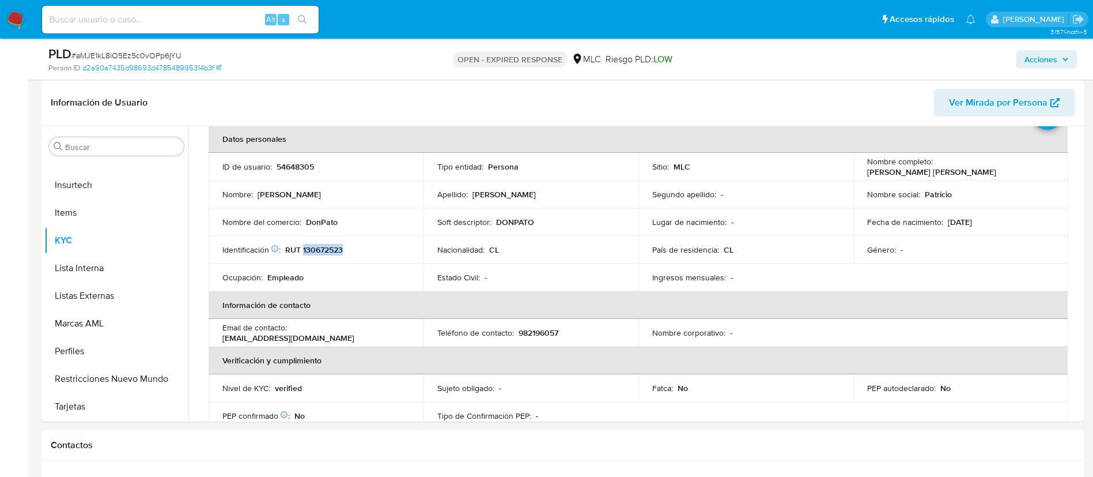
copy p "130672523"
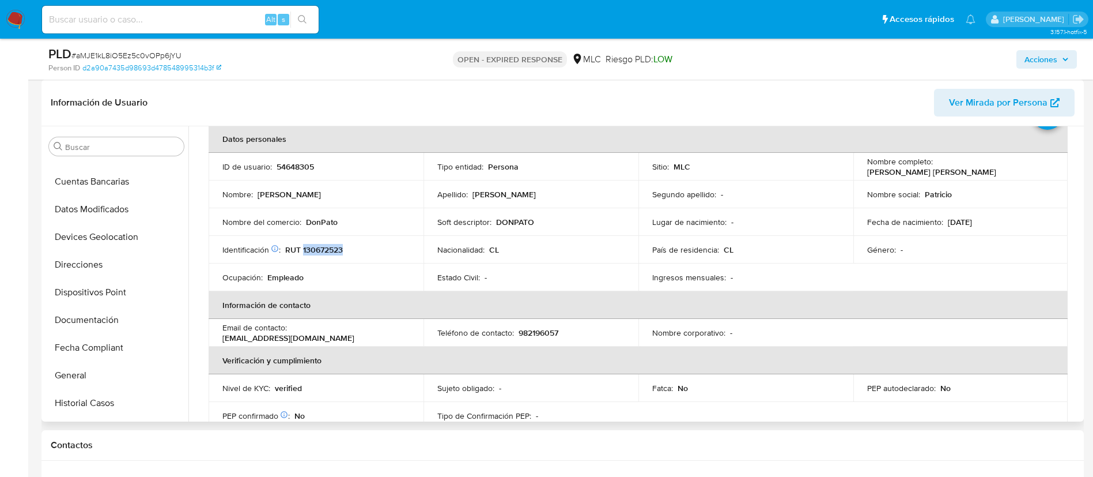
scroll to position [0, 0]
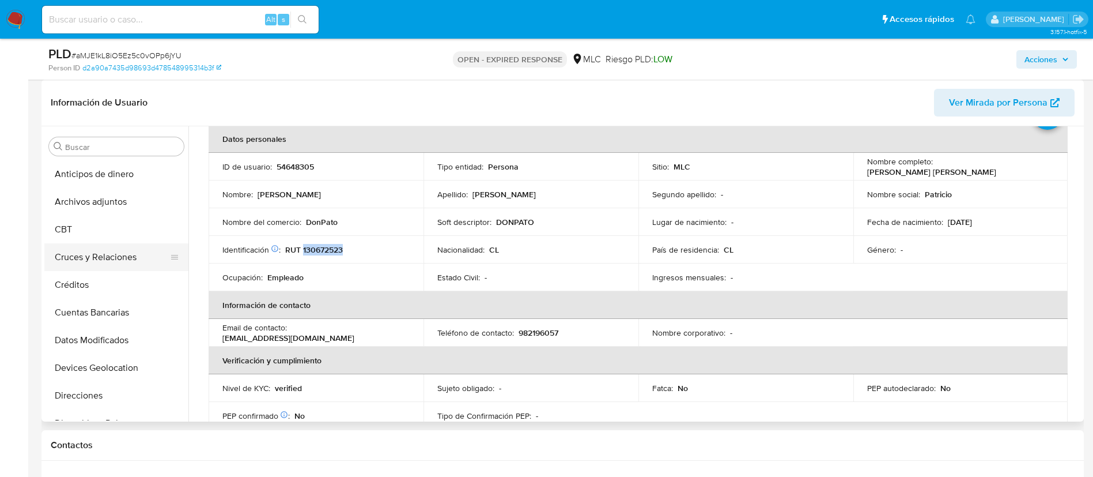
click at [86, 250] on button "Cruces y Relaciones" at bounding box center [111, 257] width 135 height 28
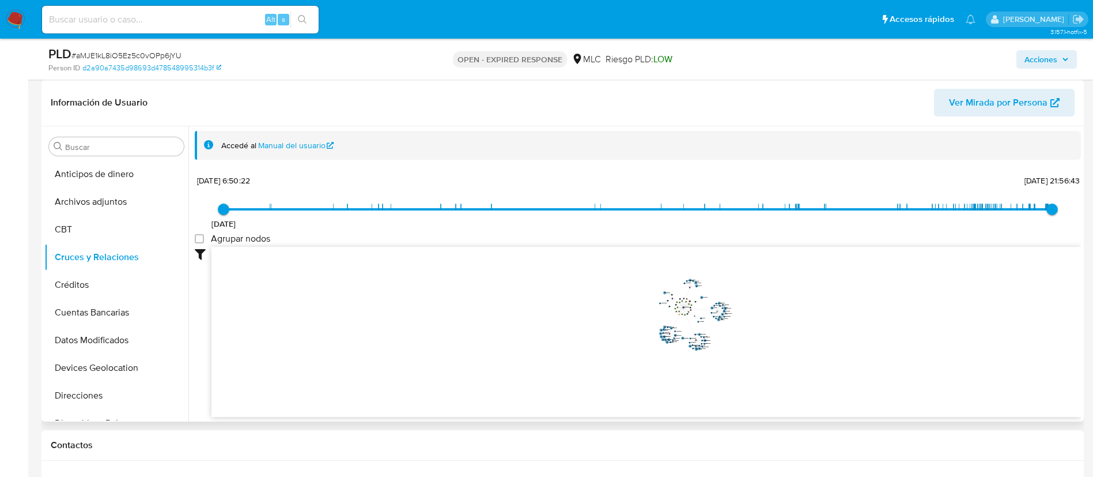
drag, startPoint x: 762, startPoint y: 289, endPoint x: 753, endPoint y: 331, distance: 43.5
click at [753, 331] on icon "device-653c320e23fc2cd8e44f6188  user-54648305  54648305 device-6802e776f4235…" at bounding box center [646, 330] width 870 height 167
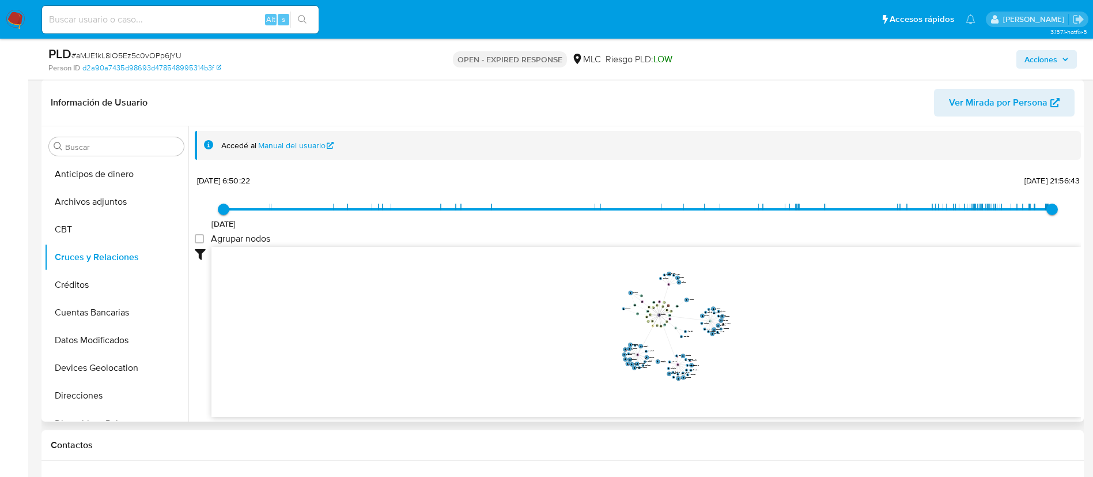
drag, startPoint x: 753, startPoint y: 332, endPoint x: 765, endPoint y: 352, distance: 23.2
click at [765, 352] on icon "device-653c320e23fc2cd8e44f6188  user-54648305  54648305 device-6802e776f4235…" at bounding box center [646, 330] width 870 height 167
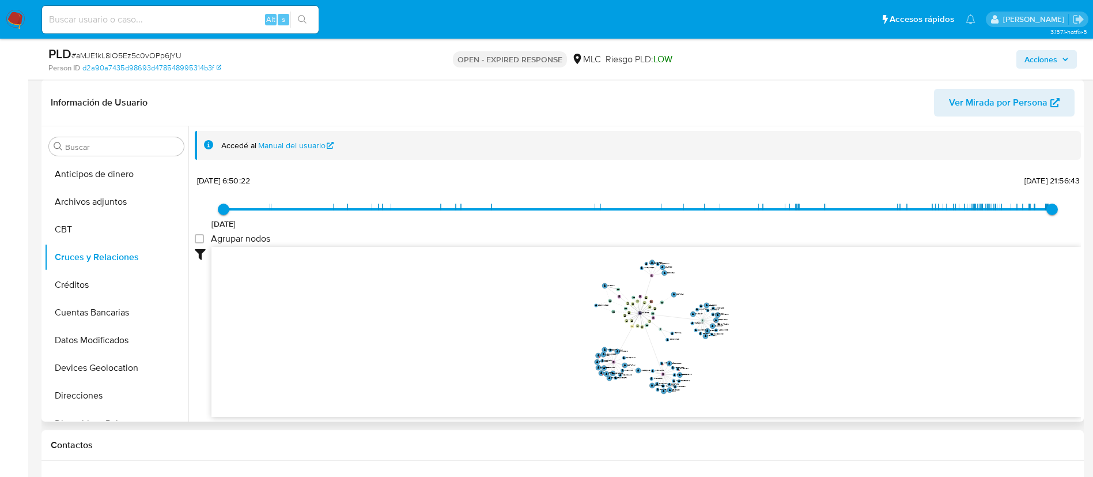
drag, startPoint x: 765, startPoint y: 353, endPoint x: 771, endPoint y: 361, distance: 10.7
click at [771, 361] on icon "device-653c320e23fc2cd8e44f6188  user-54648305  54648305 device-6802e776f4235…" at bounding box center [646, 330] width 870 height 167
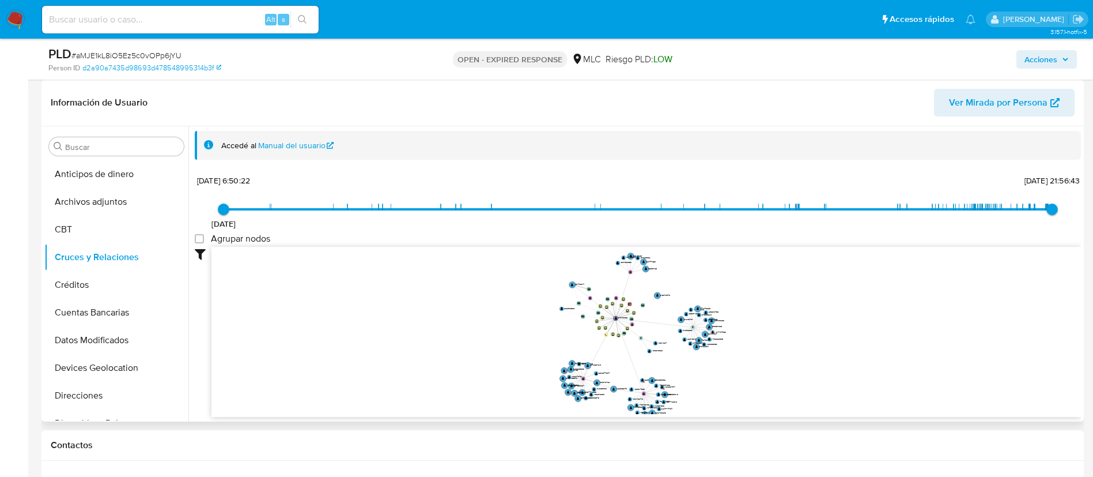
drag, startPoint x: 771, startPoint y: 361, endPoint x: 776, endPoint y: 376, distance: 15.1
click at [776, 376] on icon "device-653c320e23fc2cd8e44f6188  user-54648305  54648305 device-6802e776f4235…" at bounding box center [646, 330] width 870 height 167
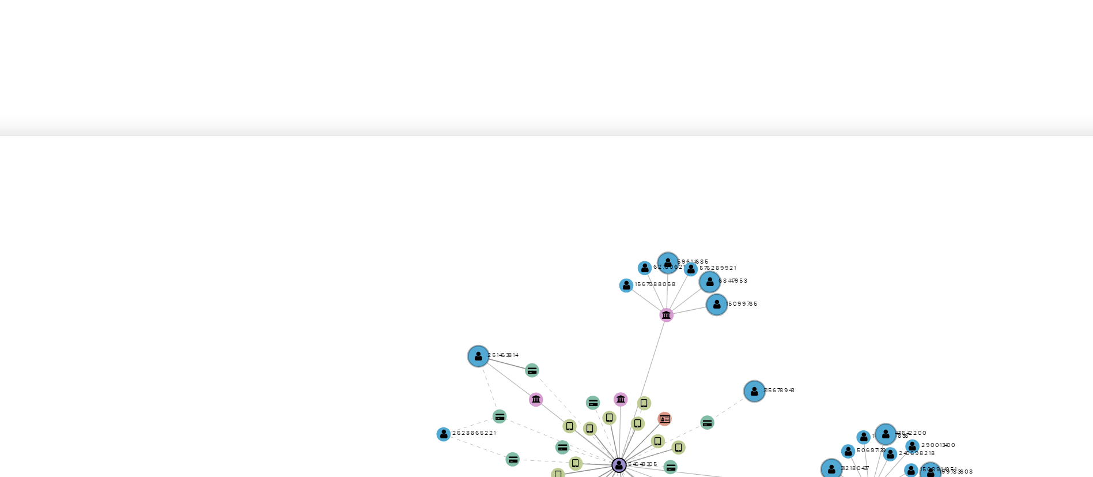
scroll to position [1, 0]
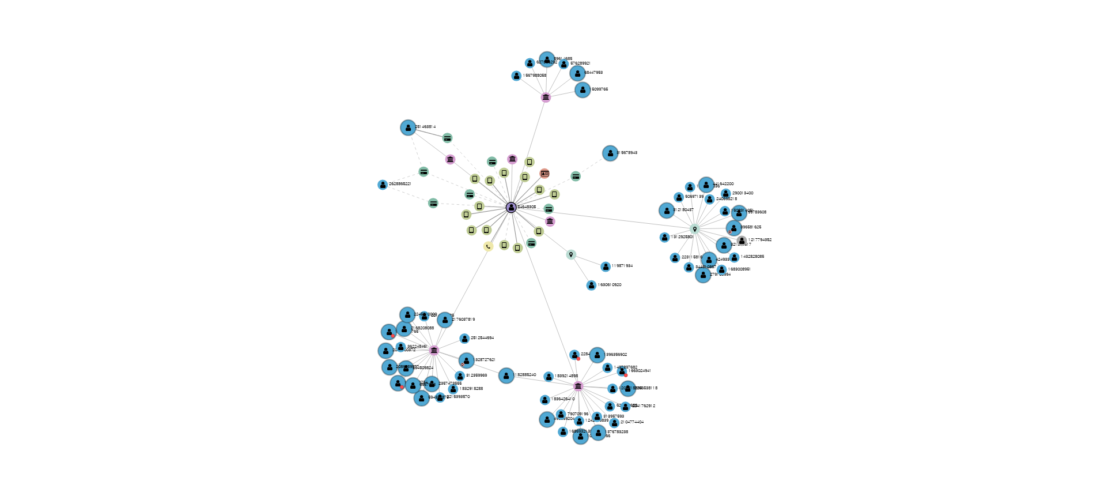
drag, startPoint x: 730, startPoint y: 325, endPoint x: 683, endPoint y: 320, distance: 47.0
click at [683, 320] on icon "device-653c320e23fc2cd8e44f6188  user-54648305  54648305 device-6802e776f4235…" at bounding box center [646, 328] width 870 height 167
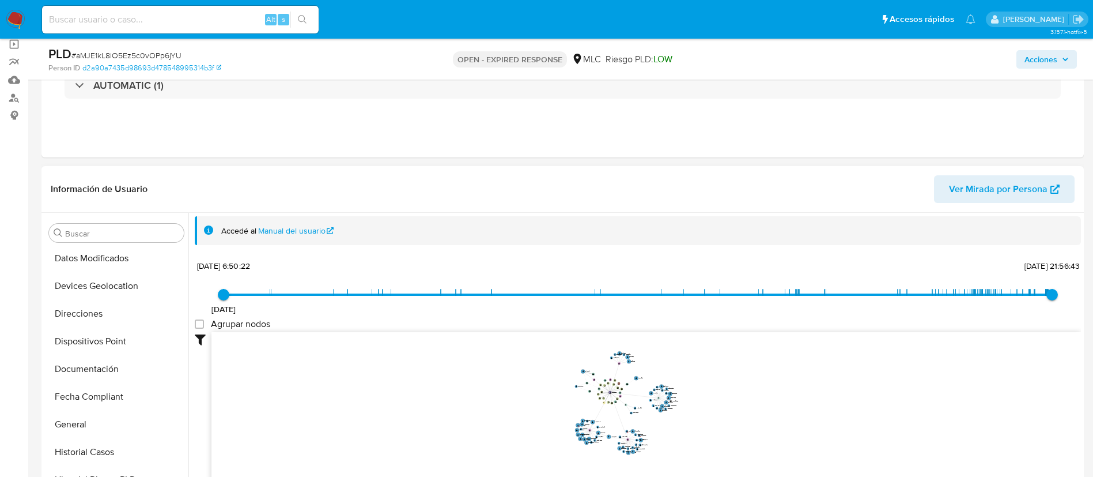
scroll to position [173, 0]
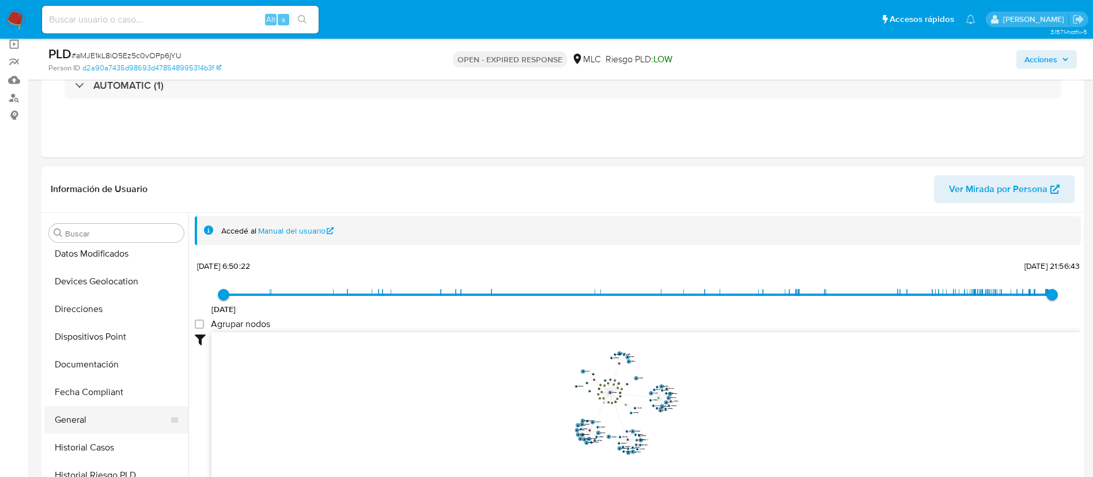
click at [104, 411] on button "General" at bounding box center [111, 420] width 135 height 28
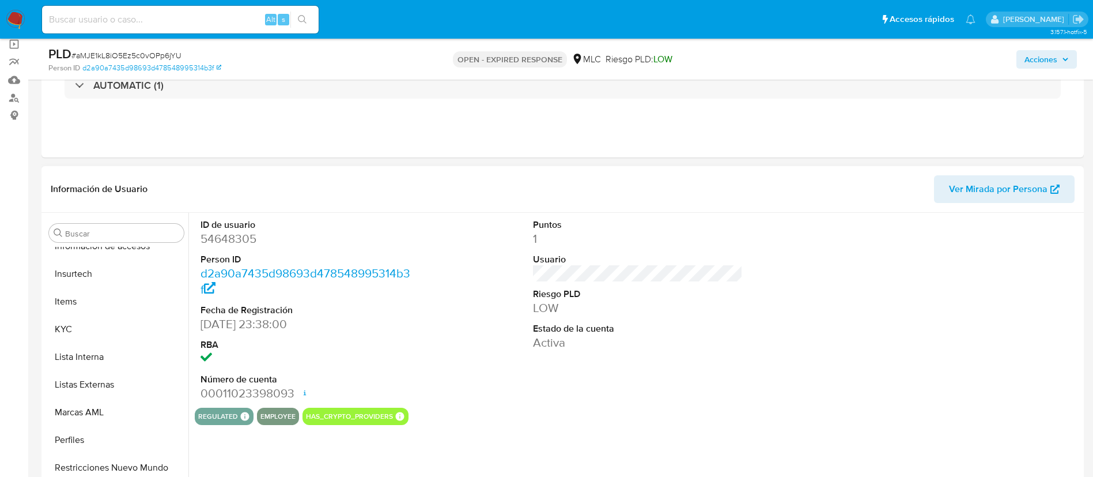
scroll to position [487, 0]
click at [89, 333] on button "KYC" at bounding box center [111, 327] width 135 height 28
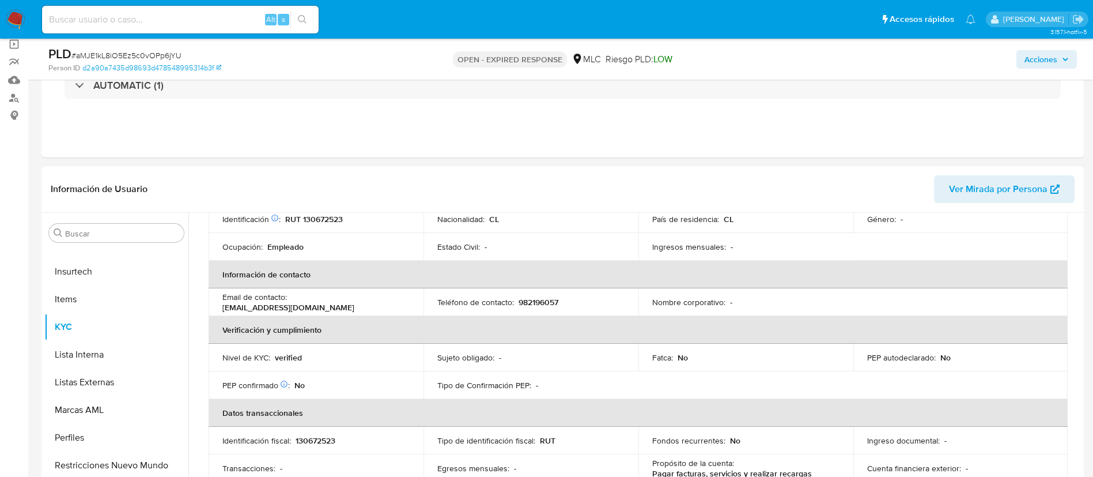
scroll to position [0, 0]
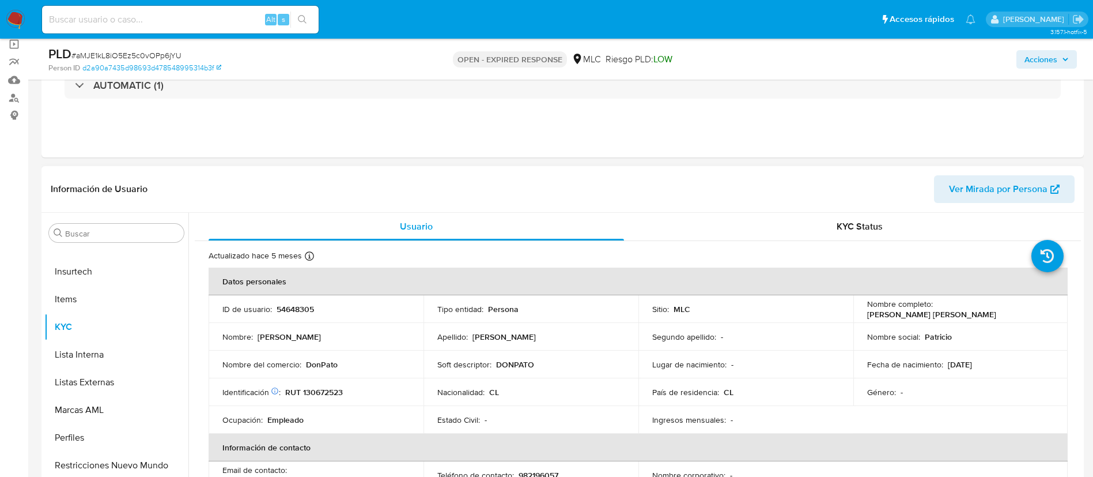
click at [331, 399] on td "Identificación Nº de serie: 519210624 : RUT 130672523" at bounding box center [316, 392] width 215 height 28
click at [332, 392] on p "RUT 130672523" at bounding box center [314, 392] width 58 height 10
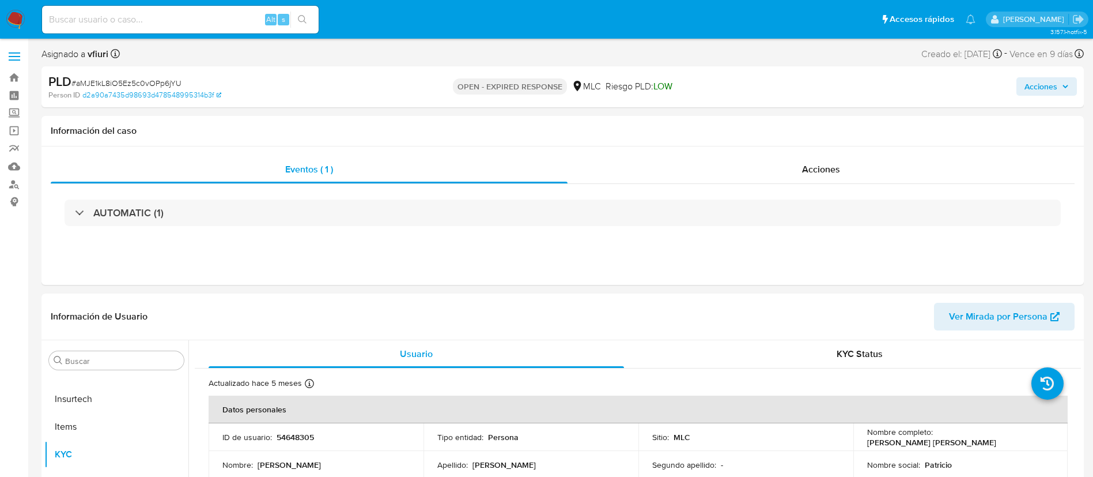
click at [157, 80] on span "# aMJE1kL8iO5Ez5c0vOPp6jYU" at bounding box center [126, 83] width 110 height 12
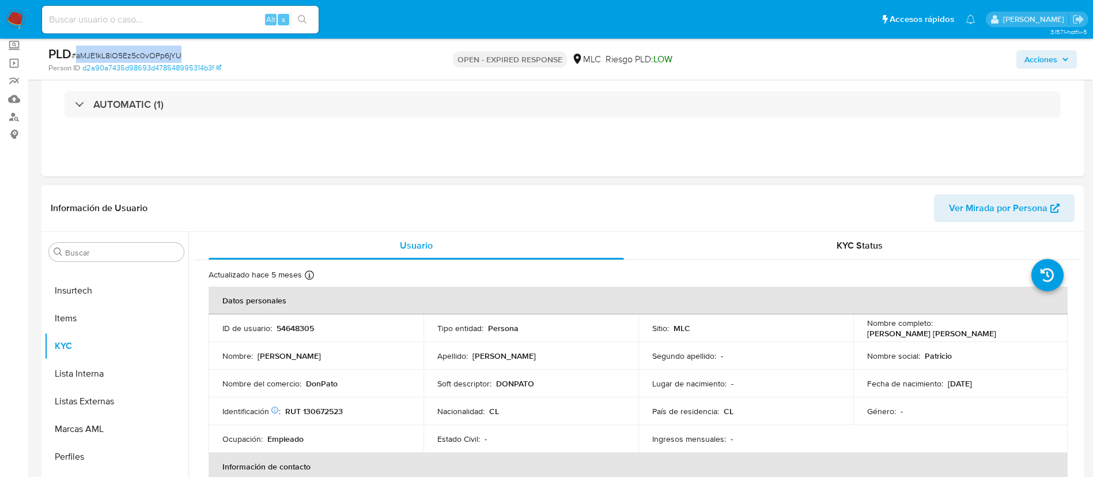
scroll to position [173, 0]
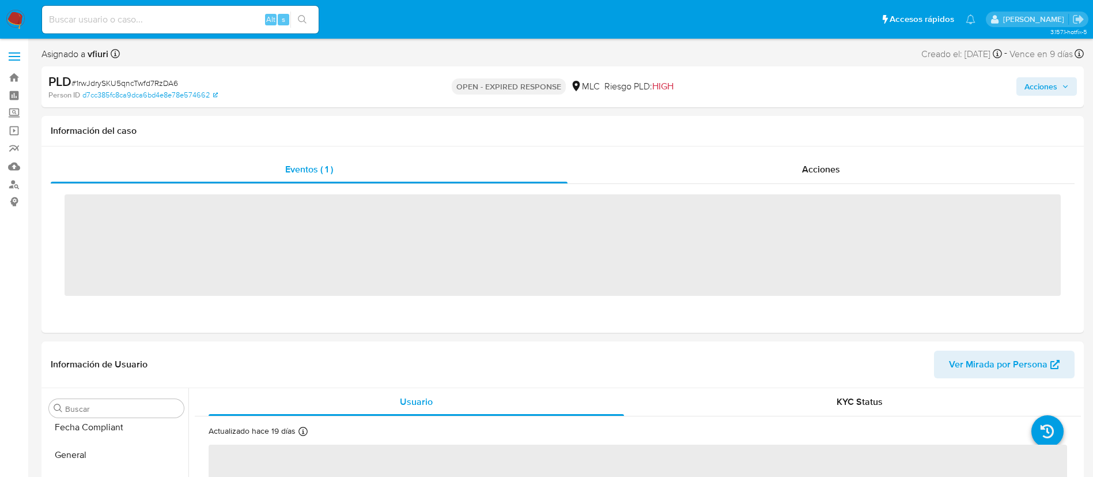
scroll to position [487, 0]
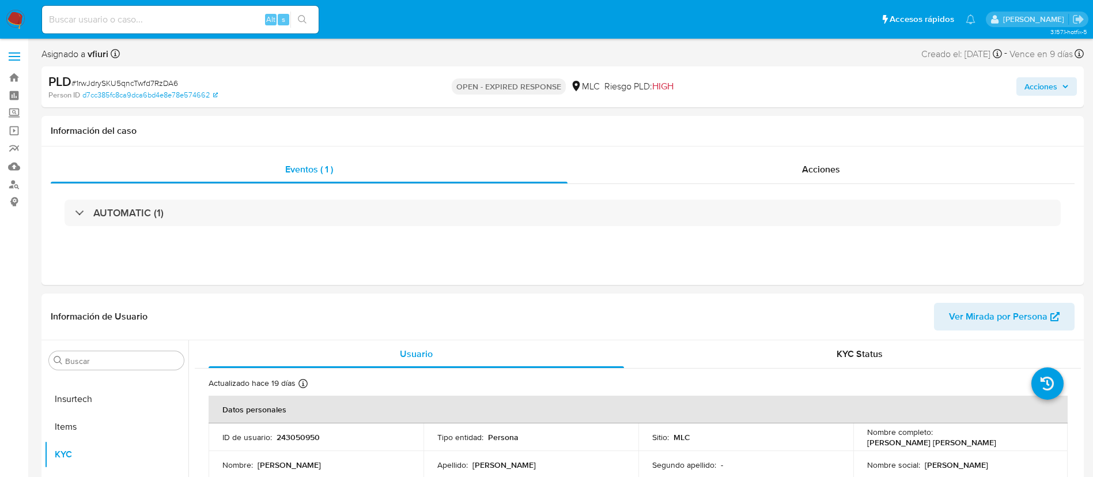
select select "10"
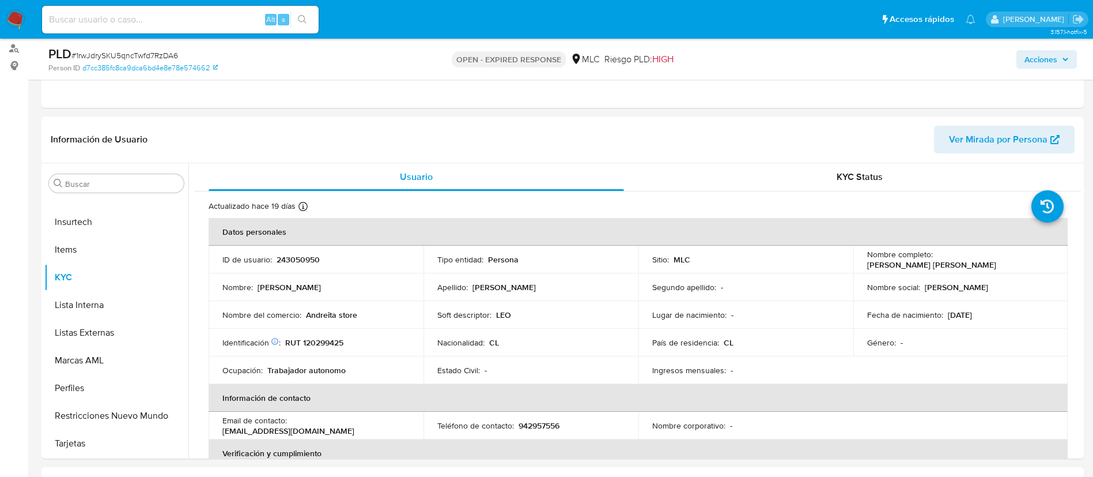
scroll to position [173, 0]
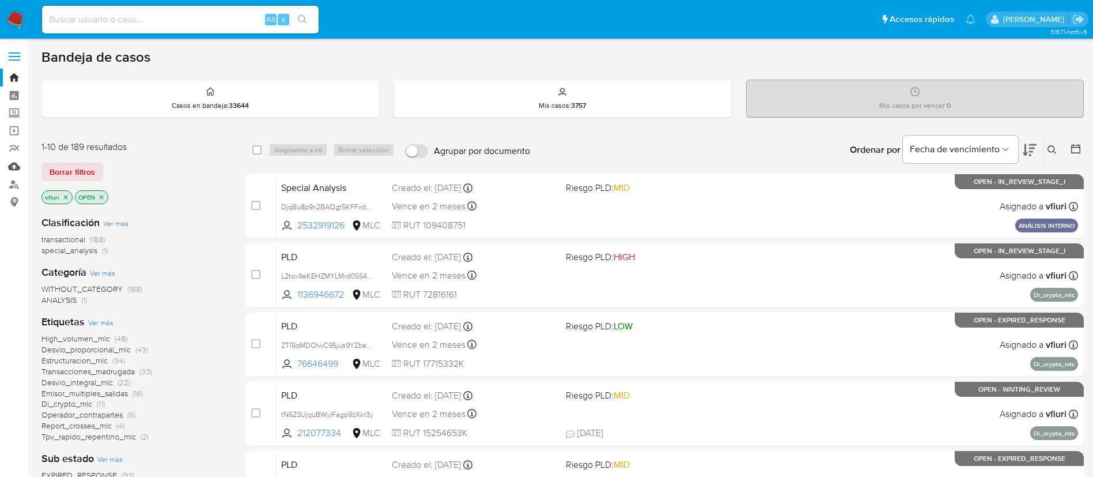
click at [14, 164] on link "Mulan" at bounding box center [68, 166] width 137 height 18
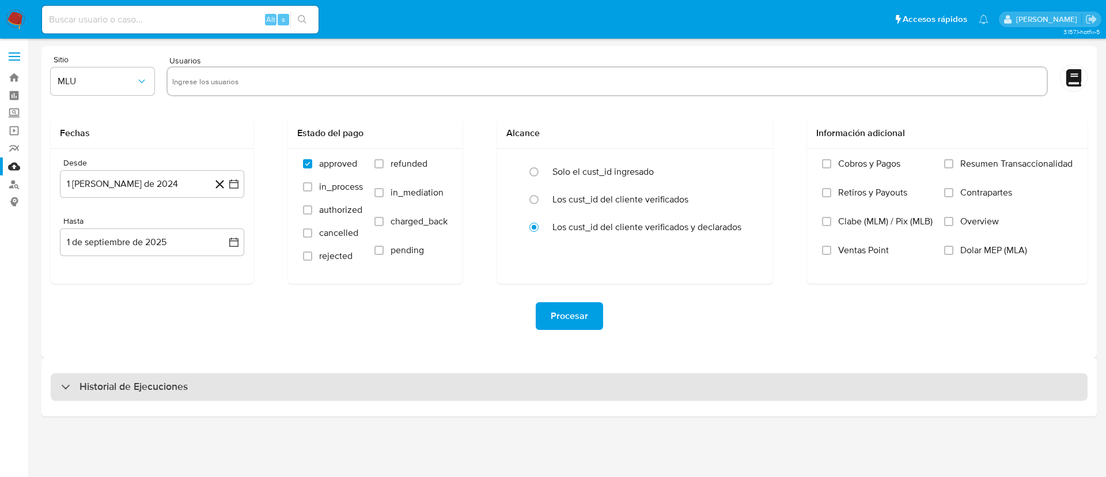
click at [197, 391] on div "Historial de Ejecuciones" at bounding box center [569, 387] width 1037 height 28
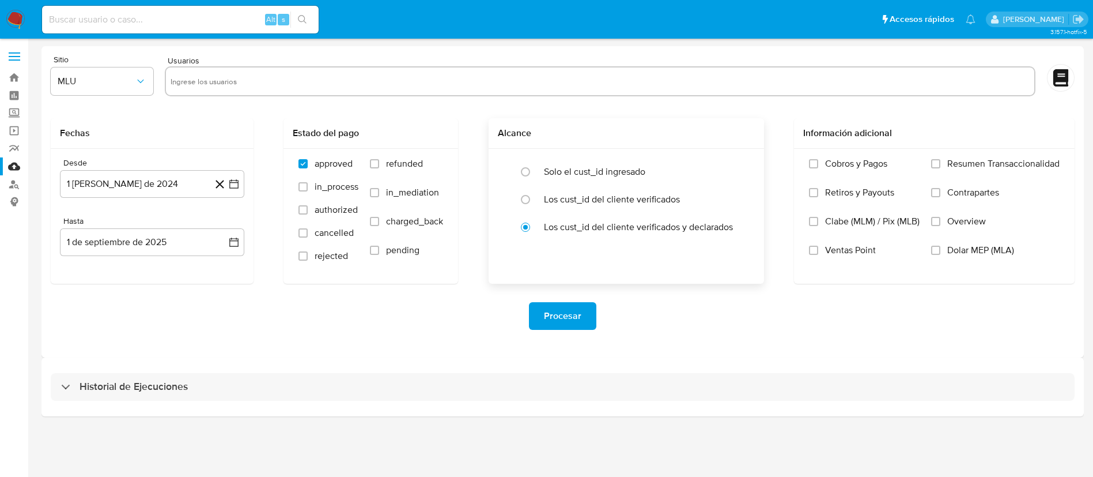
select select "10"
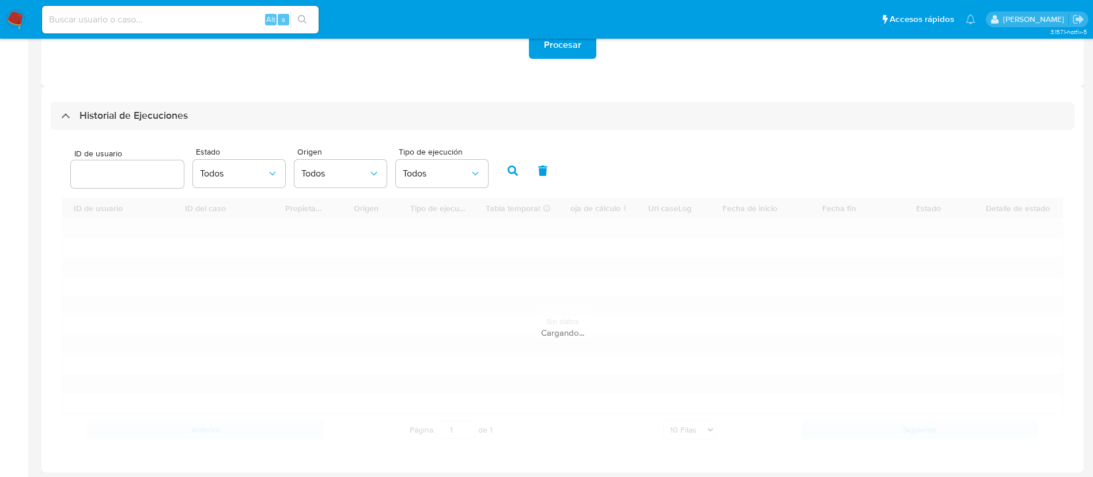
scroll to position [274, 0]
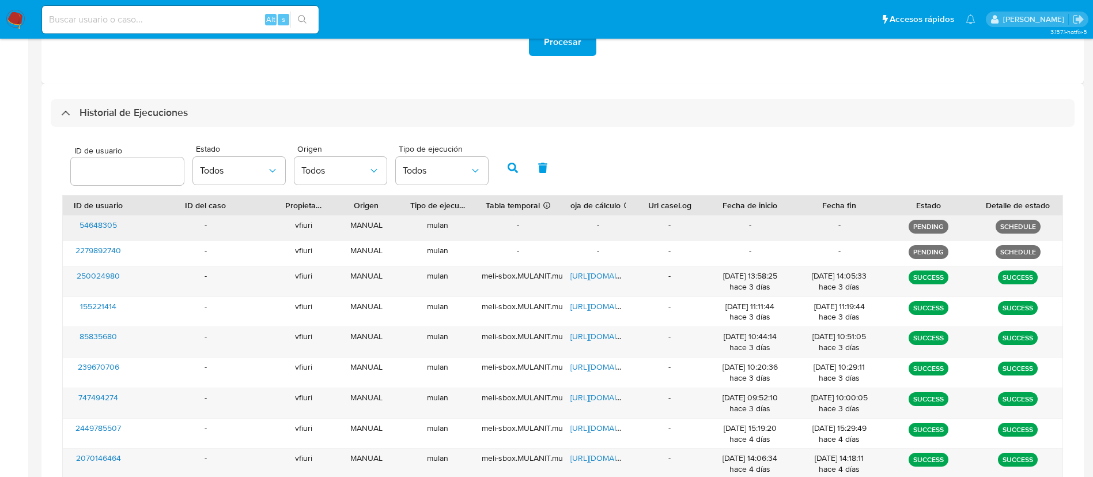
click at [1023, 227] on p "SCHEDULE" at bounding box center [1018, 227] width 45 height 14
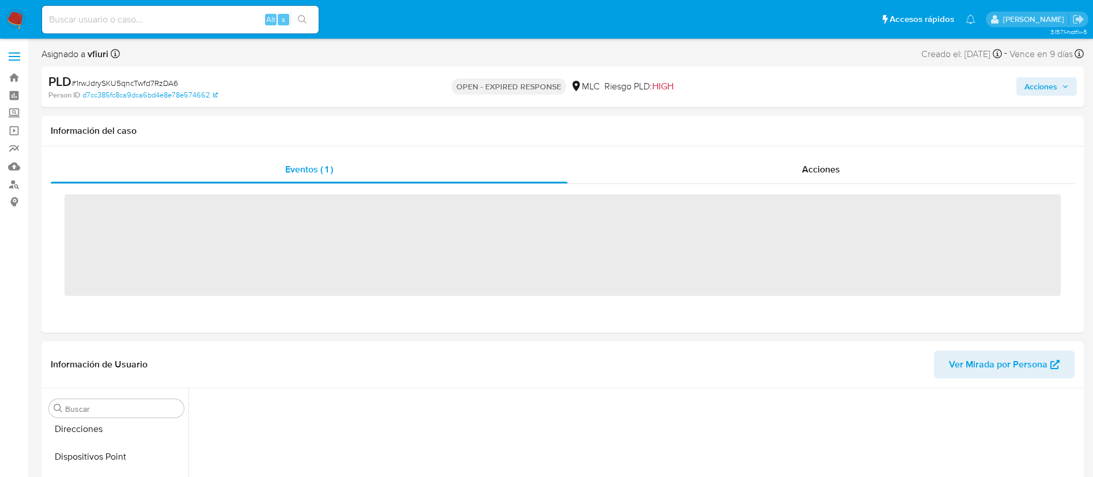
scroll to position [486, 0]
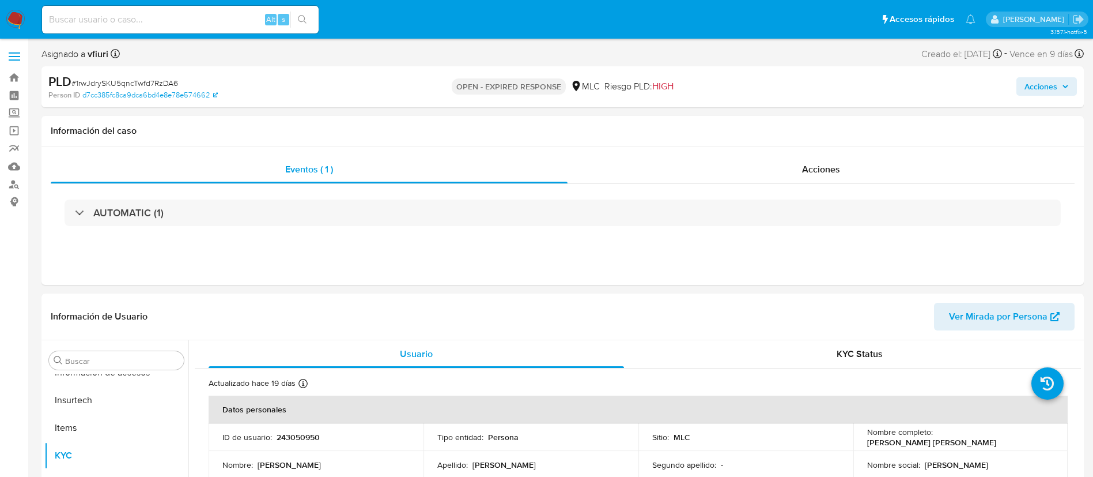
select select "10"
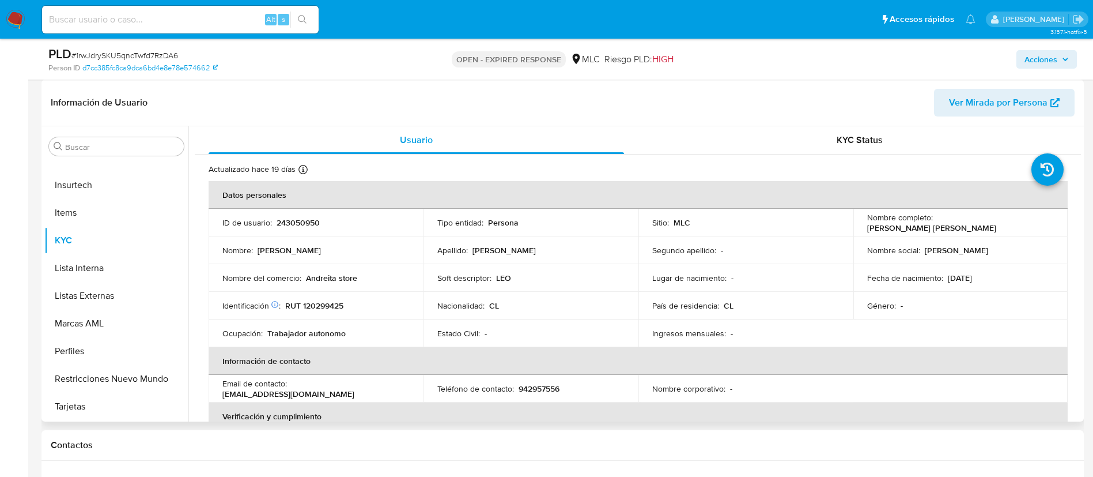
click at [289, 221] on p "243050950" at bounding box center [298, 222] width 43 height 10
copy p "243050950"
click at [335, 300] on p "RUT 120299425" at bounding box center [314, 305] width 58 height 10
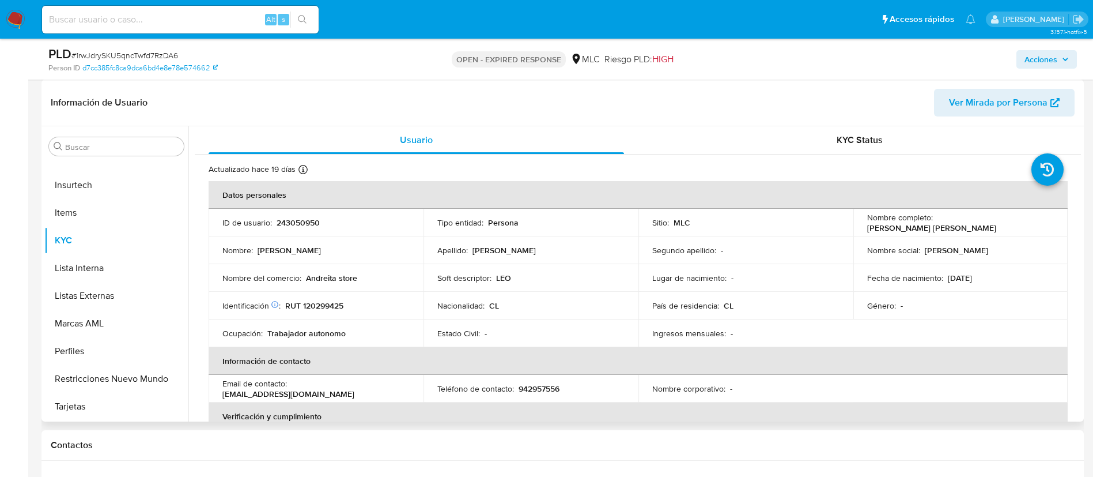
drag, startPoint x: 335, startPoint y: 300, endPoint x: 322, endPoint y: 300, distance: 13.3
click at [320, 287] on td "Nombre del comercio : Andreita store" at bounding box center [316, 278] width 215 height 28
click at [324, 304] on p "RUT 120299425" at bounding box center [314, 305] width 58 height 10
copy p "120299425"
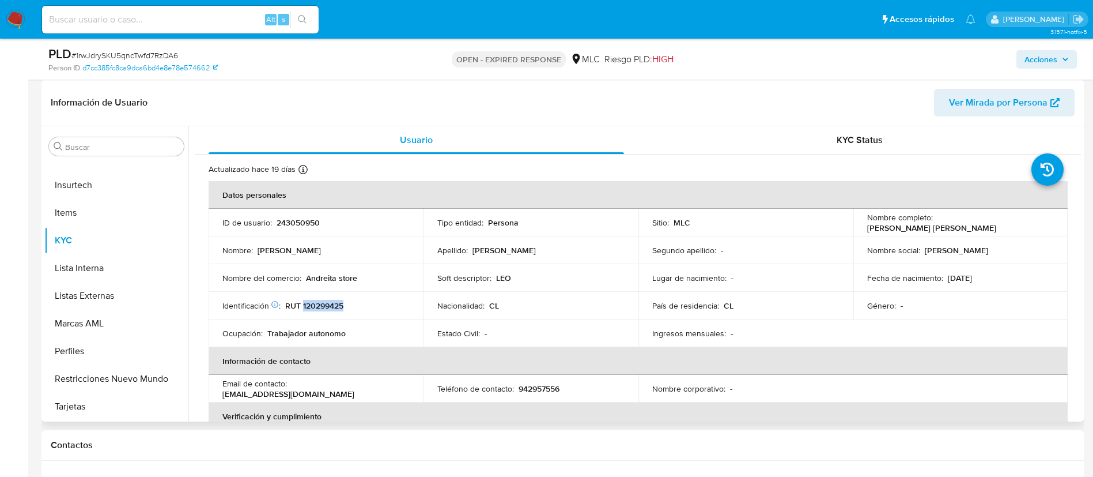
copy p "120299425"
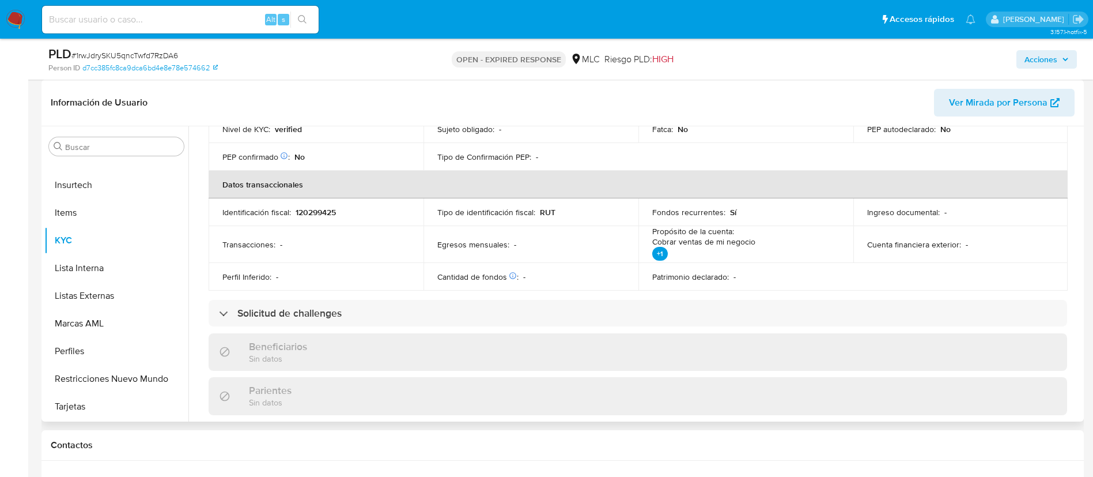
scroll to position [288, 0]
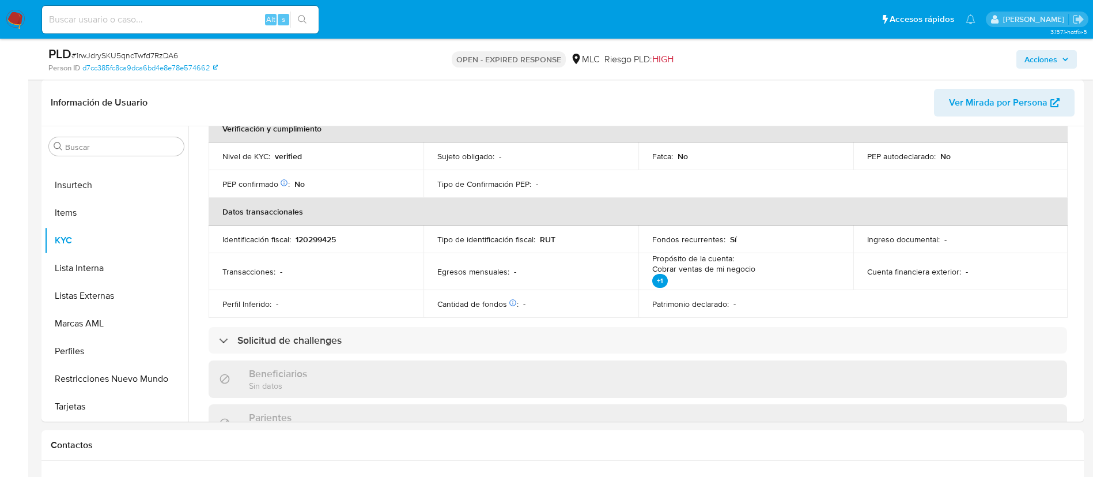
click at [265, 43] on div "PLD # 1rwJdrySKU5qncTwfd7RzDA6 Person ID d7cc385fc8ca9dca6bd4e8e78e574662 OPEN …" at bounding box center [562, 59] width 1042 height 41
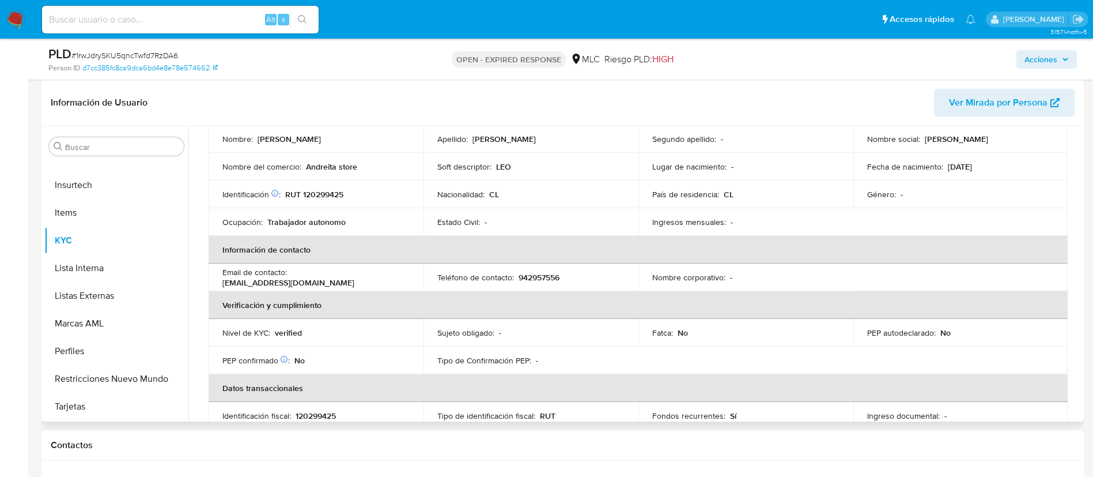
scroll to position [0, 0]
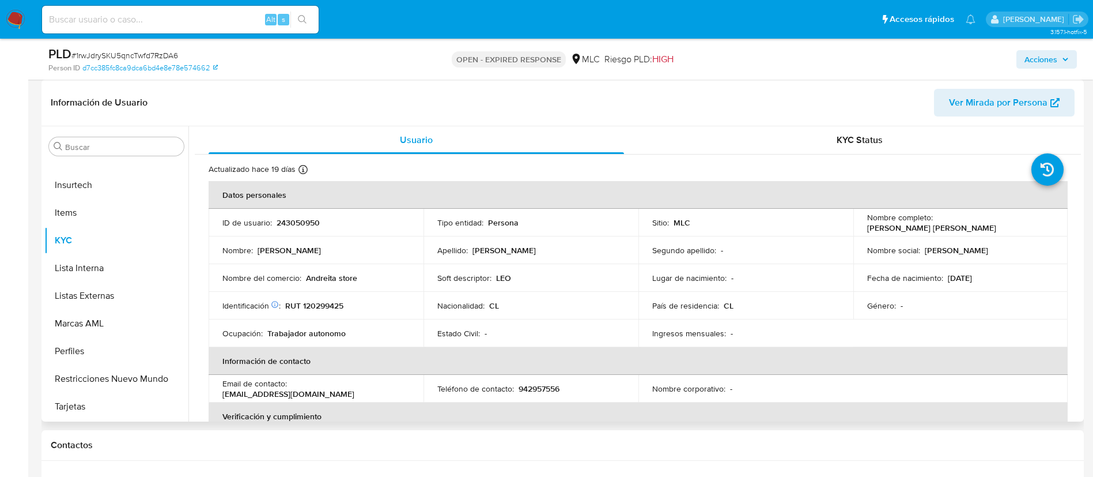
drag, startPoint x: 862, startPoint y: 228, endPoint x: 1007, endPoint y: 226, distance: 145.2
click at [1007, 226] on td "Nombre completo : [PERSON_NAME] [PERSON_NAME]" at bounding box center [960, 223] width 215 height 28
copy p "[PERSON_NAME] [PERSON_NAME]"
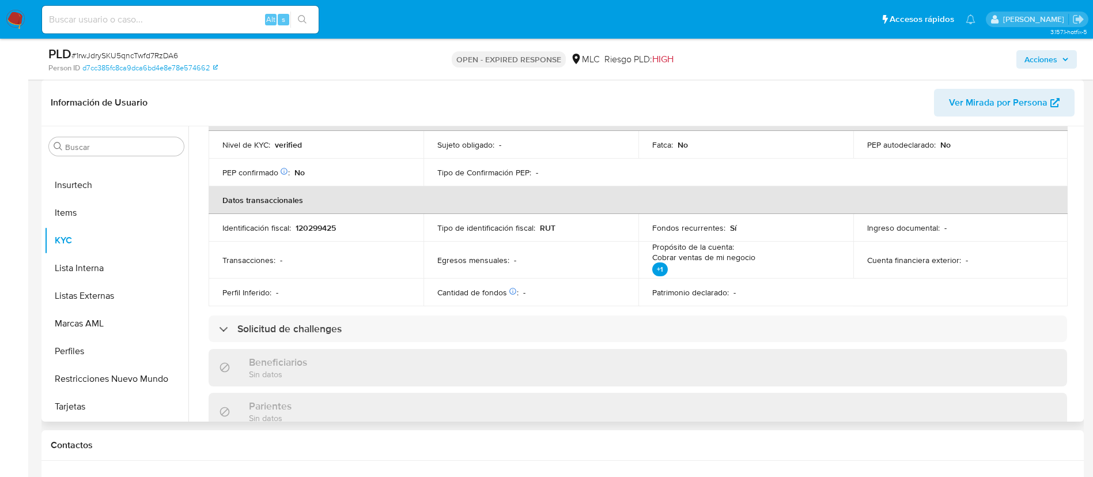
scroll to position [633, 0]
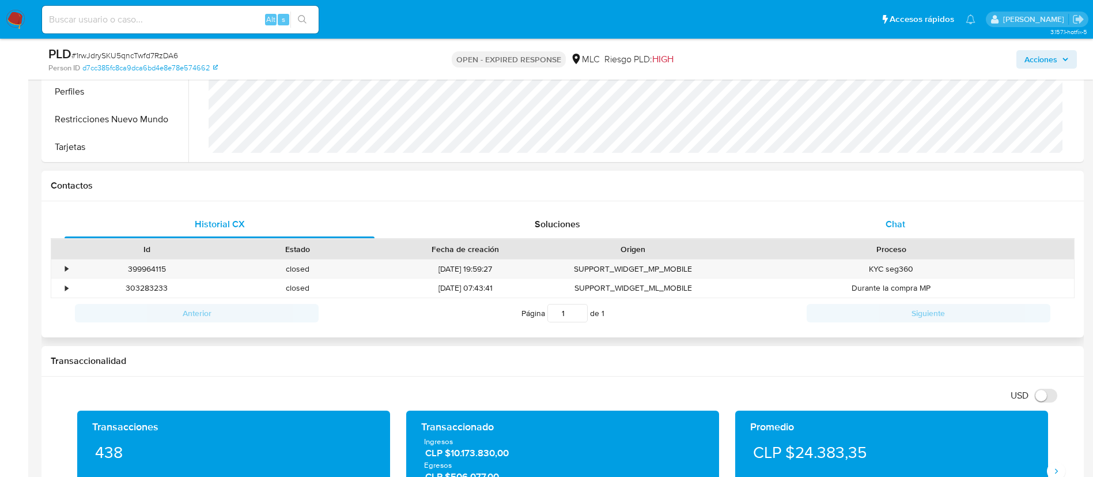
click at [914, 217] on div "Chat" at bounding box center [896, 224] width 310 height 28
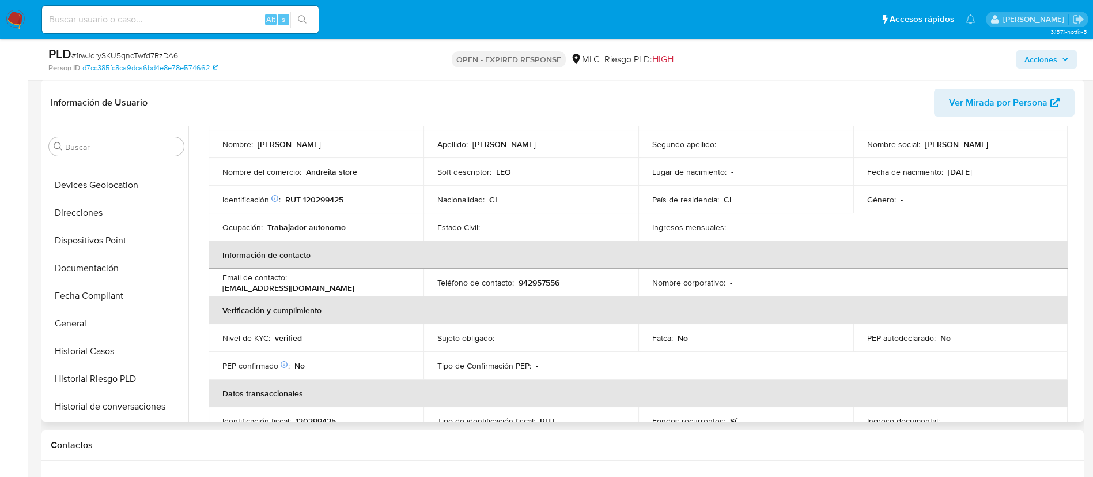
scroll to position [0, 0]
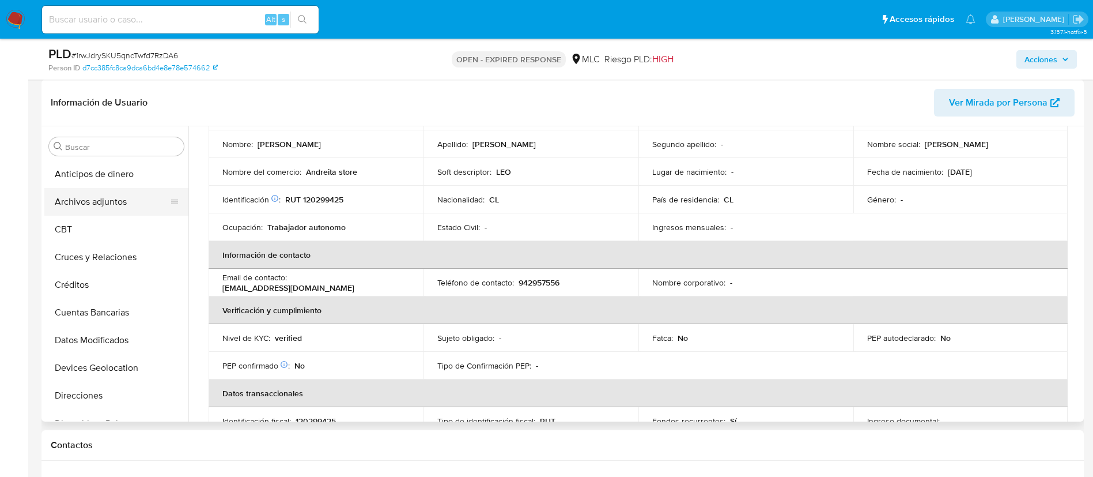
click at [74, 204] on button "Archivos adjuntos" at bounding box center [111, 202] width 135 height 28
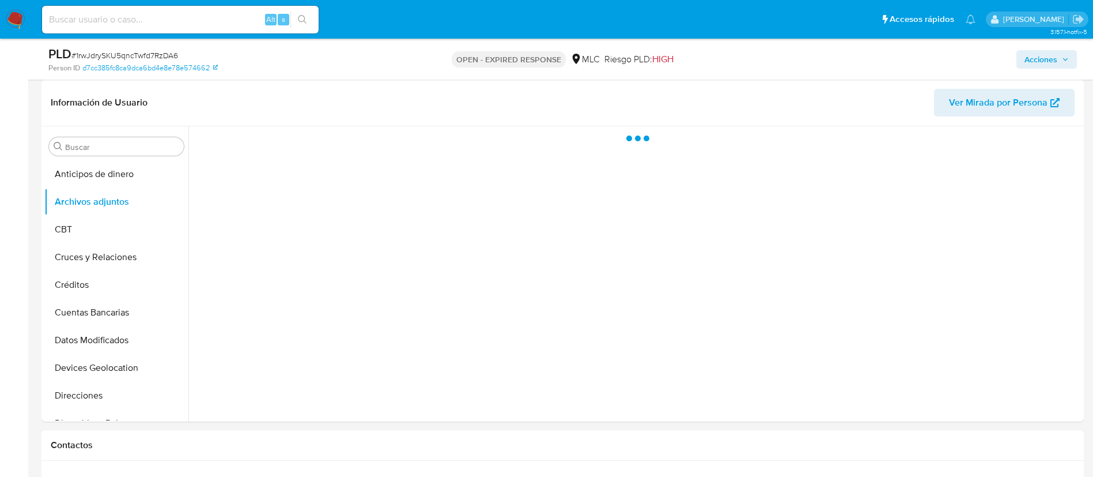
click at [111, 59] on span "# 1rwJdrySKU5qncTwfd7RzDA6" at bounding box center [124, 56] width 107 height 12
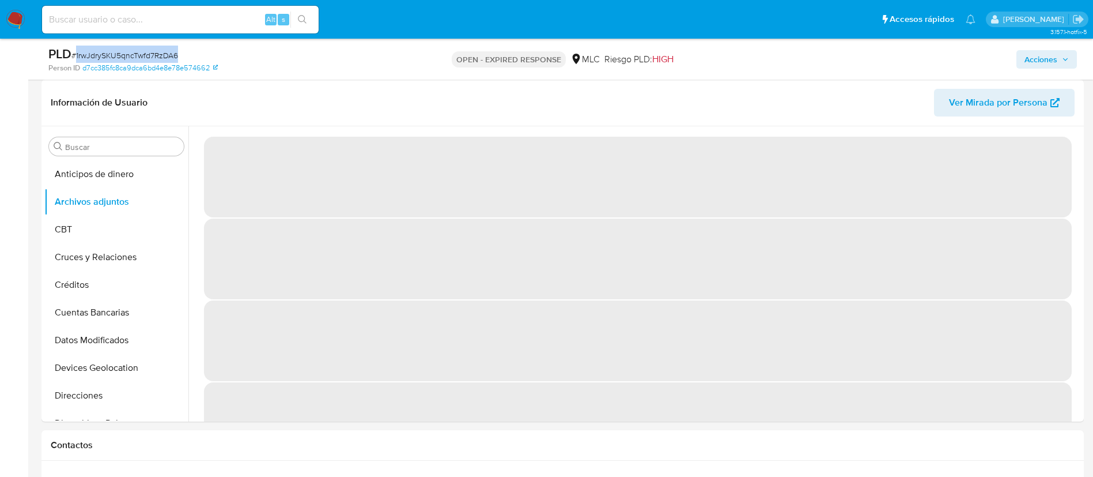
copy span "1rwJdrySKU5qncTwfd7RzDA6"
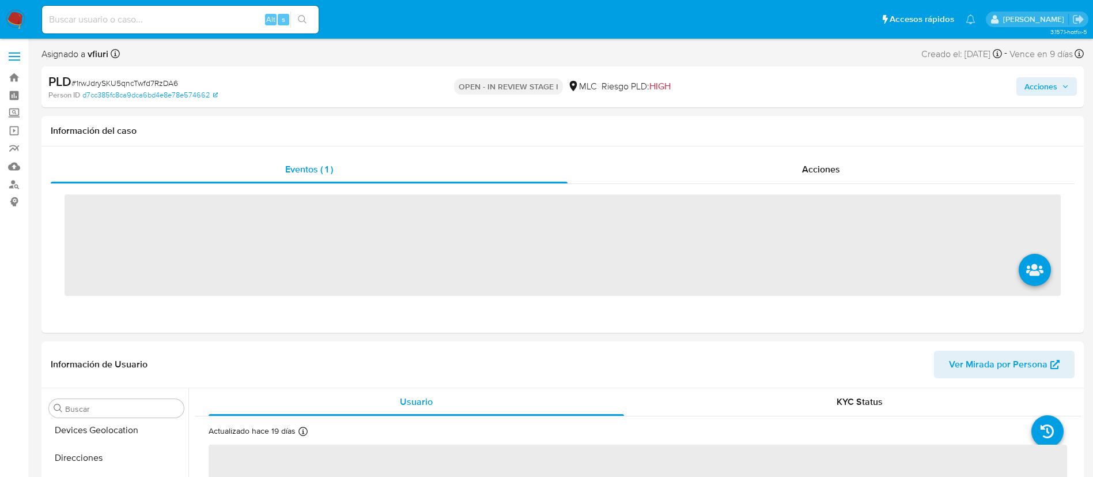
scroll to position [487, 0]
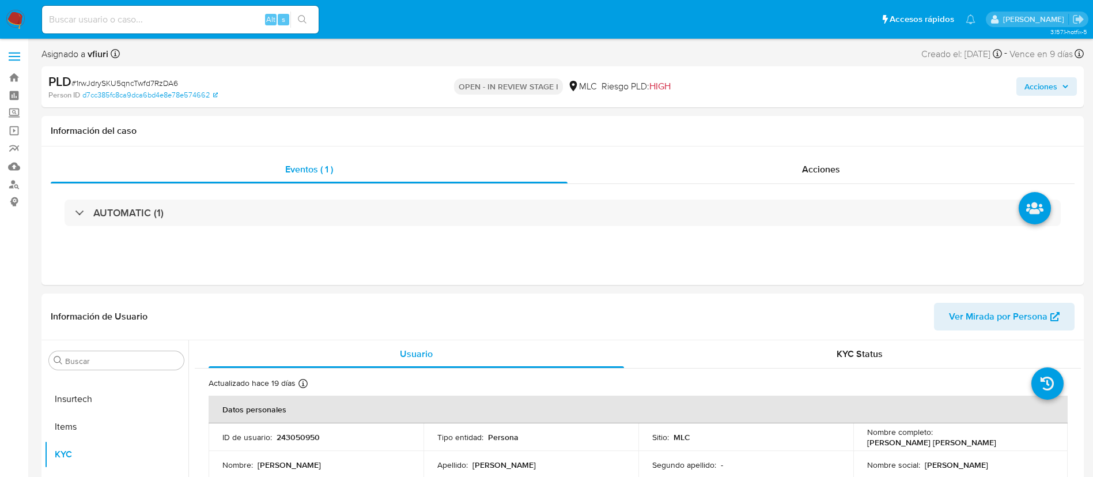
select select "10"
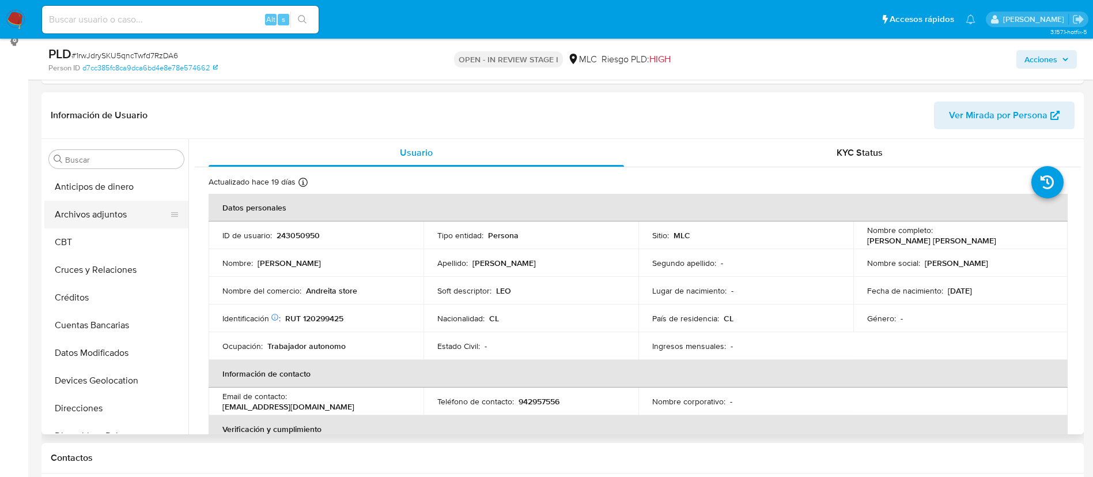
scroll to position [86, 0]
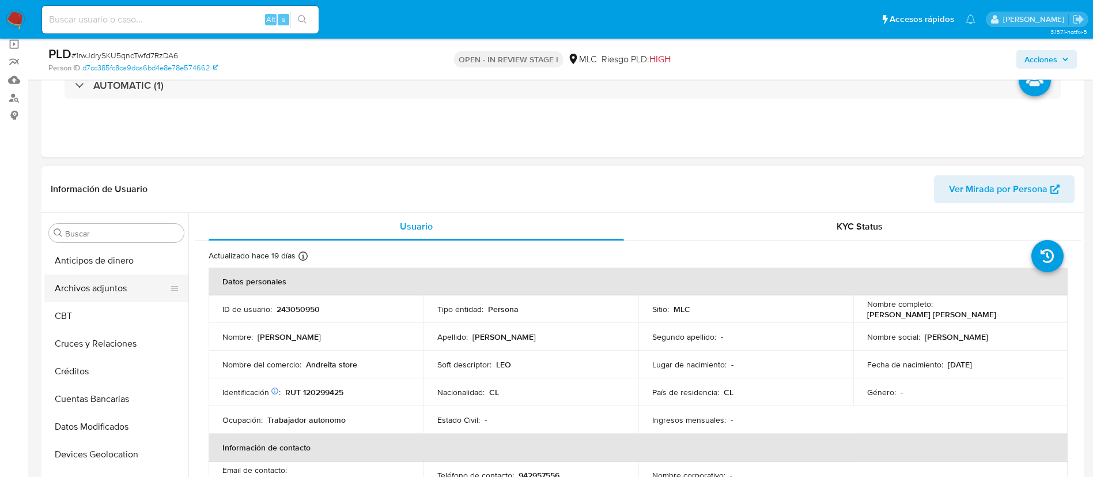
click at [119, 281] on button "Archivos adjuntos" at bounding box center [111, 288] width 135 height 28
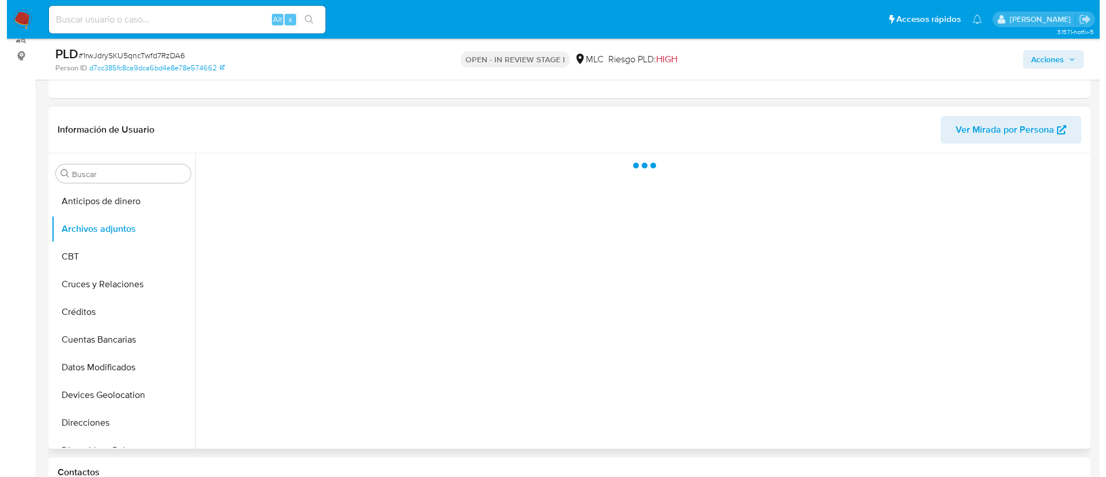
scroll to position [173, 0]
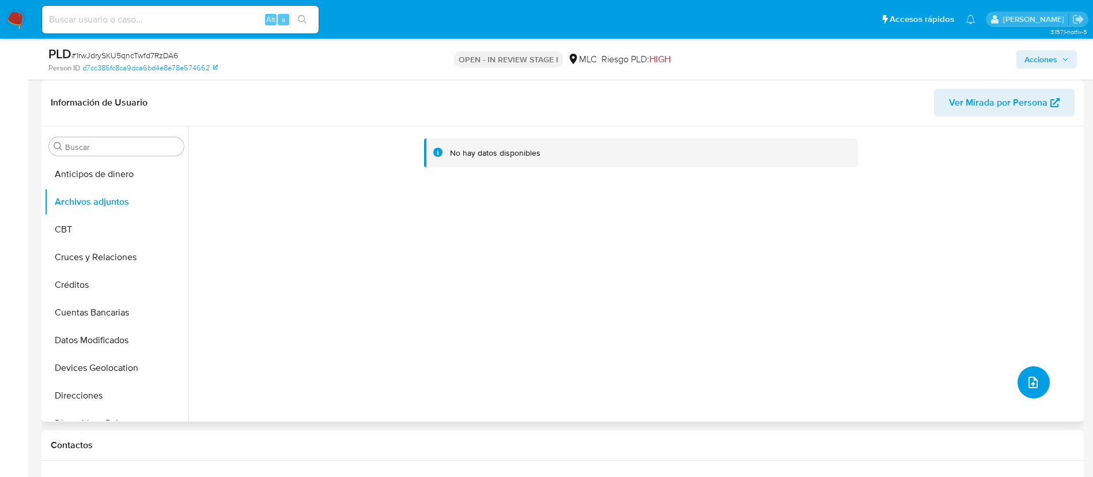
click at [1039, 378] on button "upload-file" at bounding box center [1034, 382] width 32 height 32
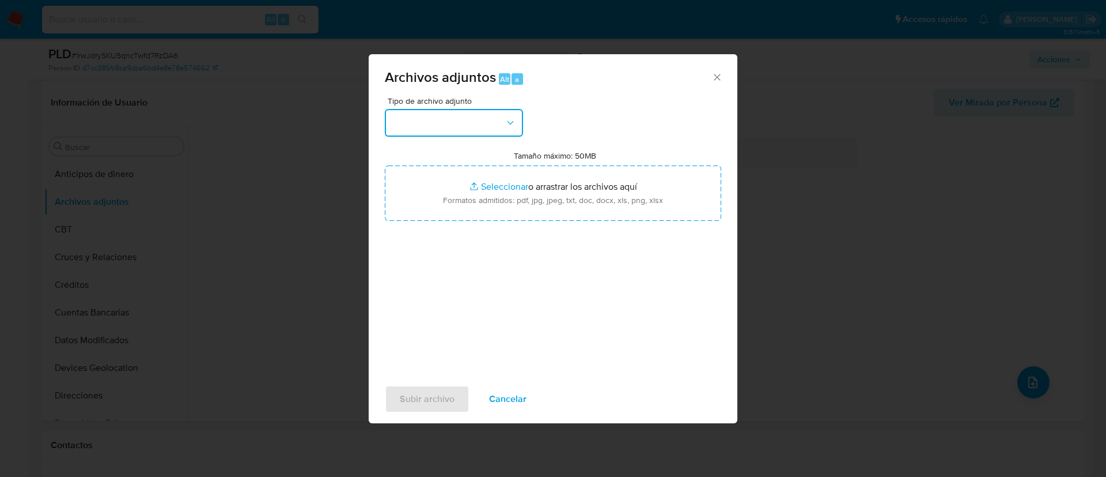
click at [497, 127] on button "button" at bounding box center [454, 123] width 138 height 28
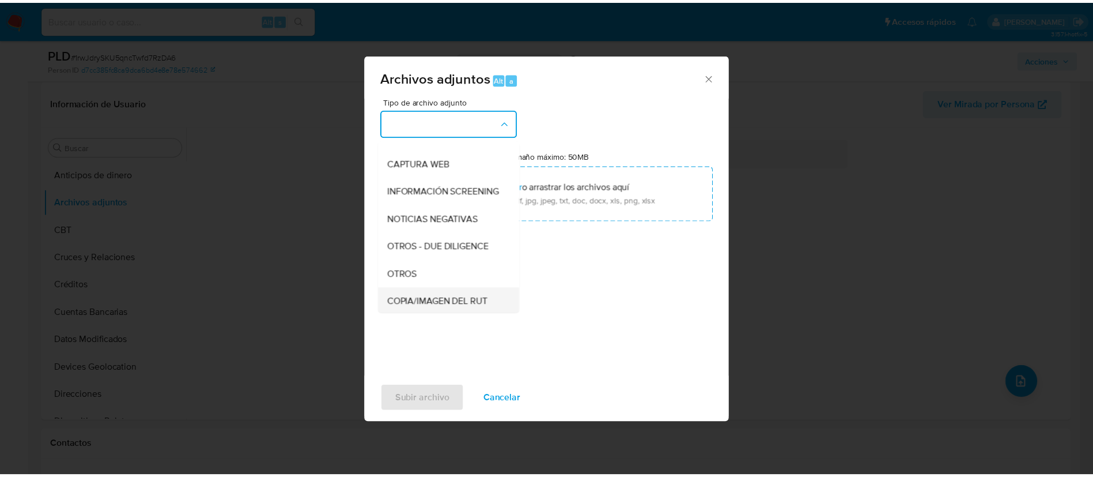
scroll to position [47, 0]
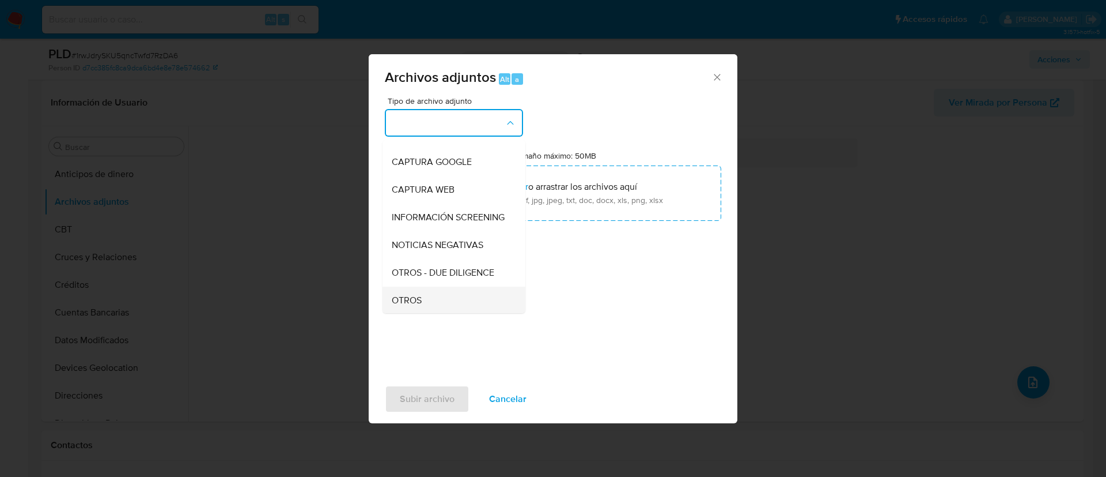
click at [432, 301] on div "OTROS" at bounding box center [451, 300] width 118 height 28
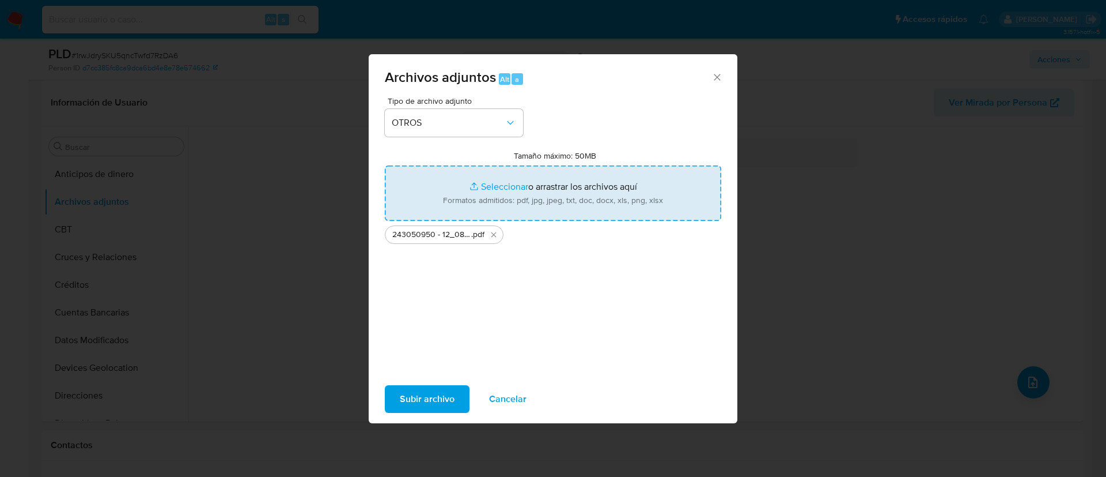
type input "C:\fakepath\Tabla 243050950.xlsx"
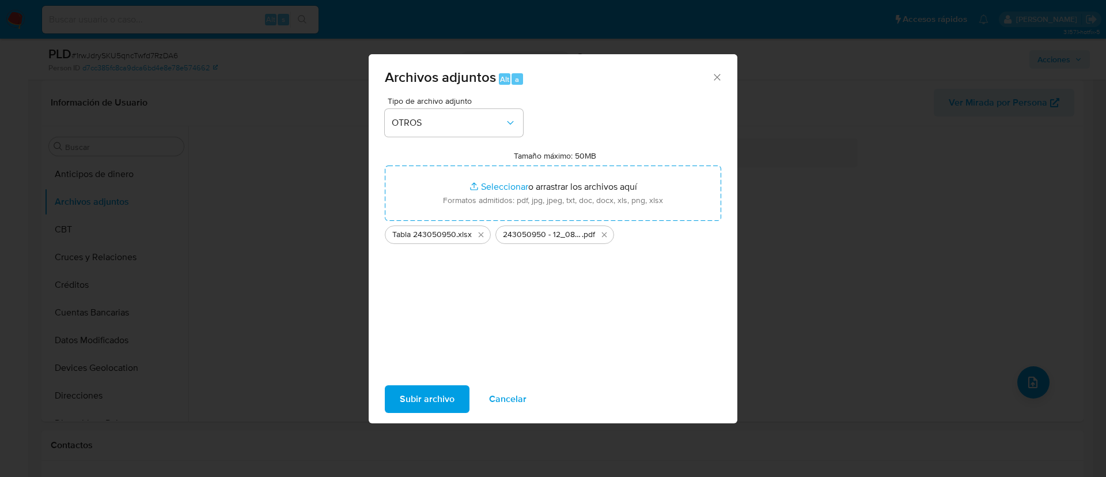
click at [415, 397] on span "Subir archivo" at bounding box center [427, 398] width 55 height 25
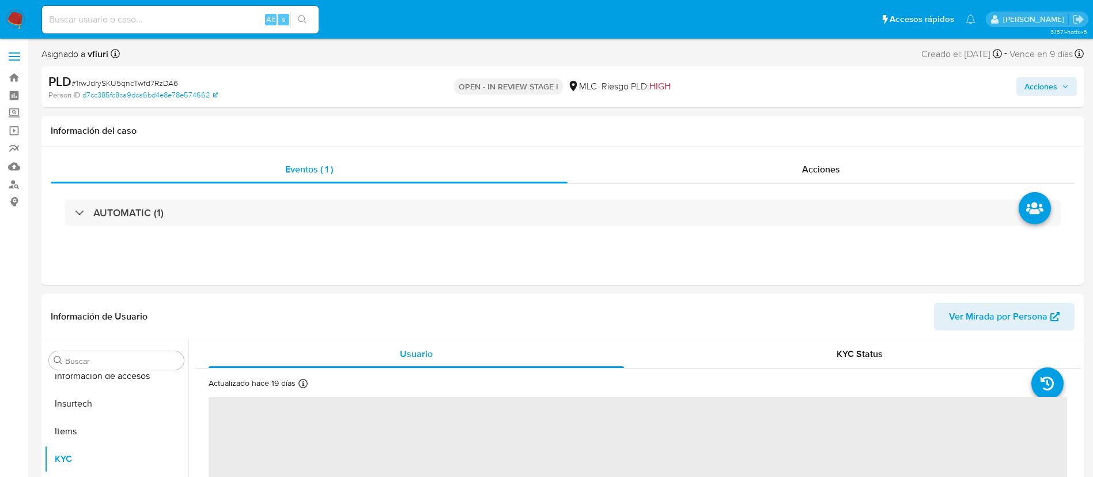
scroll to position [487, 0]
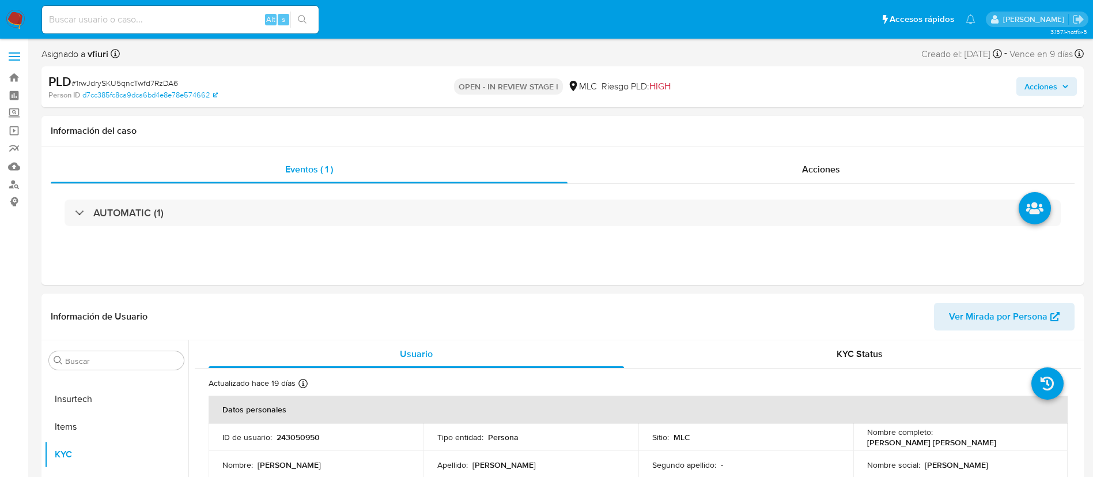
select select "10"
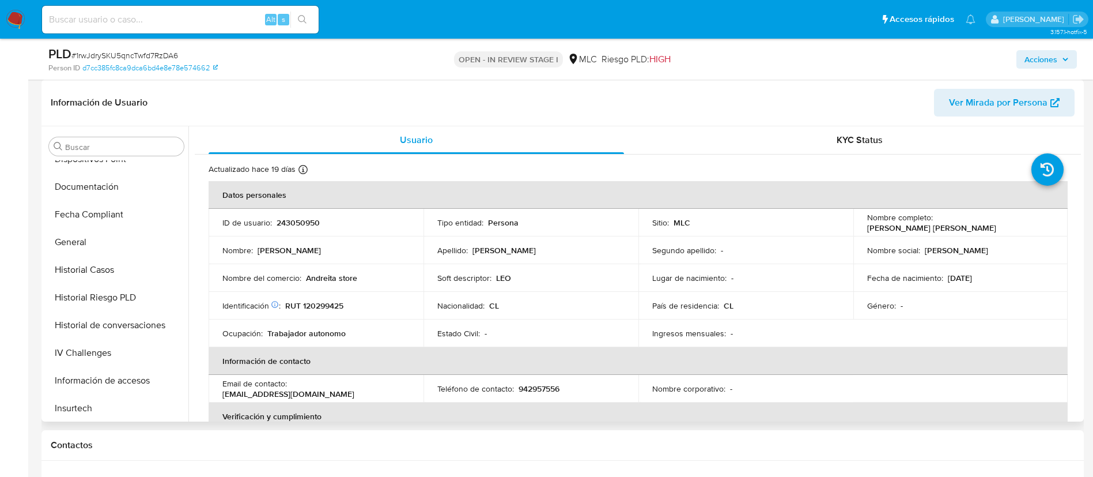
scroll to position [0, 0]
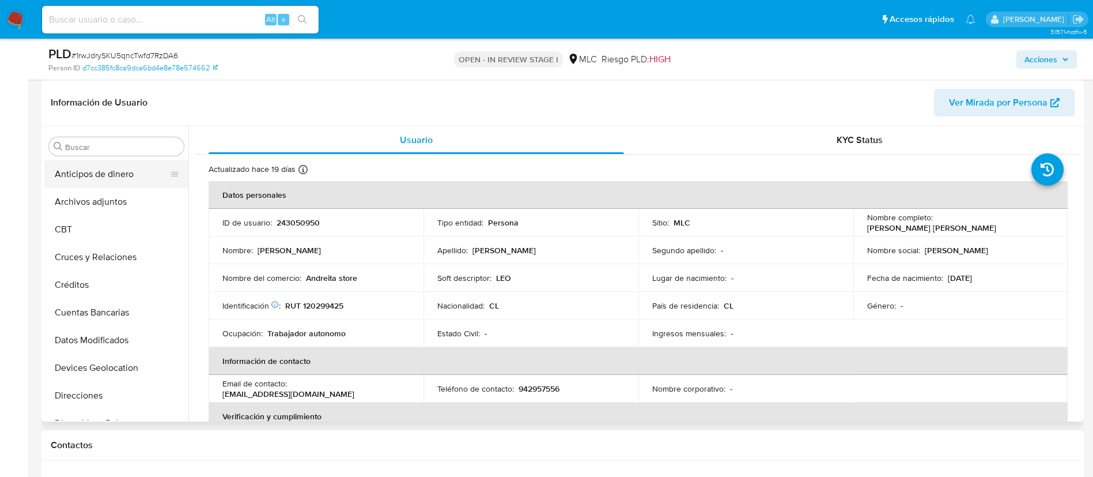
click at [56, 182] on button "Anticipos de dinero" at bounding box center [111, 174] width 135 height 28
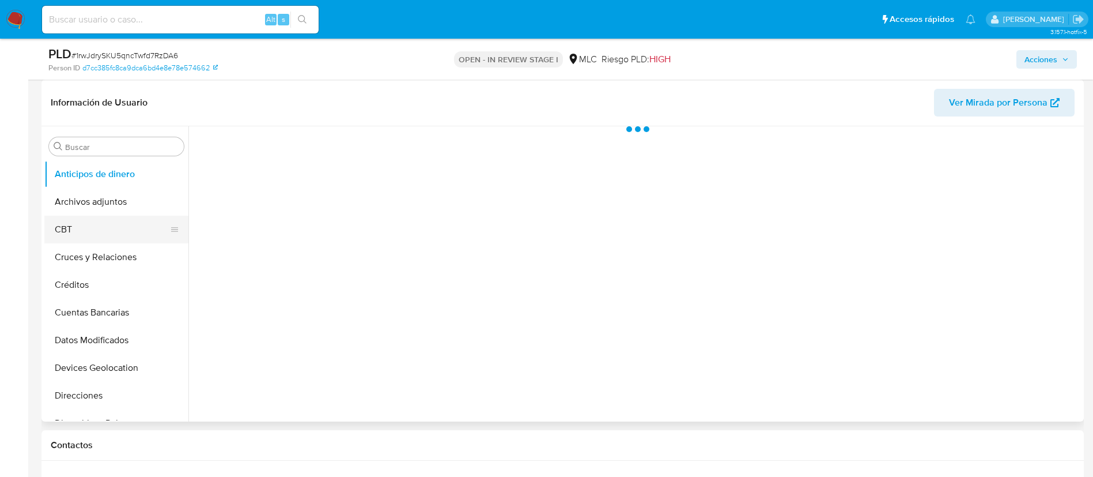
click at [75, 218] on button "CBT" at bounding box center [111, 230] width 135 height 28
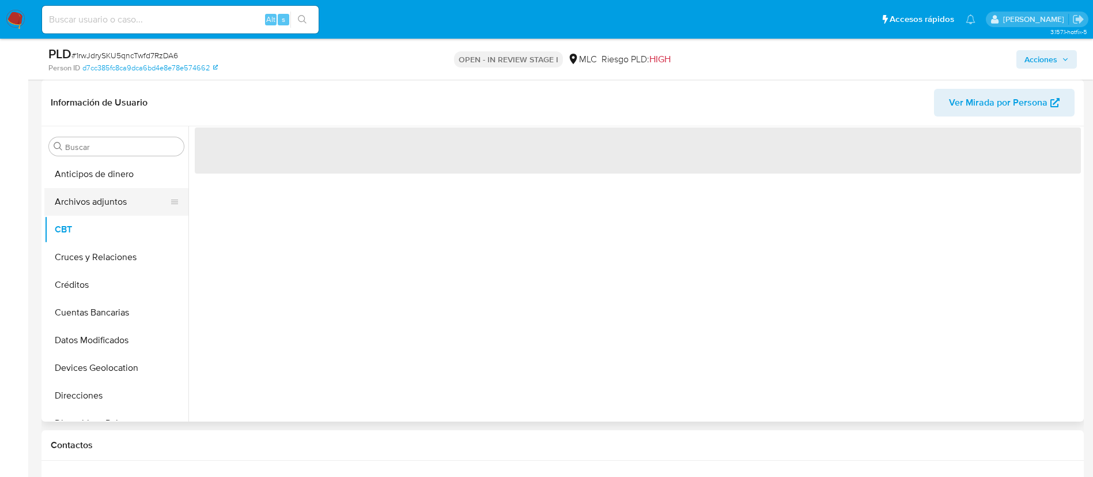
click at [108, 205] on button "Archivos adjuntos" at bounding box center [111, 202] width 135 height 28
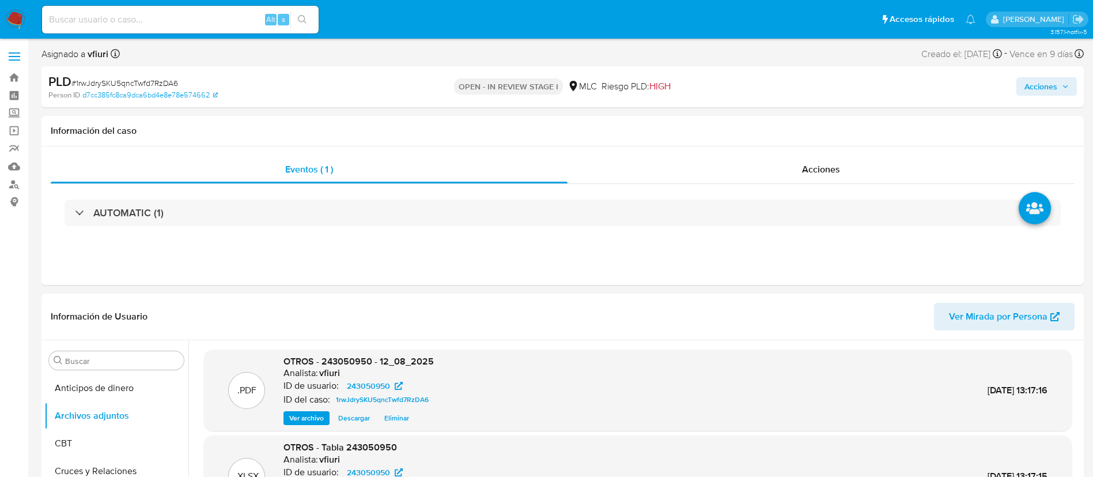
click at [1041, 93] on span "Acciones" at bounding box center [1041, 86] width 33 height 18
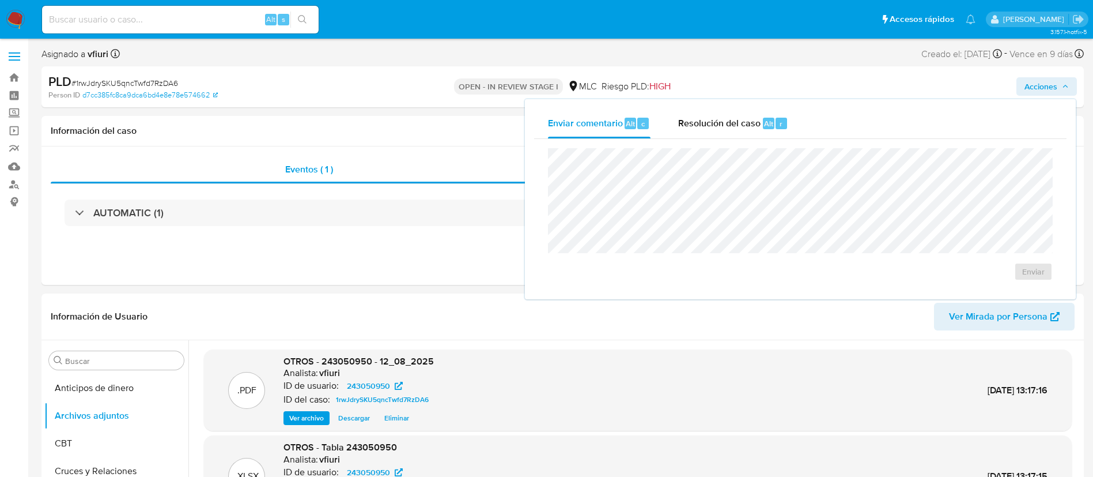
click at [769, 139] on div "Enviar" at bounding box center [800, 214] width 532 height 151
click at [736, 119] on span "Resolución del caso" at bounding box center [719, 122] width 82 height 13
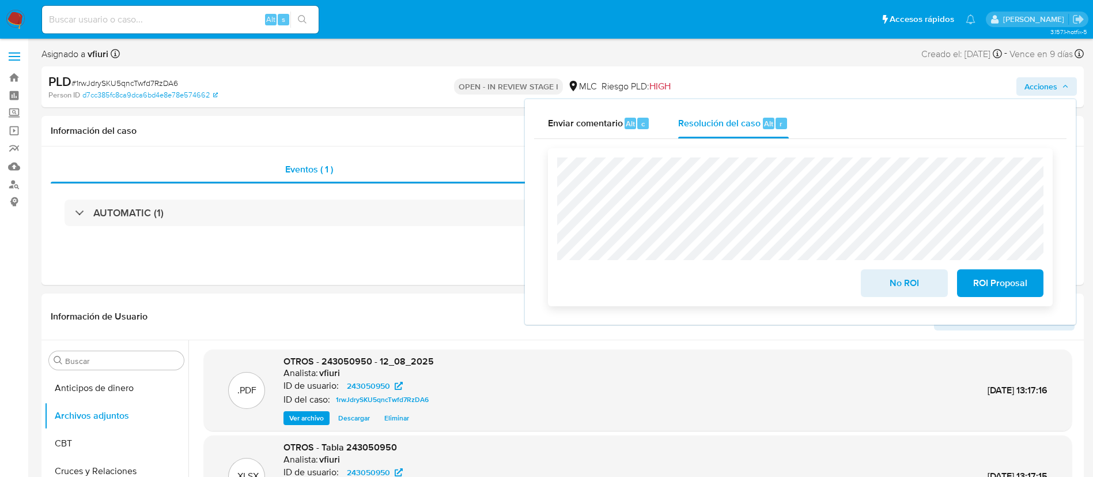
click at [879, 280] on span "No ROI" at bounding box center [904, 282] width 56 height 25
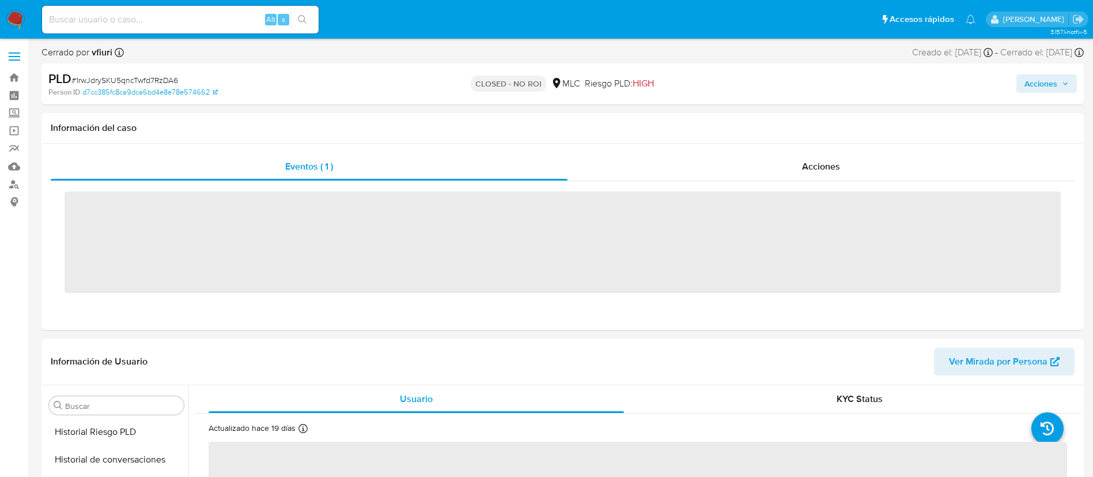
scroll to position [487, 0]
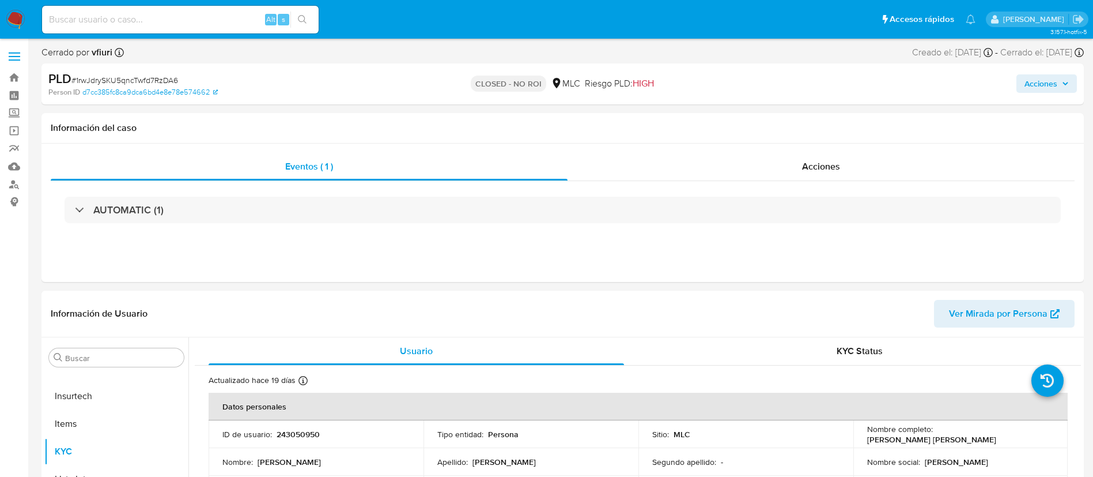
select select "10"
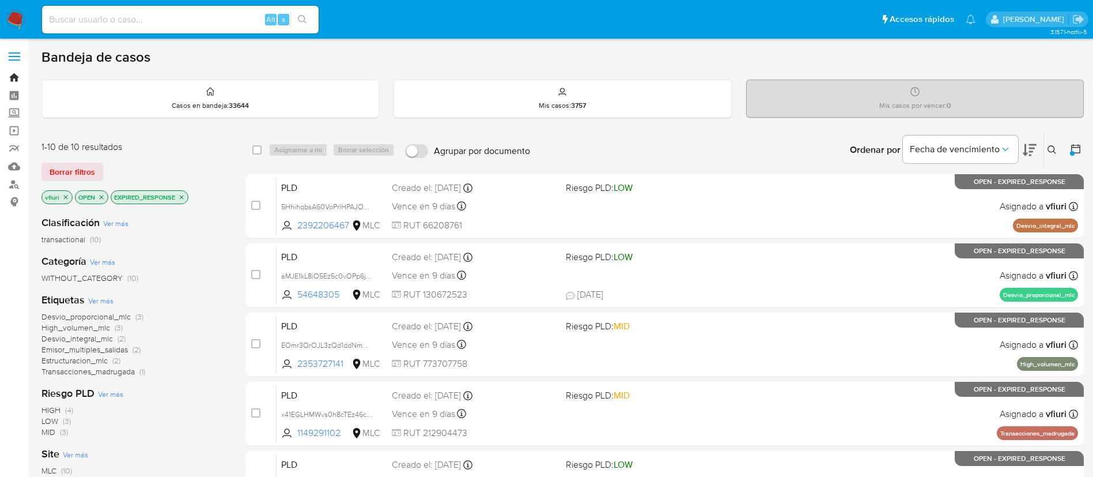
drag, startPoint x: 19, startPoint y: 80, endPoint x: 24, endPoint y: 71, distance: 10.1
click at [19, 80] on link "Bandeja" at bounding box center [68, 78] width 137 height 18
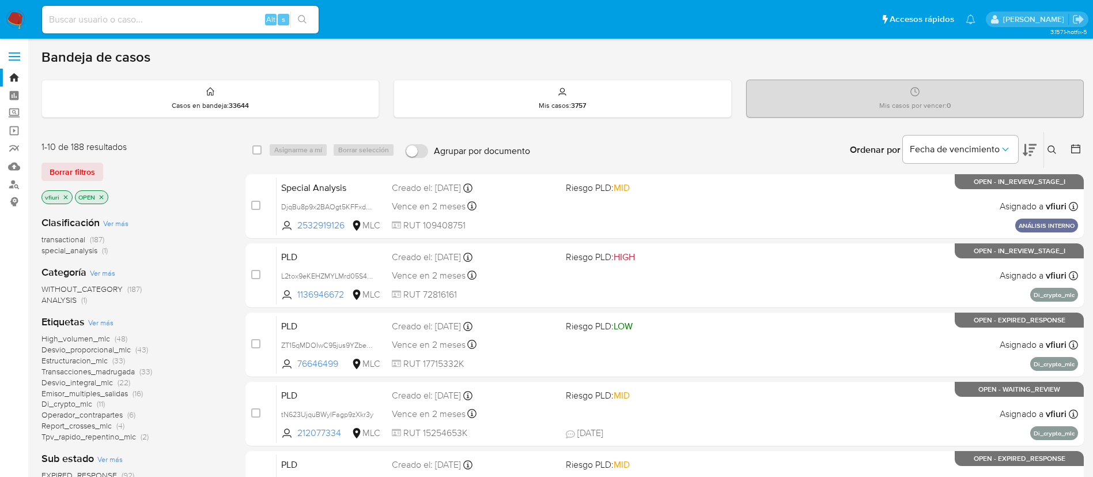
click at [1081, 152] on icon at bounding box center [1076, 149] width 12 height 12
click at [1073, 143] on icon at bounding box center [1076, 149] width 12 height 12
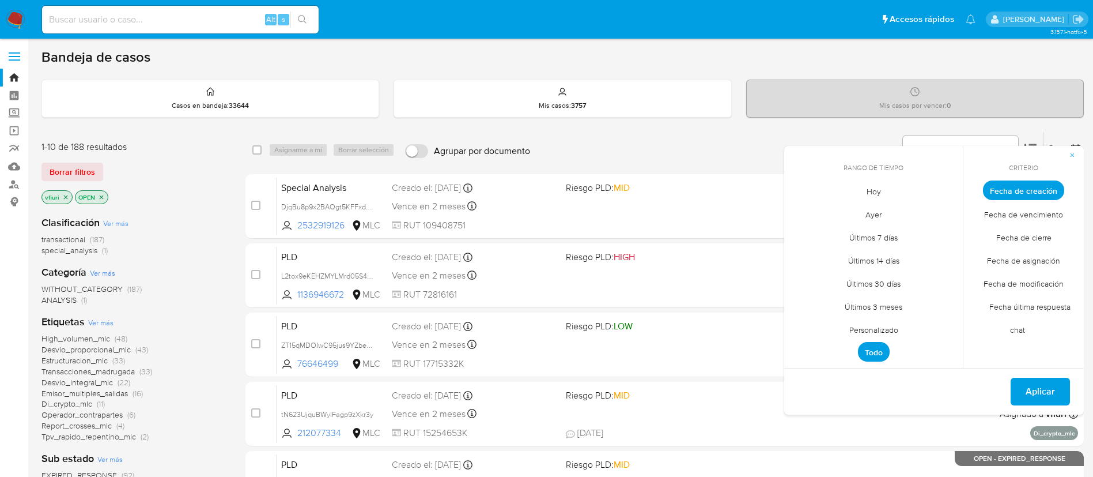
click at [867, 328] on span "Personalizado" at bounding box center [873, 330] width 73 height 24
click at [798, 202] on div "septiembre 2025 septiembre 2025 lun lunes mar martes mié miércoles jue jueves v…" at bounding box center [873, 278] width 184 height 182
click at [800, 208] on icon "Mes anterior" at bounding box center [802, 212] width 14 height 14
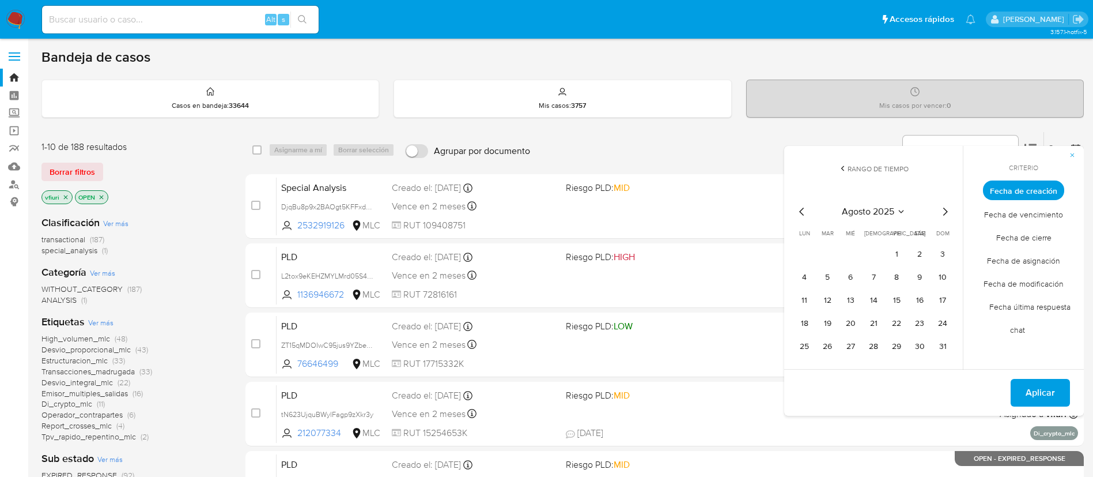
click at [800, 208] on icon "Mes anterior" at bounding box center [802, 212] width 14 height 14
click at [879, 294] on button "12" at bounding box center [873, 300] width 18 height 18
click at [878, 301] on button "12" at bounding box center [873, 300] width 18 height 18
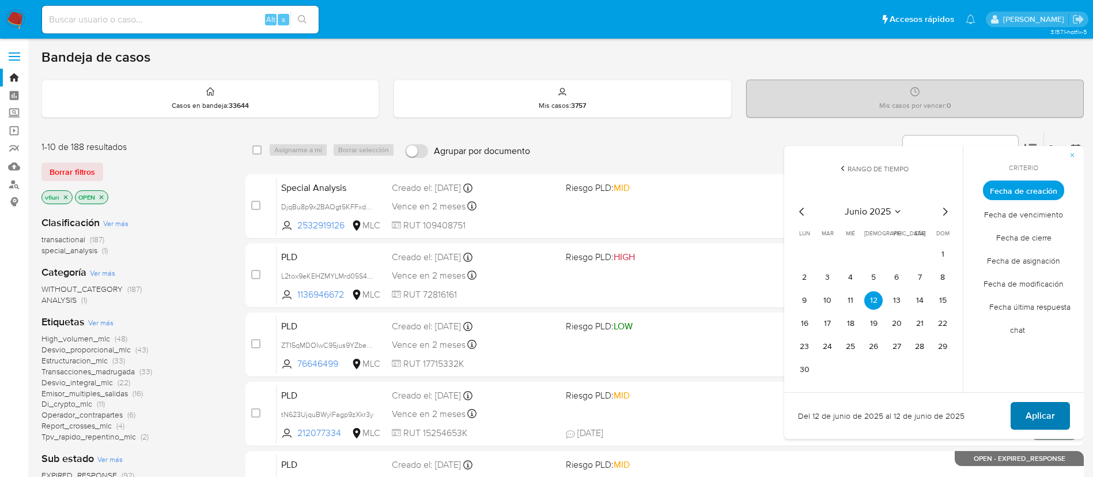
click at [1028, 418] on span "Aplicar" at bounding box center [1040, 415] width 29 height 25
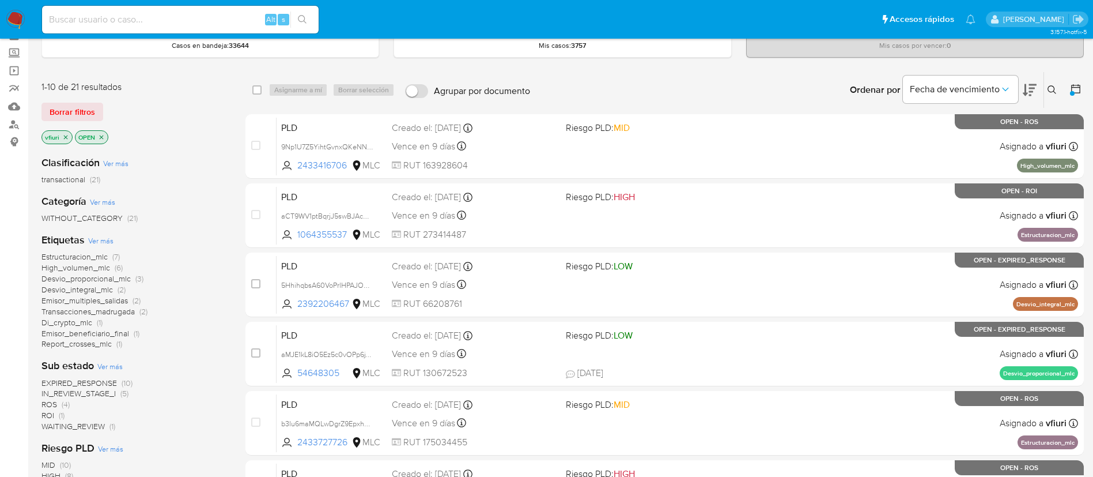
scroll to position [86, 0]
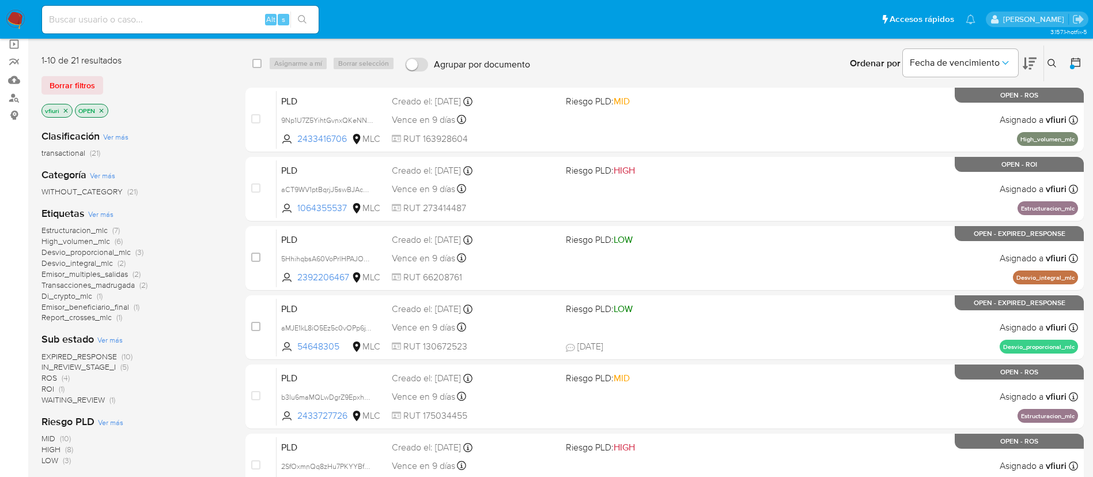
click at [92, 356] on span "EXPIRED_RESPONSE" at bounding box center [78, 356] width 75 height 12
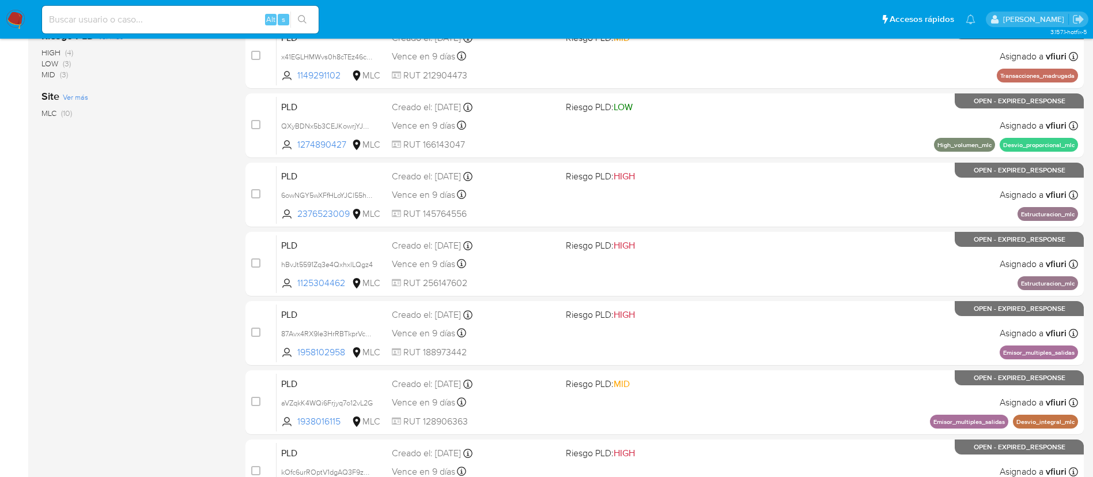
scroll to position [433, 0]
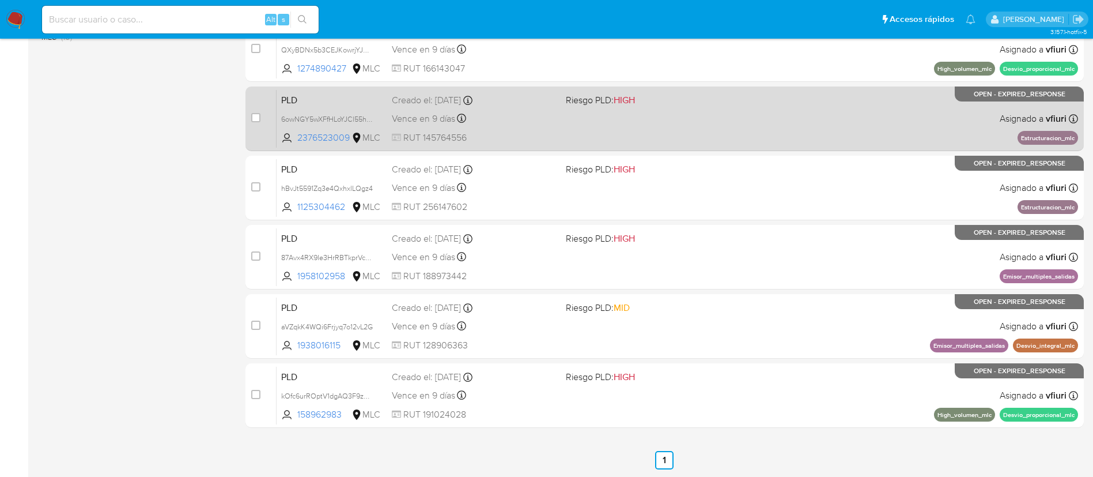
click at [532, 138] on span "RUT 145764556" at bounding box center [474, 137] width 165 height 13
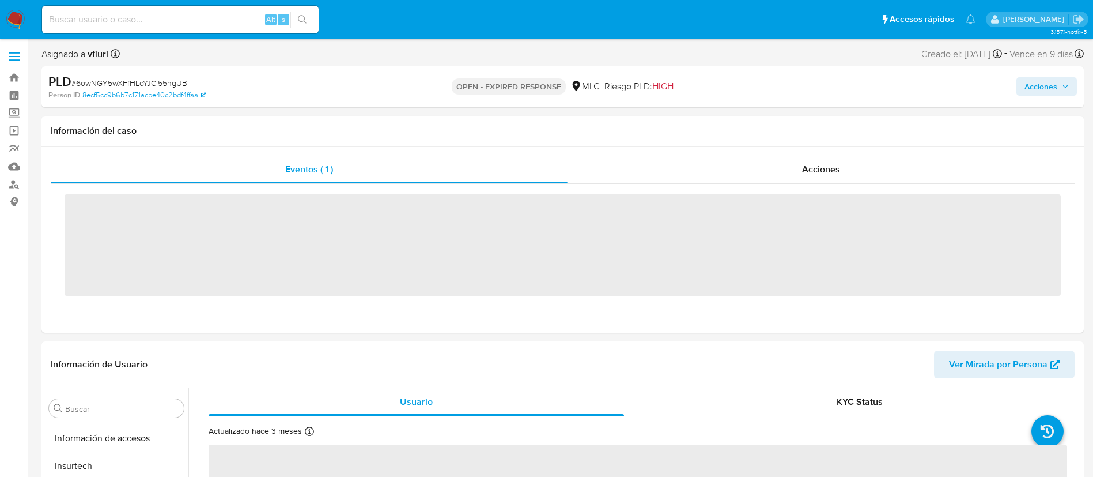
scroll to position [487, 0]
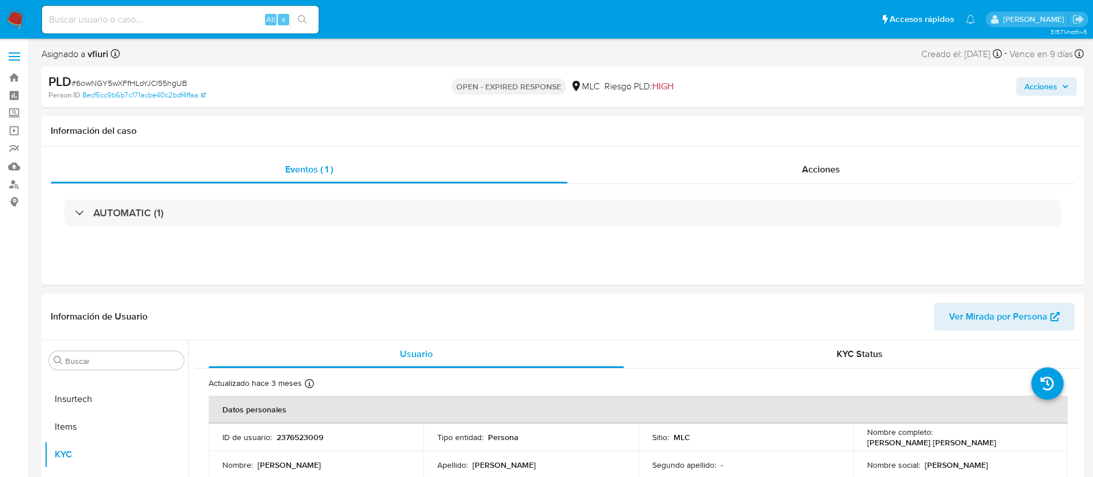
select select "10"
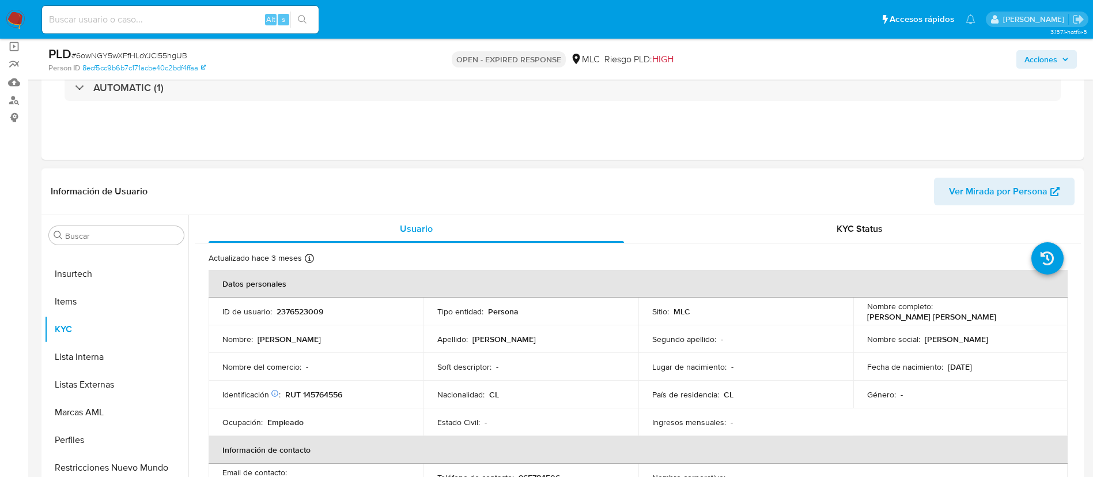
scroll to position [173, 0]
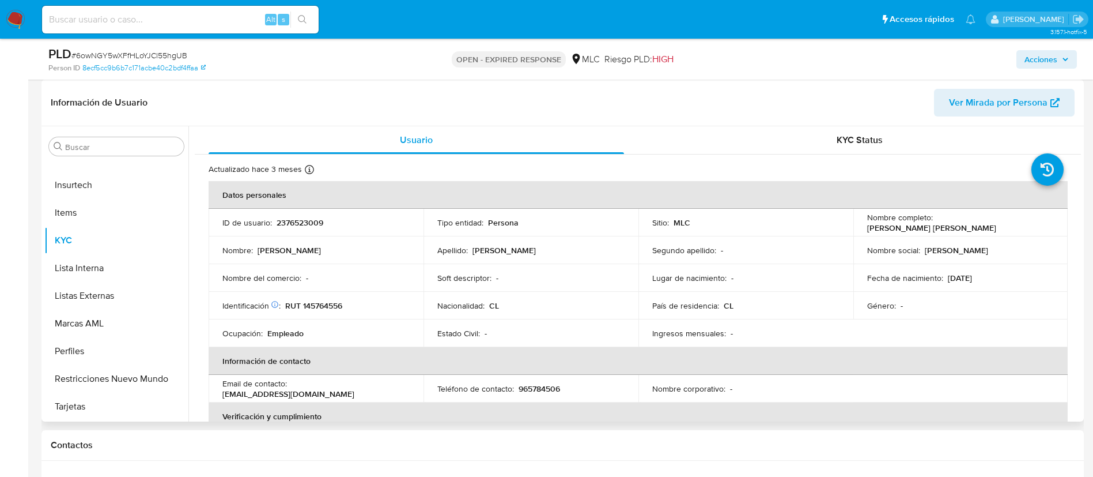
click at [294, 214] on td "ID de usuario : 2376523009" at bounding box center [316, 223] width 215 height 28
click at [292, 224] on p "2376523009" at bounding box center [300, 222] width 47 height 10
copy p "2376523009"
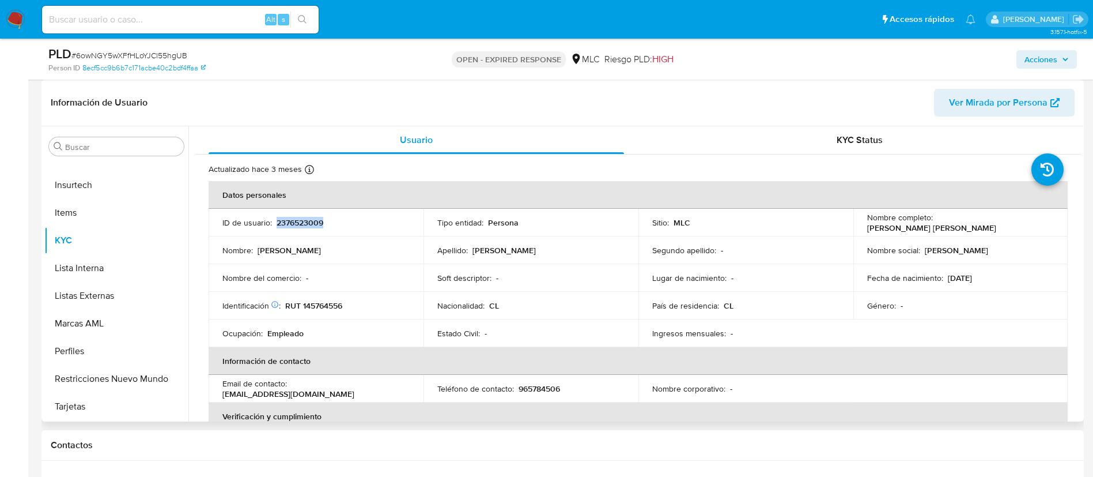
copy p "2376523009"
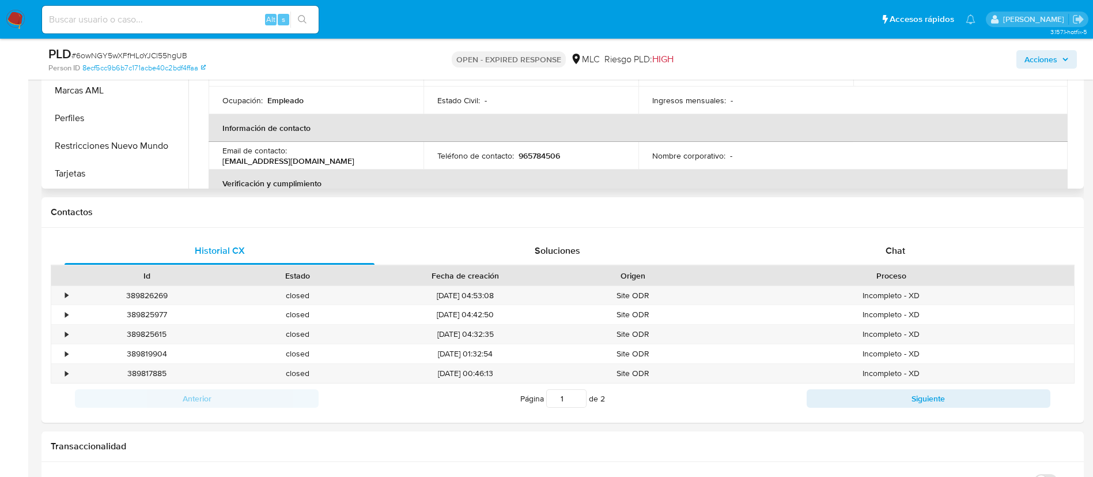
scroll to position [259, 0]
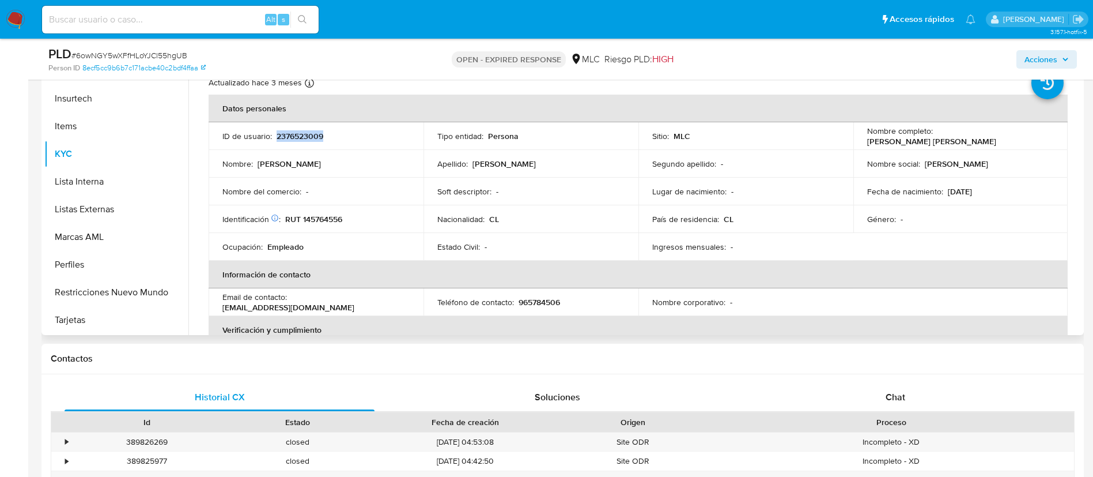
copy p "2376523009"
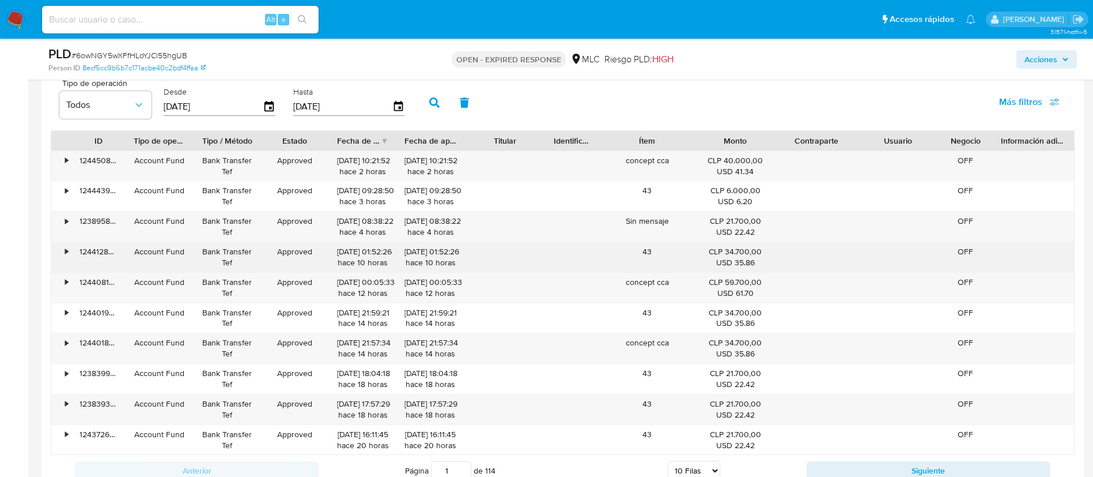
scroll to position [1210, 0]
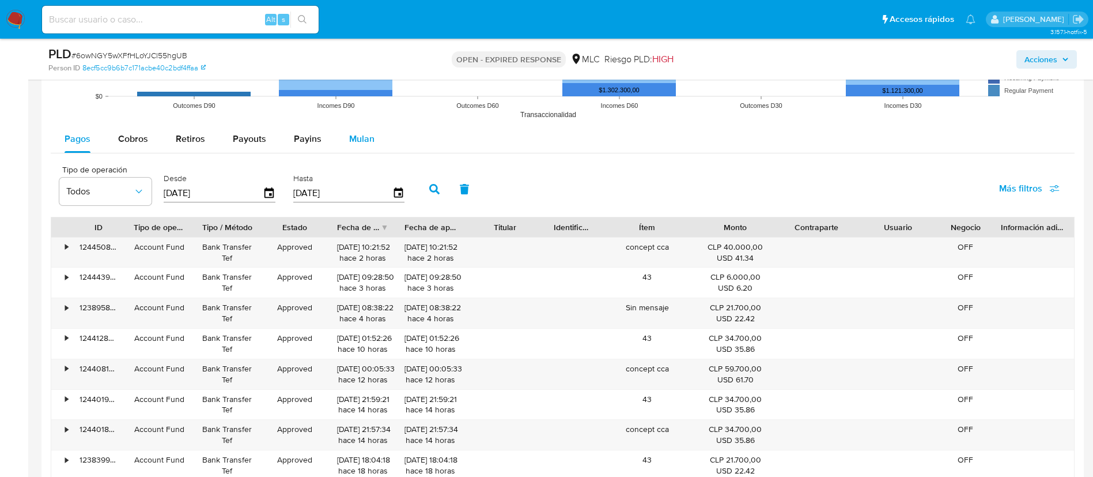
click at [352, 145] on span "Mulan" at bounding box center [361, 138] width 25 height 13
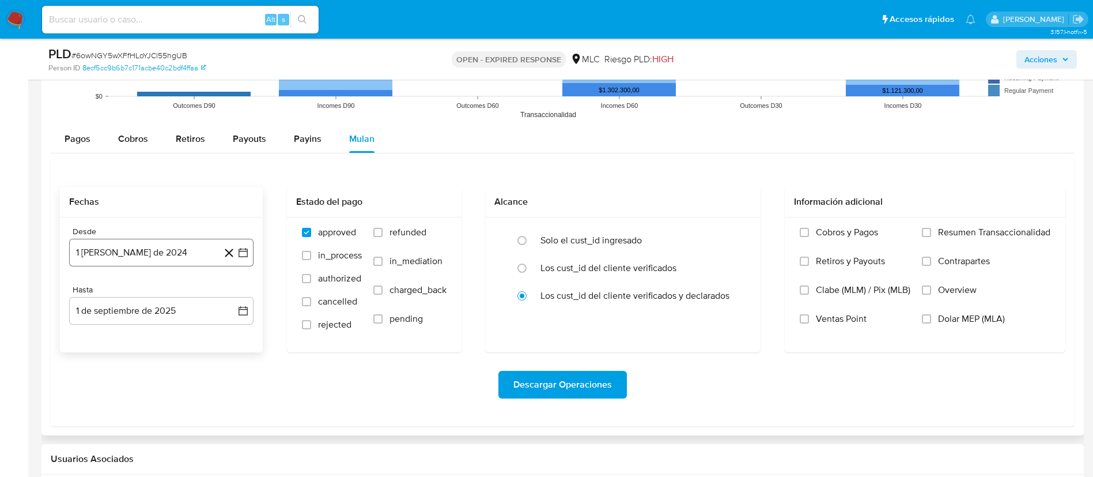
click at [252, 253] on button "1 [PERSON_NAME] de 2024" at bounding box center [161, 253] width 184 height 28
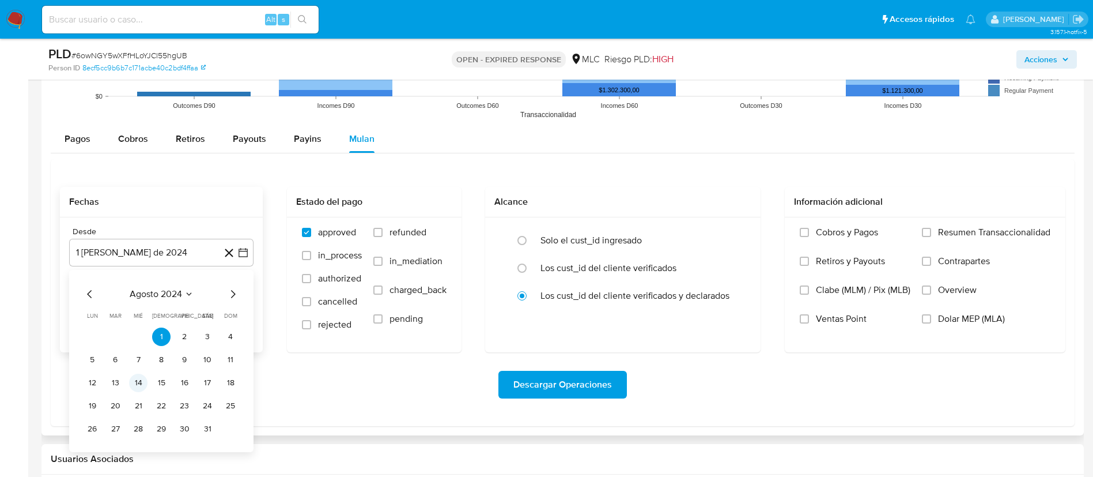
click at [137, 386] on button "14" at bounding box center [138, 382] width 18 height 18
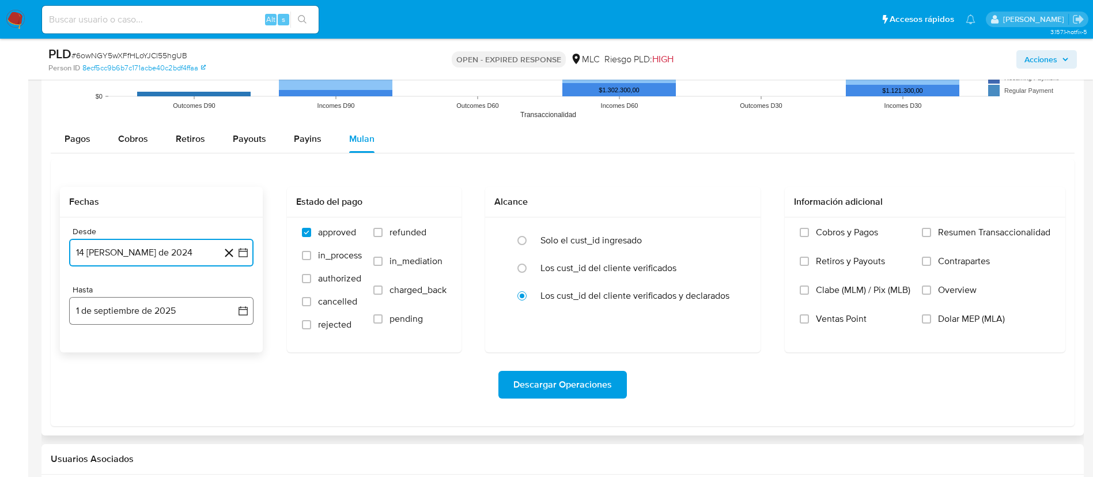
click at [227, 318] on button "1 de septiembre de 2025" at bounding box center [161, 311] width 184 height 28
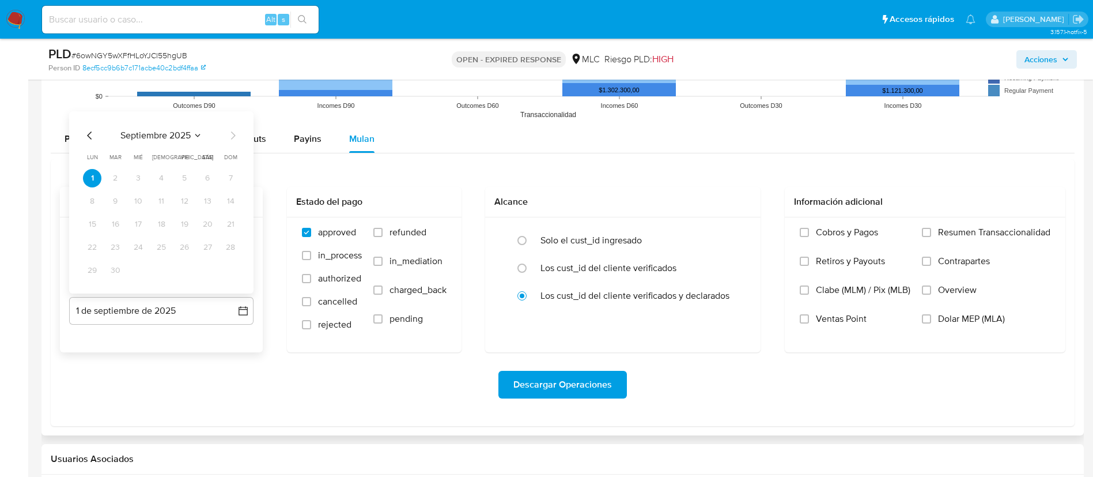
click at [89, 134] on icon "Mes anterior" at bounding box center [89, 135] width 5 height 8
click at [135, 225] on button "13" at bounding box center [138, 224] width 18 height 18
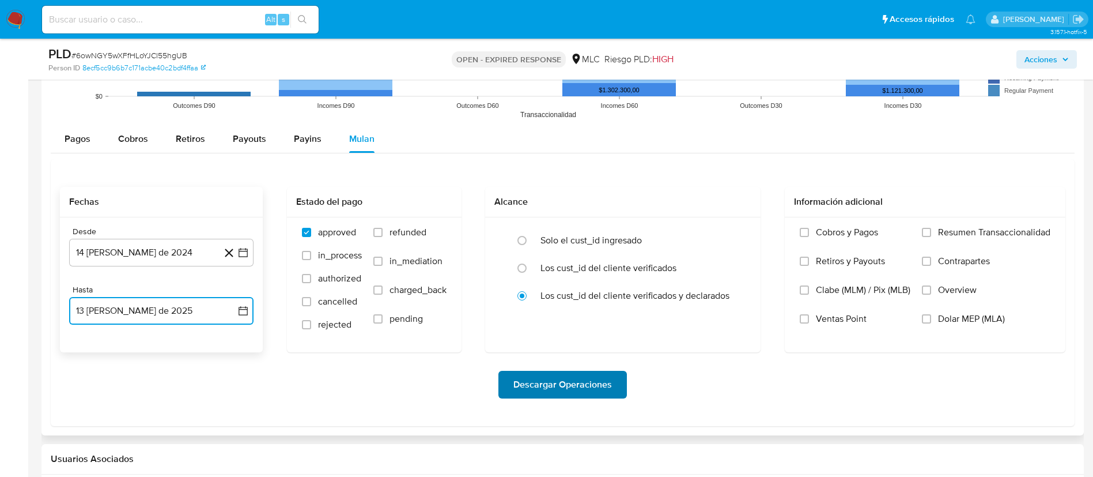
click at [522, 376] on span "Descargar Operaciones" at bounding box center [562, 384] width 99 height 25
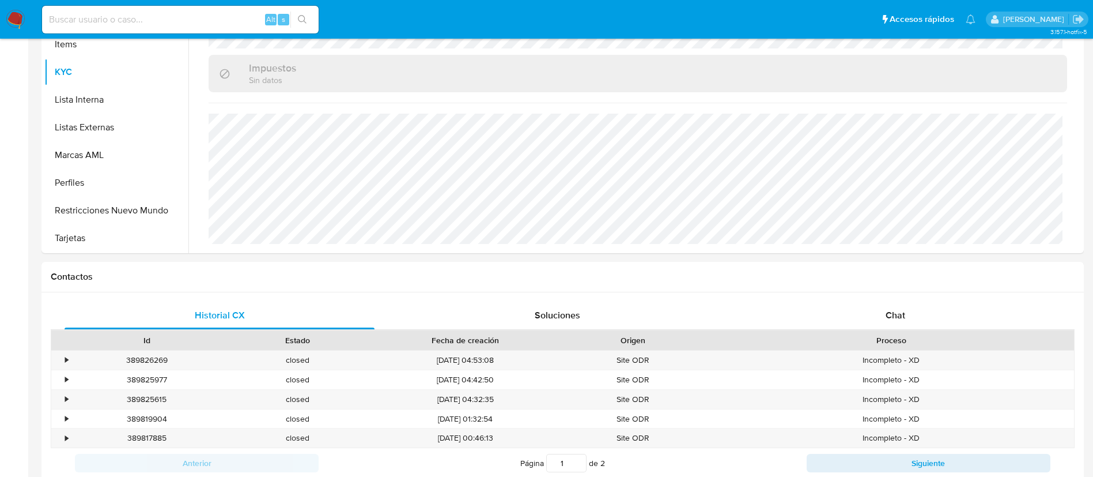
scroll to position [0, 0]
